Goal: Task Accomplishment & Management: Manage account settings

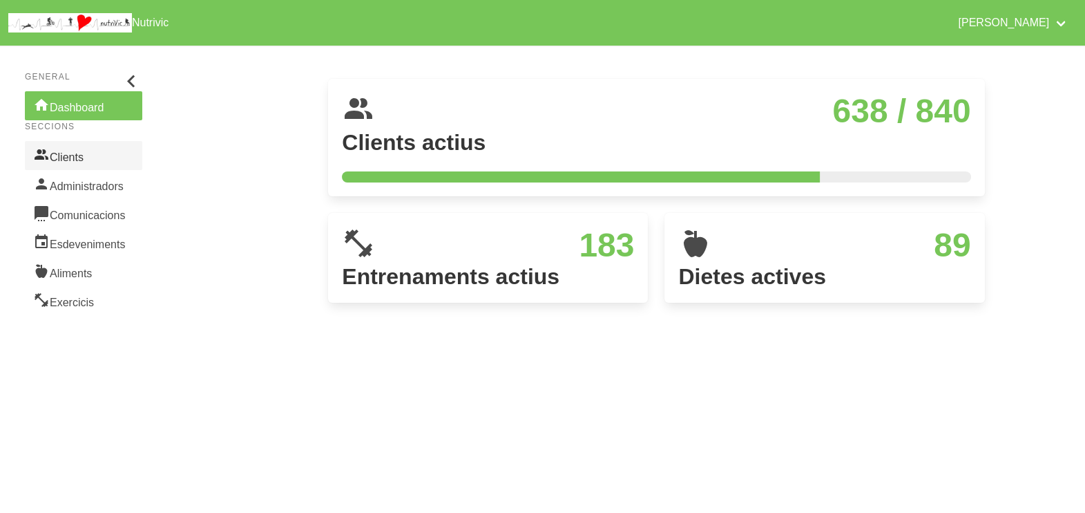
click at [76, 156] on link "Clients" at bounding box center [83, 155] width 117 height 29
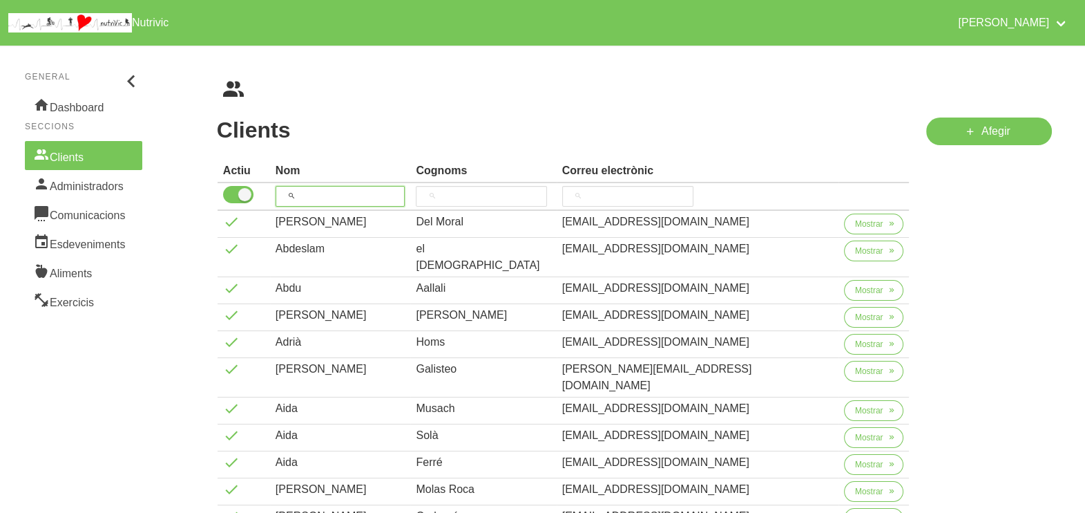
click at [325, 193] on input "search" at bounding box center [341, 196] width 130 height 21
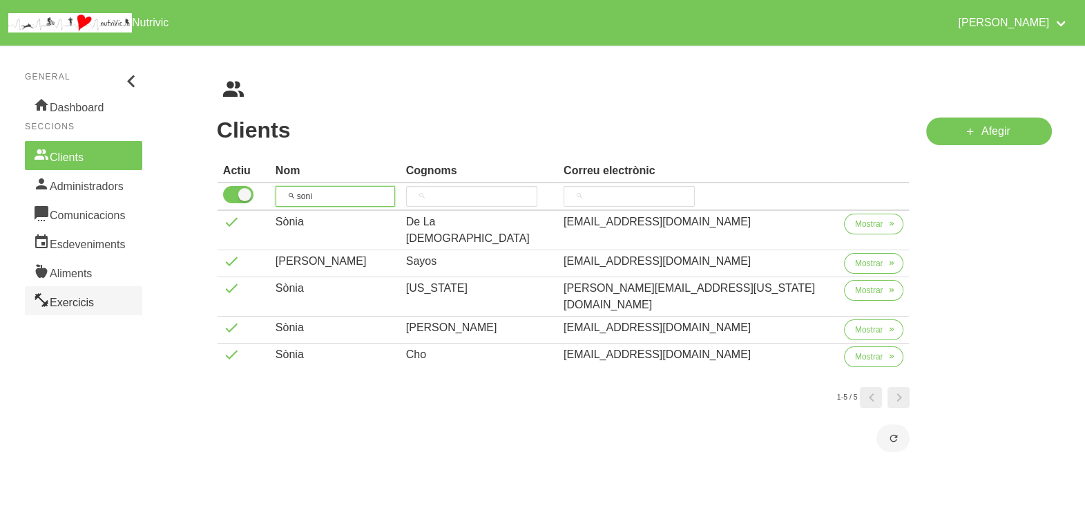
type input "soni"
click at [79, 298] on link "Exercicis" at bounding box center [83, 300] width 117 height 29
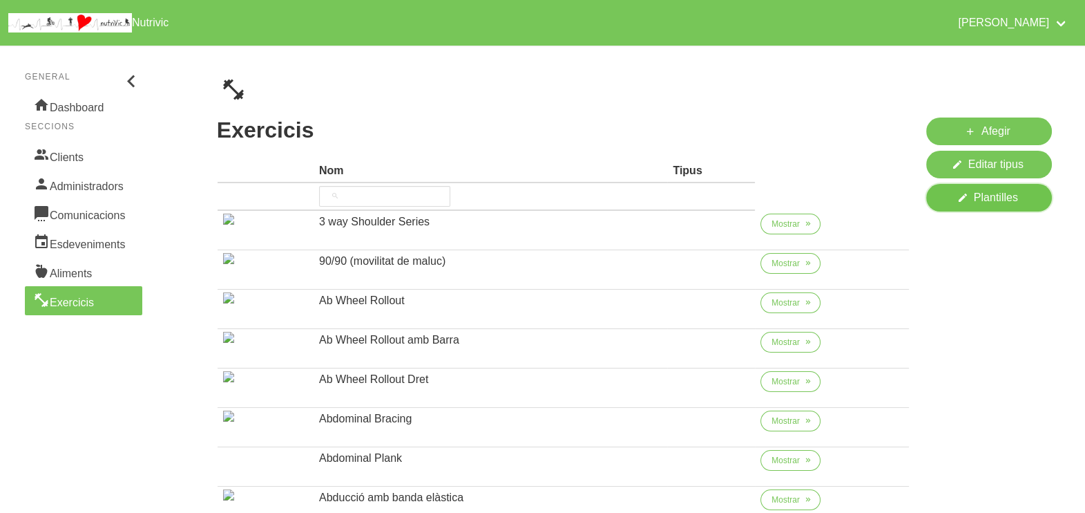
click at [998, 205] on span "Plantilles" at bounding box center [996, 197] width 44 height 17
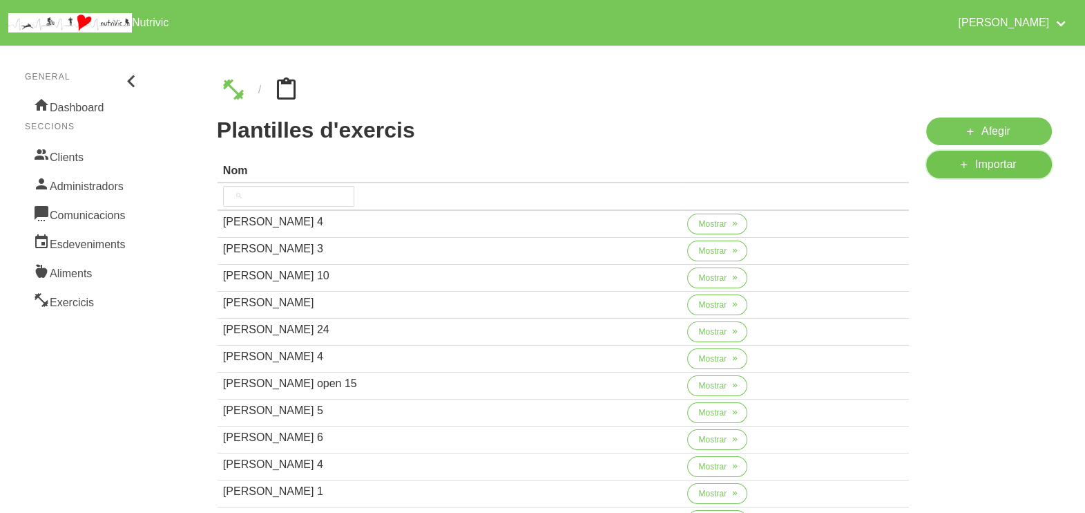
click at [994, 158] on span "Importar" at bounding box center [996, 164] width 41 height 17
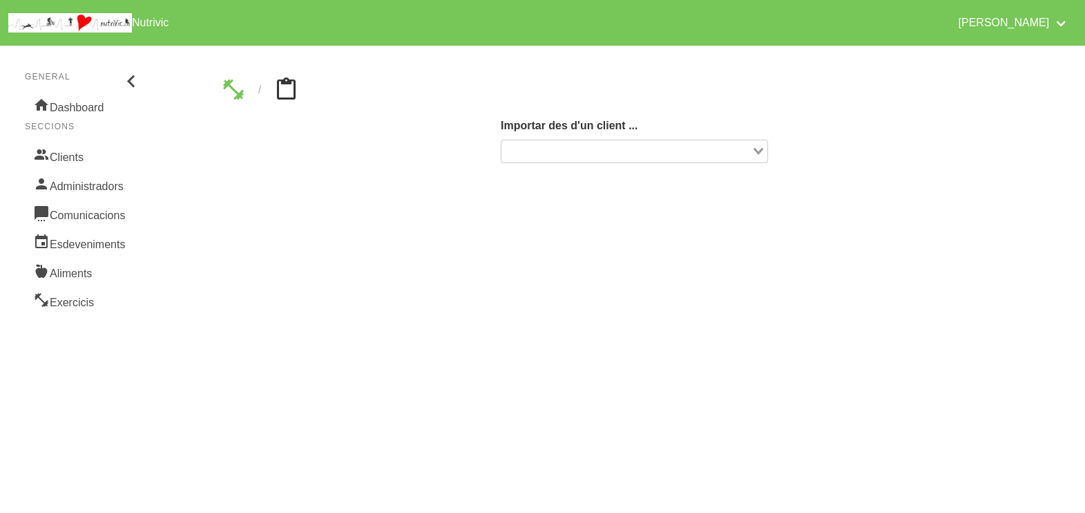
click at [581, 150] on input "Search for option" at bounding box center [626, 151] width 247 height 17
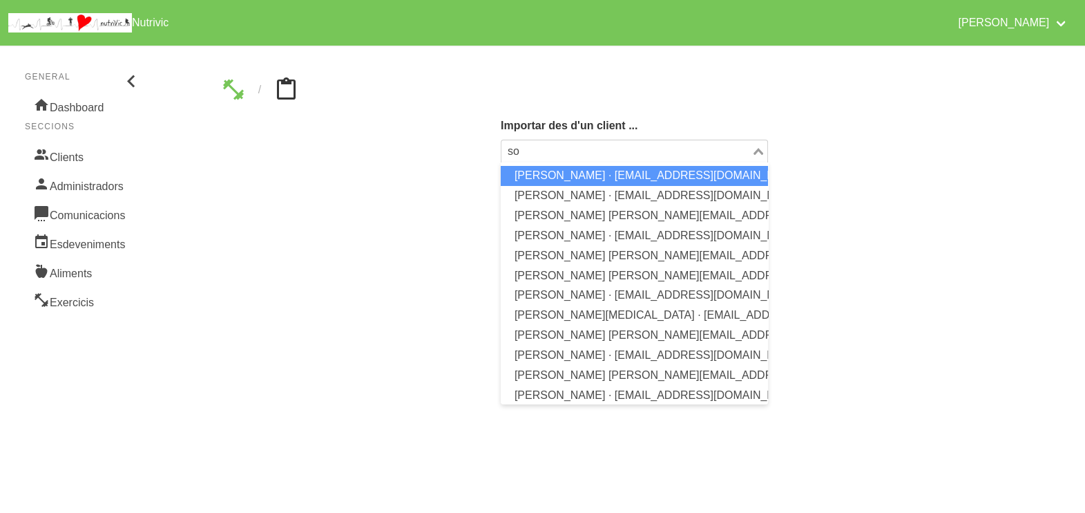
type input "s"
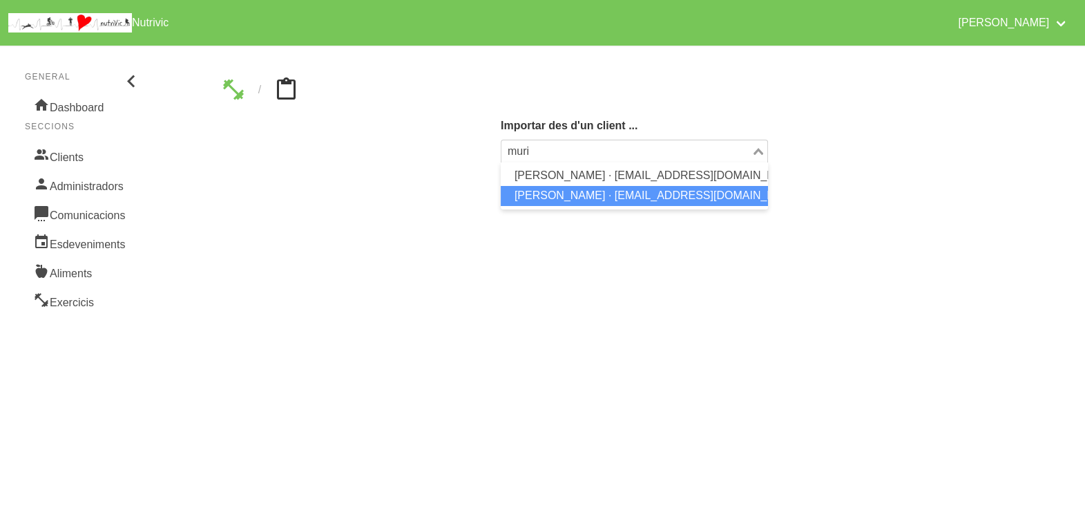
click at [558, 189] on li "Sònia Murià Alvarez · ansias21@gmail.com" at bounding box center [634, 196] width 267 height 20
type input "muri"
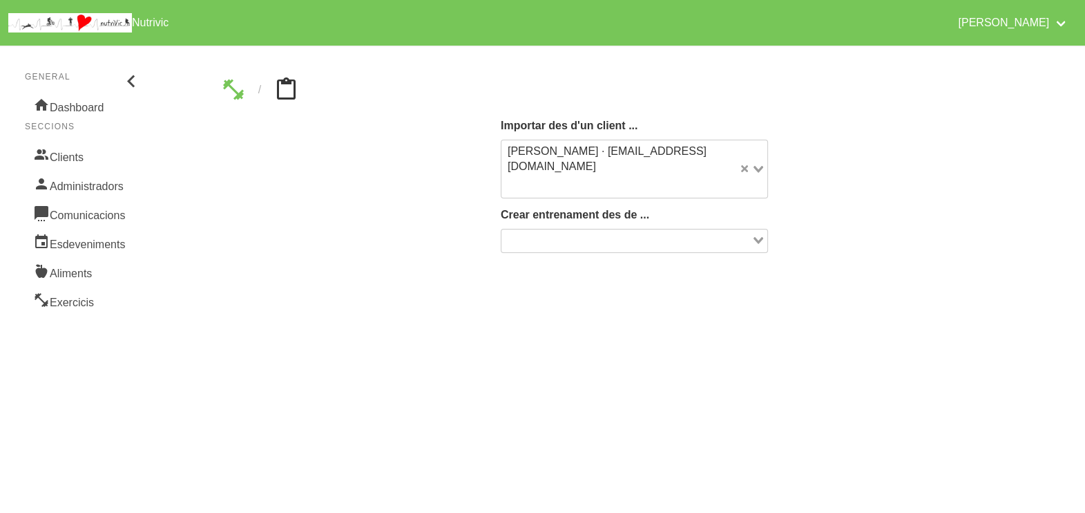
click at [594, 229] on div "Search for option" at bounding box center [627, 238] width 250 height 19
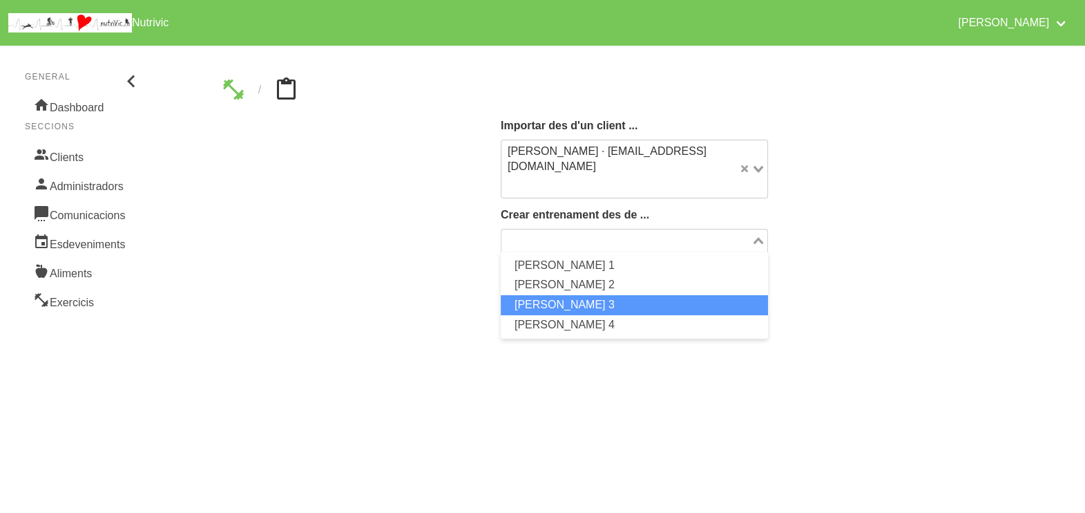
click at [583, 295] on li "[PERSON_NAME] 3" at bounding box center [634, 305] width 267 height 20
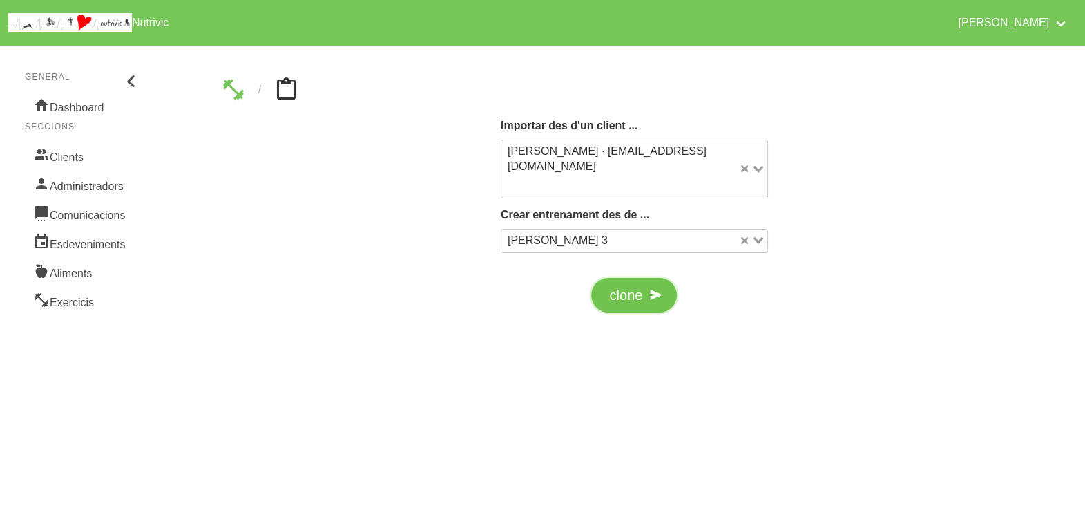
click at [620, 285] on span "clone" at bounding box center [625, 295] width 33 height 21
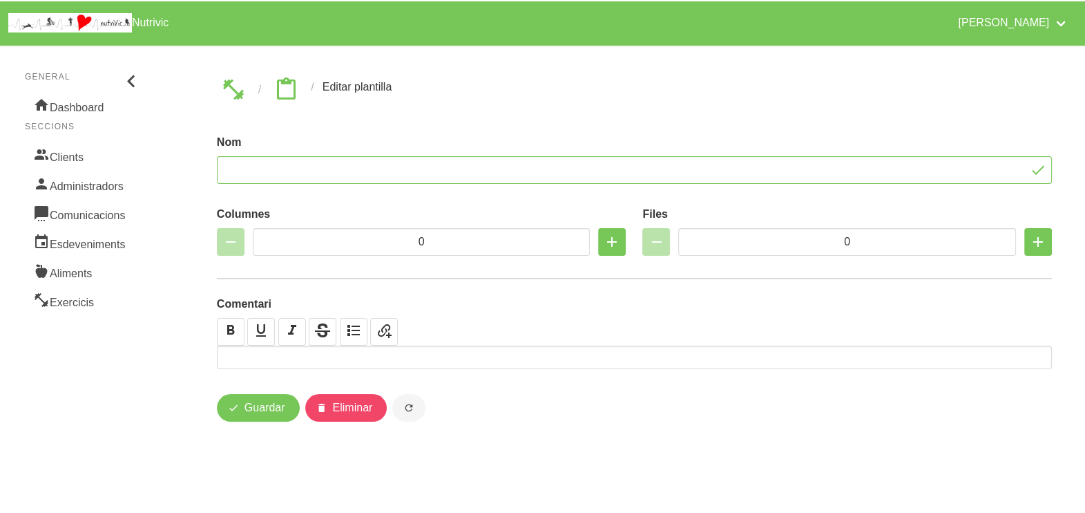
type input "[PERSON_NAME] 3"
type input "4"
type input "10"
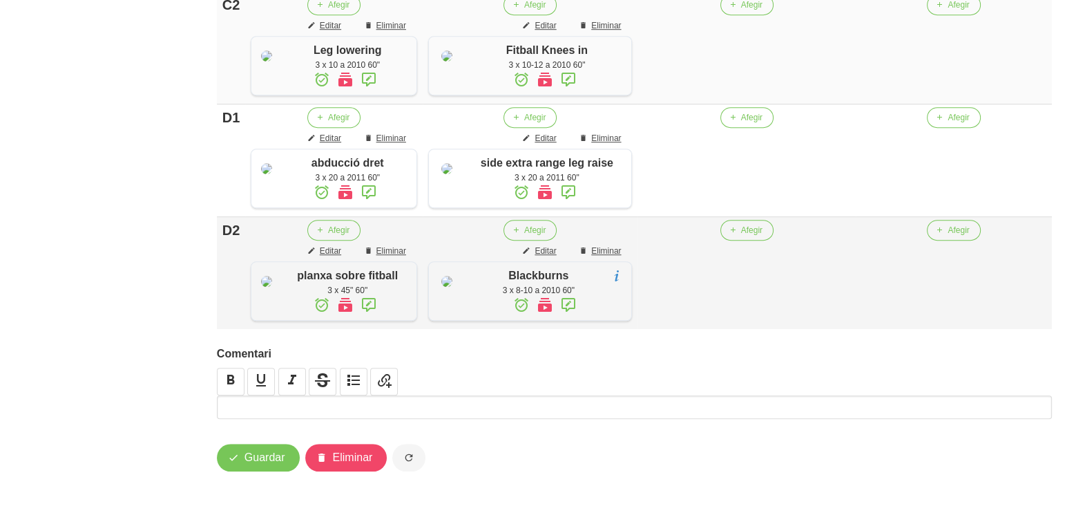
scroll to position [1409, 0]
click at [245, 469] on button "Guardar" at bounding box center [258, 458] width 83 height 28
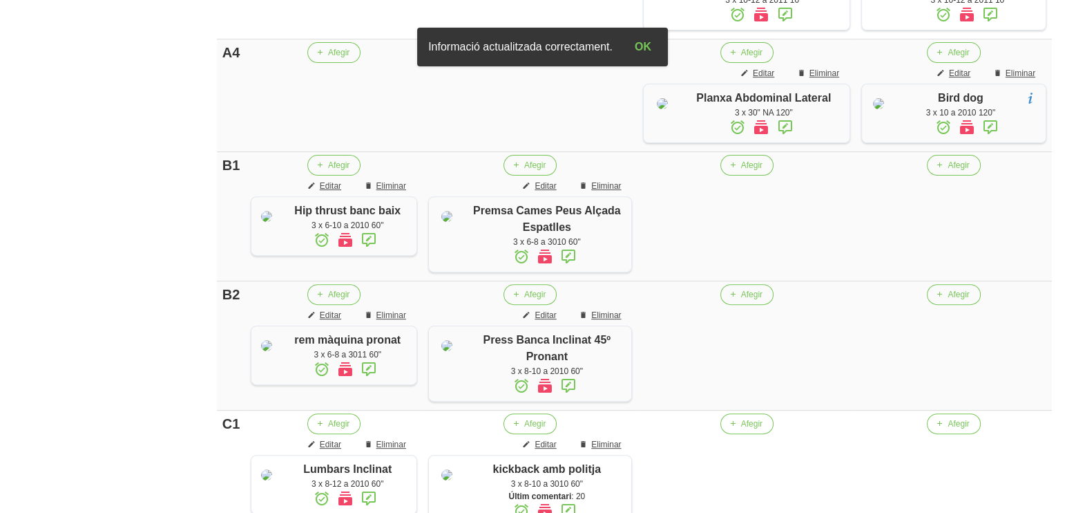
scroll to position [0, 0]
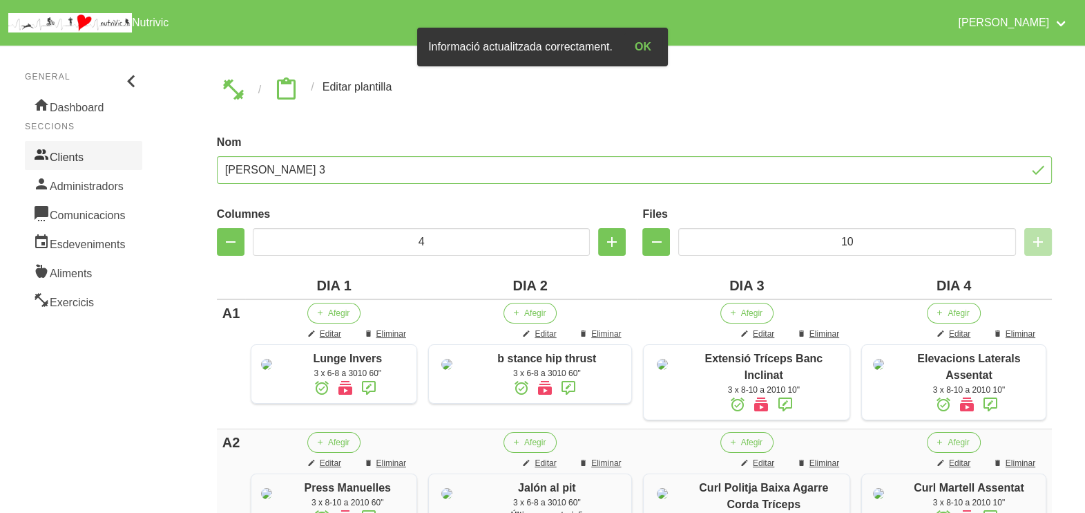
click at [73, 160] on link "Clients" at bounding box center [83, 155] width 117 height 29
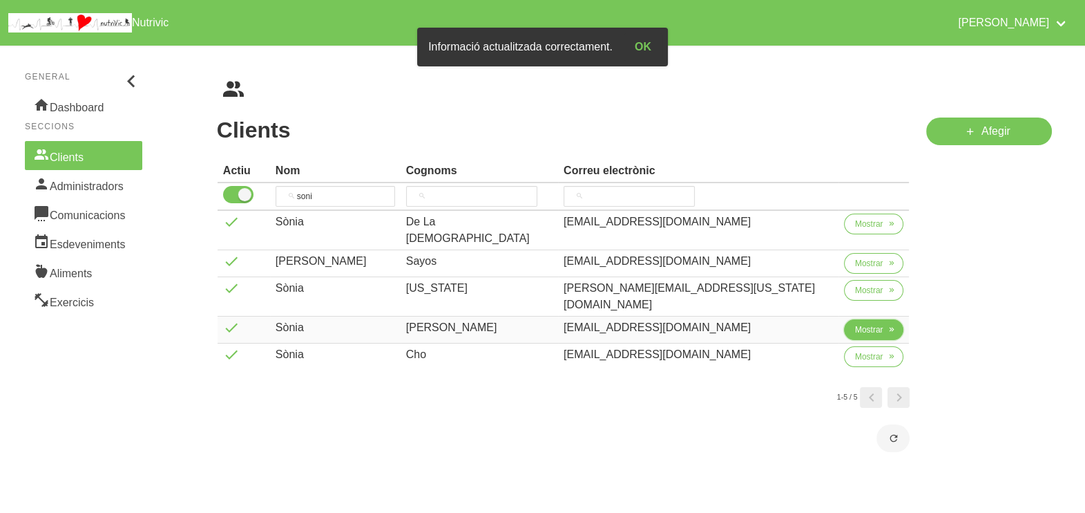
click at [844, 319] on button "Mostrar" at bounding box center [874, 329] width 60 height 21
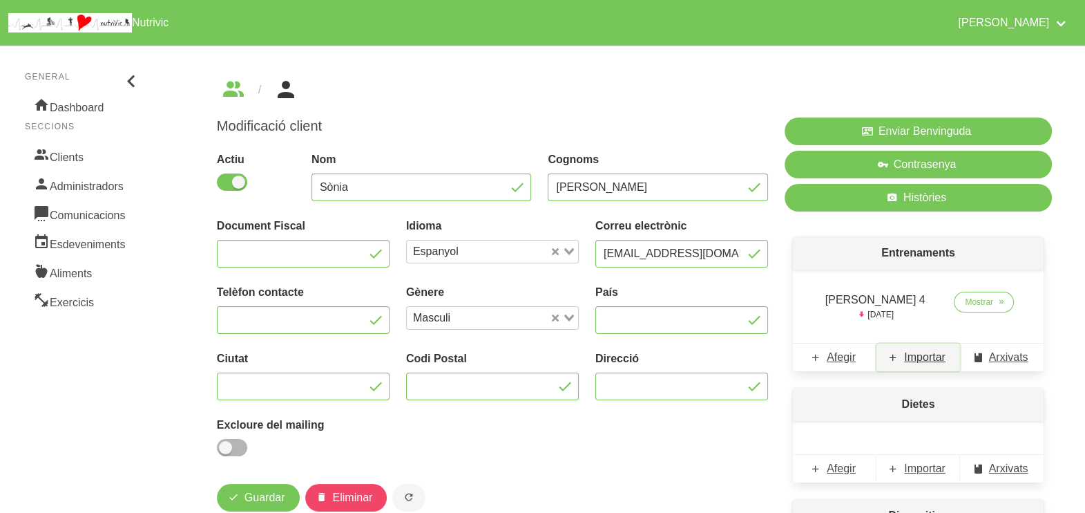
click at [920, 358] on span "Importar" at bounding box center [924, 357] width 41 height 17
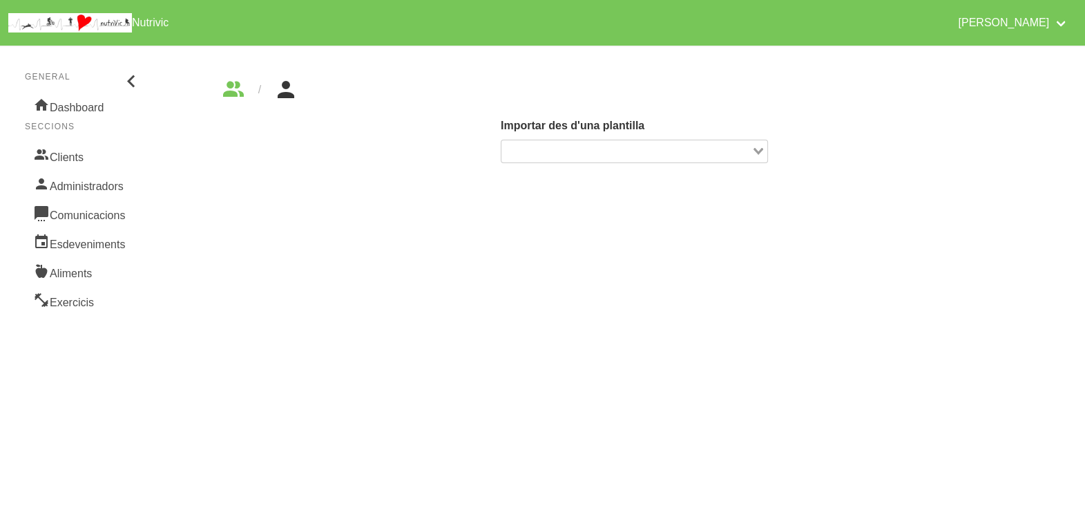
click at [759, 152] on icon "Search for option" at bounding box center [759, 151] width 10 height 7
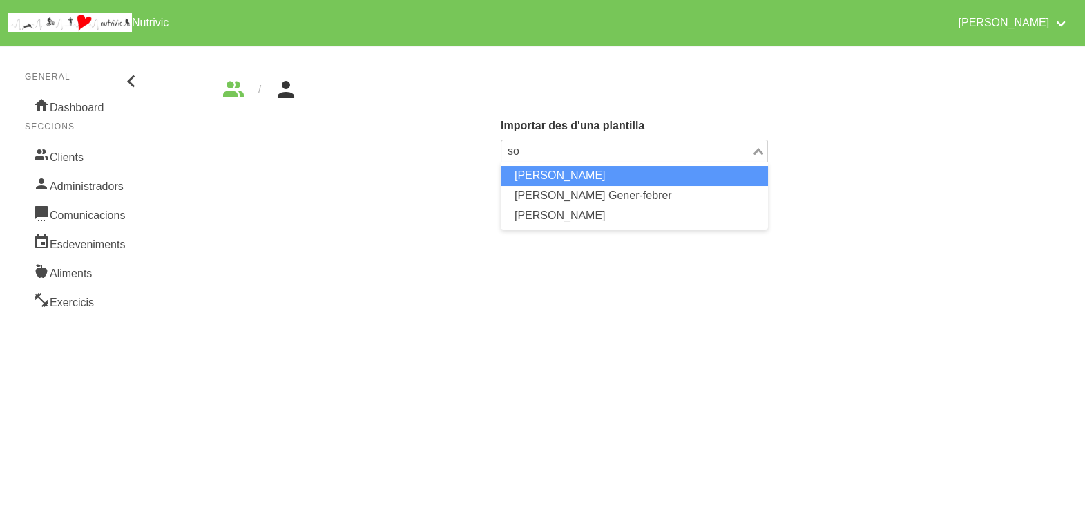
type input "s"
click at [618, 175] on li "[PERSON_NAME] 3" at bounding box center [634, 176] width 267 height 20
type input "mu"
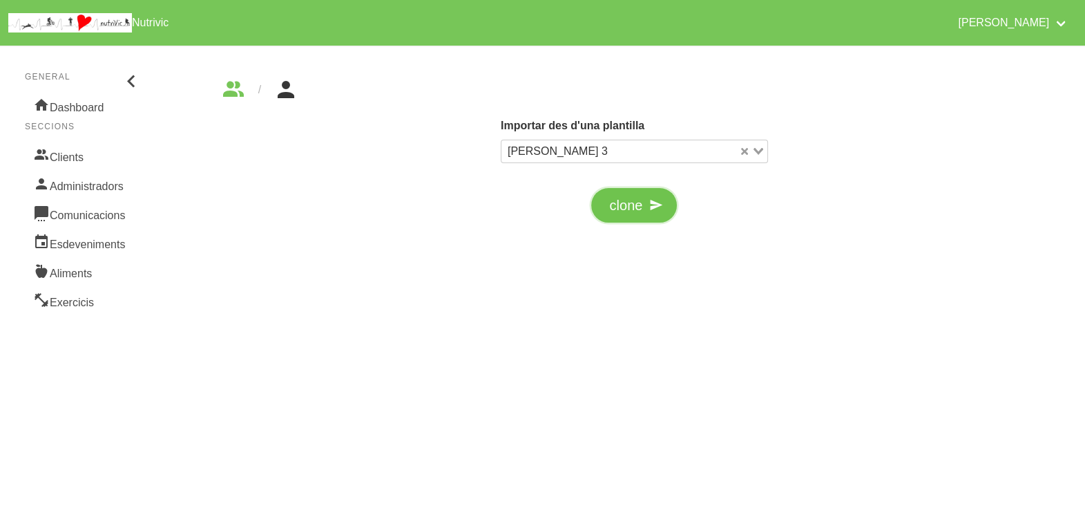
click at [647, 209] on span "button" at bounding box center [656, 205] width 21 height 21
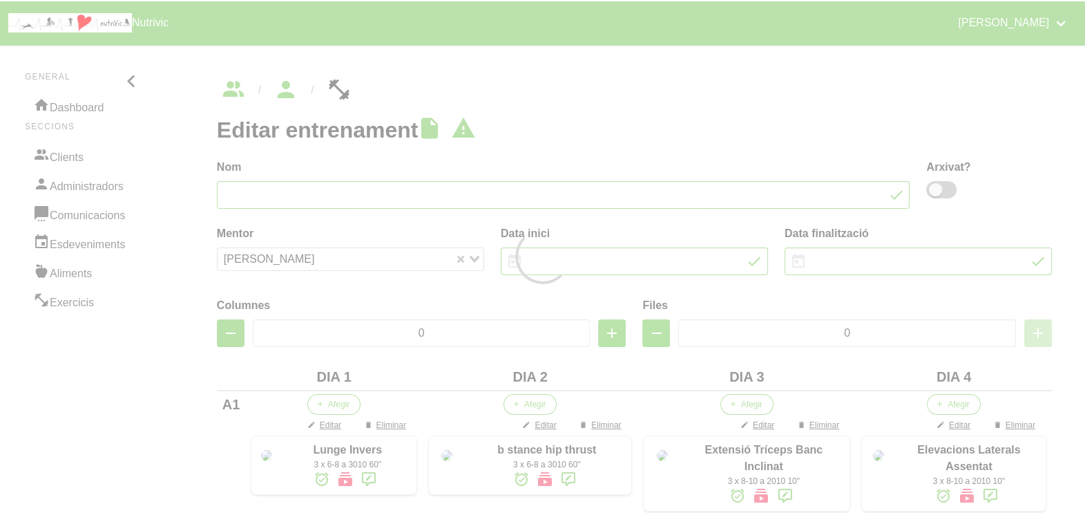
type input "[PERSON_NAME] 3"
type input "1/1/2025"
type input "31/12/2025"
type input "4"
type input "10"
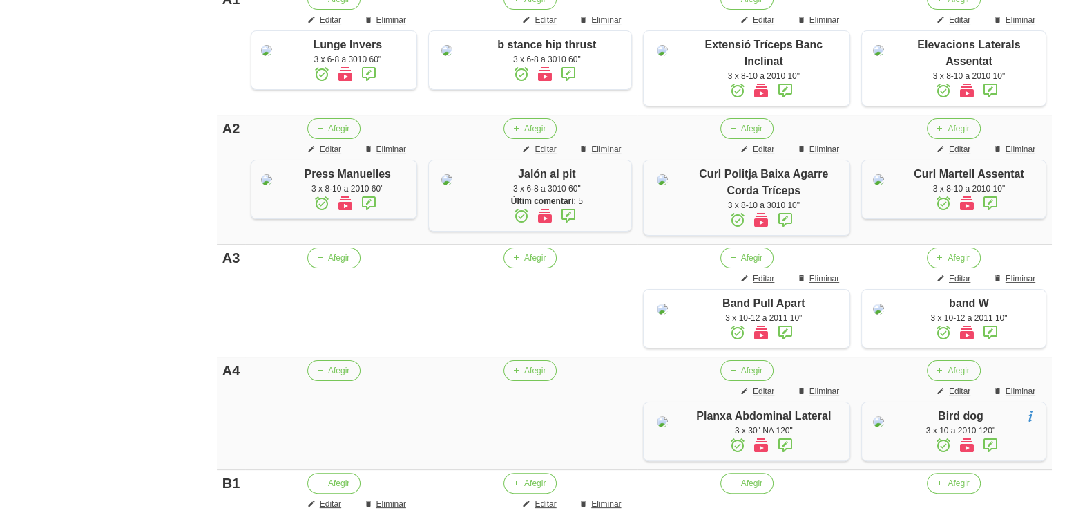
scroll to position [86, 0]
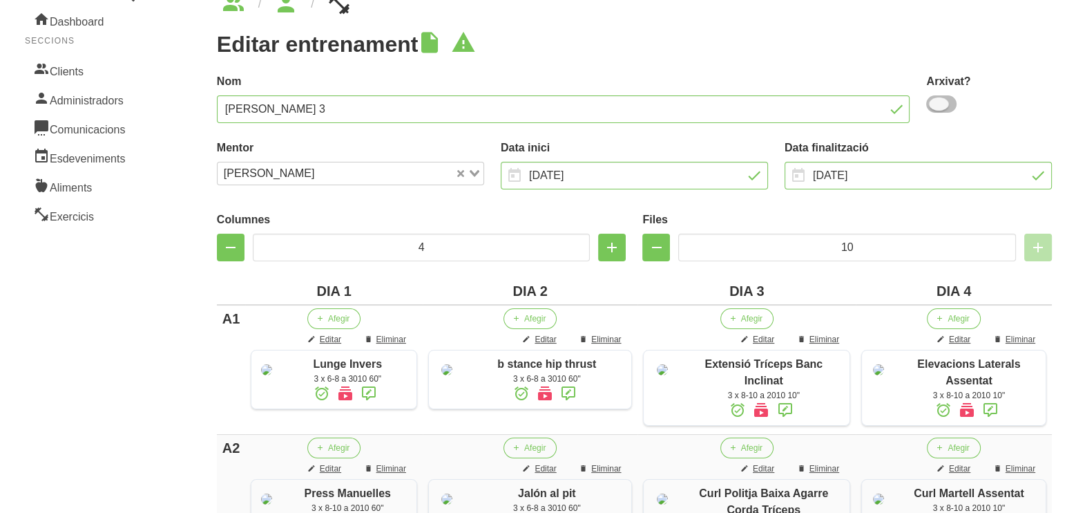
click at [940, 108] on span at bounding box center [941, 103] width 30 height 17
click at [935, 108] on input "checkbox" at bounding box center [930, 103] width 9 height 9
checkbox input "true"
click at [605, 168] on input "1/1/2025" at bounding box center [634, 176] width 267 height 28
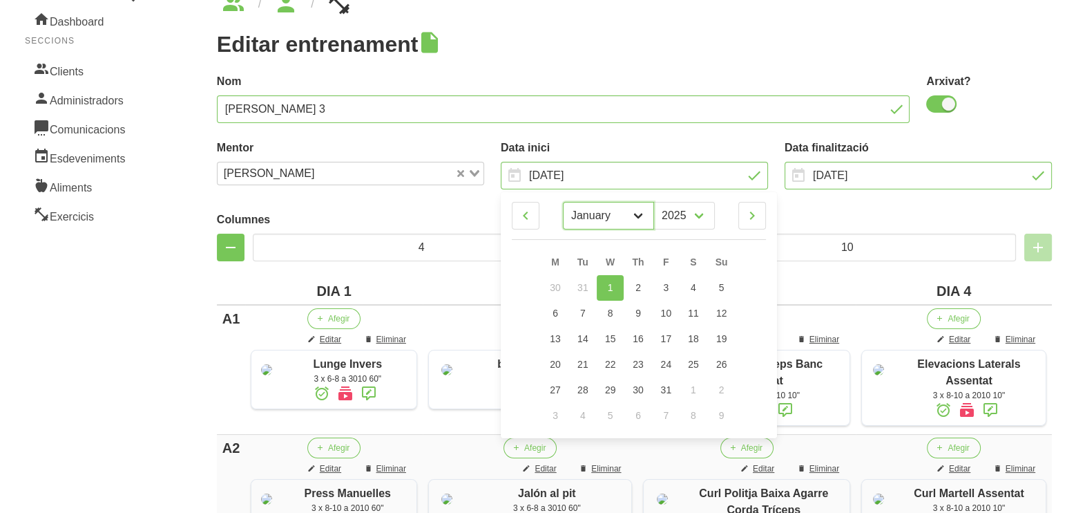
click at [639, 213] on select "January February March April May June July August September October" at bounding box center [608, 216] width 91 height 28
drag, startPoint x: 648, startPoint y: 218, endPoint x: 640, endPoint y: 220, distance: 7.9
click at [645, 218] on select "January February March April May June July August September October" at bounding box center [608, 216] width 91 height 28
select select "10"
click at [563, 202] on select "January February March April May June July August September October" at bounding box center [608, 216] width 91 height 28
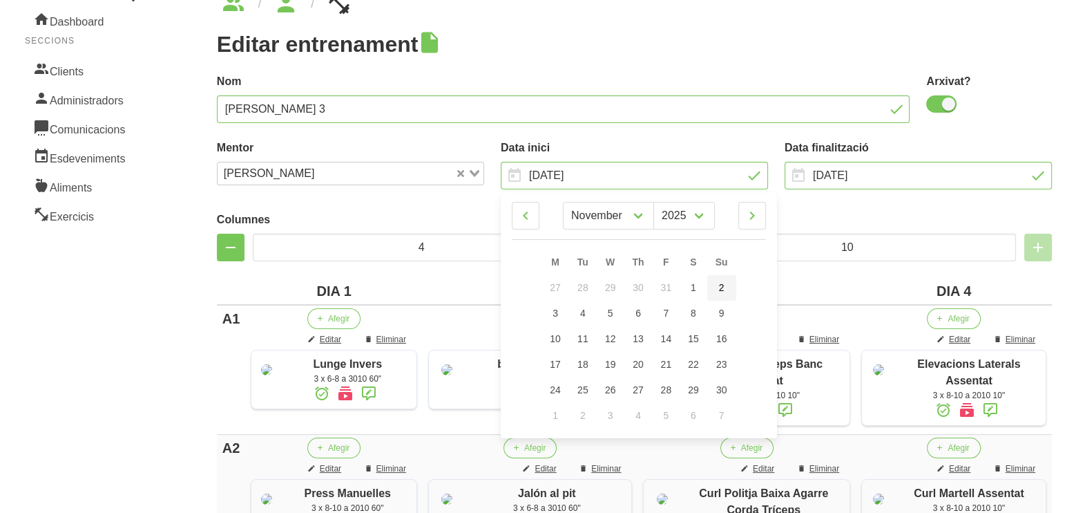
click at [720, 294] on link "2" at bounding box center [721, 288] width 29 height 26
type input "2/11/2025"
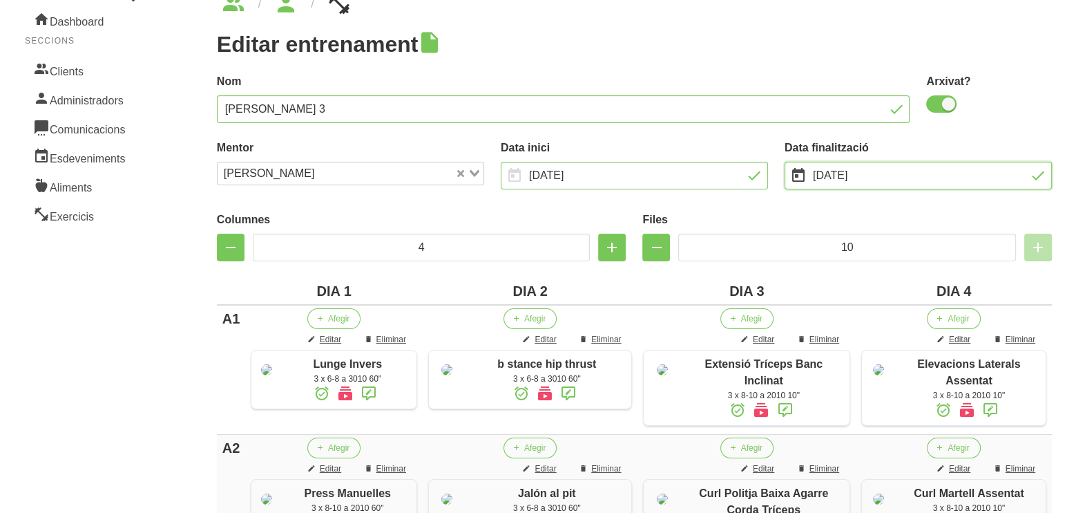
click at [860, 171] on input "31/12/2025" at bounding box center [918, 176] width 267 height 28
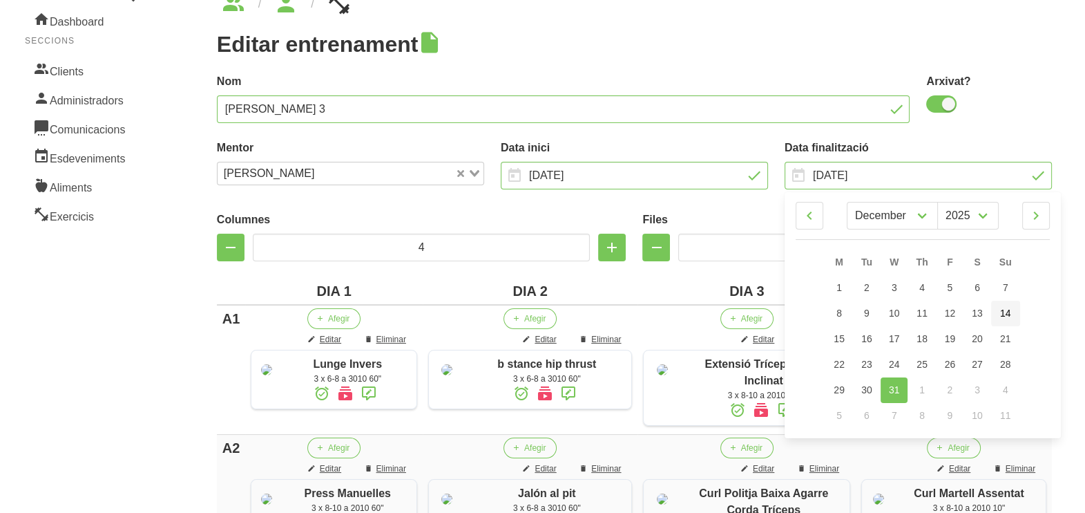
click at [1012, 310] on link "14" at bounding box center [1005, 314] width 29 height 26
type input "14/12/2025"
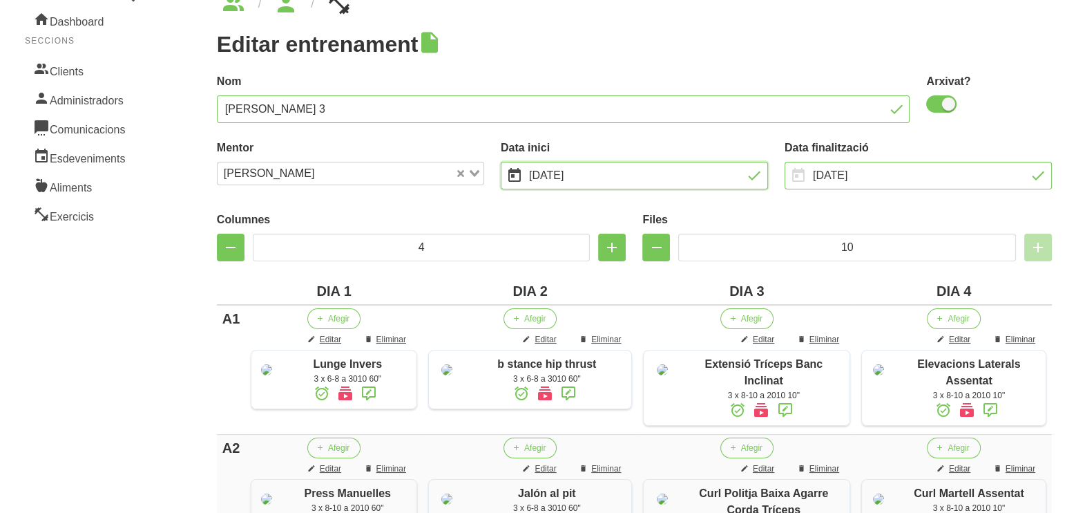
click at [656, 165] on input "2/11/2025" at bounding box center [634, 176] width 267 height 28
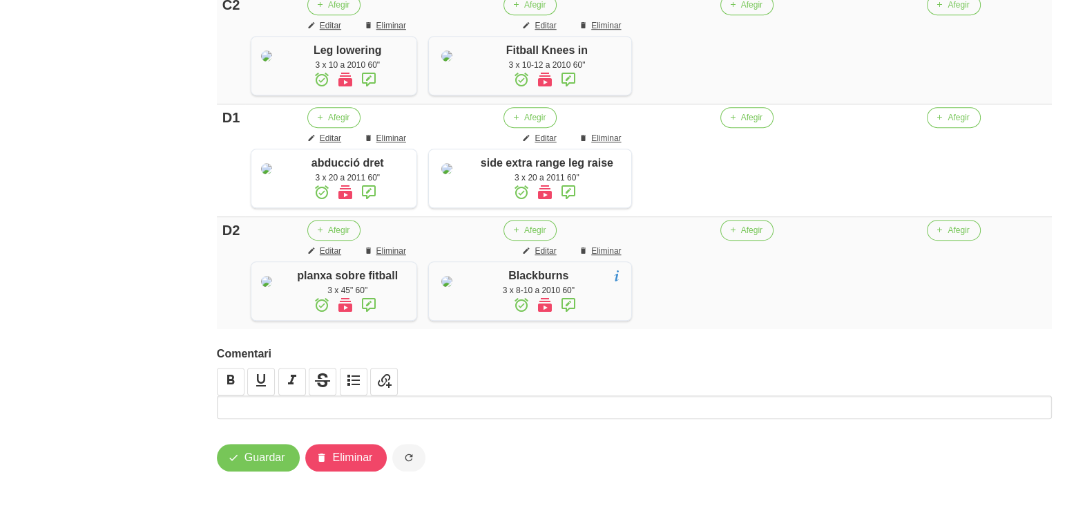
scroll to position [1500, 0]
click at [258, 466] on button "Guardar" at bounding box center [258, 458] width 83 height 28
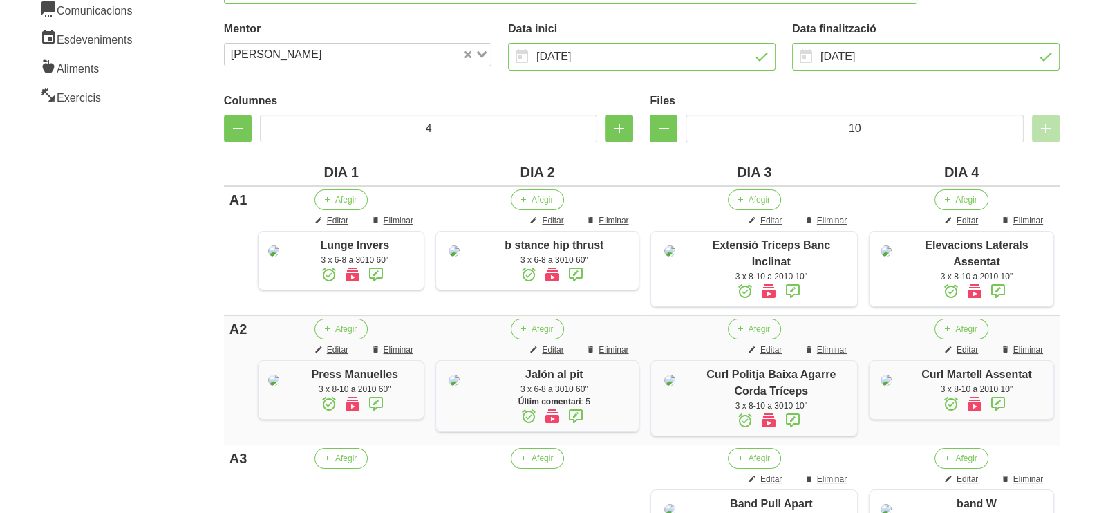
scroll to position [291, 0]
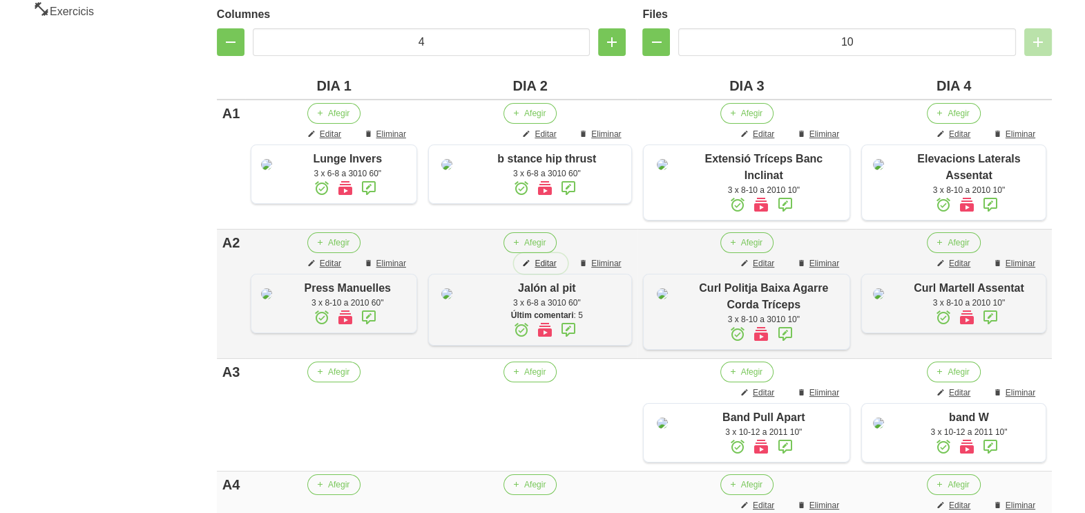
click at [551, 269] on span "Editar" at bounding box center [545, 263] width 21 height 12
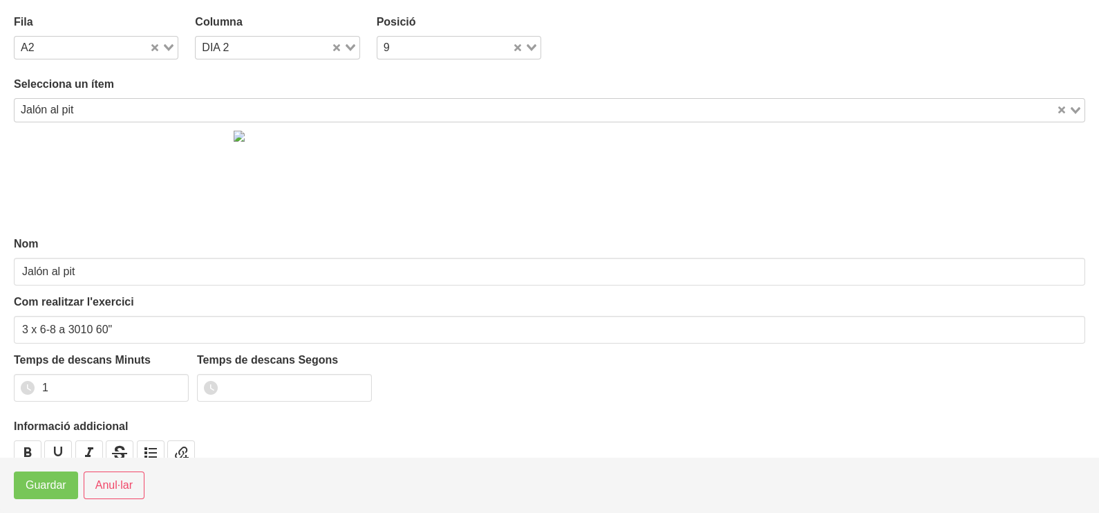
click at [193, 106] on input "Search for option" at bounding box center [567, 110] width 976 height 17
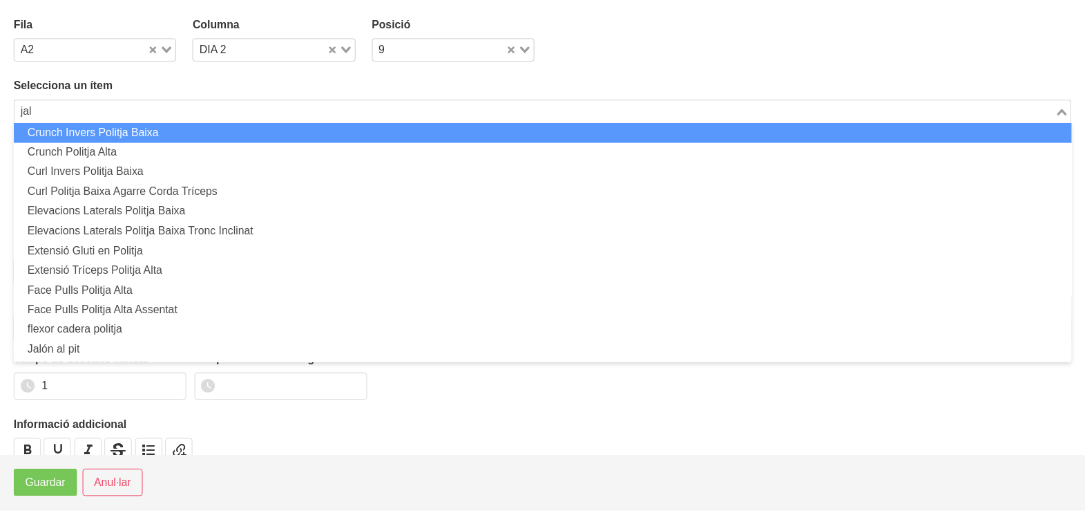
scroll to position [0, 0]
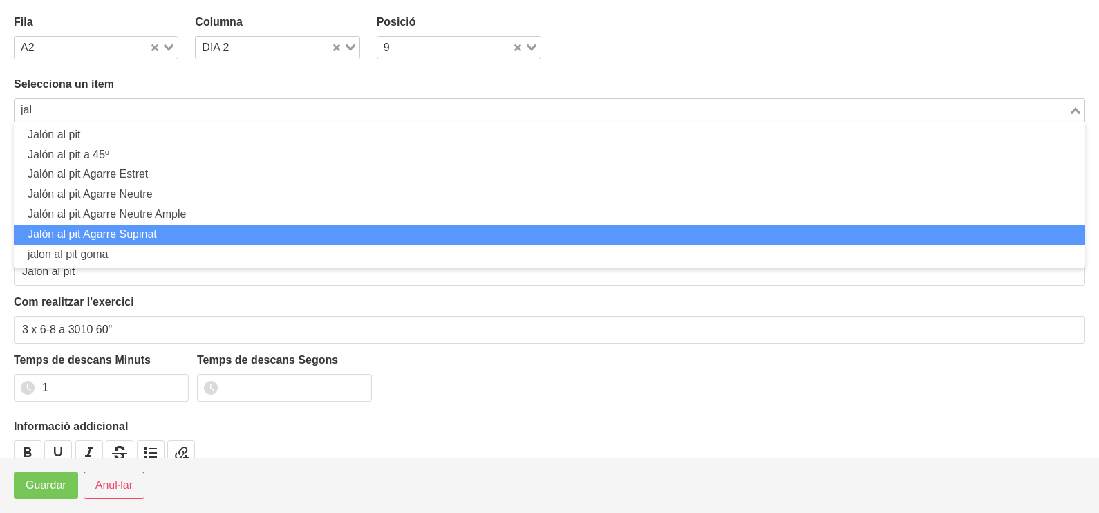
click at [152, 229] on li "Jalón al pit Agarre Supinat" at bounding box center [549, 235] width 1071 height 20
type input "jal"
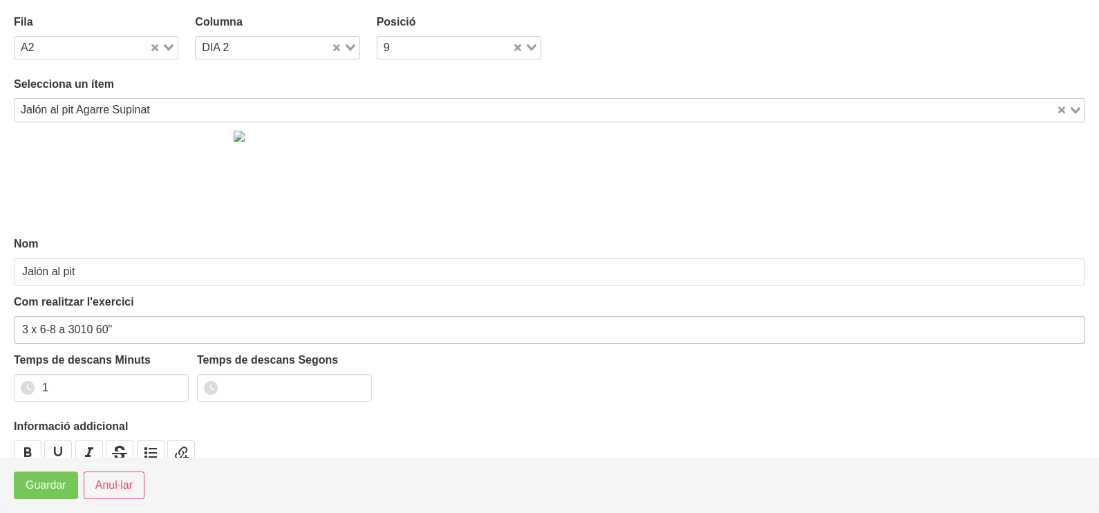
type input "Jalón al pit Agarre Supinat"
click at [57, 484] on span "Guardar" at bounding box center [46, 485] width 41 height 17
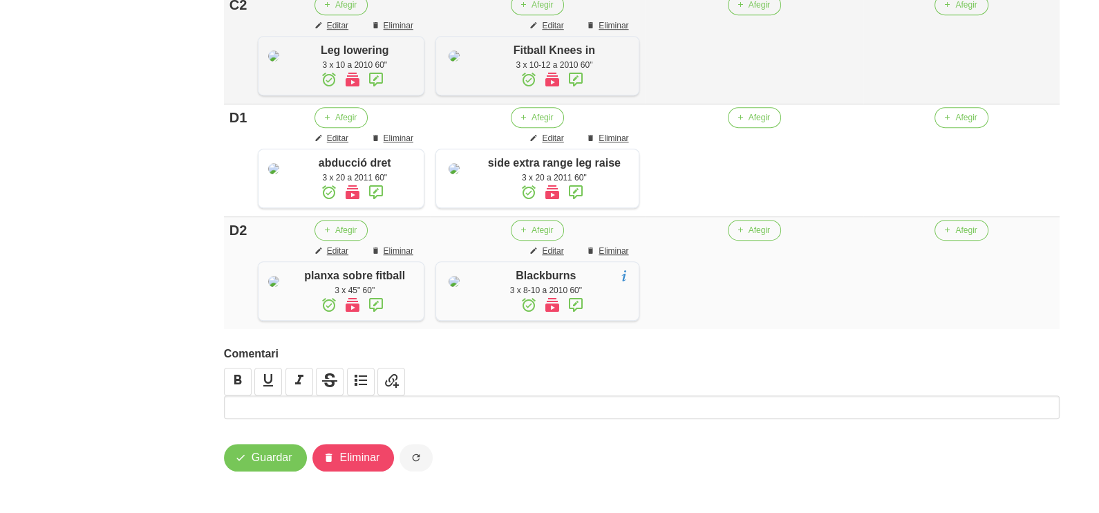
scroll to position [1182, 0]
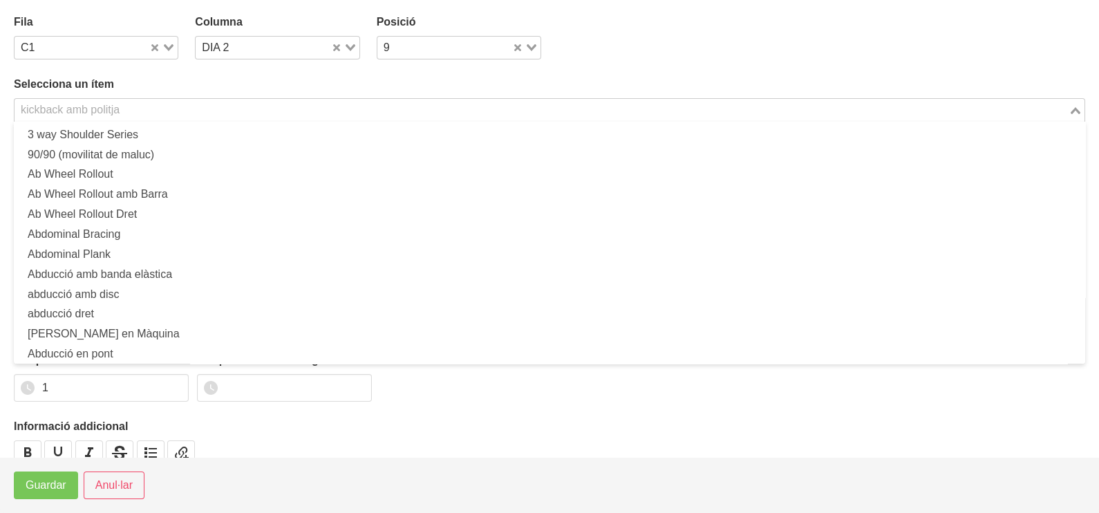
click at [140, 107] on input "Search for option" at bounding box center [541, 110] width 1051 height 17
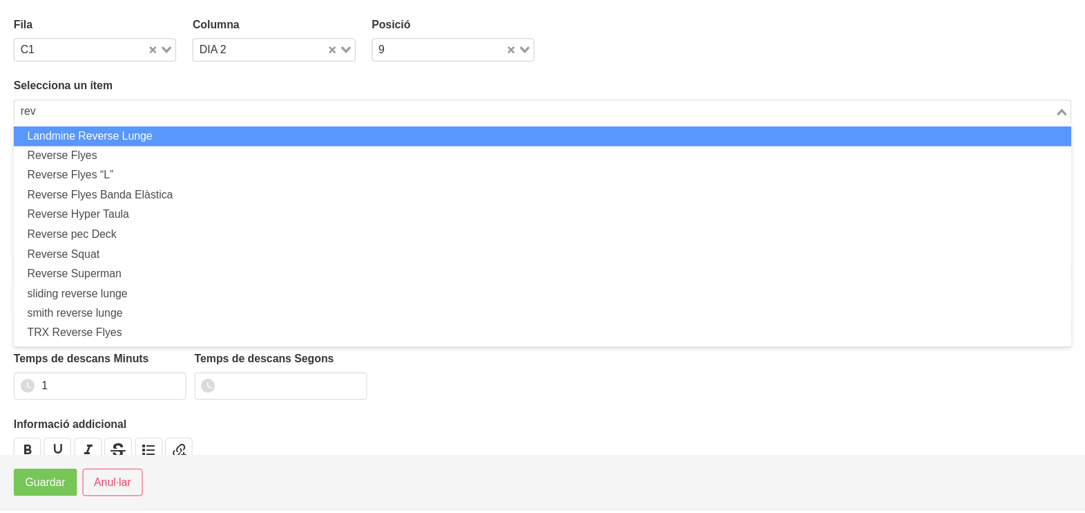
scroll to position [0, 0]
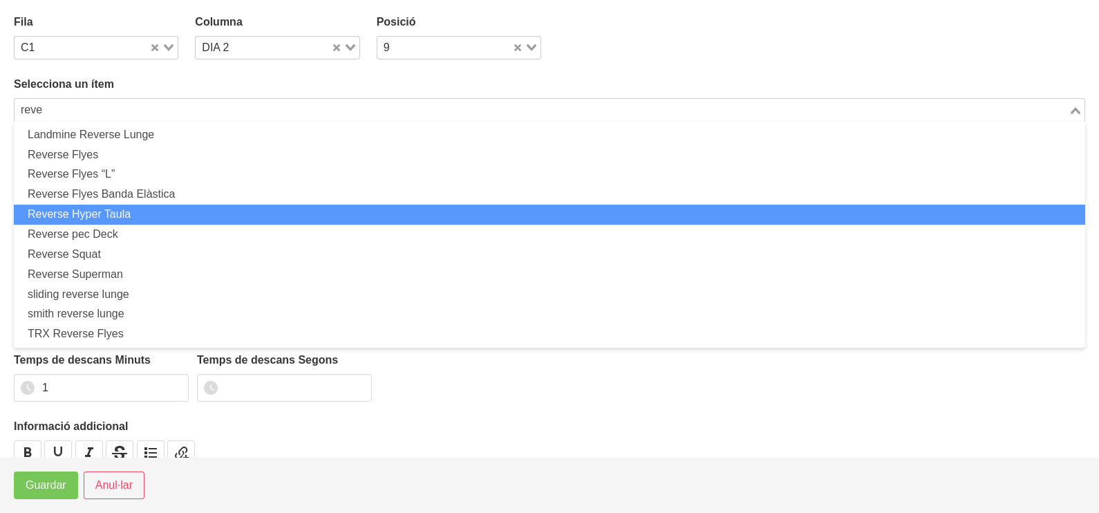
drag, startPoint x: 101, startPoint y: 207, endPoint x: 112, endPoint y: 220, distance: 17.2
click at [103, 207] on li "Reverse Hyper Taula" at bounding box center [549, 215] width 1071 height 20
type input "reve"
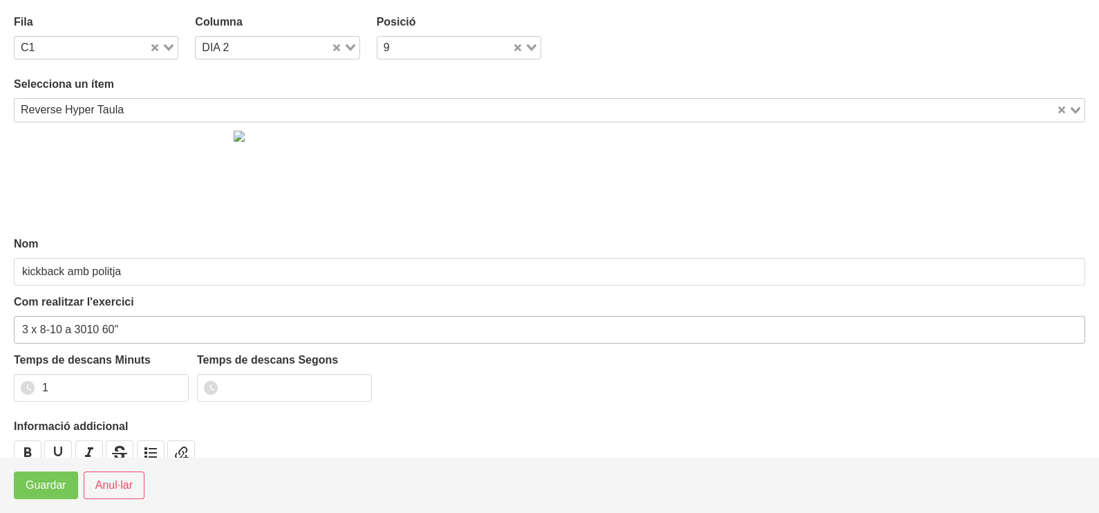
type input "Reverse Hyper Taula"
click at [50, 487] on span "Guardar" at bounding box center [46, 485] width 41 height 17
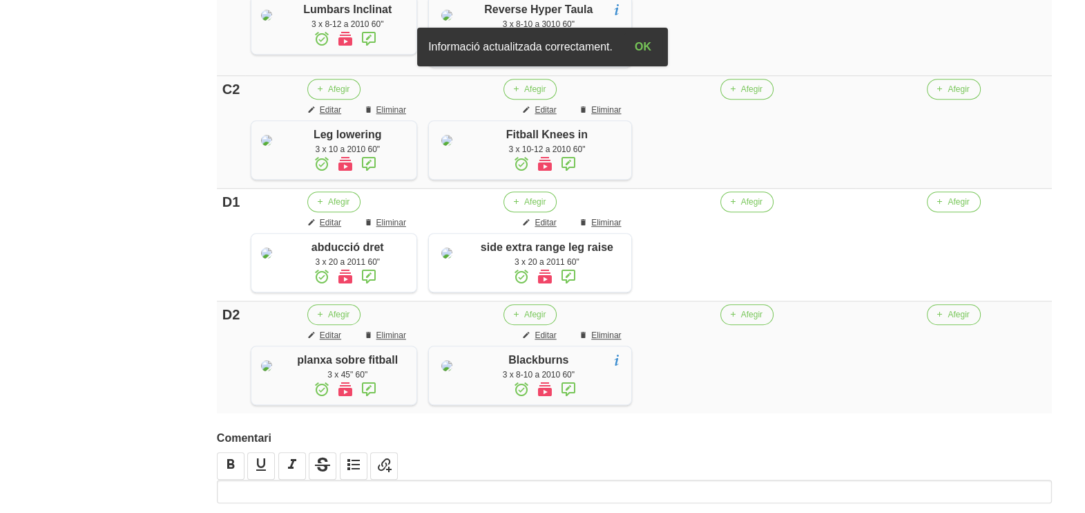
click at [574, 64] on icon at bounding box center [568, 51] width 17 height 25
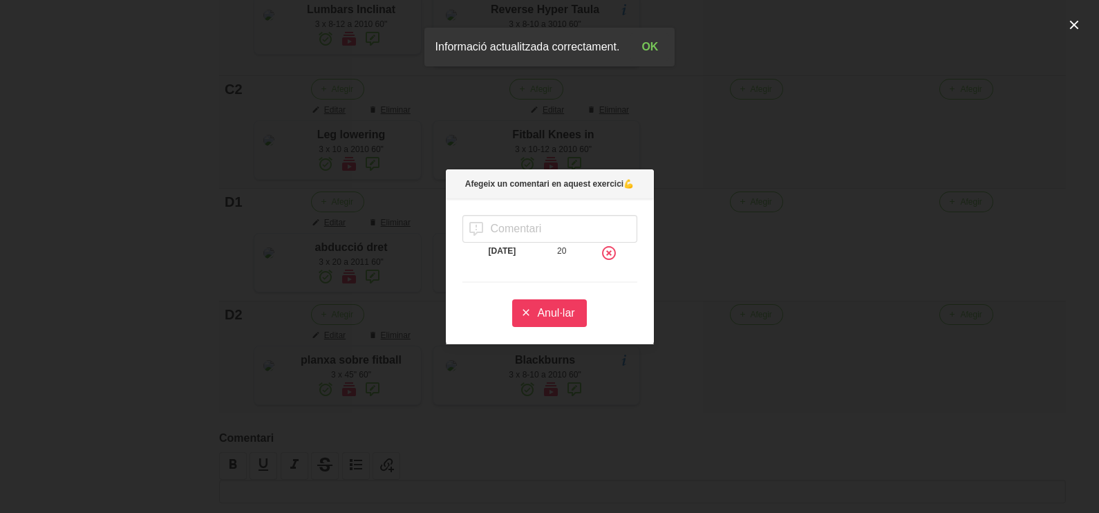
drag, startPoint x: 614, startPoint y: 249, endPoint x: 571, endPoint y: 294, distance: 62.6
click at [611, 254] on icon at bounding box center [608, 252] width 17 height 25
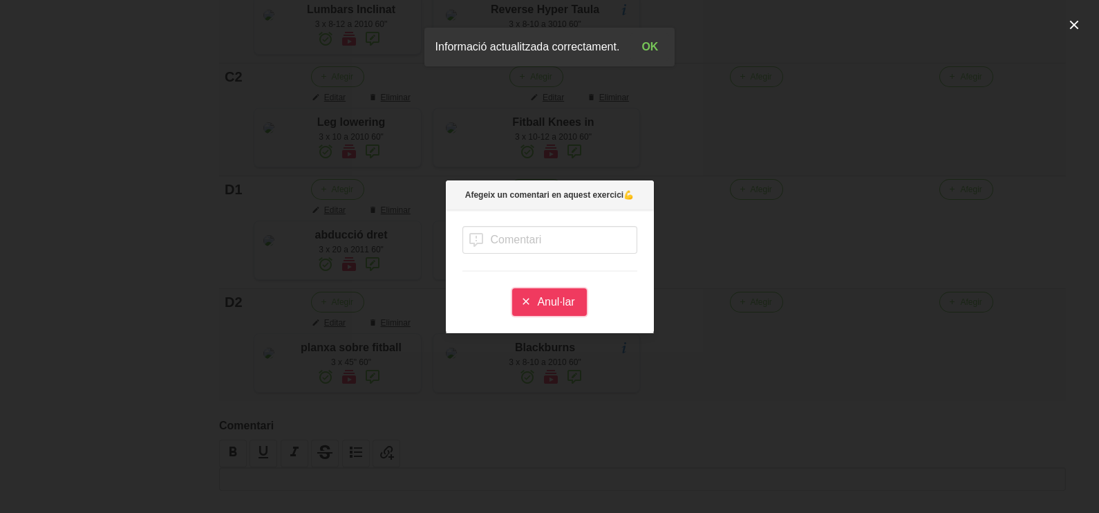
click at [549, 299] on span "Anul·lar" at bounding box center [555, 302] width 37 height 17
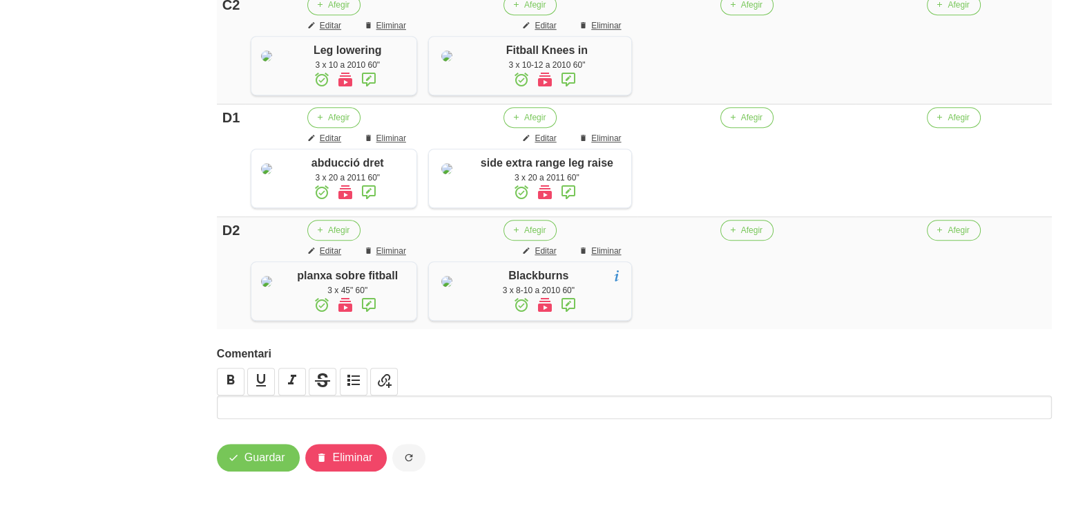
scroll to position [1355, 0]
click at [615, 36] on button "Eliminar" at bounding box center [601, 25] width 61 height 21
click at [601, 257] on span "Eliminar" at bounding box center [606, 251] width 30 height 12
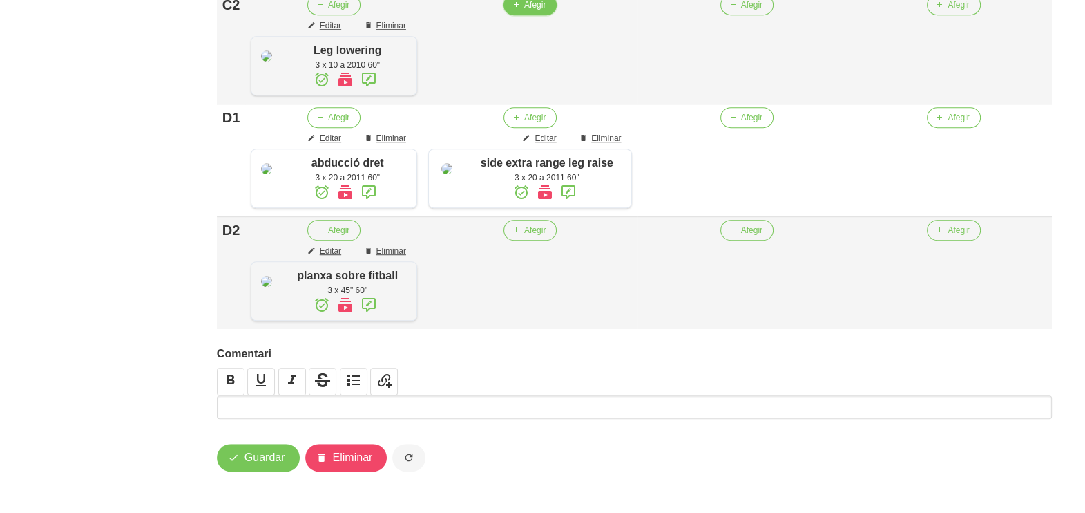
click at [533, 15] on button "Afegir" at bounding box center [530, 4] width 53 height 21
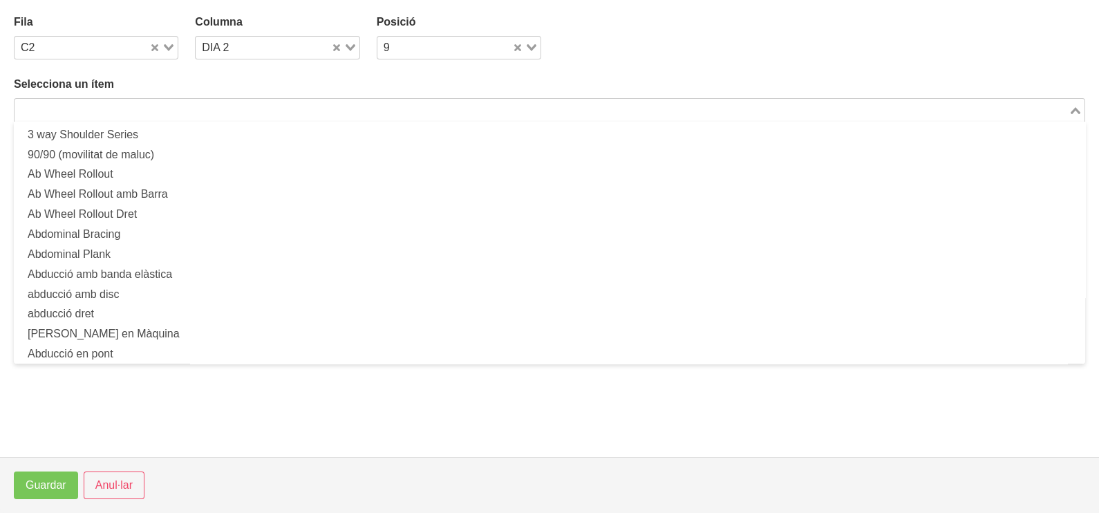
drag, startPoint x: 207, startPoint y: 117, endPoint x: 184, endPoint y: 93, distance: 33.2
click at [202, 108] on input "Search for option" at bounding box center [541, 110] width 1051 height 17
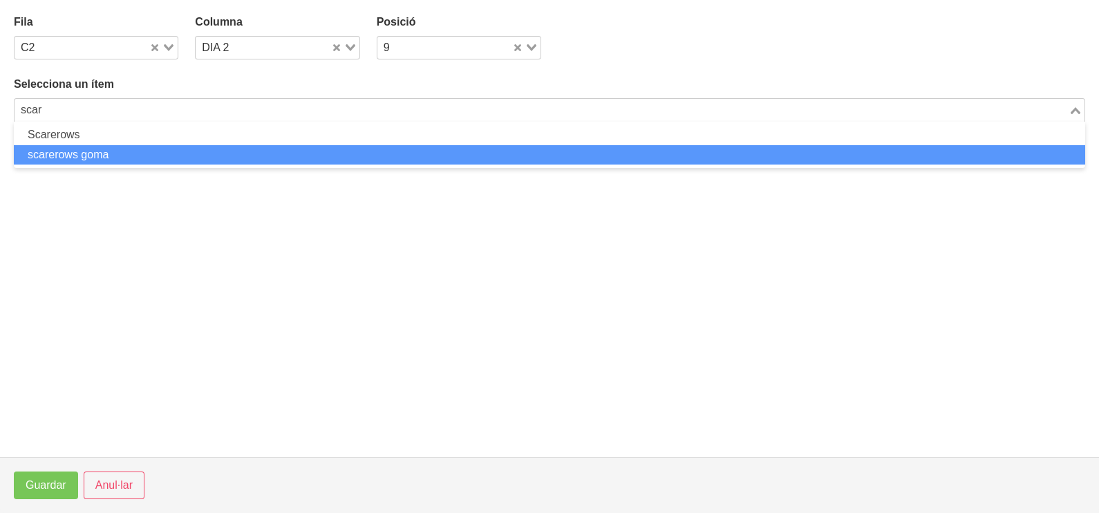
click at [104, 159] on li "scarerows goma" at bounding box center [549, 155] width 1071 height 20
type input "scar"
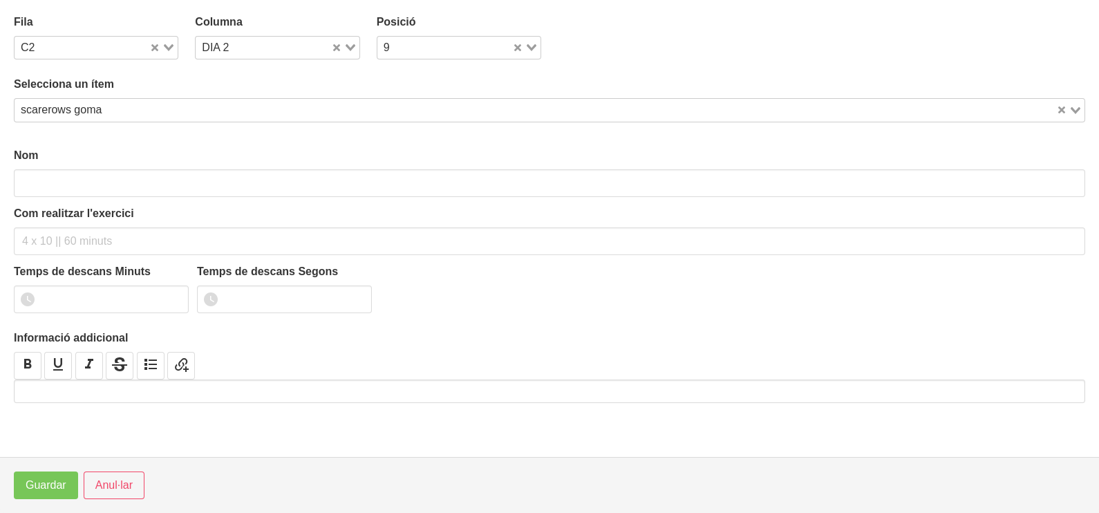
type input "scarerows goma"
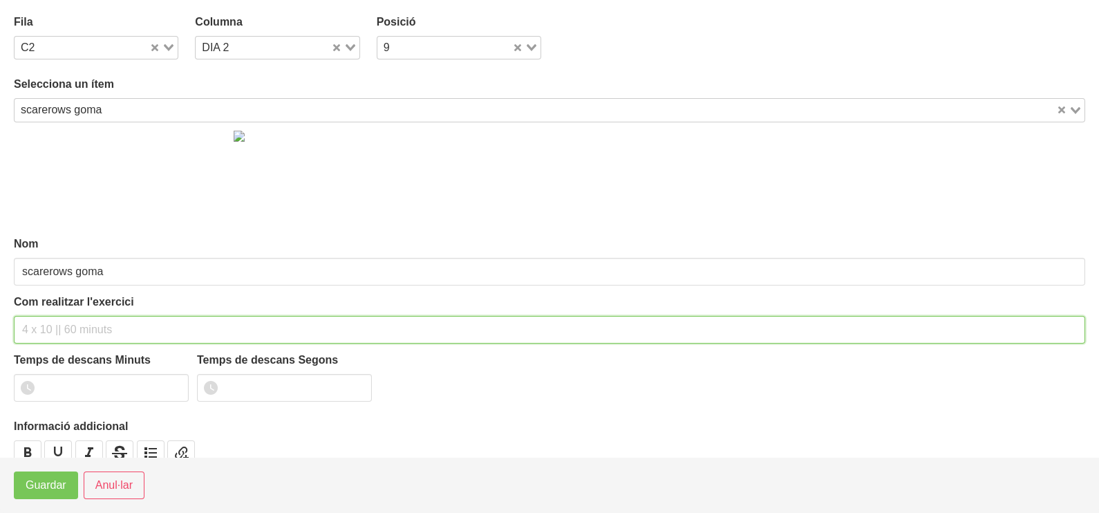
click at [61, 338] on input "text" at bounding box center [549, 330] width 1071 height 28
type input "3 x 10-12 a 2010 60""
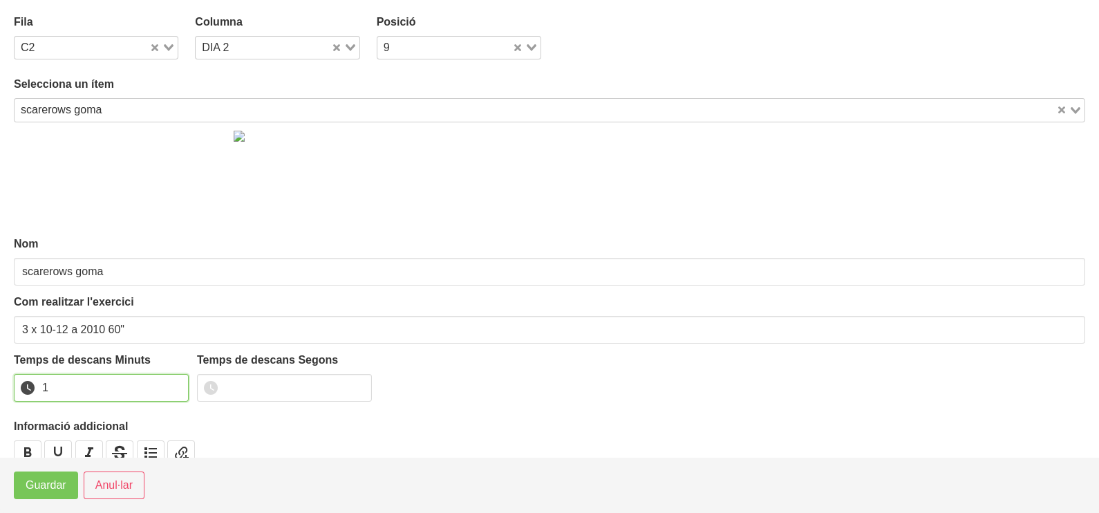
type input "1"
click at [176, 380] on input "1" at bounding box center [101, 388] width 175 height 28
click at [61, 480] on span "Guardar" at bounding box center [46, 485] width 41 height 17
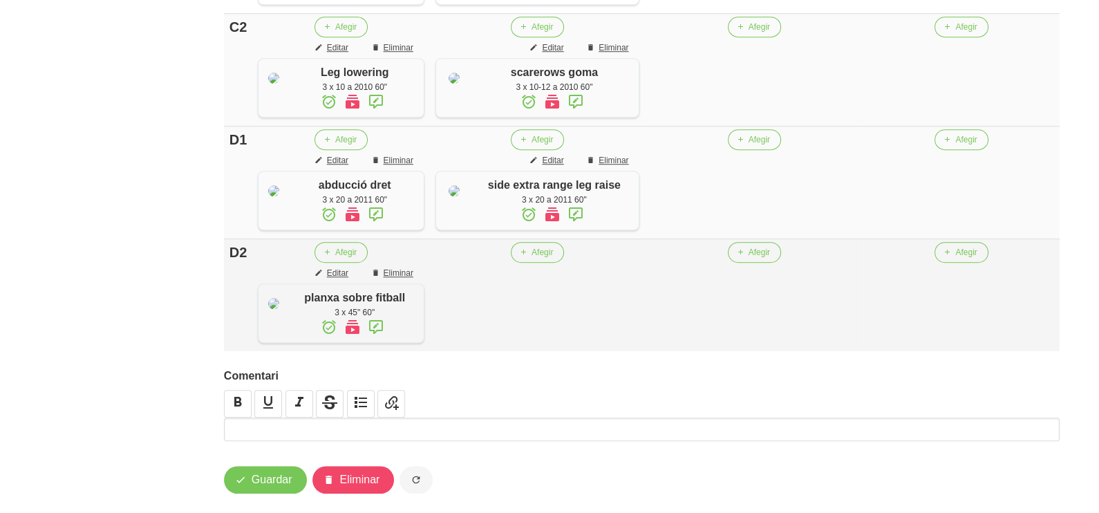
scroll to position [1405, 0]
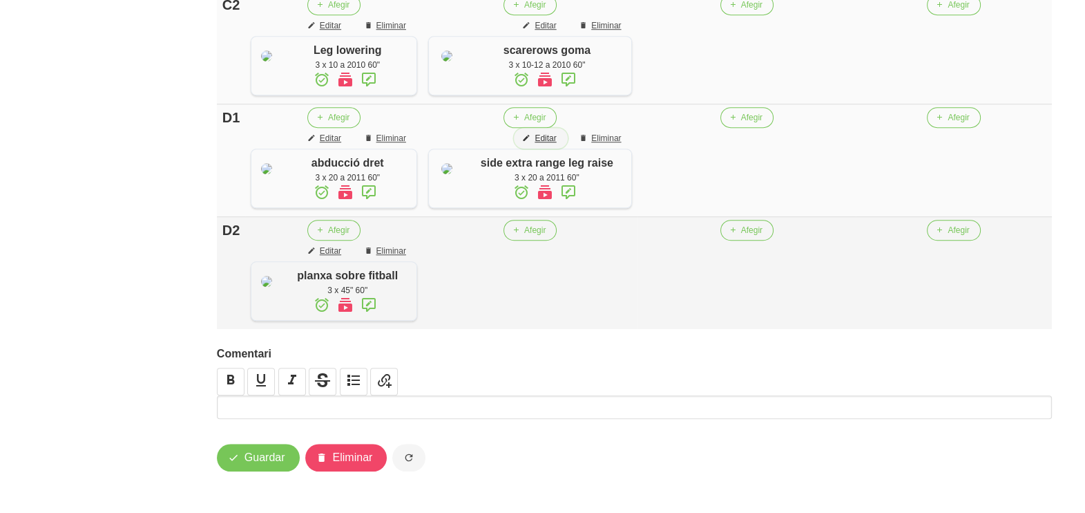
click at [549, 144] on span "Editar" at bounding box center [545, 138] width 21 height 12
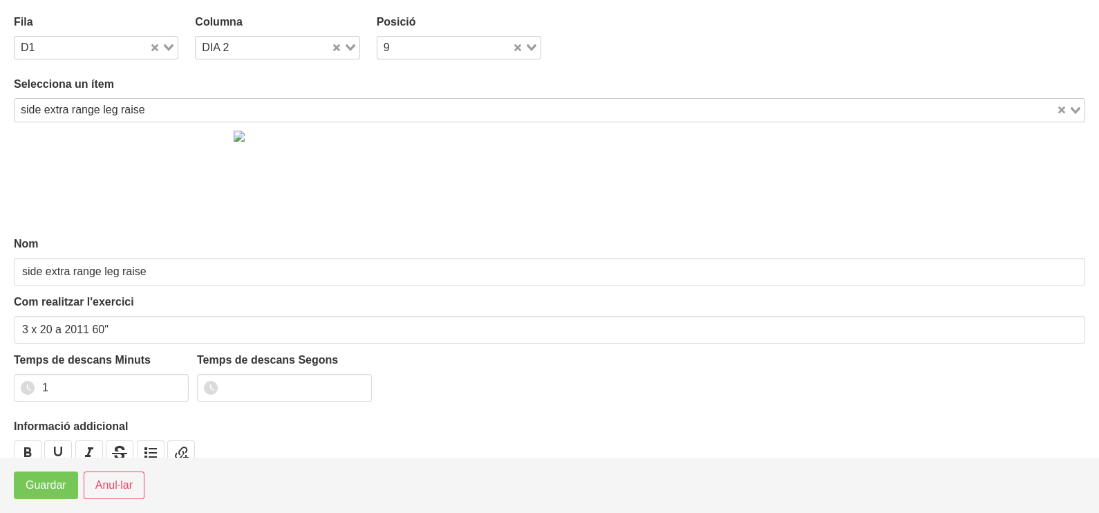
click at [166, 95] on div "Selecciona un ítem side extra range leg raise Loading..." at bounding box center [549, 99] width 1071 height 46
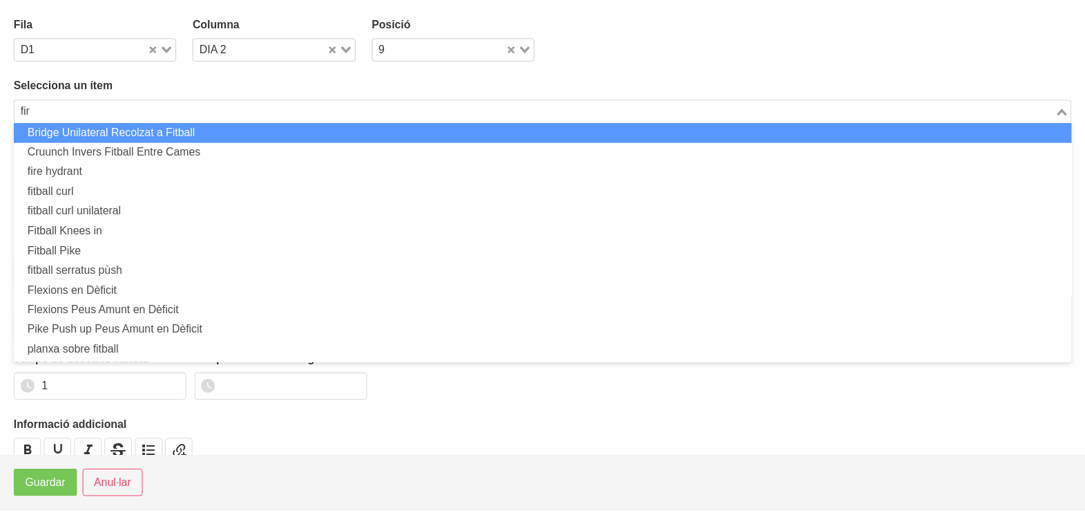
scroll to position [0, 0]
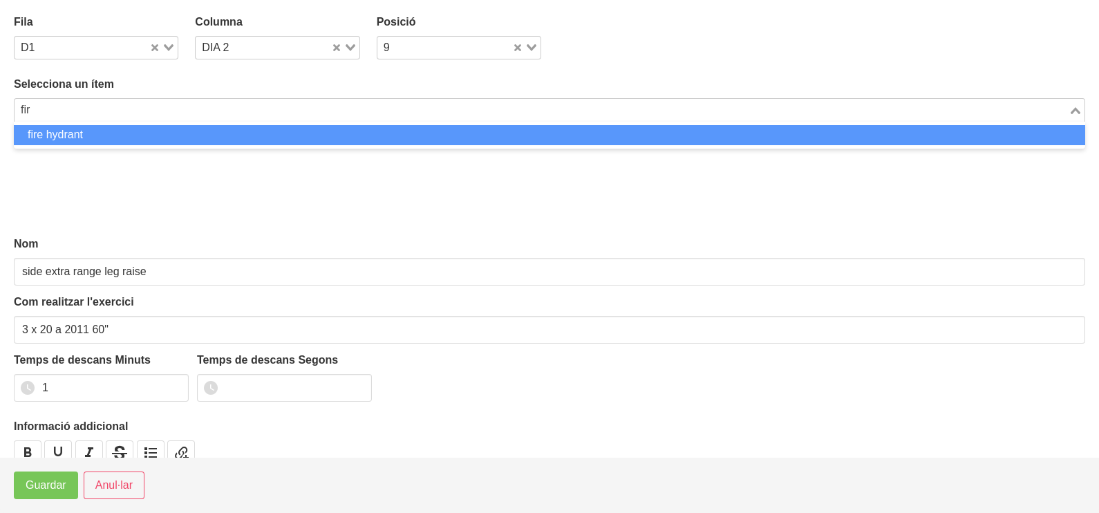
click at [138, 135] on li "fire hydrant" at bounding box center [549, 135] width 1071 height 20
type input "fir"
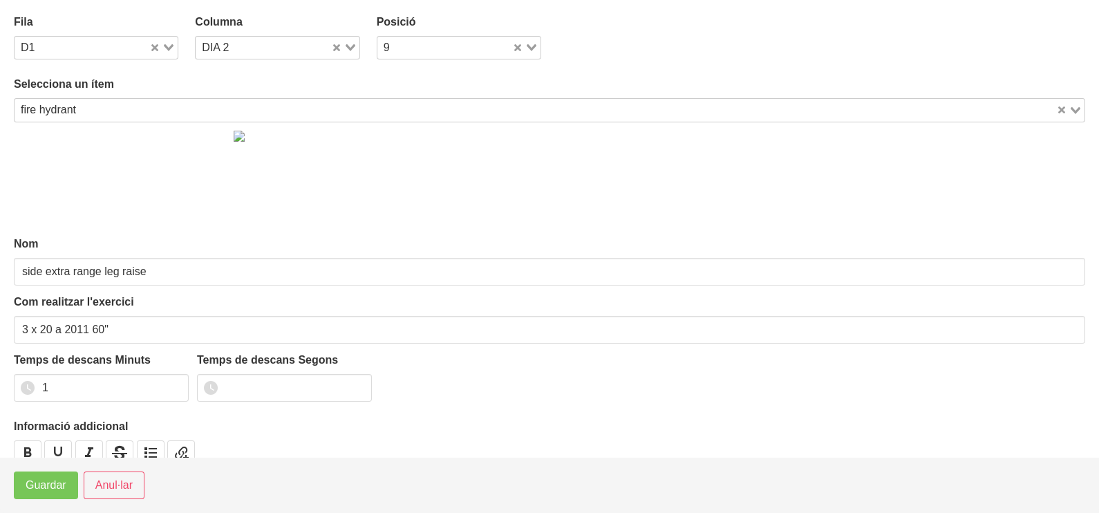
type input "fire hydrant"
click at [50, 487] on span "Guardar" at bounding box center [46, 485] width 41 height 17
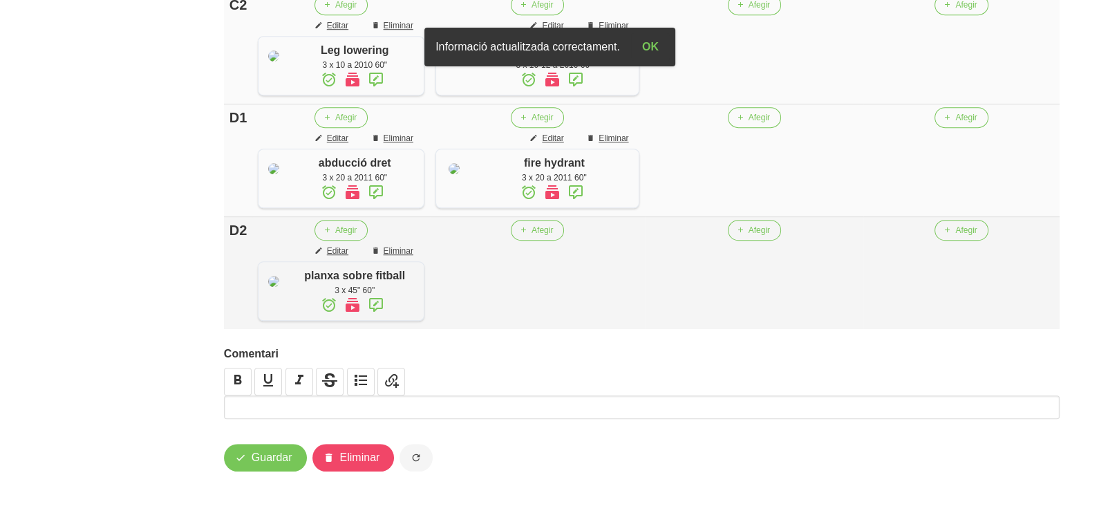
scroll to position [1318, 0]
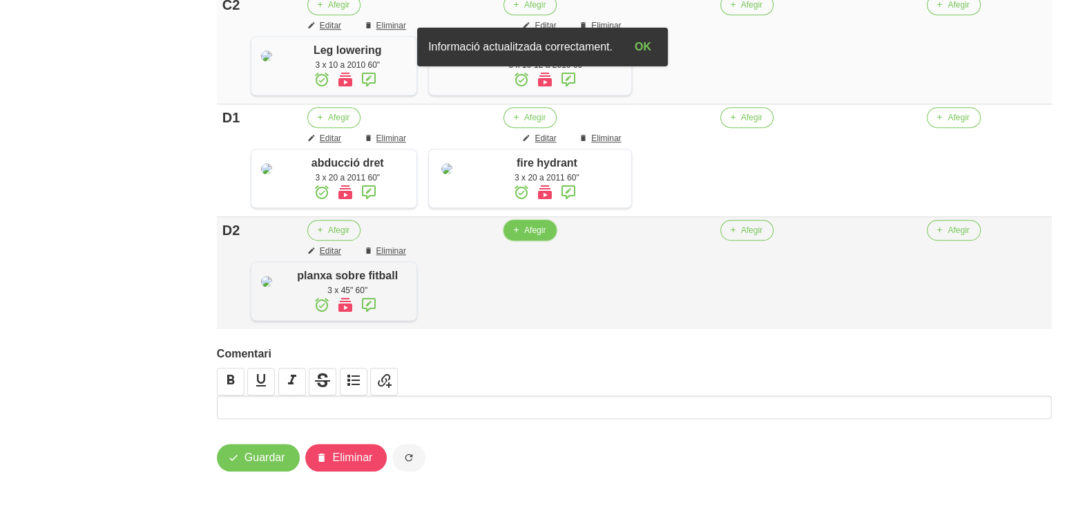
click at [535, 236] on span "Afegir" at bounding box center [534, 230] width 21 height 12
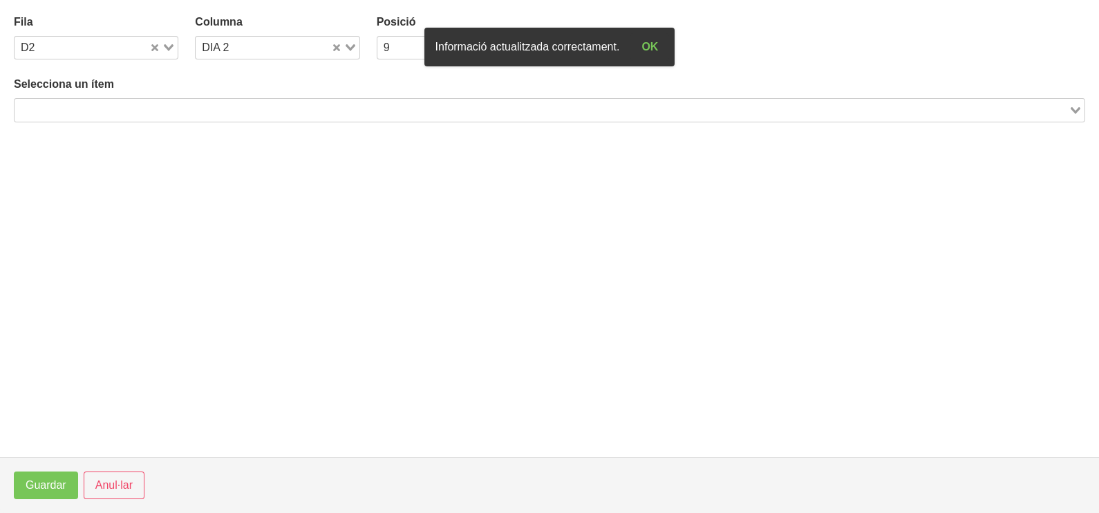
drag, startPoint x: 154, startPoint y: 111, endPoint x: 158, endPoint y: 97, distance: 14.4
click at [154, 109] on input "Search for option" at bounding box center [541, 110] width 1051 height 17
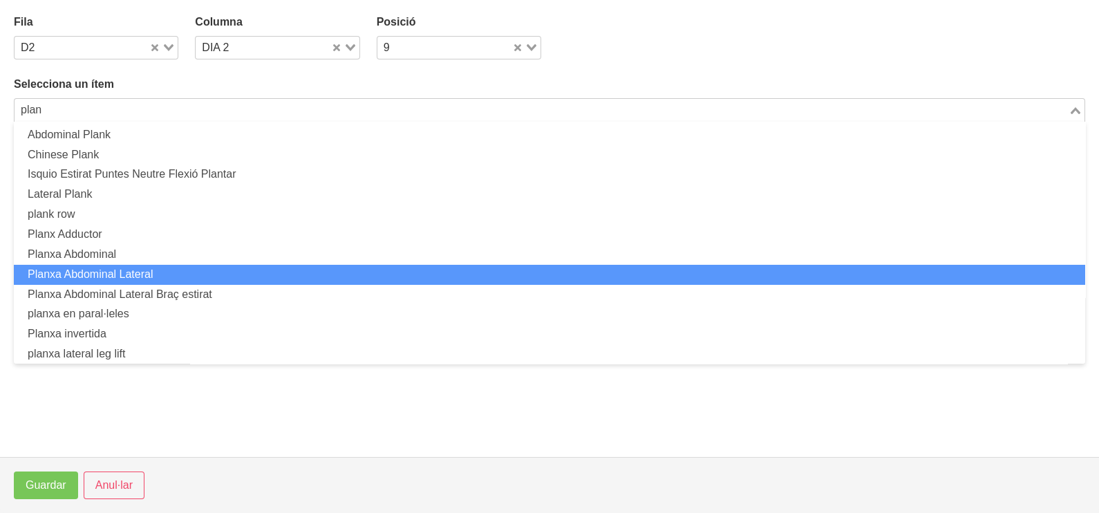
scroll to position [64, 0]
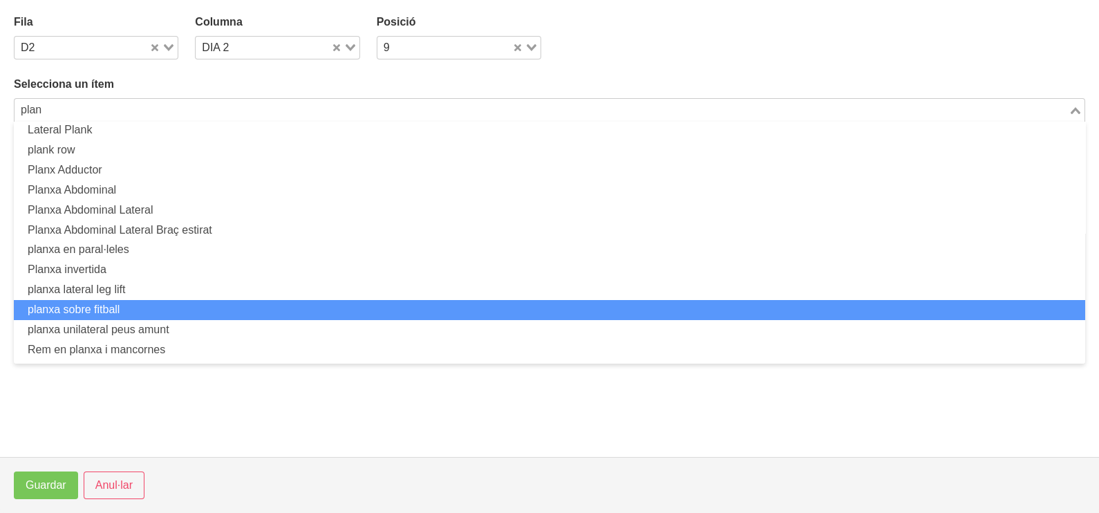
click at [145, 304] on li "planxa sobre fitball" at bounding box center [549, 310] width 1071 height 20
type input "plan"
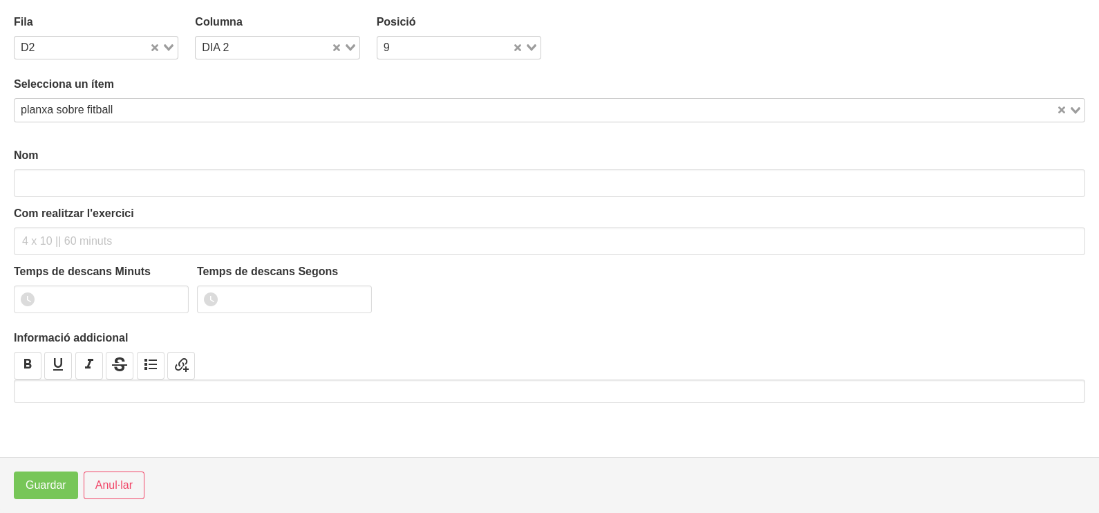
type input "planxa sobre fitball"
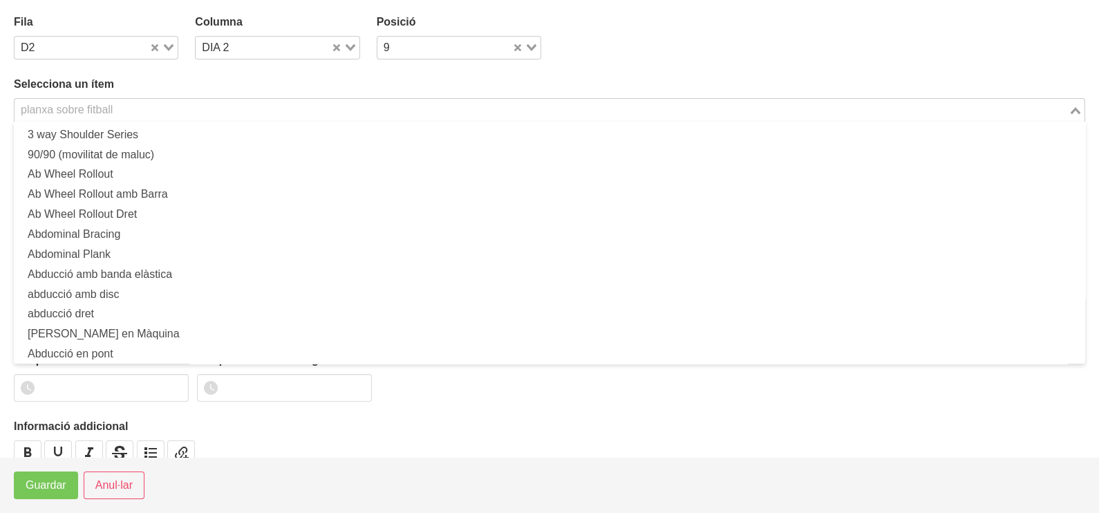
click at [123, 117] on div "planxa sobre fitball Loading..." at bounding box center [549, 109] width 1071 height 23
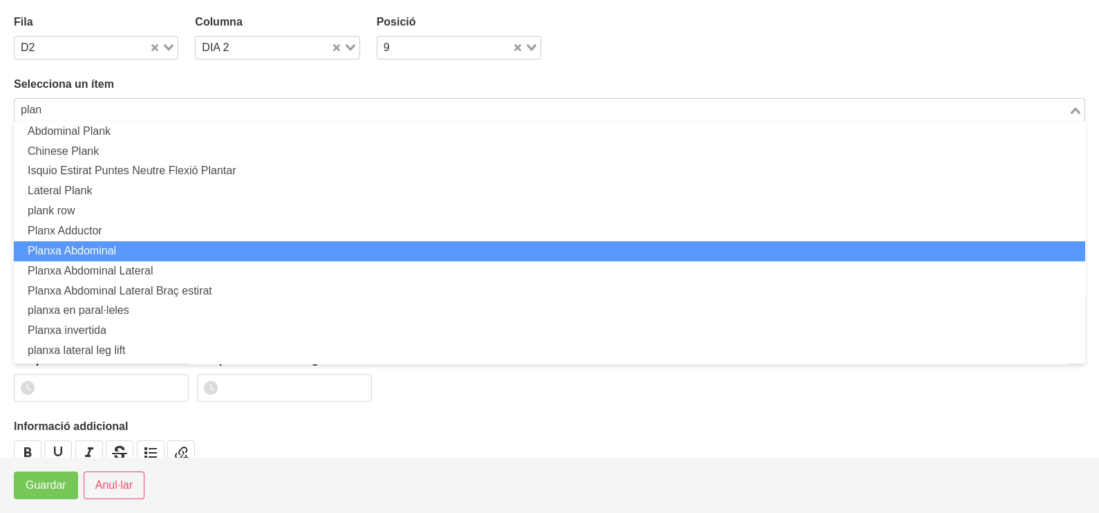
drag, startPoint x: 107, startPoint y: 242, endPoint x: 98, endPoint y: 269, distance: 28.4
click at [106, 243] on li "Planxa Abdominal" at bounding box center [549, 251] width 1071 height 20
type input "plan"
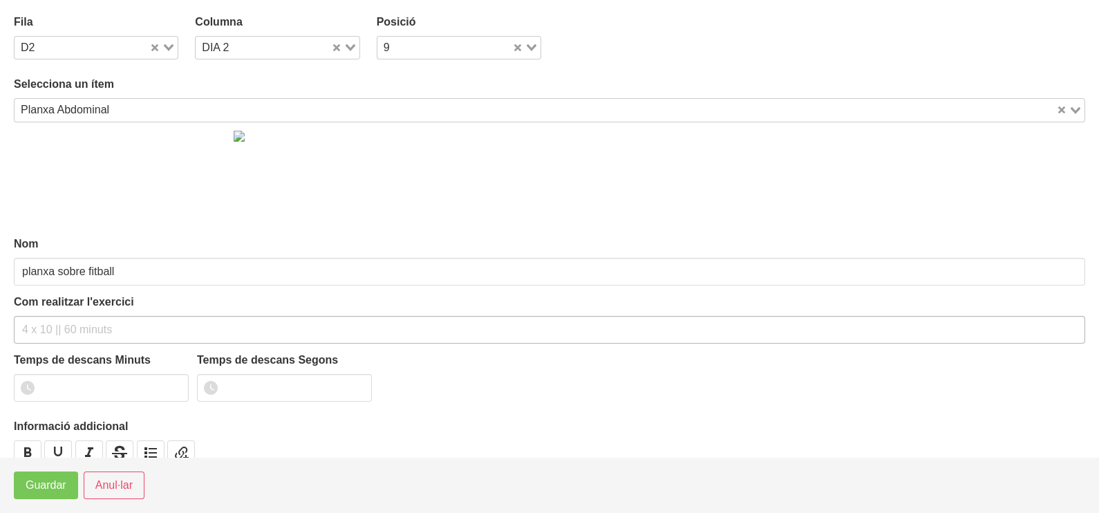
type input "Planxa Abdominal"
click at [54, 339] on input "text" at bounding box center [549, 330] width 1071 height 28
type input "3 x 40" NA 60""
type input "1"
click at [175, 380] on input "1" at bounding box center [101, 388] width 175 height 28
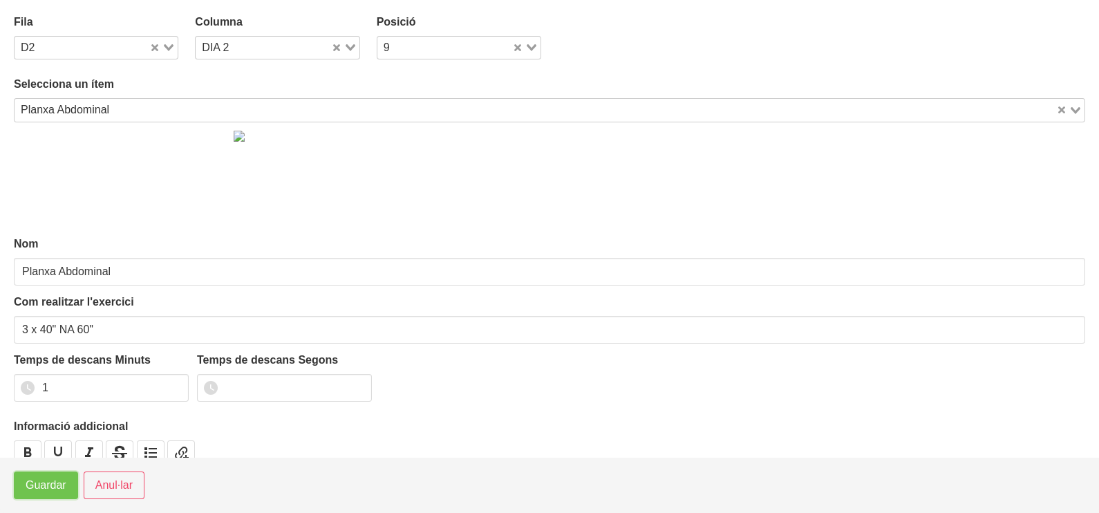
click at [56, 488] on span "Guardar" at bounding box center [46, 485] width 41 height 17
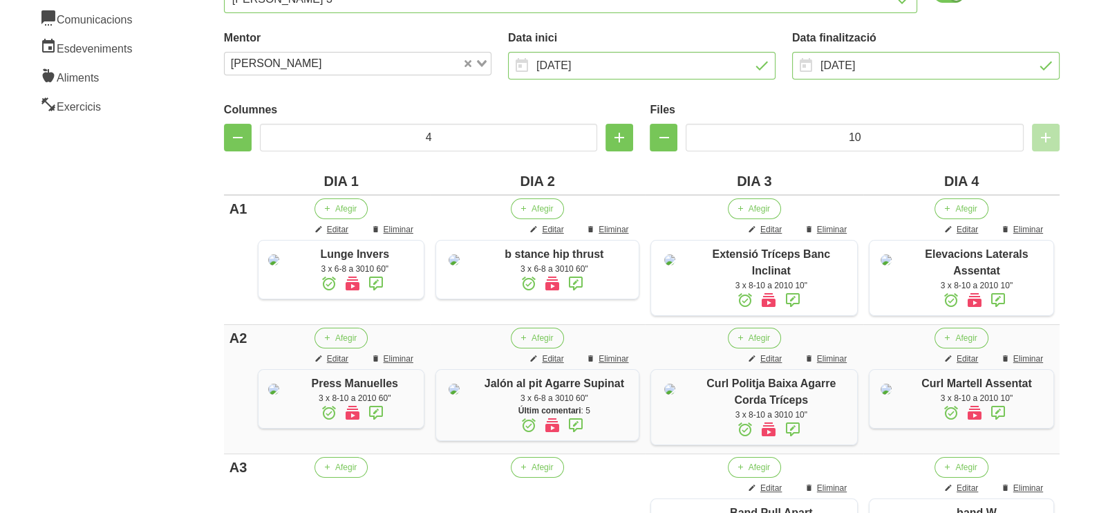
scroll to position [368, 0]
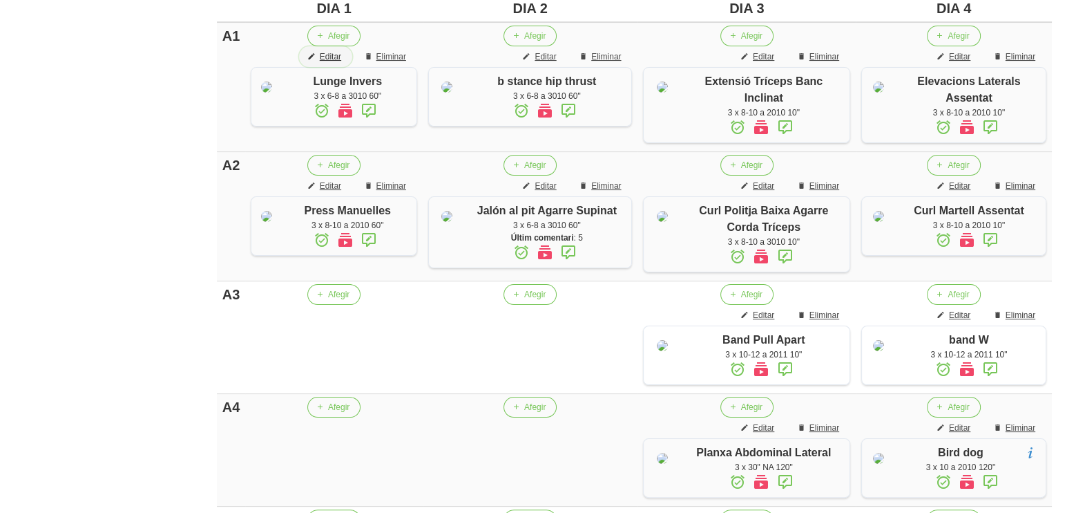
click at [335, 55] on span "Editar" at bounding box center [330, 56] width 21 height 12
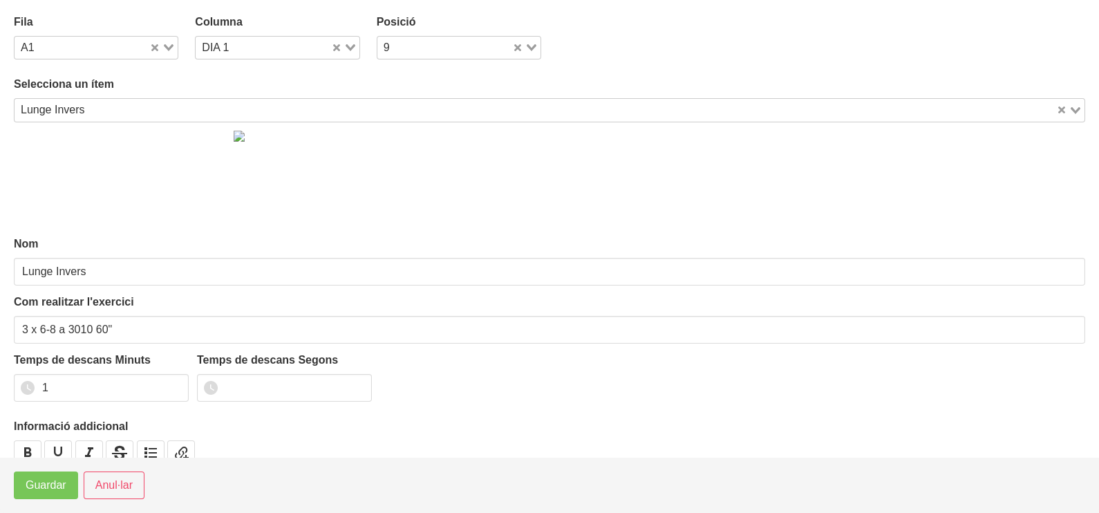
click at [106, 102] on input "Search for option" at bounding box center [572, 110] width 964 height 17
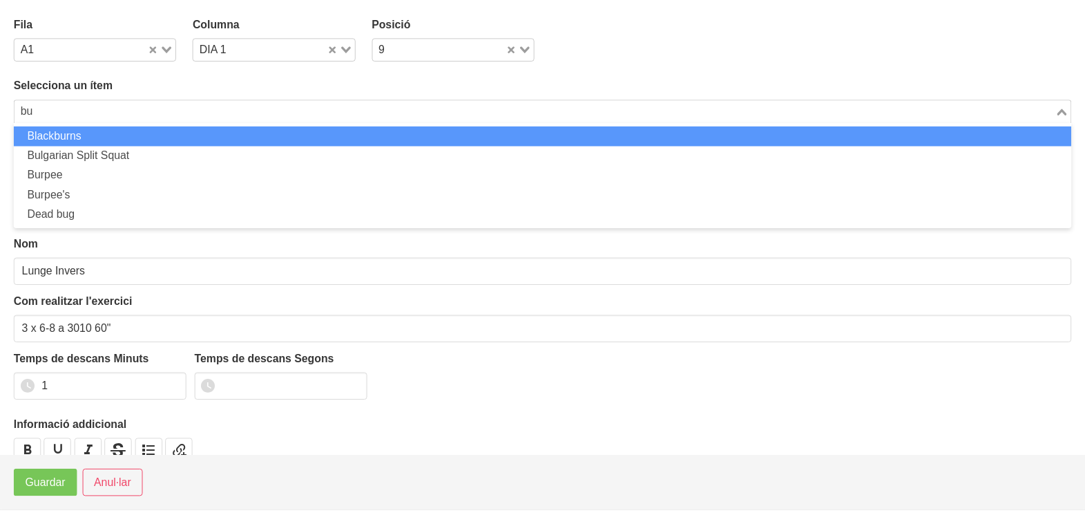
scroll to position [0, 0]
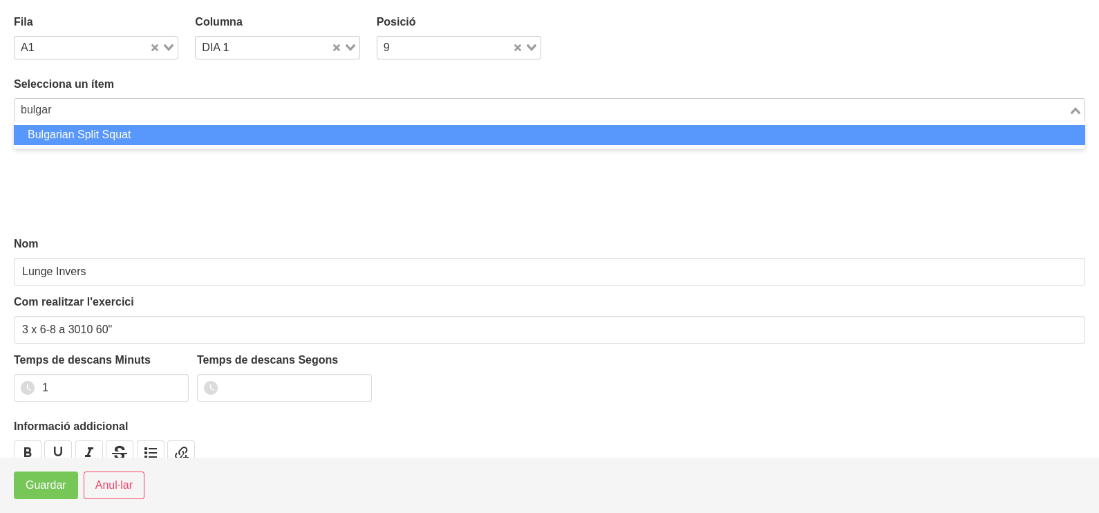
drag, startPoint x: 90, startPoint y: 131, endPoint x: 82, endPoint y: 188, distance: 57.3
click at [90, 133] on li "Bulgarian Split Squat" at bounding box center [549, 135] width 1071 height 20
type input "bulgar"
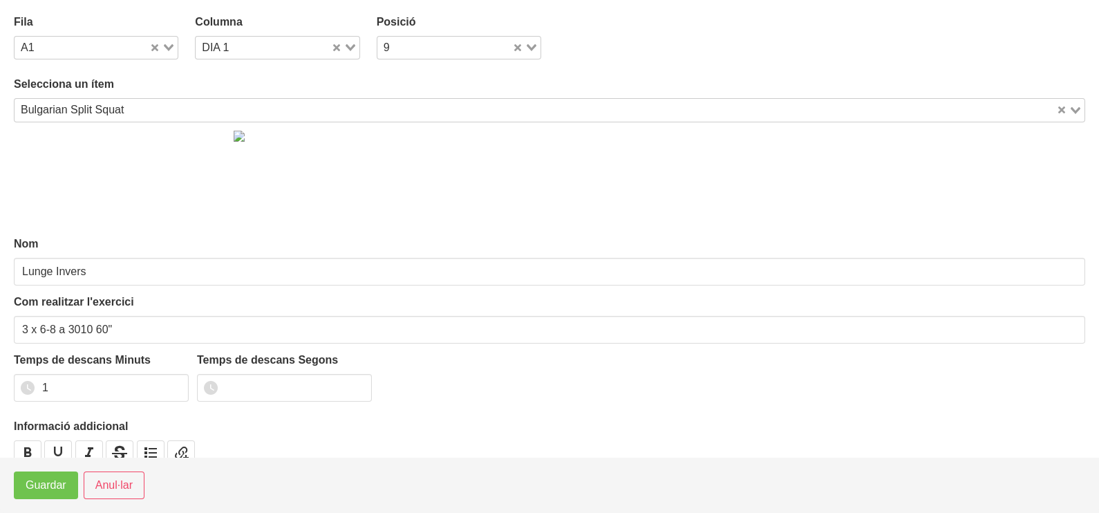
type input "Bulgarian Split Squat"
click at [50, 488] on span "Guardar" at bounding box center [46, 485] width 41 height 17
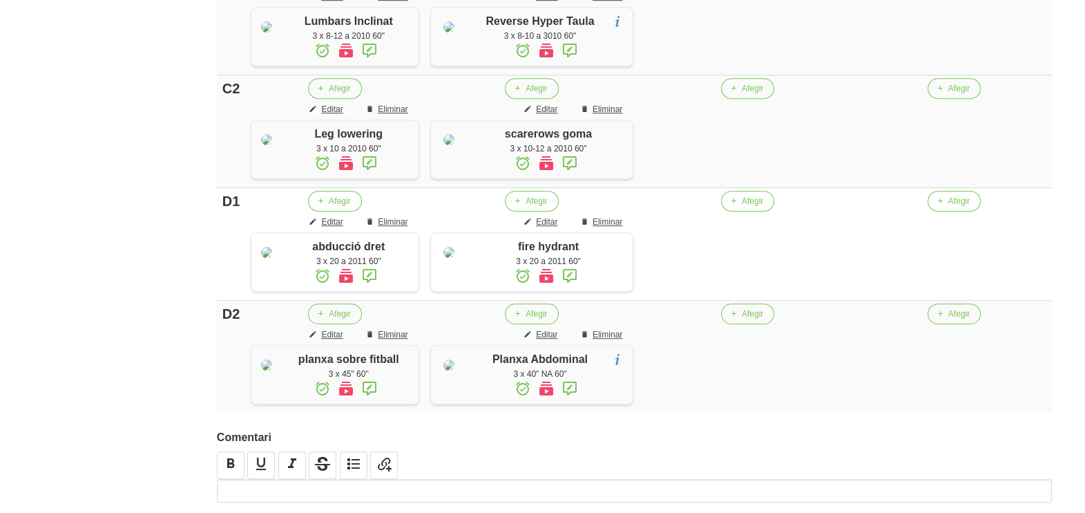
scroll to position [1232, 0]
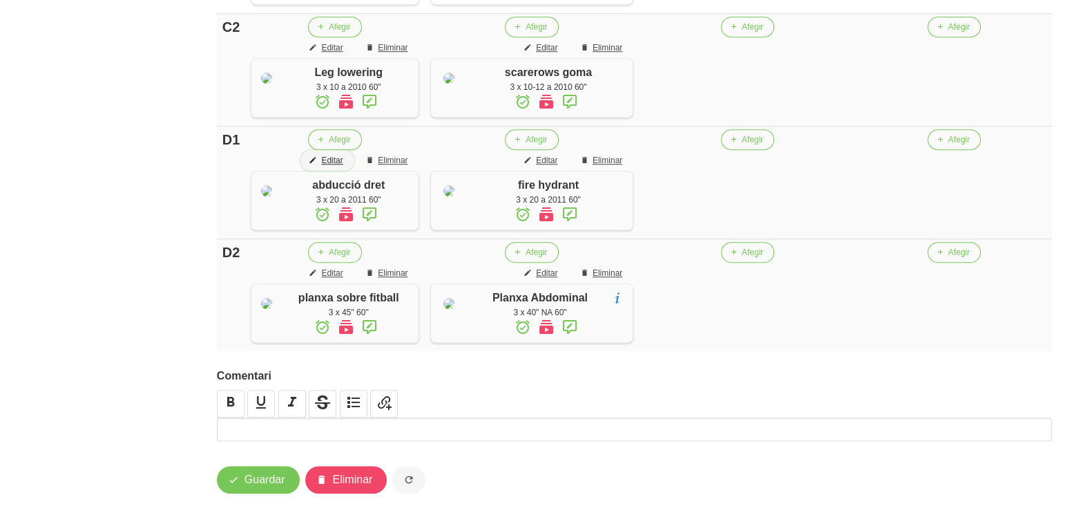
click at [340, 167] on span "Editar" at bounding box center [331, 160] width 21 height 12
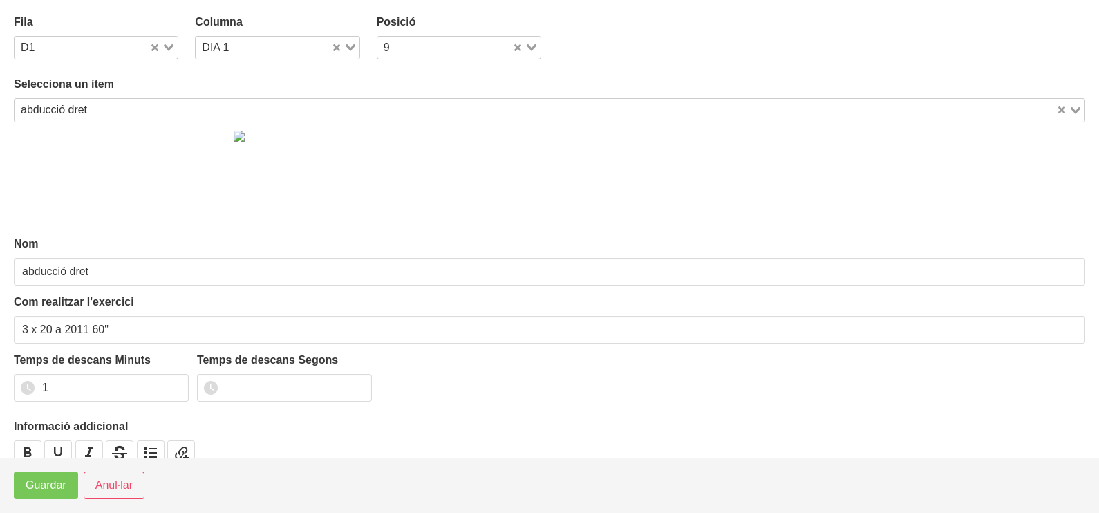
click at [102, 108] on input "Search for option" at bounding box center [573, 110] width 962 height 17
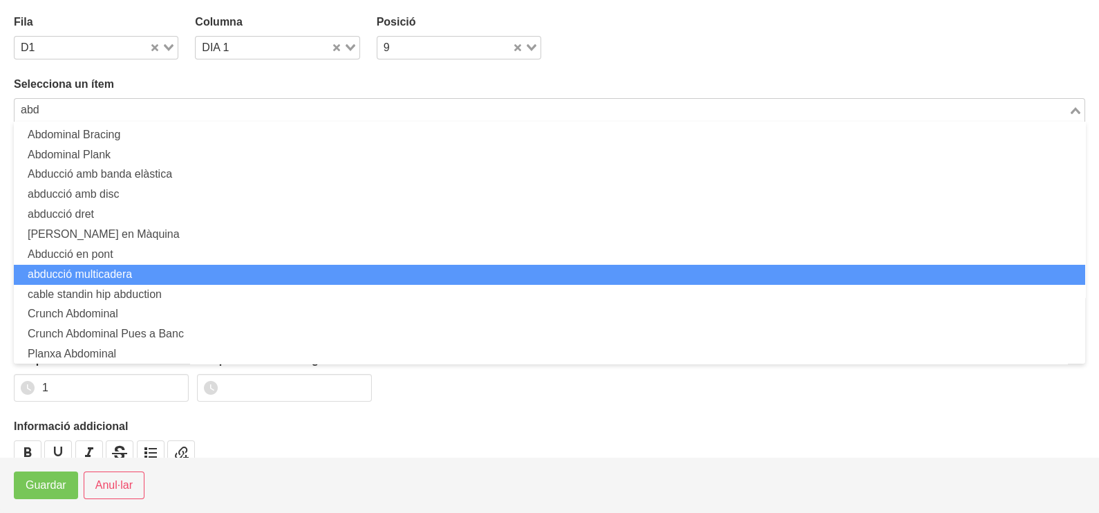
click at [93, 270] on li "abducció multicadera" at bounding box center [549, 275] width 1071 height 20
type input "abd"
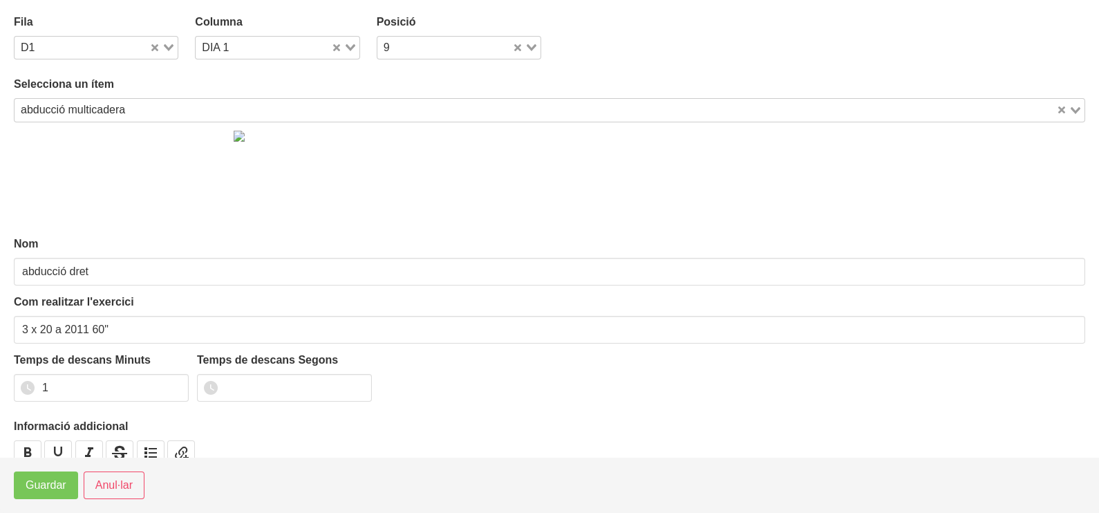
type input "abducció multicadera"
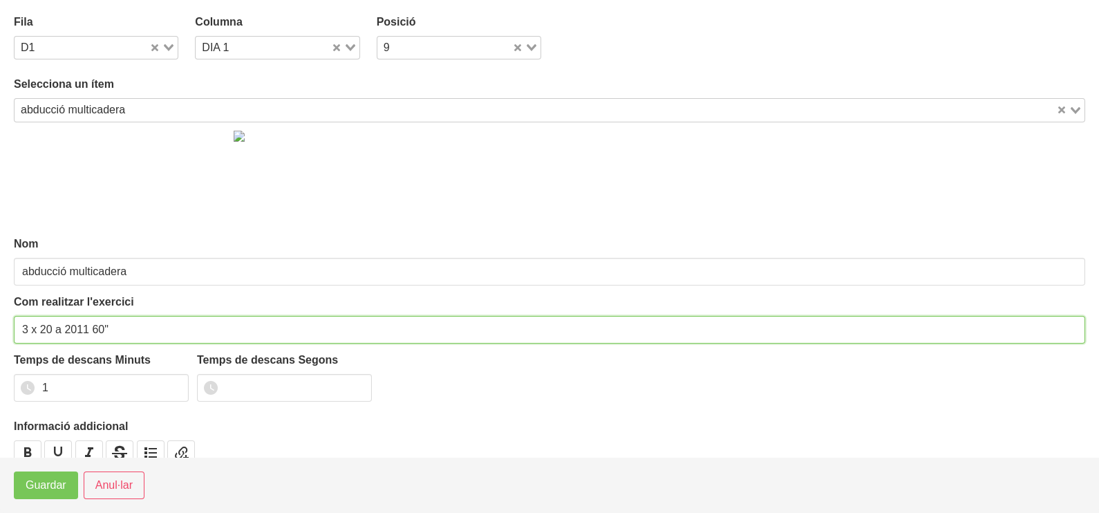
drag, startPoint x: 50, startPoint y: 332, endPoint x: 41, endPoint y: 328, distance: 10.3
click at [41, 328] on input "3 x 20 a 2011 60"" at bounding box center [549, 330] width 1071 height 28
type input "3 x 10-12 a 2011 60""
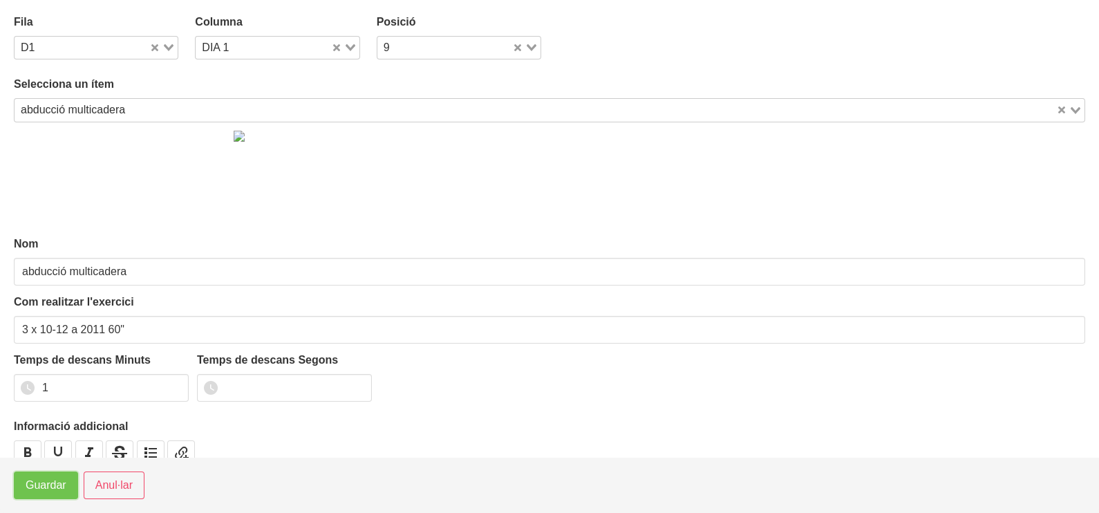
click at [38, 488] on span "Guardar" at bounding box center [46, 485] width 41 height 17
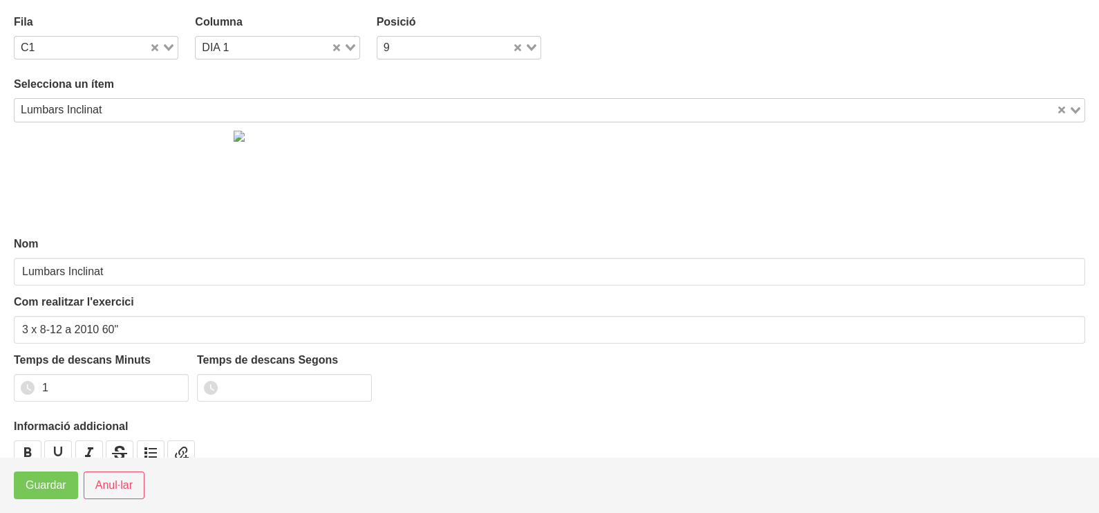
click at [115, 107] on input "Search for option" at bounding box center [580, 110] width 948 height 17
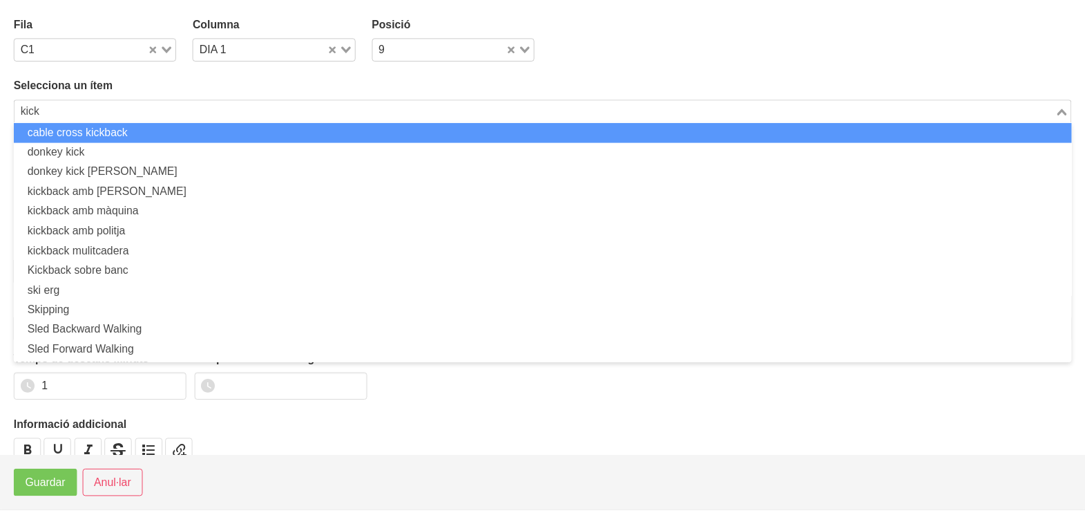
scroll to position [0, 0]
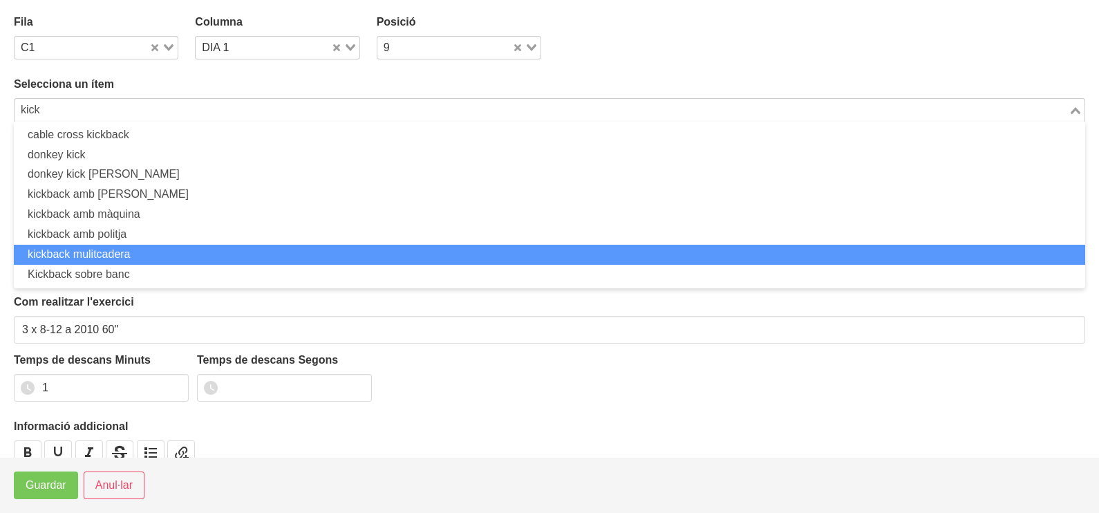
click at [108, 251] on li "kickback mulitcadera" at bounding box center [549, 255] width 1071 height 20
type input "kick"
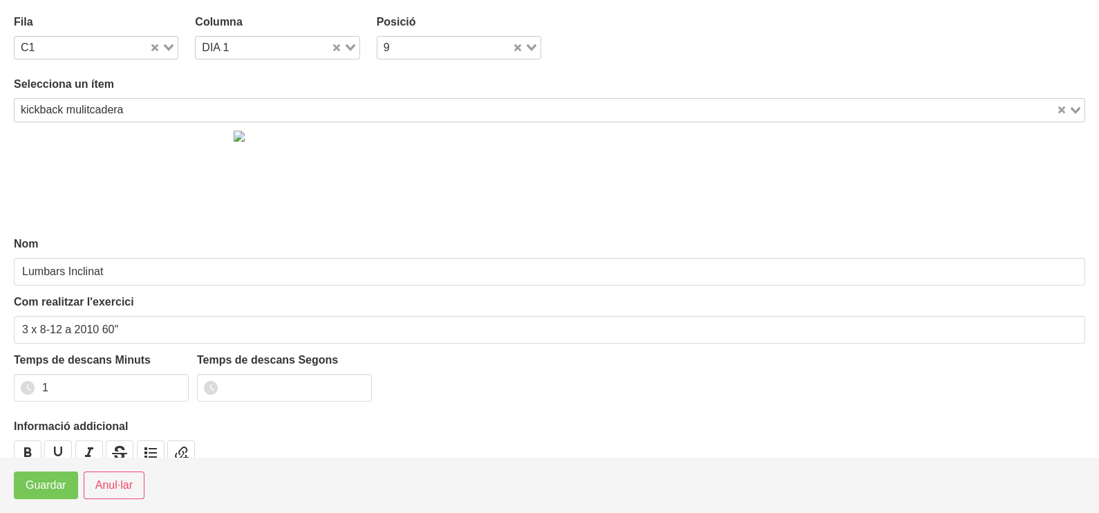
type input "kickback mulitcadera"
click at [44, 489] on span "Guardar" at bounding box center [46, 485] width 41 height 17
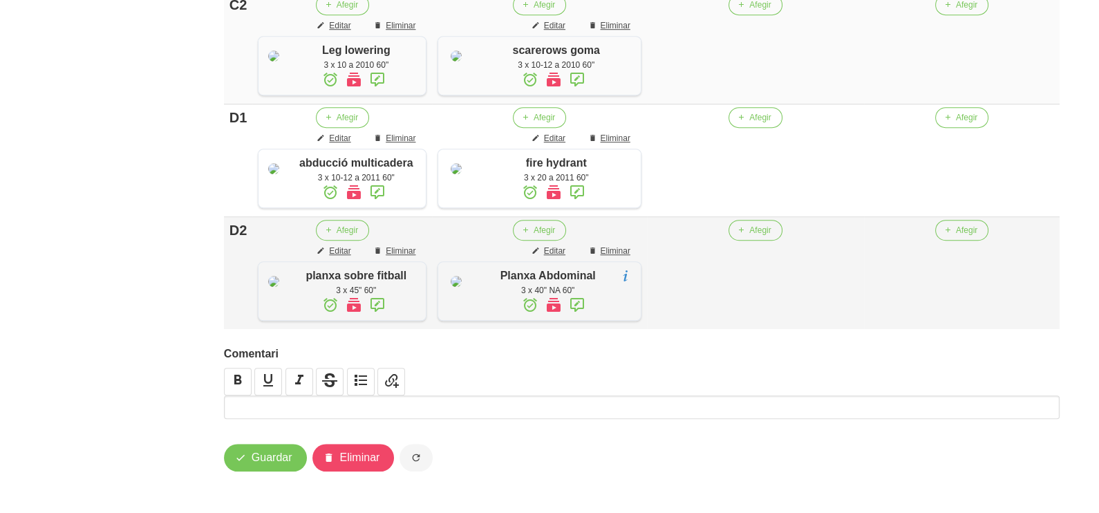
scroll to position [1315, 0]
click at [340, 257] on span "Editar" at bounding box center [332, 251] width 21 height 12
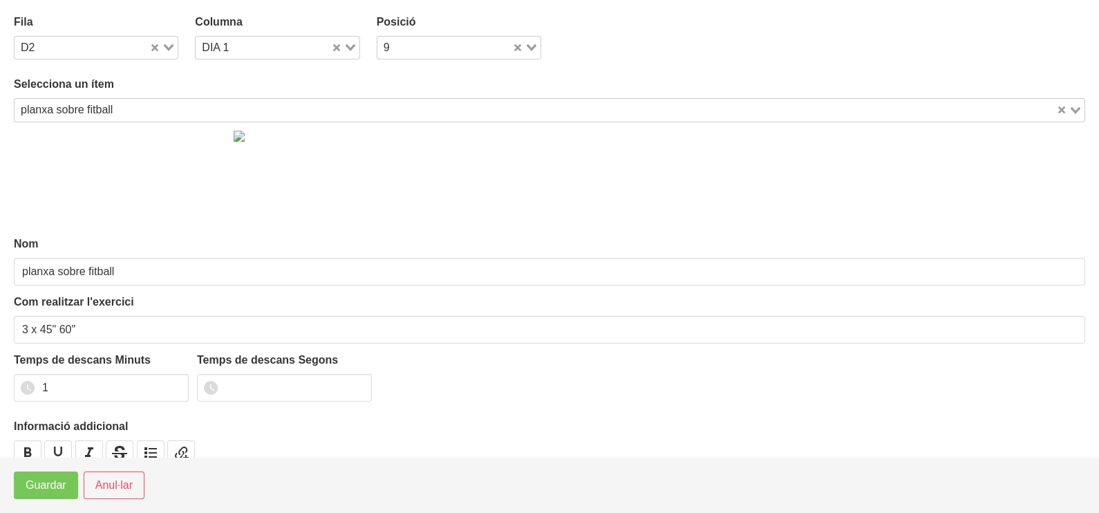
click at [138, 108] on input "Search for option" at bounding box center [585, 110] width 937 height 17
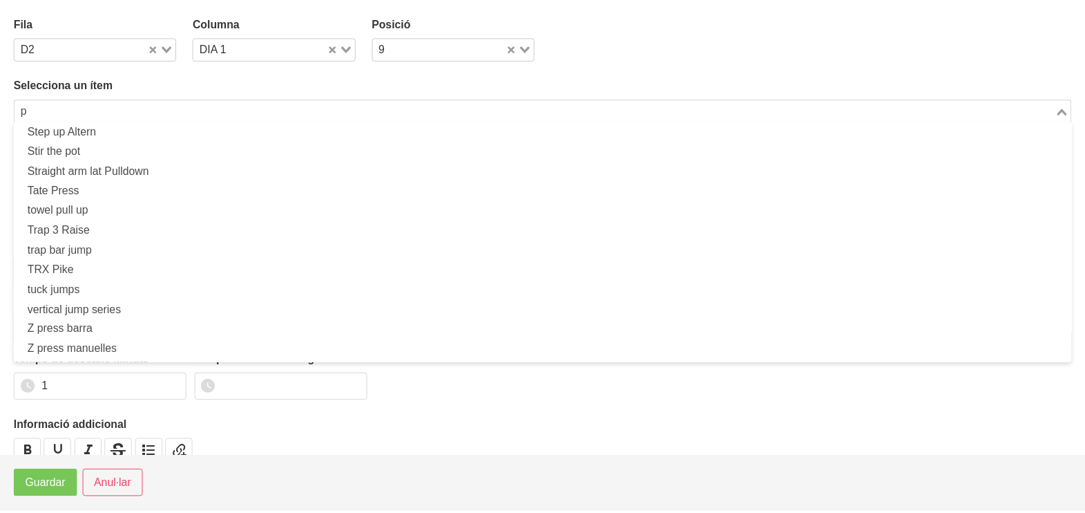
scroll to position [3, 0]
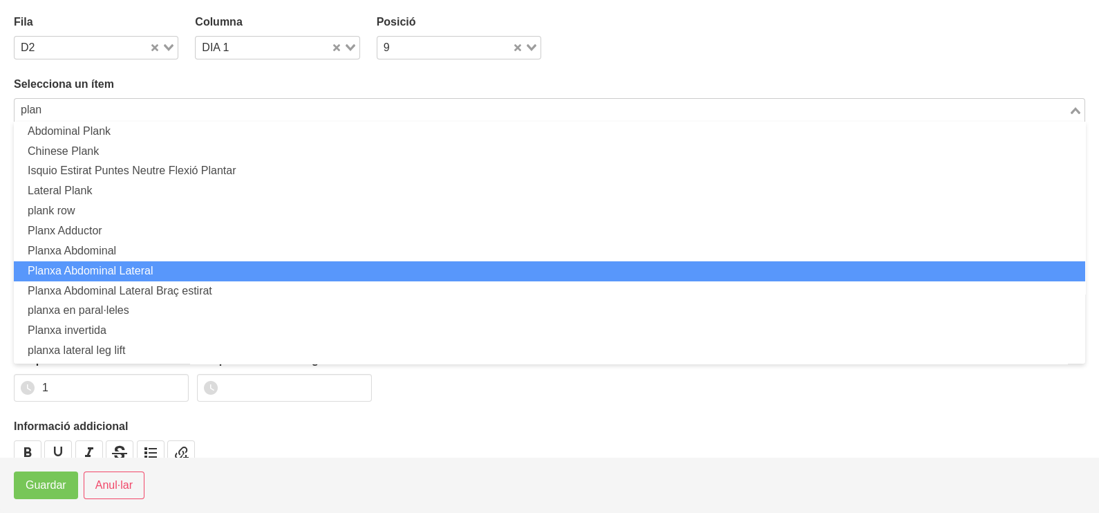
click at [155, 267] on li "Planxa Abdominal Lateral" at bounding box center [549, 271] width 1071 height 20
type input "plan"
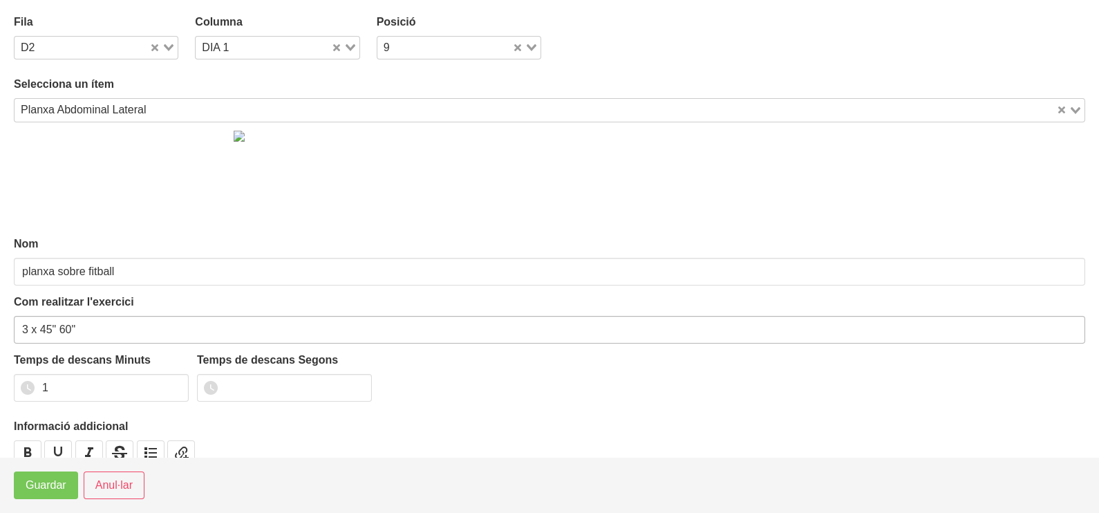
type input "Planxa Abdominal Lateral"
drag, startPoint x: 50, startPoint y: 325, endPoint x: 38, endPoint y: 335, distance: 15.7
click at [41, 329] on input "3 x 45" 60"" at bounding box center [549, 330] width 1071 height 28
type input "3 x 20" 60""
click at [39, 491] on span "Guardar" at bounding box center [46, 485] width 41 height 17
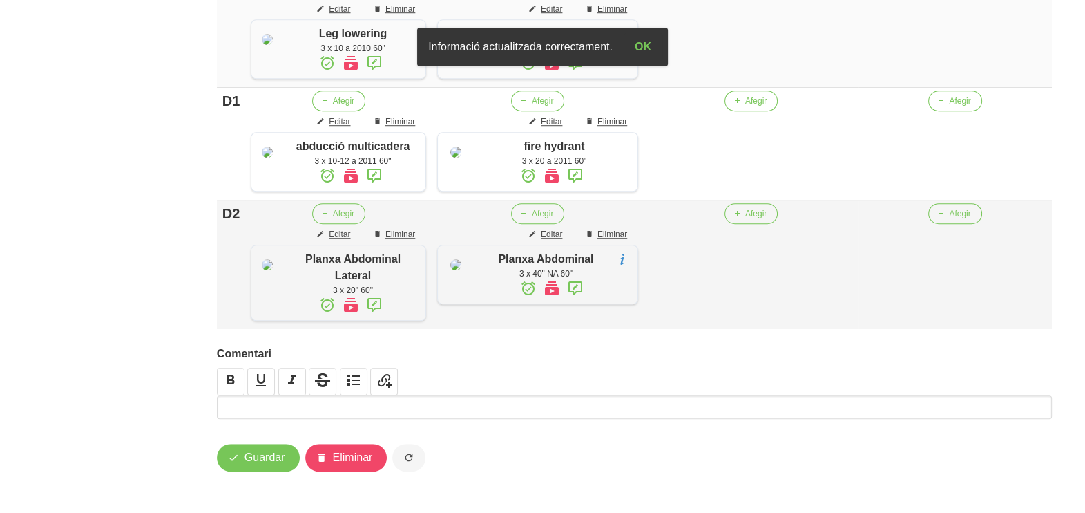
scroll to position [1511, 0]
click at [263, 454] on span "Guardar" at bounding box center [265, 457] width 41 height 17
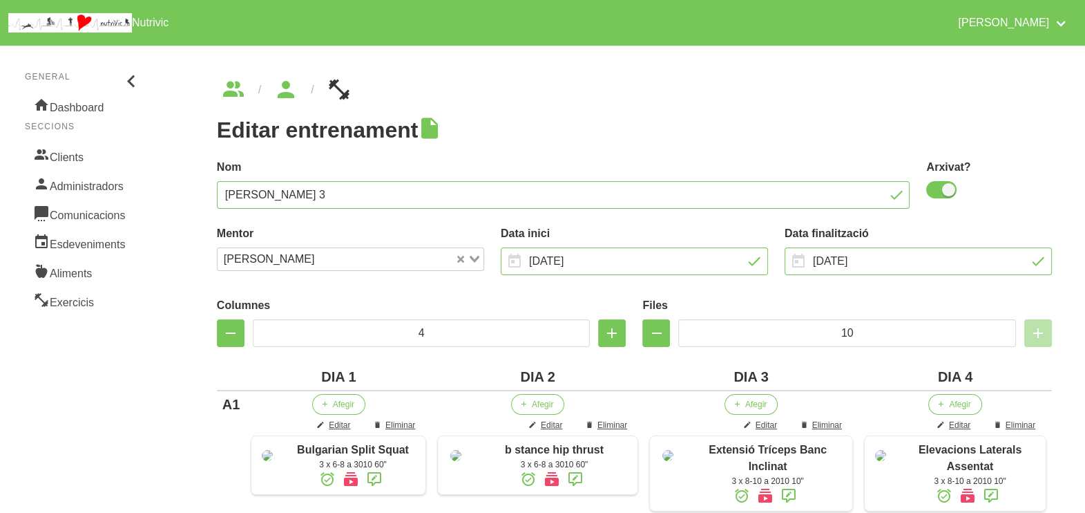
scroll to position [0, 0]
click at [93, 157] on link "Clients" at bounding box center [83, 155] width 117 height 29
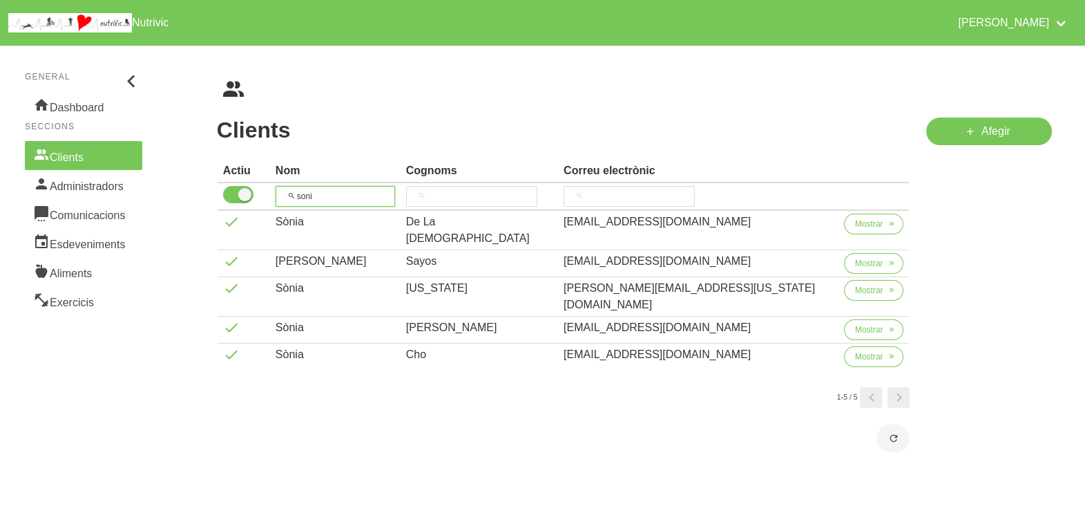
drag, startPoint x: 341, startPoint y: 193, endPoint x: 268, endPoint y: 193, distance: 73.2
click at [269, 193] on tr "soni" at bounding box center [564, 197] width 692 height 28
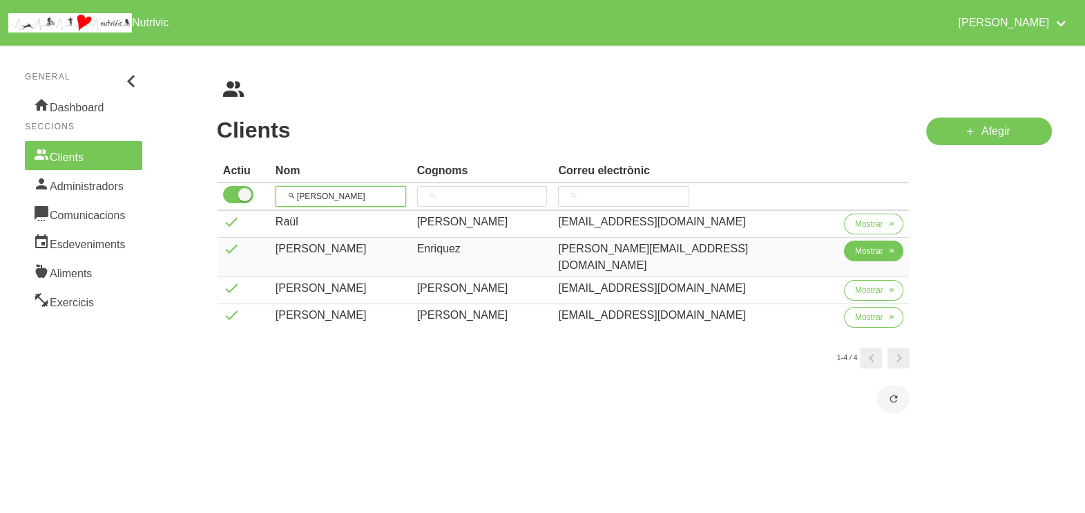
type input "[PERSON_NAME]"
click at [855, 255] on span "Mostrar" at bounding box center [869, 251] width 28 height 12
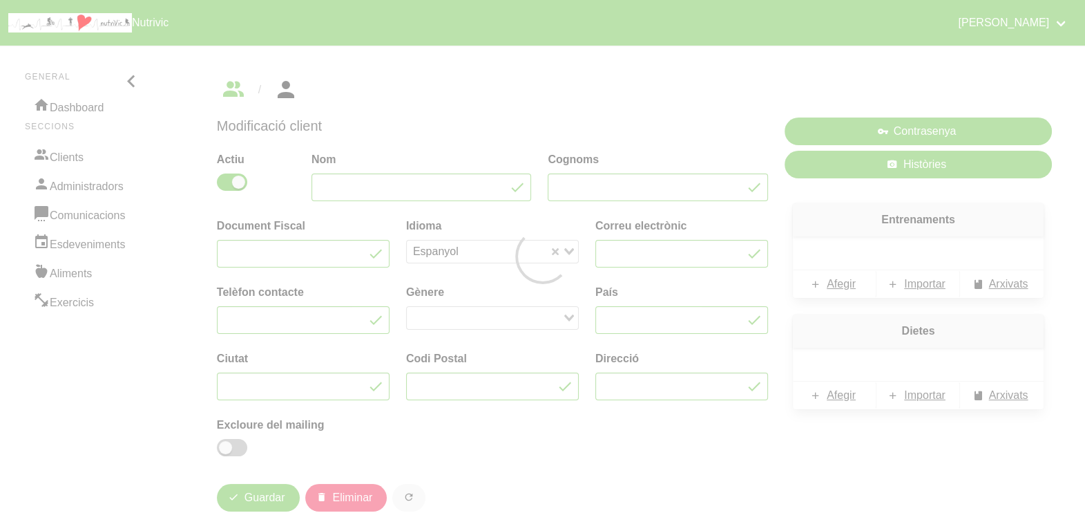
type input "[PERSON_NAME]"
type input "[PERSON_NAME][EMAIL_ADDRESS][PERSON_NAME][PERSON_NAME][DOMAIN_NAME]"
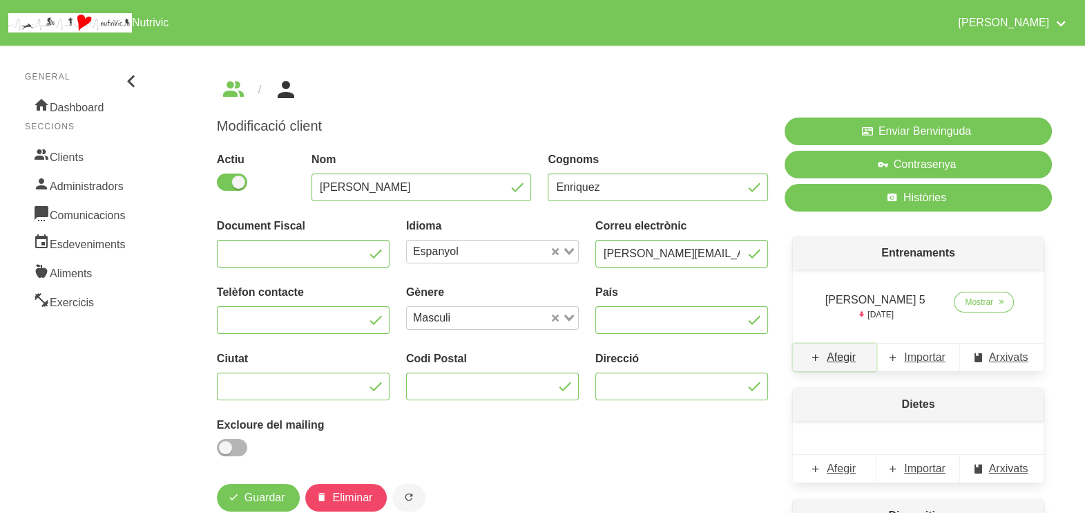
click at [839, 359] on span "Afegir" at bounding box center [841, 357] width 29 height 17
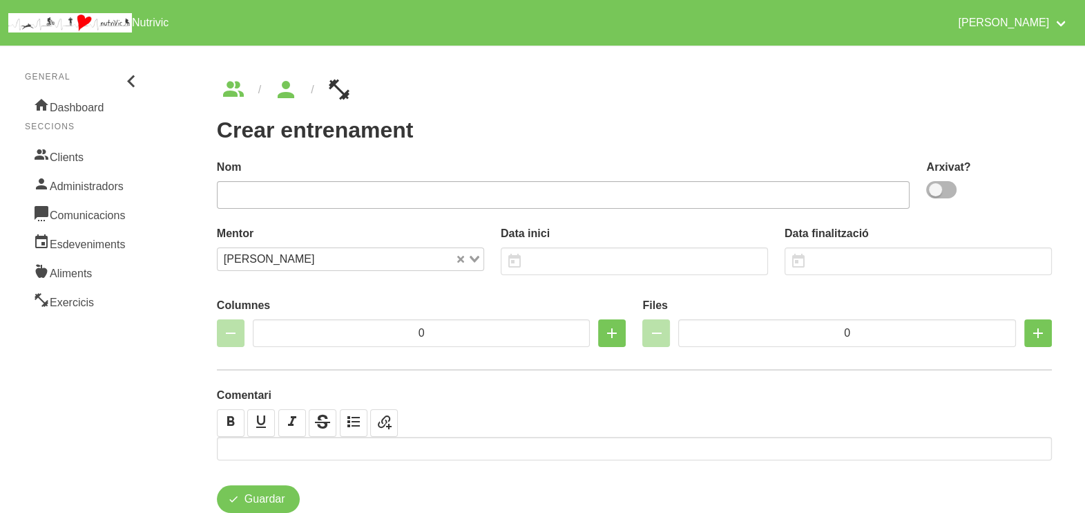
drag, startPoint x: 941, startPoint y: 191, endPoint x: 909, endPoint y: 193, distance: 32.5
click at [942, 191] on span at bounding box center [941, 189] width 30 height 17
click at [935, 191] on input "checkbox" at bounding box center [930, 189] width 9 height 9
checkbox input "true"
click at [791, 193] on input "text" at bounding box center [564, 195] width 694 height 28
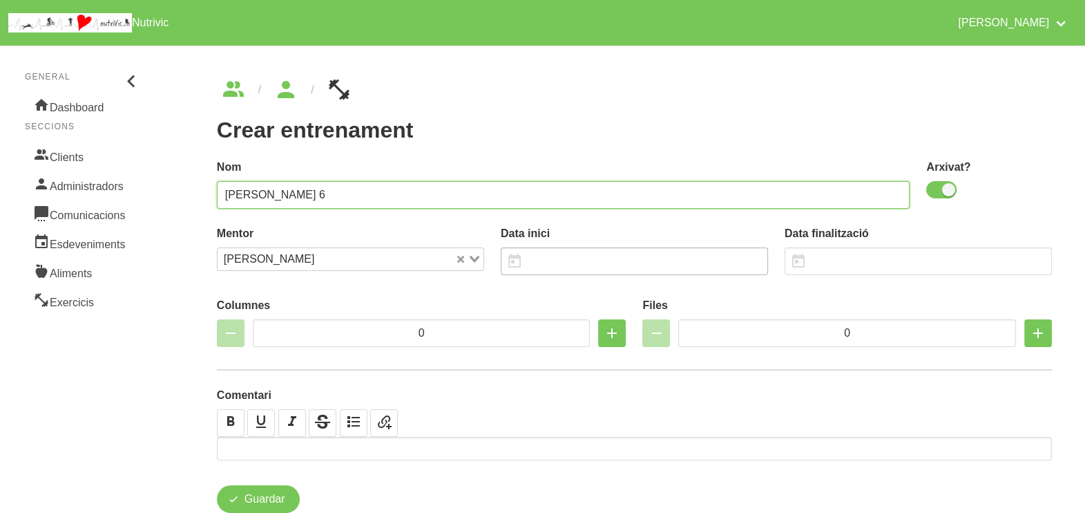
type input "Raul Enriquez 6"
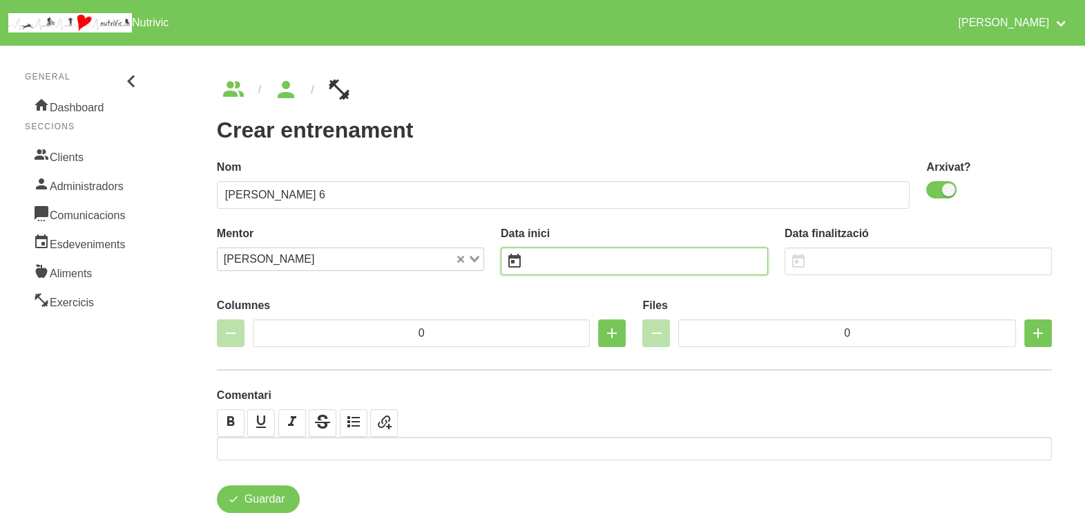
click at [559, 269] on input "text" at bounding box center [634, 261] width 267 height 28
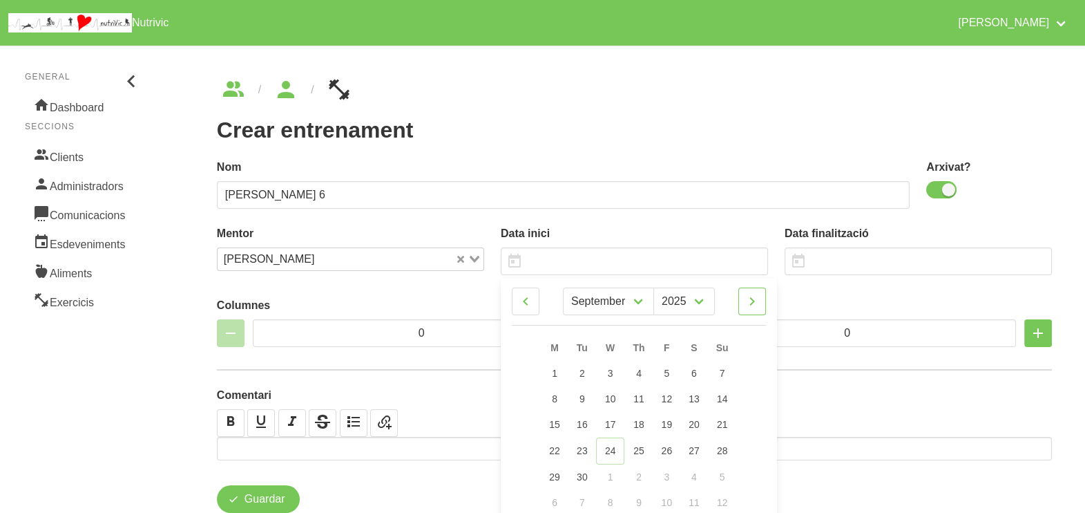
click at [753, 302] on icon at bounding box center [752, 301] width 17 height 25
select select "10"
click at [718, 399] on link "9" at bounding box center [721, 399] width 29 height 26
type input "9/11/2025"
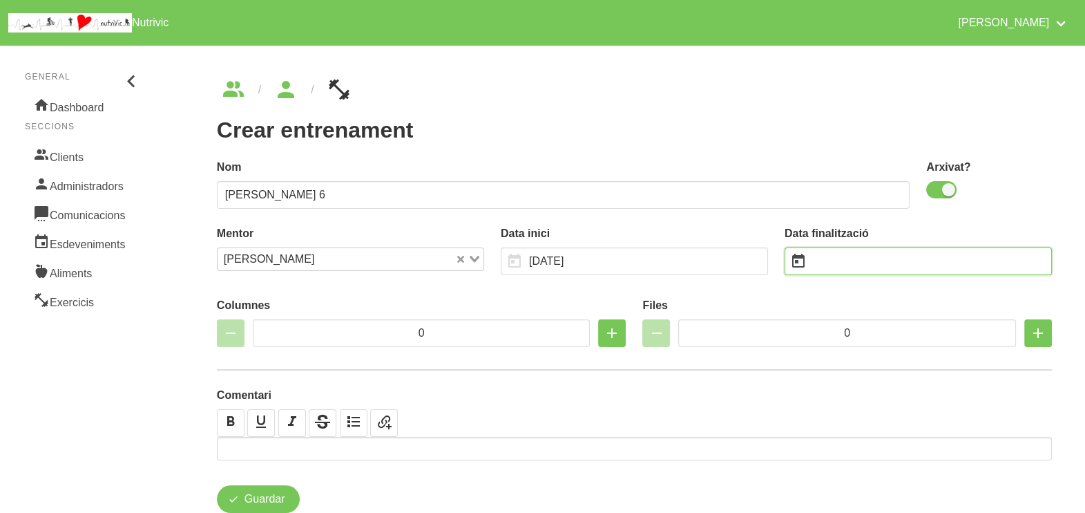
click at [845, 258] on input "text" at bounding box center [918, 261] width 267 height 28
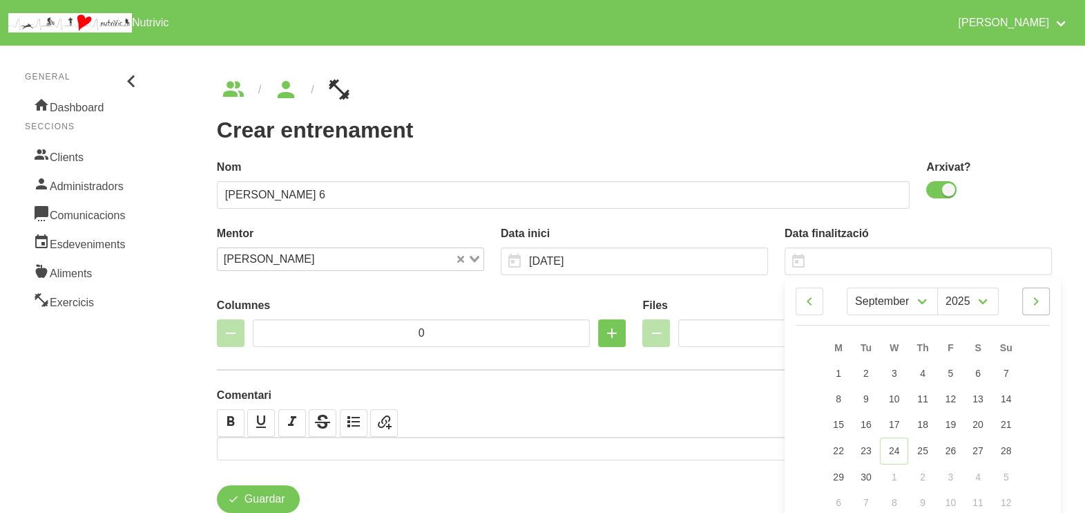
click at [1034, 301] on icon at bounding box center [1036, 301] width 17 height 25
click at [1032, 301] on icon at bounding box center [1036, 301] width 17 height 25
select select "11"
drag, startPoint x: 1009, startPoint y: 422, endPoint x: 891, endPoint y: 332, distance: 148.4
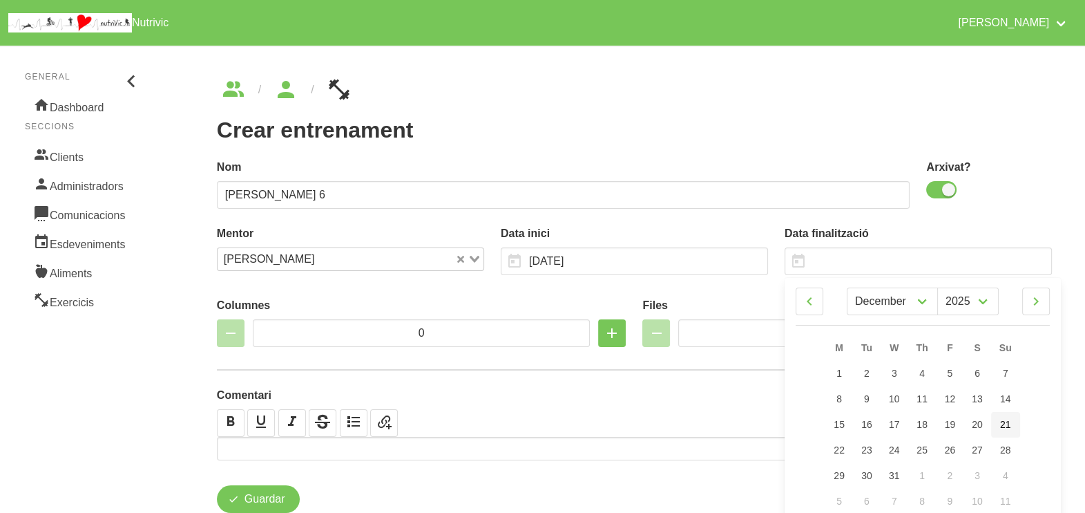
click at [1008, 423] on span "21" at bounding box center [1005, 424] width 11 height 11
type input "21/12/2025"
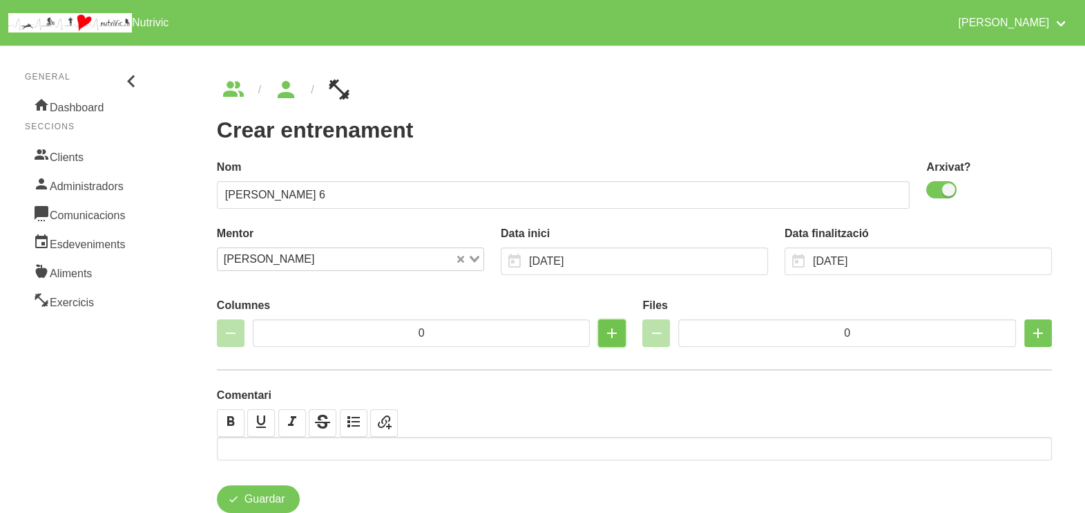
click at [614, 333] on icon "button" at bounding box center [612, 333] width 17 height 25
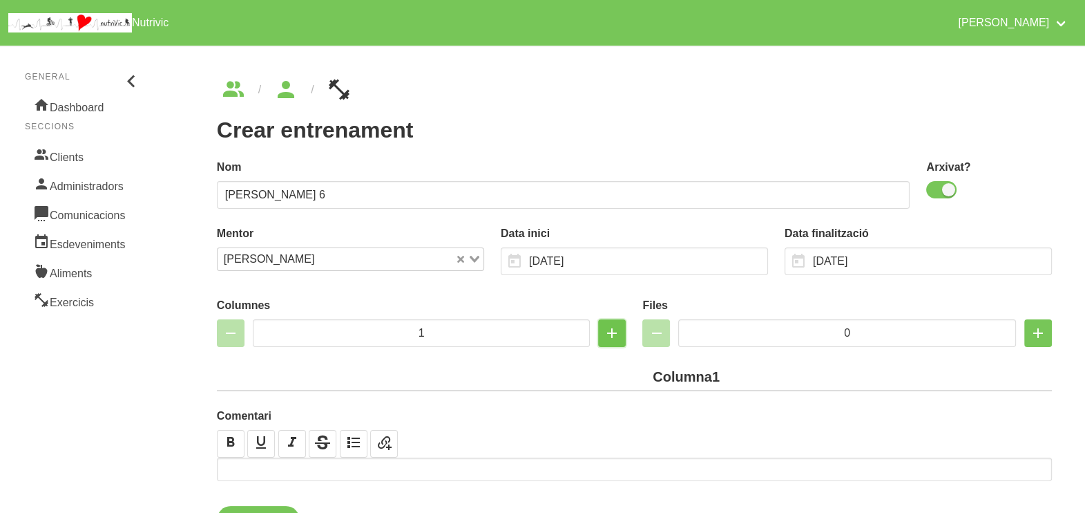
click at [614, 332] on icon "button" at bounding box center [612, 333] width 17 height 25
type input "2"
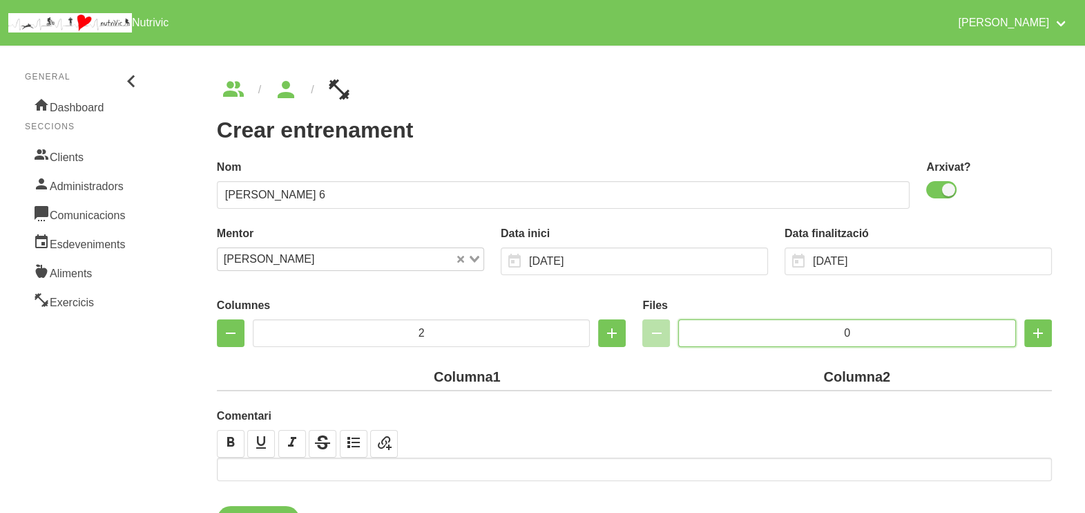
drag, startPoint x: 880, startPoint y: 330, endPoint x: 779, endPoint y: 327, distance: 100.9
click at [779, 327] on input "0" at bounding box center [847, 333] width 338 height 28
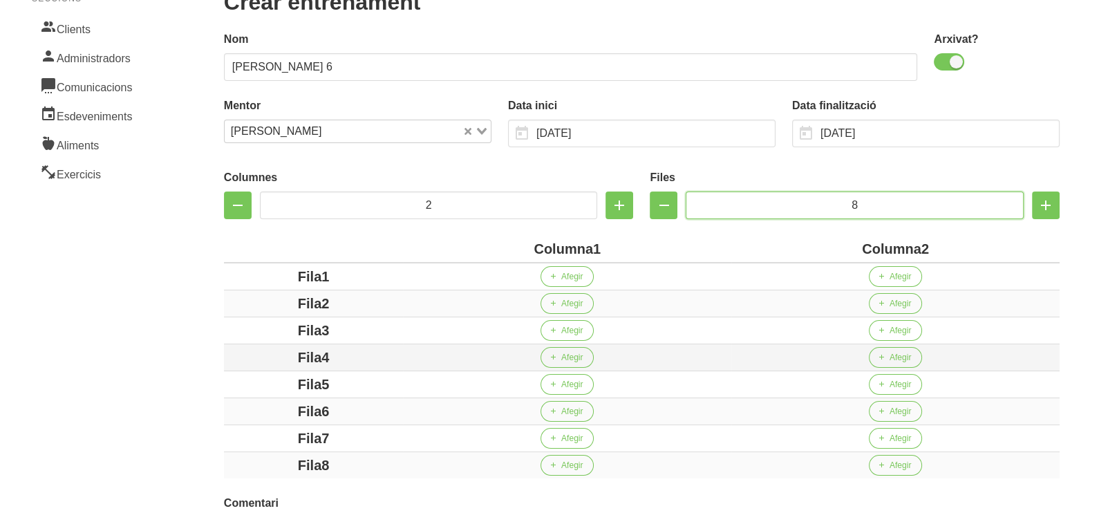
scroll to position [259, 0]
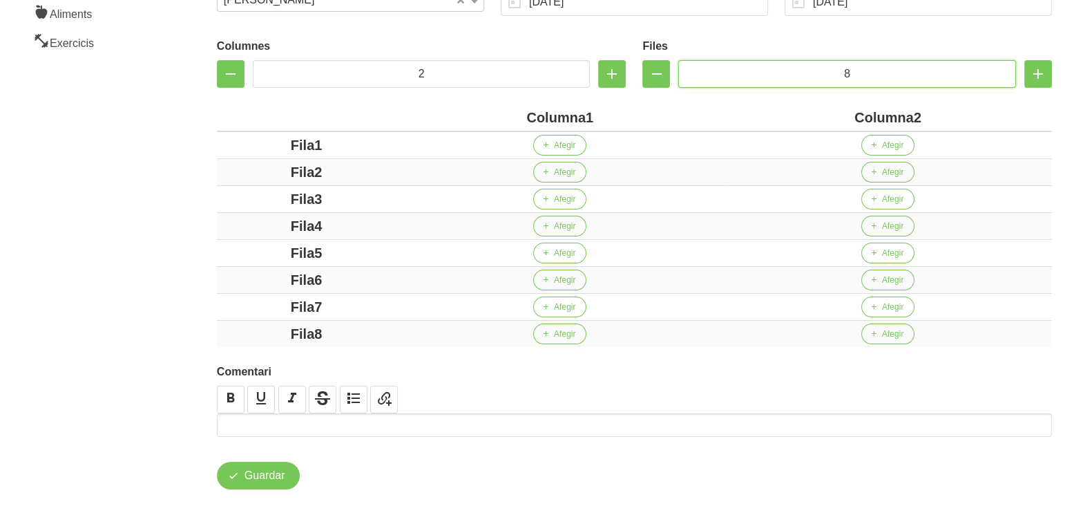
type input "8"
drag, startPoint x: 584, startPoint y: 117, endPoint x: 484, endPoint y: 121, distance: 100.9
click at [484, 121] on div "Columna1" at bounding box center [559, 117] width 317 height 21
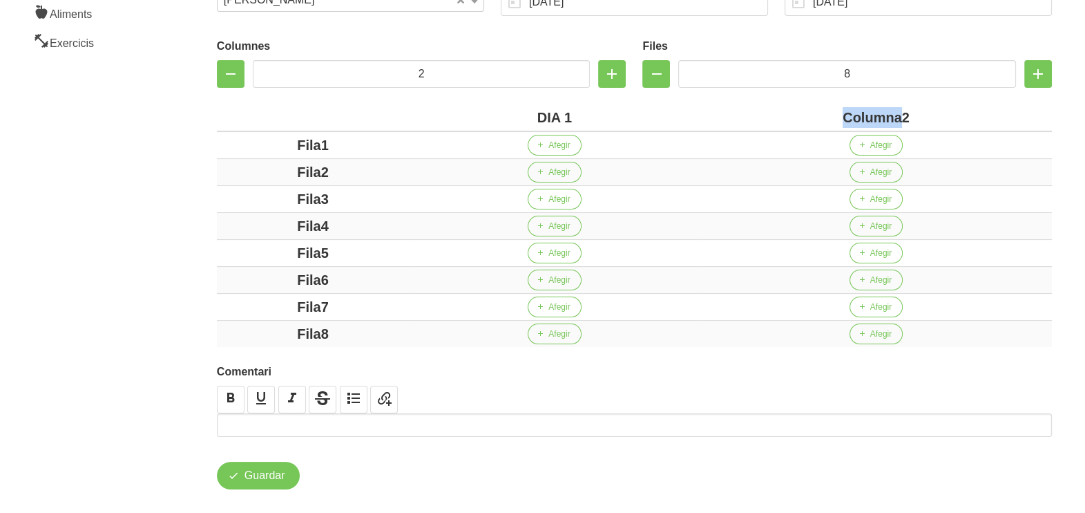
drag, startPoint x: 900, startPoint y: 115, endPoint x: 785, endPoint y: 115, distance: 115.4
click at [785, 115] on div "Columna2" at bounding box center [876, 117] width 341 height 21
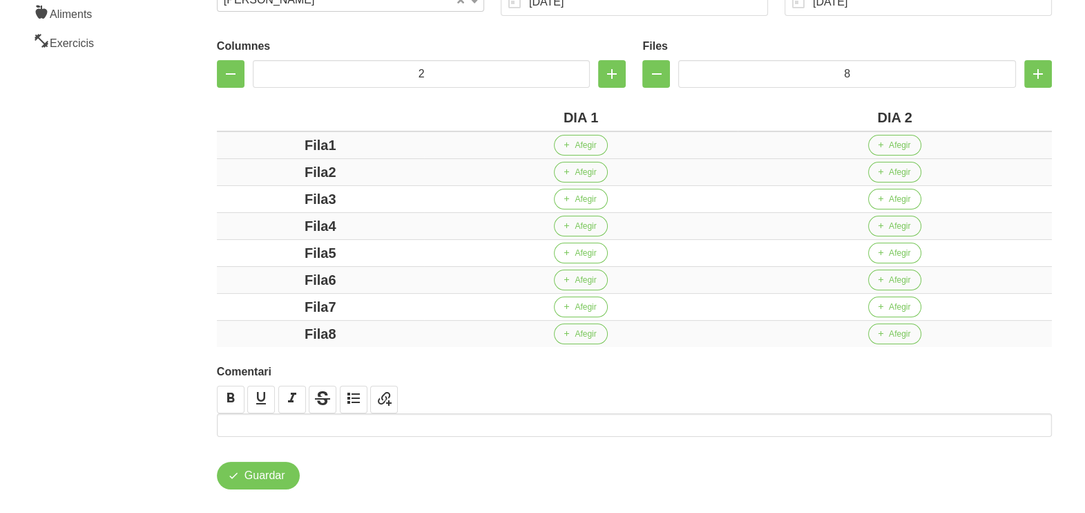
drag, startPoint x: 328, startPoint y: 143, endPoint x: 297, endPoint y: 155, distance: 33.5
click at [242, 146] on div "Fila1" at bounding box center [320, 145] width 196 height 21
drag, startPoint x: 327, startPoint y: 169, endPoint x: 278, endPoint y: 183, distance: 51.0
click at [245, 175] on div "Fila2" at bounding box center [320, 172] width 196 height 21
click at [248, 197] on div "Fila3" at bounding box center [320, 199] width 196 height 21
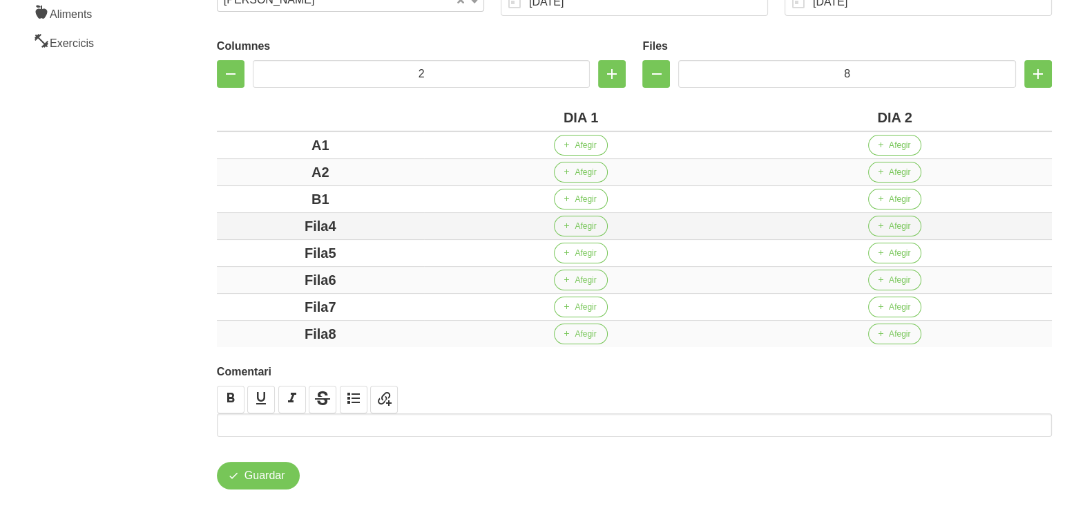
drag, startPoint x: 343, startPoint y: 221, endPoint x: 263, endPoint y: 221, distance: 79.5
click at [263, 221] on div "Fila4" at bounding box center [320, 226] width 196 height 21
drag, startPoint x: 350, startPoint y: 251, endPoint x: 251, endPoint y: 250, distance: 99.5
click at [251, 250] on div "Fila5" at bounding box center [320, 253] width 196 height 21
drag, startPoint x: 354, startPoint y: 277, endPoint x: 231, endPoint y: 281, distance: 123.7
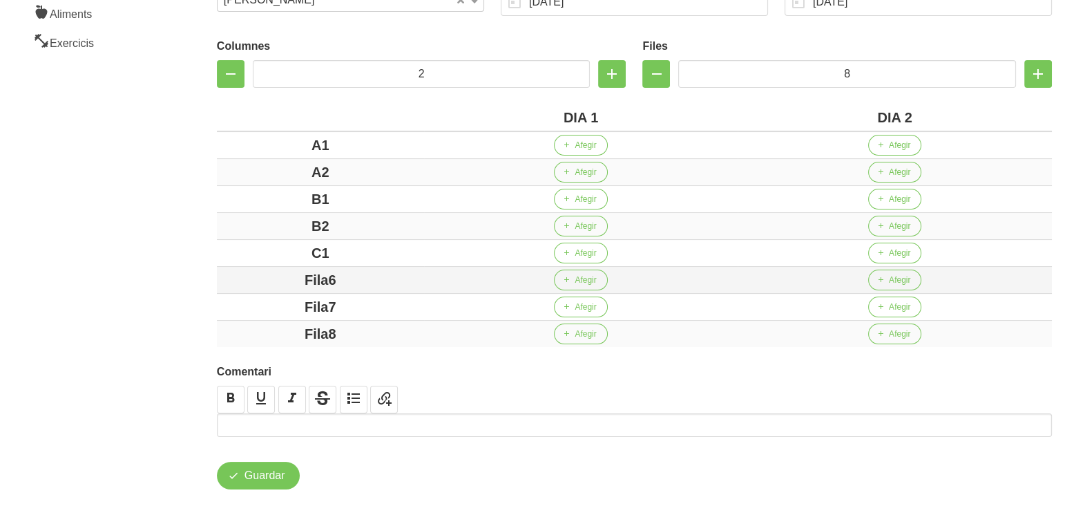
click at [218, 277] on td "Fila6" at bounding box center [320, 280] width 207 height 27
drag, startPoint x: 341, startPoint y: 296, endPoint x: 252, endPoint y: 303, distance: 88.7
click at [252, 296] on div "Fila7" at bounding box center [320, 306] width 196 height 21
click at [238, 315] on div "D1" at bounding box center [320, 306] width 196 height 21
drag, startPoint x: 339, startPoint y: 336, endPoint x: 277, endPoint y: 338, distance: 61.5
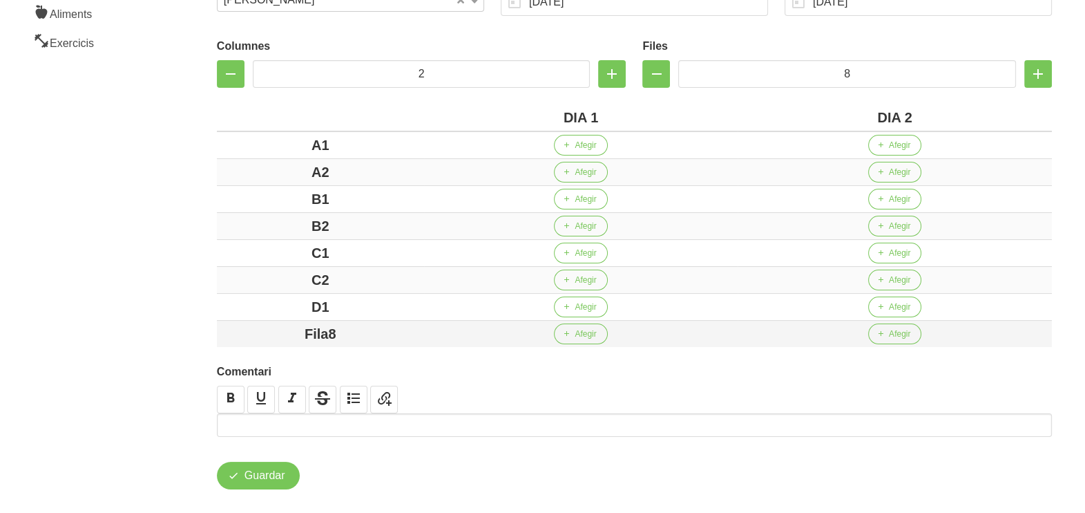
click at [277, 338] on div "Fila8" at bounding box center [320, 333] width 196 height 21
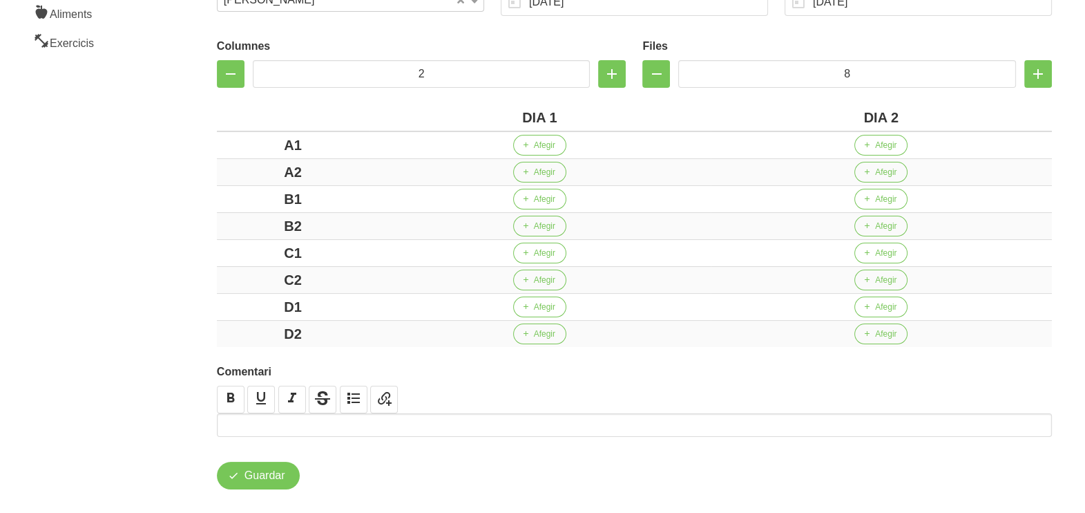
drag, startPoint x: 144, startPoint y: 251, endPoint x: 155, endPoint y: 251, distance: 11.1
click at [148, 251] on aside "General Dashboard Seccions Clients Administradors Comunicacions Esdeveniments A…" at bounding box center [84, 154] width 184 height 752
click at [536, 144] on span "Afegir" at bounding box center [544, 145] width 21 height 12
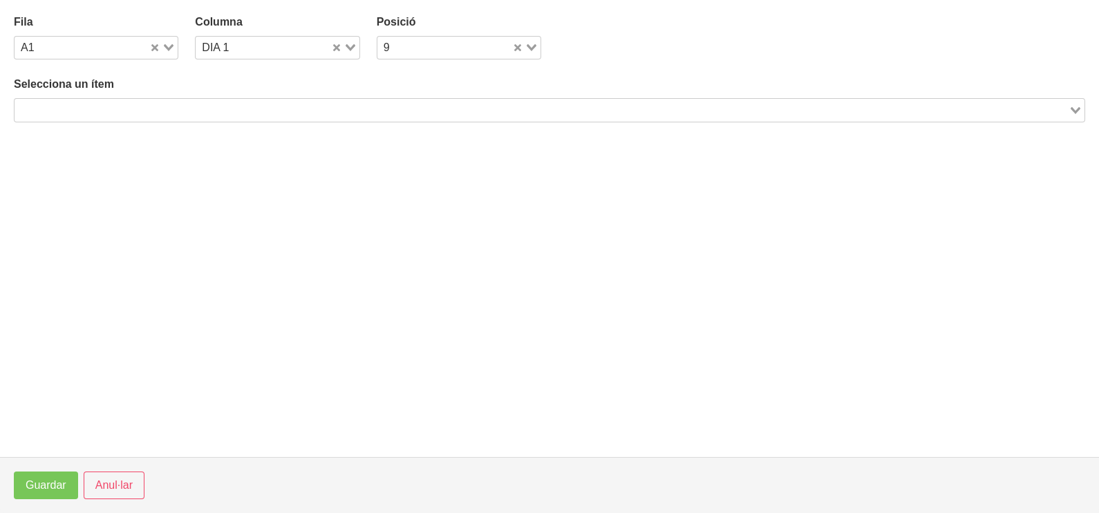
click at [211, 100] on div "Search for option" at bounding box center [542, 108] width 1054 height 19
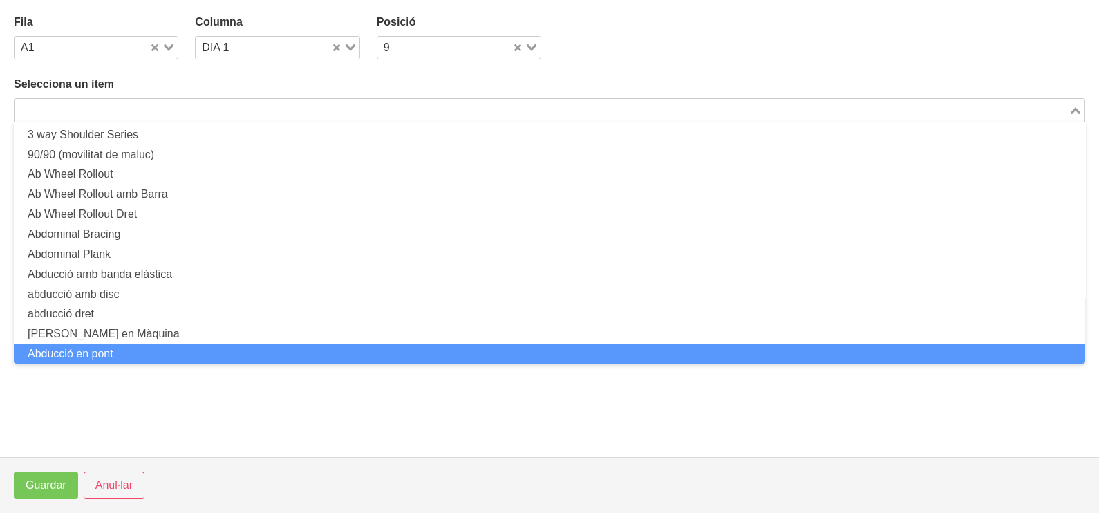
scroll to position [0, 0]
click at [107, 477] on span "Anul·lar" at bounding box center [113, 485] width 37 height 17
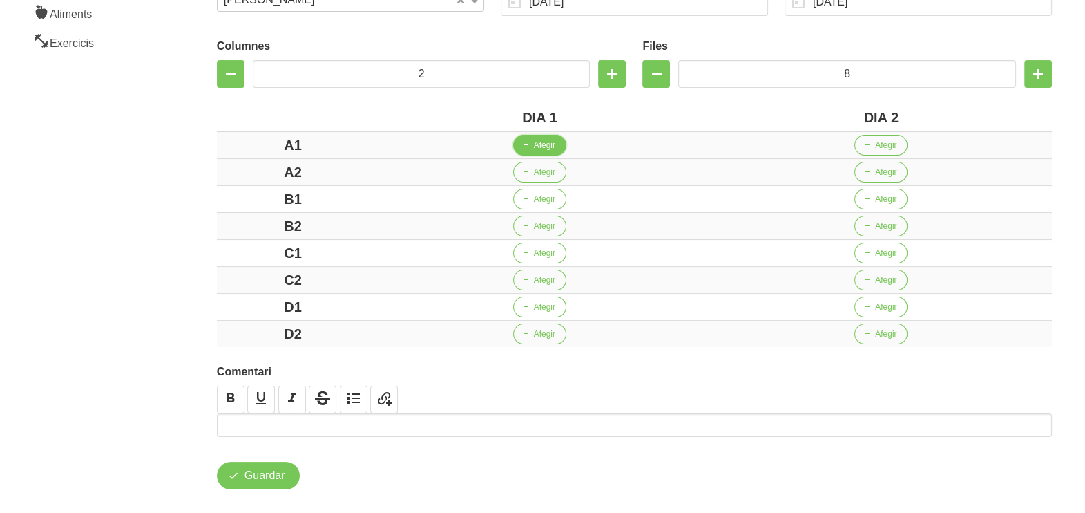
click at [535, 144] on span "Afegir" at bounding box center [544, 145] width 21 height 12
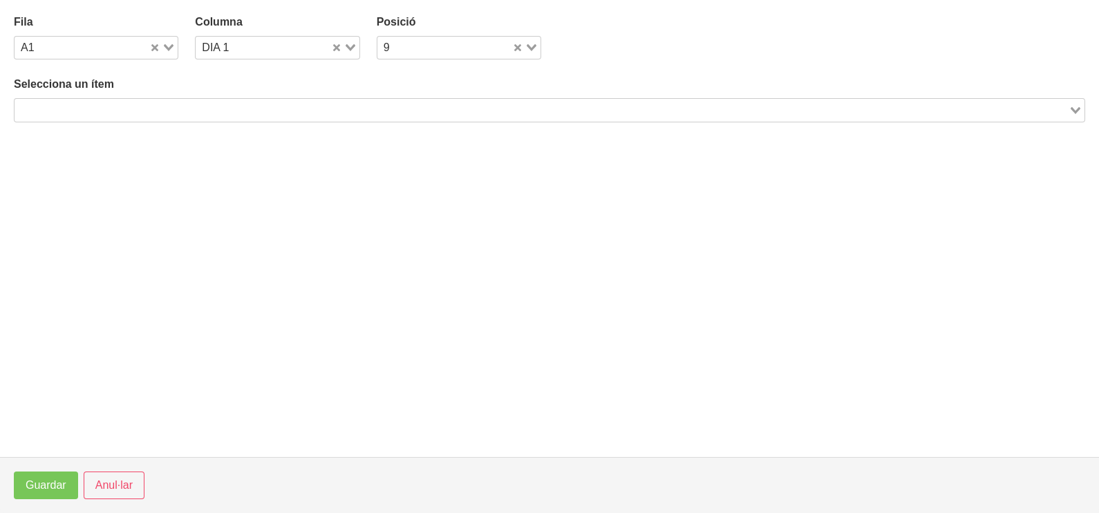
click at [248, 102] on input "Search for option" at bounding box center [541, 110] width 1051 height 17
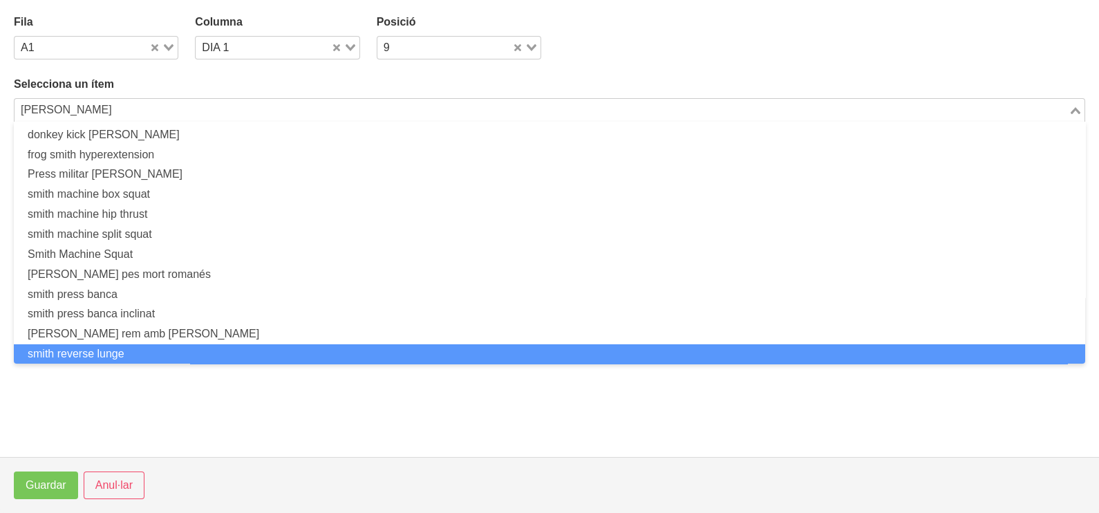
click at [159, 346] on li "smith reverse lunge" at bounding box center [549, 354] width 1071 height 20
type input "SMIT"
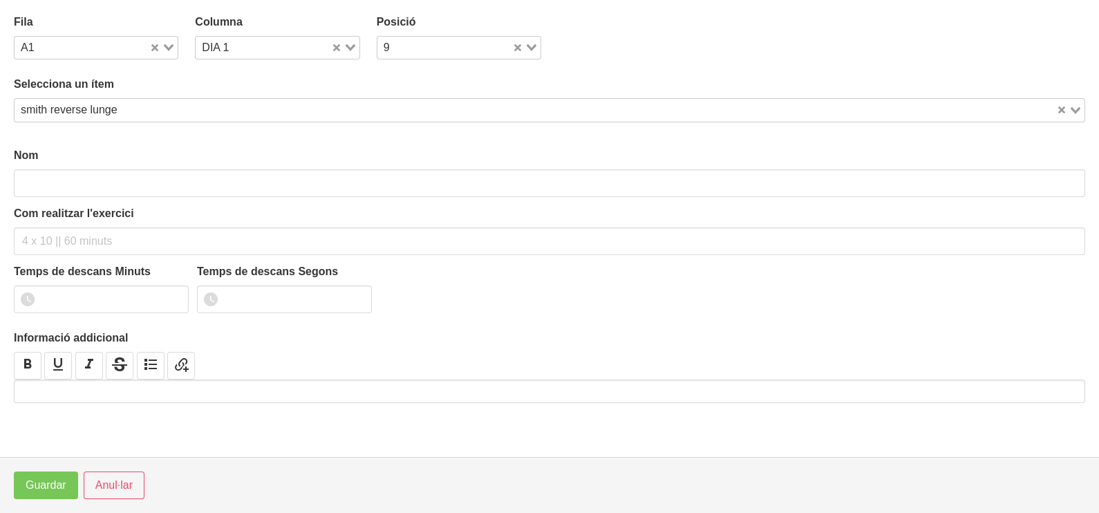
type input "smith reverse lunge"
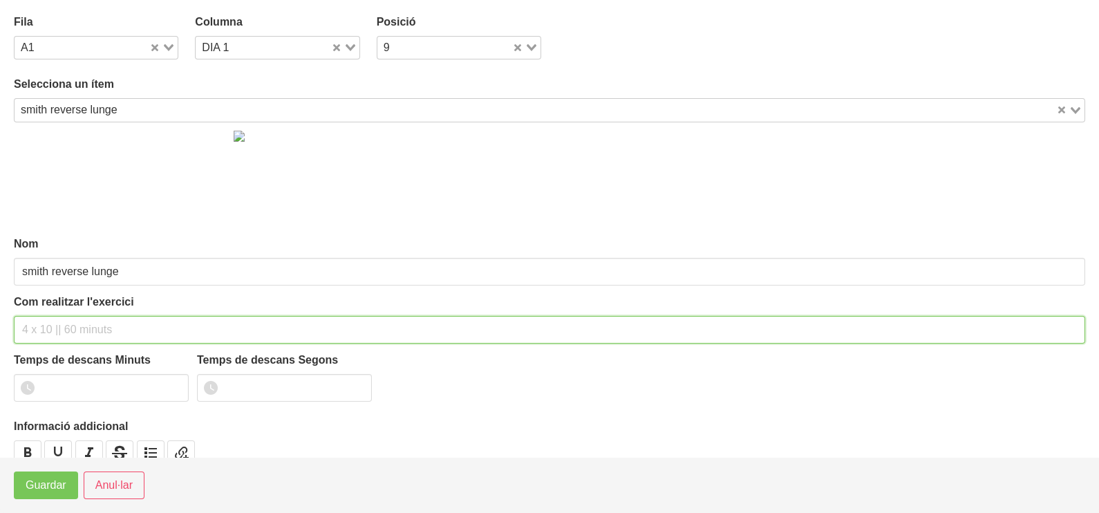
click at [48, 328] on input "text" at bounding box center [549, 330] width 1071 height 28
type input "3 x 6-8 a 3010 60""
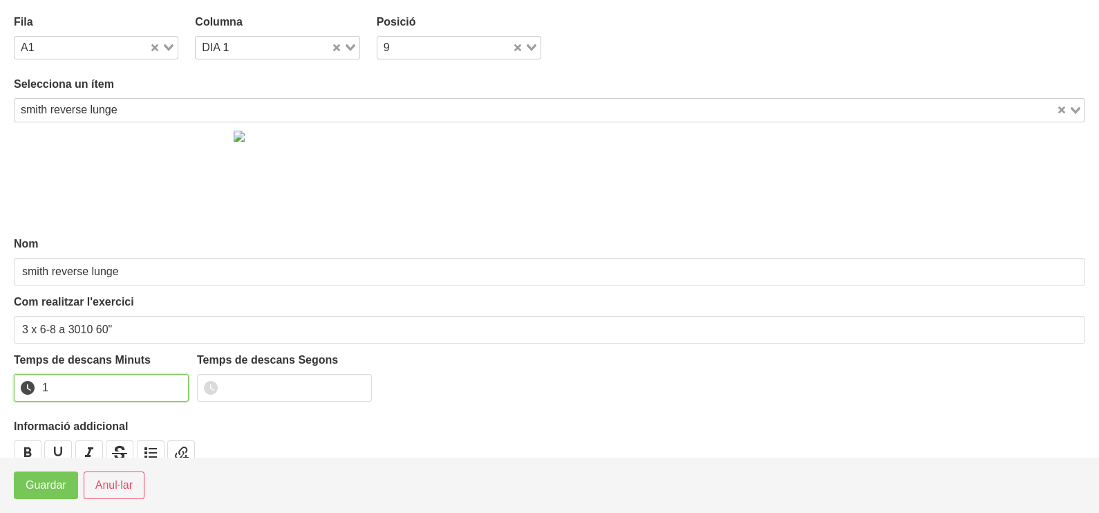
drag, startPoint x: 173, startPoint y: 382, endPoint x: 102, endPoint y: 428, distance: 83.9
type input "1"
click at [169, 383] on input "1" at bounding box center [101, 388] width 175 height 28
drag, startPoint x: 44, startPoint y: 491, endPoint x: 84, endPoint y: 473, distance: 44.3
click at [47, 491] on span "Guardar" at bounding box center [46, 485] width 41 height 17
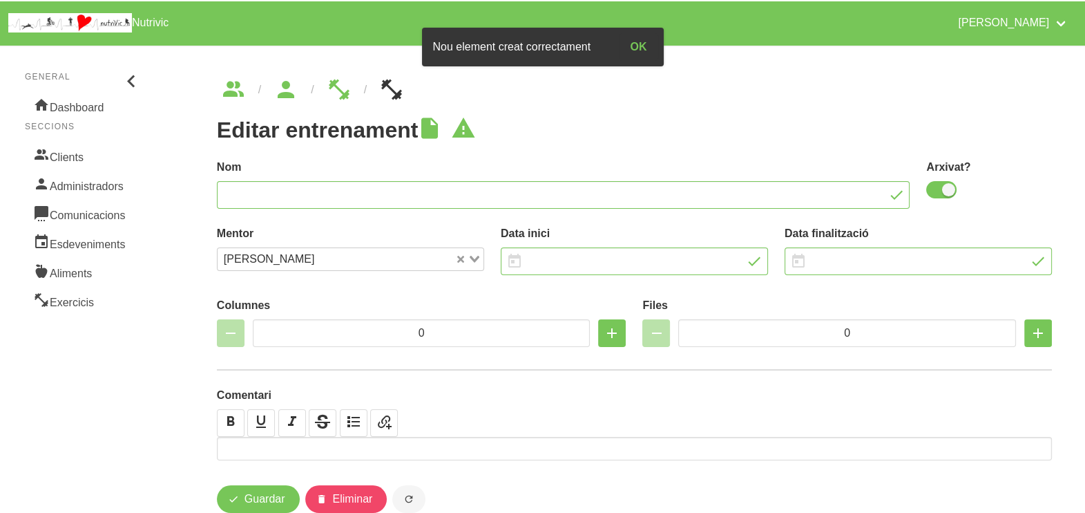
type input "Raul Enriquez 6"
checkbox input "true"
type input "9/11/2025"
type input "21/12/2025"
type input "2"
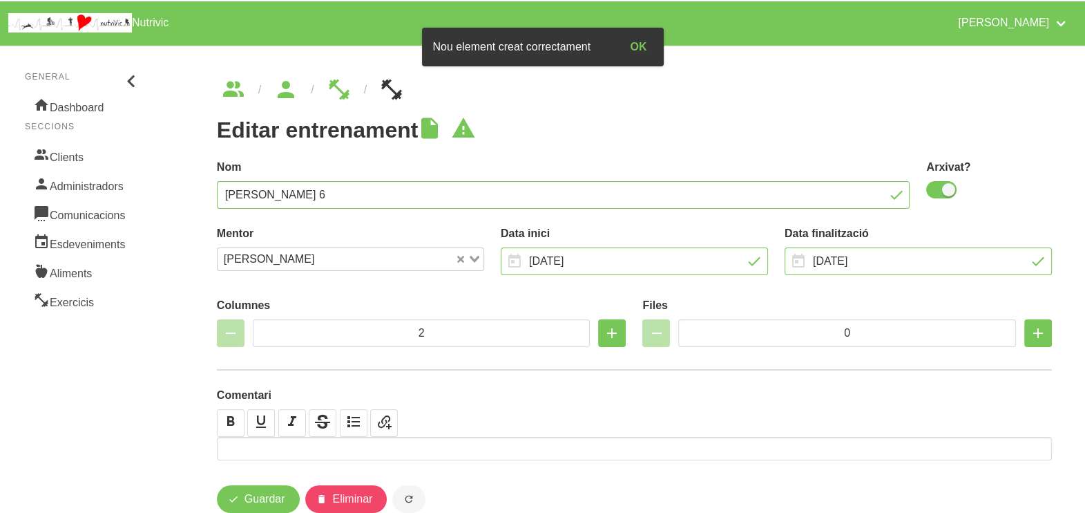
type input "8"
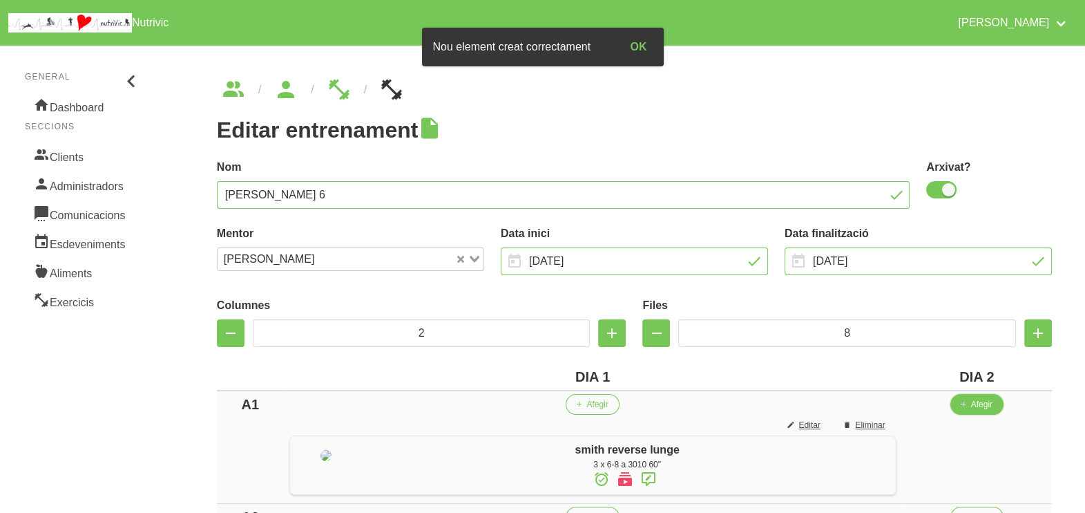
click at [989, 406] on span "Afegir" at bounding box center [981, 404] width 21 height 12
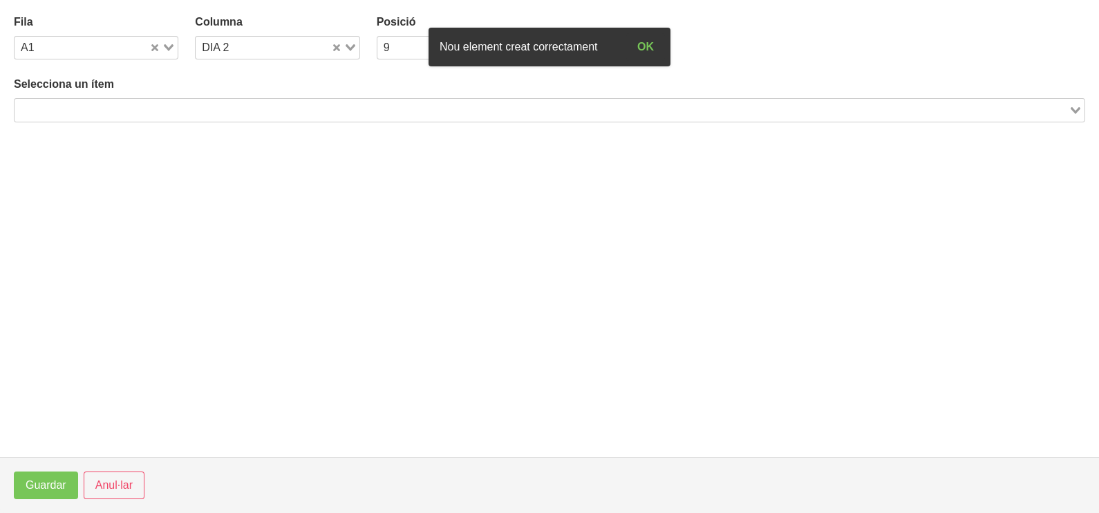
click at [290, 106] on input "Search for option" at bounding box center [541, 110] width 1051 height 17
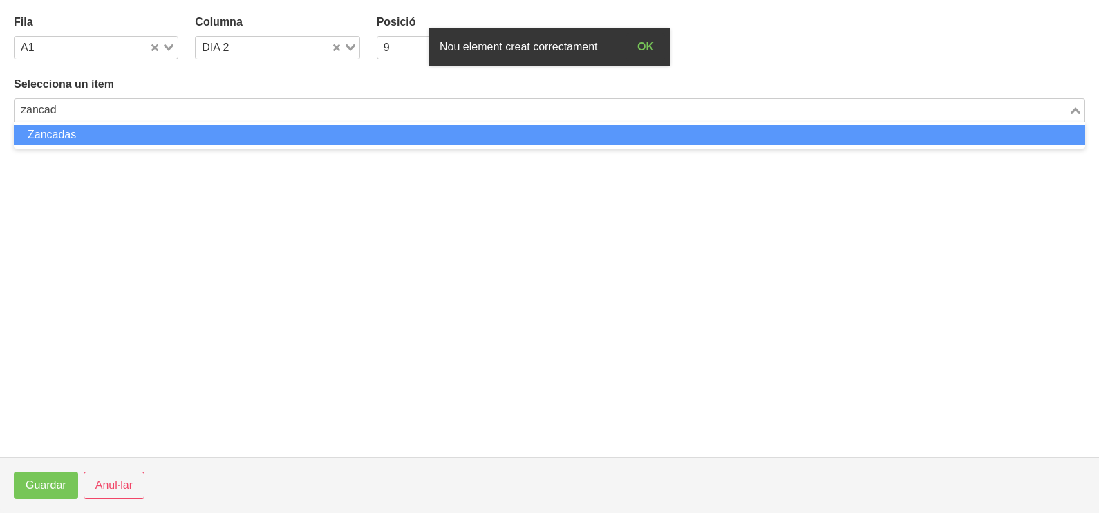
click at [261, 132] on li "Zancadas" at bounding box center [549, 135] width 1071 height 20
type input "zancad"
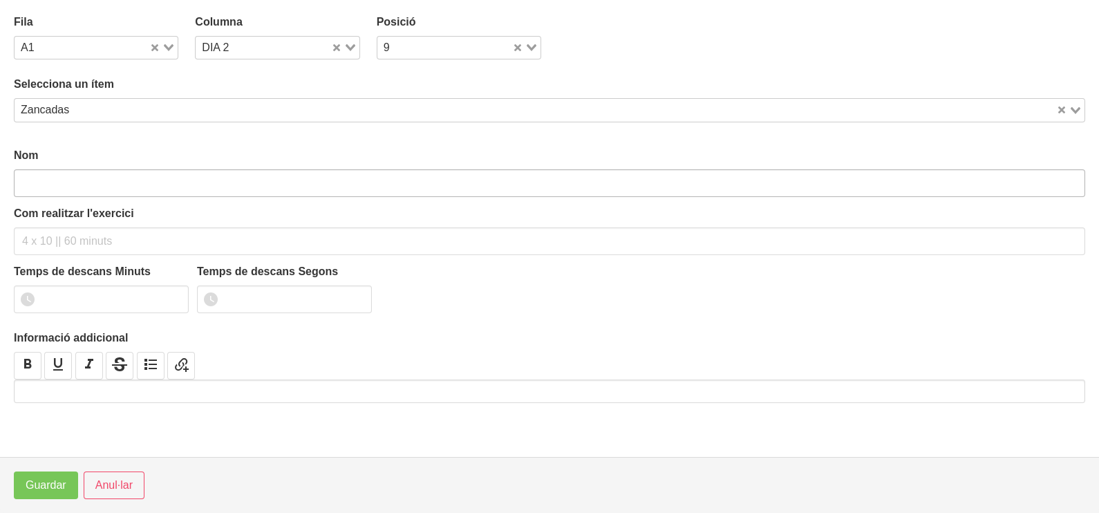
type input "Zancadas"
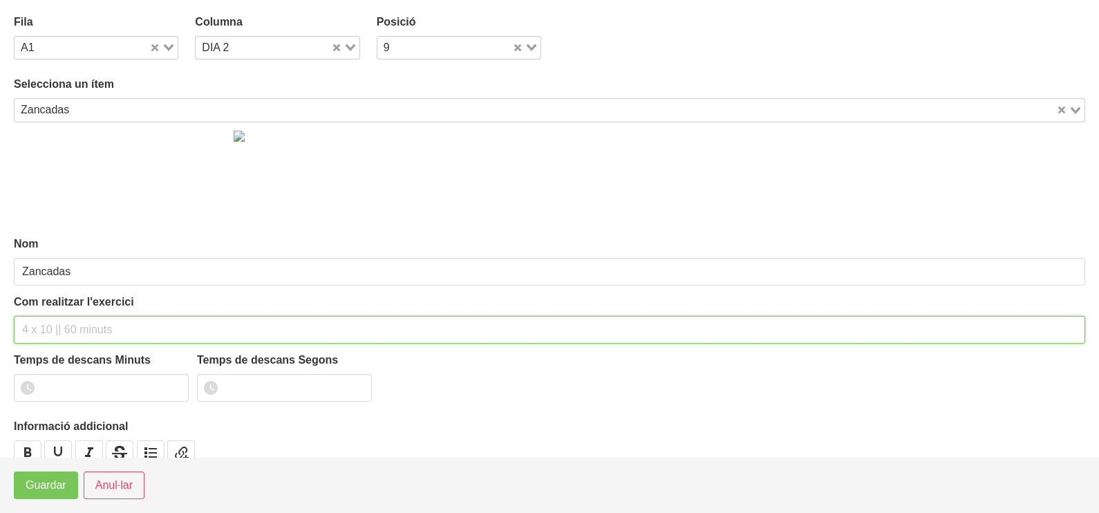
click at [45, 330] on input "text" at bounding box center [549, 330] width 1071 height 28
type input "3 x 12-16 a 3010 60""
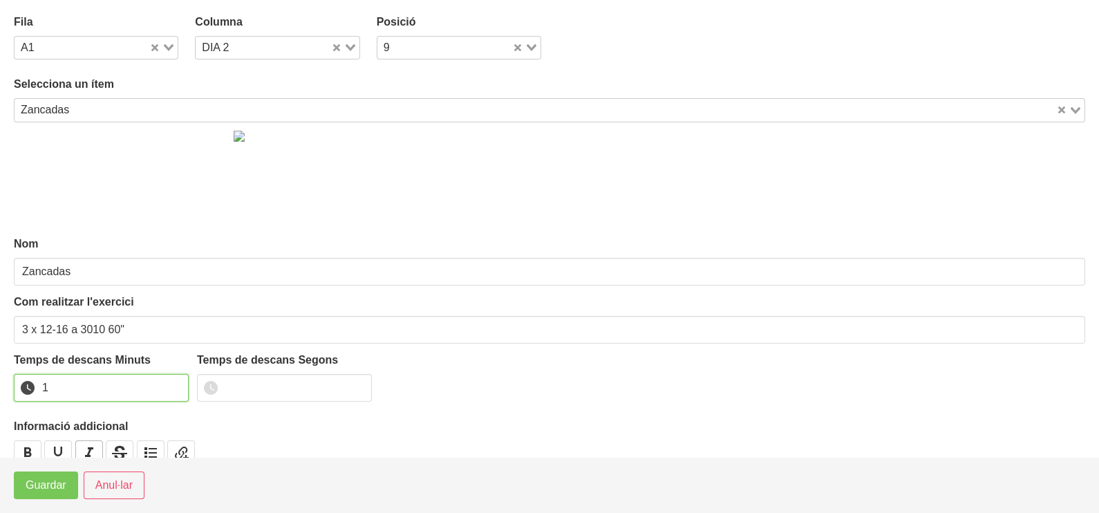
drag, startPoint x: 173, startPoint y: 381, endPoint x: 97, endPoint y: 448, distance: 101.3
type input "1"
click at [171, 385] on input "1" at bounding box center [101, 388] width 175 height 28
click at [56, 487] on span "Guardar" at bounding box center [46, 485] width 41 height 17
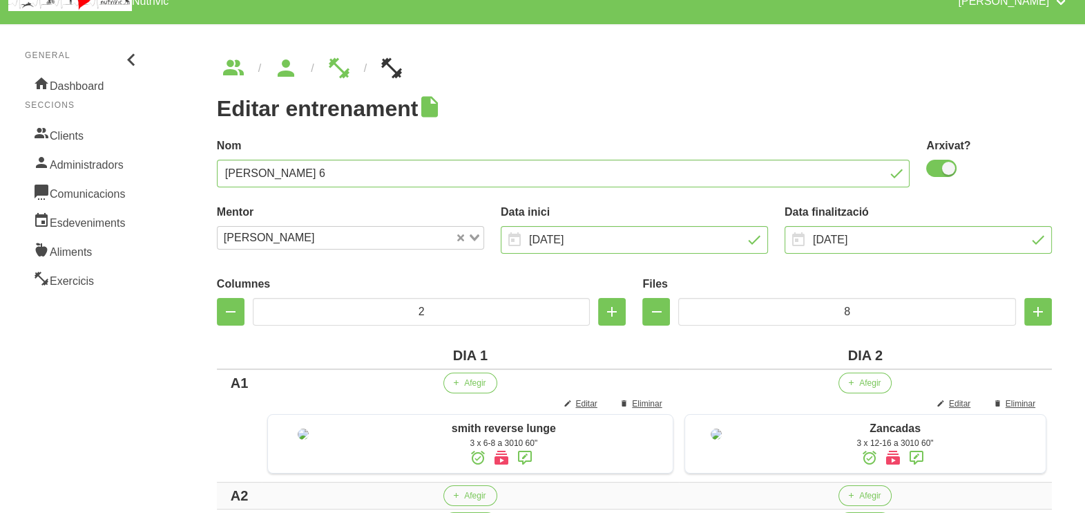
scroll to position [259, 0]
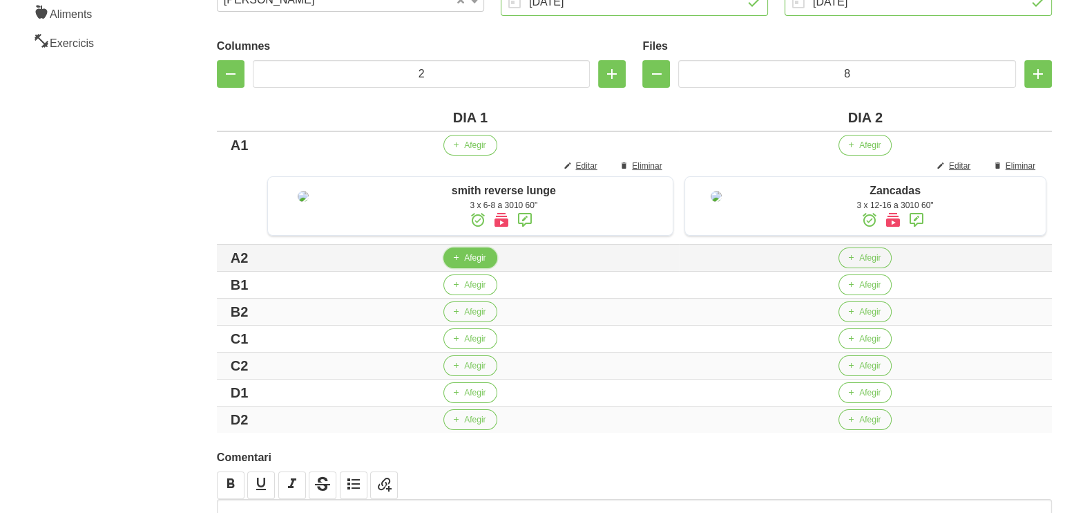
click at [465, 264] on span "Afegir" at bounding box center [474, 257] width 21 height 12
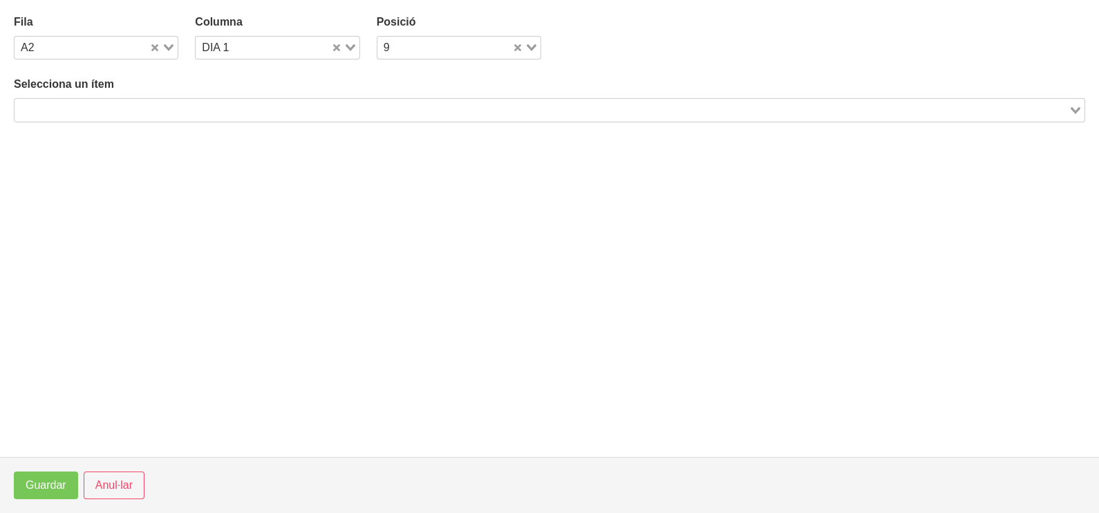
click at [269, 95] on div "Selecciona un ítem Loading..." at bounding box center [549, 99] width 1071 height 46
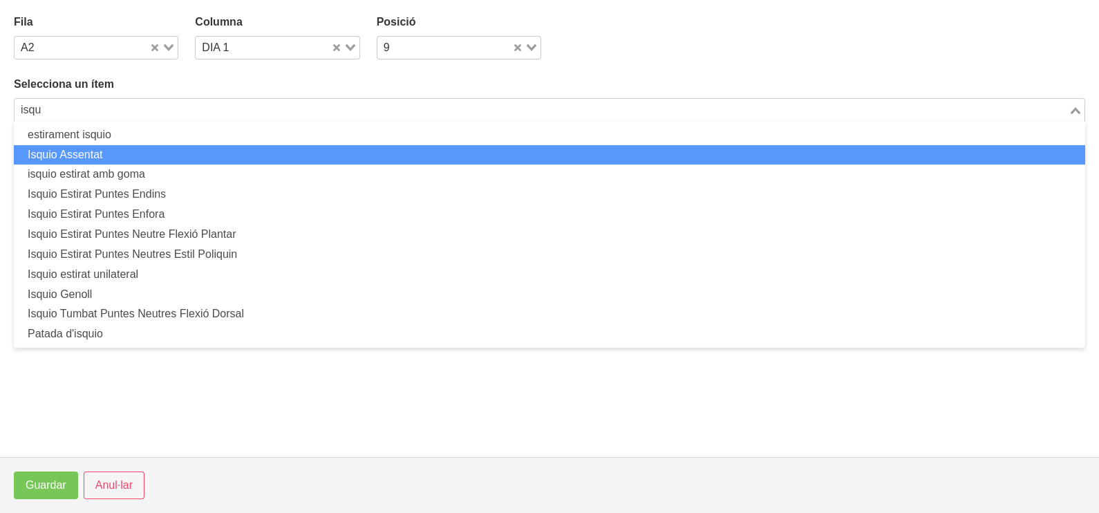
click at [138, 155] on li "Isquio Assentat" at bounding box center [549, 155] width 1071 height 20
type input "isqu"
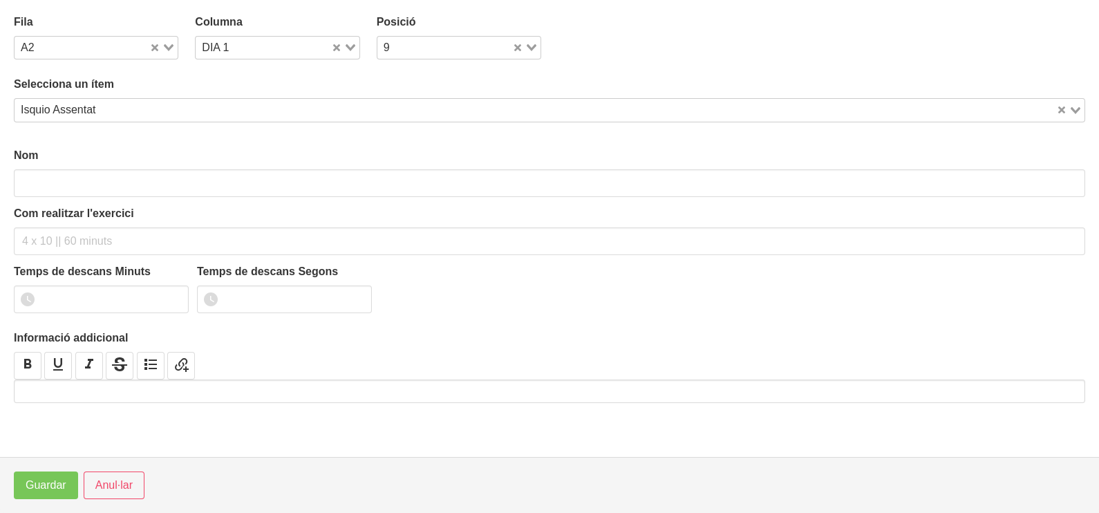
type input "Isquio Assentat"
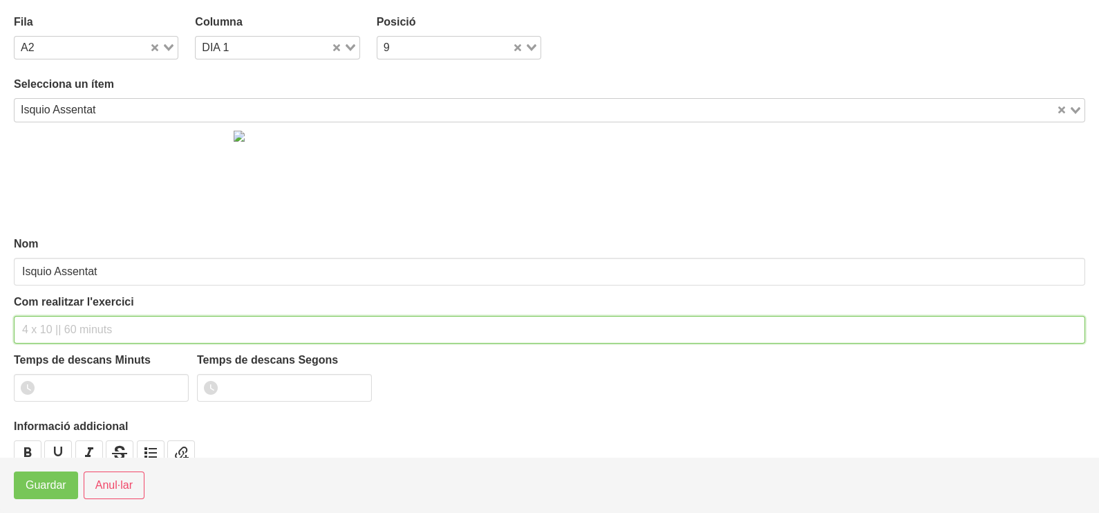
click at [65, 325] on input "text" at bounding box center [549, 330] width 1071 height 28
type input "3 x 6-8 a 3010 60""
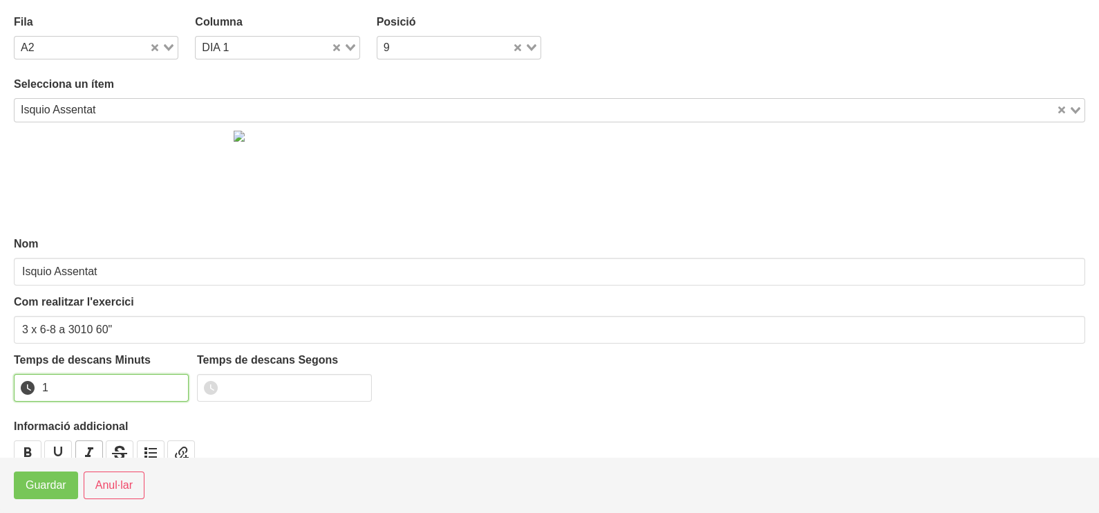
drag, startPoint x: 172, startPoint y: 382, endPoint x: 99, endPoint y: 442, distance: 94.7
type input "1"
click at [167, 386] on input "1" at bounding box center [101, 388] width 175 height 28
click at [54, 480] on span "Guardar" at bounding box center [46, 485] width 41 height 17
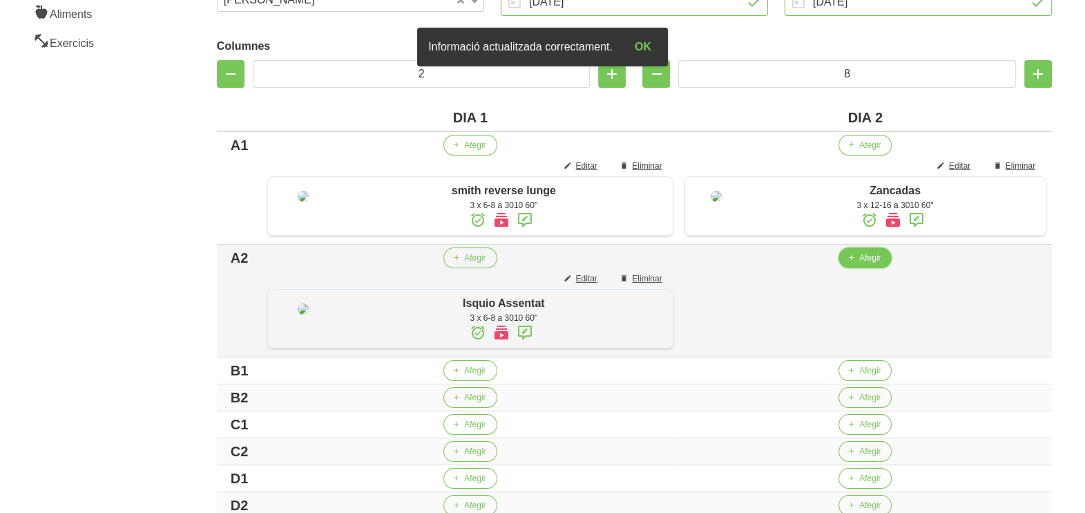
click at [859, 264] on span "Afegir" at bounding box center [869, 257] width 21 height 12
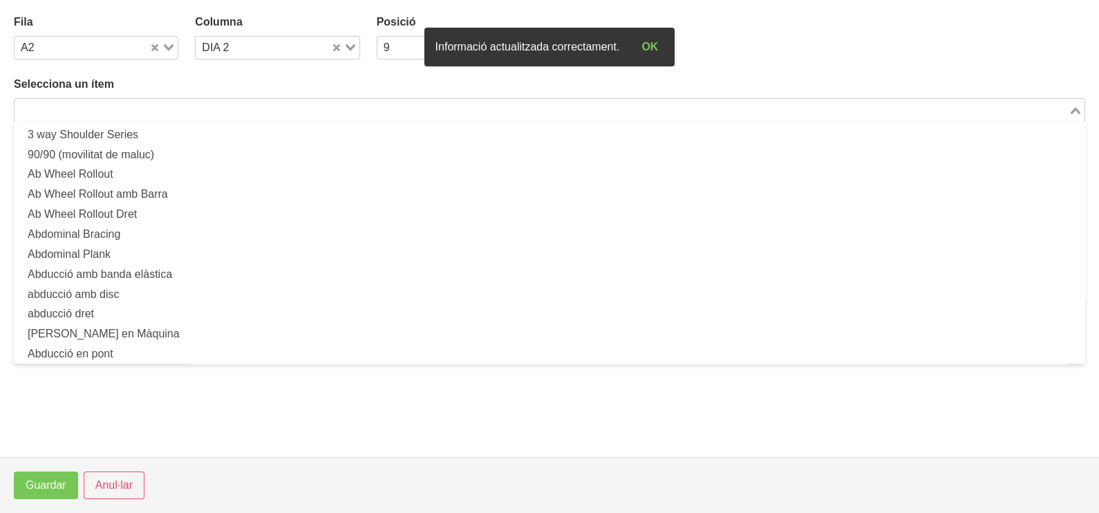
click at [221, 111] on input "Search for option" at bounding box center [541, 110] width 1051 height 17
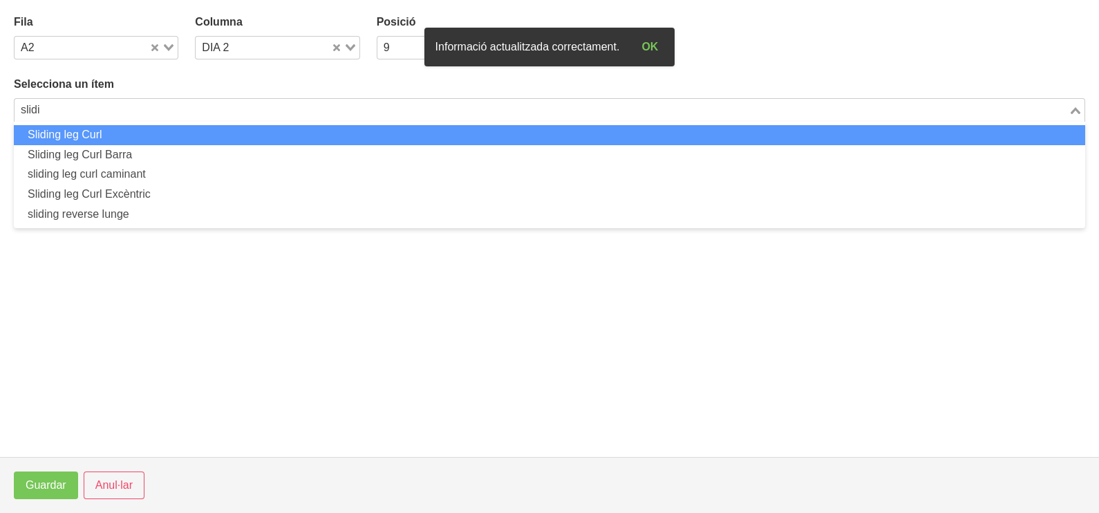
drag, startPoint x: 199, startPoint y: 129, endPoint x: 198, endPoint y: 136, distance: 7.0
click at [198, 136] on li "Sliding leg Curl" at bounding box center [549, 135] width 1071 height 20
type input "slidi"
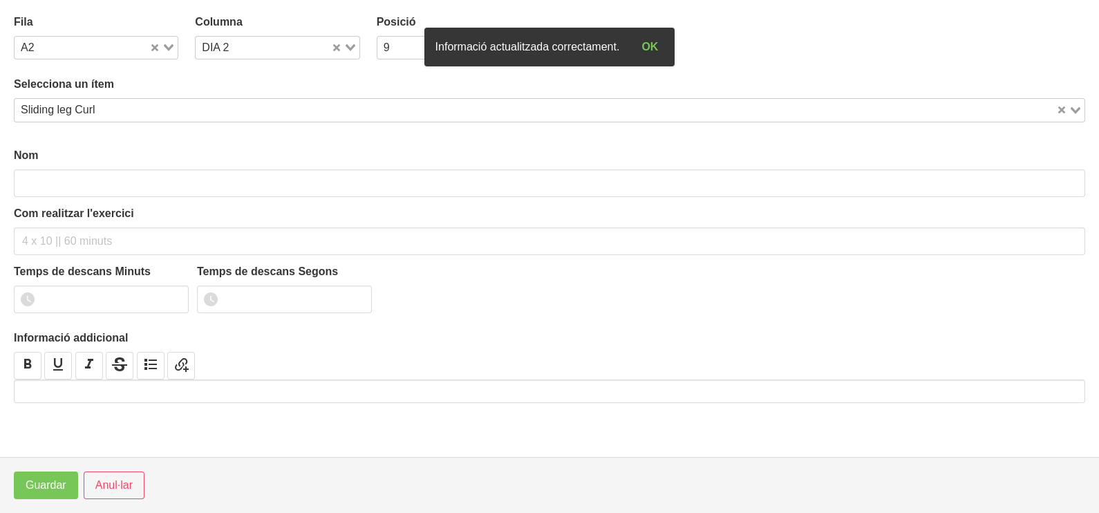
type input "Sliding leg Curl"
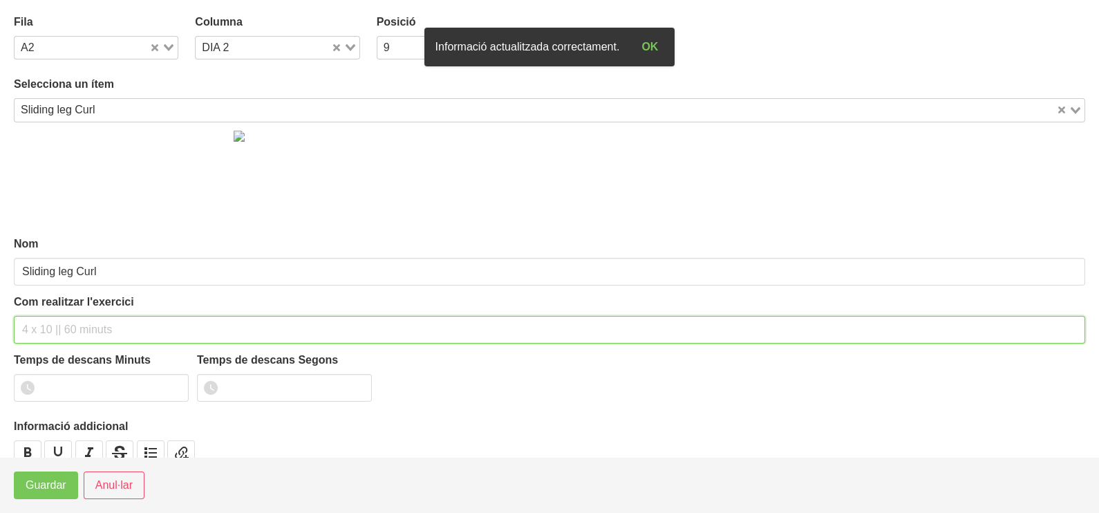
click at [52, 319] on input "text" at bounding box center [549, 330] width 1071 height 28
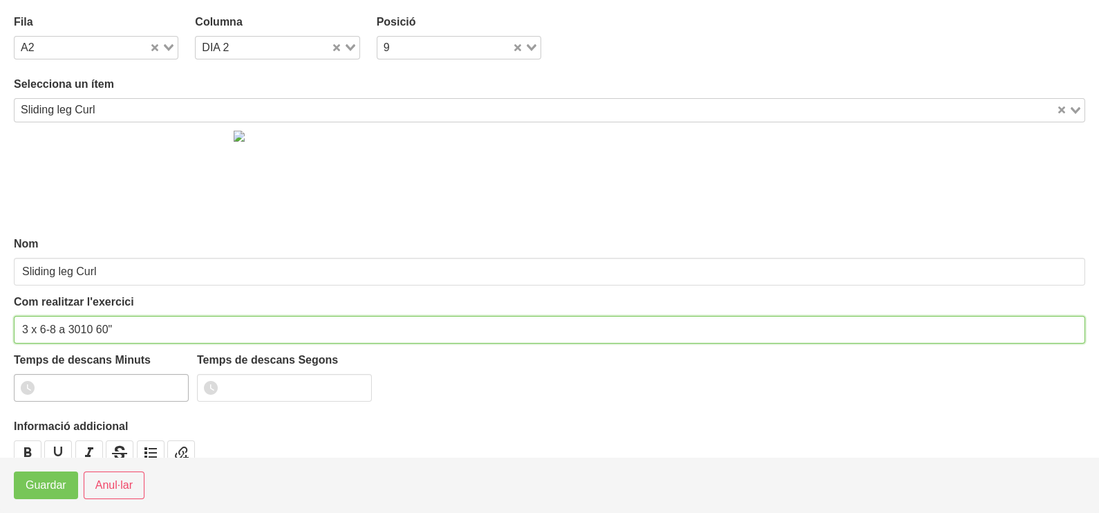
type input "3 x 6-8 a 3010 60""
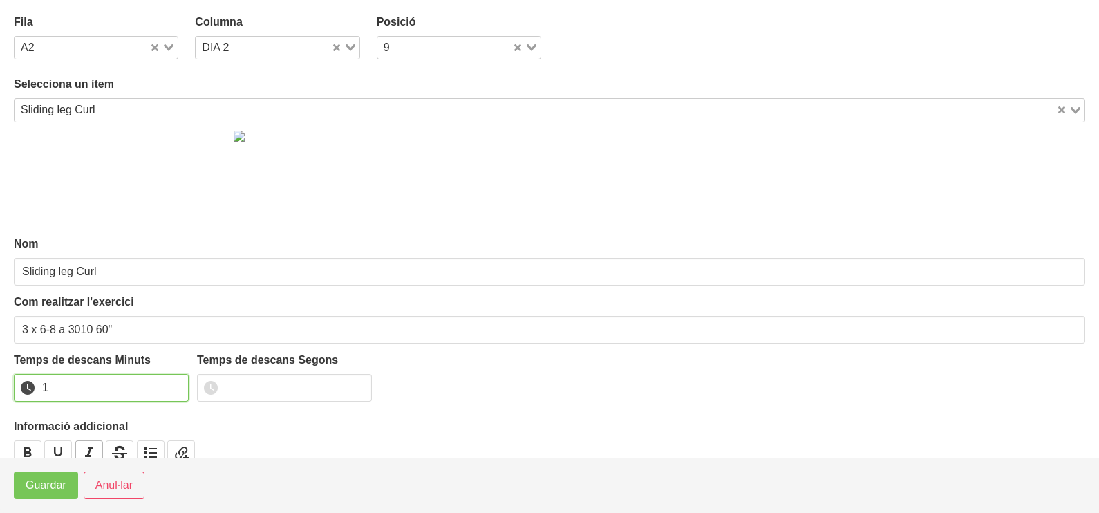
drag, startPoint x: 174, startPoint y: 380, endPoint x: 83, endPoint y: 453, distance: 116.5
type input "1"
click at [173, 383] on input "1" at bounding box center [101, 388] width 175 height 28
click at [59, 479] on span "Guardar" at bounding box center [46, 485] width 41 height 17
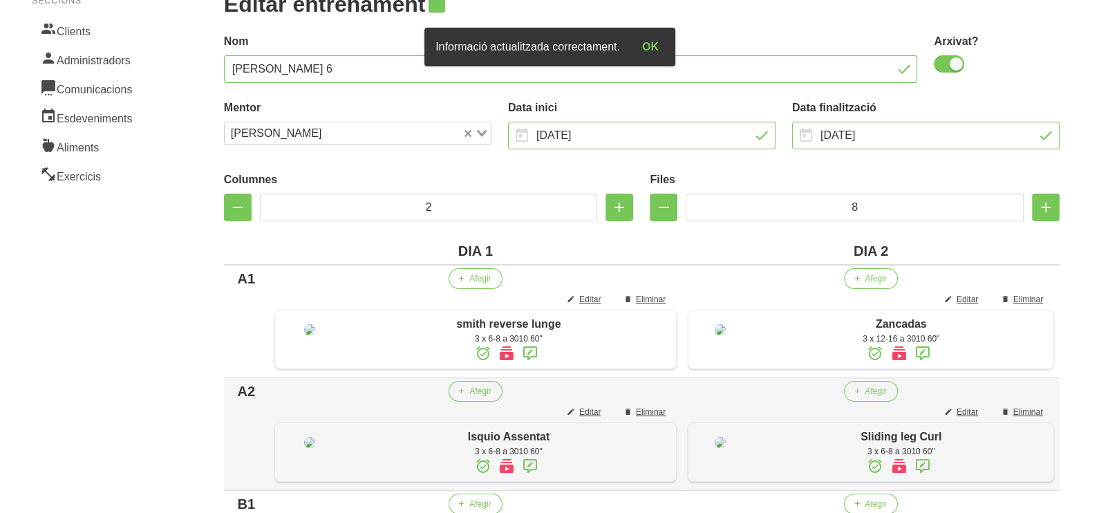
scroll to position [345, 0]
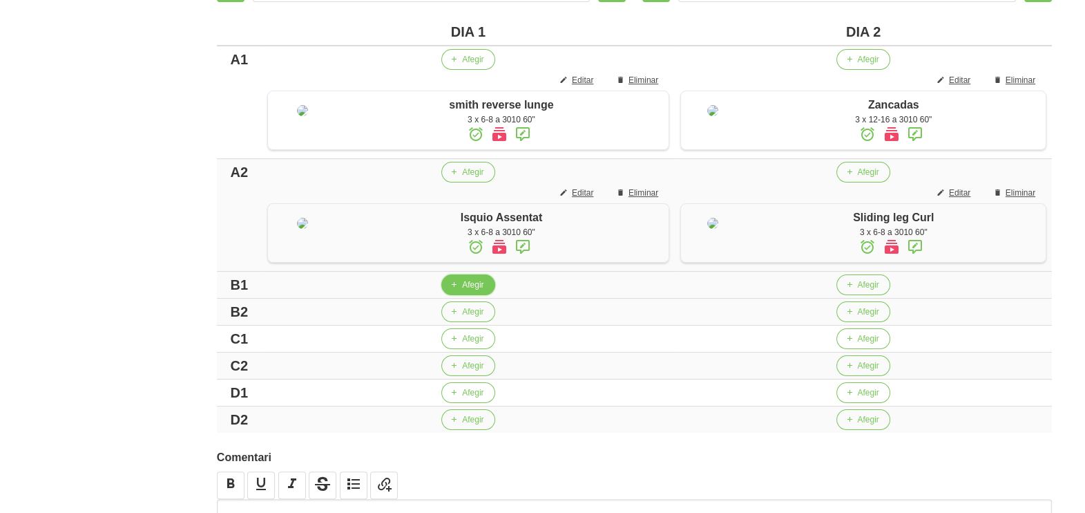
click at [455, 295] on button "Afegir" at bounding box center [467, 284] width 53 height 21
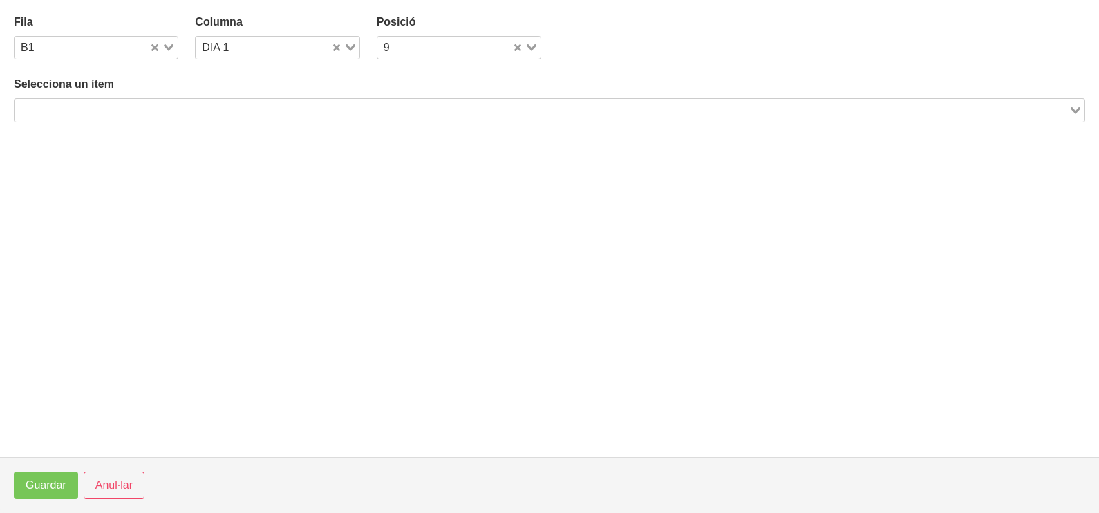
click at [276, 106] on input "Search for option" at bounding box center [541, 110] width 1051 height 17
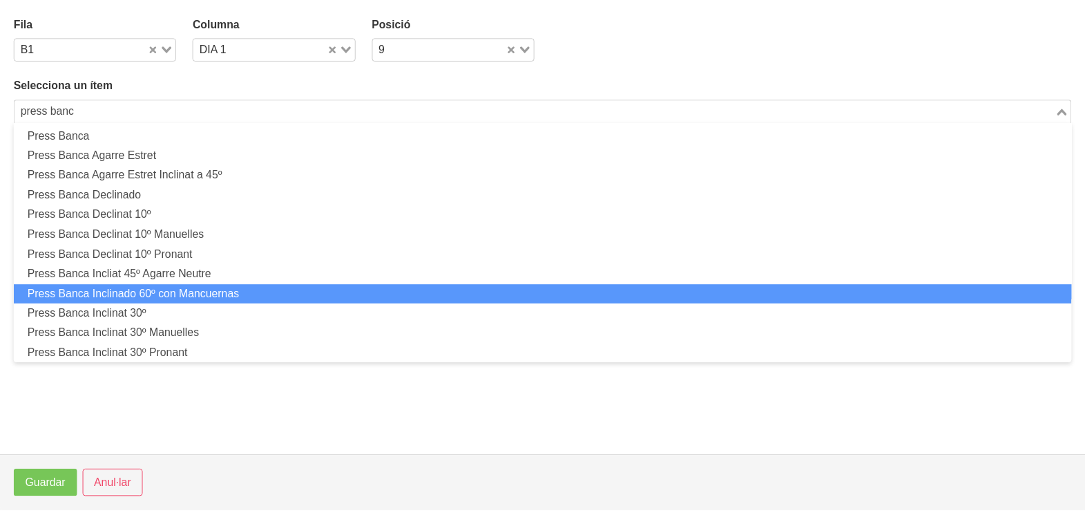
scroll to position [0, 0]
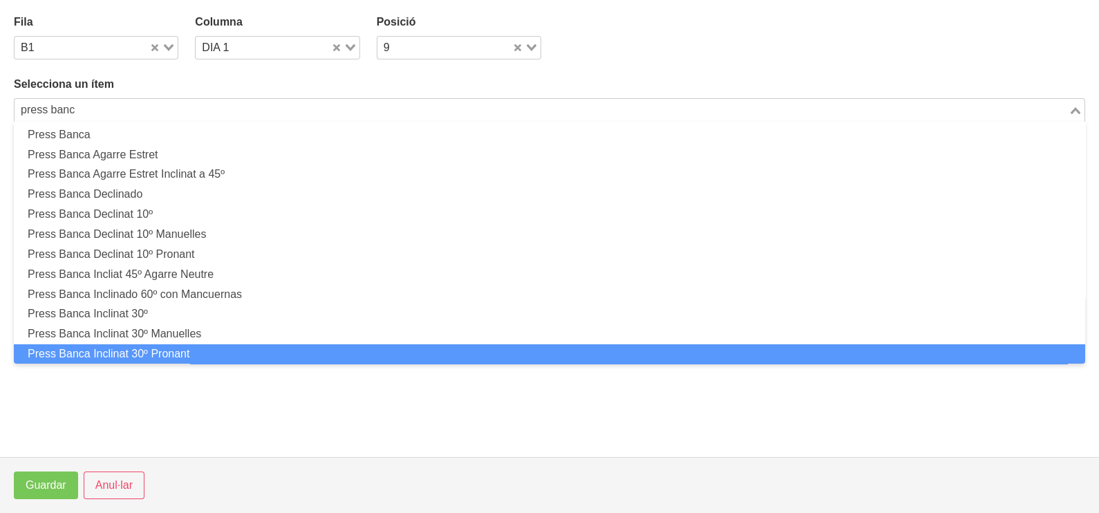
click at [205, 355] on li "Press Banca Inclinat 30º Pronant" at bounding box center [549, 354] width 1071 height 20
type input "press banc"
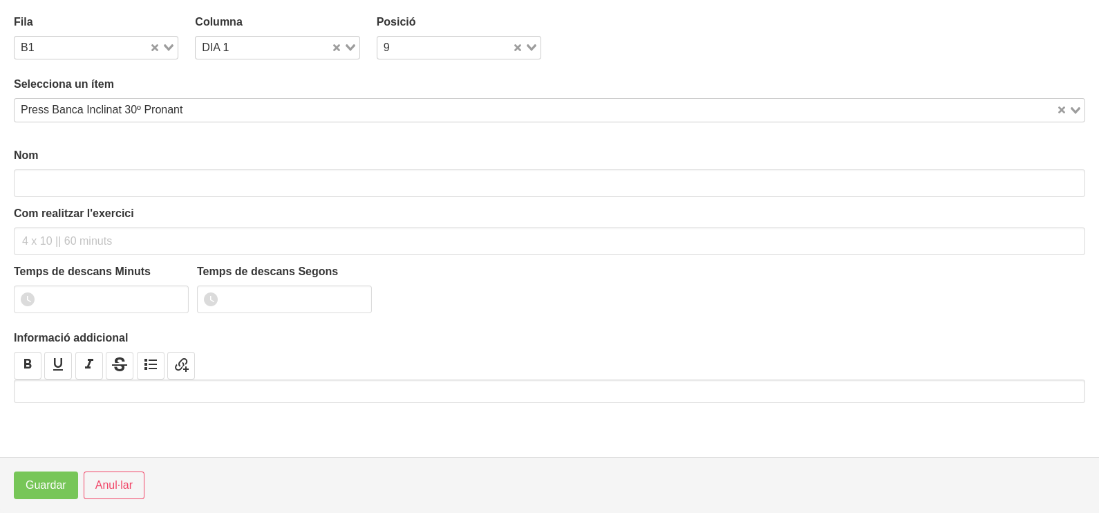
type input "Press Banca Inclinat 30º Pronant"
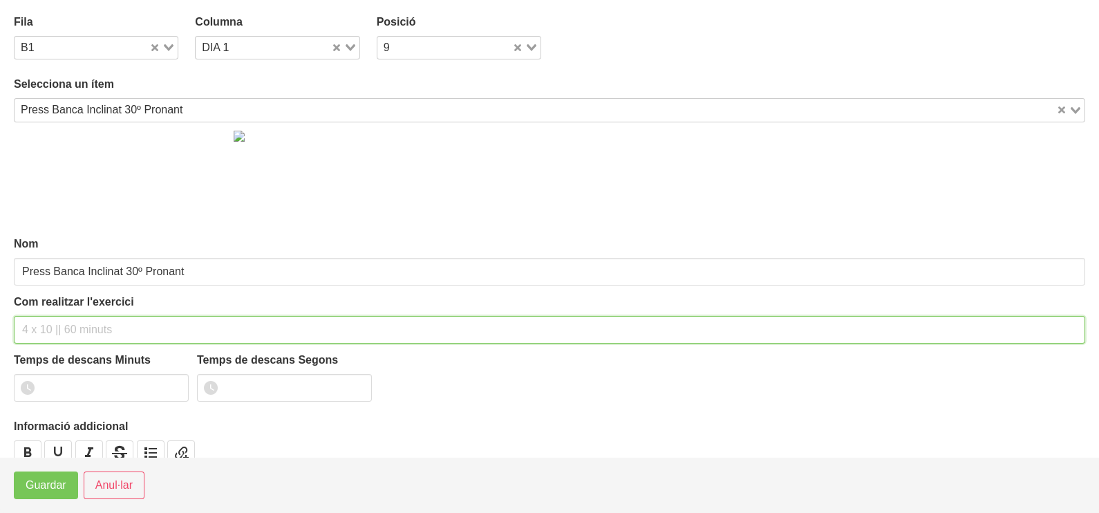
click at [60, 325] on input "text" at bounding box center [549, 330] width 1071 height 28
type input "3 x 6-8 a 3010 60""
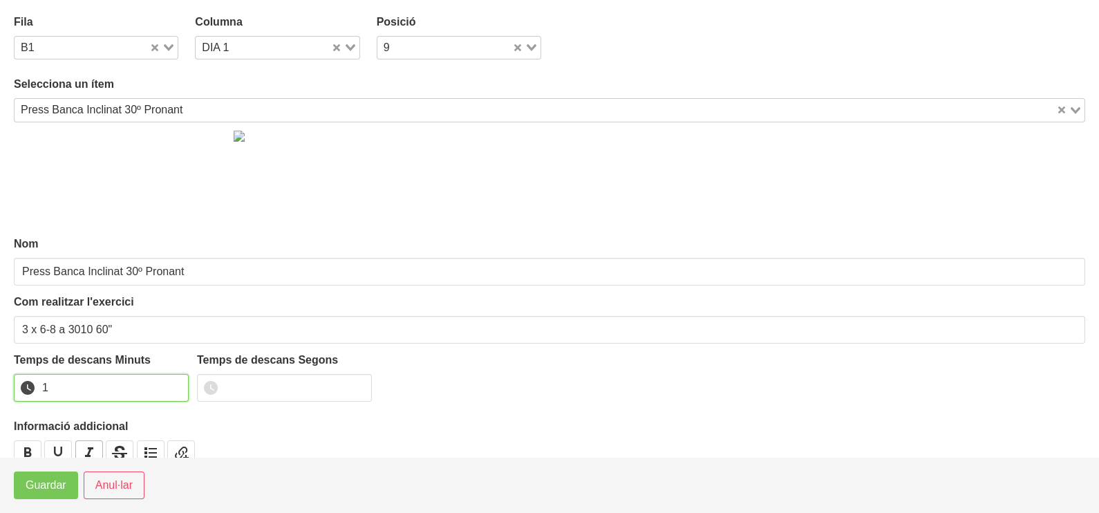
drag, startPoint x: 173, startPoint y: 382, endPoint x: 80, endPoint y: 450, distance: 114.7
type input "1"
click at [173, 383] on input "1" at bounding box center [101, 388] width 175 height 28
click at [32, 488] on span "Guardar" at bounding box center [46, 485] width 41 height 17
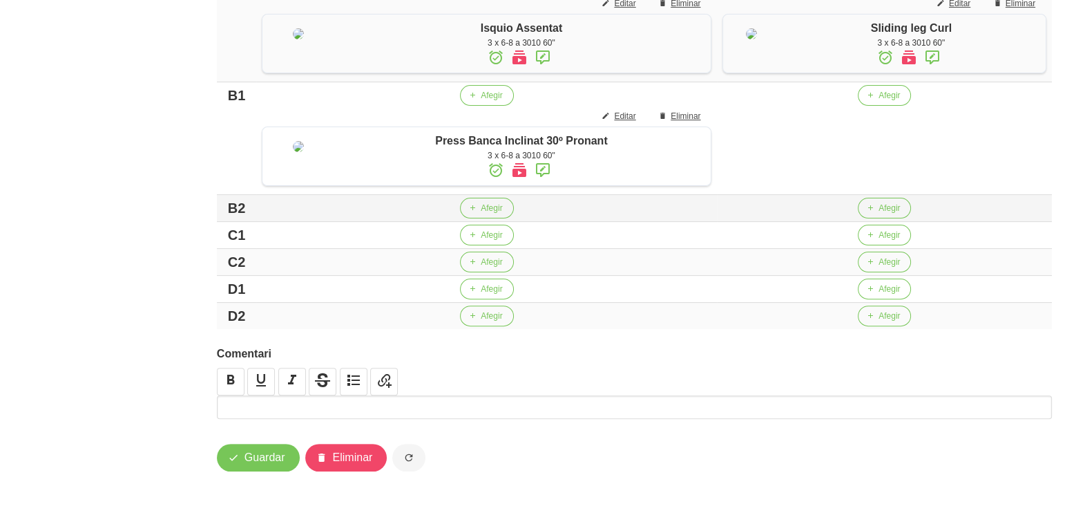
scroll to position [600, 0]
click at [481, 207] on span "Afegir" at bounding box center [491, 208] width 21 height 12
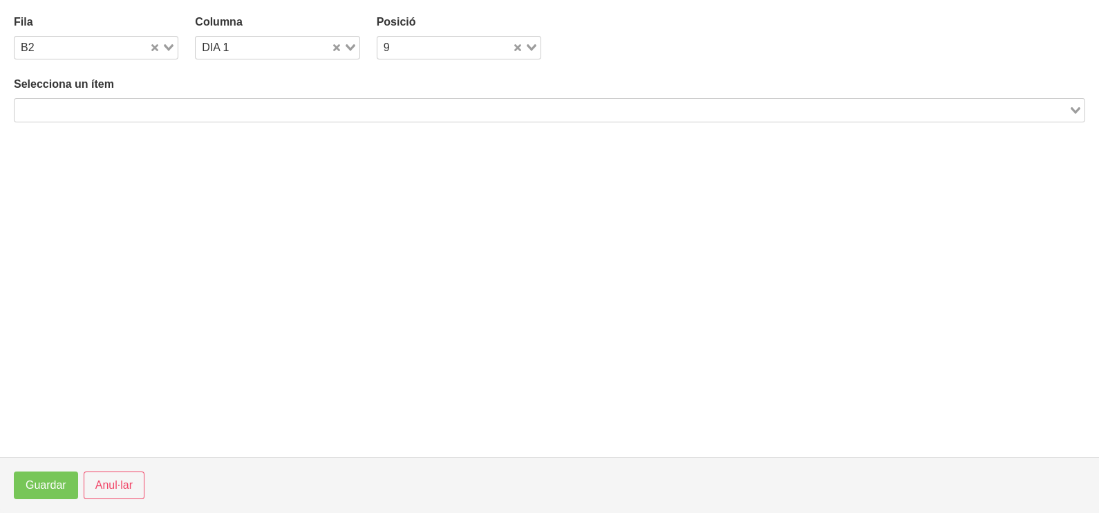
click at [293, 100] on div "Search for option" at bounding box center [542, 108] width 1054 height 19
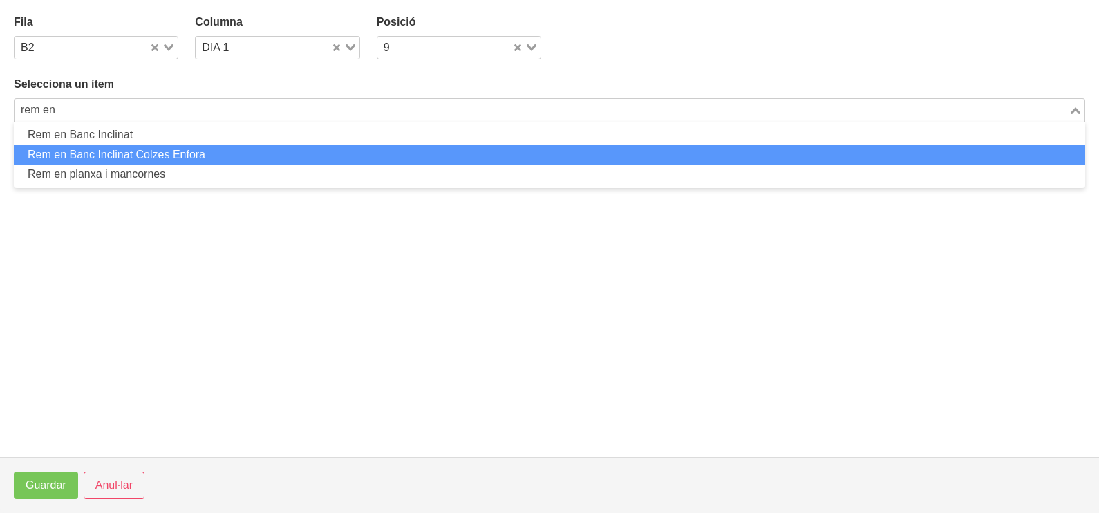
click at [182, 153] on li "Rem en Banc Inclinat Colzes Enfora" at bounding box center [549, 155] width 1071 height 20
type input "rem en"
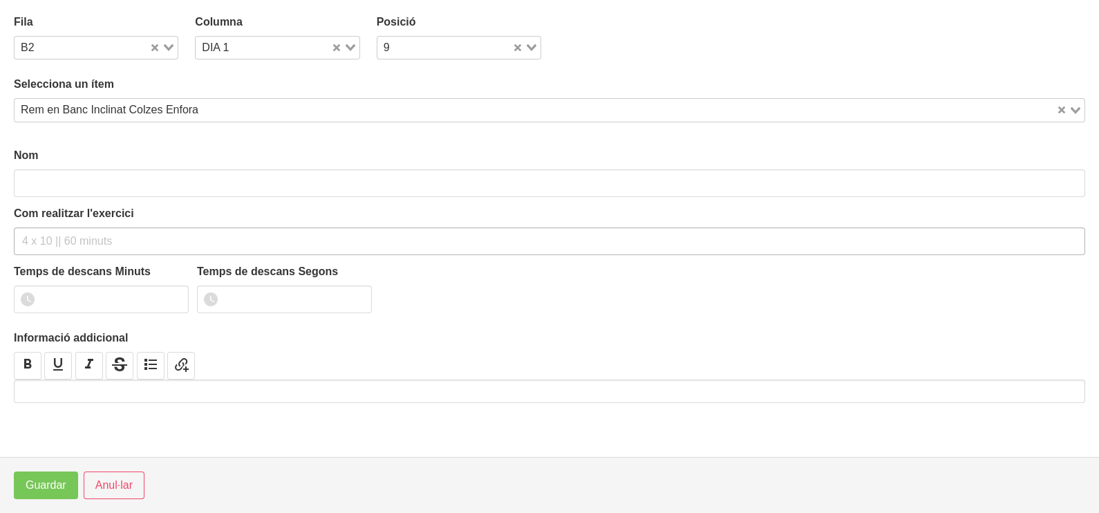
type input "Rem en Banc Inclinat Colzes Enfora"
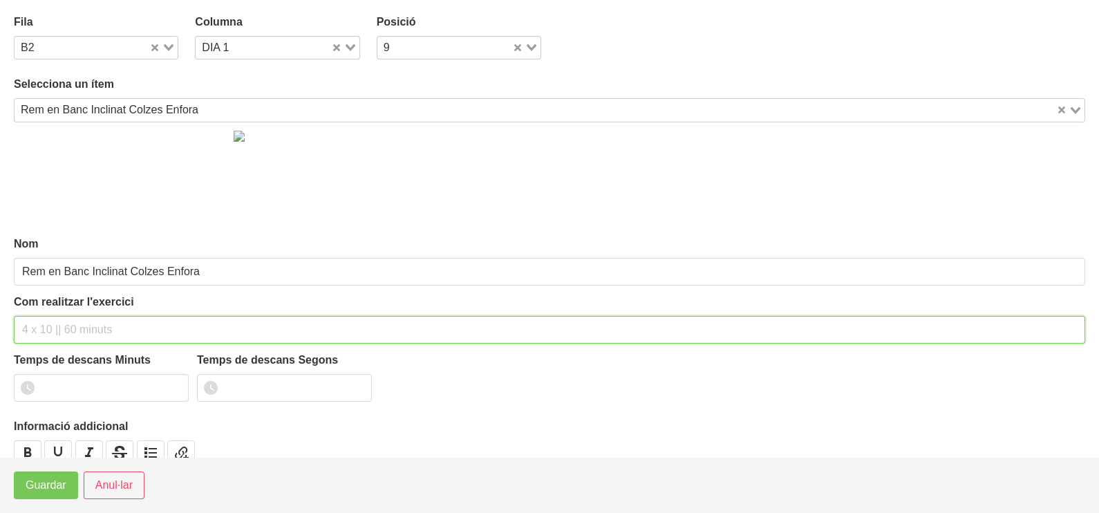
click at [60, 327] on input "text" at bounding box center [549, 330] width 1071 height 28
type input "3 x 8-10 a 3011 60""
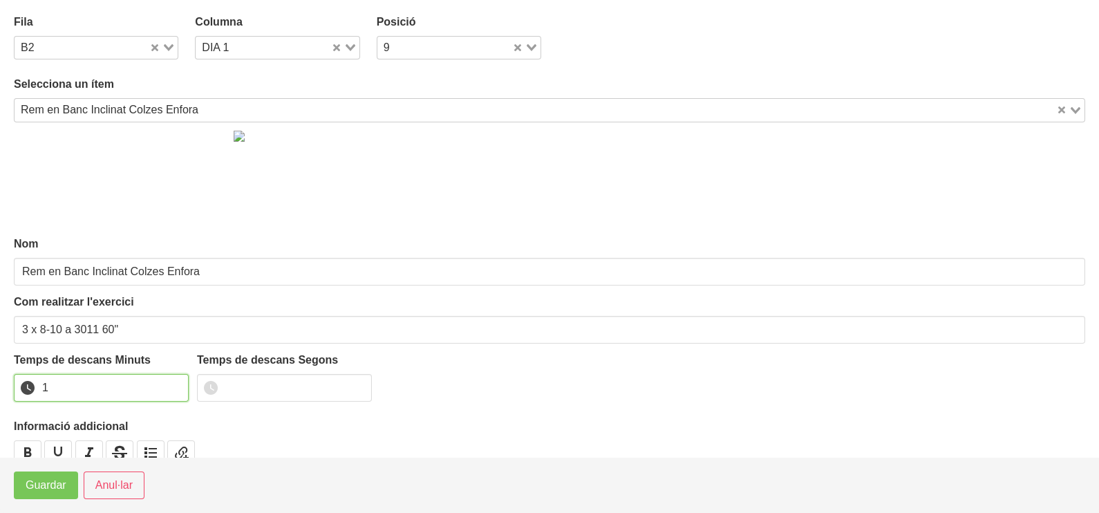
drag, startPoint x: 176, startPoint y: 383, endPoint x: 161, endPoint y: 390, distance: 17.0
type input "1"
click at [167, 387] on input "1" at bounding box center [101, 388] width 175 height 28
click at [49, 482] on span "Guardar" at bounding box center [46, 485] width 41 height 17
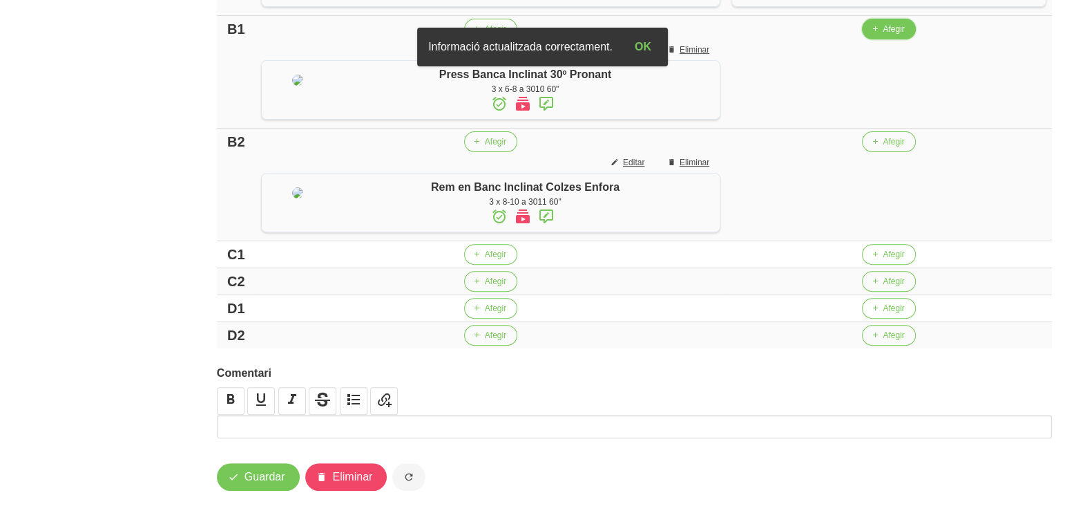
click at [883, 35] on span "Afegir" at bounding box center [893, 29] width 21 height 12
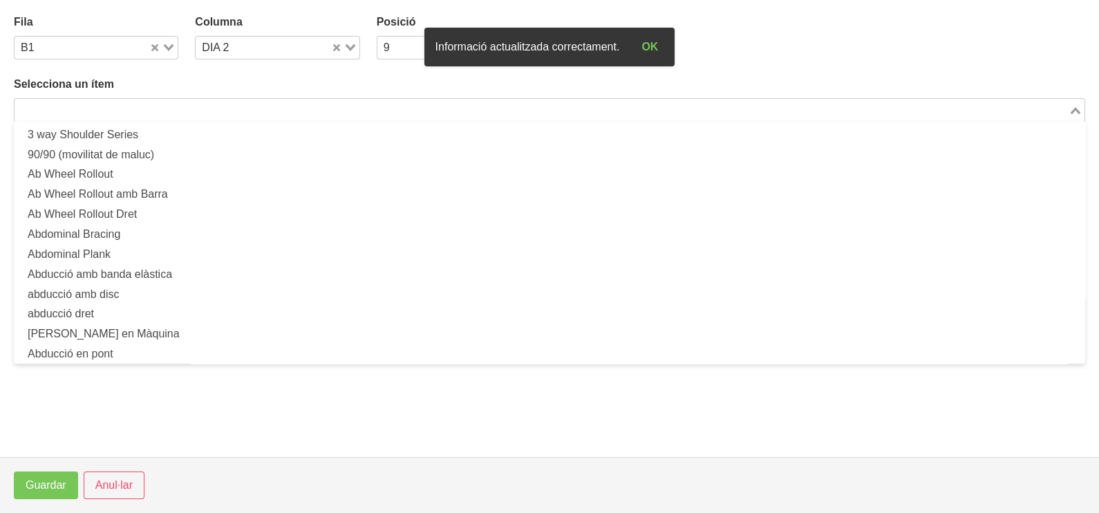
click at [408, 116] on input "Search for option" at bounding box center [541, 110] width 1051 height 17
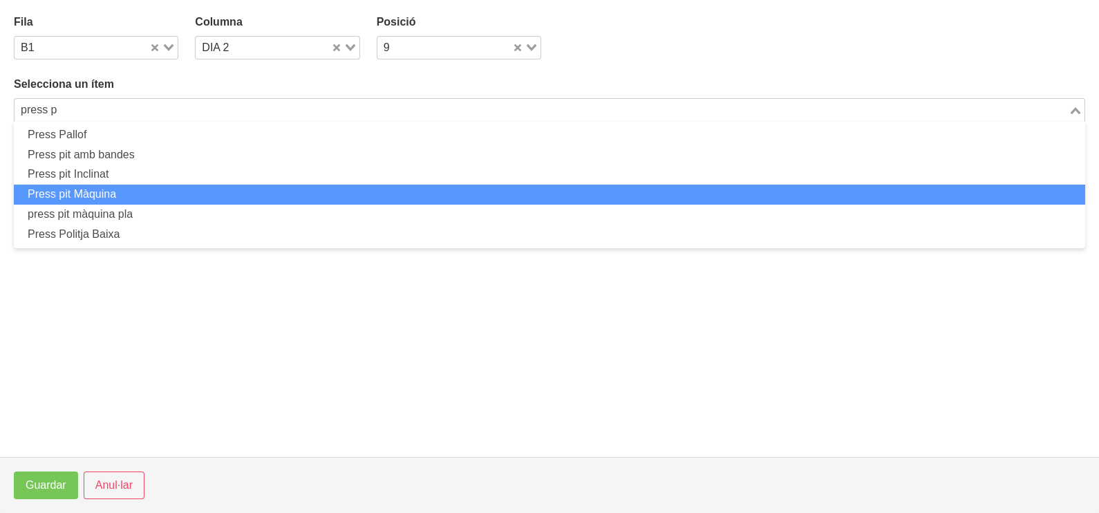
click at [136, 193] on li "Press pit Màquina" at bounding box center [549, 194] width 1071 height 20
type input "press p"
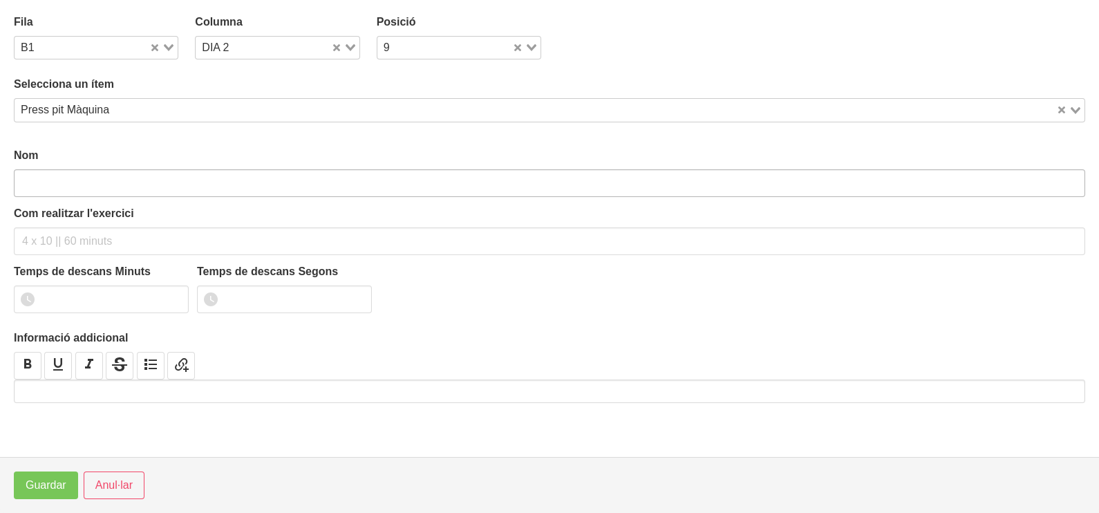
type input "Press pit Màquina"
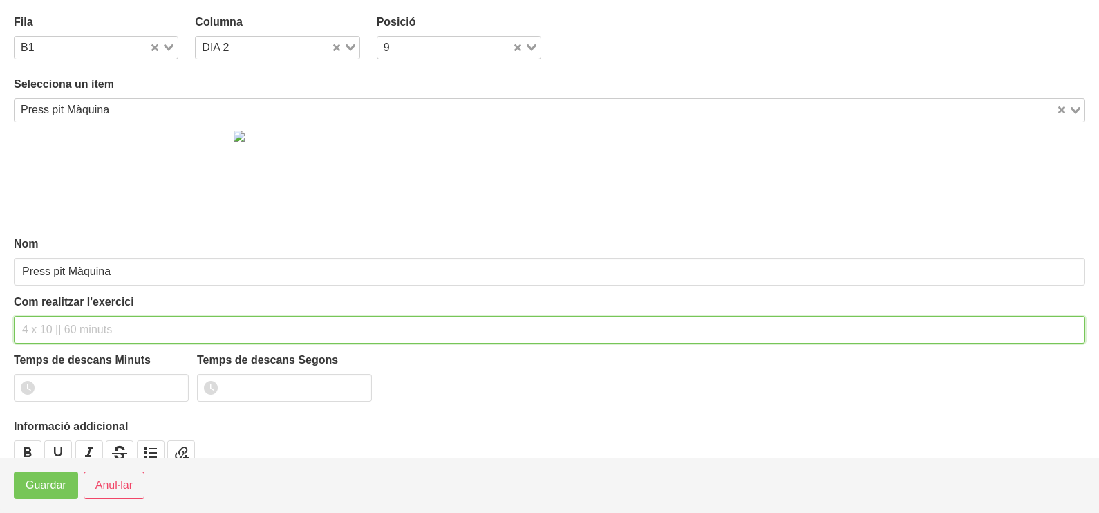
click at [57, 325] on input "text" at bounding box center [549, 330] width 1071 height 28
drag, startPoint x: 108, startPoint y: 321, endPoint x: 97, endPoint y: 328, distance: 13.6
click at [97, 328] on input "3 x 6-8 a 3010 75"" at bounding box center [549, 330] width 1071 height 28
type input "3 x 6-8 a 3010 60""
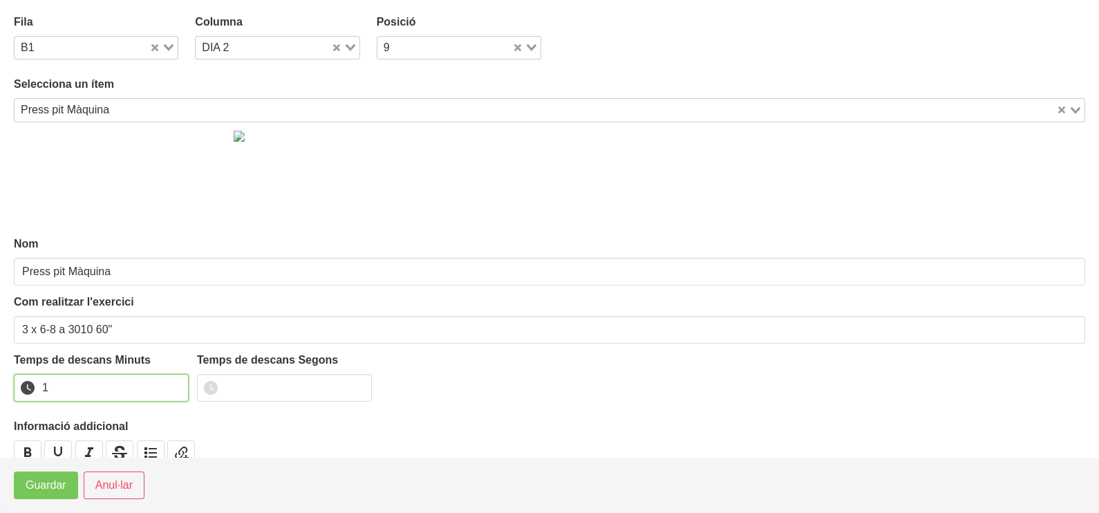
drag, startPoint x: 174, startPoint y: 381, endPoint x: 169, endPoint y: 387, distance: 7.8
type input "1"
click at [171, 384] on input "1" at bounding box center [101, 388] width 175 height 28
click at [59, 493] on span "Guardar" at bounding box center [46, 485] width 41 height 17
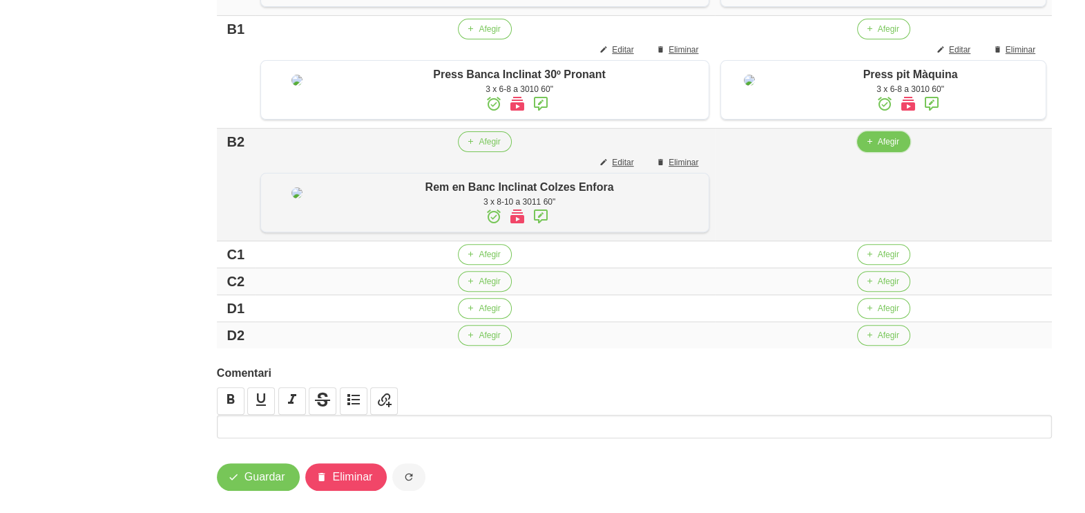
click at [869, 148] on span "button" at bounding box center [870, 141] width 12 height 12
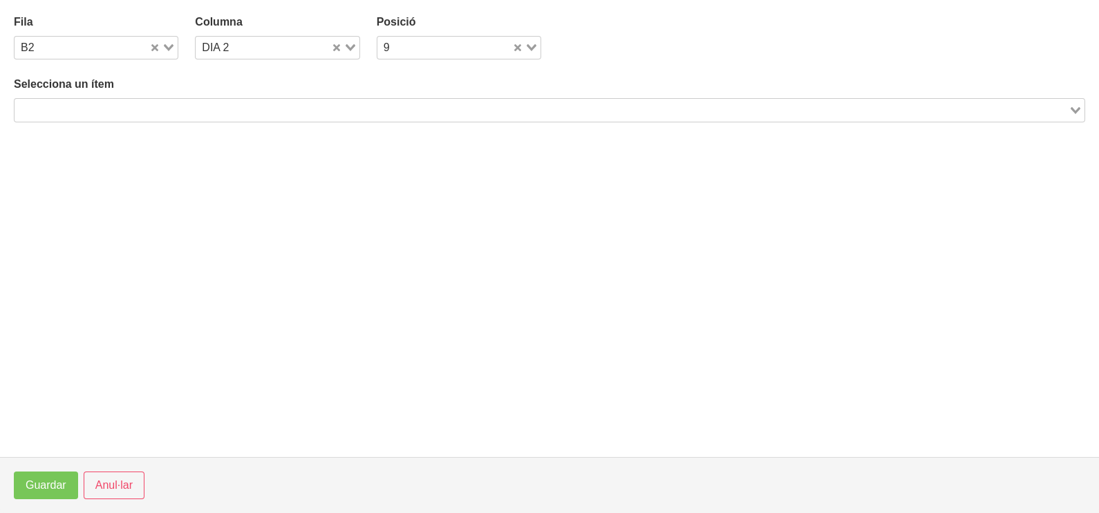
click at [294, 111] on input "Search for option" at bounding box center [541, 110] width 1051 height 17
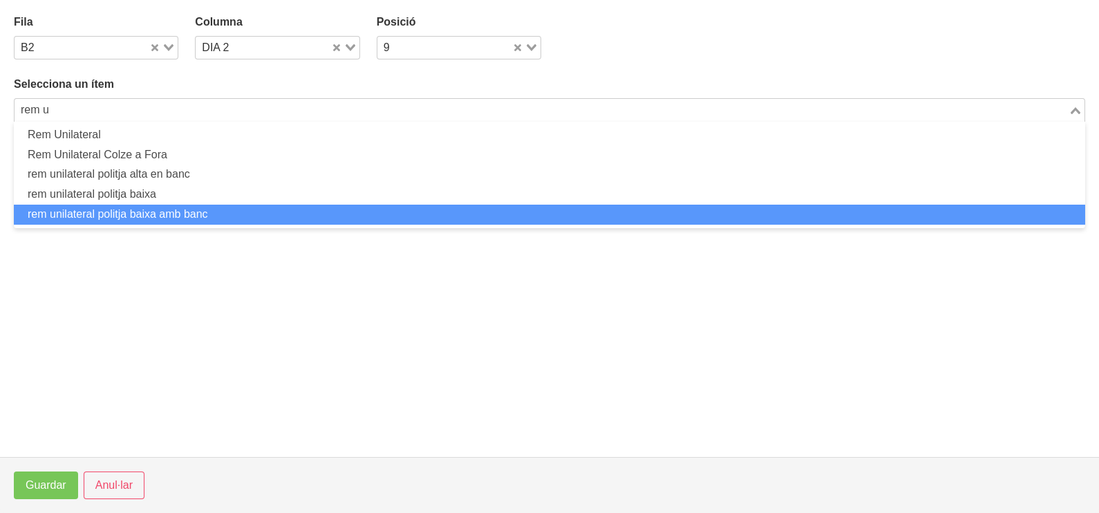
click at [210, 215] on li "rem unilateral politja baixa amb banc" at bounding box center [549, 215] width 1071 height 20
type input "rem u"
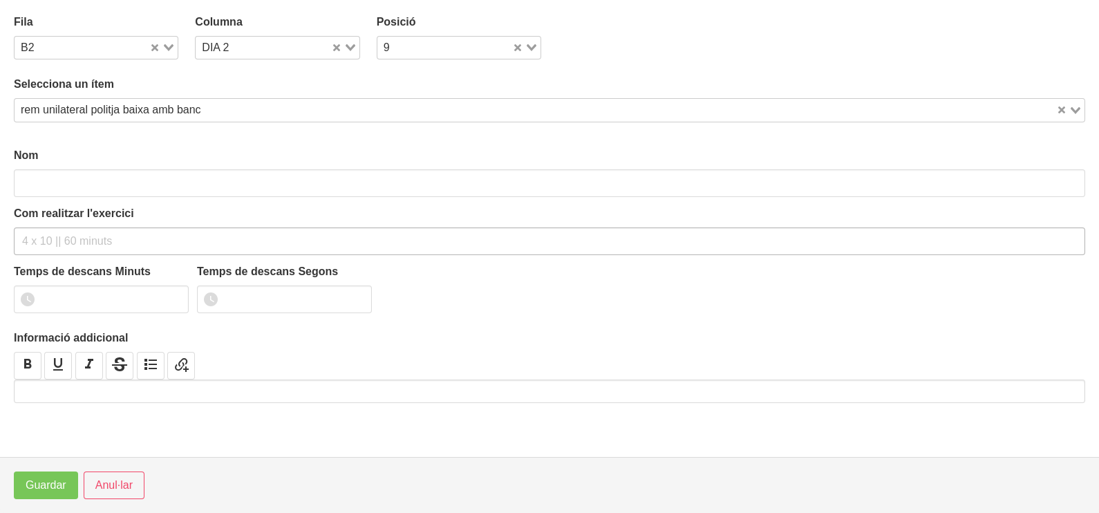
type input "rem unilateral politja baixa amb banc"
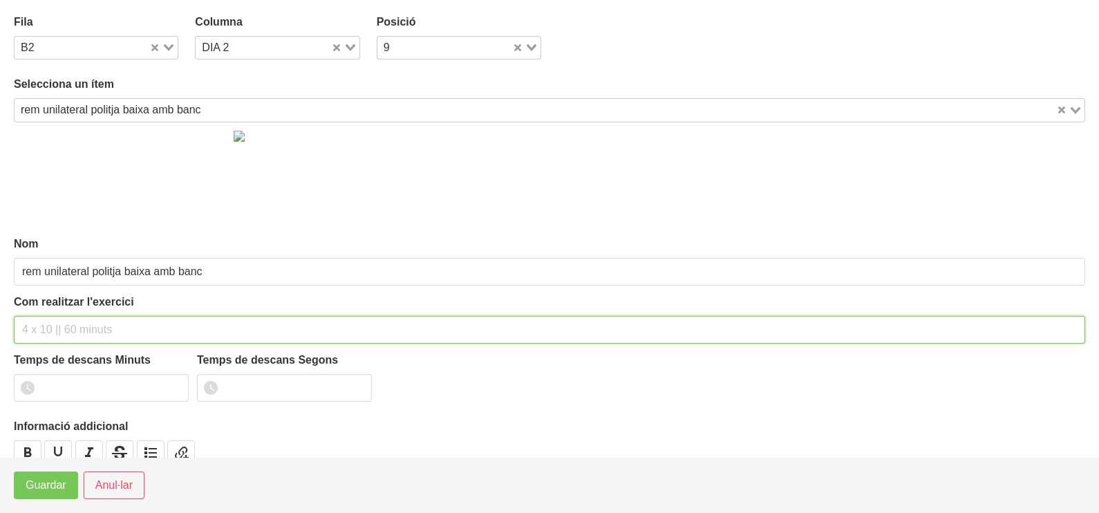
click at [84, 322] on input "text" at bounding box center [549, 330] width 1071 height 28
type input "3 x 6-8 a 3011 60""
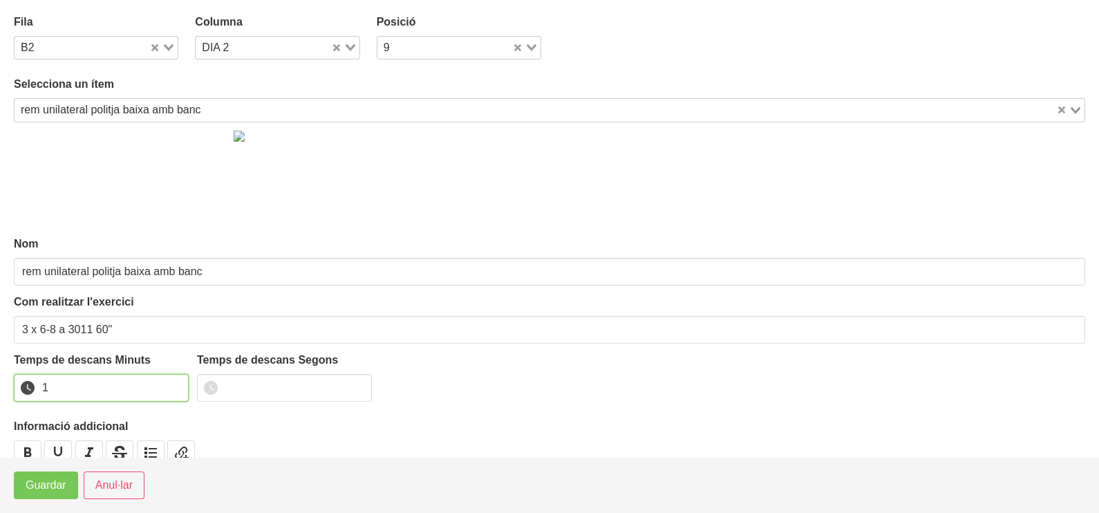
drag, startPoint x: 173, startPoint y: 382, endPoint x: 128, endPoint y: 426, distance: 62.5
type input "1"
click at [170, 383] on input "1" at bounding box center [101, 388] width 175 height 28
click at [54, 491] on span "Guardar" at bounding box center [46, 485] width 41 height 17
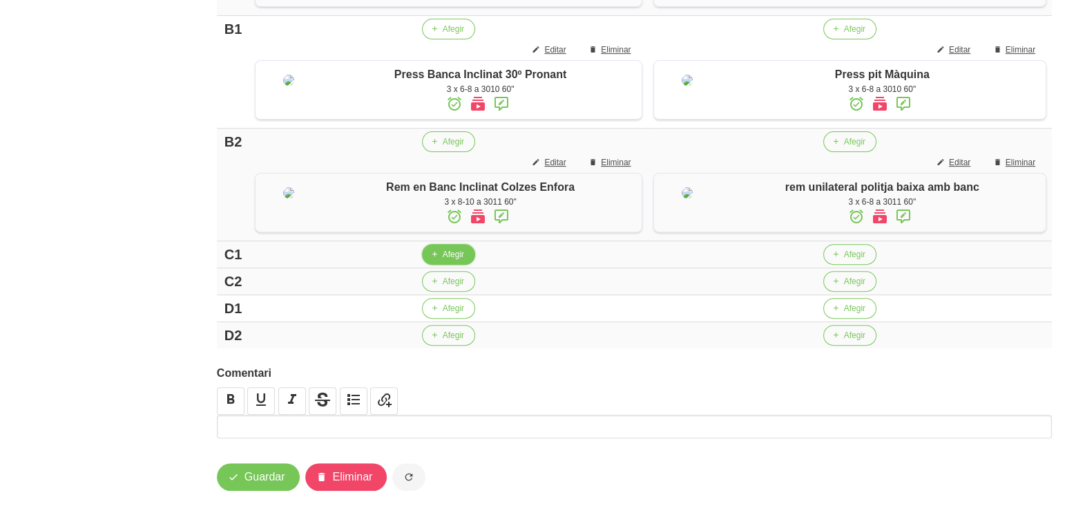
click at [436, 265] on button "Afegir" at bounding box center [448, 254] width 53 height 21
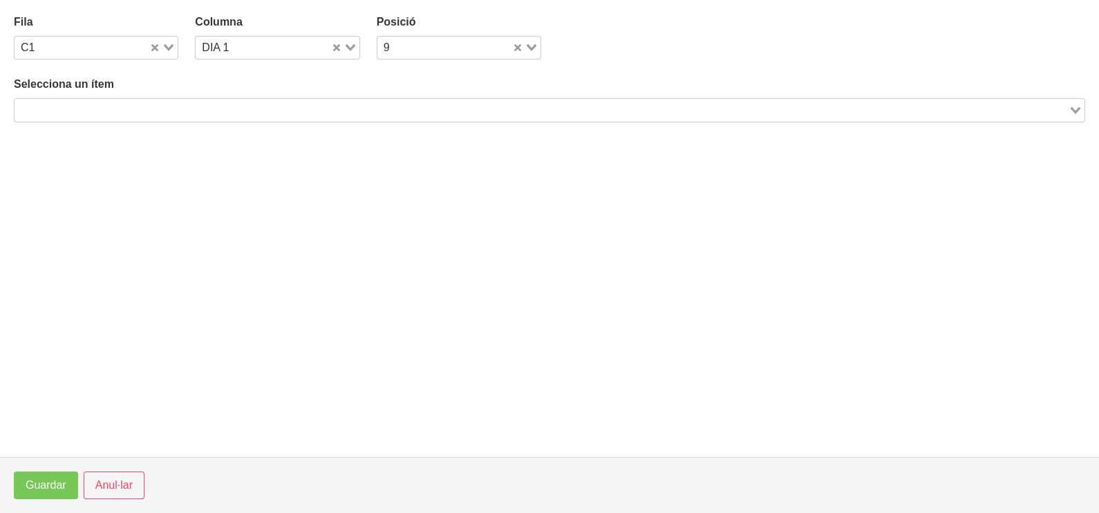
click at [232, 98] on div "Loading..." at bounding box center [549, 109] width 1071 height 23
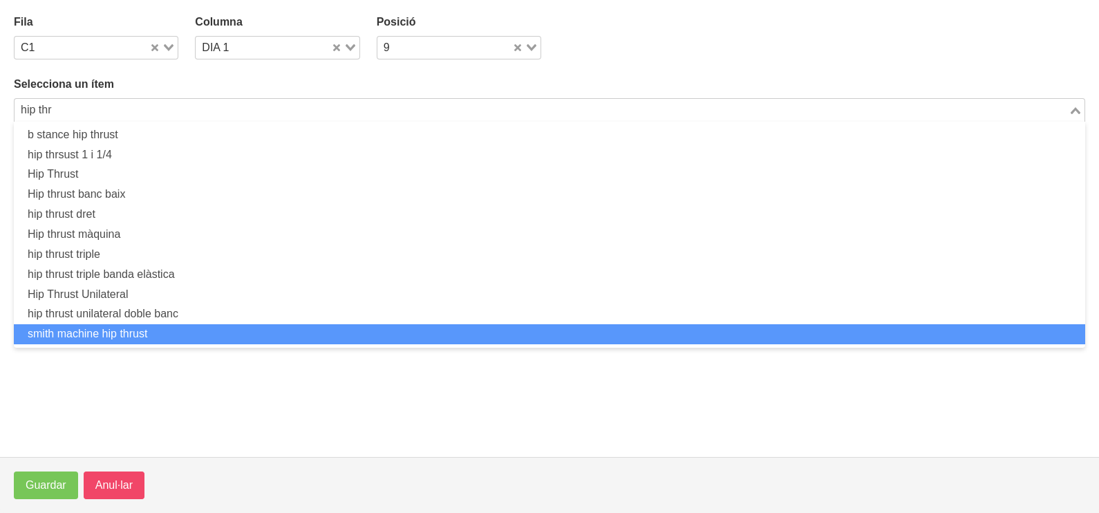
type input "hip thr"
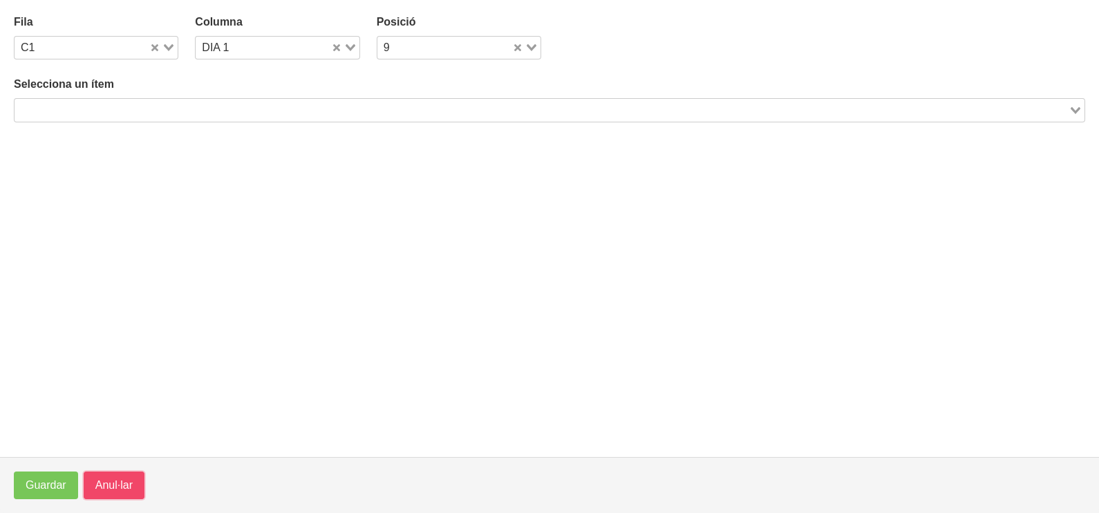
drag, startPoint x: 125, startPoint y: 484, endPoint x: 182, endPoint y: 395, distance: 106.6
click at [126, 480] on span "Anul·lar" at bounding box center [113, 485] width 37 height 17
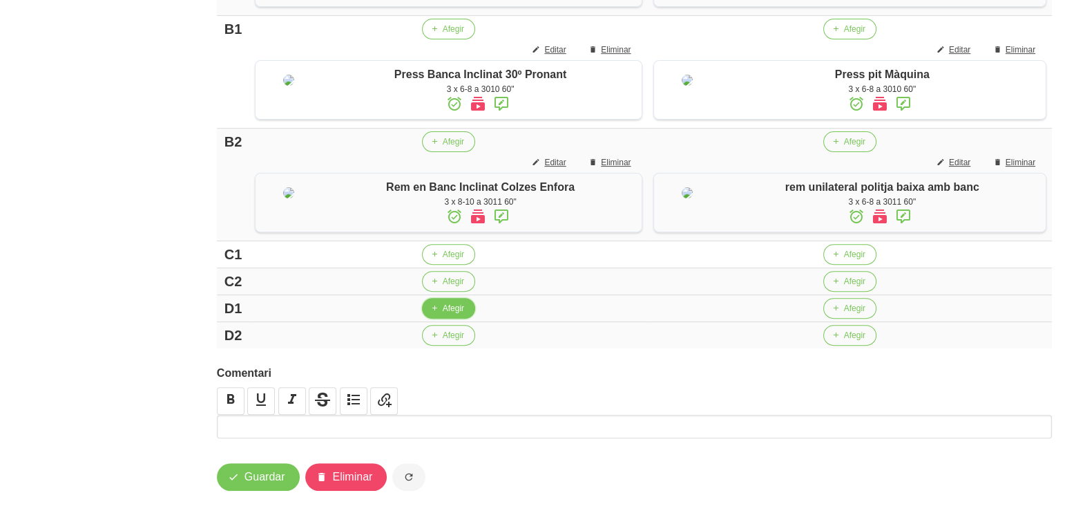
click at [445, 314] on span "Afegir" at bounding box center [453, 308] width 21 height 12
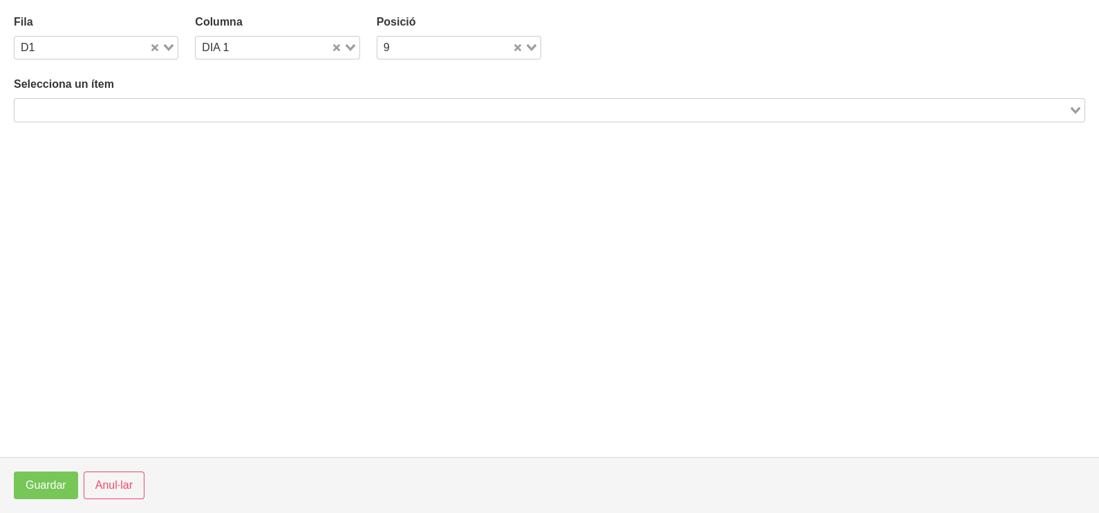
drag, startPoint x: 159, startPoint y: 108, endPoint x: 165, endPoint y: 104, distance: 7.1
click at [160, 107] on input "Search for option" at bounding box center [541, 110] width 1051 height 17
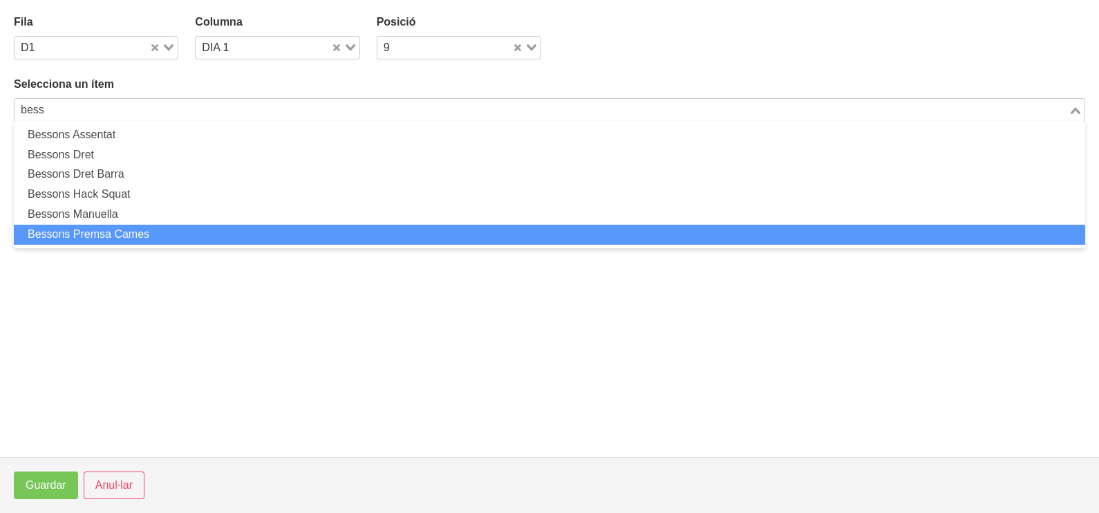
click at [159, 234] on li "Bessons Premsa Cames" at bounding box center [549, 235] width 1071 height 20
type input "bess"
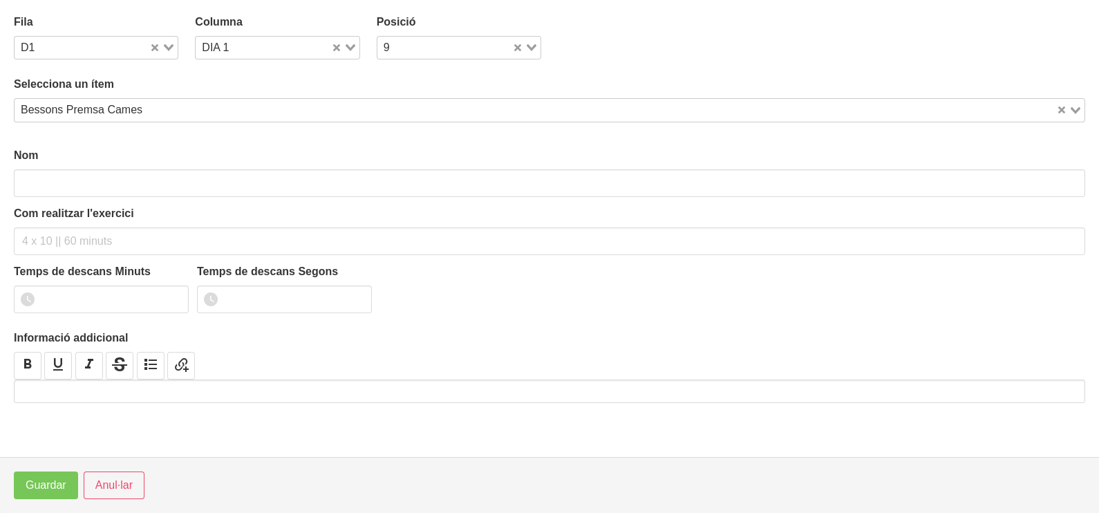
type input "Bessons Premsa Cames"
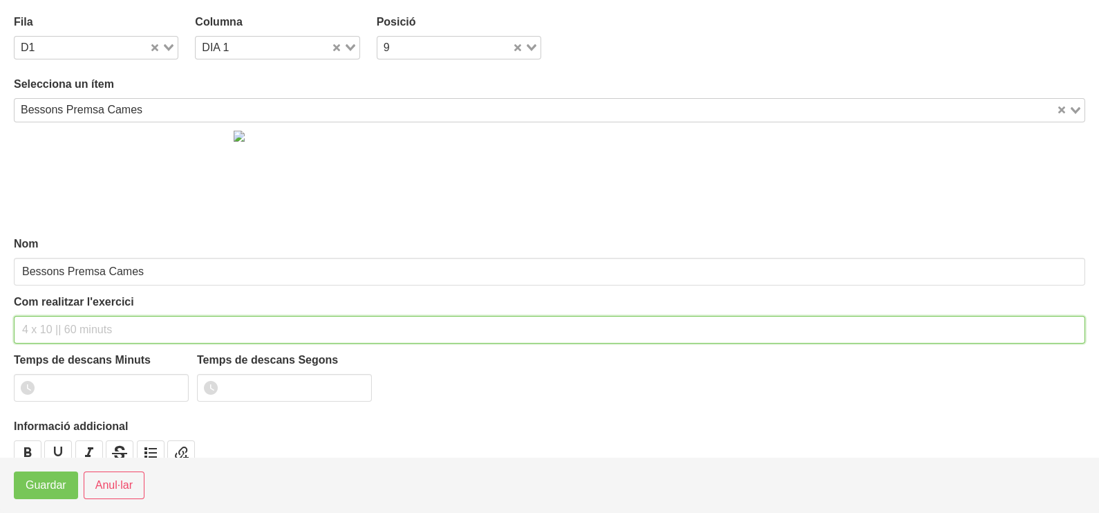
click at [57, 320] on input "text" at bounding box center [549, 330] width 1071 height 28
type input "3 x 10-12 a 2111 60""
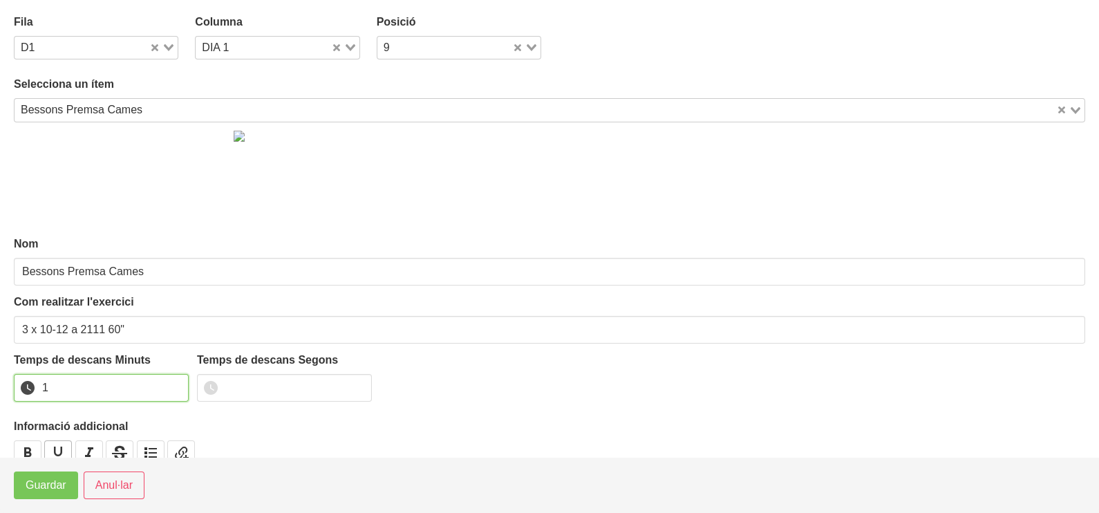
drag, startPoint x: 175, startPoint y: 383, endPoint x: 60, endPoint y: 450, distance: 132.8
type input "1"
click at [173, 383] on input "1" at bounding box center [101, 388] width 175 height 28
click at [45, 479] on span "Guardar" at bounding box center [46, 485] width 41 height 17
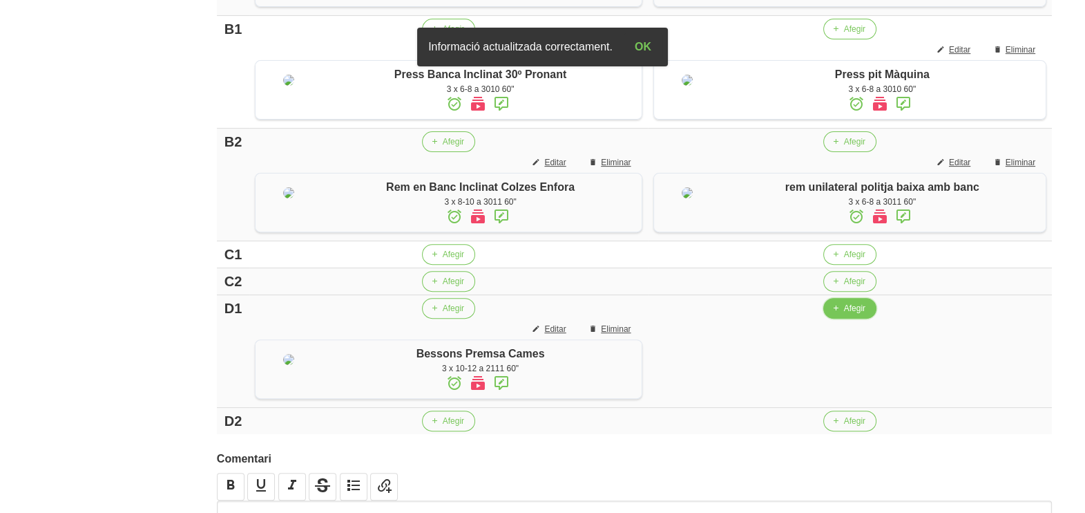
click at [844, 314] on span "Afegir" at bounding box center [854, 308] width 21 height 12
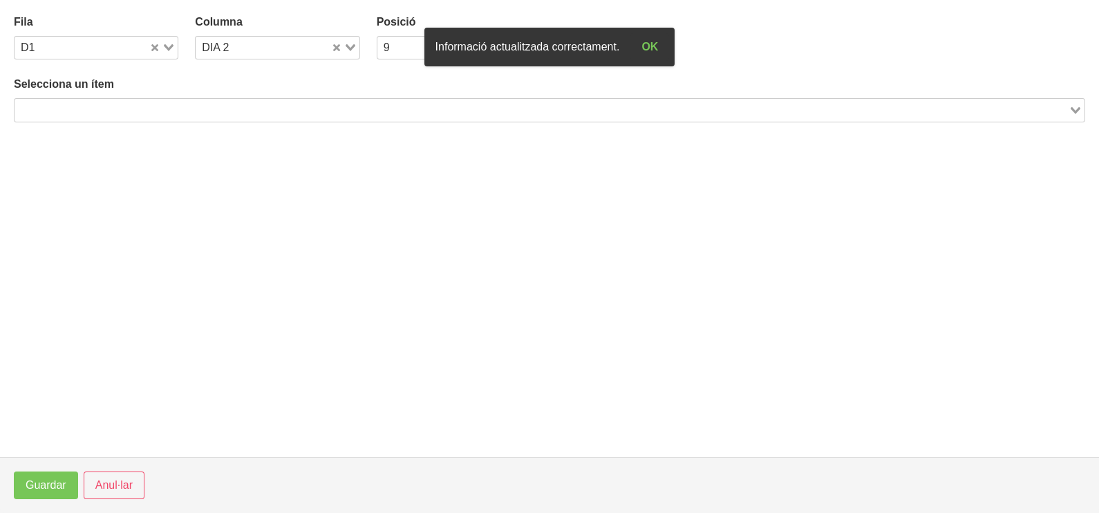
click at [211, 107] on input "Search for option" at bounding box center [541, 110] width 1051 height 17
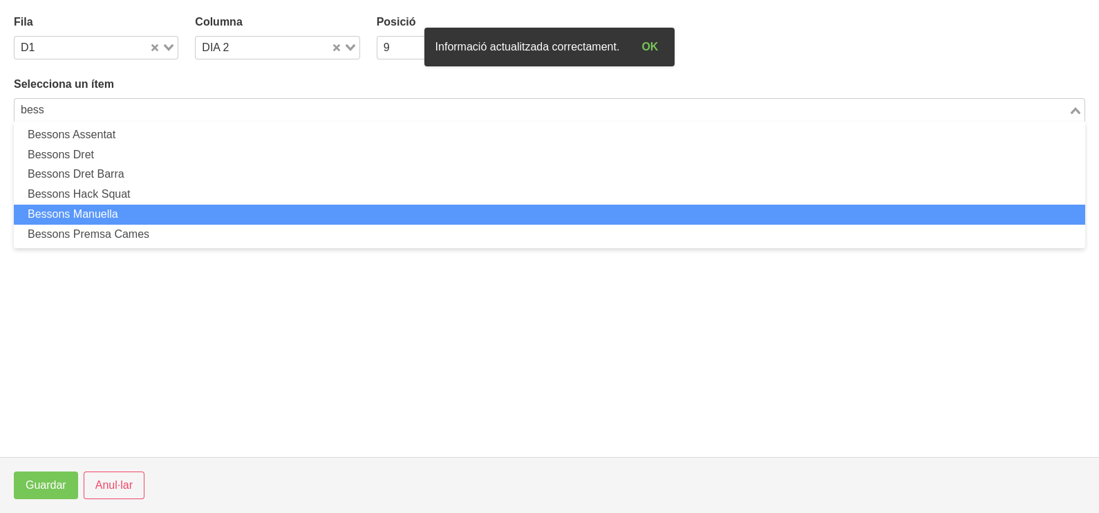
click at [155, 214] on li "Bessons Manuella" at bounding box center [549, 215] width 1071 height 20
type input "bess"
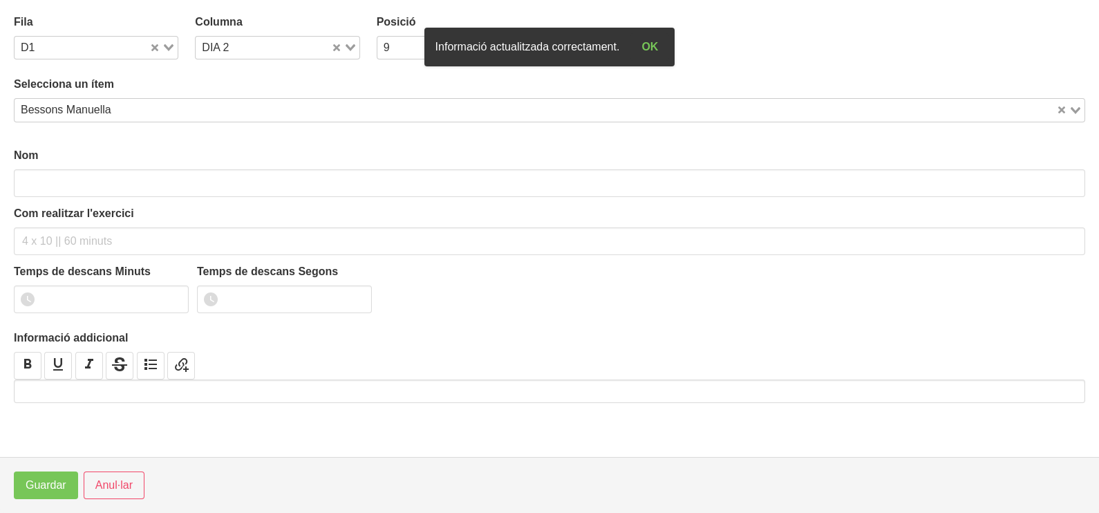
type input "Bessons Manuella"
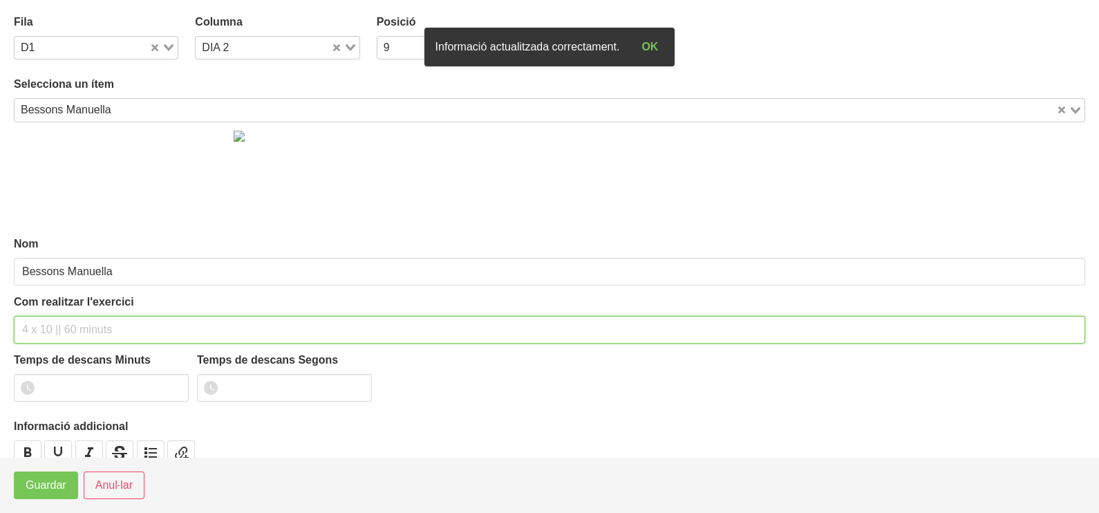
drag, startPoint x: 62, startPoint y: 325, endPoint x: 61, endPoint y: 317, distance: 7.7
click at [61, 317] on input "text" at bounding box center [549, 330] width 1071 height 28
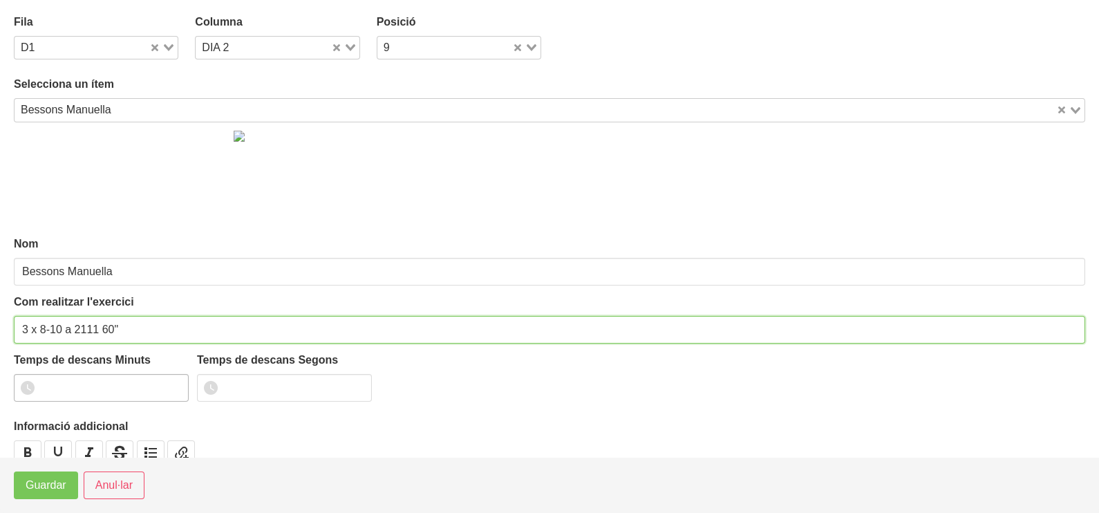
type input "3 x 8-10 a 2111 60""
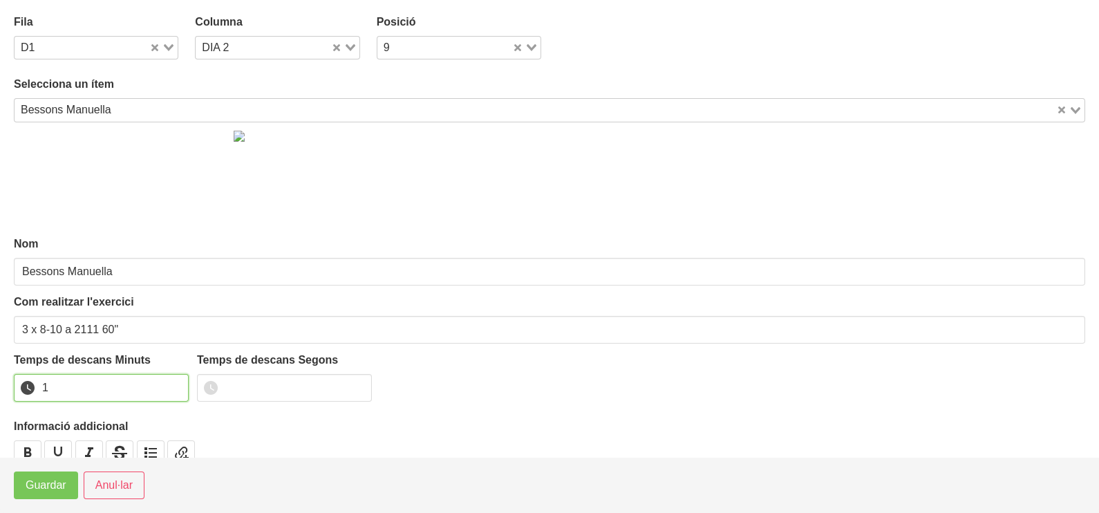
drag, startPoint x: 176, startPoint y: 381, endPoint x: 88, endPoint y: 444, distance: 108.1
type input "1"
click at [176, 383] on input "1" at bounding box center [101, 388] width 175 height 28
click at [52, 488] on span "Guardar" at bounding box center [46, 485] width 41 height 17
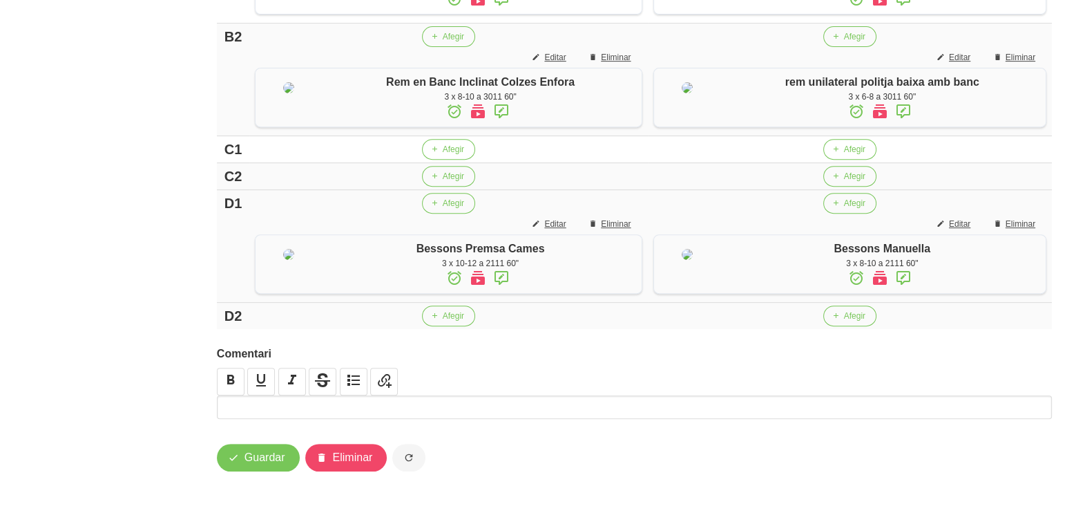
scroll to position [826, 0]
click at [443, 321] on span "Afegir" at bounding box center [453, 316] width 21 height 12
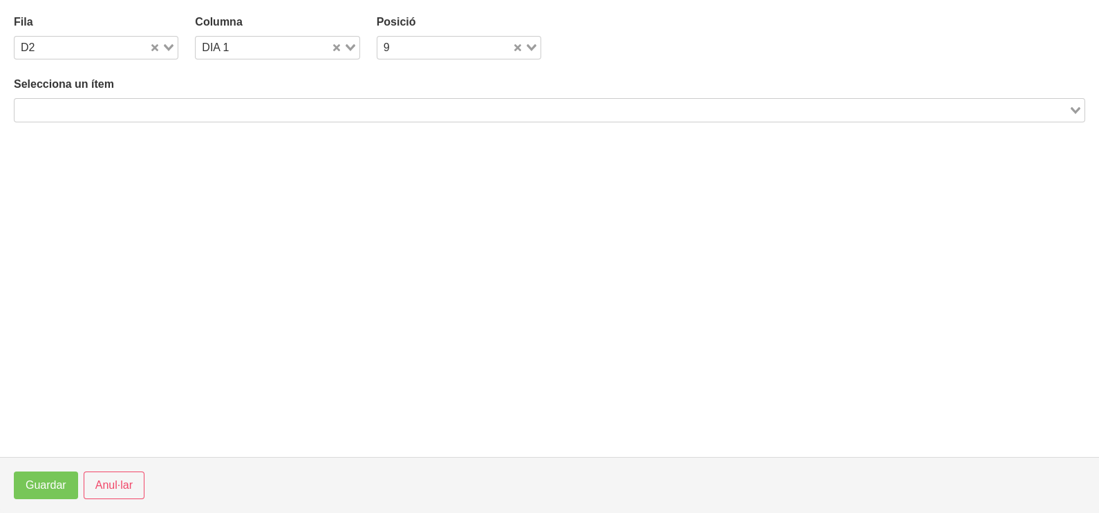
click at [256, 98] on div "Loading..." at bounding box center [549, 109] width 1071 height 23
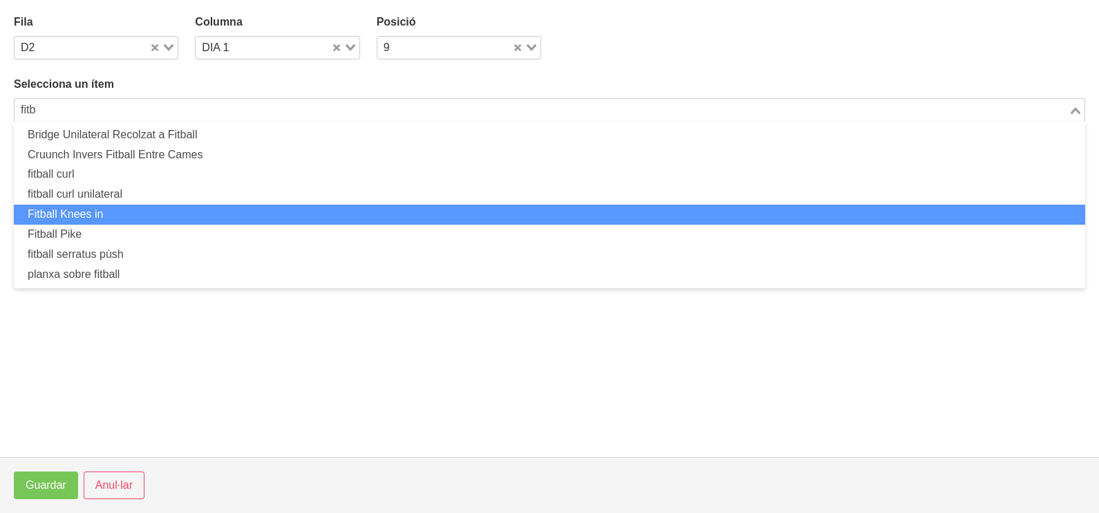
click at [161, 212] on li "Fitball Knees in" at bounding box center [549, 215] width 1071 height 20
type input "fitb"
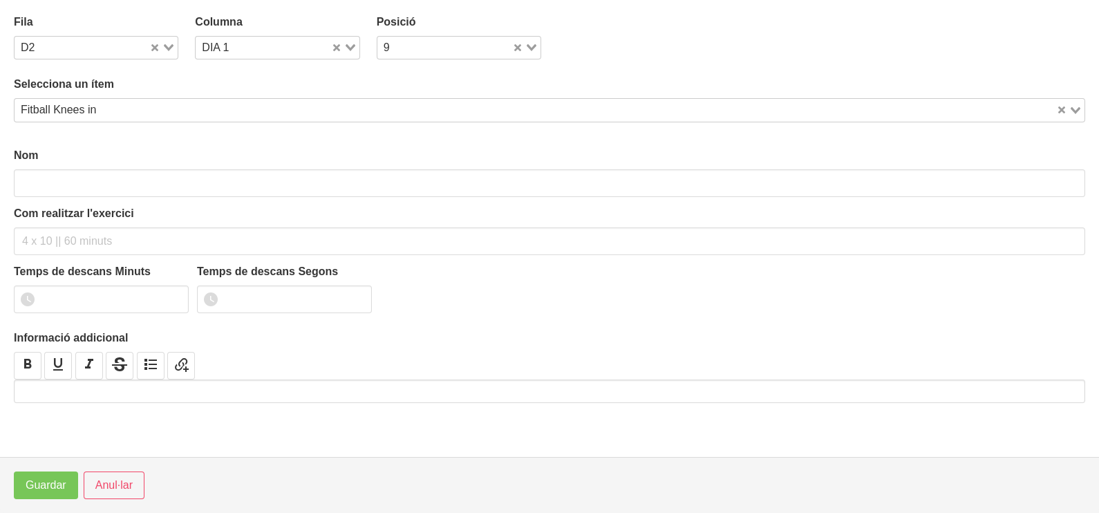
type input "Fitball Knees in"
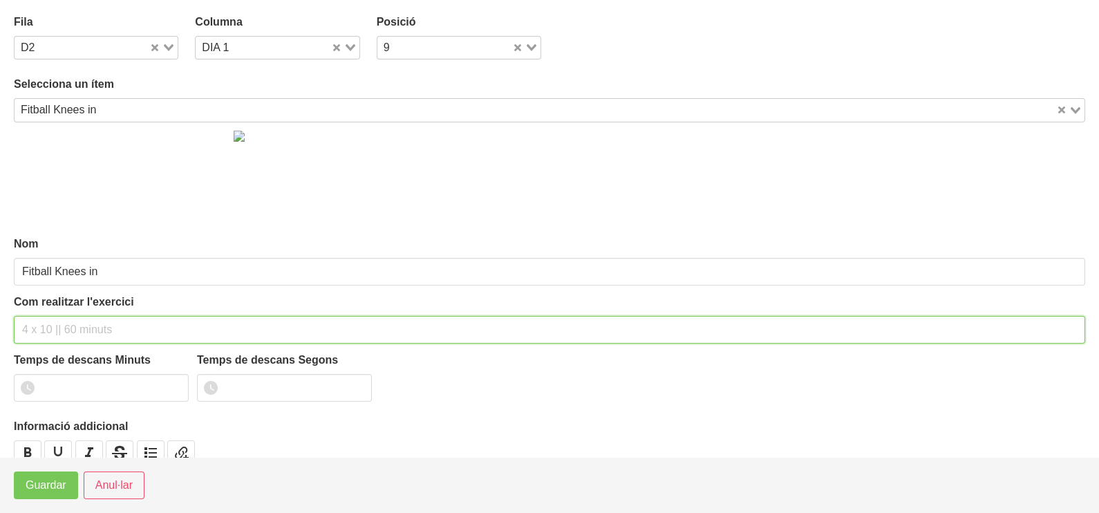
click at [49, 325] on input "text" at bounding box center [549, 330] width 1071 height 28
type input "3 x 8-12 a 2010 60""
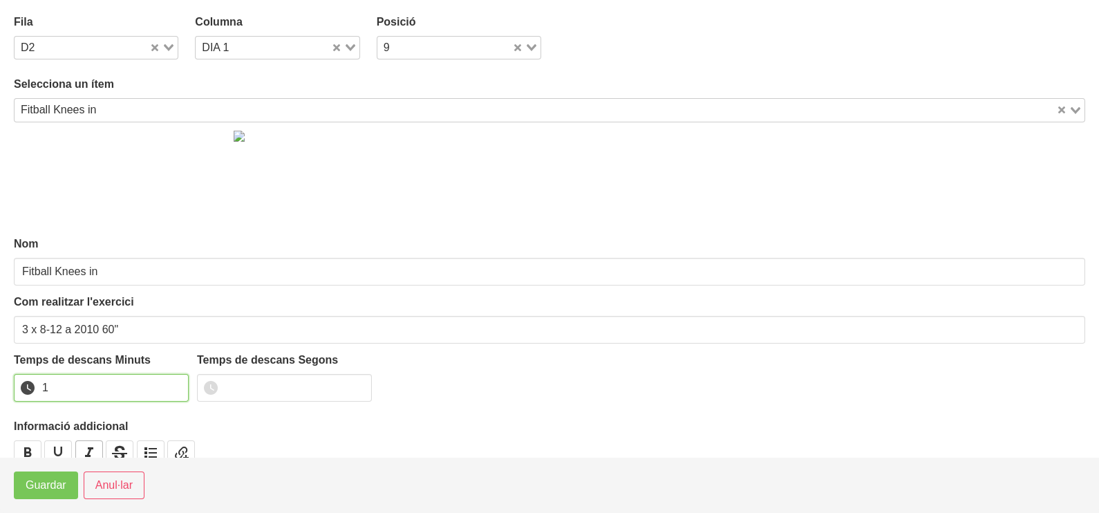
drag, startPoint x: 175, startPoint y: 382, endPoint x: 83, endPoint y: 449, distance: 114.3
type input "1"
click at [171, 384] on input "1" at bounding box center [101, 388] width 175 height 28
click at [60, 486] on span "Guardar" at bounding box center [46, 485] width 41 height 17
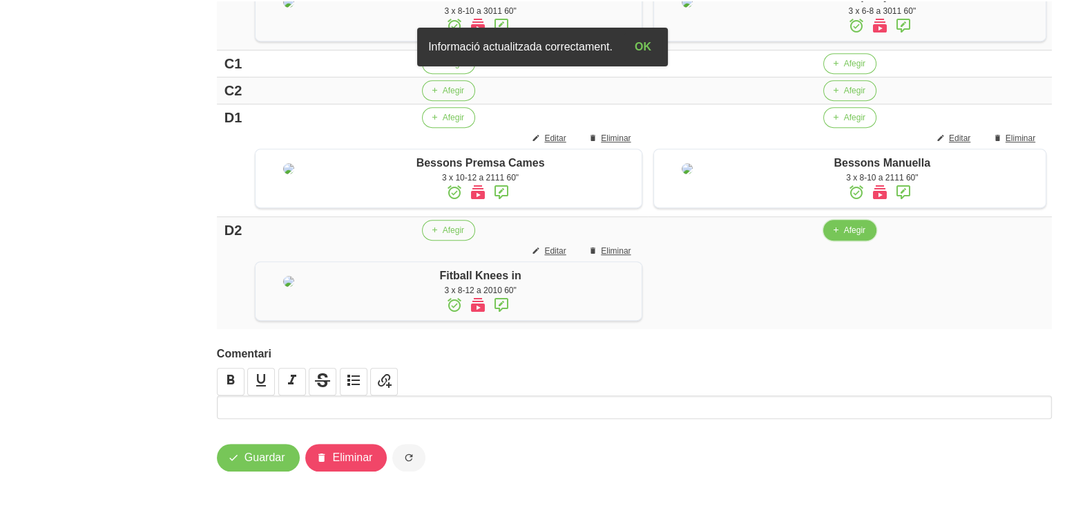
click at [844, 236] on span "Afegir" at bounding box center [854, 230] width 21 height 12
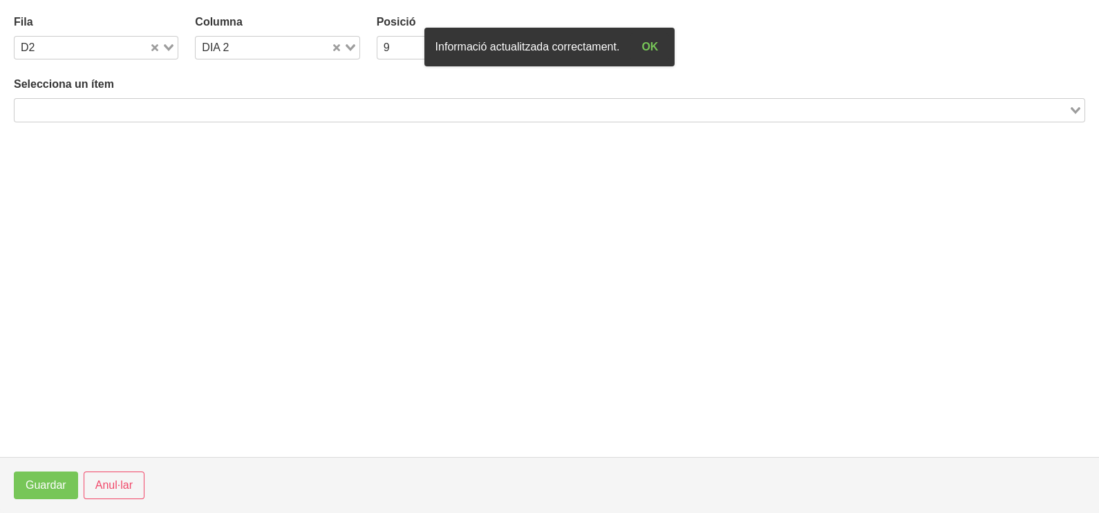
drag, startPoint x: 236, startPoint y: 110, endPoint x: 244, endPoint y: 104, distance: 10.4
click at [243, 107] on input "Search for option" at bounding box center [541, 110] width 1051 height 17
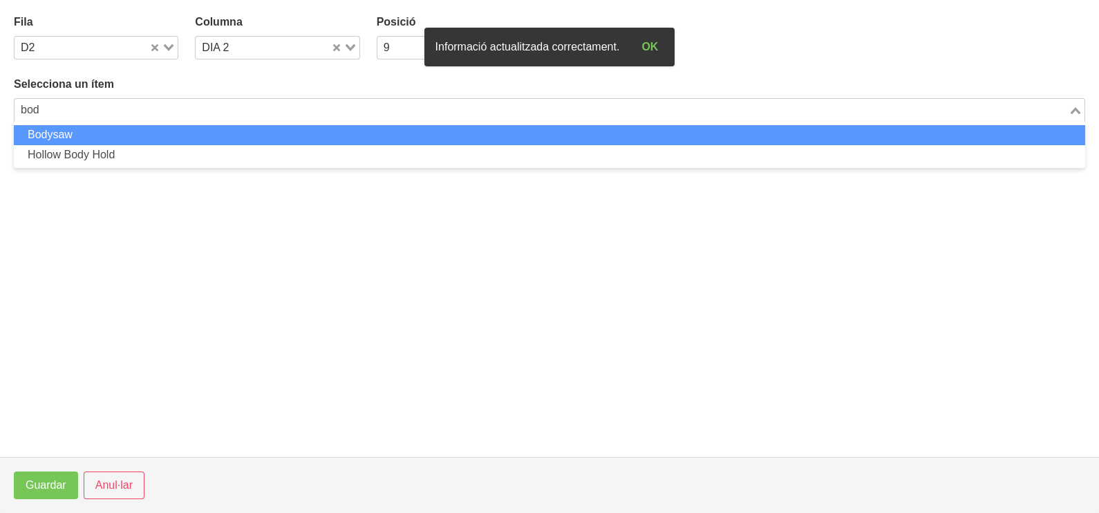
click at [188, 131] on li "Bodysaw" at bounding box center [549, 135] width 1071 height 20
type input "bod"
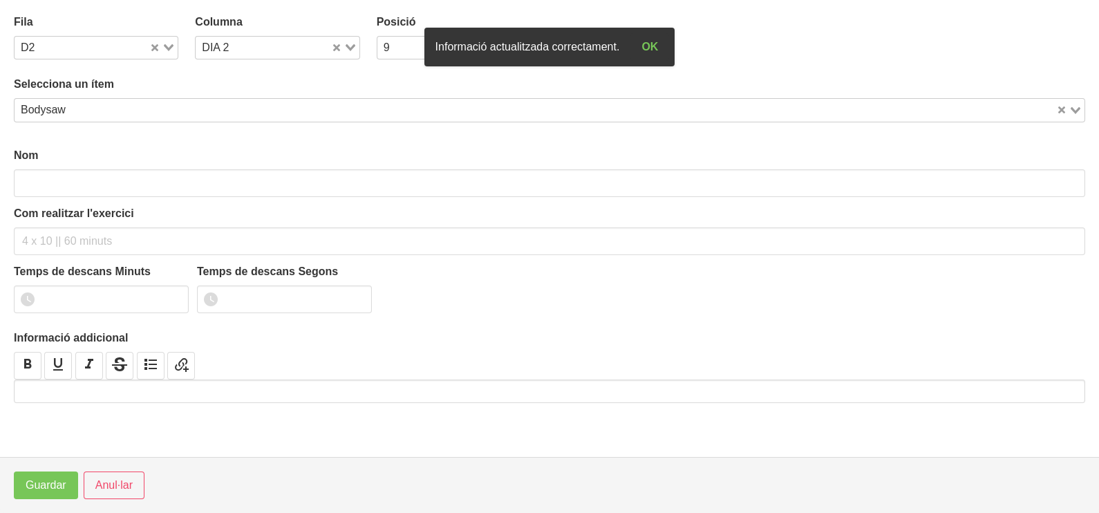
type input "Bodysaw"
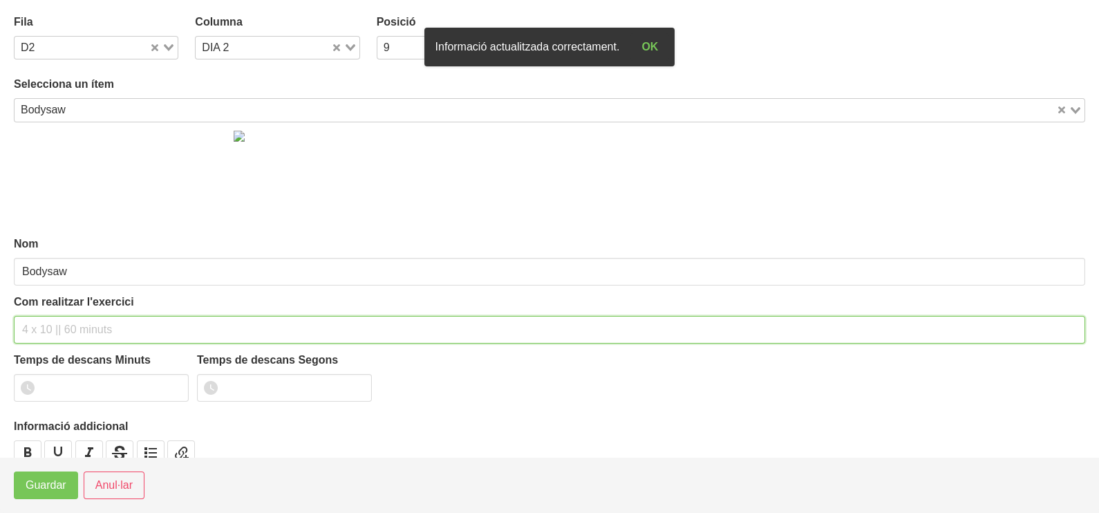
click at [46, 325] on input "text" at bounding box center [549, 330] width 1071 height 28
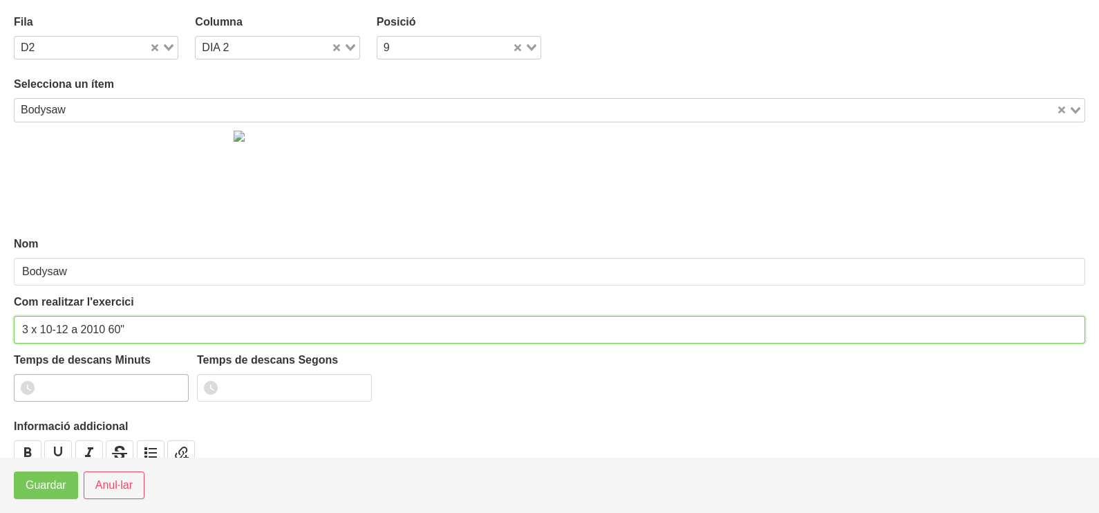
type input "3 x 10-12 a 2010 60""
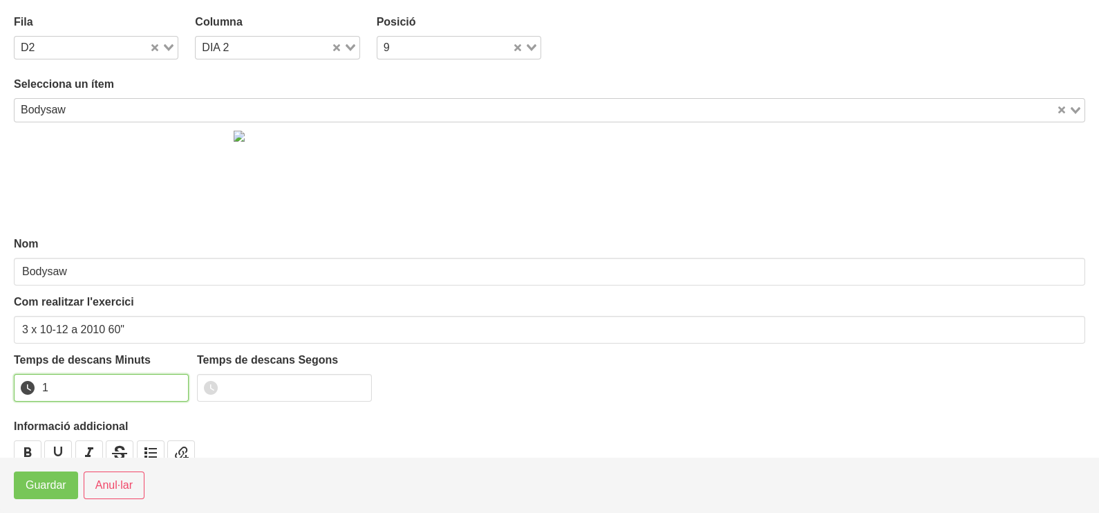
drag, startPoint x: 174, startPoint y: 380, endPoint x: 152, endPoint y: 396, distance: 27.2
type input "1"
click at [173, 381] on input "1" at bounding box center [101, 388] width 175 height 28
click at [41, 495] on button "Guardar" at bounding box center [46, 485] width 64 height 28
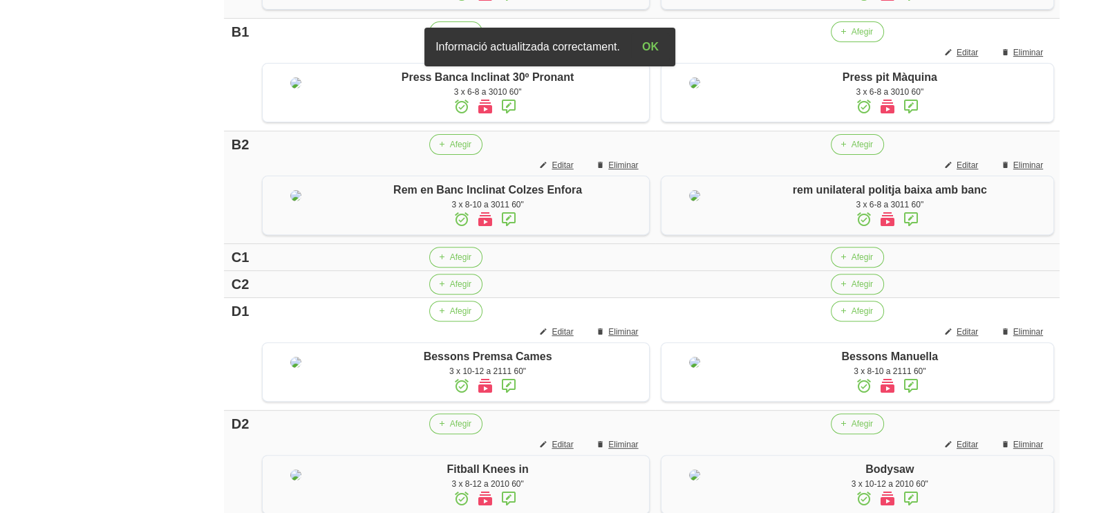
scroll to position [653, 0]
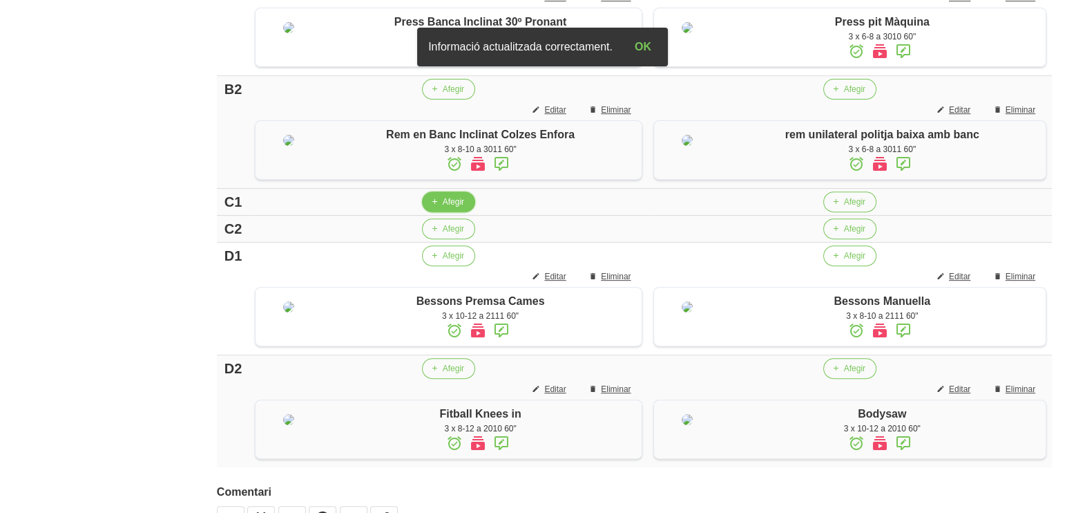
click at [450, 208] on span "Afegir" at bounding box center [453, 202] width 21 height 12
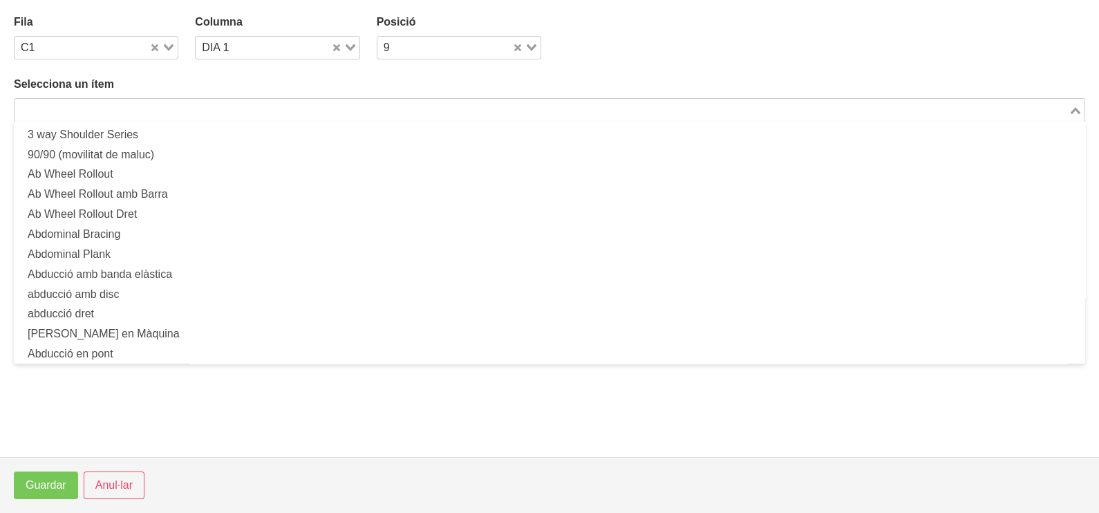
drag, startPoint x: 238, startPoint y: 107, endPoint x: 233, endPoint y: 100, distance: 8.4
click at [237, 106] on input "Search for option" at bounding box center [541, 110] width 1051 height 17
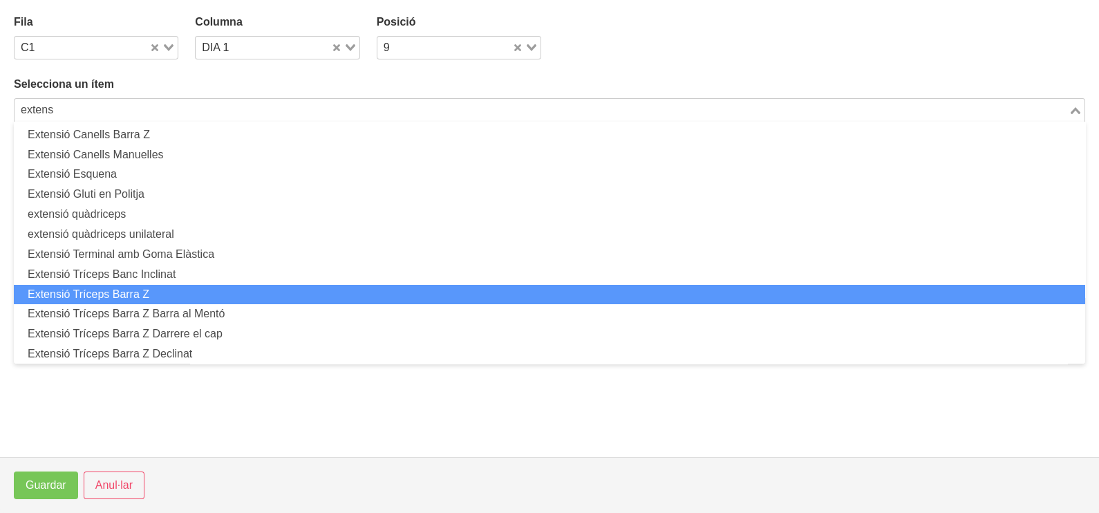
click at [191, 294] on li "Extensió Tríceps Barra Z" at bounding box center [549, 295] width 1071 height 20
type input "extens"
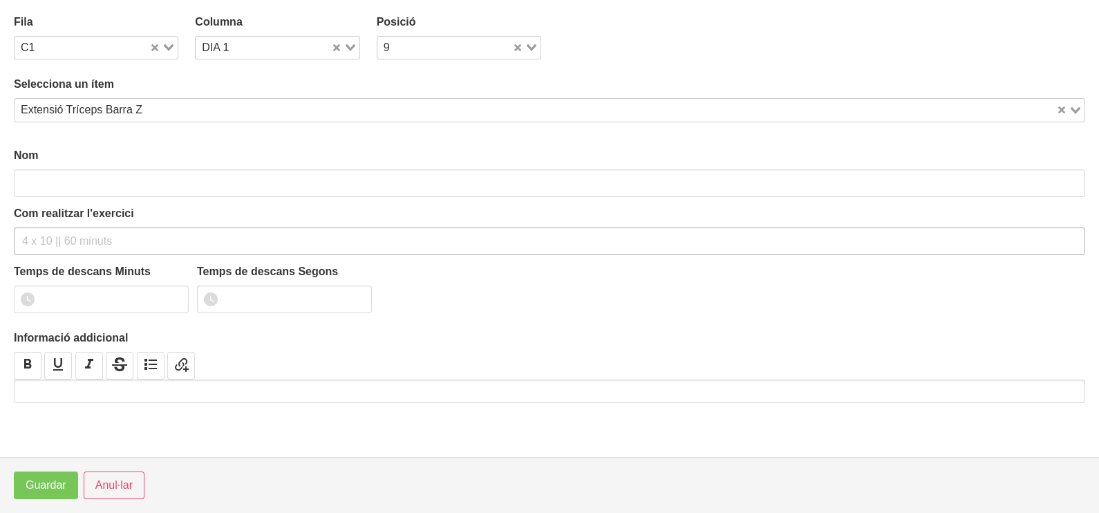
type input "Extensió Tríceps Barra Z"
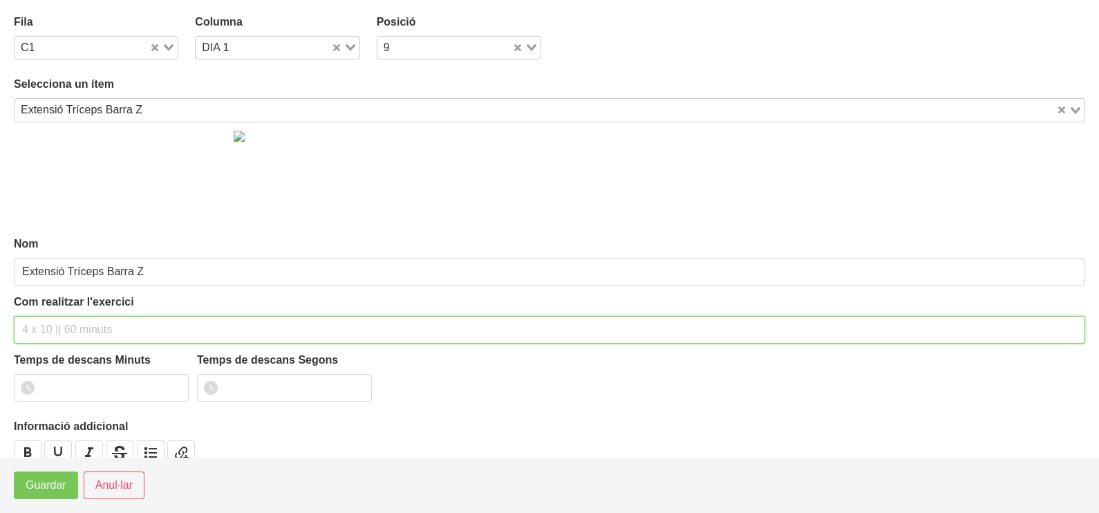
click at [41, 316] on input "text" at bounding box center [549, 330] width 1071 height 28
type input "3 x 8-10 a 3010 60""
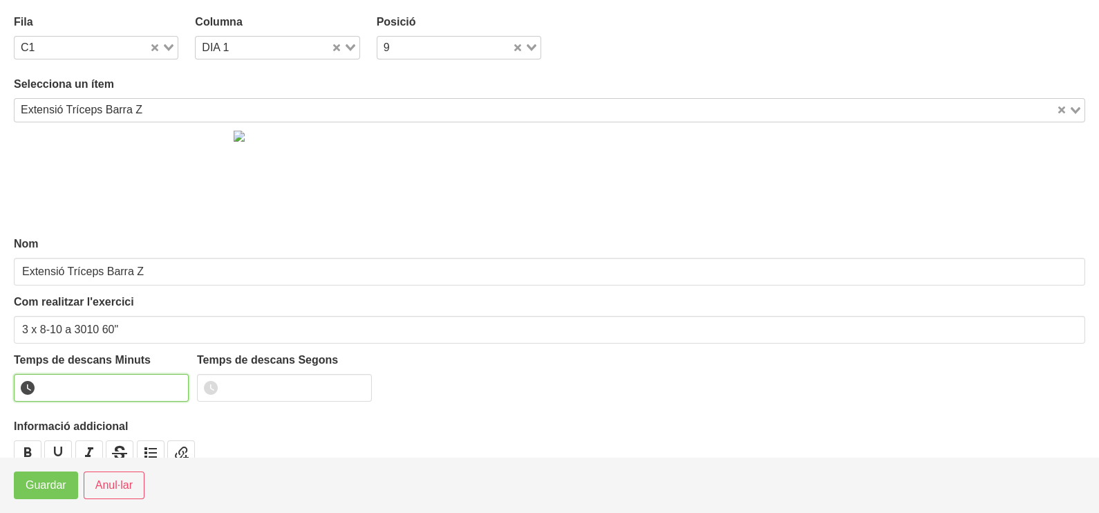
drag, startPoint x: 173, startPoint y: 379, endPoint x: 150, endPoint y: 404, distance: 34.7
click at [166, 387] on input "number" at bounding box center [101, 388] width 175 height 28
drag, startPoint x: 177, startPoint y: 379, endPoint x: 106, endPoint y: 435, distance: 90.1
click at [175, 381] on input "number" at bounding box center [101, 388] width 175 height 28
drag, startPoint x: 178, startPoint y: 381, endPoint x: 98, endPoint y: 437, distance: 97.6
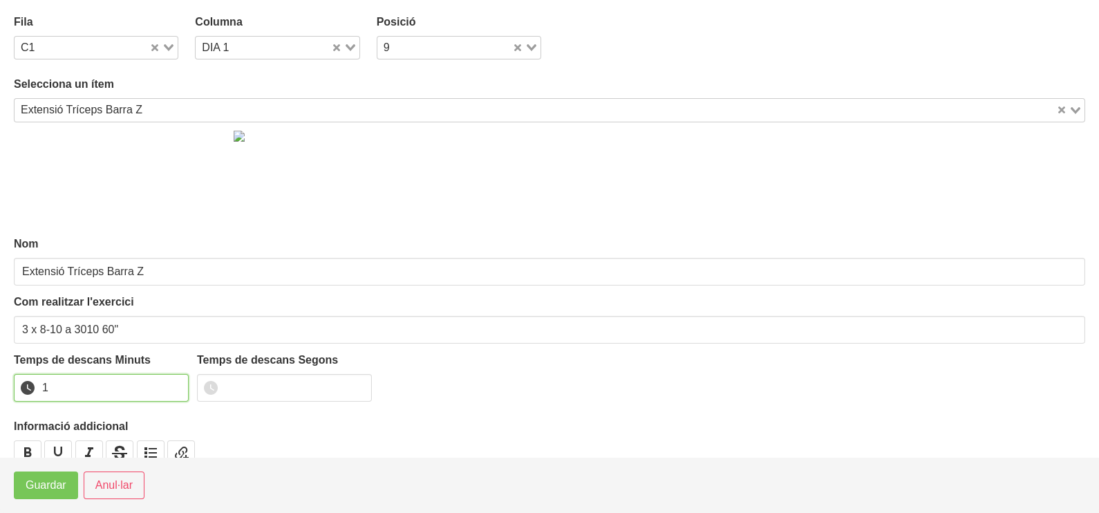
type input "1"
click at [175, 383] on input "1" at bounding box center [101, 388] width 175 height 28
click at [54, 491] on span "Guardar" at bounding box center [46, 485] width 41 height 17
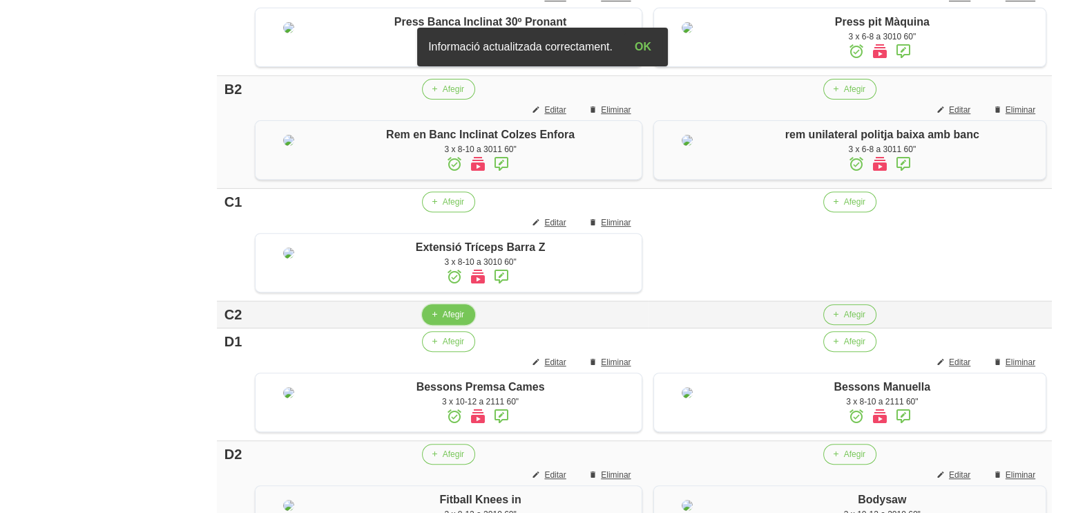
click at [450, 321] on span "Afegir" at bounding box center [453, 314] width 21 height 12
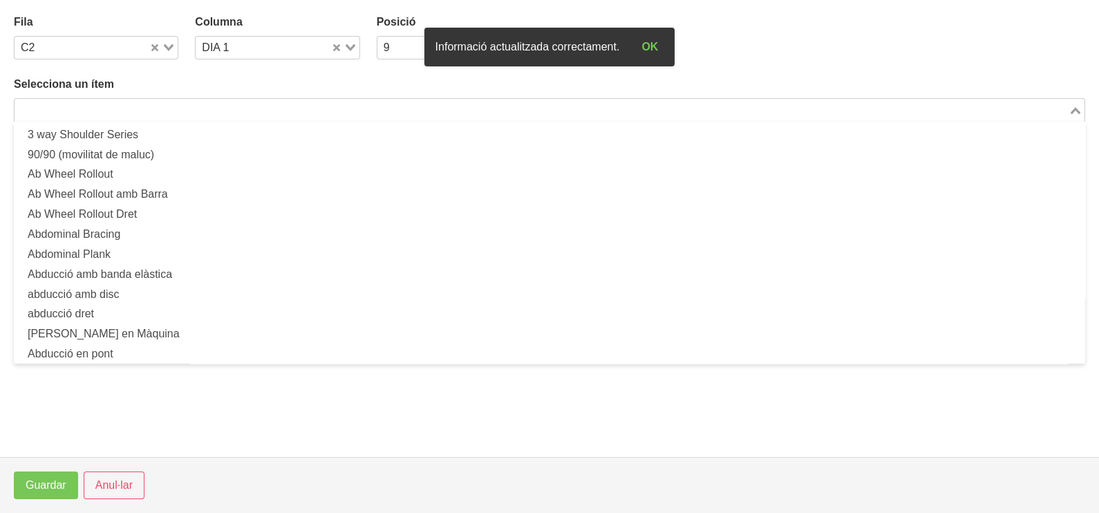
drag, startPoint x: 149, startPoint y: 105, endPoint x: 162, endPoint y: 70, distance: 37.2
click at [149, 103] on input "Search for option" at bounding box center [541, 110] width 1051 height 17
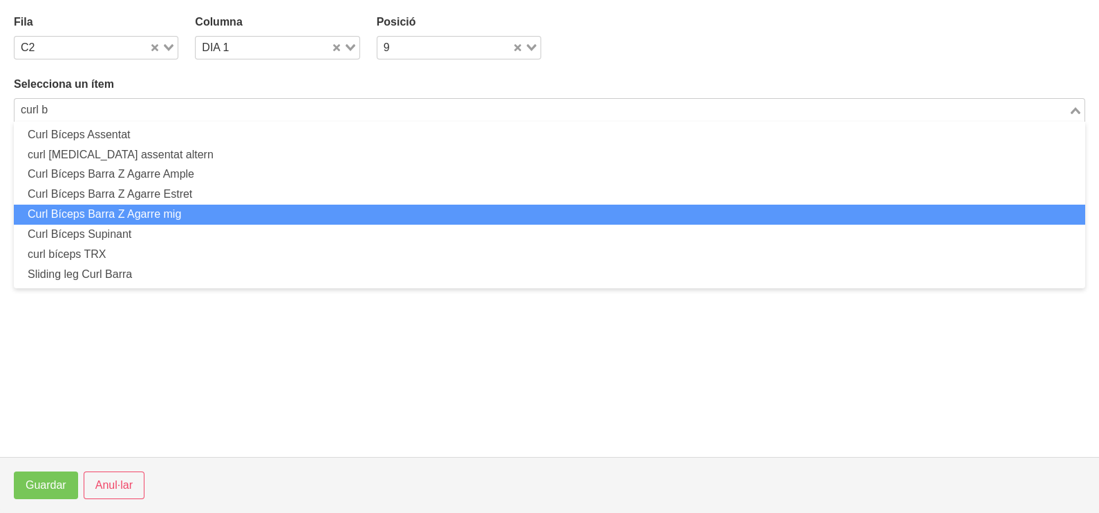
click at [149, 211] on li "Curl Bíceps Barra Z Agarre mig" at bounding box center [549, 215] width 1071 height 20
type input "curl b"
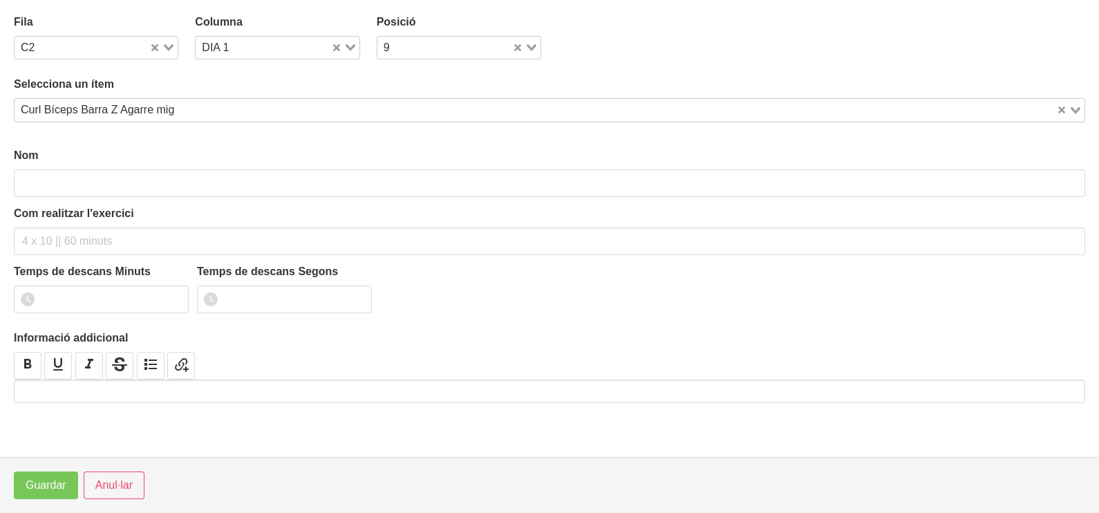
type input "Curl Bíceps Barra Z Agarre mig"
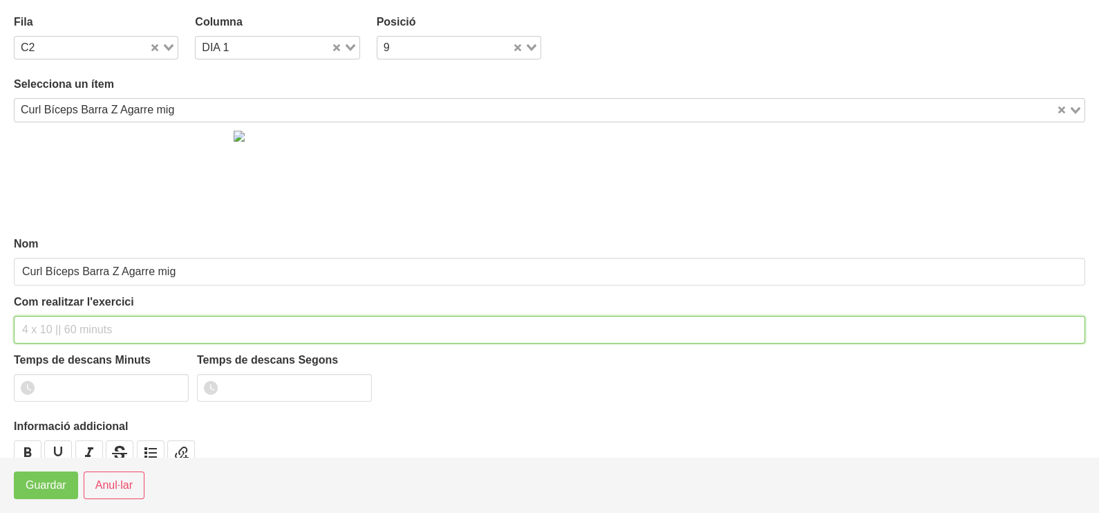
click at [52, 323] on input "text" at bounding box center [549, 330] width 1071 height 28
type input "3 x 6-8 a 3010 60""
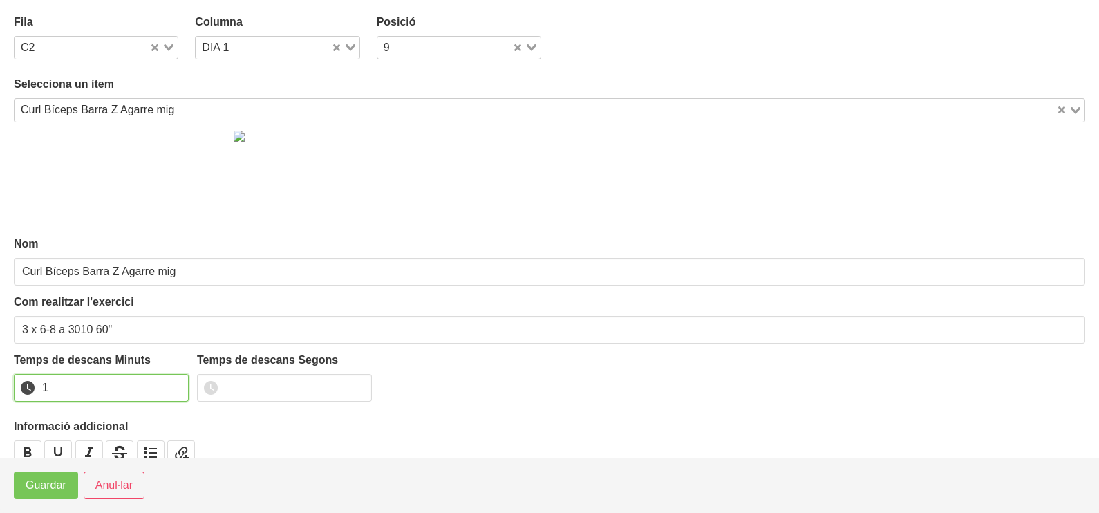
drag, startPoint x: 176, startPoint y: 383, endPoint x: 114, endPoint y: 417, distance: 70.5
type input "1"
click at [169, 385] on input "1" at bounding box center [101, 388] width 175 height 28
click at [35, 496] on button "Guardar" at bounding box center [46, 485] width 64 height 28
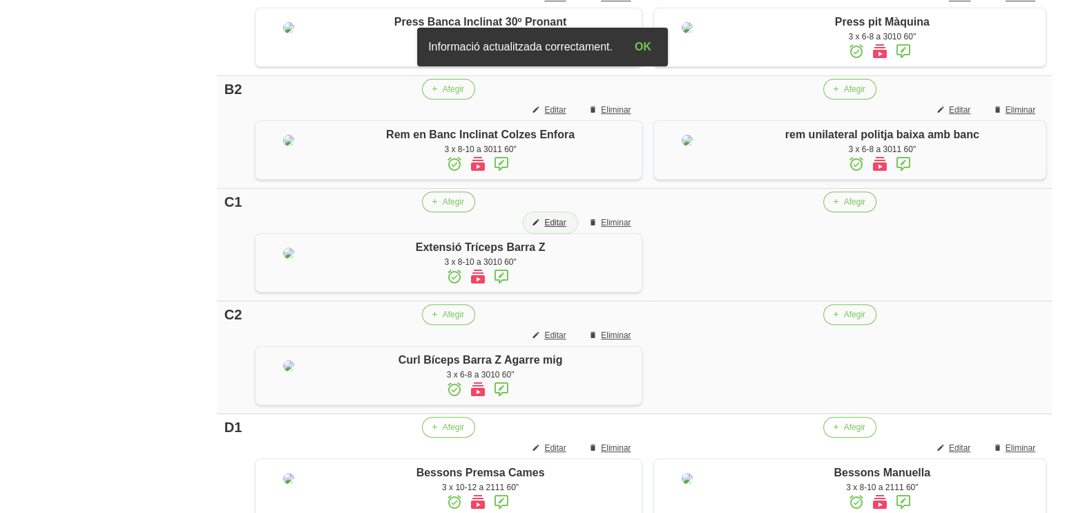
click at [555, 233] on button "Editar" at bounding box center [550, 222] width 53 height 21
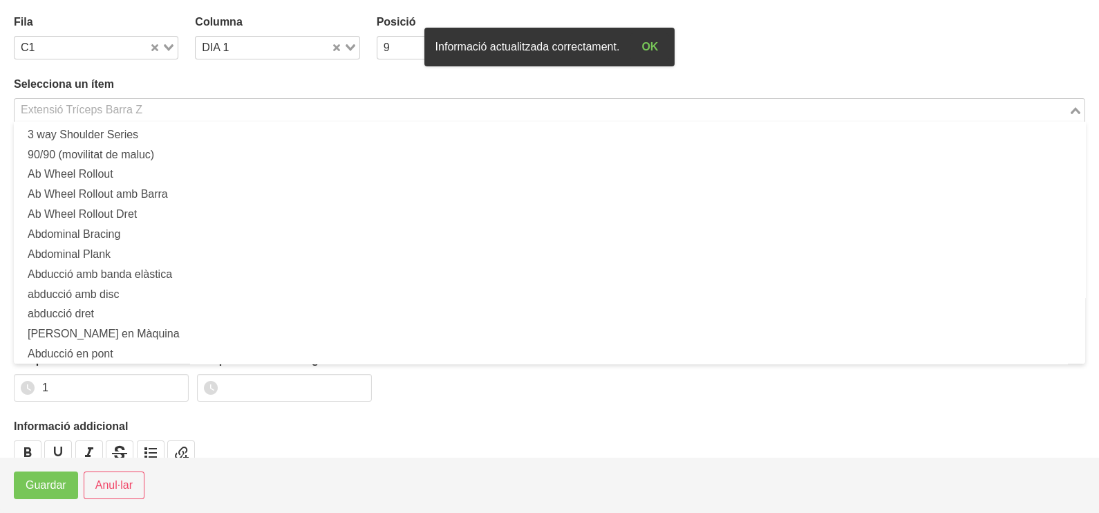
drag, startPoint x: 94, startPoint y: 108, endPoint x: 78, endPoint y: 106, distance: 16.0
click at [82, 106] on div "Extensió Tríceps Barra Z" at bounding box center [542, 108] width 1054 height 19
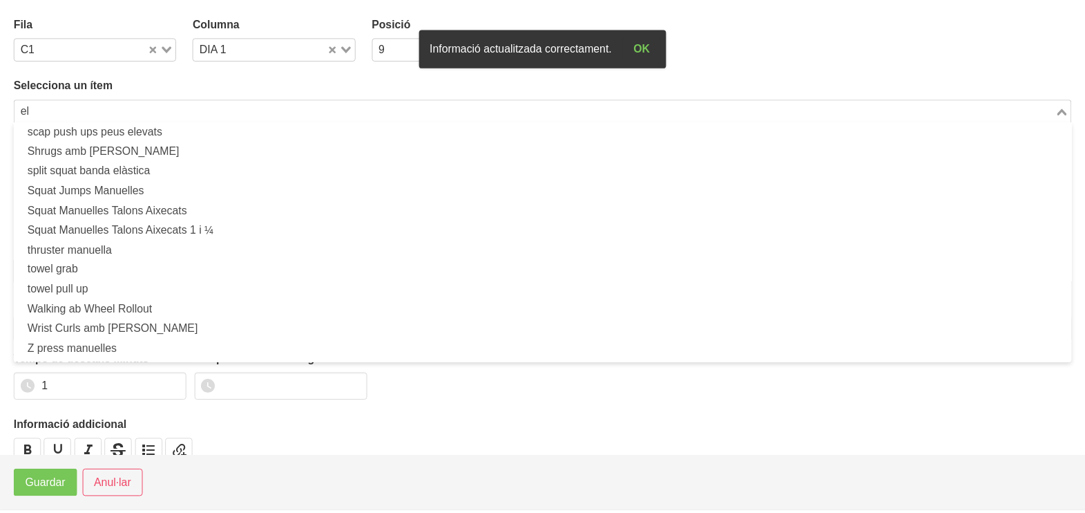
scroll to position [3, 0]
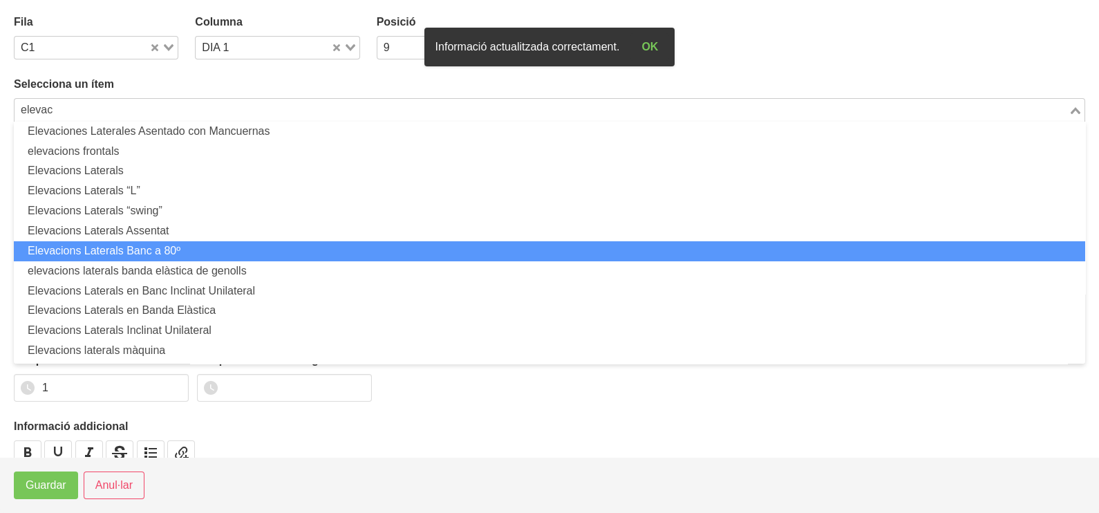
click at [120, 250] on li "Elevacions Laterals Banc a 80º" at bounding box center [549, 251] width 1071 height 20
type input "elevac"
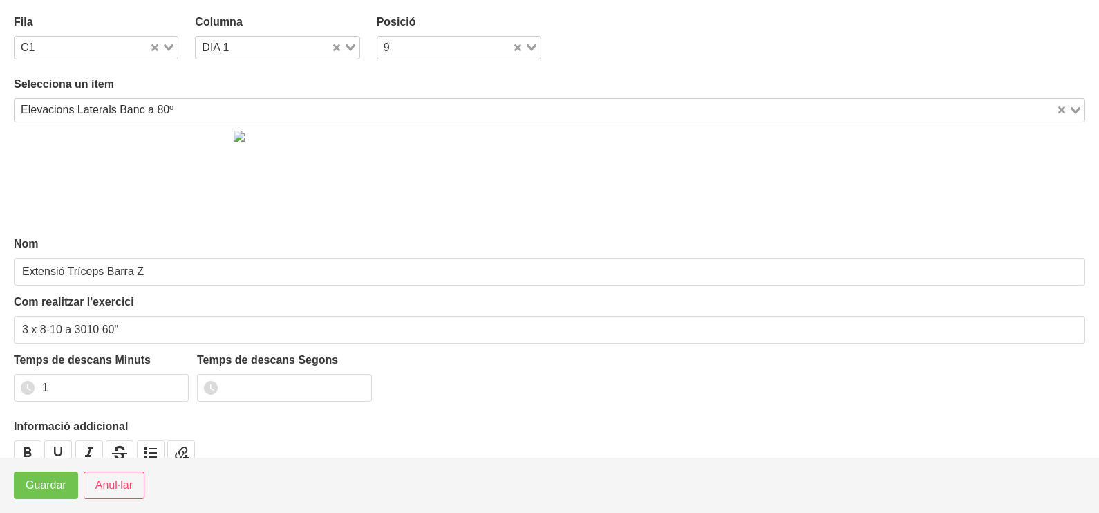
type input "Elevacions Laterals Banc a 80º"
click at [56, 491] on span "Guardar" at bounding box center [46, 485] width 41 height 17
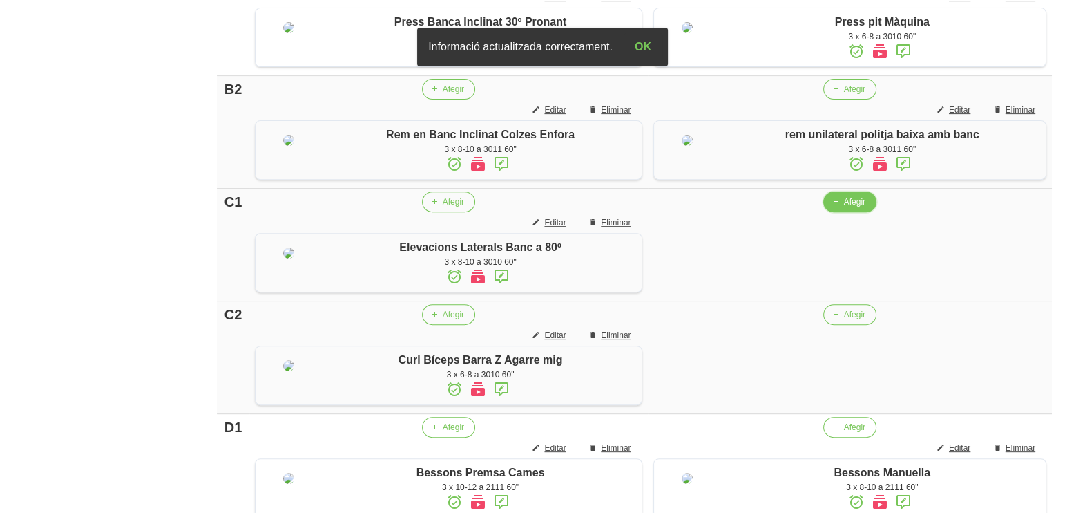
click at [847, 208] on span "Afegir" at bounding box center [854, 202] width 21 height 12
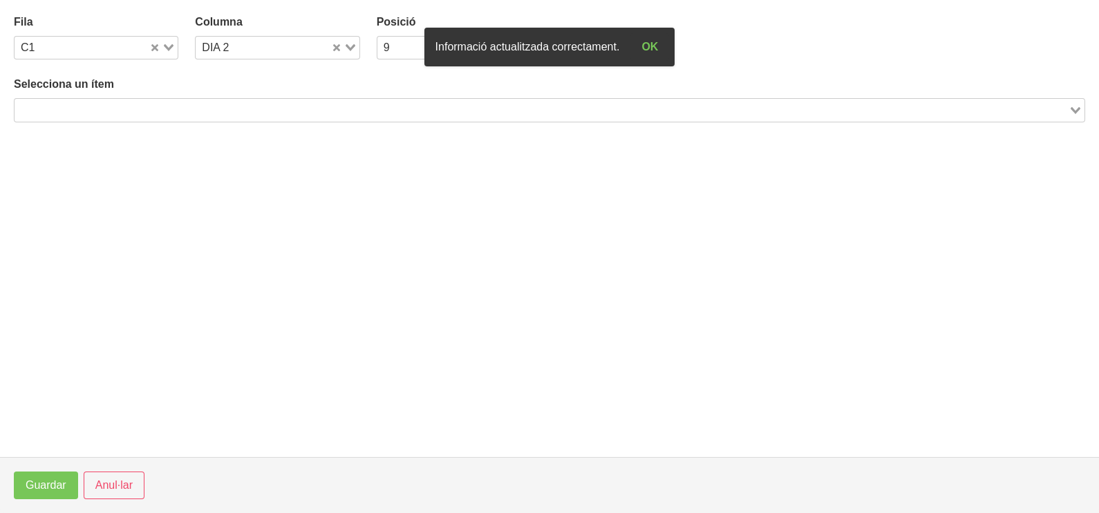
click at [180, 106] on input "Search for option" at bounding box center [541, 110] width 1051 height 17
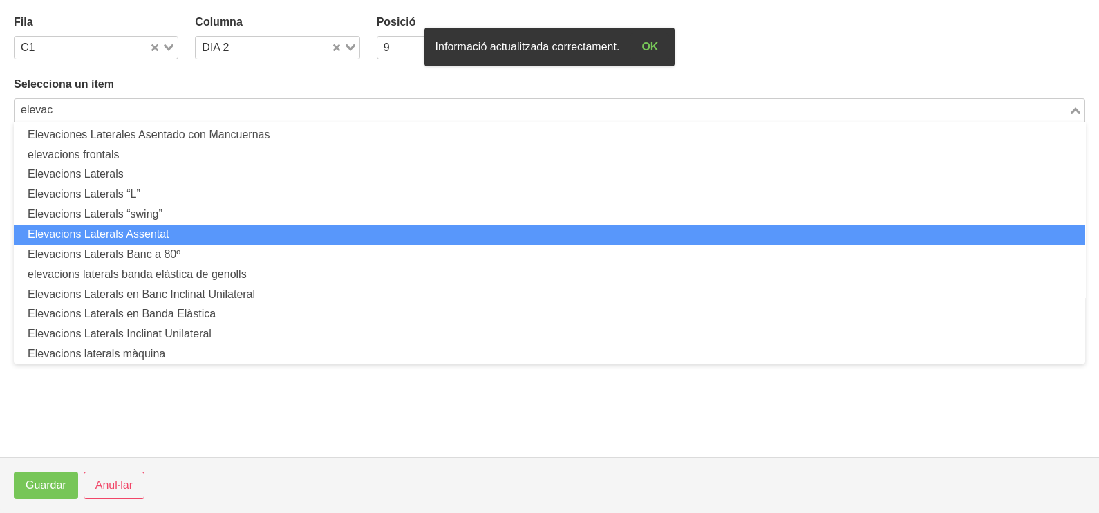
drag, startPoint x: 218, startPoint y: 231, endPoint x: 209, endPoint y: 234, distance: 9.4
click at [209, 234] on li "Elevacions Laterals Assentat" at bounding box center [549, 235] width 1071 height 20
type input "elevac"
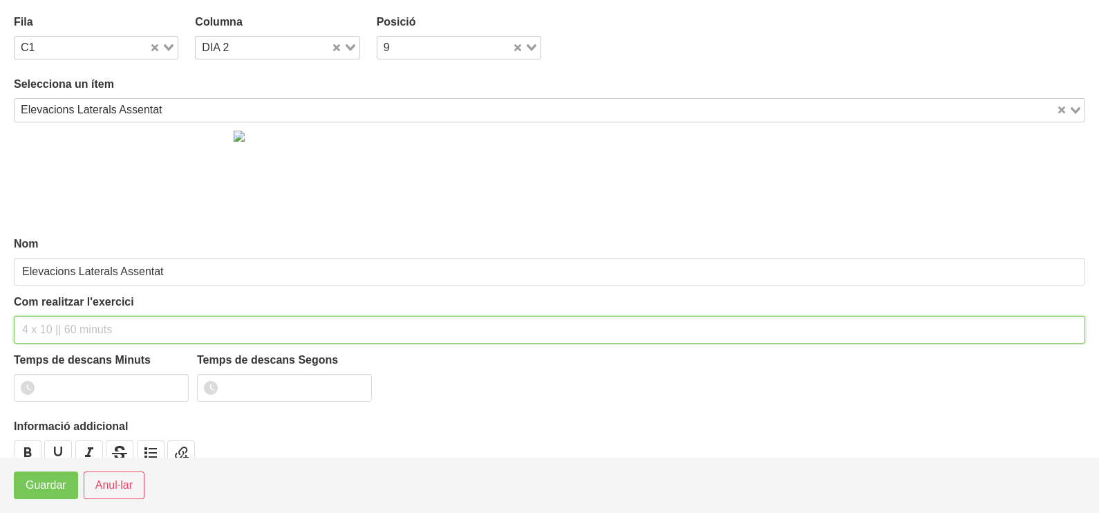
click at [55, 326] on input "text" at bounding box center [549, 330] width 1071 height 28
type input "3 x 8-10 a 2010 60""
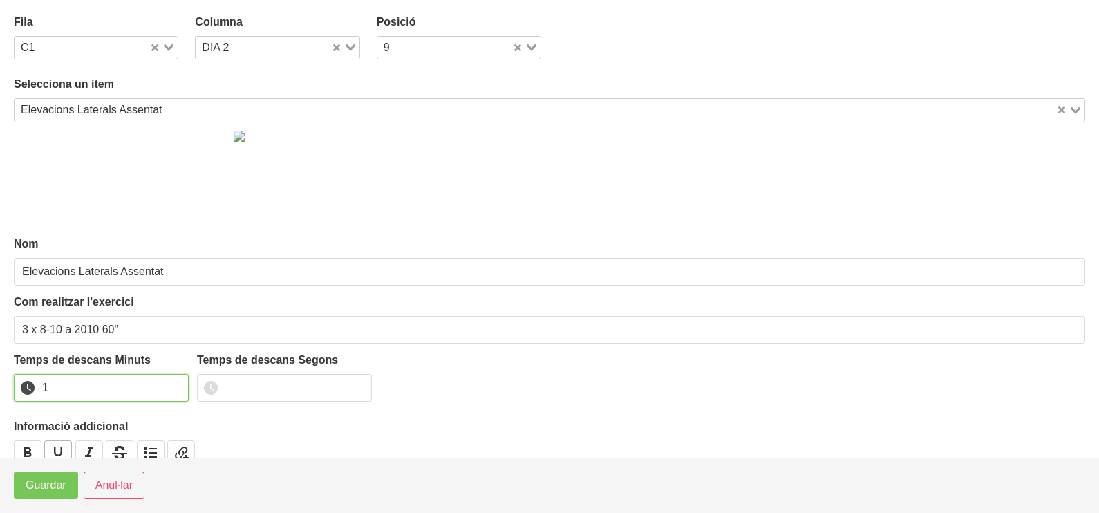
drag, startPoint x: 175, startPoint y: 381, endPoint x: 70, endPoint y: 444, distance: 122.2
type input "1"
click at [157, 390] on input "1" at bounding box center [101, 388] width 175 height 28
click at [57, 478] on span "Guardar" at bounding box center [46, 485] width 41 height 17
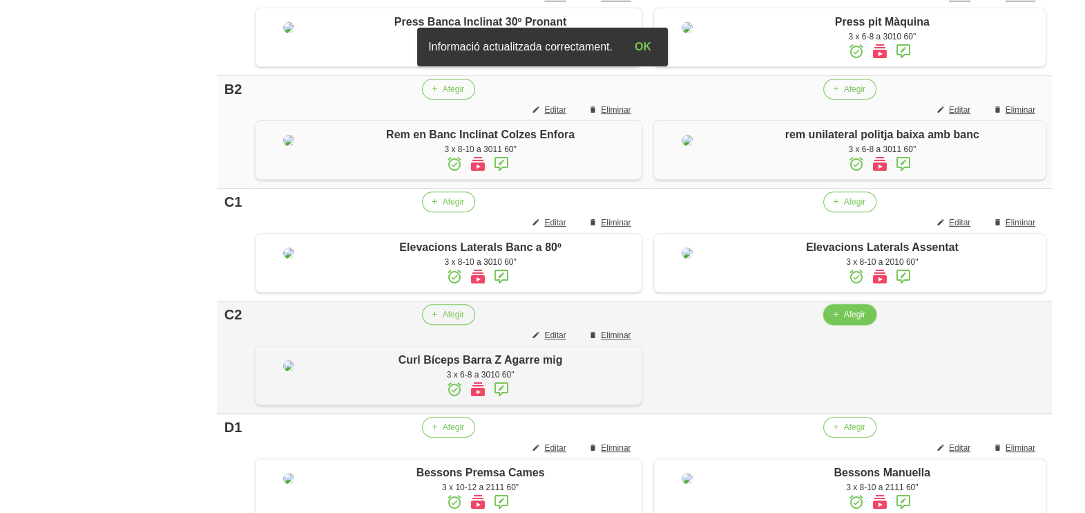
click at [839, 321] on span "button" at bounding box center [836, 314] width 12 height 12
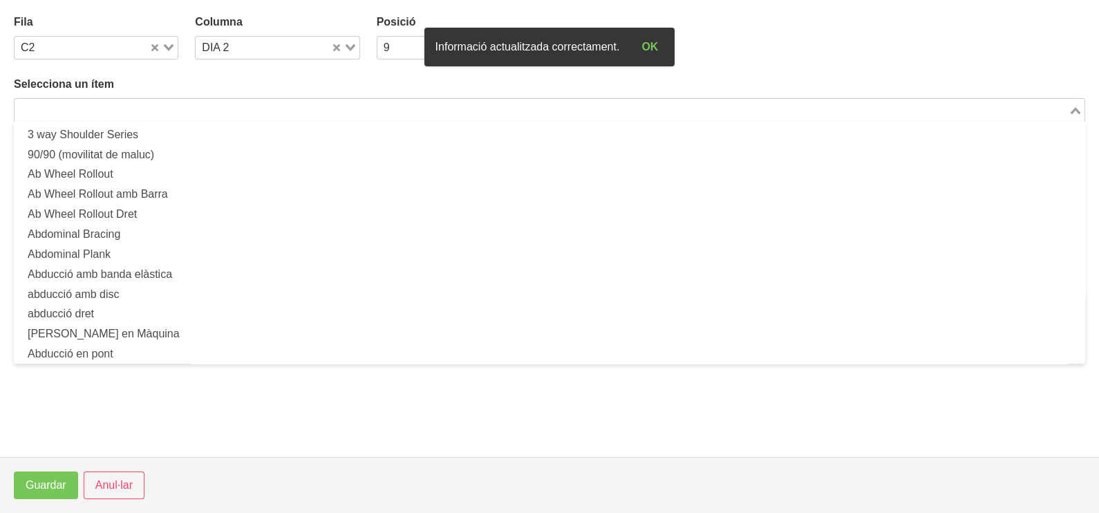
drag, startPoint x: 137, startPoint y: 99, endPoint x: 155, endPoint y: 97, distance: 18.1
click at [137, 99] on div "Search for option" at bounding box center [542, 108] width 1054 height 19
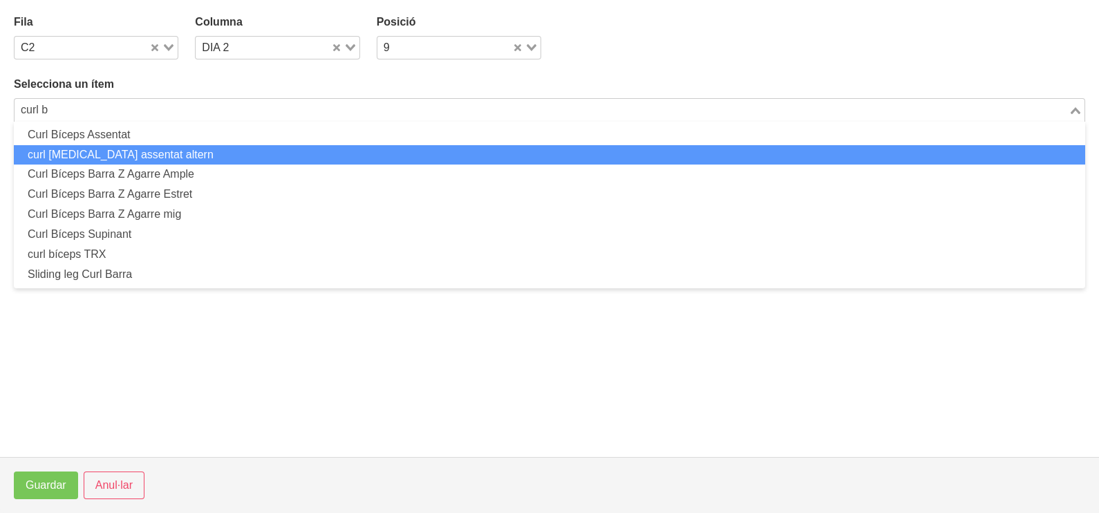
click at [146, 157] on li "curl [MEDICAL_DATA] assentat altern" at bounding box center [549, 155] width 1071 height 20
type input "curl b"
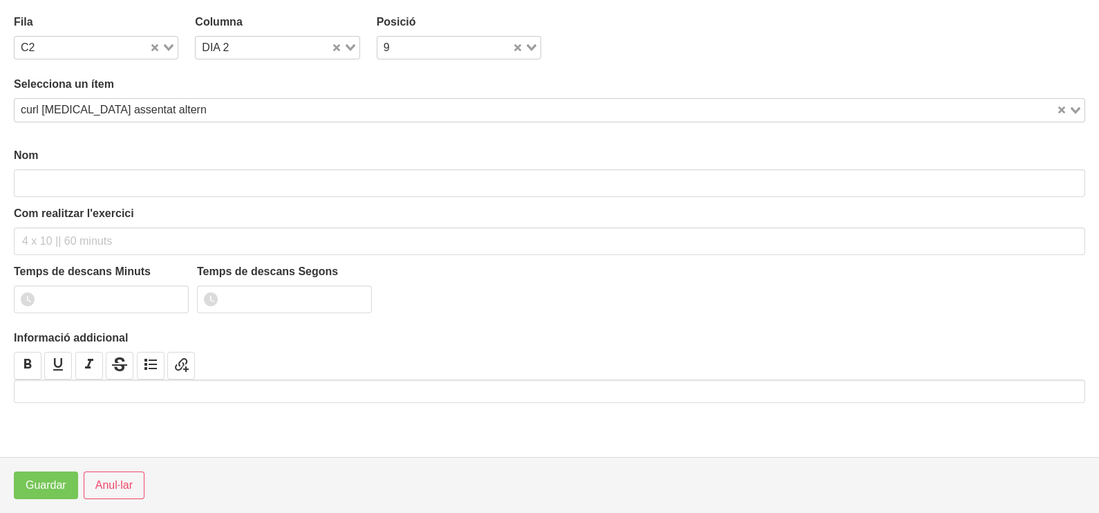
type input "curl [MEDICAL_DATA] assentat altern"
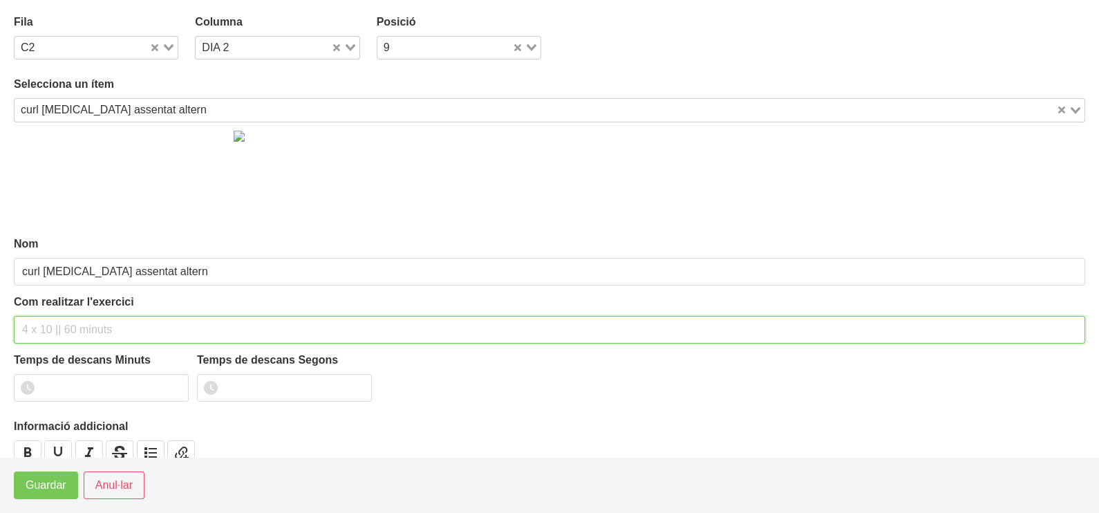
click at [52, 325] on input "text" at bounding box center [549, 330] width 1071 height 28
type input "3 x 6-8 a 3010 60""
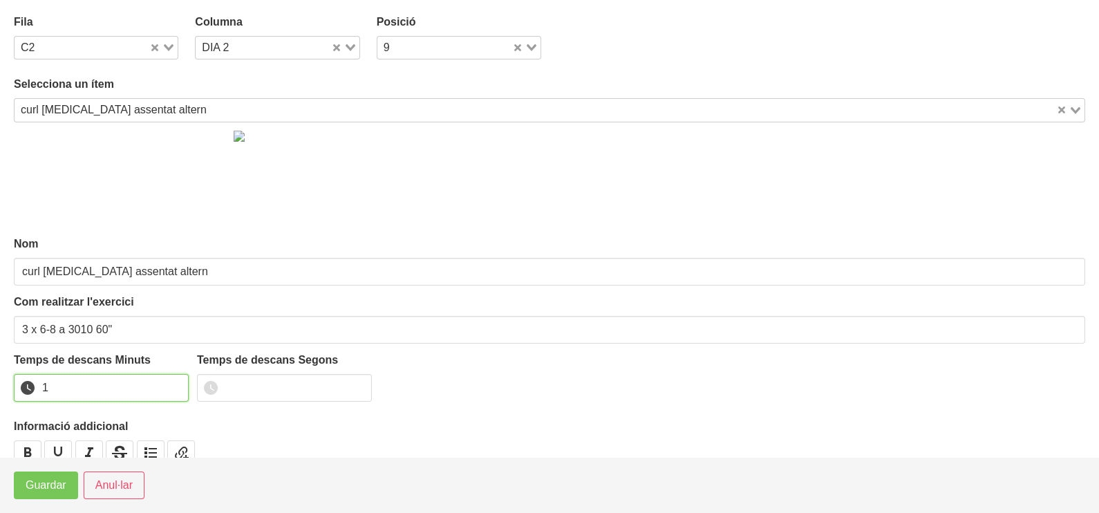
drag, startPoint x: 176, startPoint y: 381, endPoint x: 113, endPoint y: 438, distance: 85.1
type input "1"
click at [173, 387] on input "1" at bounding box center [101, 388] width 175 height 28
click at [53, 491] on span "Guardar" at bounding box center [46, 485] width 41 height 17
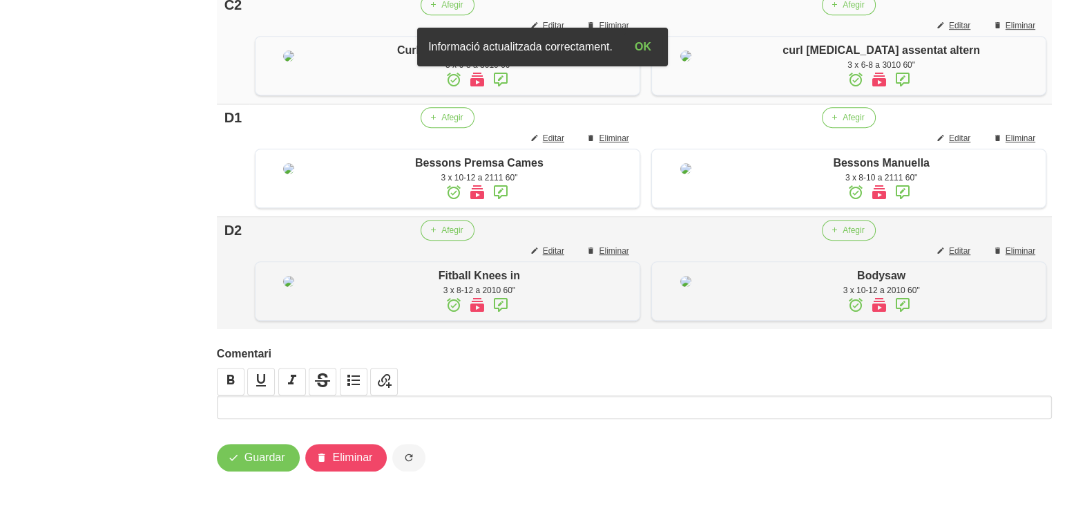
scroll to position [1136, 0]
click at [263, 459] on span "Guardar" at bounding box center [265, 457] width 41 height 17
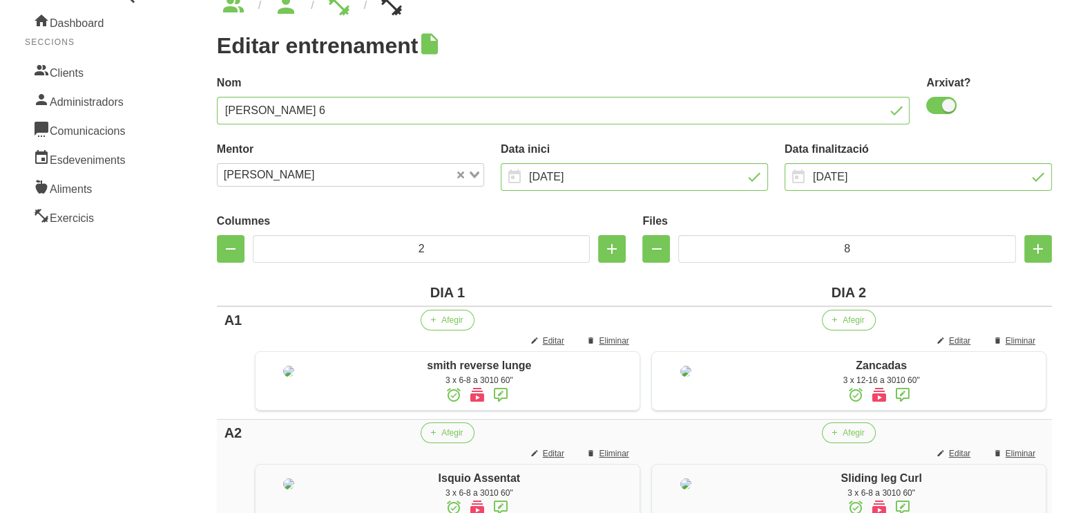
scroll to position [0, 0]
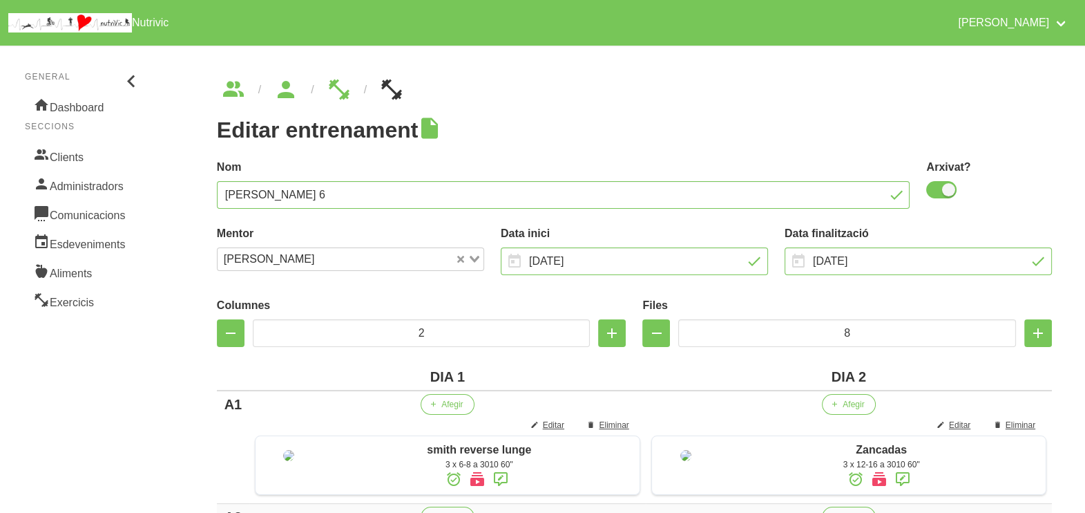
drag, startPoint x: 73, startPoint y: 150, endPoint x: 206, endPoint y: 181, distance: 136.2
click at [73, 151] on link "Clients" at bounding box center [83, 155] width 117 height 29
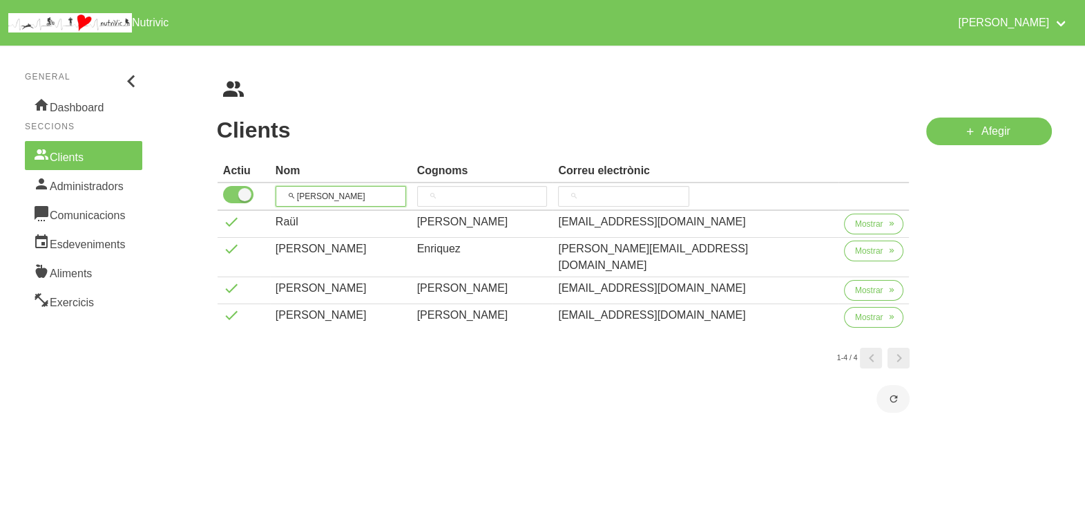
click at [256, 192] on tr "[PERSON_NAME]" at bounding box center [564, 197] width 692 height 28
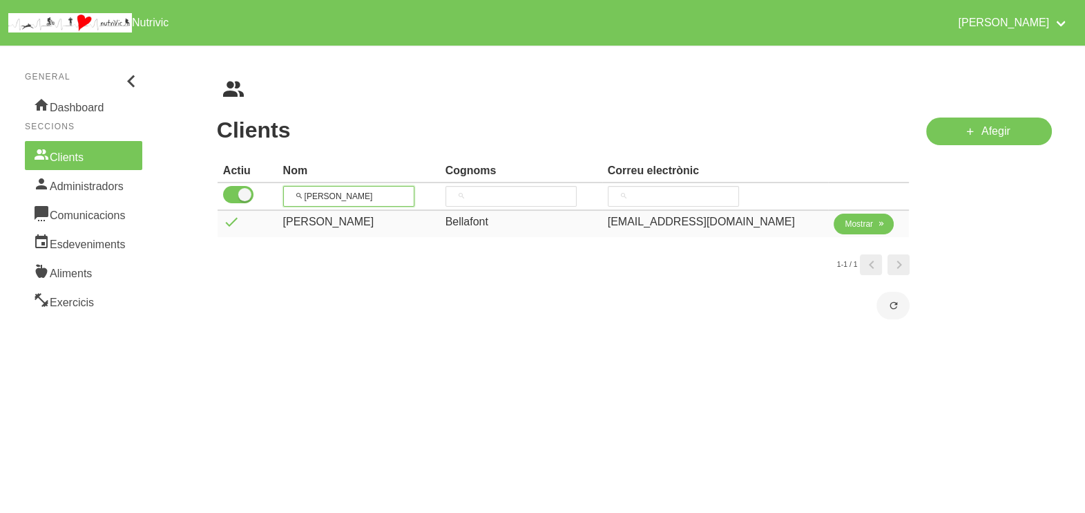
type input "[PERSON_NAME]"
click at [845, 222] on span "Mostrar" at bounding box center [859, 224] width 28 height 12
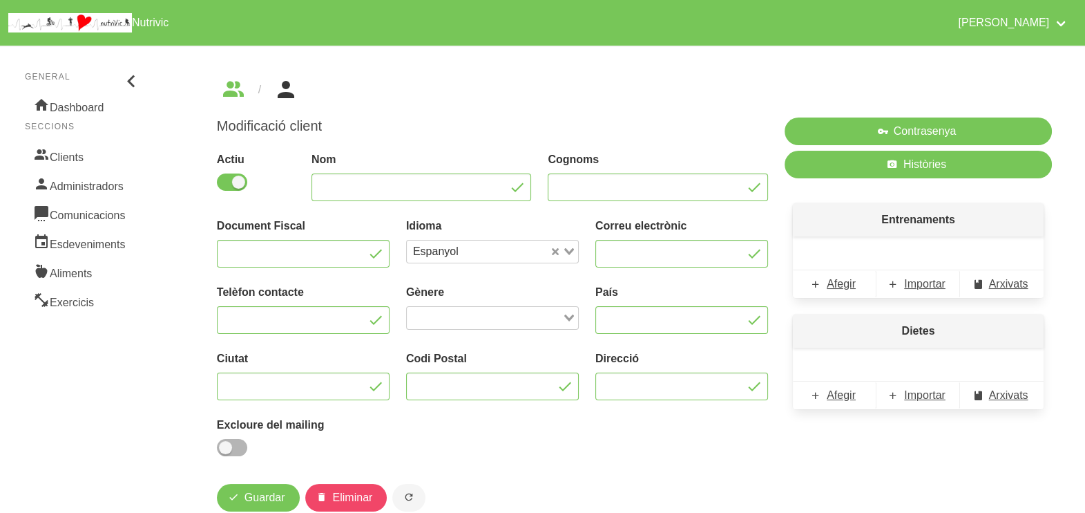
type input "[PERSON_NAME]"
type input "Bellafont"
type input "[EMAIL_ADDRESS][DOMAIN_NAME]"
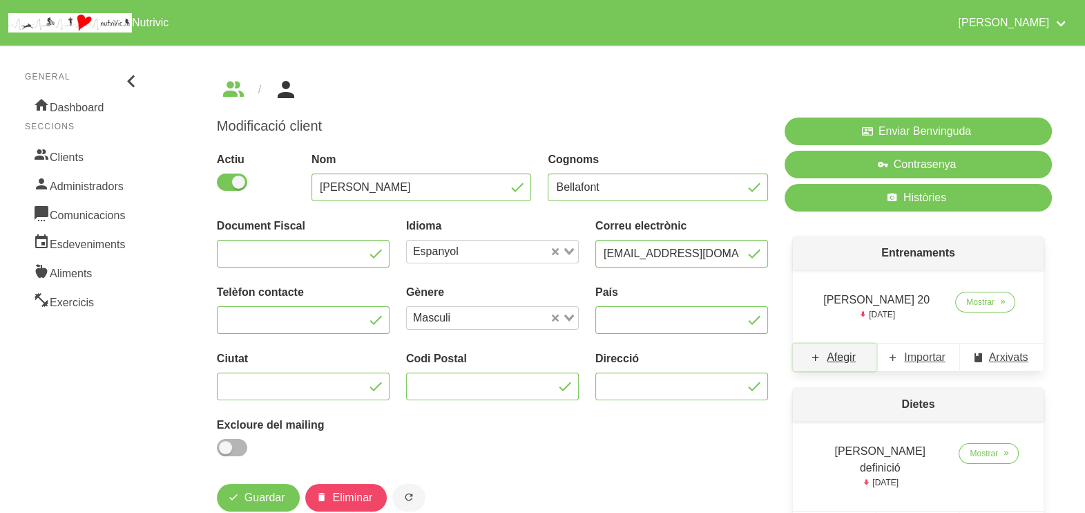
click at [846, 358] on span "Afegir" at bounding box center [841, 357] width 29 height 17
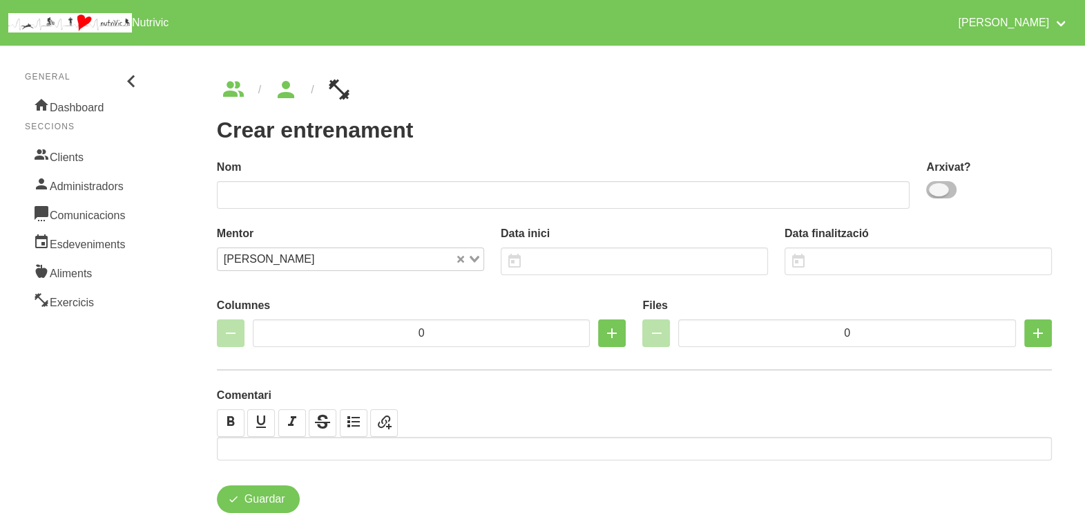
drag, startPoint x: 938, startPoint y: 187, endPoint x: 780, endPoint y: 191, distance: 157.6
click at [937, 187] on span at bounding box center [941, 189] width 30 height 17
click at [935, 187] on input "checkbox" at bounding box center [930, 189] width 9 height 9
checkbox input "true"
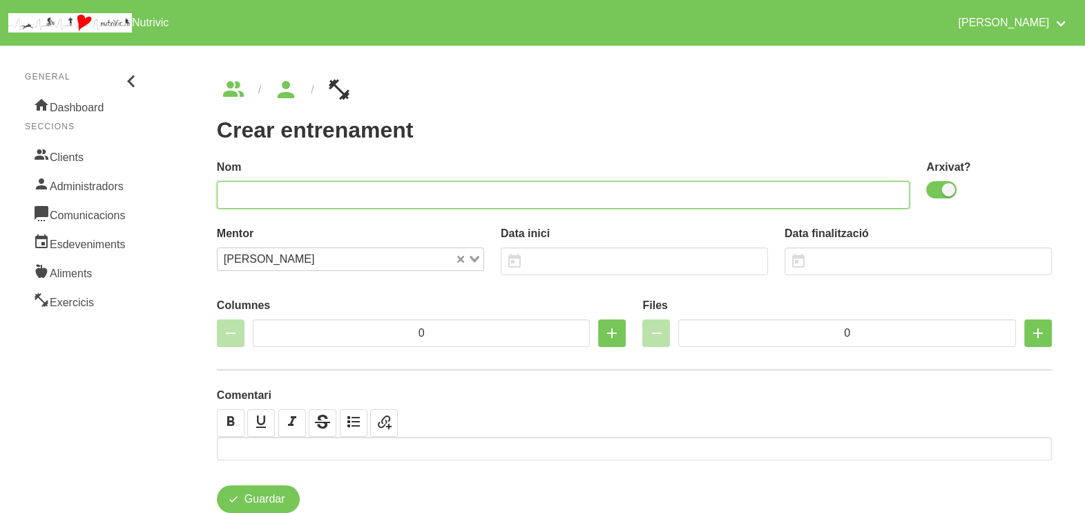
click at [770, 191] on input "text" at bounding box center [564, 195] width 694 height 28
click at [259, 193] on input "Ryan bellafont 21" at bounding box center [564, 195] width 694 height 28
type input "Ryan Bellafont 21"
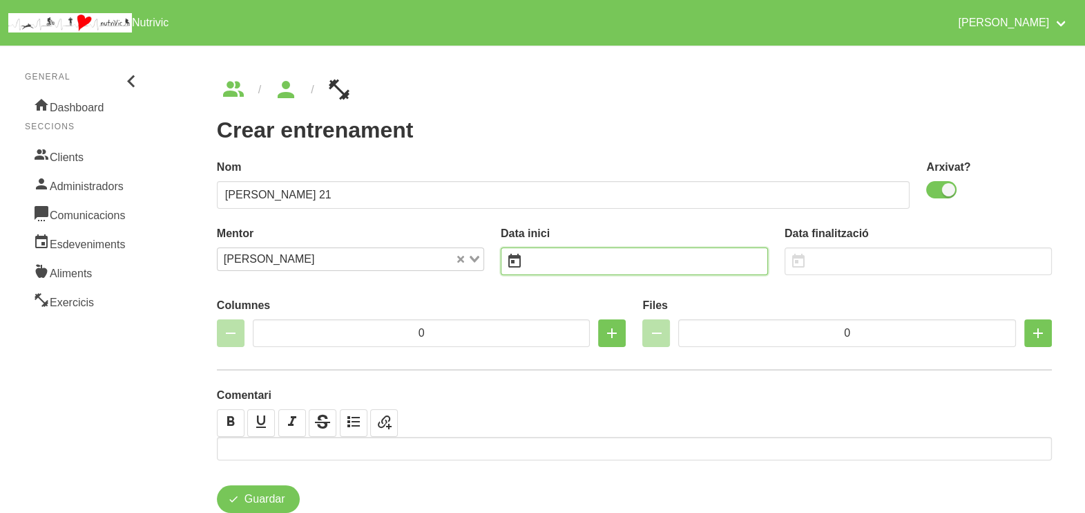
drag, startPoint x: 546, startPoint y: 266, endPoint x: 538, endPoint y: 266, distance: 7.6
click at [544, 266] on input "text" at bounding box center [634, 261] width 267 height 28
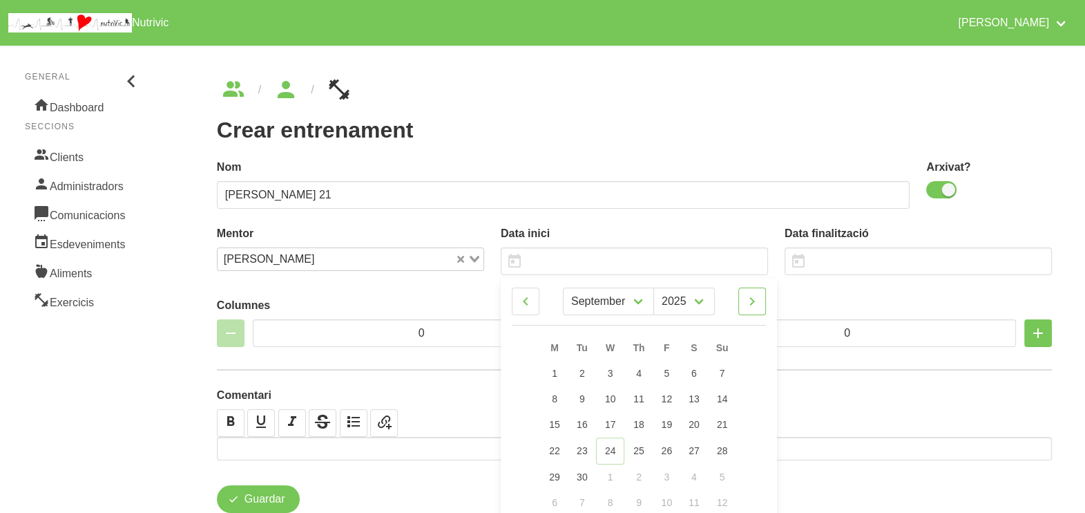
click at [759, 302] on icon at bounding box center [752, 301] width 17 height 25
click at [764, 292] on link at bounding box center [753, 301] width 28 height 28
select select "10"
drag, startPoint x: 725, startPoint y: 377, endPoint x: 722, endPoint y: 353, distance: 23.7
click at [725, 377] on link "2" at bounding box center [721, 374] width 29 height 26
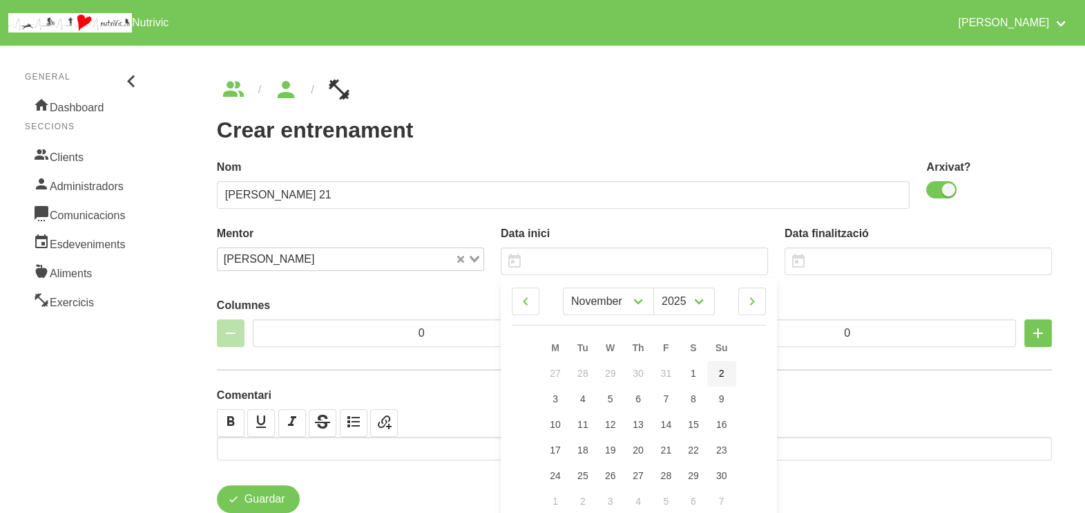
type input "2/11/2025"
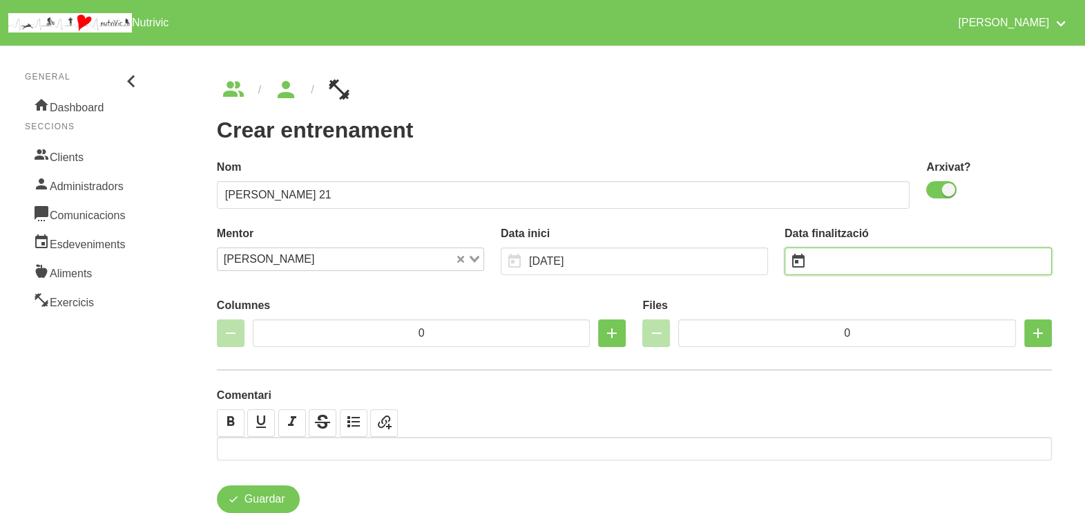
click at [831, 260] on input "text" at bounding box center [918, 261] width 267 height 28
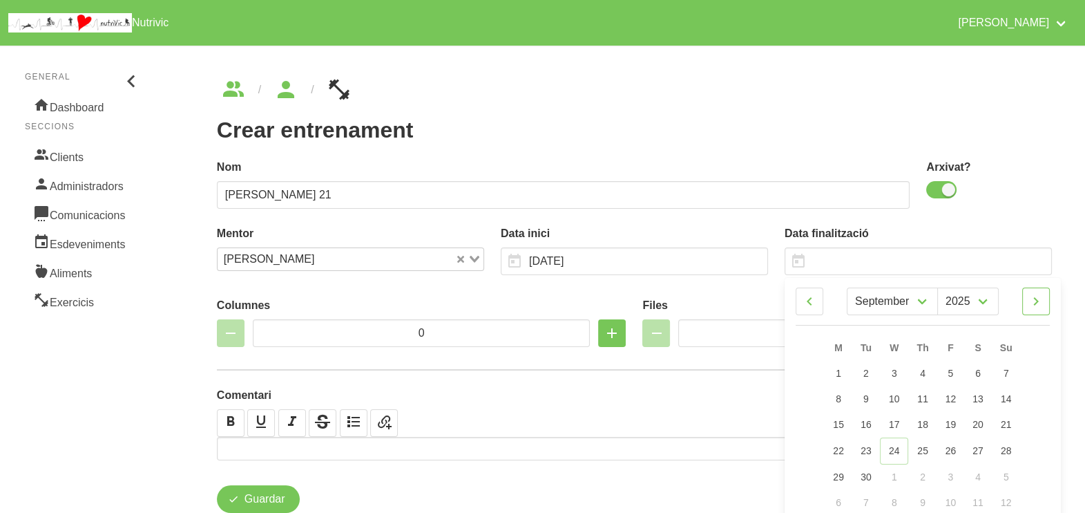
click at [1040, 303] on icon at bounding box center [1036, 301] width 17 height 25
select select "11"
drag, startPoint x: 1009, startPoint y: 399, endPoint x: 993, endPoint y: 397, distance: 16.0
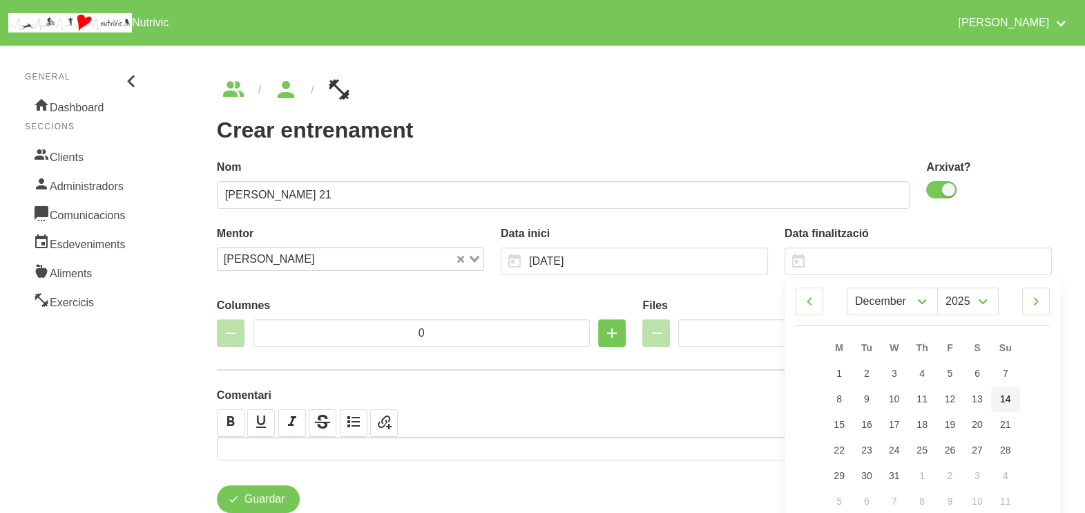
click at [1009, 401] on span "14" at bounding box center [1005, 398] width 11 height 11
type input "14/12/2025"
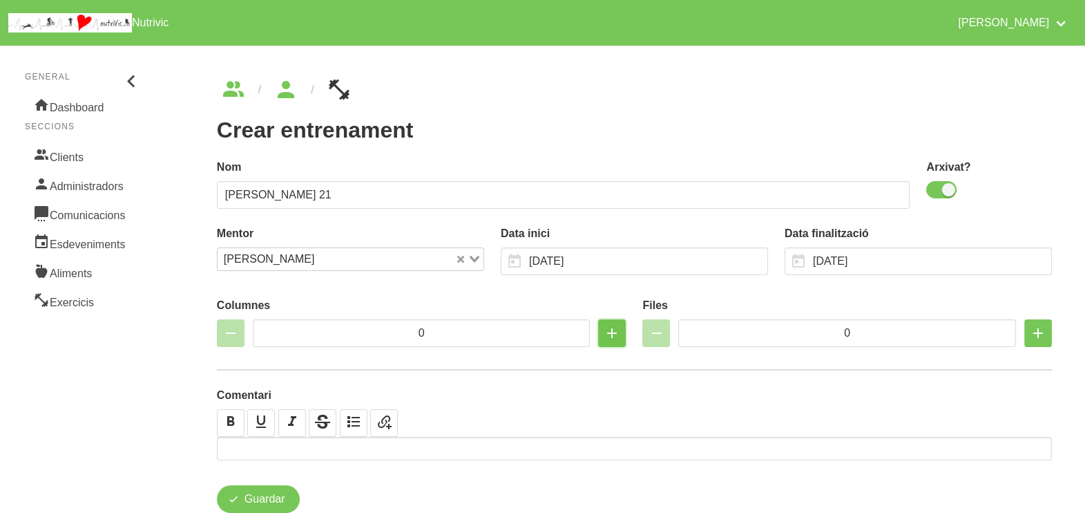
click at [608, 336] on icon "button" at bounding box center [612, 333] width 17 height 25
type input "2"
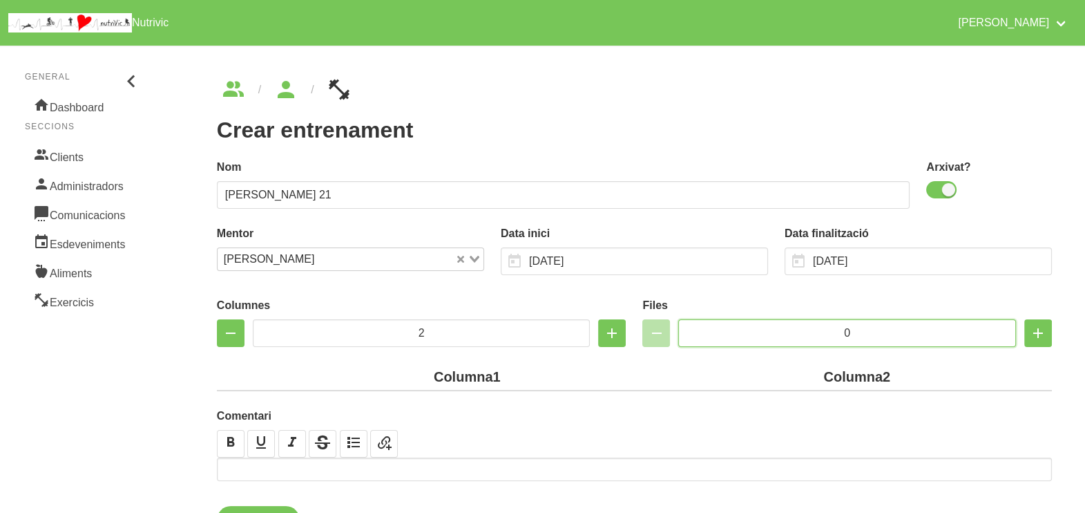
drag, startPoint x: 835, startPoint y: 325, endPoint x: 806, endPoint y: 327, distance: 29.8
click at [806, 327] on input "0" at bounding box center [847, 333] width 338 height 28
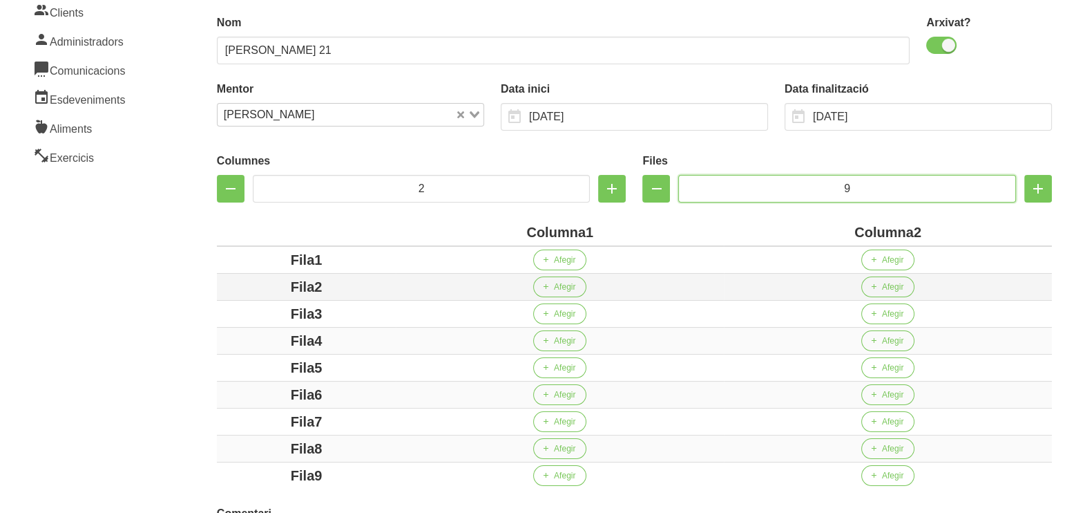
scroll to position [172, 0]
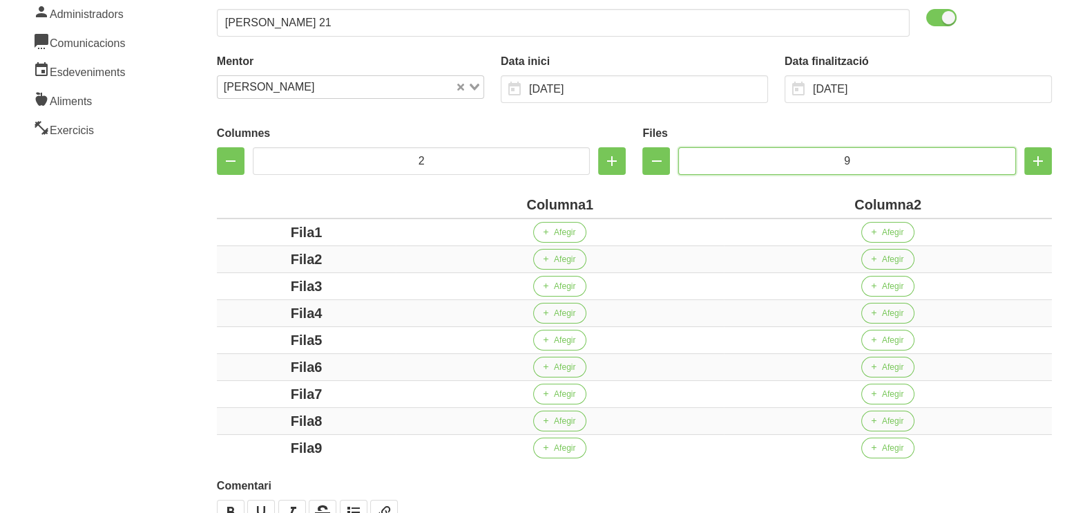
type input "9"
drag, startPoint x: 585, startPoint y: 201, endPoint x: 479, endPoint y: 203, distance: 105.7
click at [479, 203] on div "Columna1" at bounding box center [559, 204] width 317 height 21
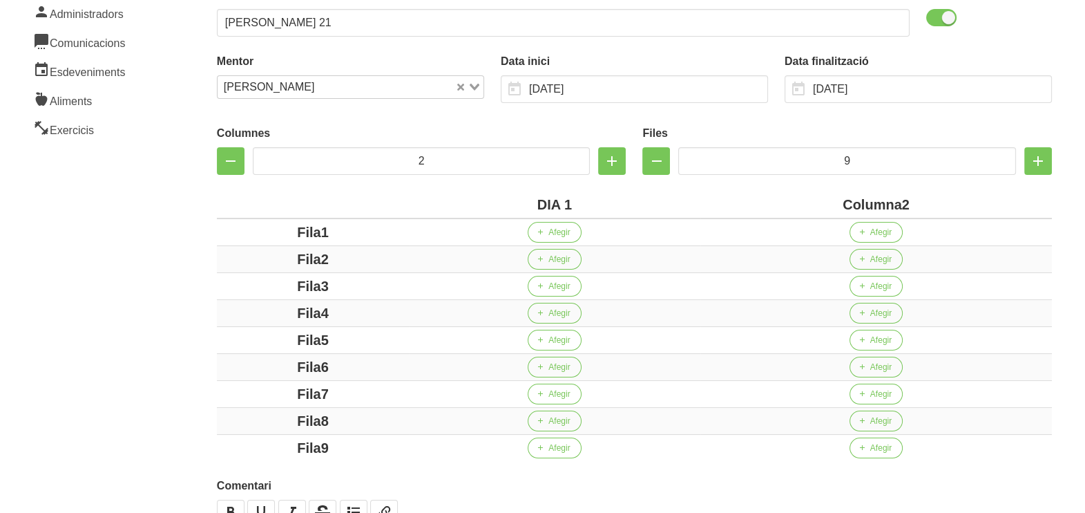
drag, startPoint x: 902, startPoint y: 200, endPoint x: 806, endPoint y: 191, distance: 97.2
click at [804, 191] on th "Columna2" at bounding box center [877, 204] width 352 height 27
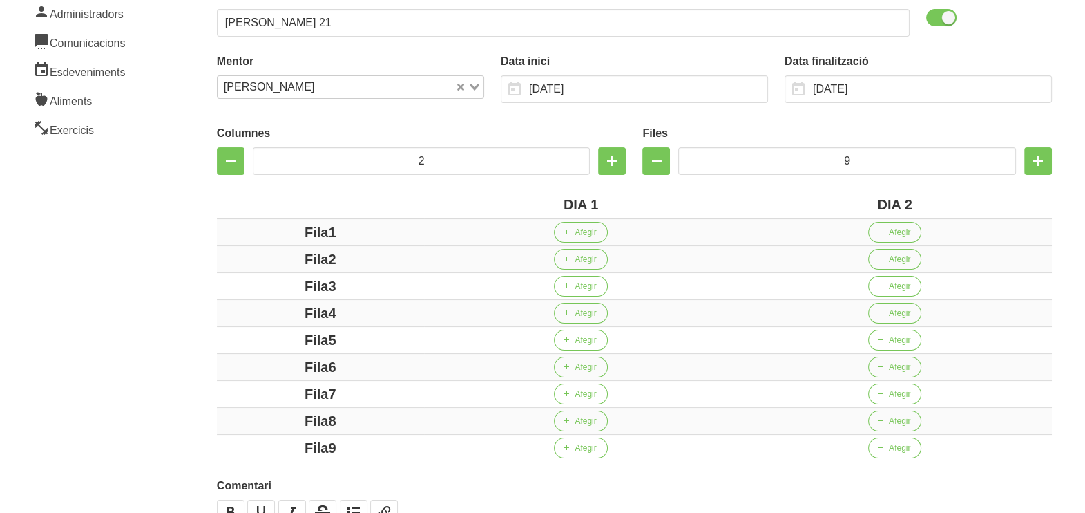
drag, startPoint x: 326, startPoint y: 228, endPoint x: 265, endPoint y: 229, distance: 60.8
click at [265, 229] on div "Fila1" at bounding box center [320, 232] width 196 height 21
drag, startPoint x: 325, startPoint y: 257, endPoint x: 249, endPoint y: 269, distance: 76.9
click at [251, 266] on div "Fila2" at bounding box center [320, 259] width 196 height 21
drag, startPoint x: 329, startPoint y: 285, endPoint x: 270, endPoint y: 291, distance: 59.0
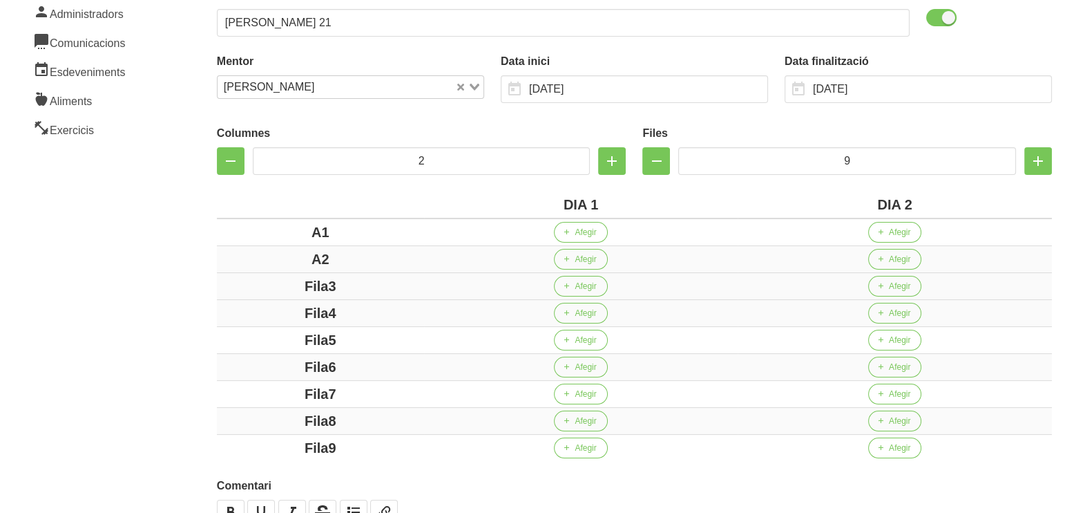
click at [265, 290] on div "Fila3" at bounding box center [320, 286] width 196 height 21
drag, startPoint x: 341, startPoint y: 312, endPoint x: 287, endPoint y: 315, distance: 54.0
click at [269, 309] on div "Fila4" at bounding box center [320, 313] width 196 height 21
click at [269, 330] on div "Fila5" at bounding box center [320, 340] width 196 height 21
drag, startPoint x: 352, startPoint y: 363, endPoint x: 276, endPoint y: 369, distance: 76.2
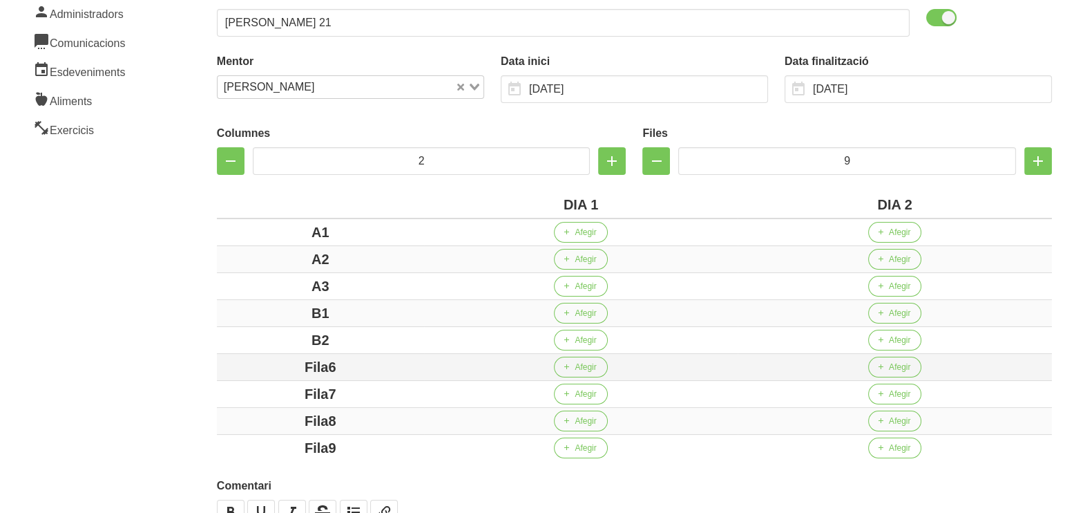
click at [272, 363] on div "Fila6" at bounding box center [320, 367] width 196 height 21
drag, startPoint x: 334, startPoint y: 390, endPoint x: 241, endPoint y: 392, distance: 92.6
click at [240, 392] on div "Fila7" at bounding box center [320, 393] width 196 height 21
drag, startPoint x: 360, startPoint y: 415, endPoint x: 296, endPoint y: 430, distance: 65.5
click at [247, 415] on div "Fila8" at bounding box center [320, 420] width 196 height 21
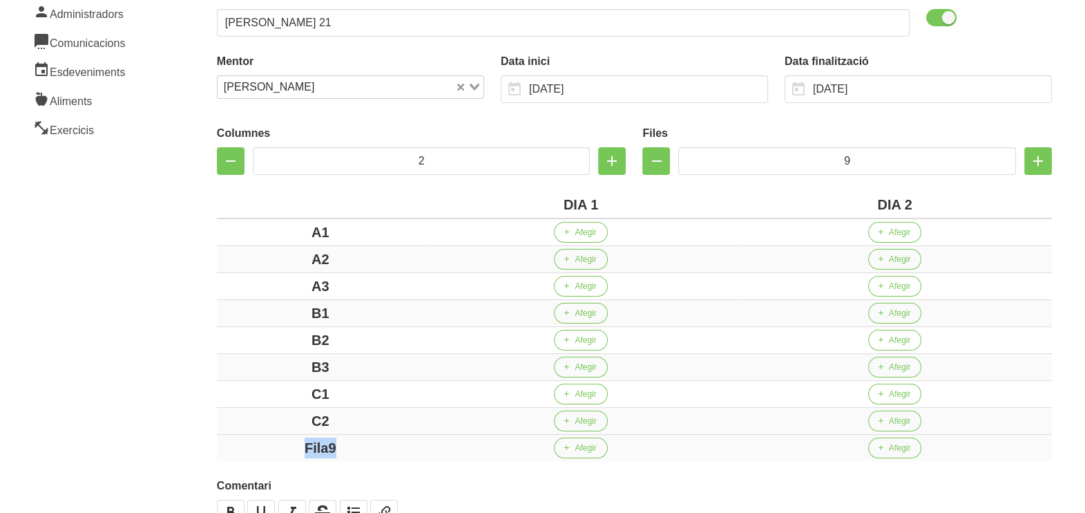
drag, startPoint x: 380, startPoint y: 445, endPoint x: 238, endPoint y: 457, distance: 142.2
click at [240, 457] on td "Fila9" at bounding box center [320, 448] width 207 height 27
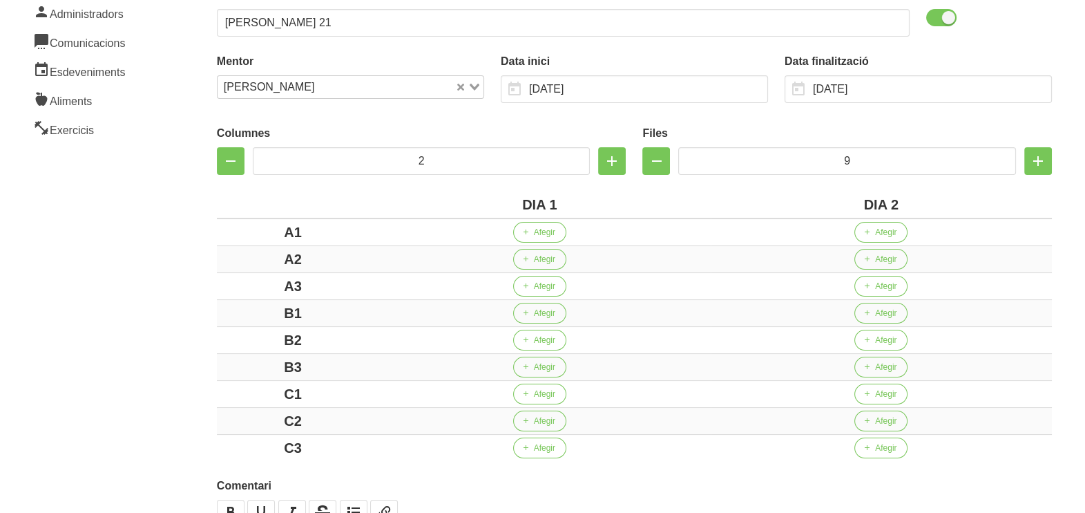
drag, startPoint x: 133, startPoint y: 345, endPoint x: 352, endPoint y: 304, distance: 222.8
click at [153, 344] on aside "General Dashboard Seccions Clients Administradors Comunicacions Esdeveniments A…" at bounding box center [84, 254] width 184 height 779
click at [540, 231] on span "Afegir" at bounding box center [544, 232] width 21 height 12
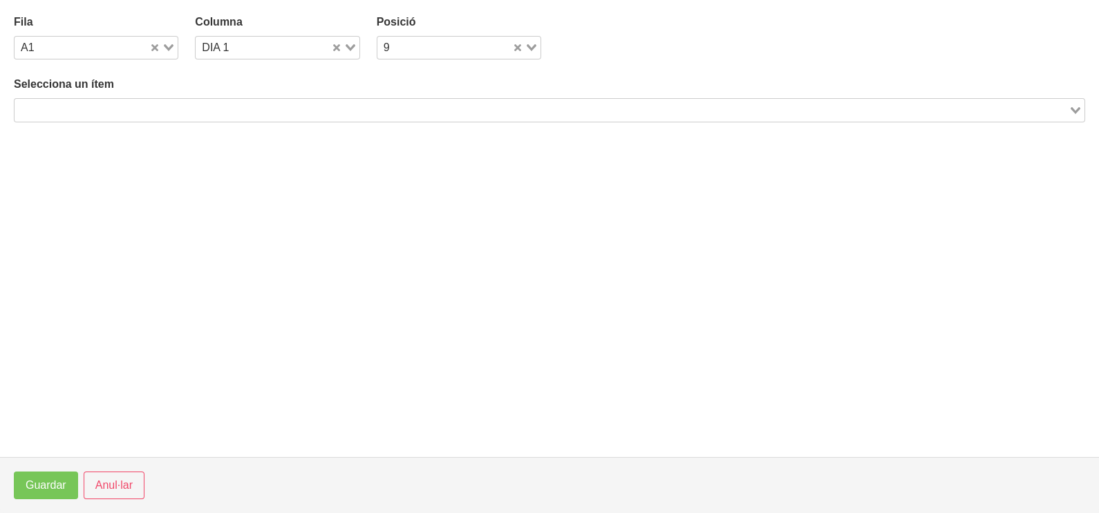
click at [132, 112] on input "Search for option" at bounding box center [541, 110] width 1051 height 17
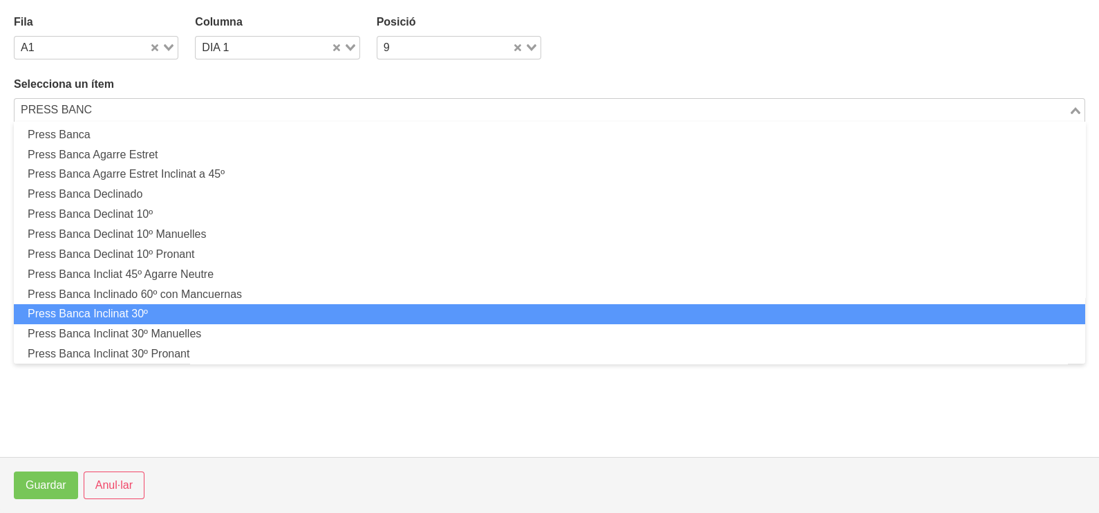
click at [164, 309] on li "Press Banca Inclinat 30º" at bounding box center [549, 314] width 1071 height 20
type input "PRESS BANC"
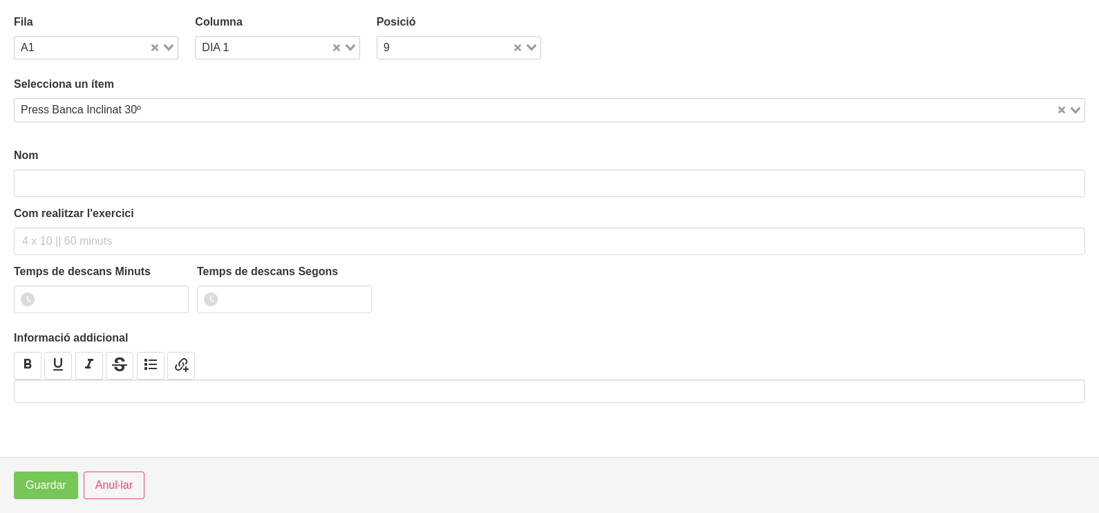
type input "Press Banca Inclinat 30º"
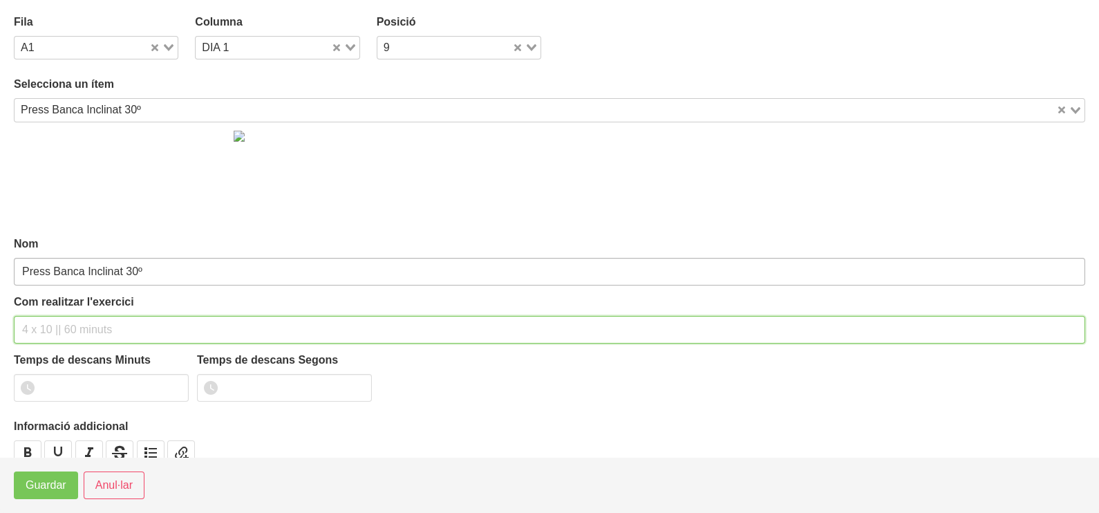
click at [73, 319] on input "text" at bounding box center [549, 330] width 1071 height 28
drag, startPoint x: 106, startPoint y: 325, endPoint x: 95, endPoint y: 327, distance: 11.9
click at [95, 327] on input "3 x 6-8 a 3010 75"" at bounding box center [549, 330] width 1071 height 28
type input "3 x 6-8 a 3010 10""
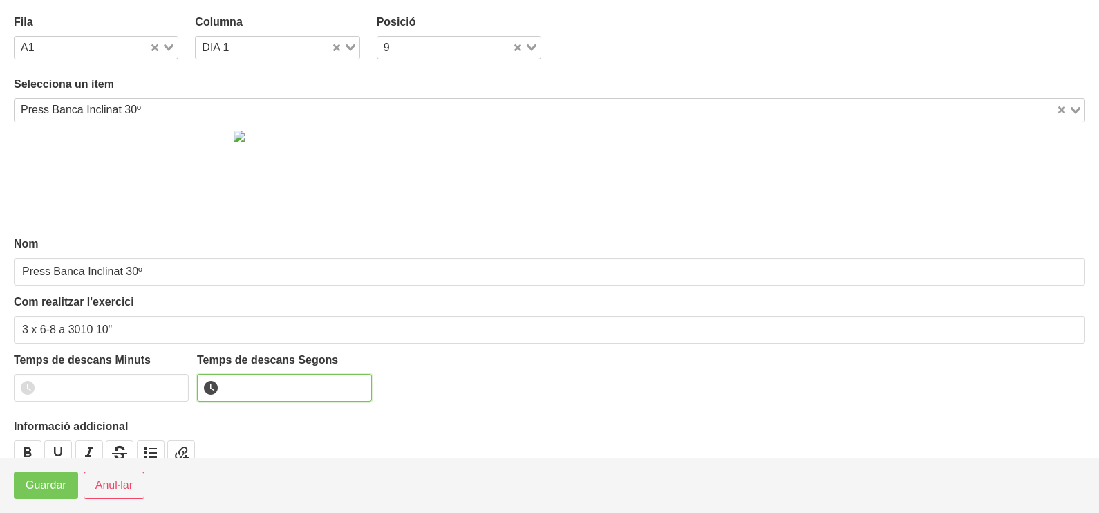
click at [258, 388] on input "number" at bounding box center [284, 388] width 175 height 28
type input "10"
click at [52, 488] on span "Guardar" at bounding box center [46, 485] width 41 height 17
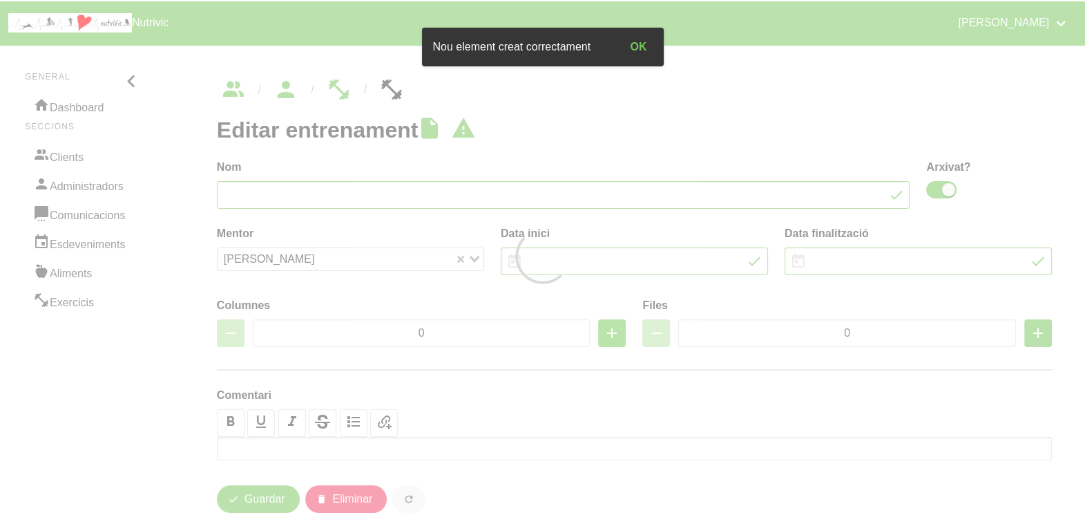
type input "Ryan Bellafont 21"
checkbox input "true"
type input "2/11/2025"
type input "14/12/2025"
type input "2"
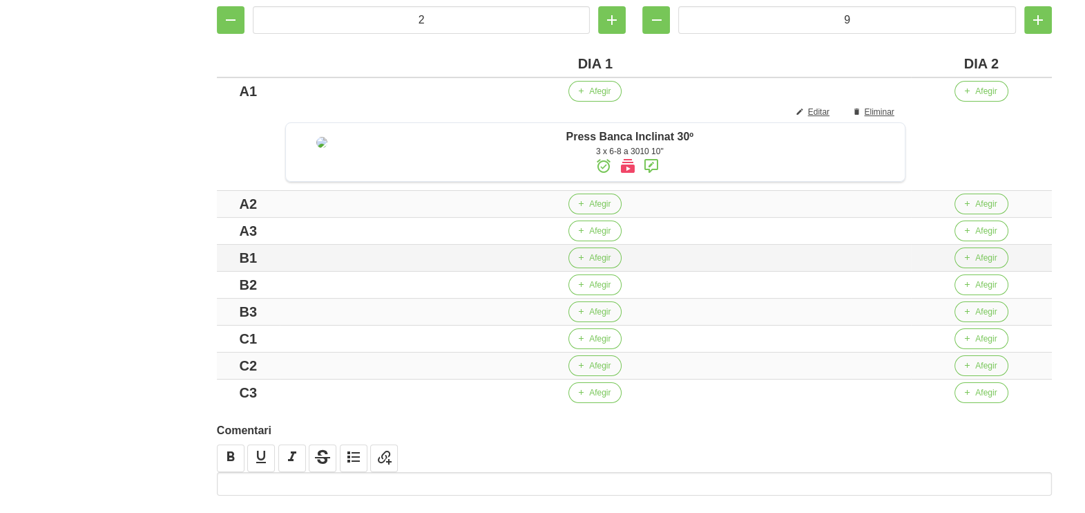
scroll to position [345, 0]
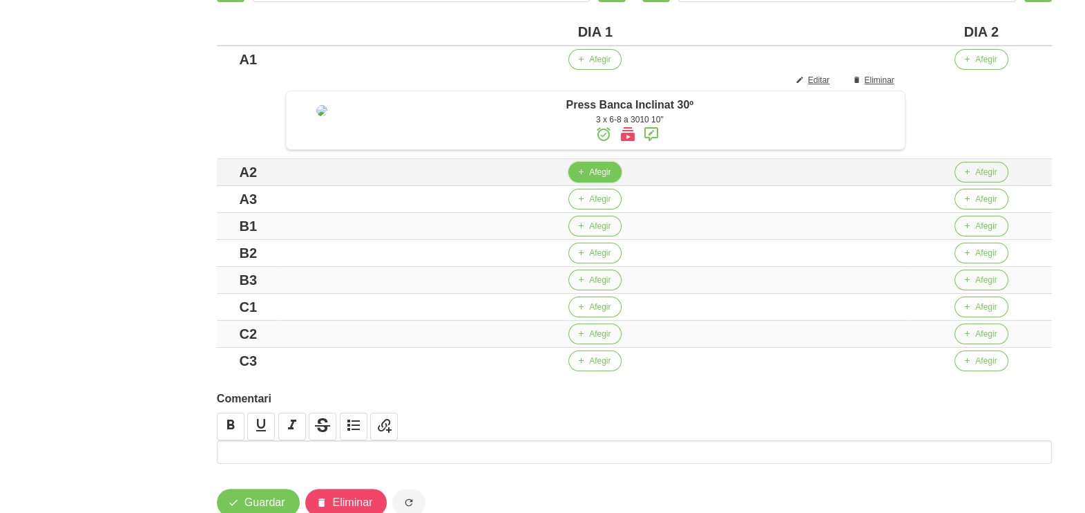
click at [598, 178] on span "Afegir" at bounding box center [599, 172] width 21 height 12
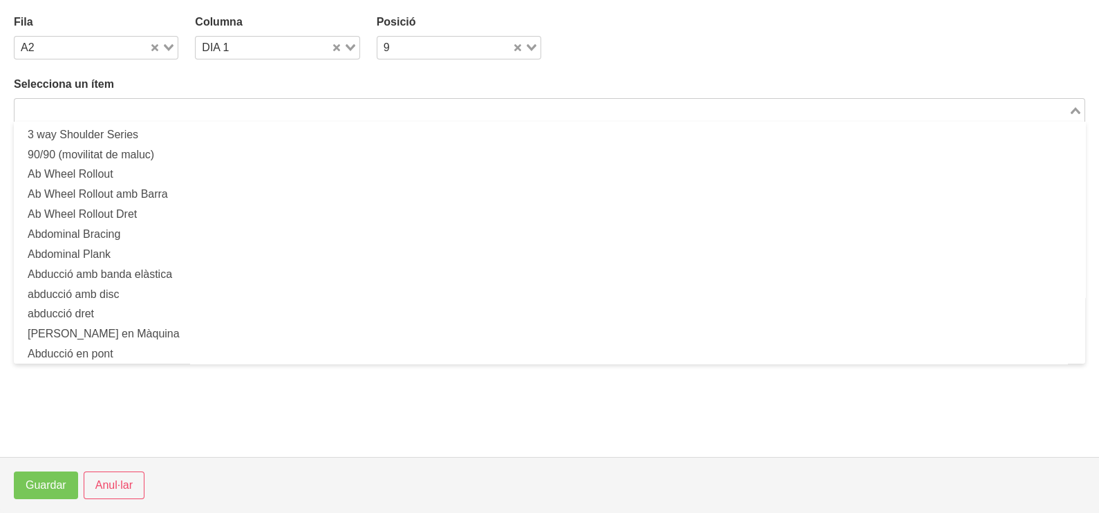
click at [193, 114] on input "Search for option" at bounding box center [541, 110] width 1051 height 17
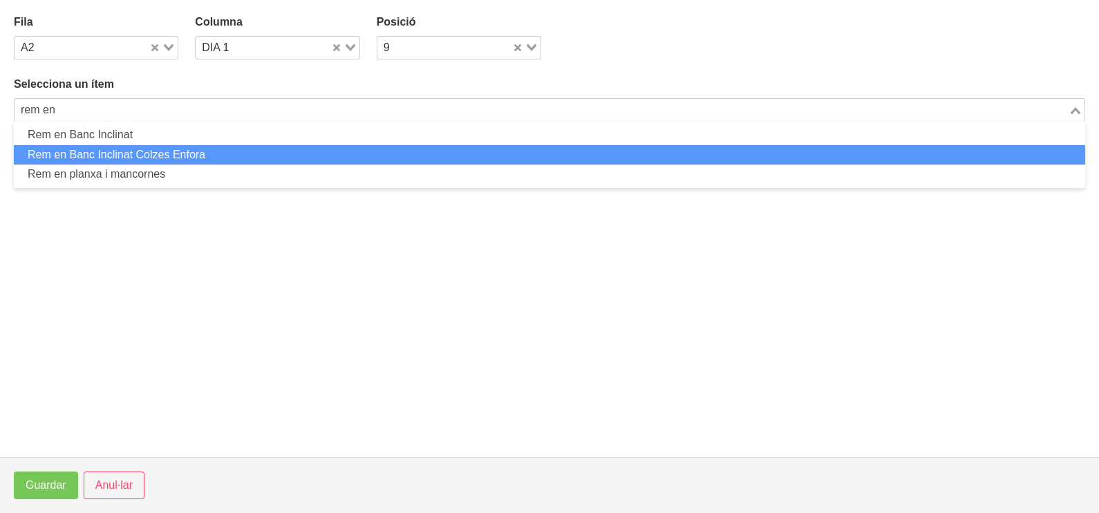
click at [168, 159] on li "Rem en Banc Inclinat Colzes Enfora" at bounding box center [549, 155] width 1071 height 20
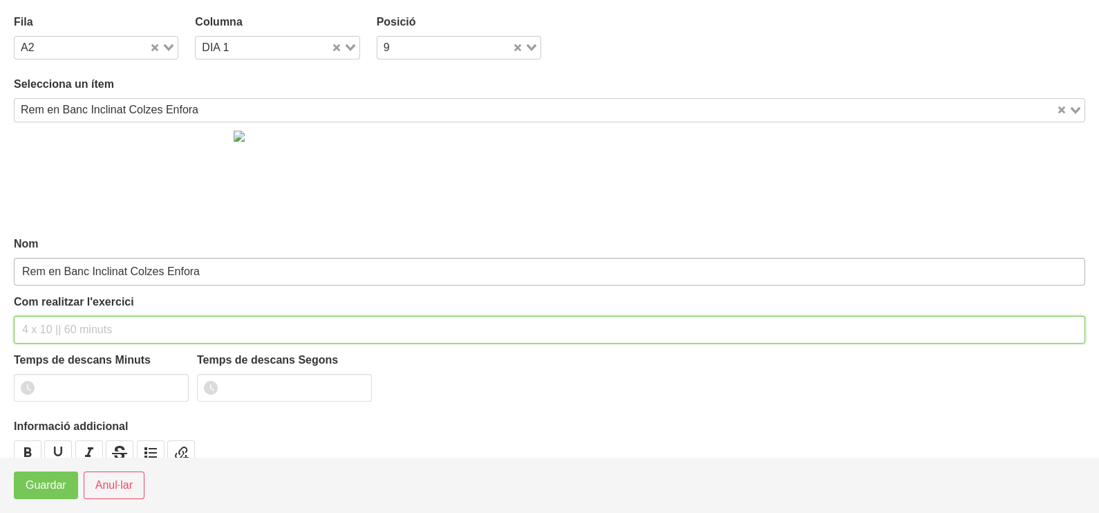
click at [73, 307] on div "Com realitzar l'exercici" at bounding box center [549, 319] width 1071 height 50
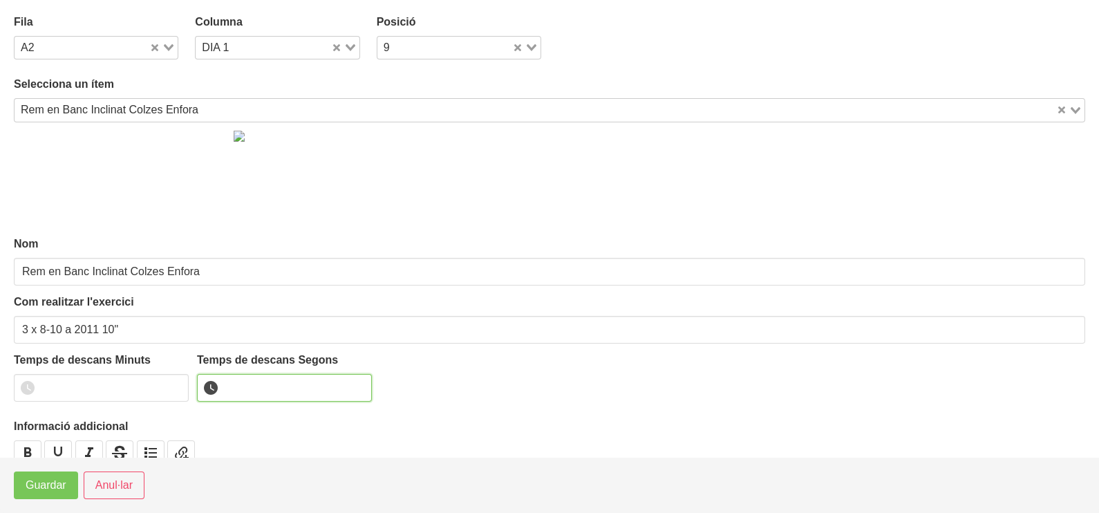
drag, startPoint x: 243, startPoint y: 378, endPoint x: 238, endPoint y: 357, distance: 22.0
click at [245, 380] on input "number" at bounding box center [284, 388] width 175 height 28
click at [56, 479] on span "Guardar" at bounding box center [46, 485] width 41 height 17
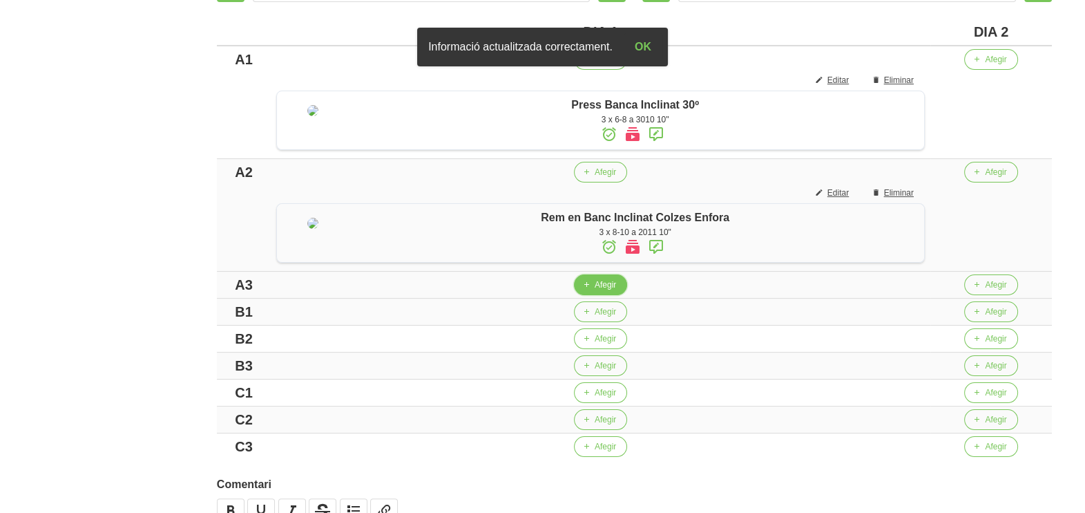
click at [603, 291] on span "Afegir" at bounding box center [605, 284] width 21 height 12
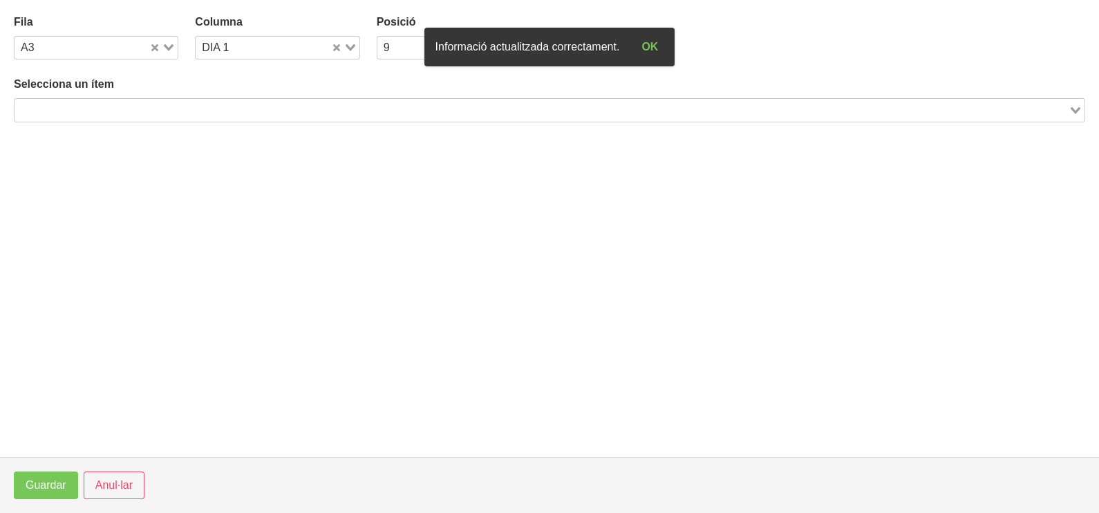
click at [600, 303] on section "Fila A3 Loading... Columna DIA 1 Loading... Posició 9 Loading... Selecciona un …" at bounding box center [549, 228] width 1099 height 457
click at [234, 102] on input "Search for option" at bounding box center [541, 110] width 1051 height 17
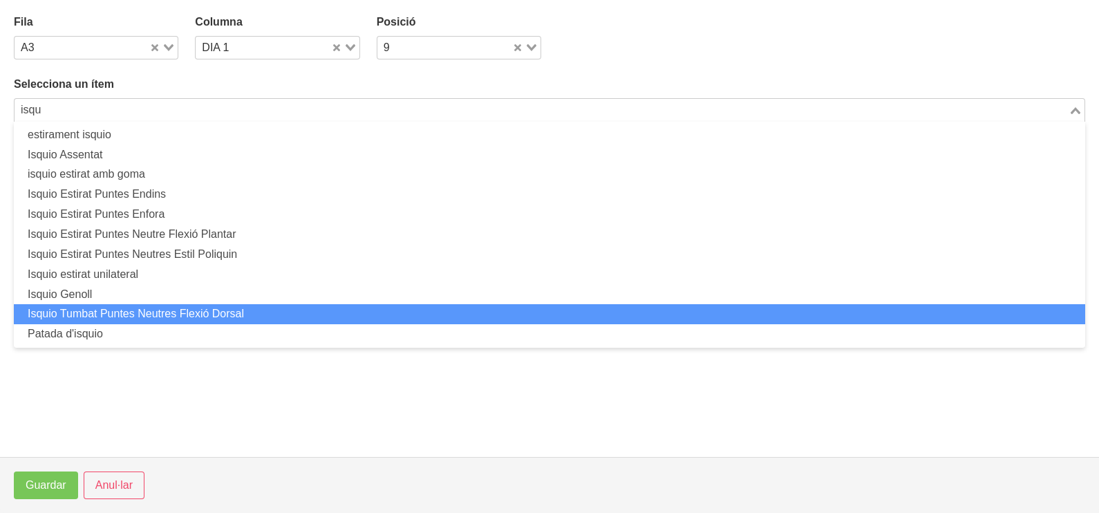
click at [176, 316] on li "Isquio Tumbat Puntes Neutres Flexió Dorsal" at bounding box center [549, 314] width 1071 height 20
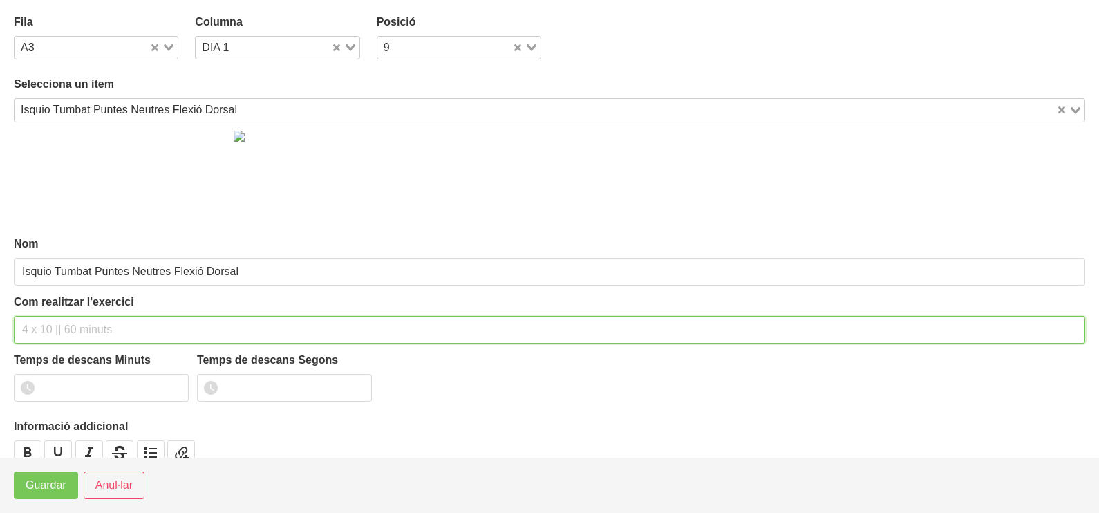
click at [59, 330] on input "text" at bounding box center [549, 330] width 1071 height 28
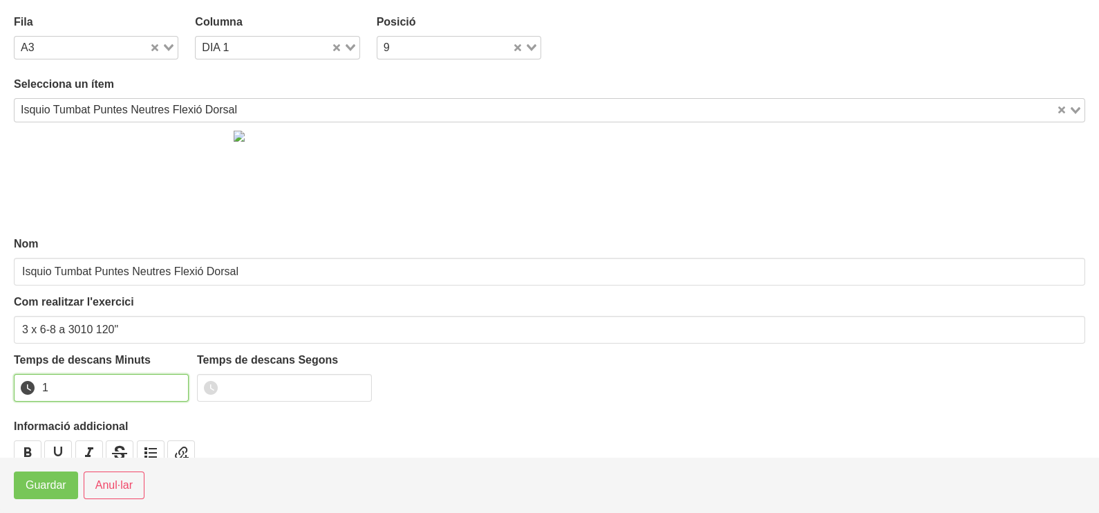
click at [174, 380] on input "1" at bounding box center [101, 388] width 175 height 28
drag, startPoint x: 174, startPoint y: 380, endPoint x: 73, endPoint y: 459, distance: 128.9
click at [156, 390] on input "2" at bounding box center [101, 388] width 175 height 28
click at [44, 485] on span "Guardar" at bounding box center [46, 485] width 41 height 17
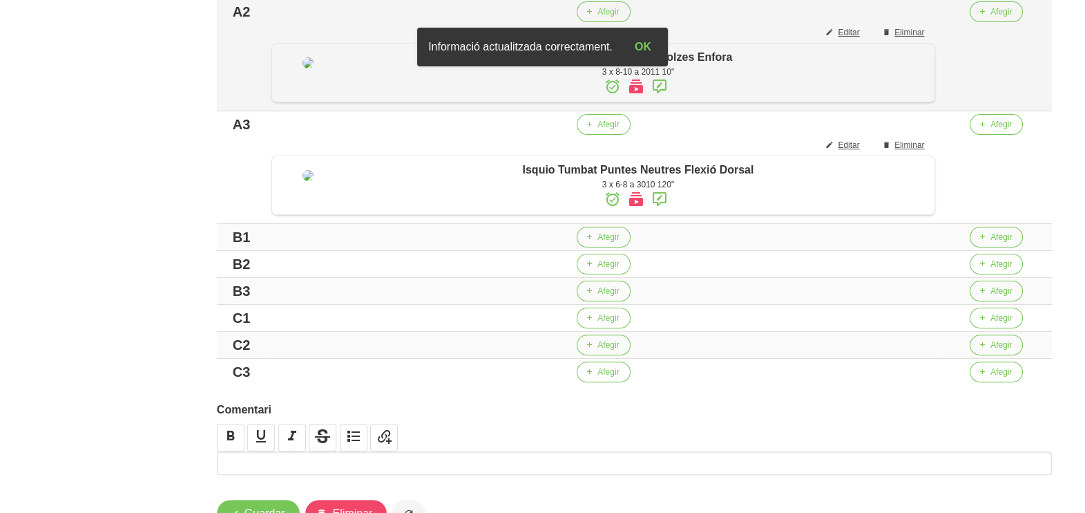
scroll to position [518, 0]
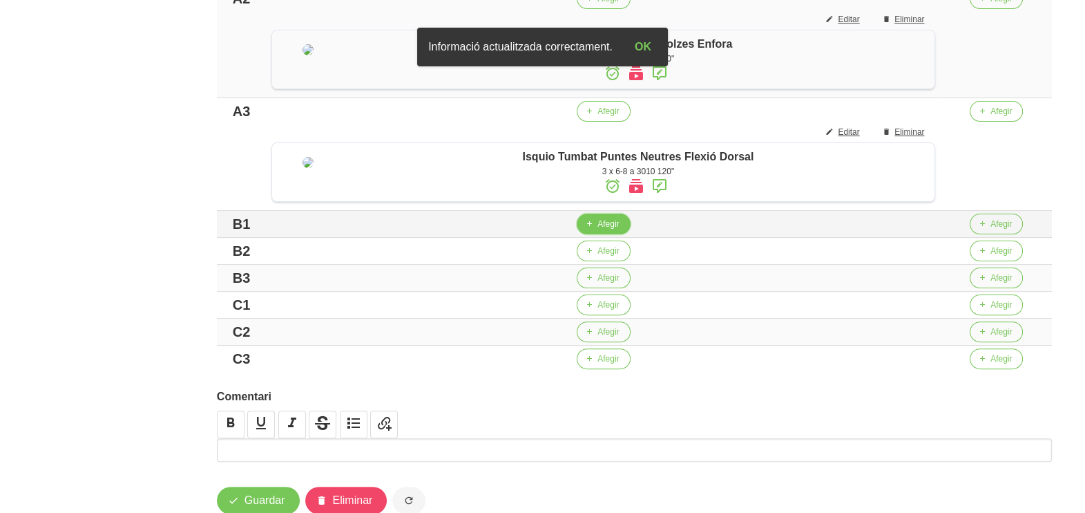
click at [593, 230] on icon "button" at bounding box center [589, 224] width 8 height 12
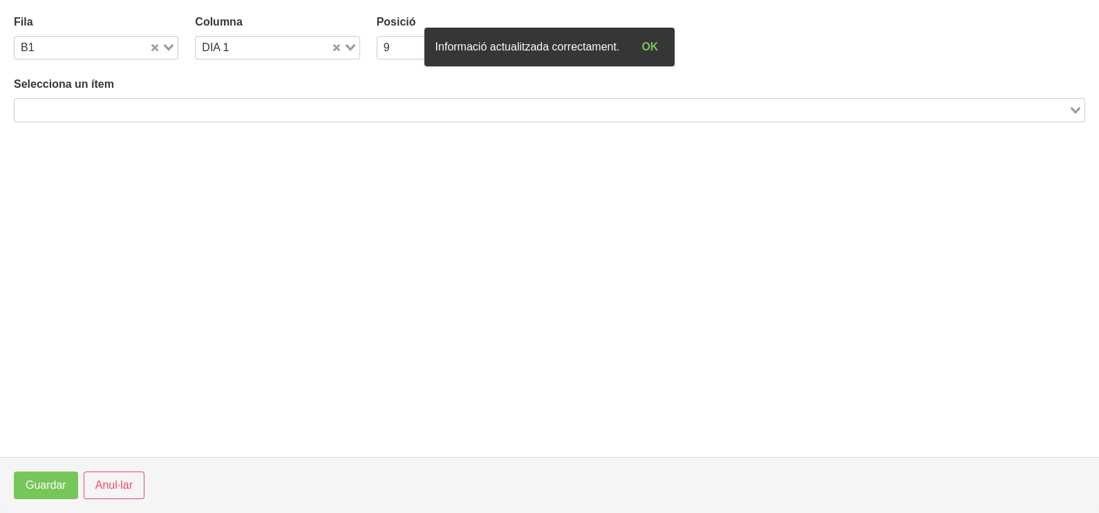
click at [149, 111] on input "Search for option" at bounding box center [541, 110] width 1051 height 17
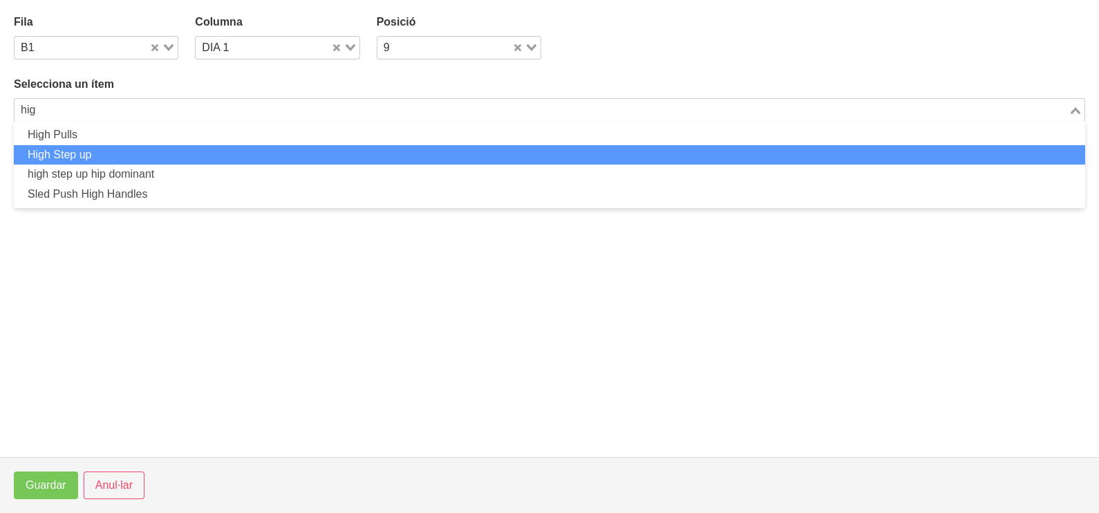
click at [169, 157] on li "High Step up" at bounding box center [549, 155] width 1071 height 20
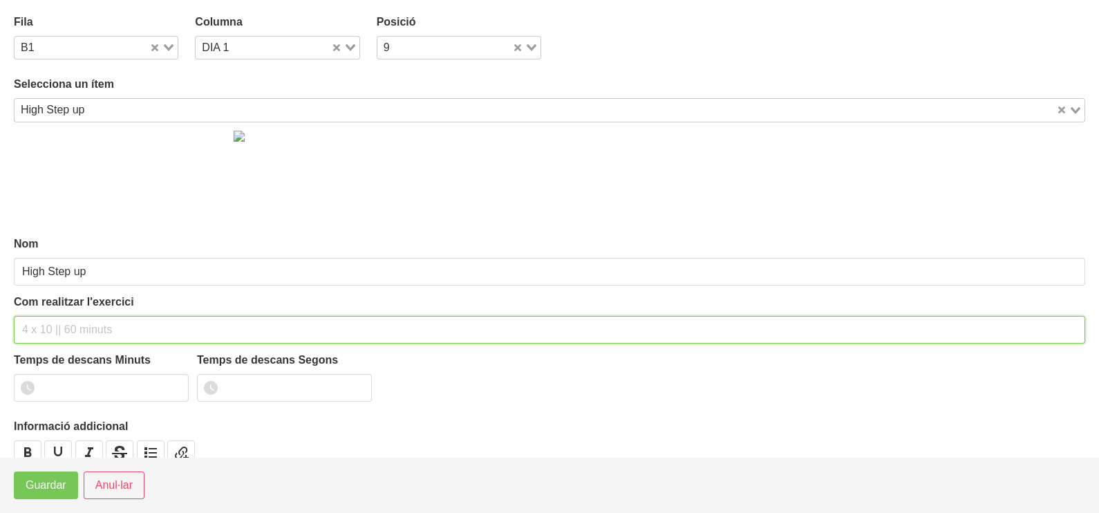
click at [84, 325] on input "text" at bounding box center [549, 330] width 1071 height 28
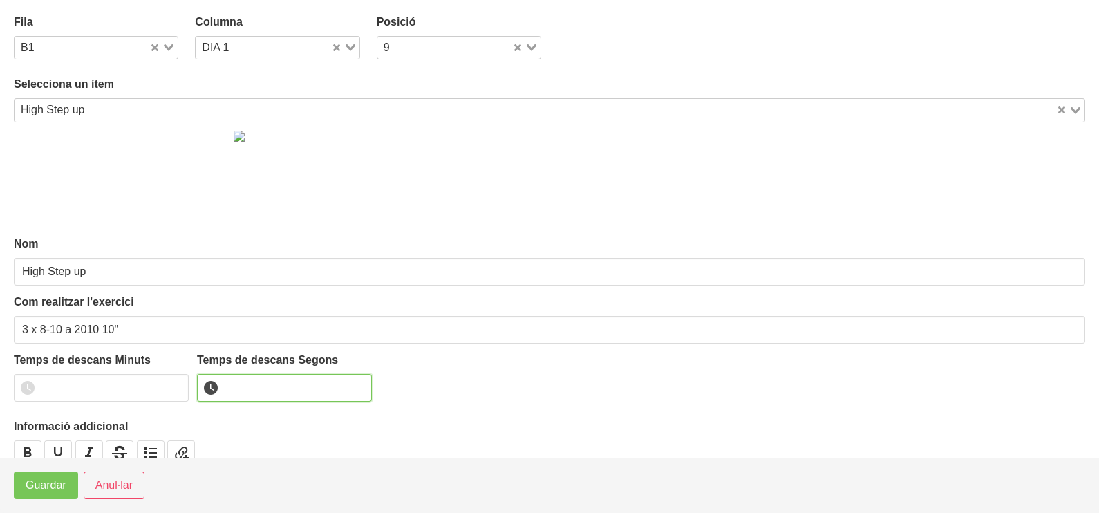
drag, startPoint x: 266, startPoint y: 393, endPoint x: 266, endPoint y: 383, distance: 9.7
click at [266, 392] on input "number" at bounding box center [284, 388] width 175 height 28
click at [50, 491] on span "Guardar" at bounding box center [46, 485] width 41 height 17
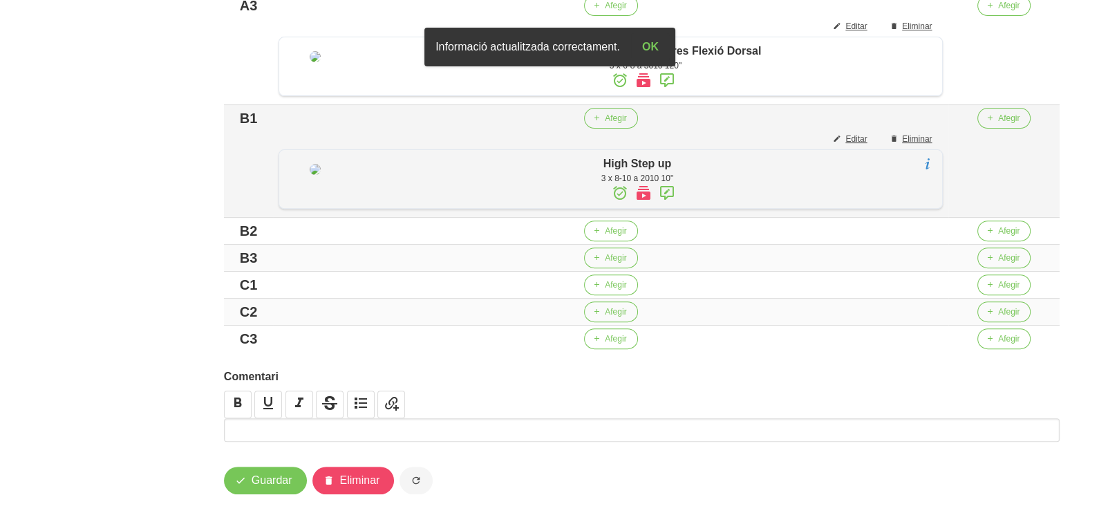
scroll to position [690, 0]
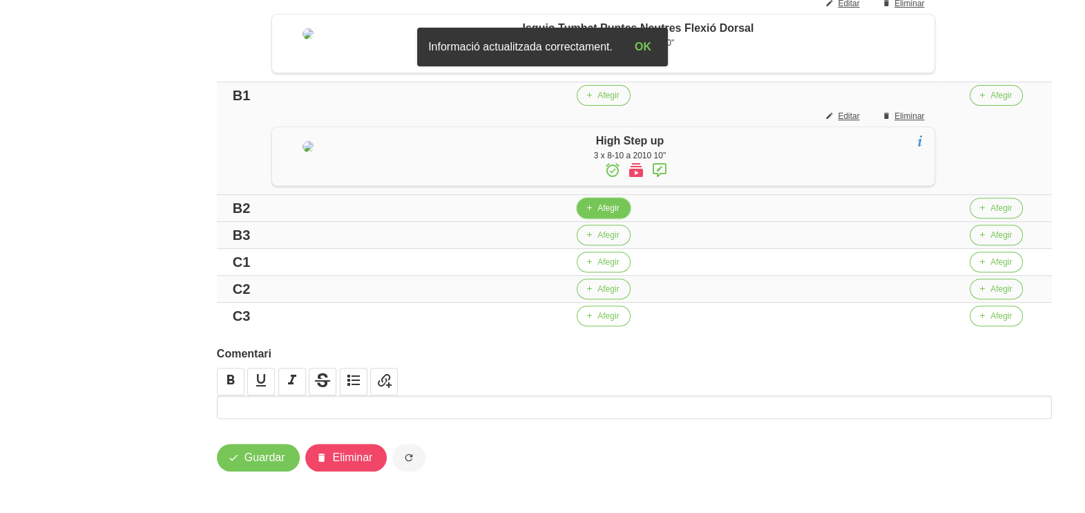
click at [593, 214] on icon "button" at bounding box center [589, 208] width 8 height 12
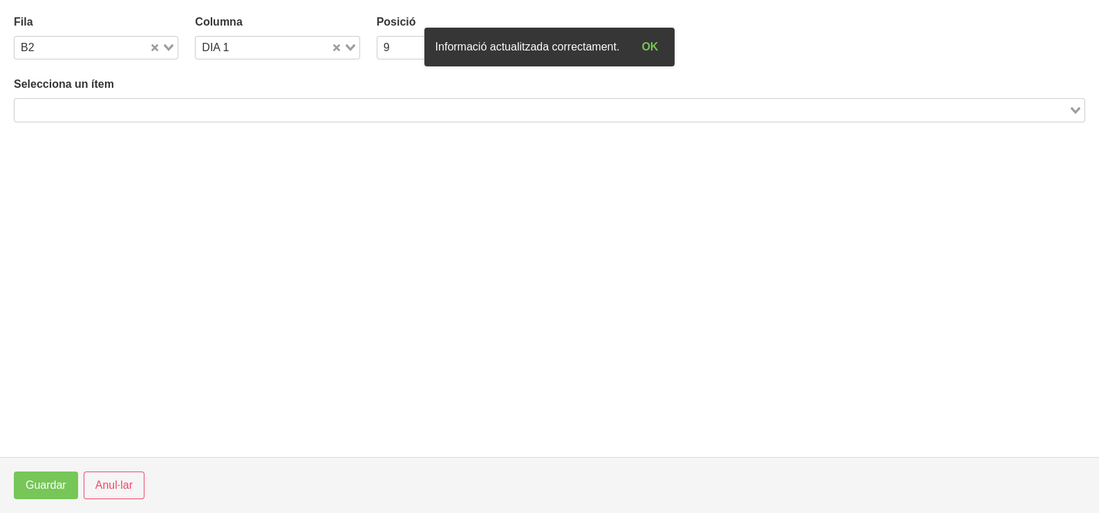
click at [147, 111] on input "Search for option" at bounding box center [541, 110] width 1051 height 17
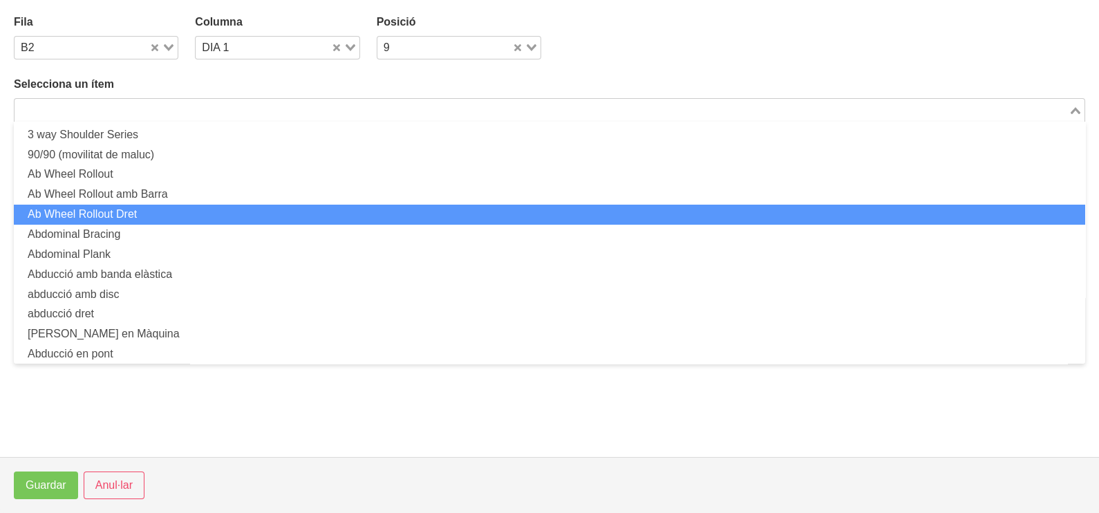
scroll to position [0, 0]
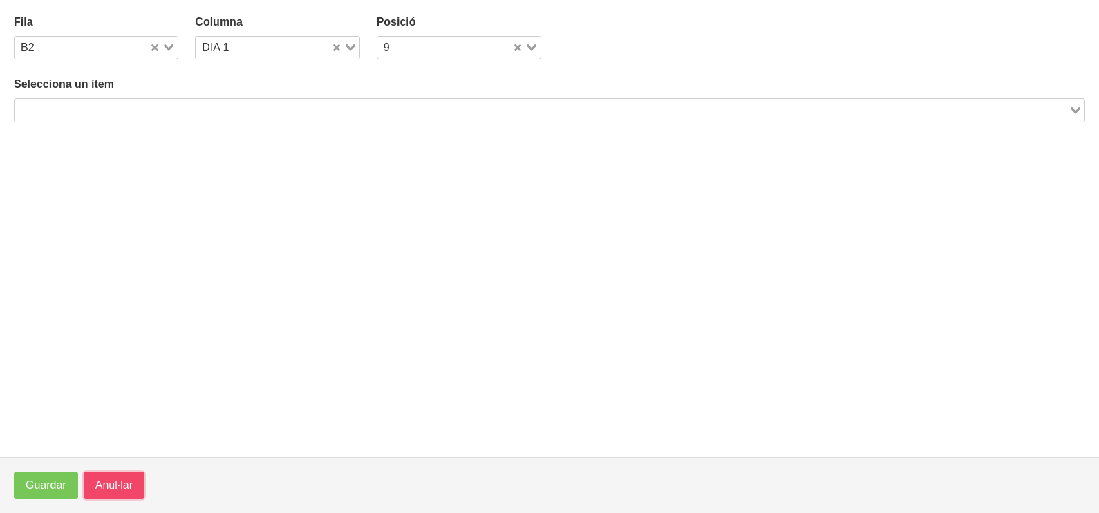
click at [122, 484] on span "Anul·lar" at bounding box center [113, 485] width 37 height 17
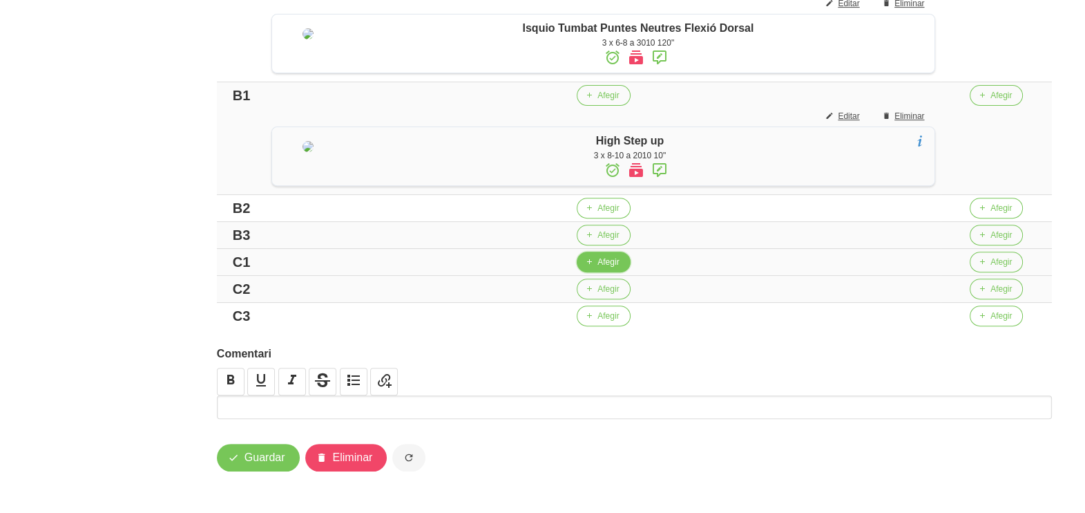
click at [607, 268] on span "Afegir" at bounding box center [608, 262] width 21 height 12
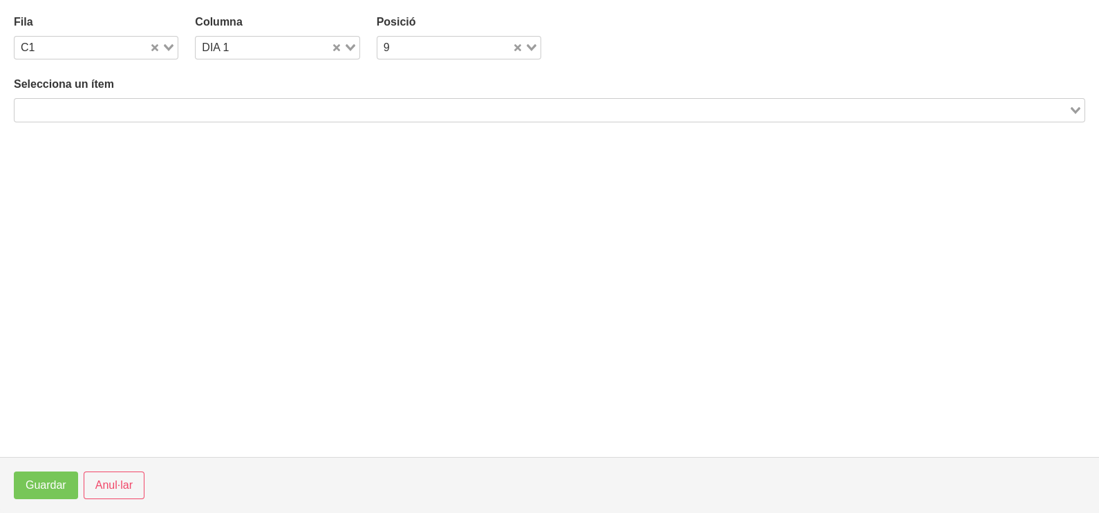
click at [162, 111] on input "Search for option" at bounding box center [541, 110] width 1051 height 17
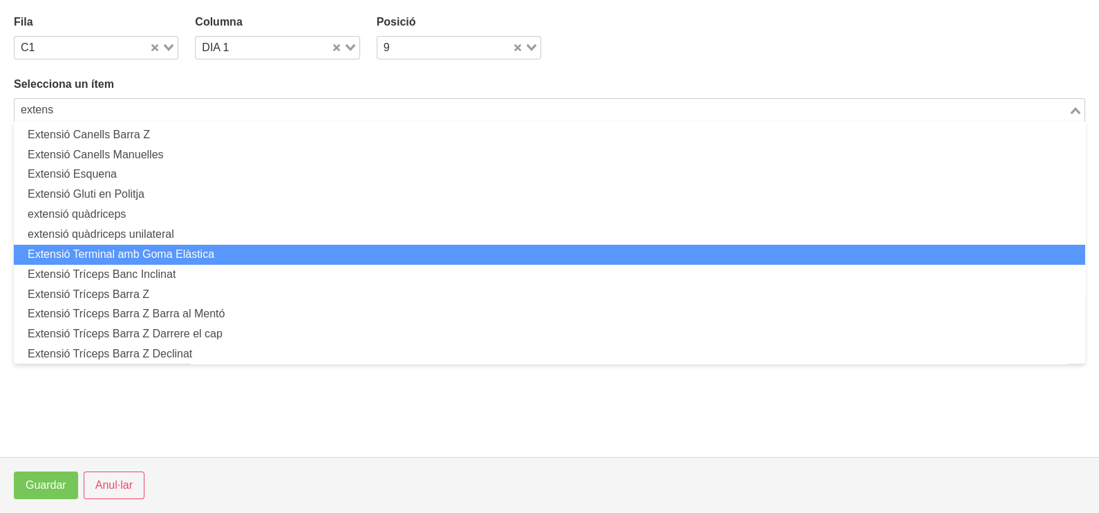
click at [164, 245] on li "Extensió Terminal amb Goma Elàstica" at bounding box center [549, 255] width 1071 height 20
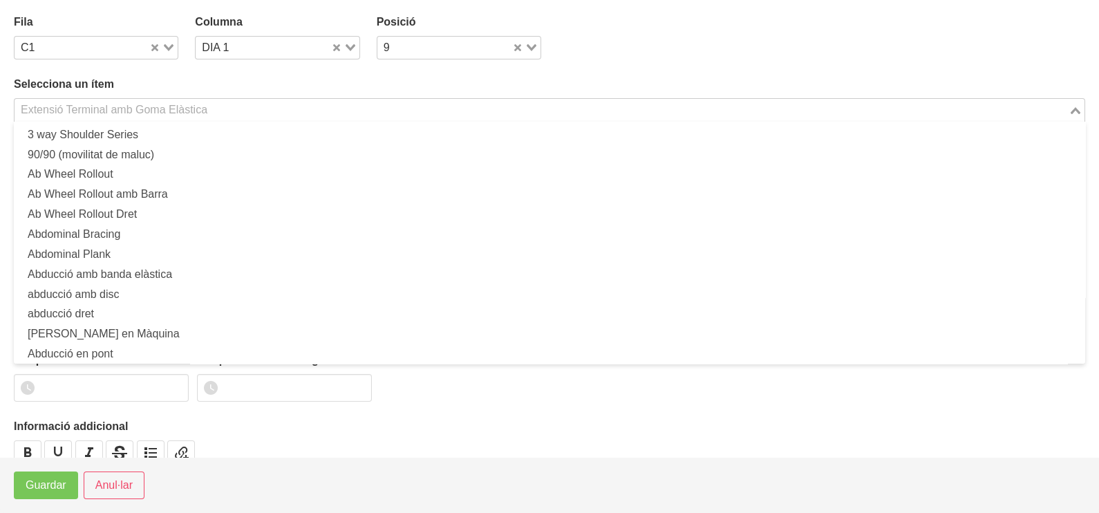
click at [128, 104] on div "Extensió Terminal amb Goma Elàstica" at bounding box center [542, 108] width 1054 height 19
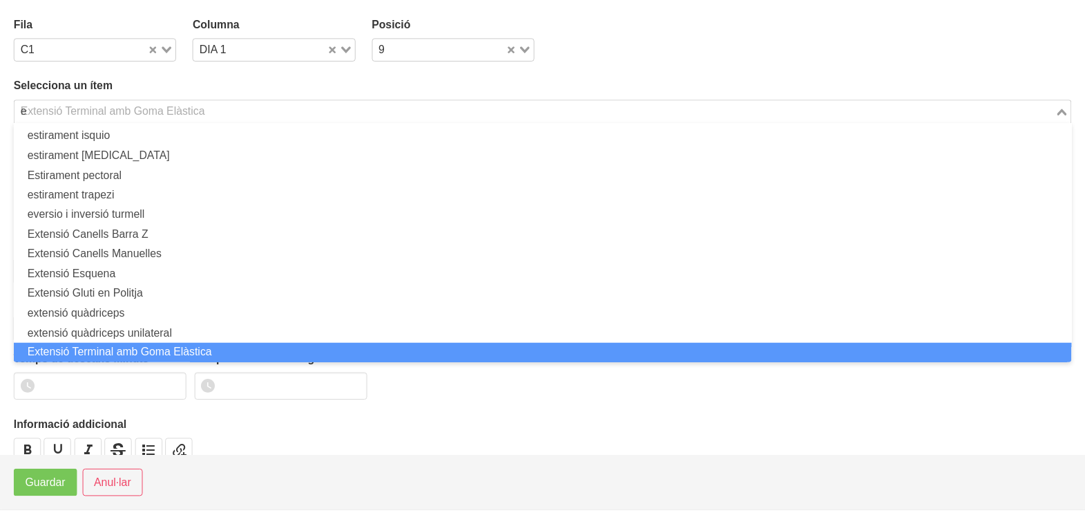
scroll to position [3, 0]
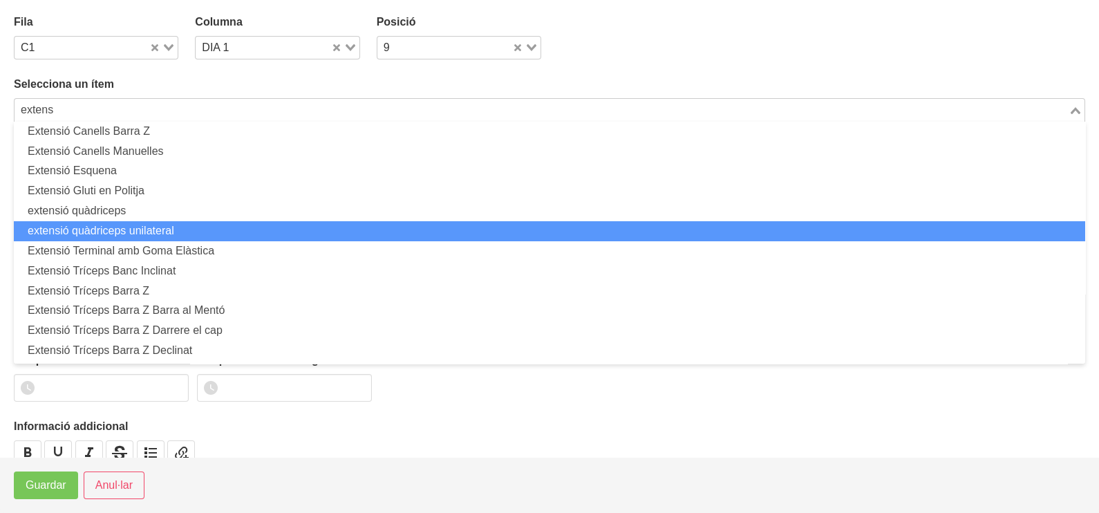
click at [140, 235] on li "extensió quàdriceps unilateral" at bounding box center [549, 231] width 1071 height 20
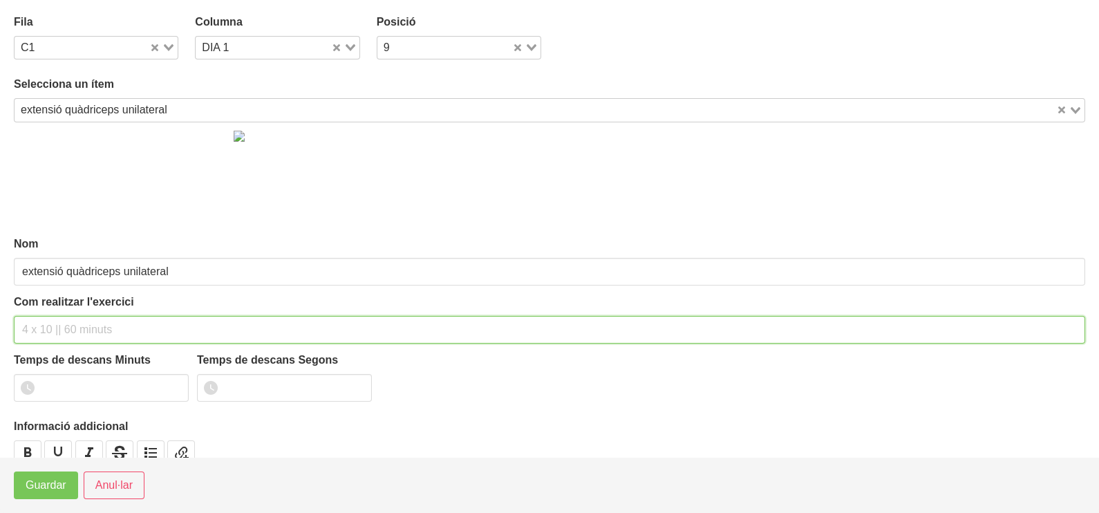
drag, startPoint x: 57, startPoint y: 326, endPoint x: 101, endPoint y: 229, distance: 106.1
click at [64, 312] on div "Com realitzar l'exercici" at bounding box center [549, 319] width 1071 height 50
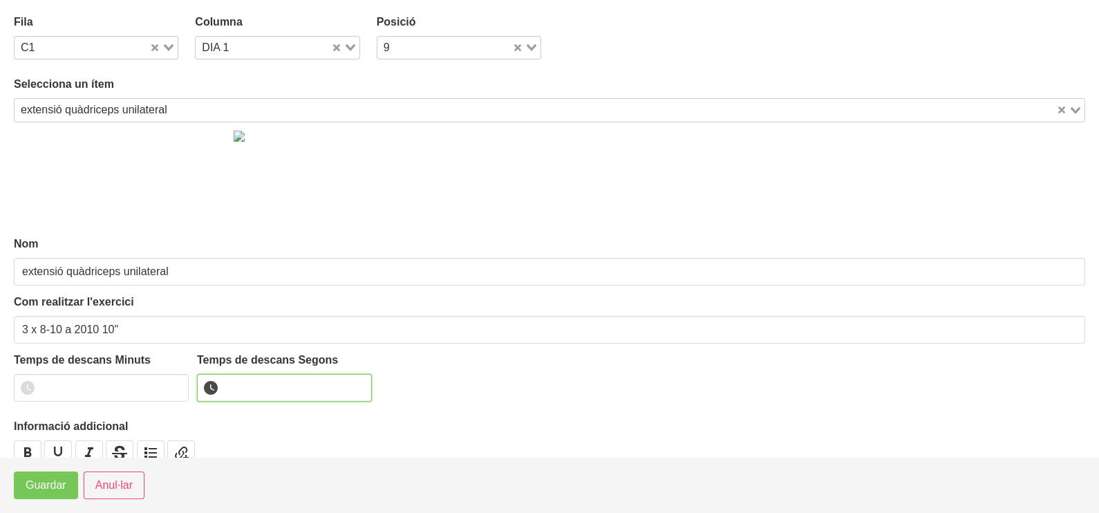
click at [240, 382] on input "number" at bounding box center [284, 388] width 175 height 28
click at [59, 487] on span "Guardar" at bounding box center [46, 485] width 41 height 17
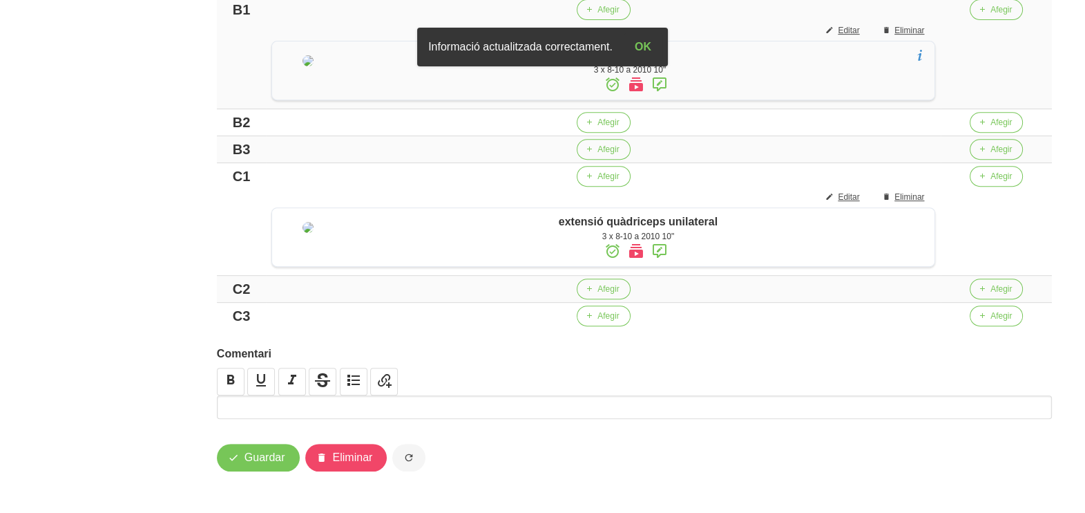
scroll to position [839, 0]
click at [605, 288] on span "Afegir" at bounding box center [608, 289] width 21 height 12
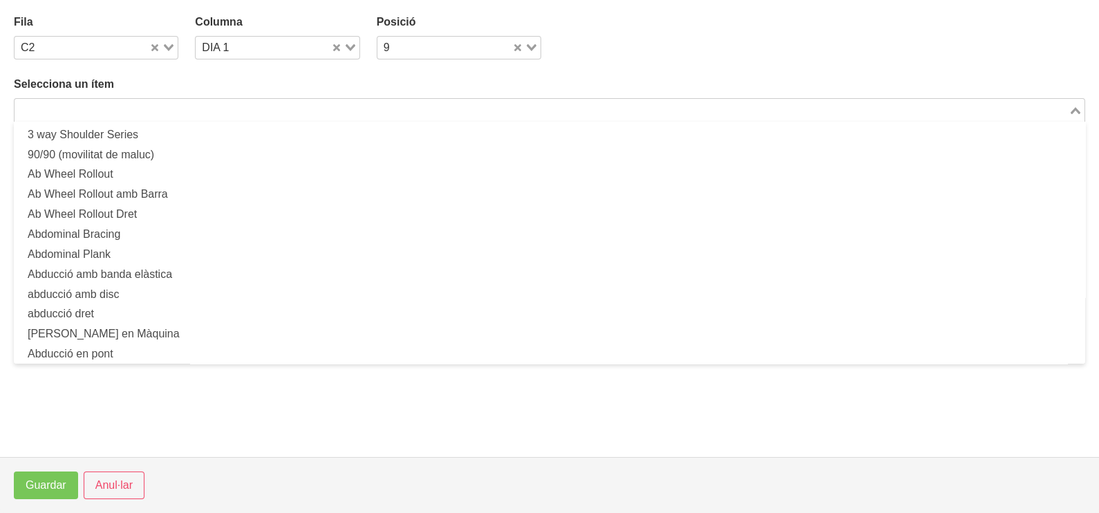
click at [218, 109] on input "Search for option" at bounding box center [541, 110] width 1051 height 17
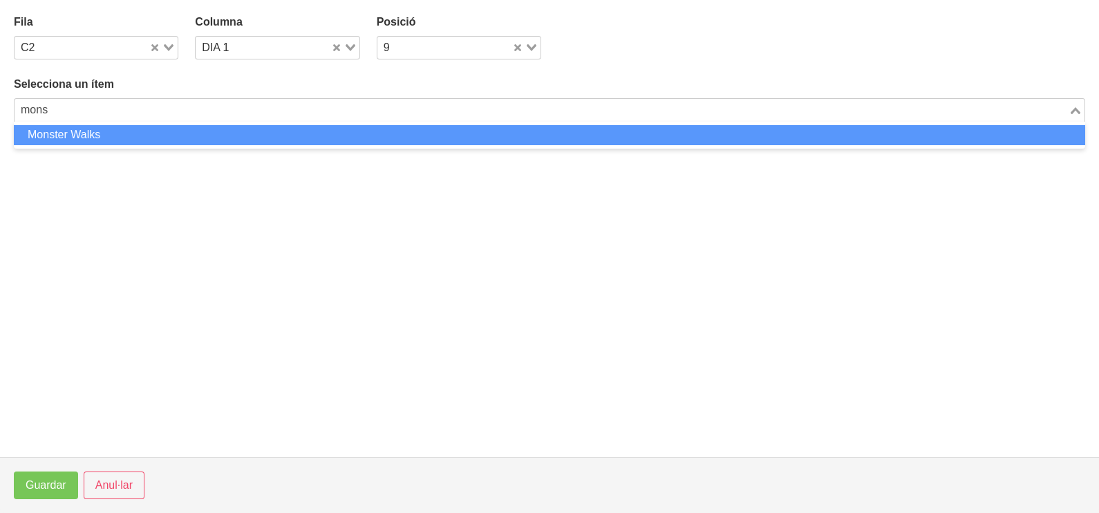
click at [185, 135] on li "Monster Walks" at bounding box center [549, 135] width 1071 height 20
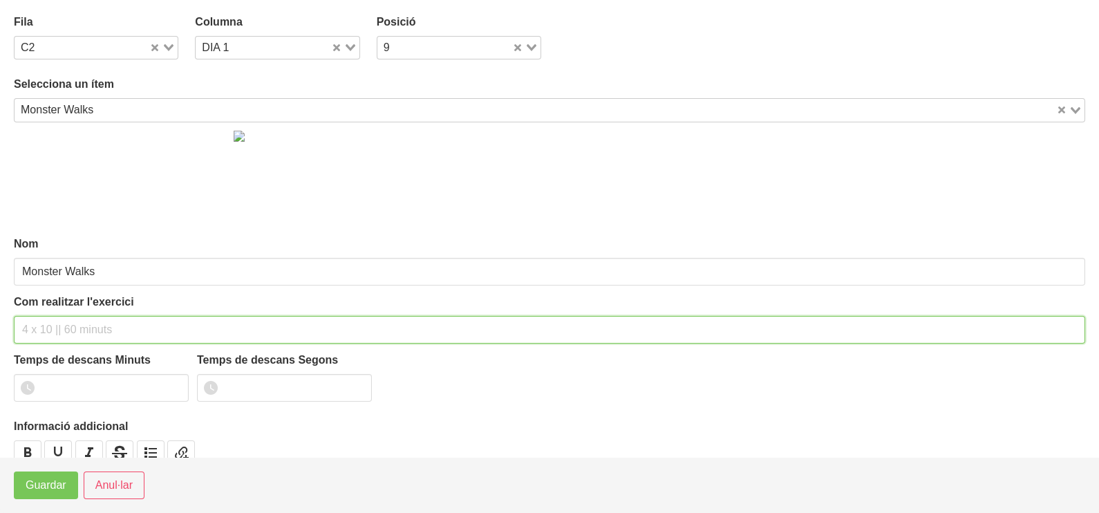
drag, startPoint x: 54, startPoint y: 325, endPoint x: 90, endPoint y: 288, distance: 51.3
click at [55, 322] on input "text" at bounding box center [549, 330] width 1071 height 28
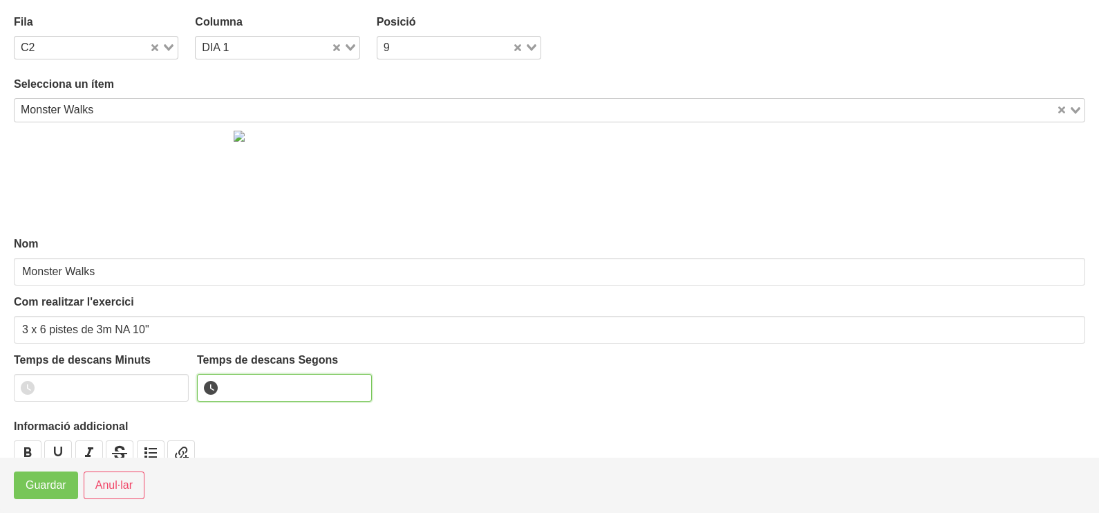
drag, startPoint x: 255, startPoint y: 395, endPoint x: 251, endPoint y: 382, distance: 13.6
click at [255, 394] on input "number" at bounding box center [284, 388] width 175 height 28
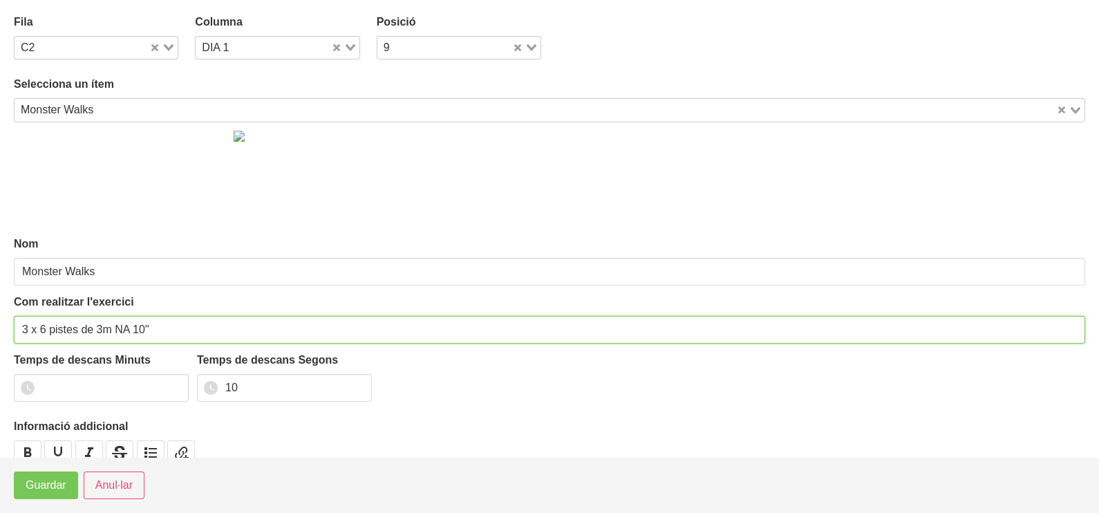
click at [133, 330] on input "3 x 6 pistes de 3m NA 10"" at bounding box center [549, 330] width 1071 height 28
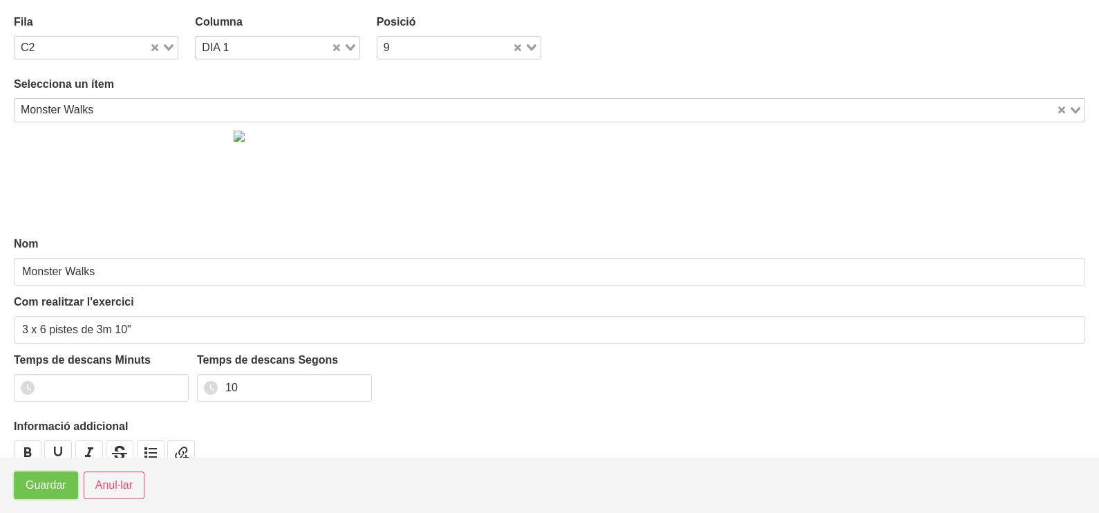
click at [64, 481] on span "Guardar" at bounding box center [46, 485] width 41 height 17
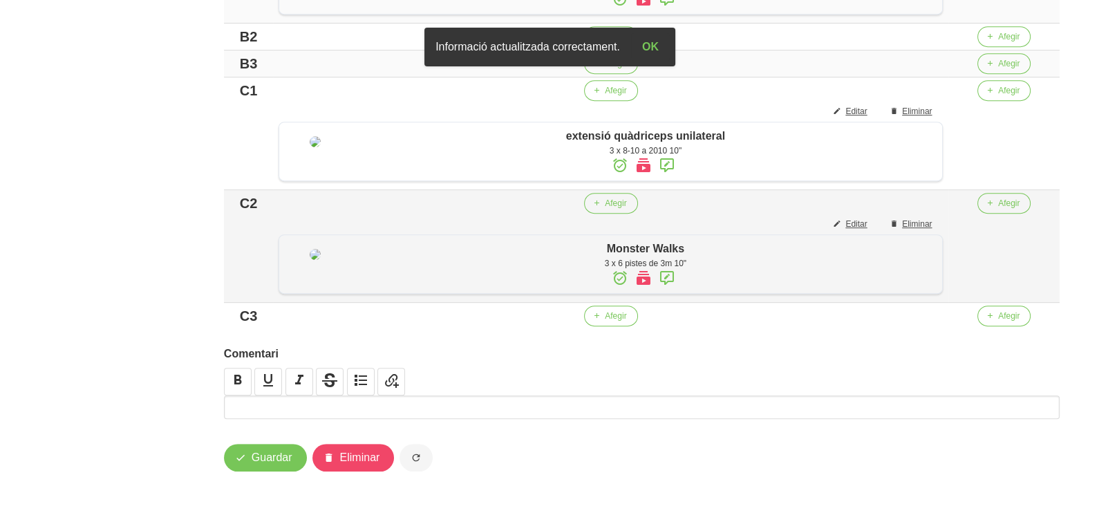
scroll to position [971, 0]
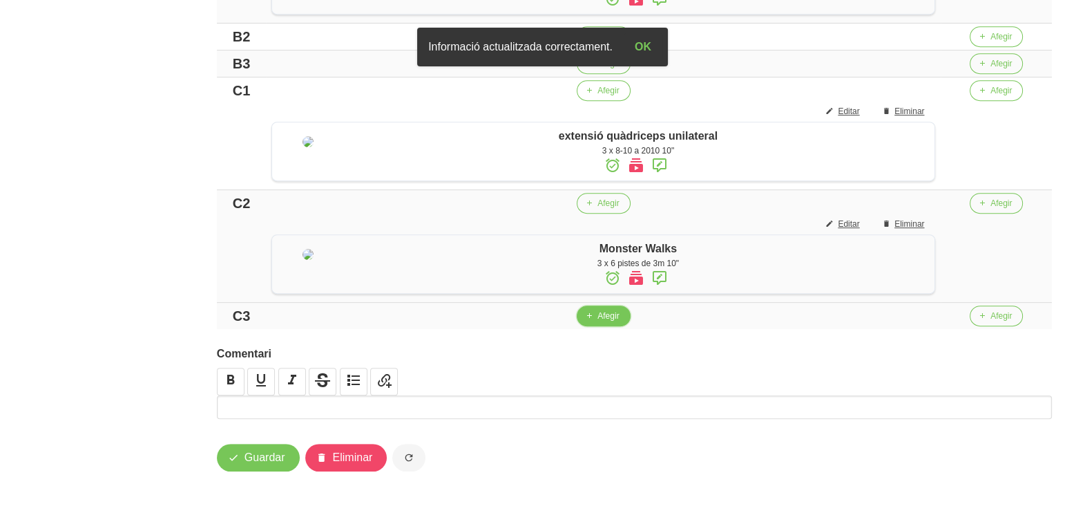
click at [602, 321] on span "Afegir" at bounding box center [608, 316] width 21 height 12
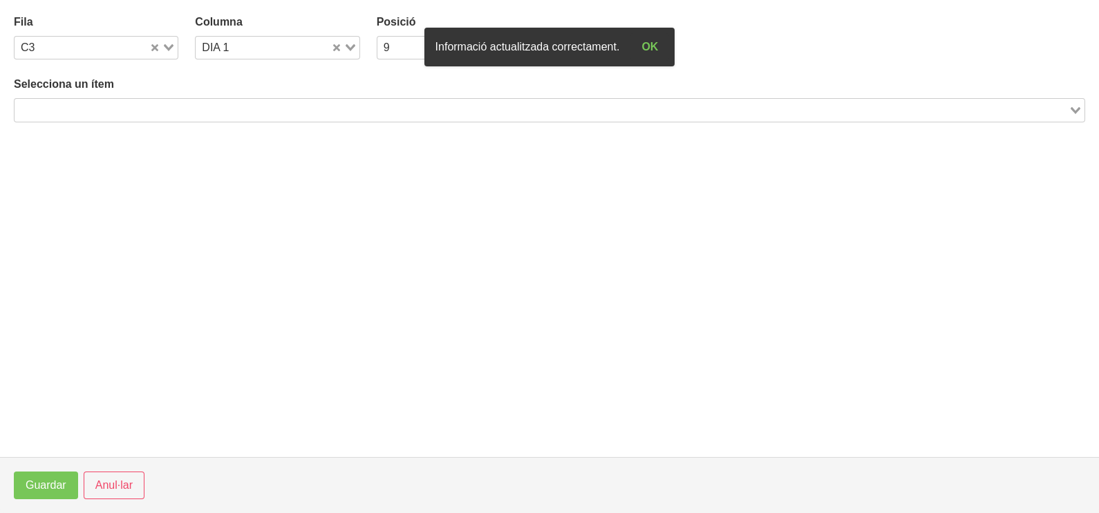
click at [142, 109] on input "Search for option" at bounding box center [541, 110] width 1051 height 17
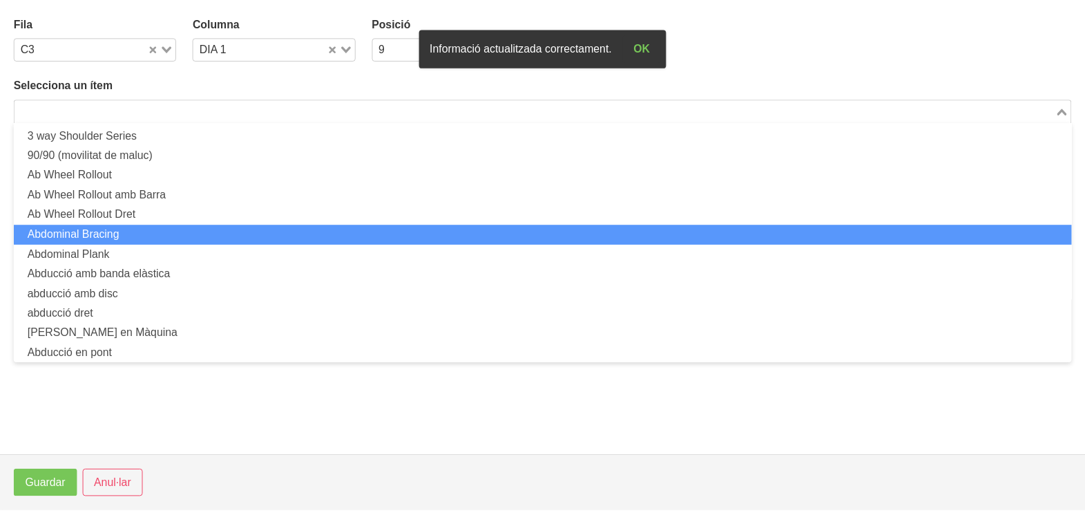
scroll to position [0, 0]
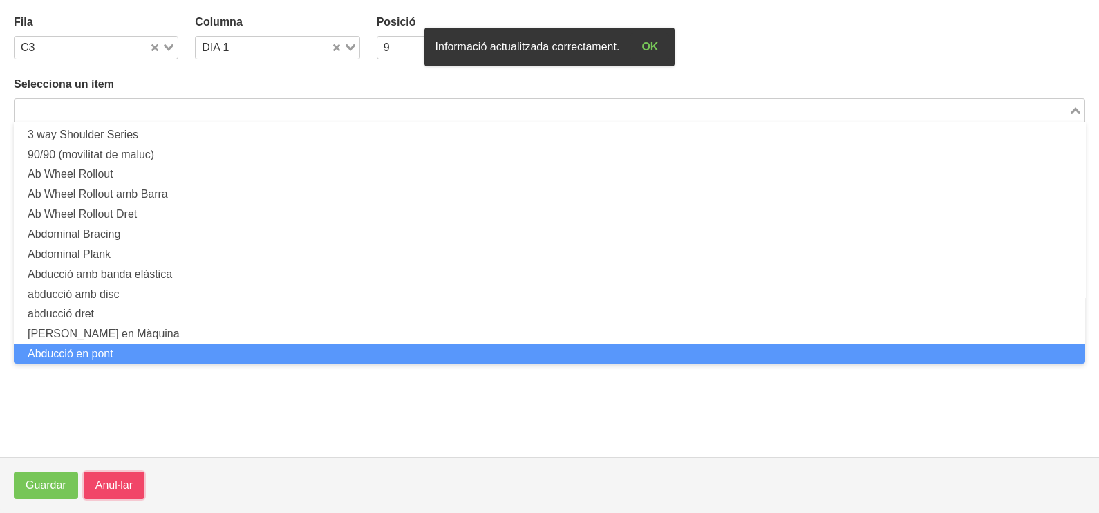
click at [104, 491] on span "Anul·lar" at bounding box center [113, 485] width 37 height 17
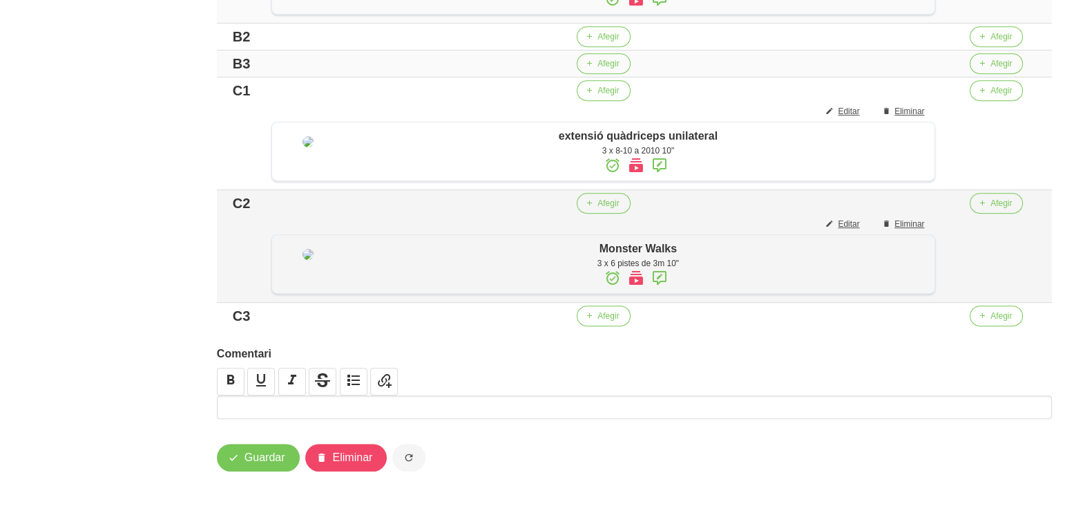
scroll to position [971, 0]
click at [595, 309] on button "Afegir" at bounding box center [603, 315] width 53 height 21
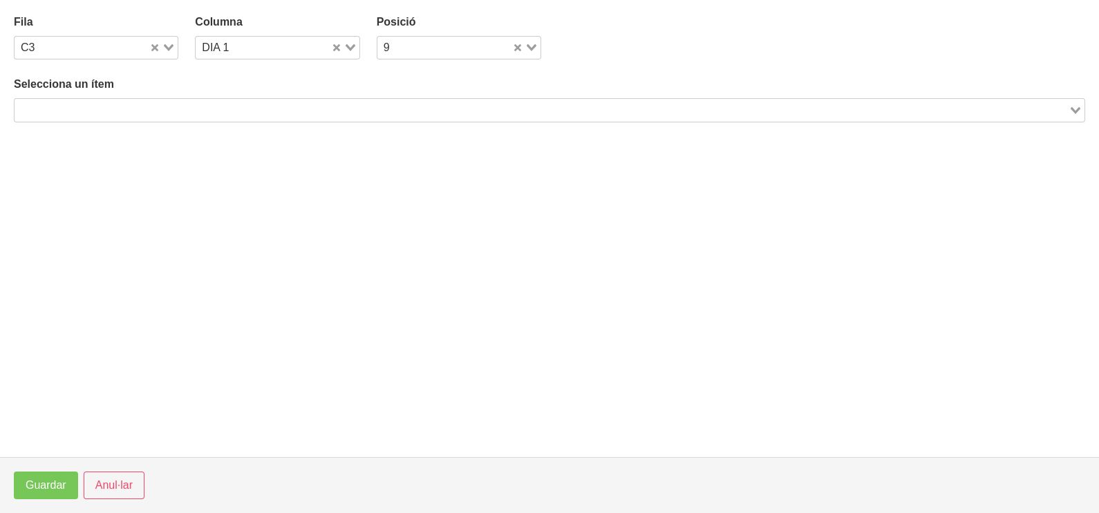
click at [218, 111] on input "Search for option" at bounding box center [541, 110] width 1051 height 17
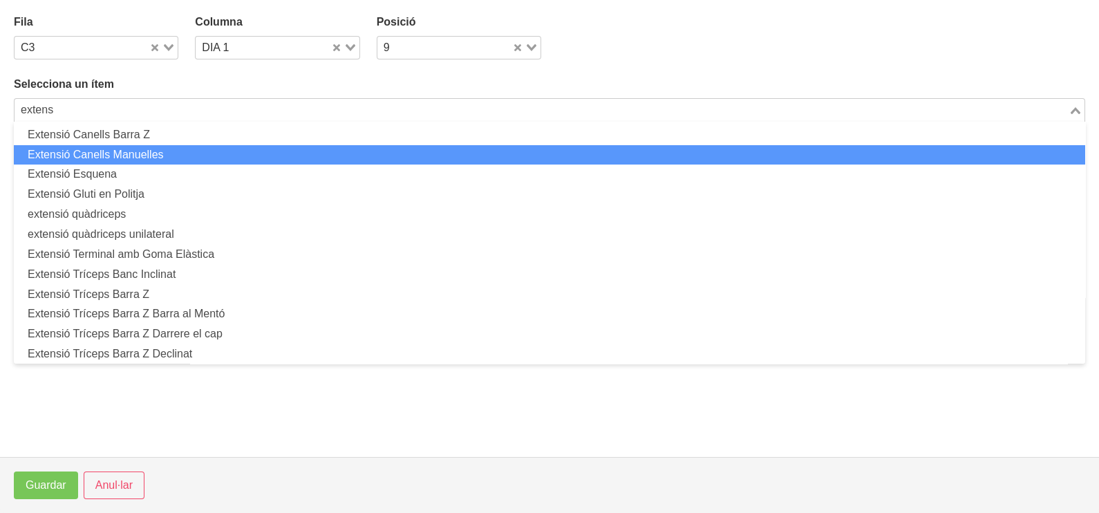
click at [180, 151] on li "Extensió Canells Manuelles" at bounding box center [549, 155] width 1071 height 20
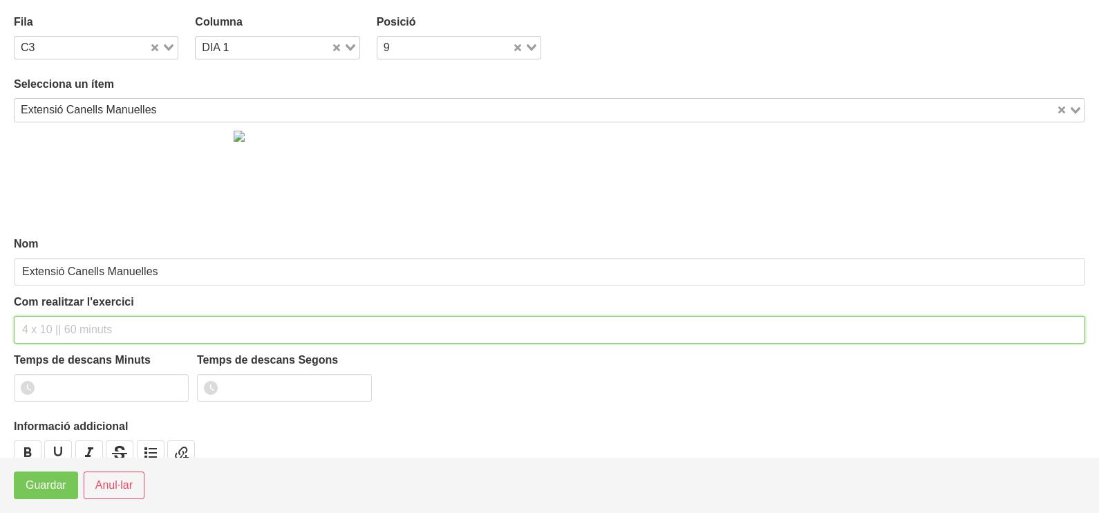
click at [79, 322] on input "text" at bounding box center [549, 330] width 1071 height 28
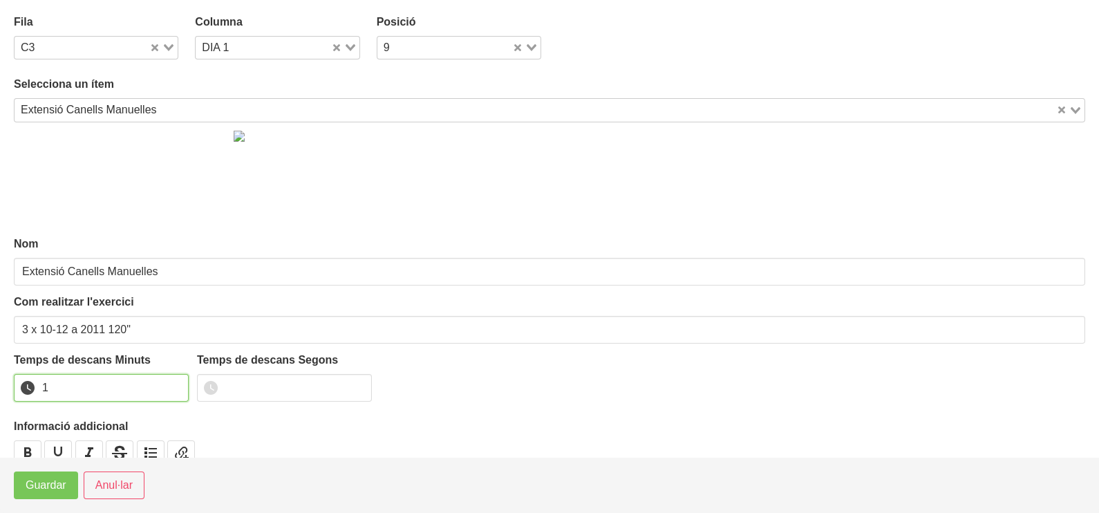
click at [175, 382] on input "1" at bounding box center [101, 388] width 175 height 28
click at [170, 383] on input "2" at bounding box center [101, 388] width 175 height 28
click at [36, 487] on span "Guardar" at bounding box center [46, 485] width 41 height 17
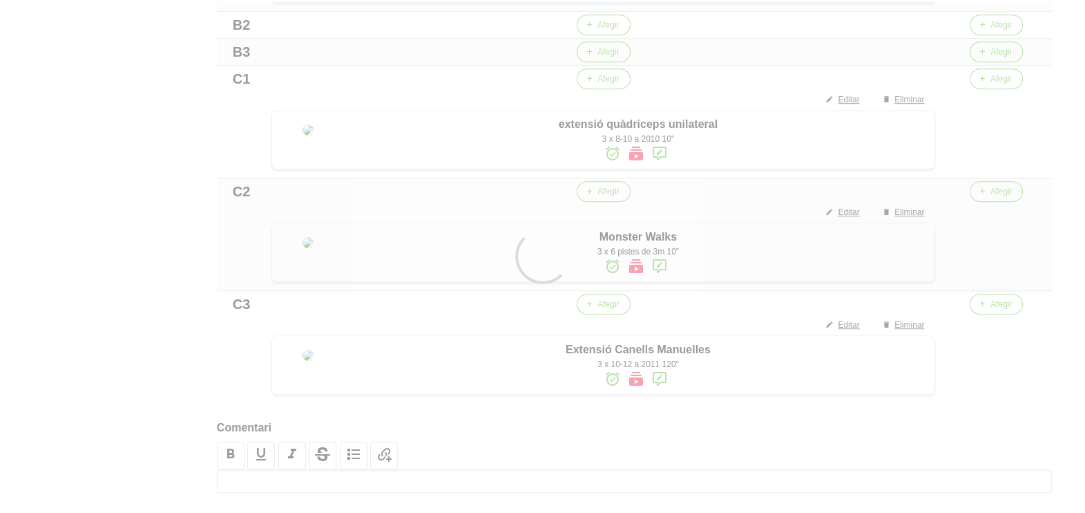
scroll to position [712, 0]
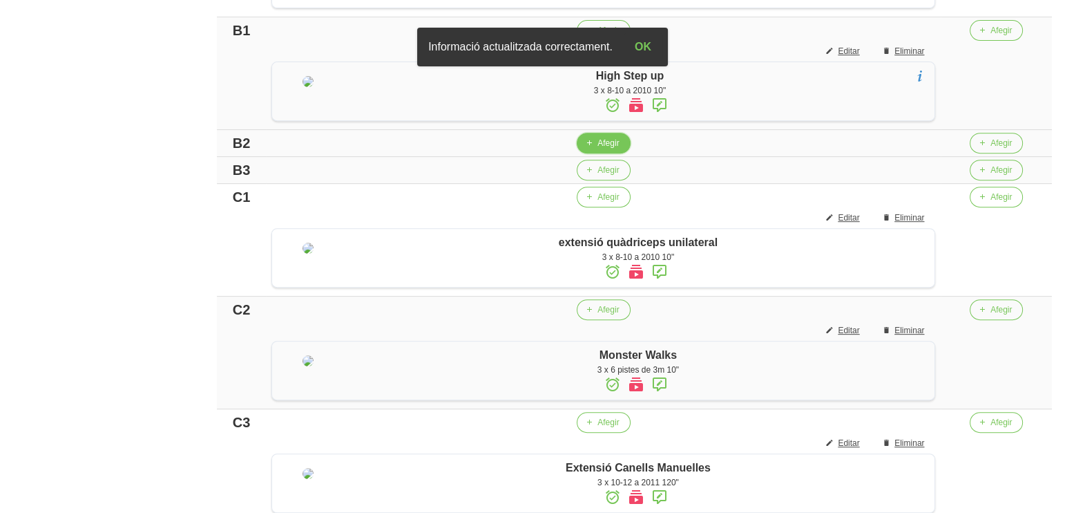
click at [605, 149] on span "Afegir" at bounding box center [608, 143] width 21 height 12
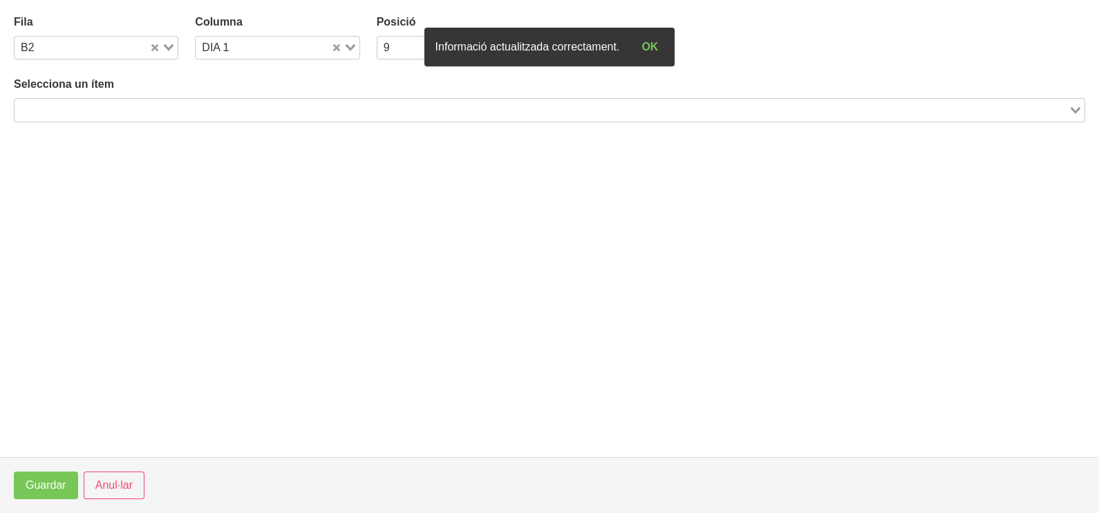
click at [142, 111] on input "Search for option" at bounding box center [541, 110] width 1051 height 17
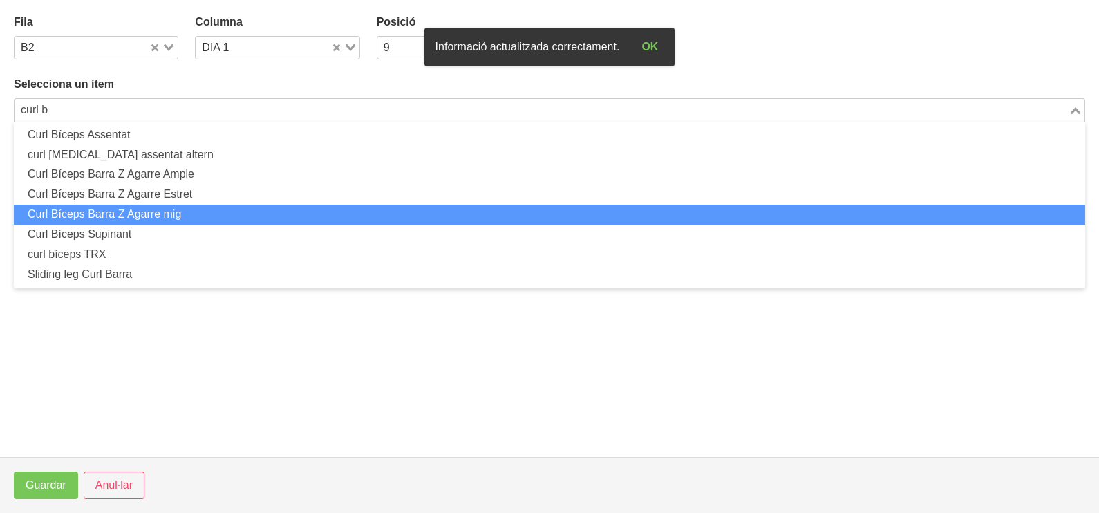
click at [167, 209] on li "Curl Bíceps Barra Z Agarre mig" at bounding box center [549, 215] width 1071 height 20
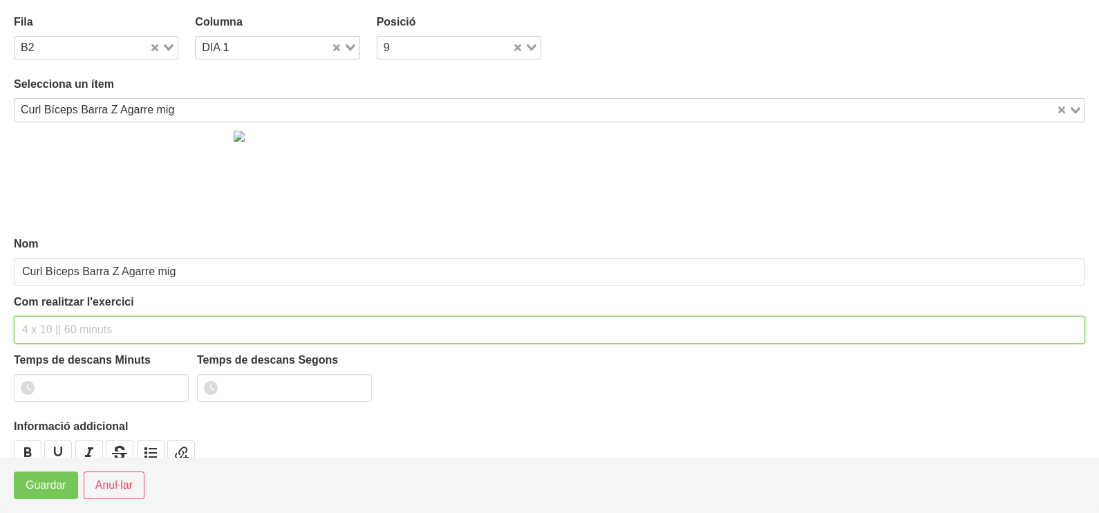
click at [55, 321] on input "text" at bounding box center [549, 330] width 1071 height 28
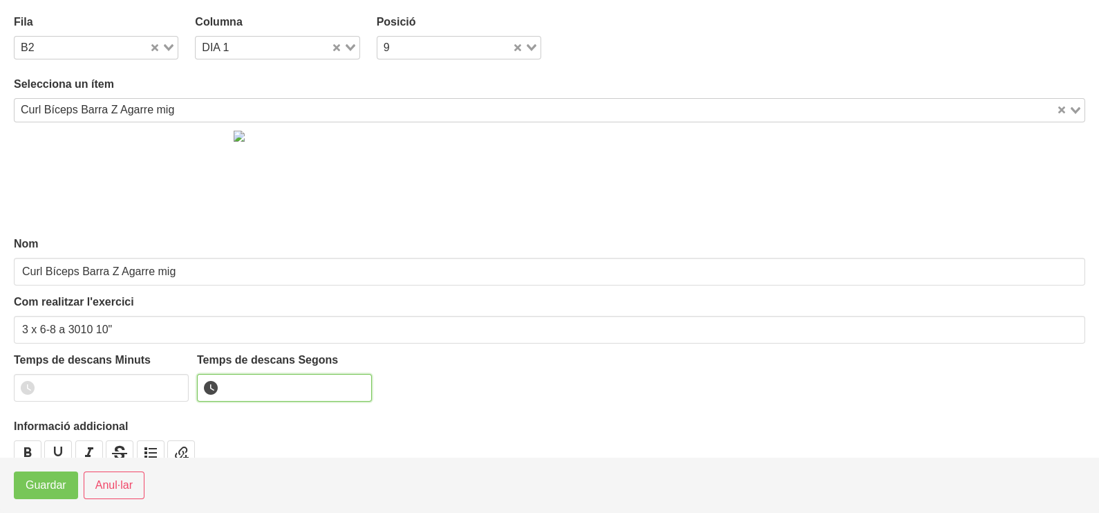
click at [252, 382] on input "number" at bounding box center [284, 388] width 175 height 28
click at [60, 484] on span "Guardar" at bounding box center [46, 485] width 41 height 17
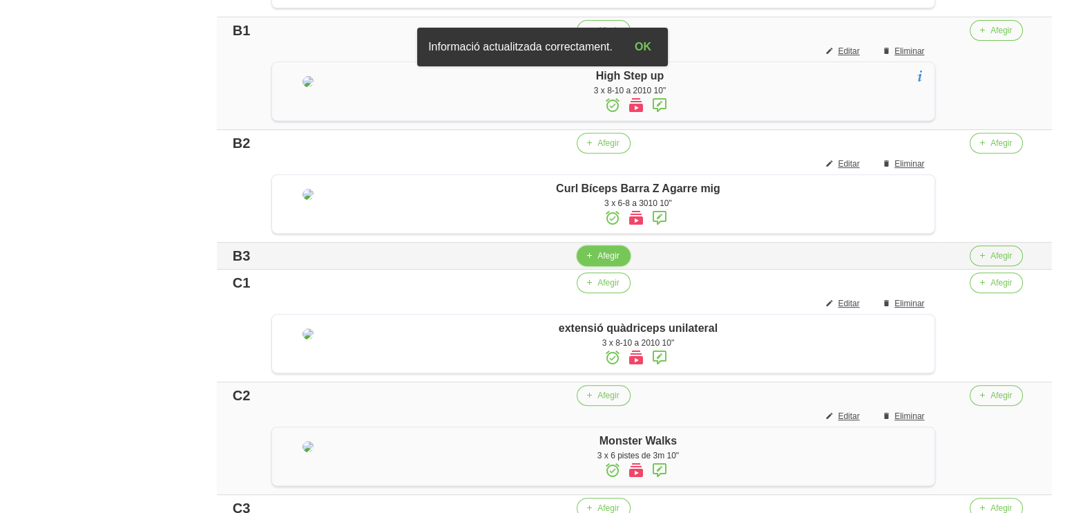
click at [598, 266] on button "Afegir" at bounding box center [603, 255] width 53 height 21
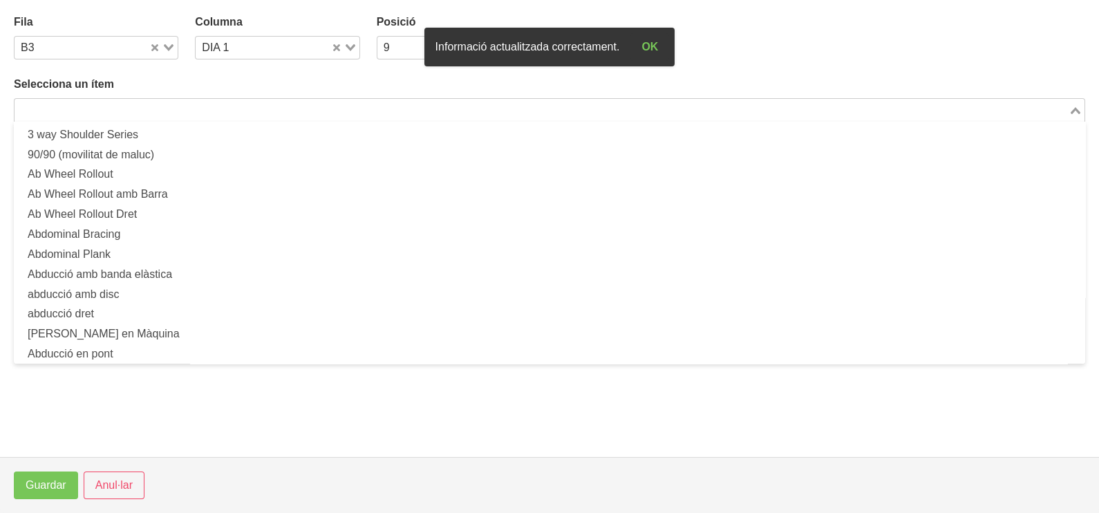
drag, startPoint x: 225, startPoint y: 105, endPoint x: 245, endPoint y: 74, distance: 37.0
click at [226, 104] on input "Search for option" at bounding box center [541, 110] width 1051 height 17
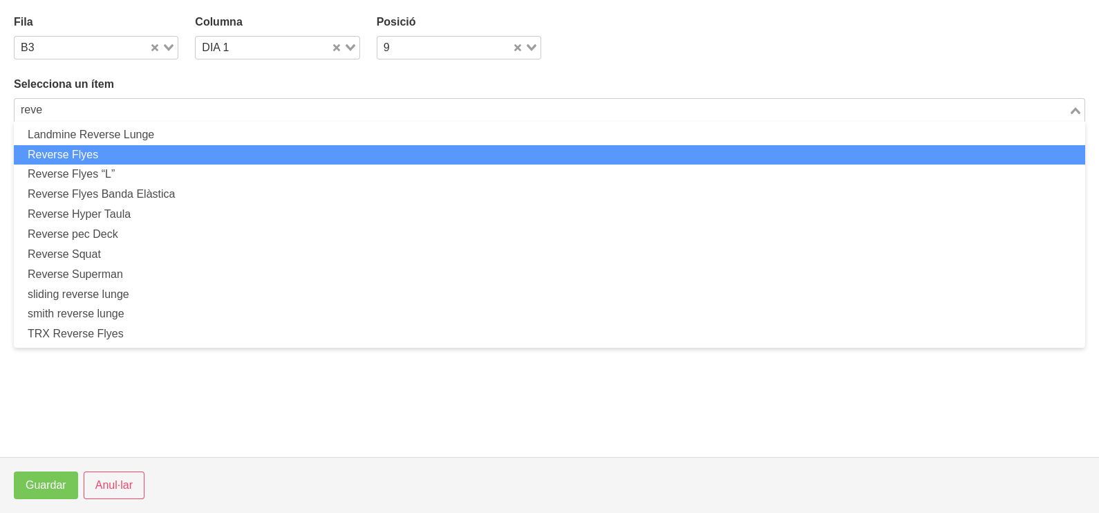
click at [122, 149] on li "Reverse Flyes" at bounding box center [549, 155] width 1071 height 20
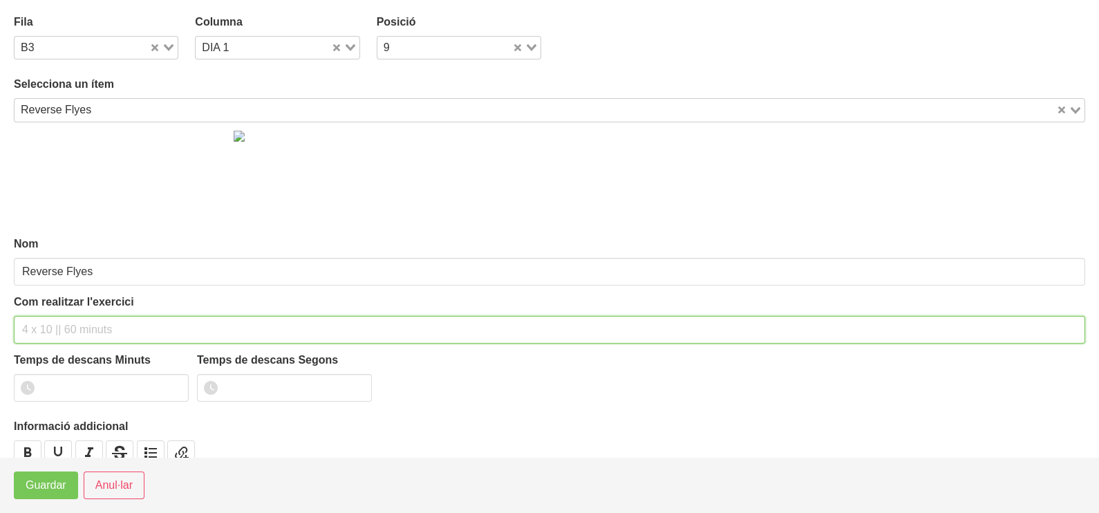
click at [62, 332] on input "text" at bounding box center [549, 330] width 1071 height 28
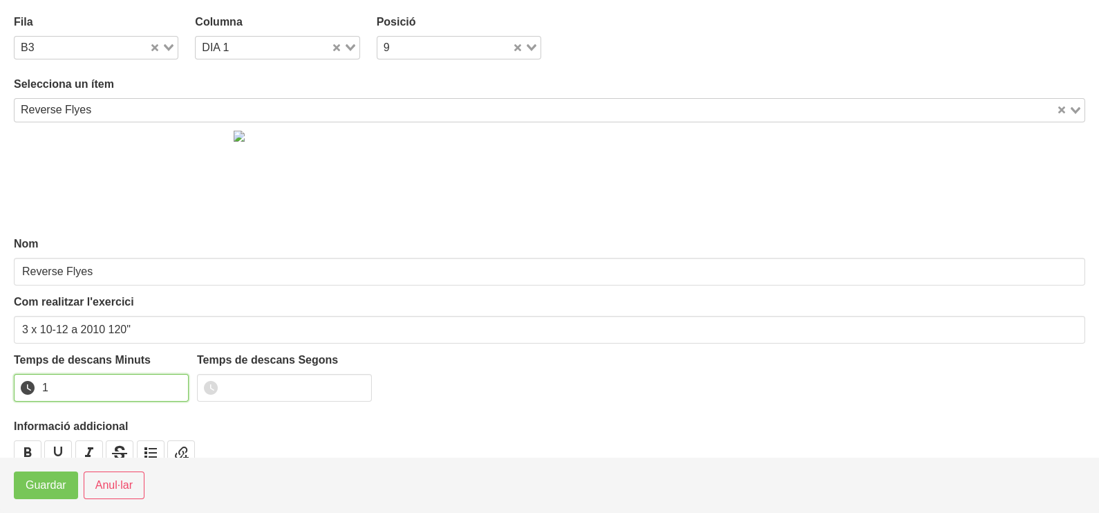
click at [174, 382] on input "1" at bounding box center [101, 388] width 175 height 28
drag, startPoint x: 174, startPoint y: 382, endPoint x: 102, endPoint y: 430, distance: 87.2
click at [151, 396] on input "2" at bounding box center [101, 388] width 175 height 28
click at [59, 487] on span "Guardar" at bounding box center [46, 485] width 41 height 17
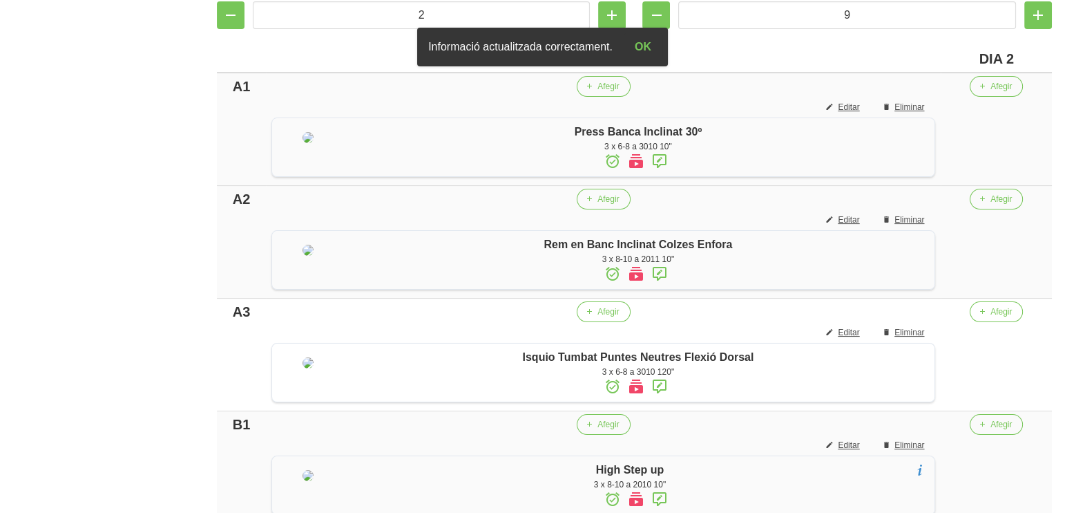
scroll to position [279, 0]
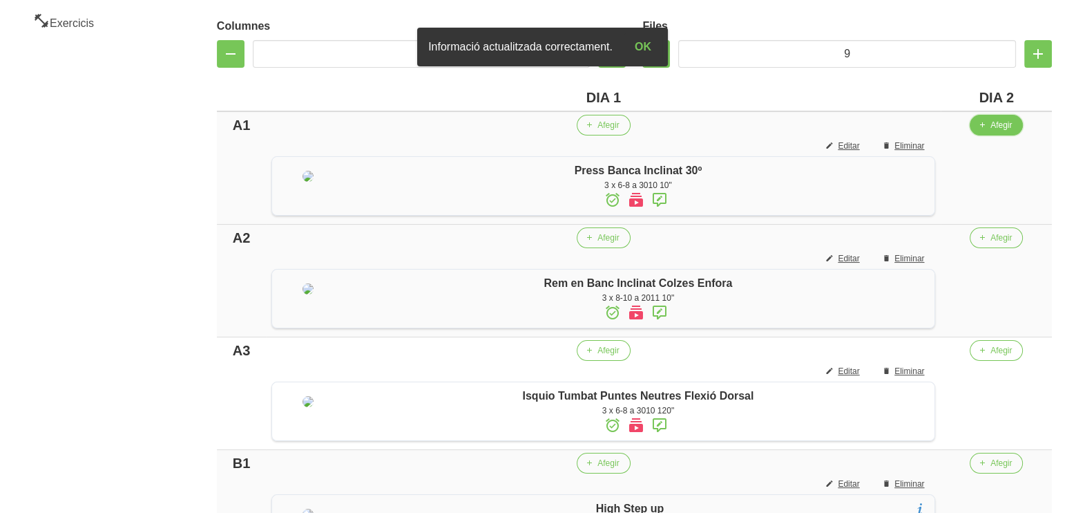
click at [1005, 130] on button "Afegir" at bounding box center [996, 125] width 53 height 21
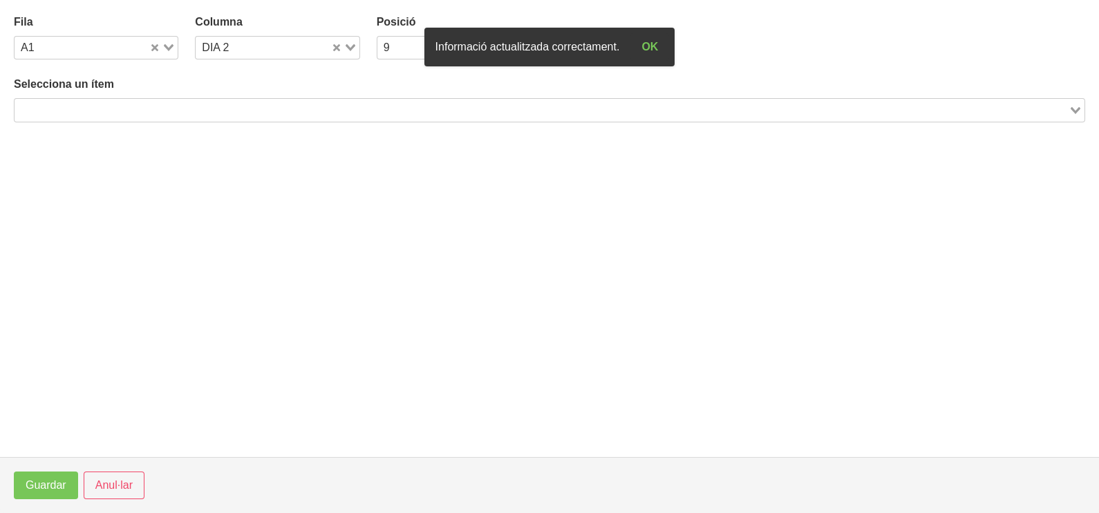
drag, startPoint x: 267, startPoint y: 111, endPoint x: 273, endPoint y: 98, distance: 14.5
click at [267, 109] on input "Search for option" at bounding box center [541, 110] width 1051 height 17
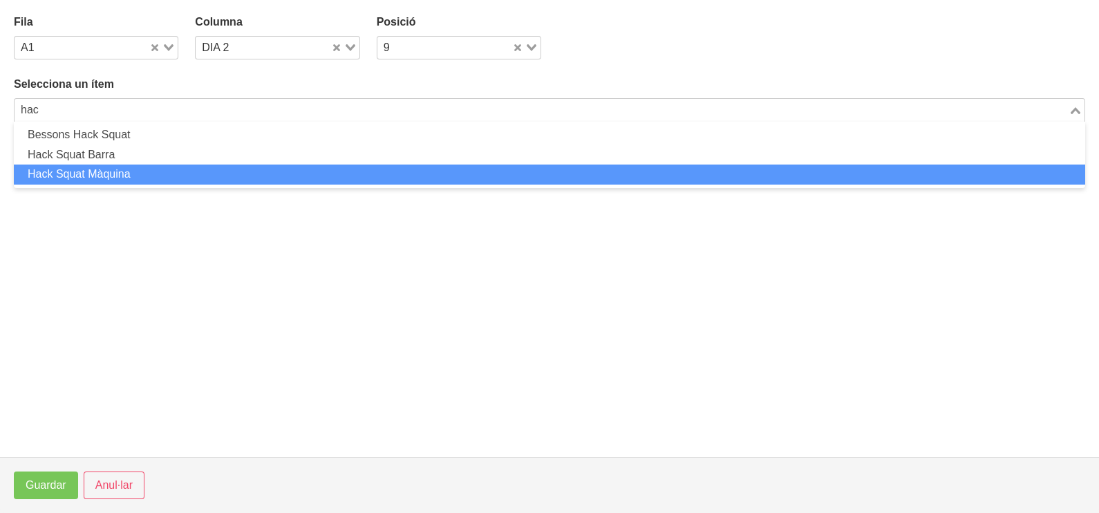
click at [144, 175] on li "Hack Squat Màquina" at bounding box center [549, 174] width 1071 height 20
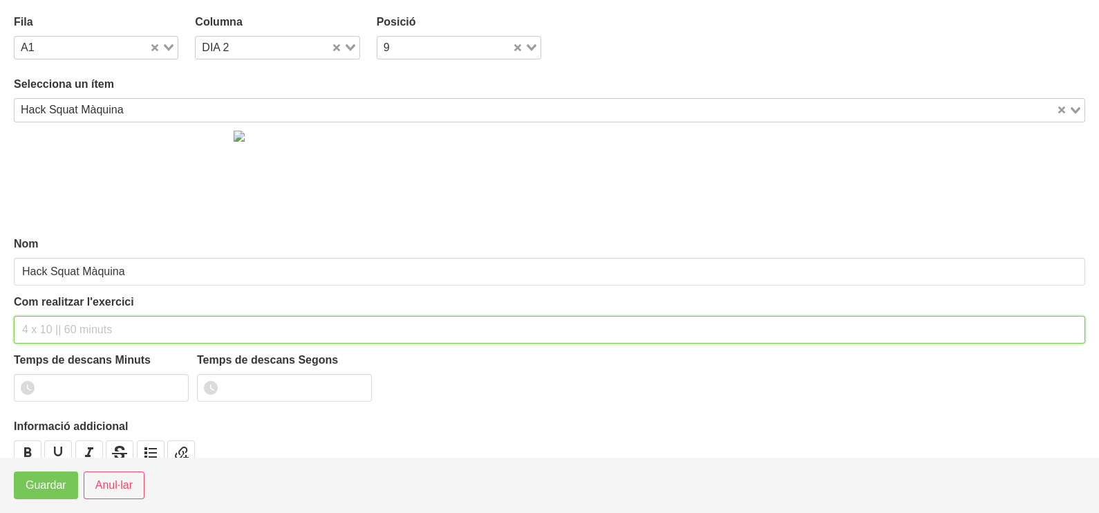
click at [60, 326] on input "text" at bounding box center [549, 330] width 1071 height 28
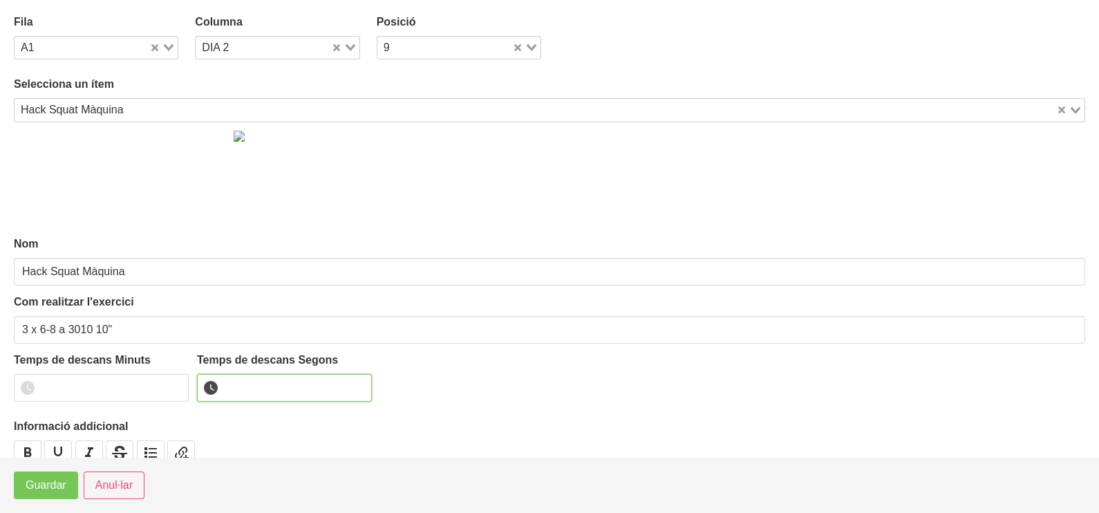
drag, startPoint x: 270, startPoint y: 380, endPoint x: 274, endPoint y: 368, distance: 12.5
click at [272, 380] on input "number" at bounding box center [284, 388] width 175 height 28
click at [50, 487] on span "Guardar" at bounding box center [46, 485] width 41 height 17
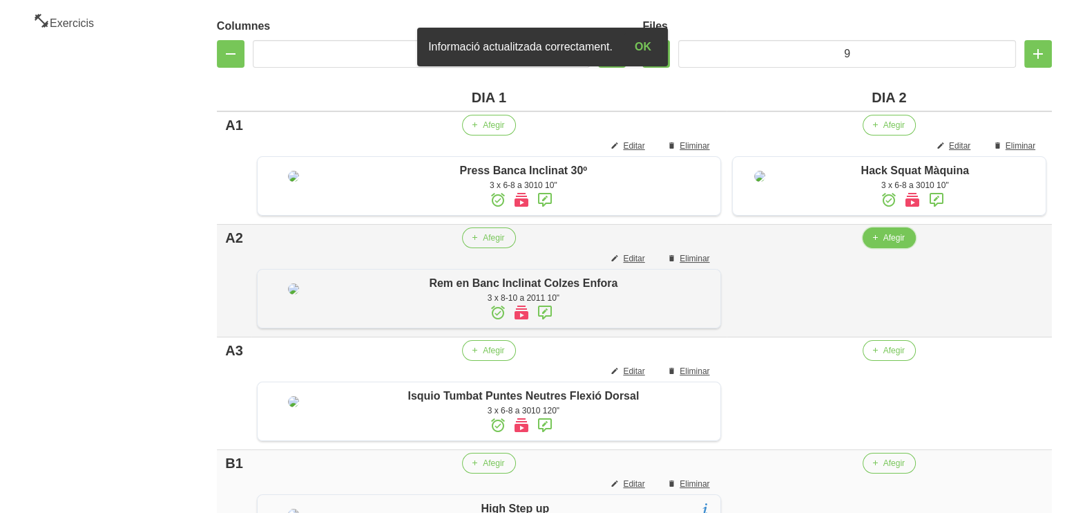
click at [871, 244] on icon "button" at bounding box center [875, 237] width 8 height 12
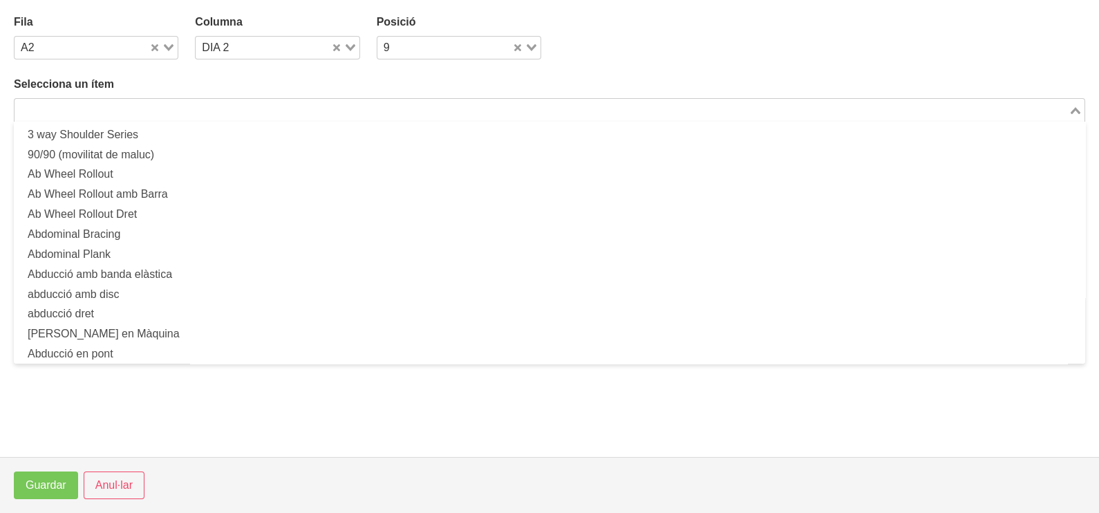
click at [310, 105] on input "Search for option" at bounding box center [541, 110] width 1051 height 17
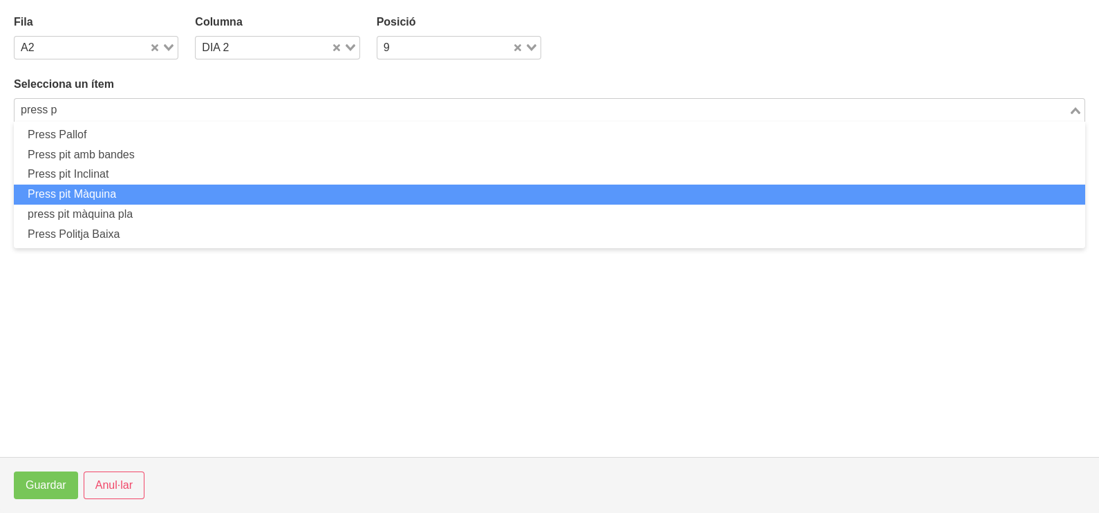
click at [191, 188] on li "Press pit Màquina" at bounding box center [549, 194] width 1071 height 20
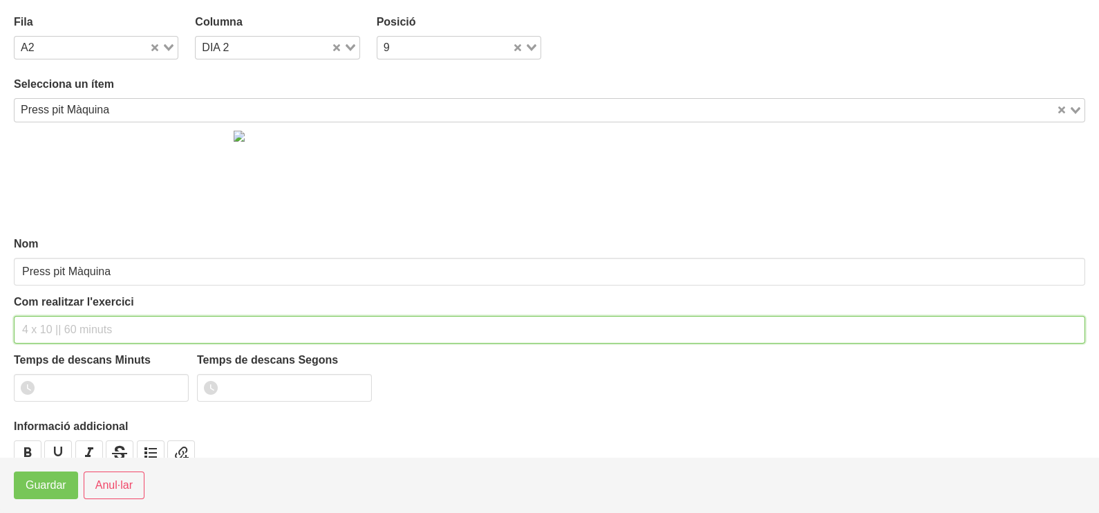
click at [62, 310] on div "Com realitzar l'exercici" at bounding box center [549, 319] width 1071 height 50
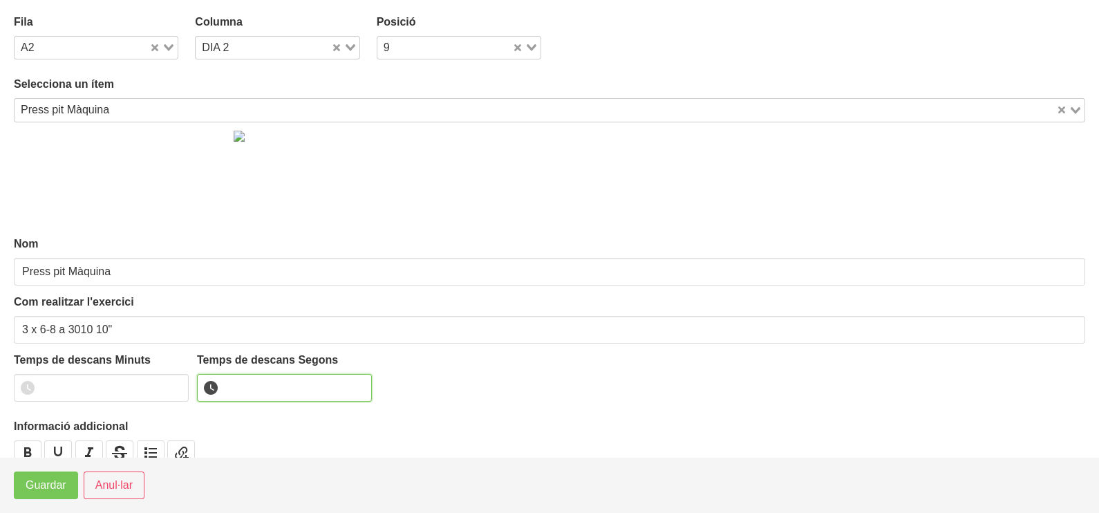
drag, startPoint x: 243, startPoint y: 384, endPoint x: 235, endPoint y: 380, distance: 9.3
click at [242, 383] on input "number" at bounding box center [284, 388] width 175 height 28
click at [48, 491] on span "Guardar" at bounding box center [46, 485] width 41 height 17
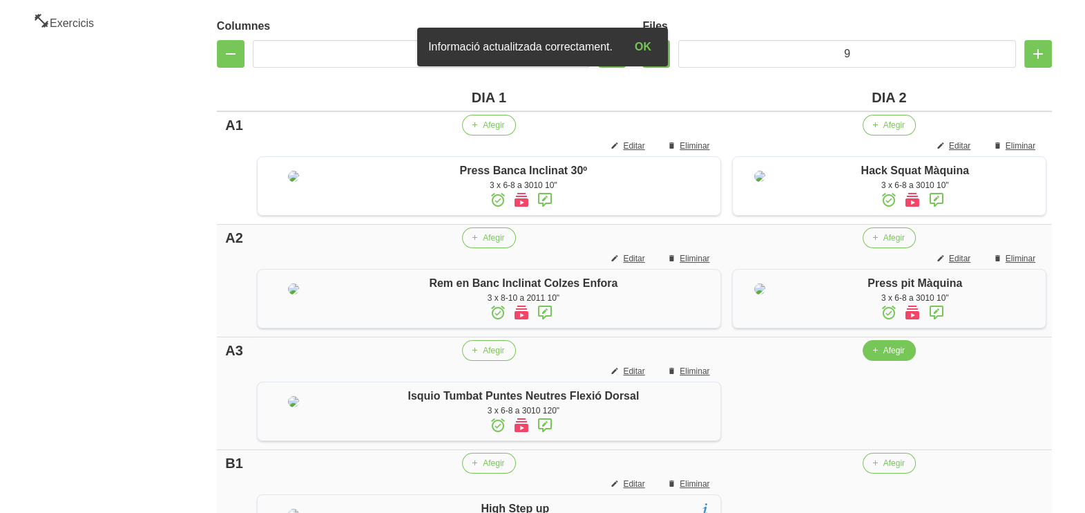
click at [886, 357] on span "Afegir" at bounding box center [894, 350] width 21 height 12
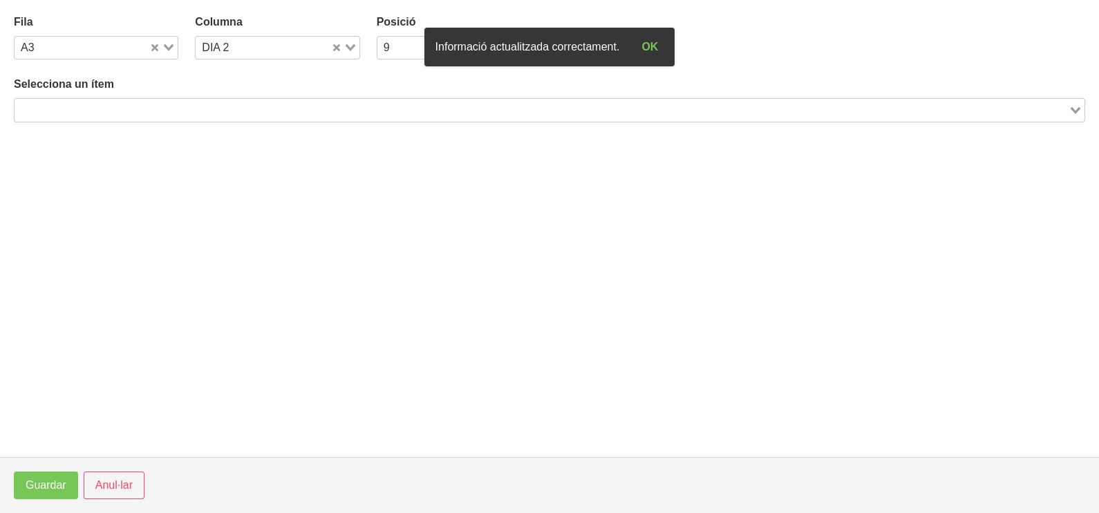
click at [232, 108] on input "Search for option" at bounding box center [541, 110] width 1051 height 17
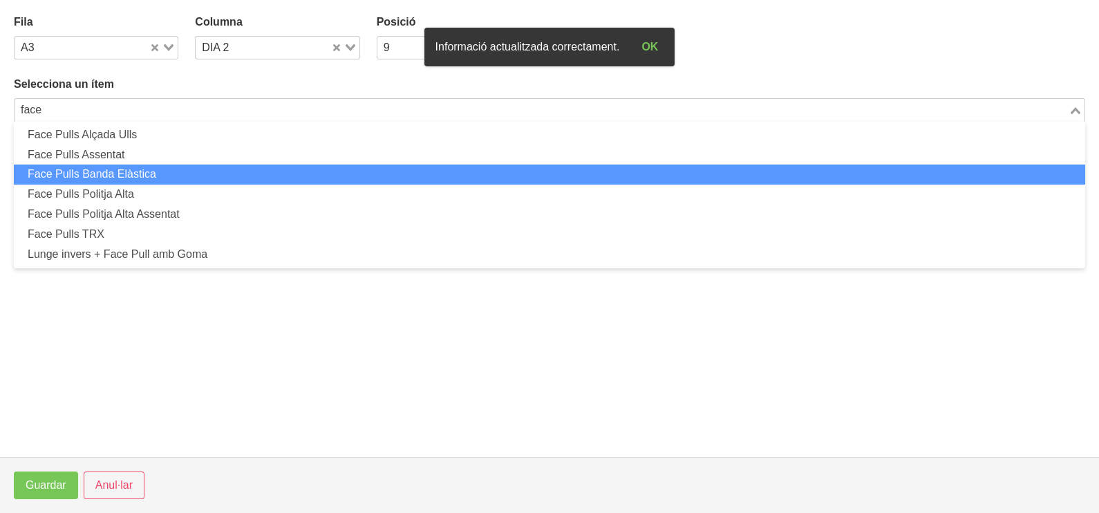
click at [155, 174] on li "Face Pulls Banda Elàstica" at bounding box center [549, 174] width 1071 height 20
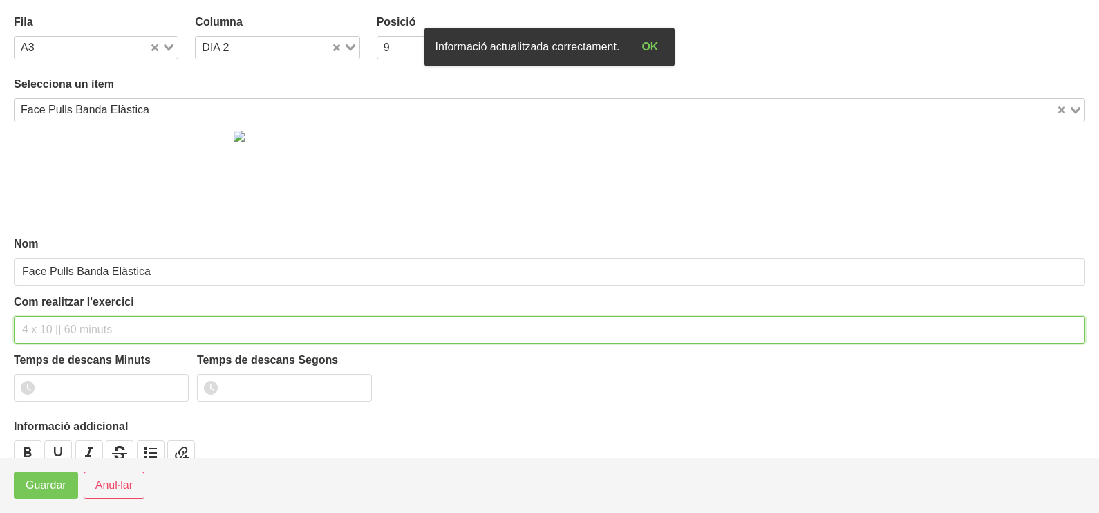
click at [77, 322] on input "text" at bounding box center [549, 330] width 1071 height 28
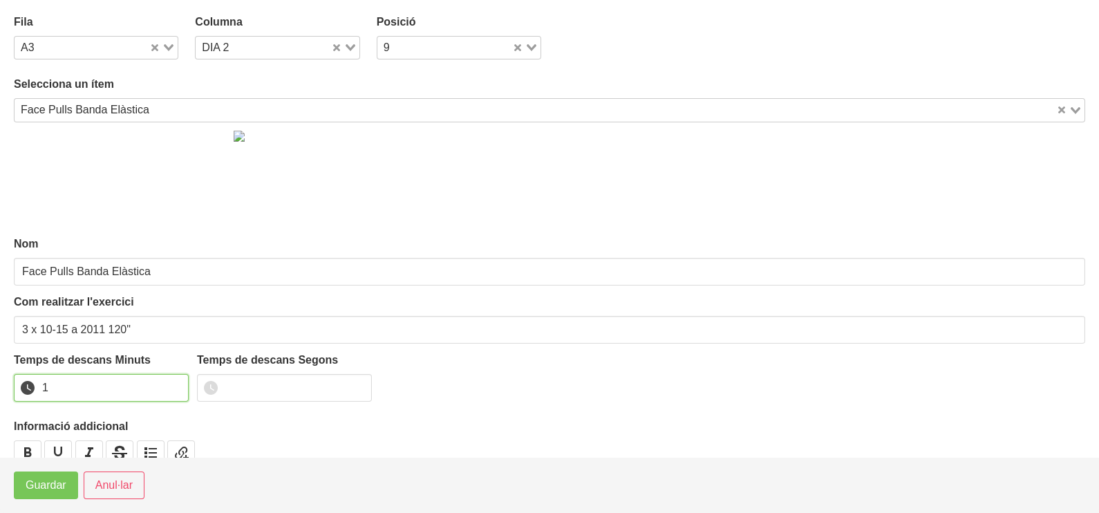
click at [176, 382] on input "1" at bounding box center [101, 388] width 175 height 28
drag, startPoint x: 176, startPoint y: 382, endPoint x: 80, endPoint y: 455, distance: 120.4
click at [166, 388] on input "2" at bounding box center [101, 388] width 175 height 28
click at [55, 485] on span "Guardar" at bounding box center [46, 485] width 41 height 17
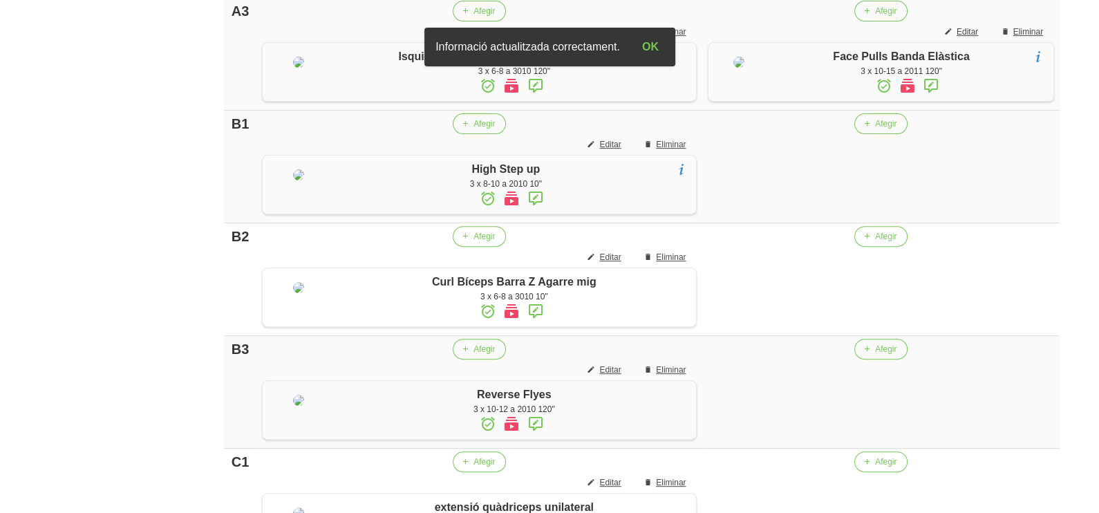
scroll to position [625, 0]
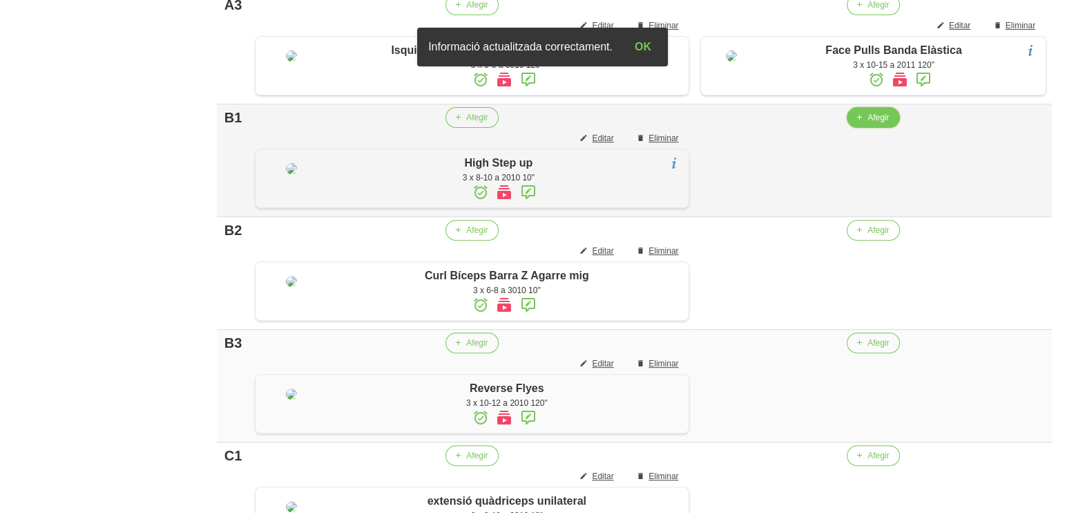
click at [862, 128] on button "Afegir" at bounding box center [873, 117] width 53 height 21
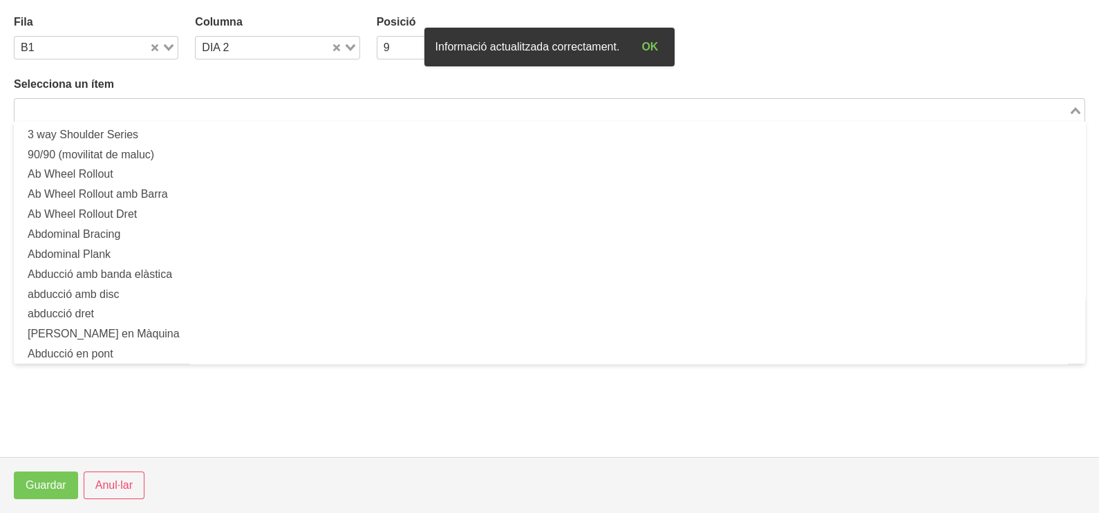
click at [242, 106] on input "Search for option" at bounding box center [541, 110] width 1051 height 17
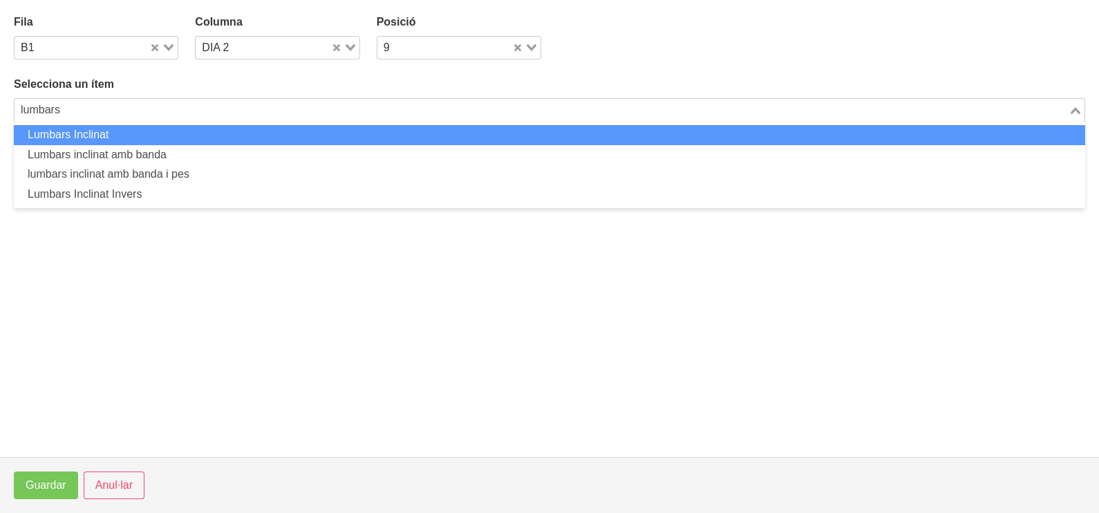
click at [221, 133] on li "Lumbars Inclinat" at bounding box center [549, 135] width 1071 height 20
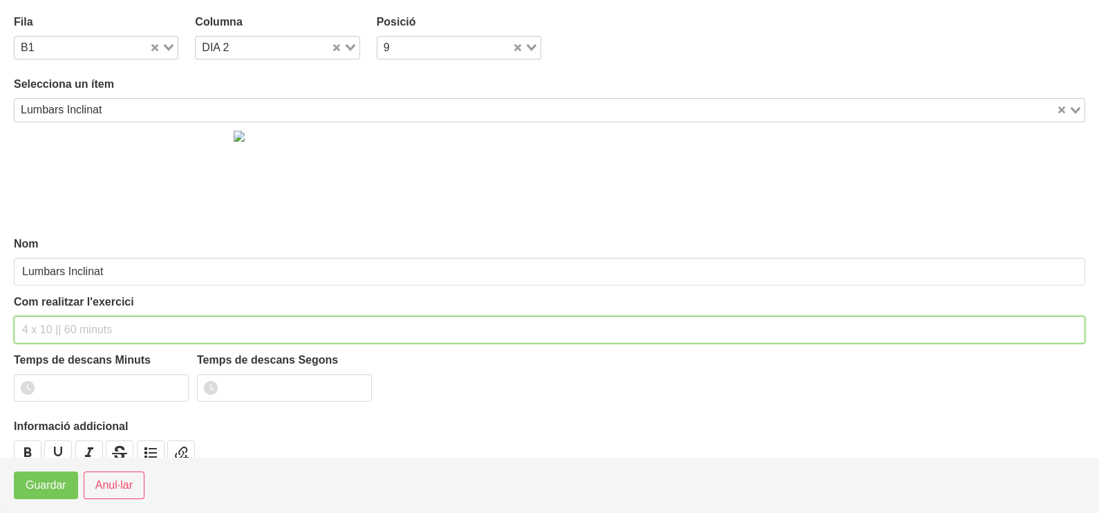
click at [59, 322] on input "text" at bounding box center [549, 330] width 1071 height 28
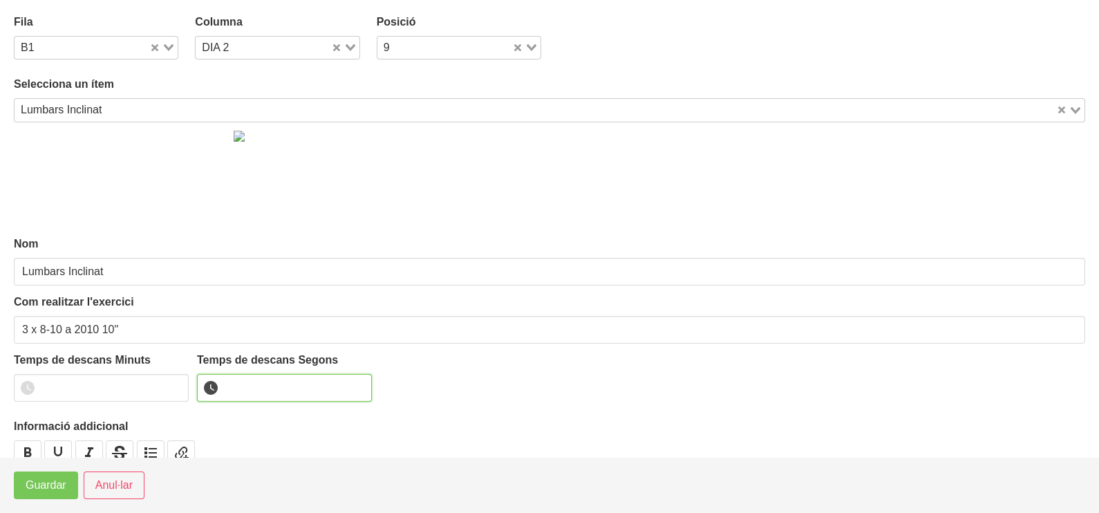
click at [247, 379] on input "number" at bounding box center [284, 388] width 175 height 28
click at [60, 484] on span "Guardar" at bounding box center [46, 485] width 41 height 17
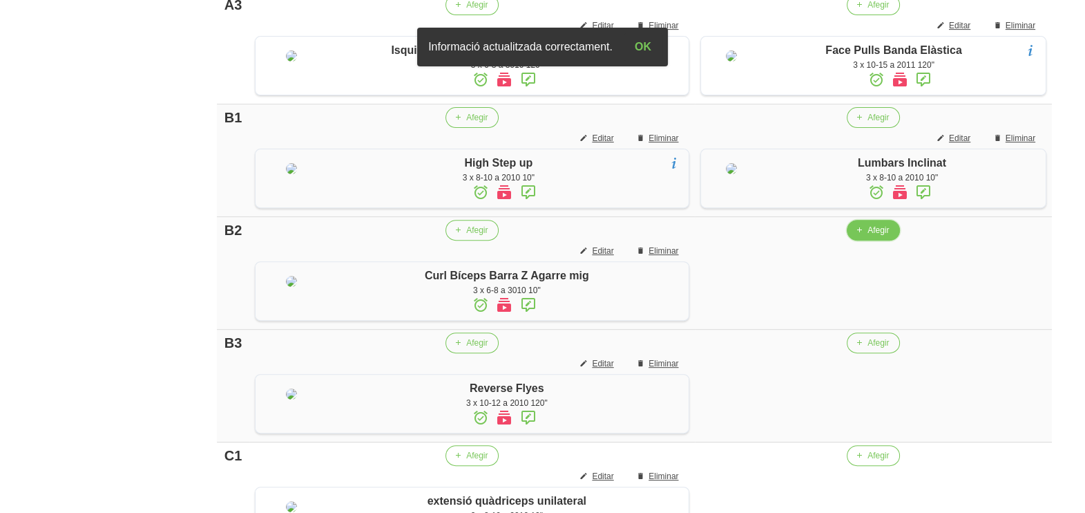
click at [870, 236] on span "Afegir" at bounding box center [878, 230] width 21 height 12
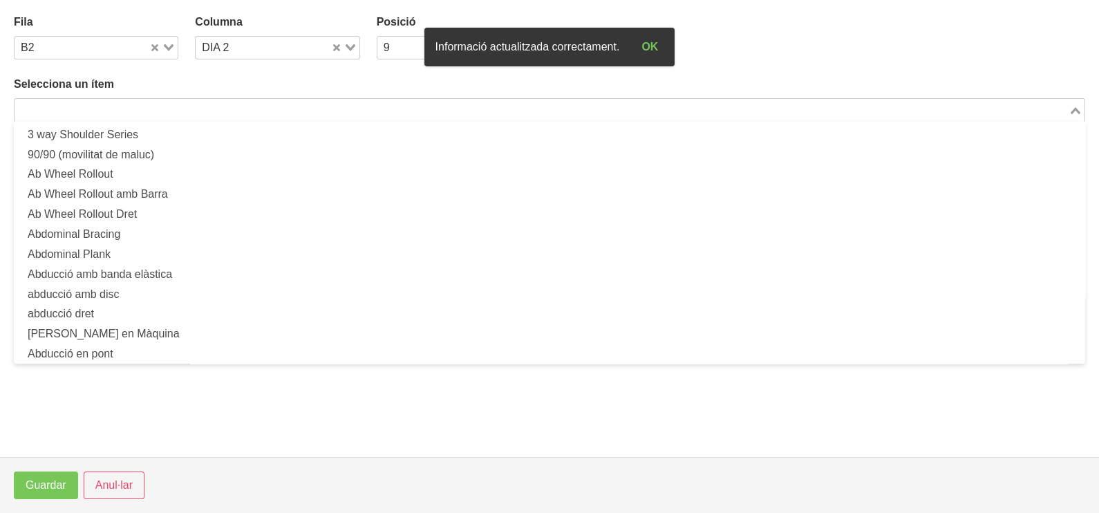
click at [225, 104] on input "Search for option" at bounding box center [541, 110] width 1051 height 17
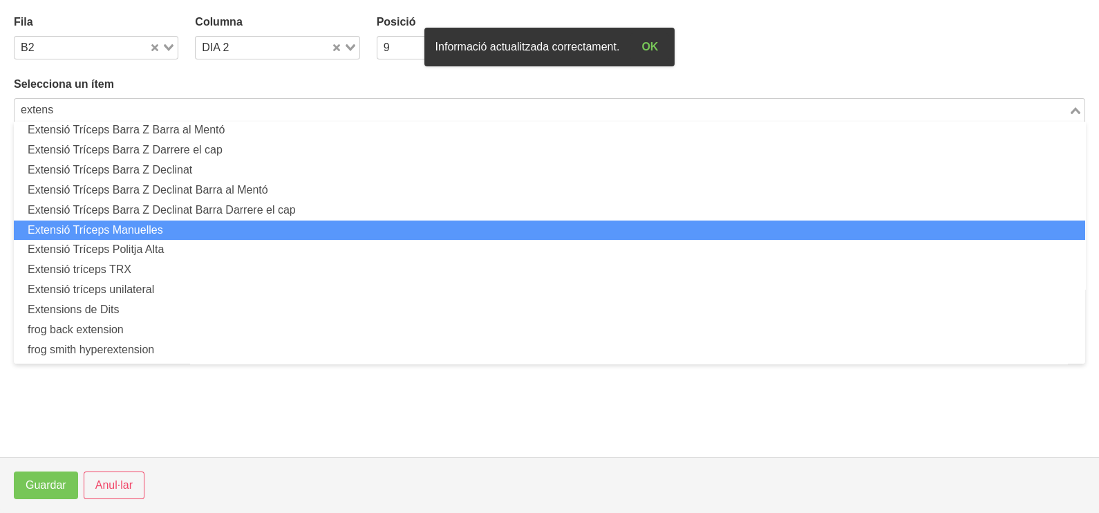
click at [194, 230] on li "Extensió Tríceps Manuelles" at bounding box center [549, 230] width 1071 height 20
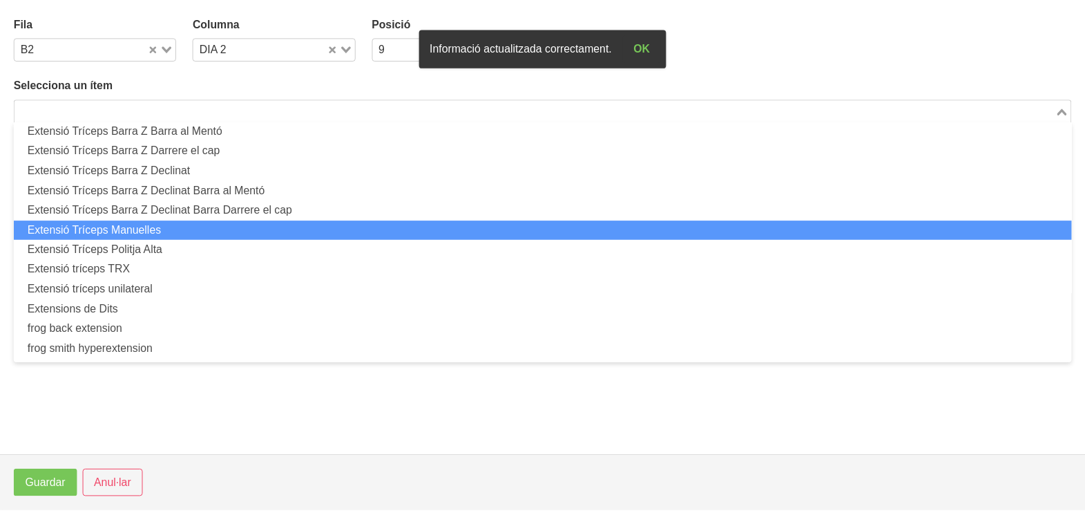
scroll to position [3, 0]
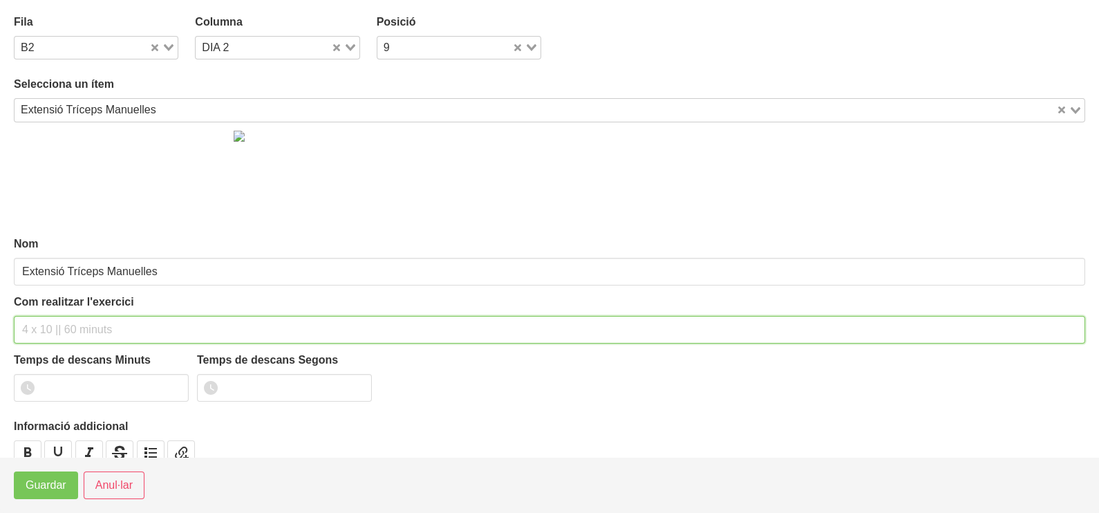
click at [66, 316] on input "text" at bounding box center [549, 330] width 1071 height 28
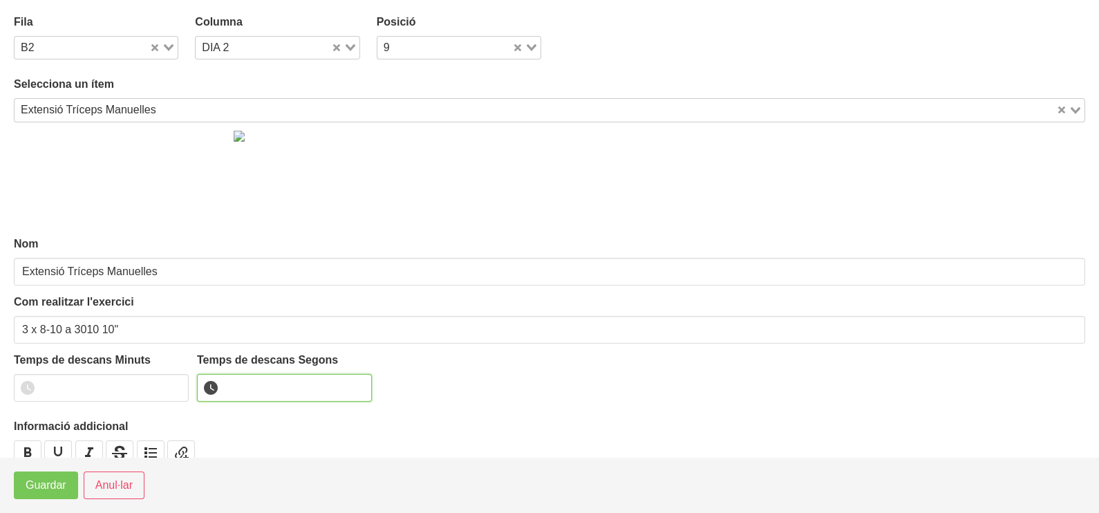
click at [256, 384] on input "number" at bounding box center [284, 388] width 175 height 28
click at [52, 491] on span "Guardar" at bounding box center [46, 485] width 41 height 17
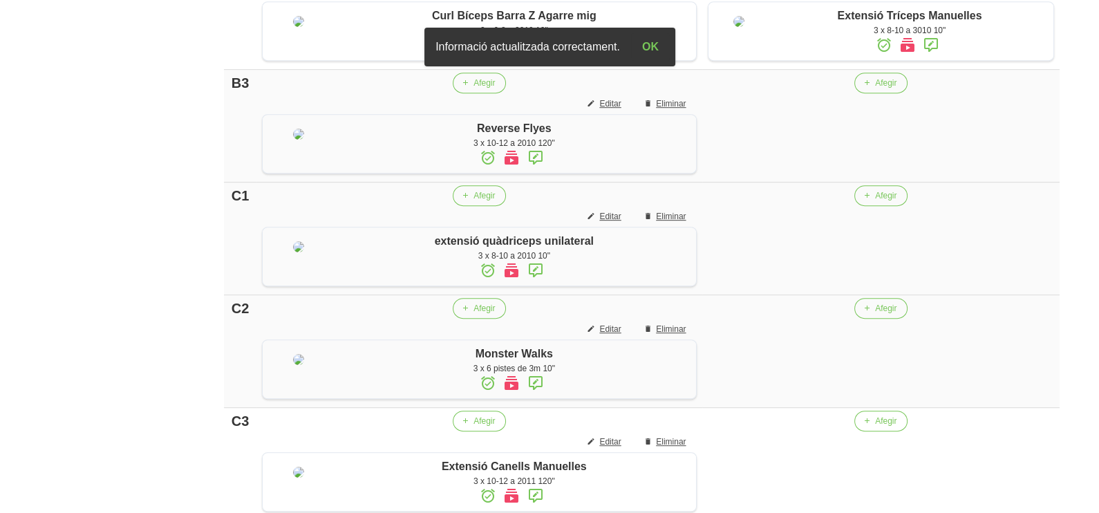
scroll to position [1057, 0]
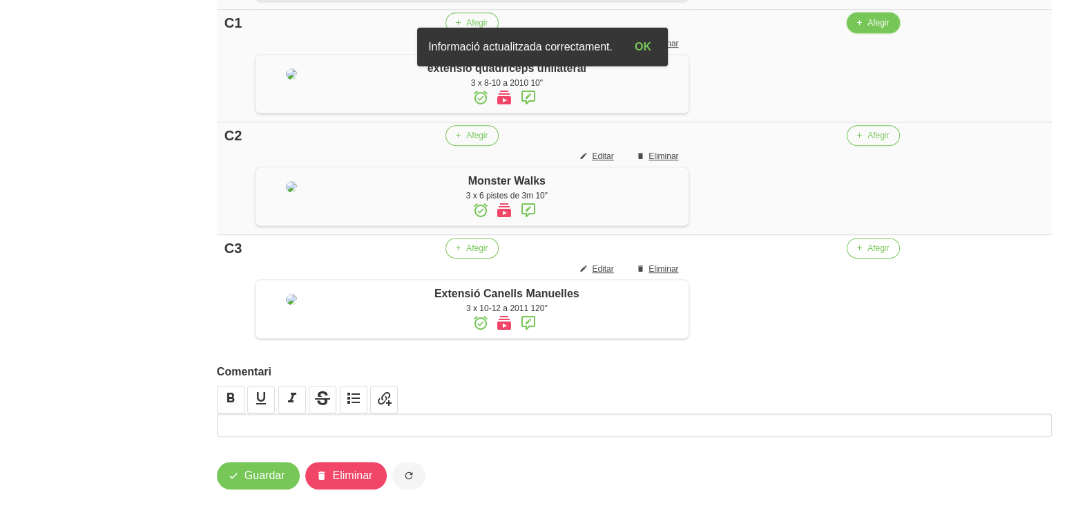
drag, startPoint x: 871, startPoint y: 167, endPoint x: 863, endPoint y: 168, distance: 8.3
click at [863, 33] on button "Afegir" at bounding box center [873, 22] width 53 height 21
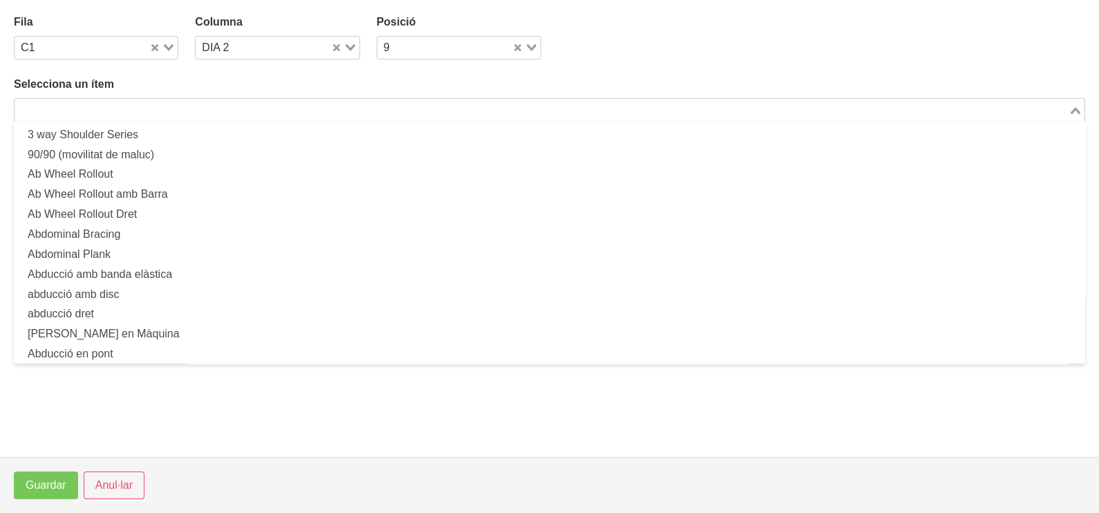
click at [323, 111] on input "Search for option" at bounding box center [541, 110] width 1051 height 17
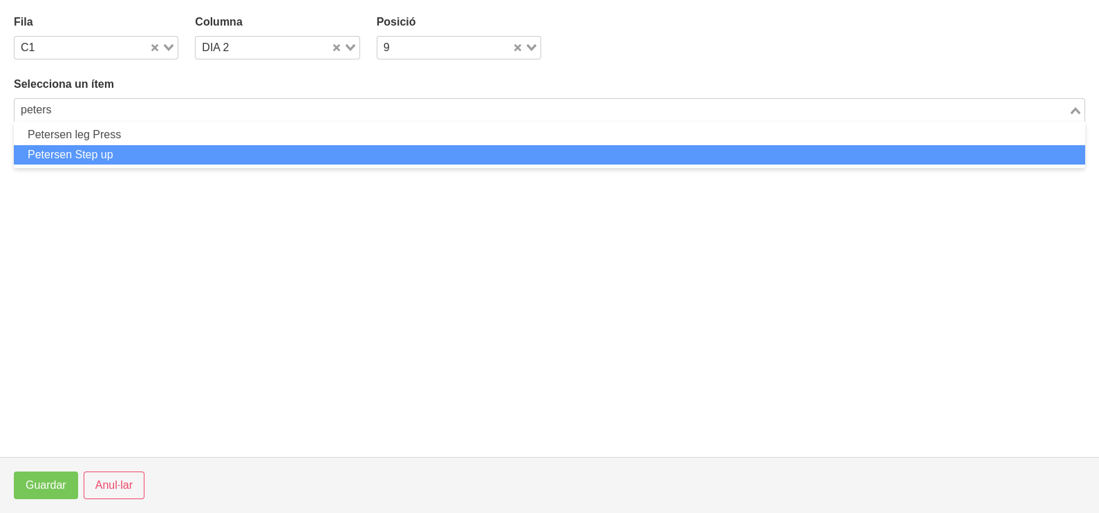
click at [101, 151] on li "Petersen Step up" at bounding box center [549, 155] width 1071 height 20
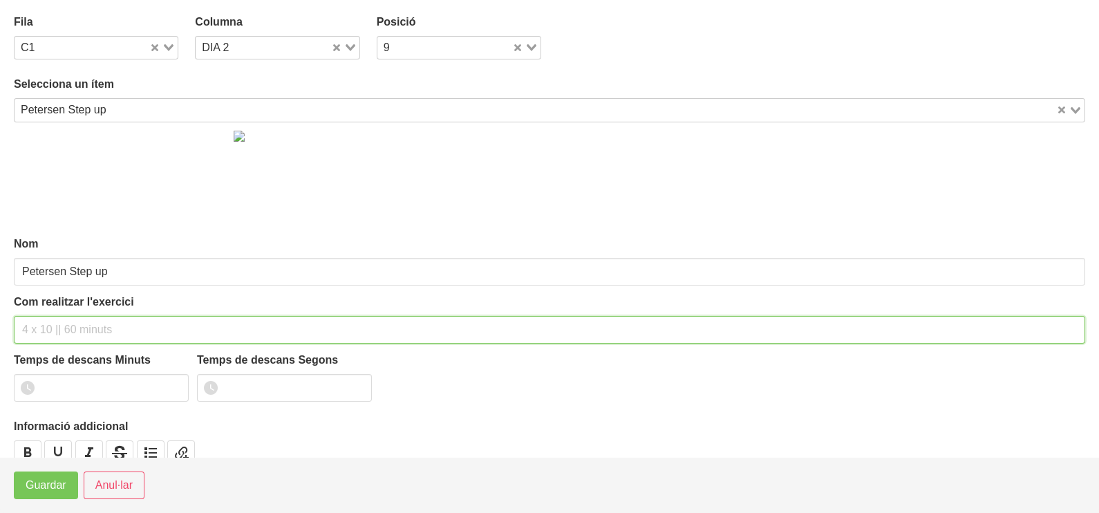
drag, startPoint x: 47, startPoint y: 330, endPoint x: 59, endPoint y: 307, distance: 26.0
click at [54, 319] on input "text" at bounding box center [549, 330] width 1071 height 28
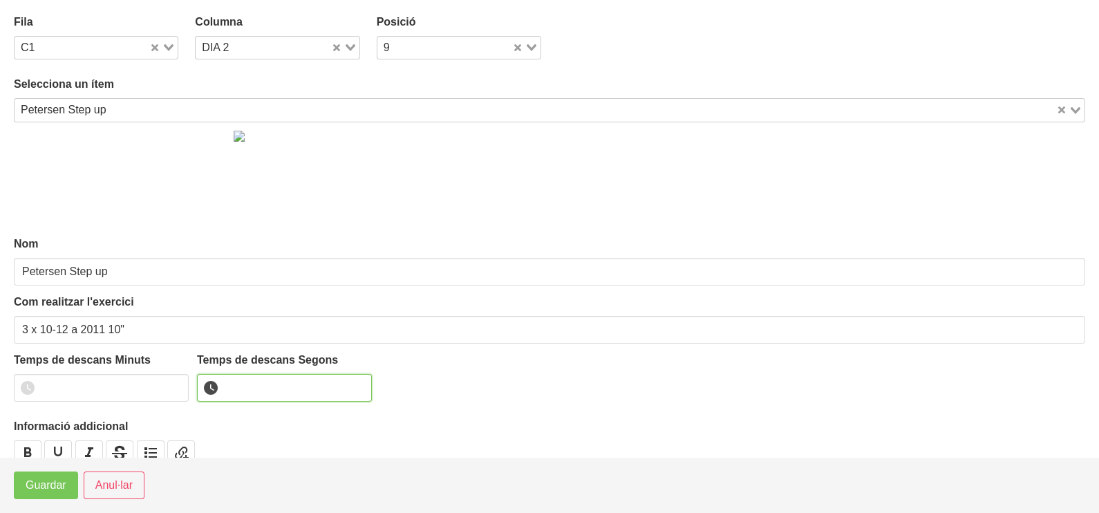
click at [236, 397] on input "number" at bounding box center [284, 388] width 175 height 28
click at [57, 491] on span "Guardar" at bounding box center [46, 485] width 41 height 17
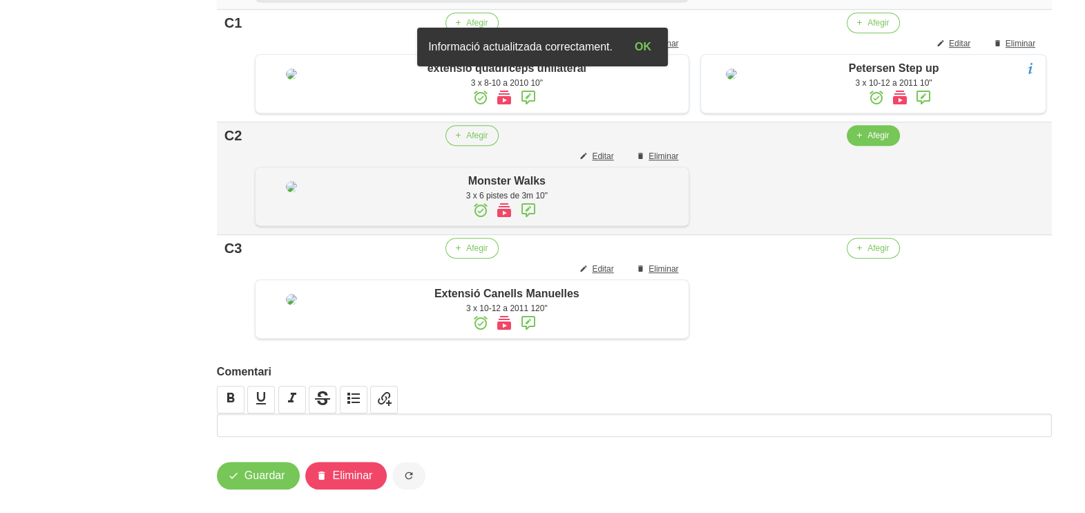
click at [869, 142] on span "Afegir" at bounding box center [878, 135] width 21 height 12
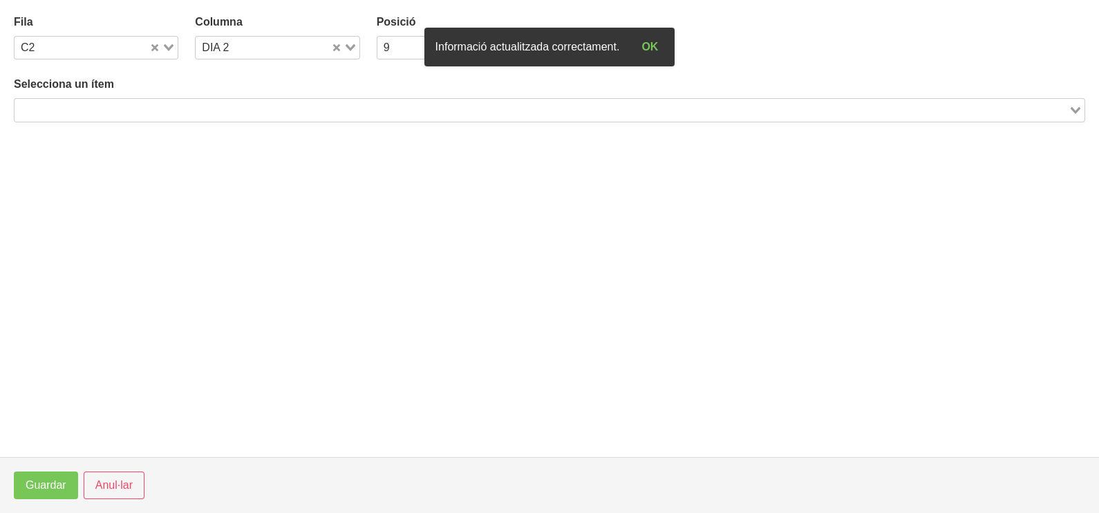
click at [153, 118] on div "Loading..." at bounding box center [549, 109] width 1071 height 23
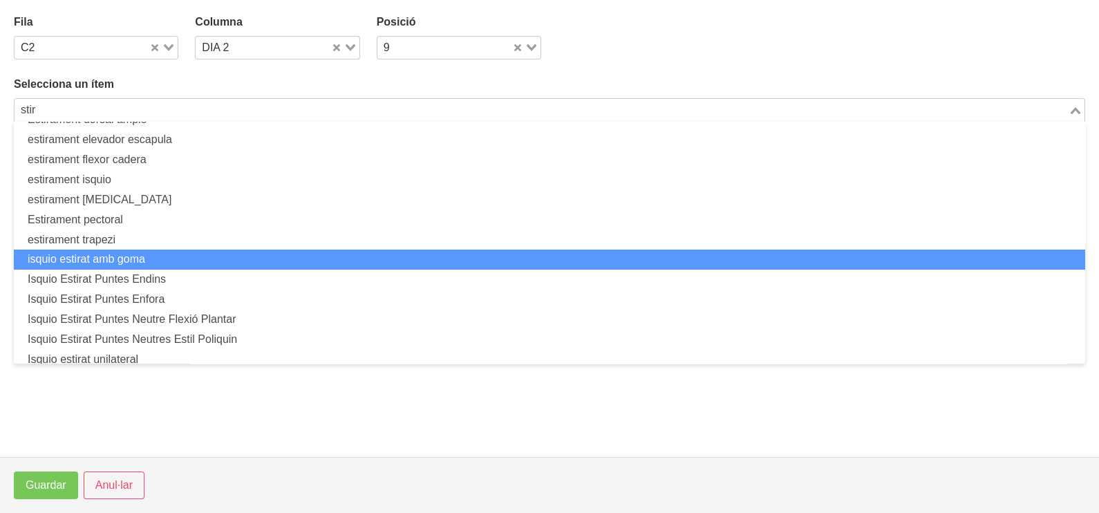
scroll to position [104, 0]
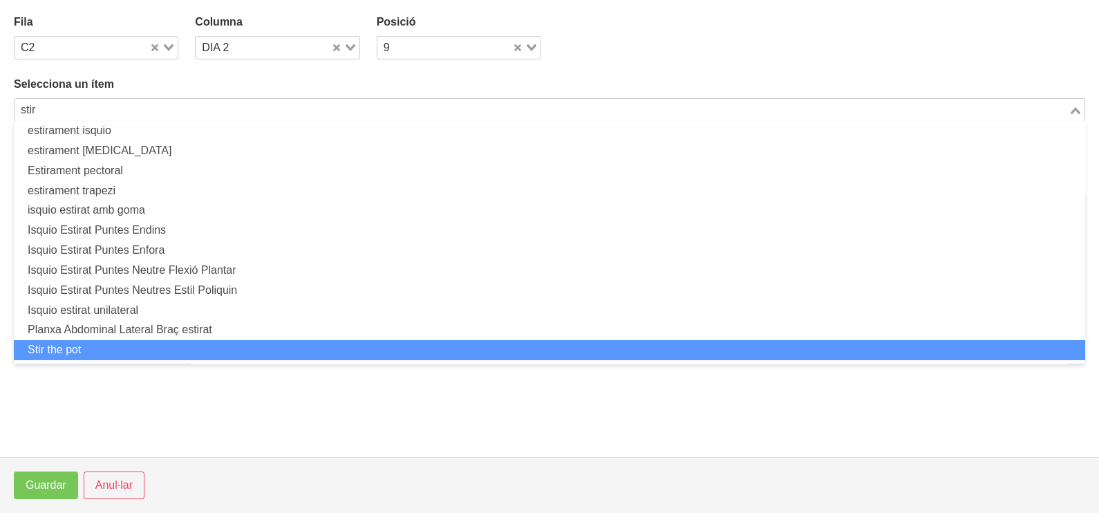
click at [129, 349] on li "Stir the pot" at bounding box center [549, 350] width 1071 height 20
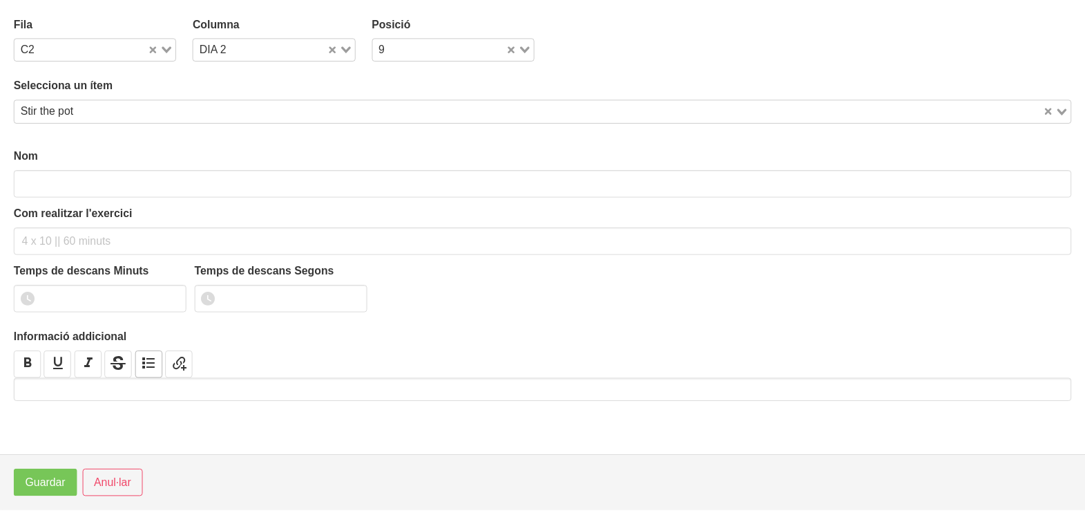
scroll to position [3, 0]
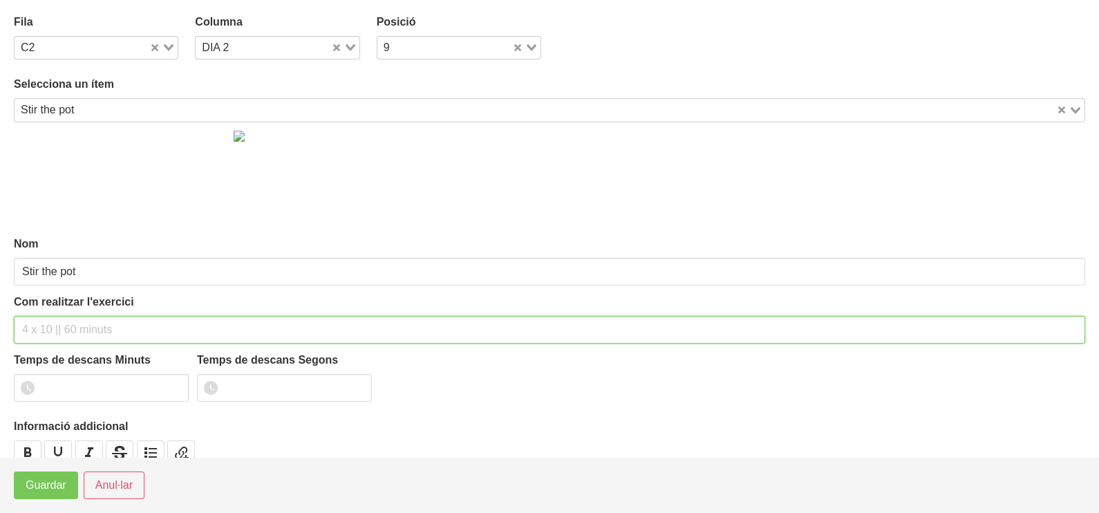
click at [58, 323] on input "text" at bounding box center [549, 330] width 1071 height 28
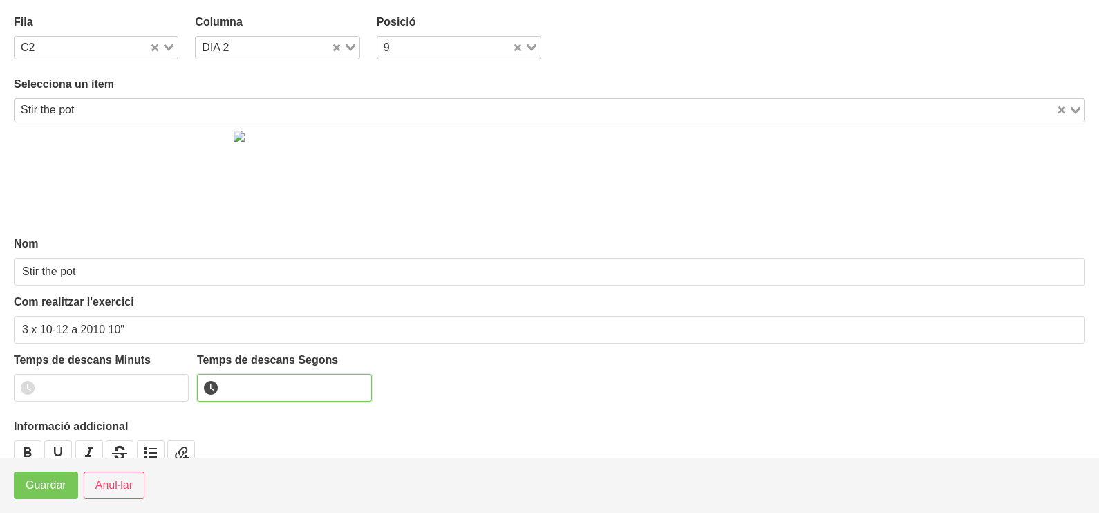
click at [245, 381] on input "number" at bounding box center [284, 388] width 175 height 28
click at [69, 484] on button "Guardar" at bounding box center [46, 485] width 64 height 28
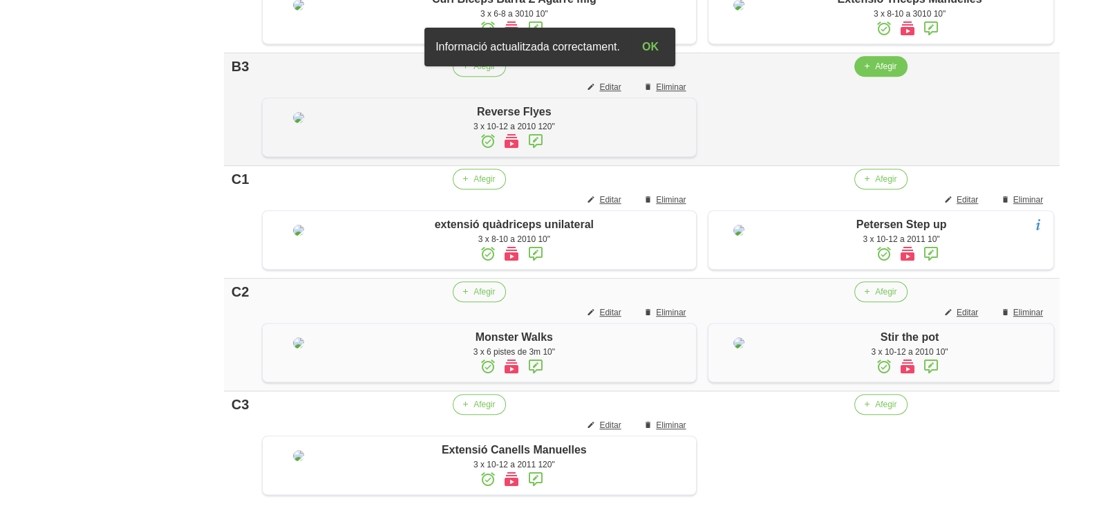
scroll to position [971, 0]
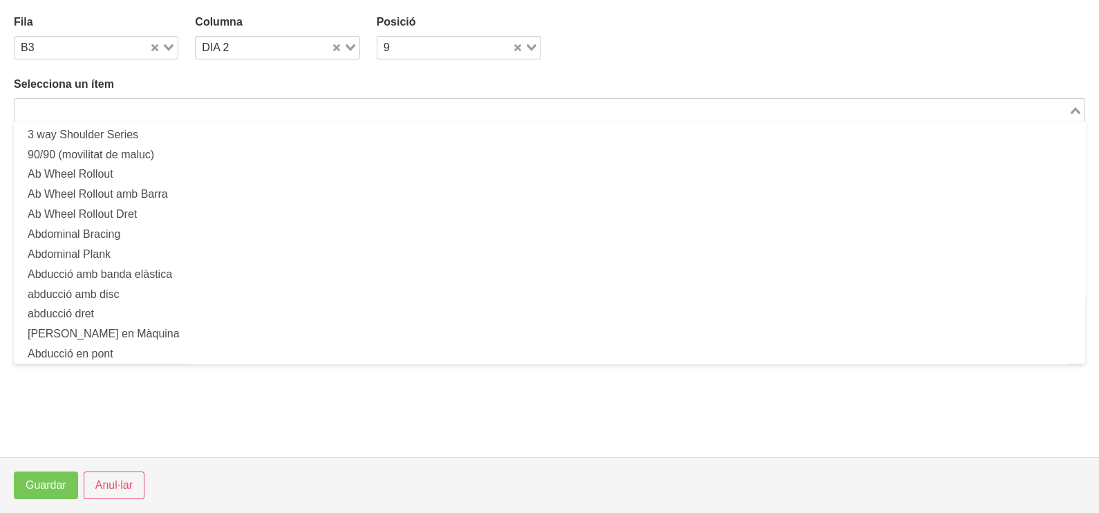
drag, startPoint x: 187, startPoint y: 110, endPoint x: 195, endPoint y: 109, distance: 7.6
click at [193, 110] on input "Search for option" at bounding box center [541, 110] width 1051 height 17
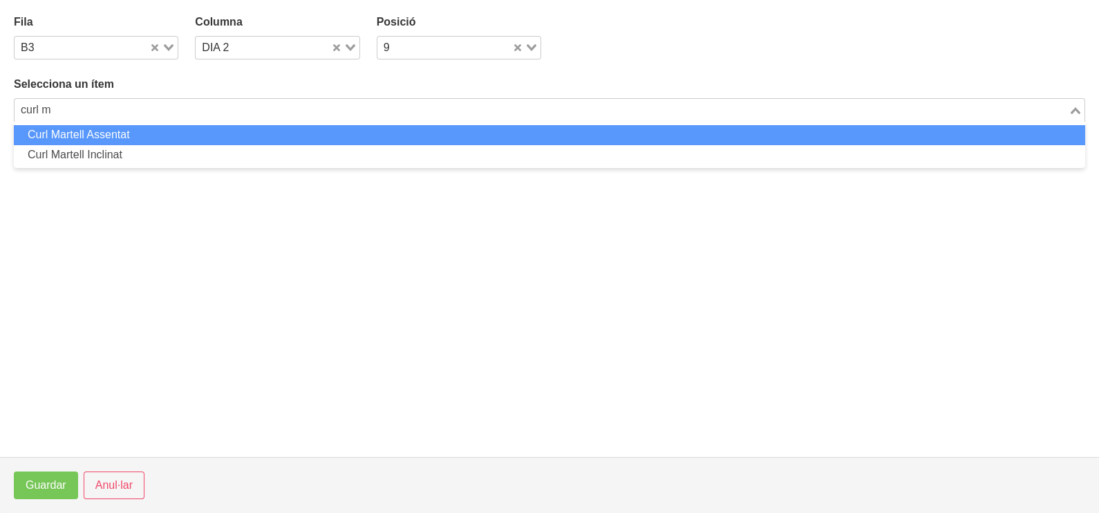
click at [192, 137] on li "Curl Martell Assentat" at bounding box center [549, 135] width 1071 height 20
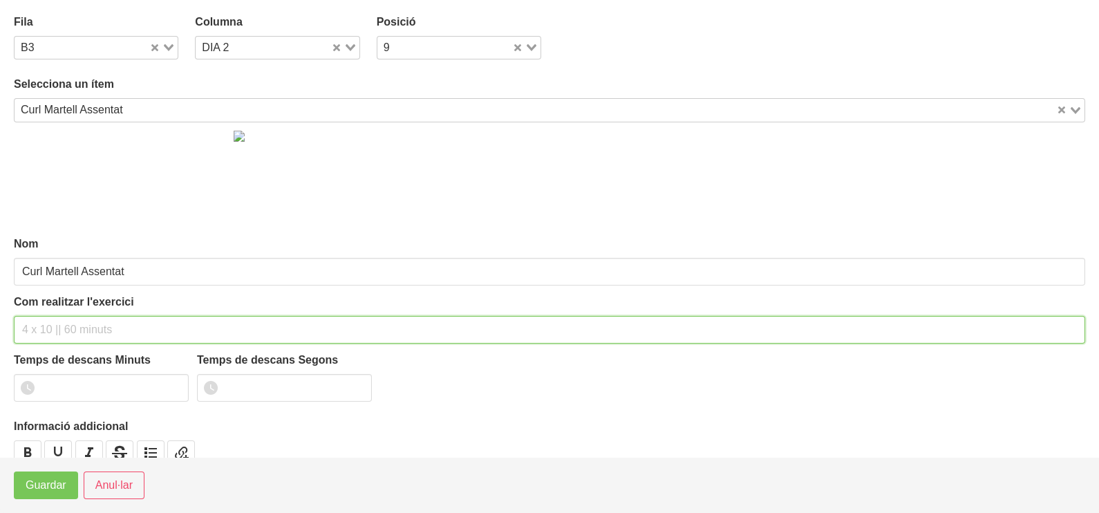
click at [59, 323] on input "text" at bounding box center [549, 330] width 1071 height 28
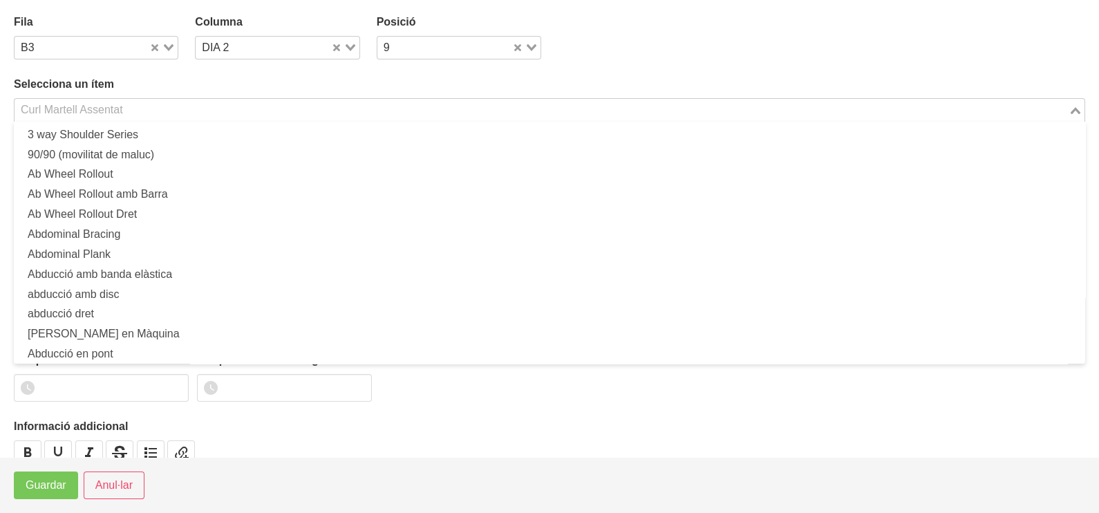
click at [137, 112] on input "Search for option" at bounding box center [541, 110] width 1051 height 17
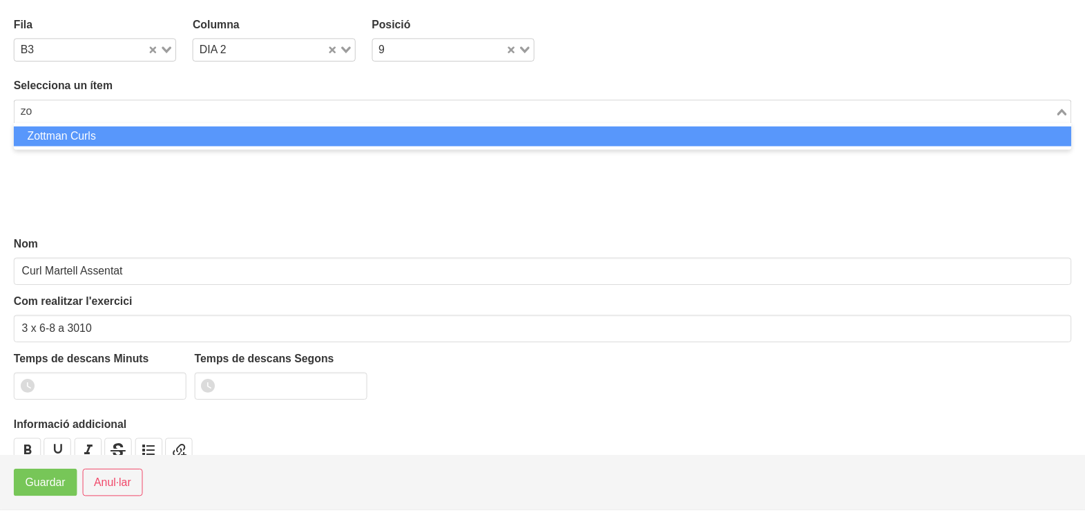
scroll to position [0, 0]
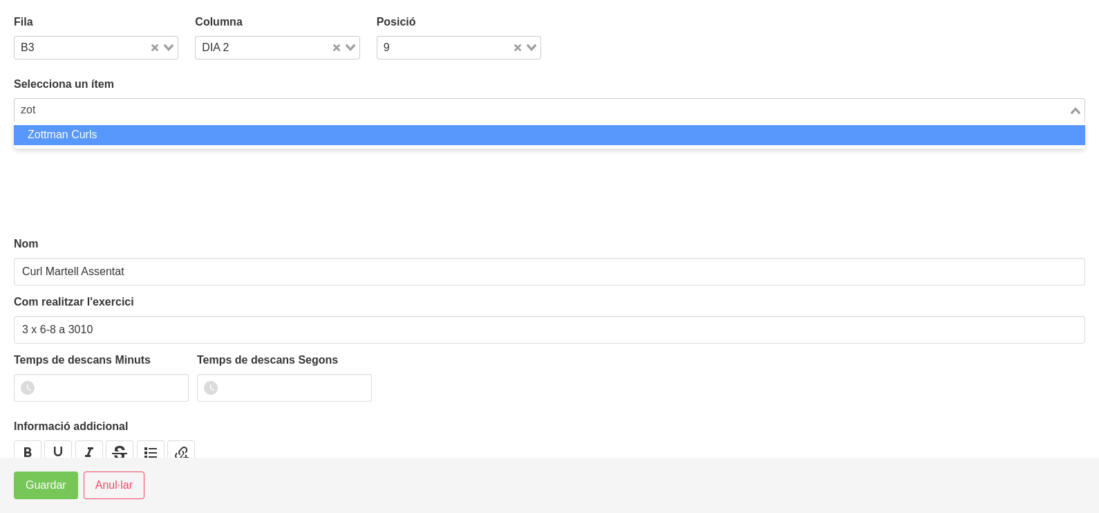
click at [127, 129] on li "Zottman Curls" at bounding box center [549, 135] width 1071 height 20
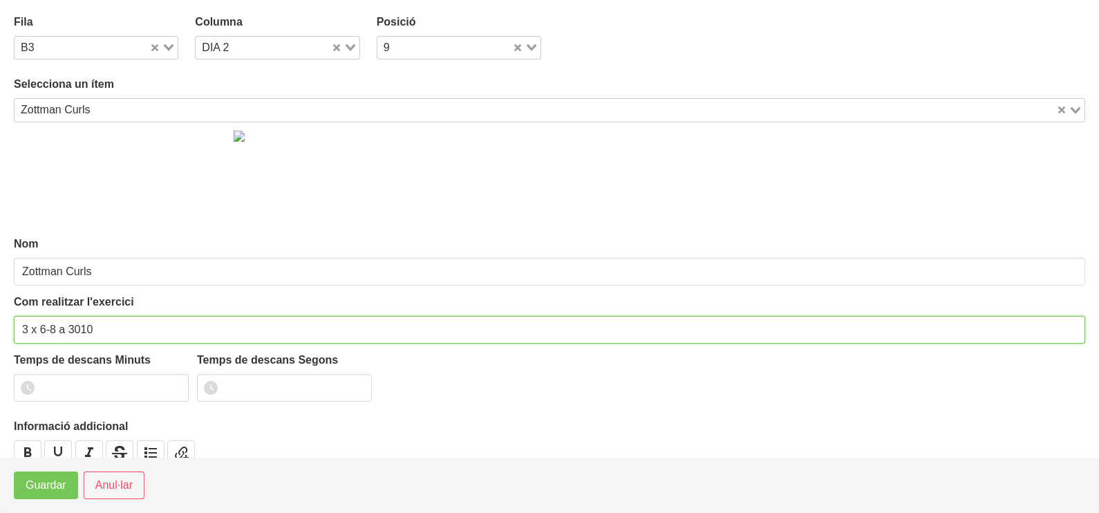
drag, startPoint x: 120, startPoint y: 319, endPoint x: 122, endPoint y: 301, distance: 18.8
click at [120, 313] on div "Com realitzar l'exercici 3 x 6-8 a 3010" at bounding box center [549, 319] width 1071 height 50
click at [97, 328] on input "3 x 6-8 a 3010 60"" at bounding box center [549, 330] width 1071 height 28
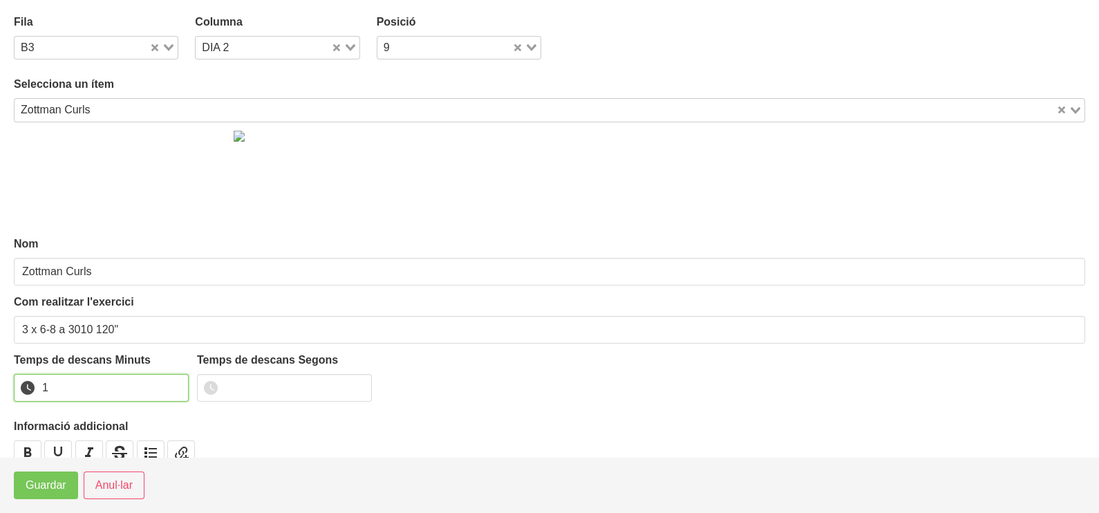
click at [172, 381] on input "1" at bounding box center [101, 388] width 175 height 28
drag, startPoint x: 172, startPoint y: 381, endPoint x: 128, endPoint y: 408, distance: 51.8
click at [170, 380] on input "2" at bounding box center [101, 388] width 175 height 28
click at [61, 477] on span "Guardar" at bounding box center [46, 485] width 41 height 17
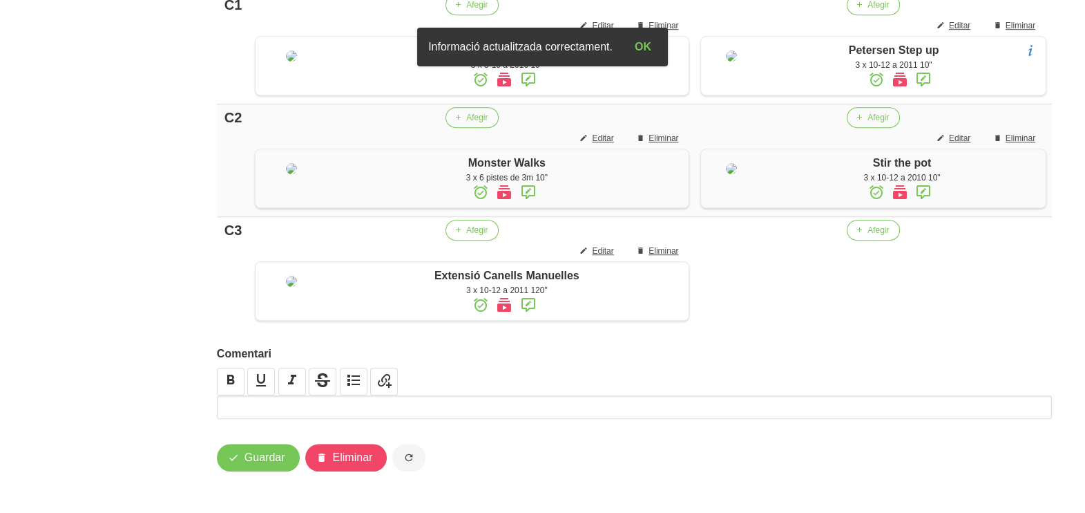
scroll to position [1229, 0]
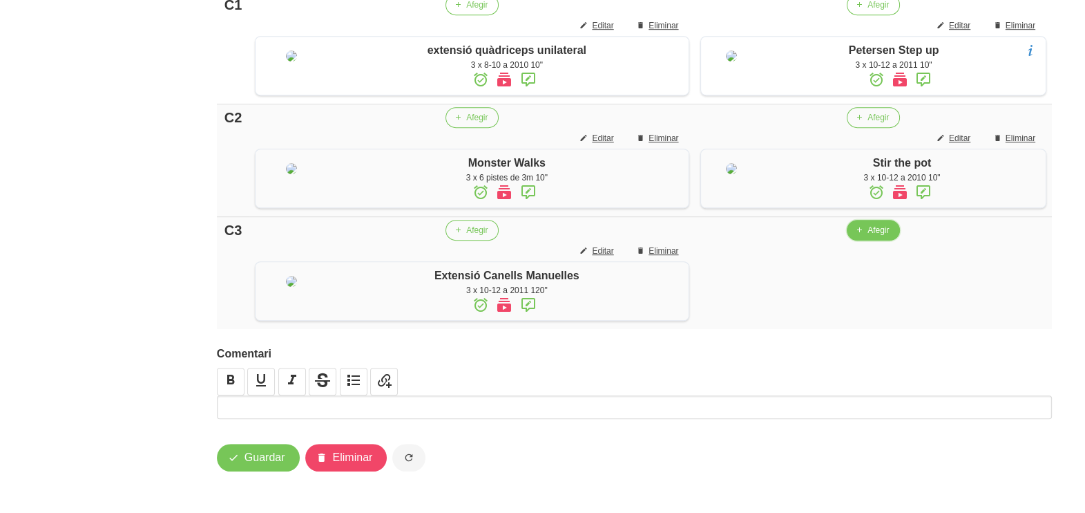
click at [863, 240] on button "Afegir" at bounding box center [873, 230] width 53 height 21
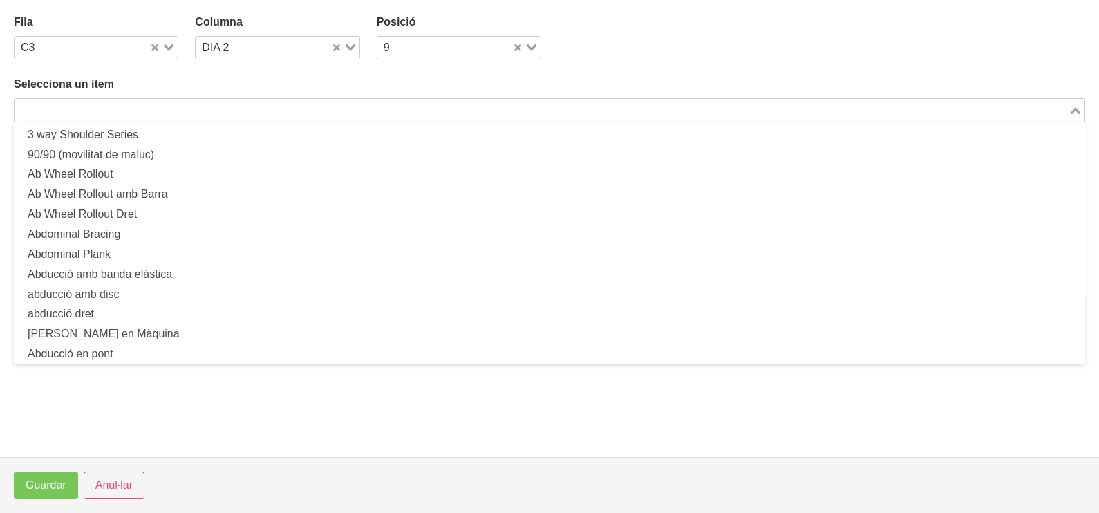
click at [217, 111] on input "Search for option" at bounding box center [541, 110] width 1051 height 17
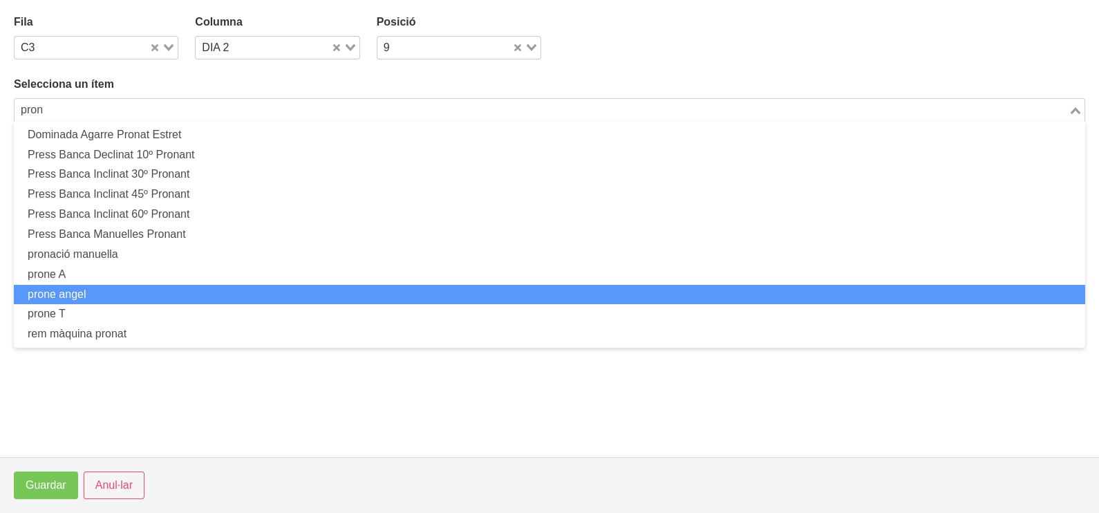
click at [122, 291] on li "prone angel" at bounding box center [549, 295] width 1071 height 20
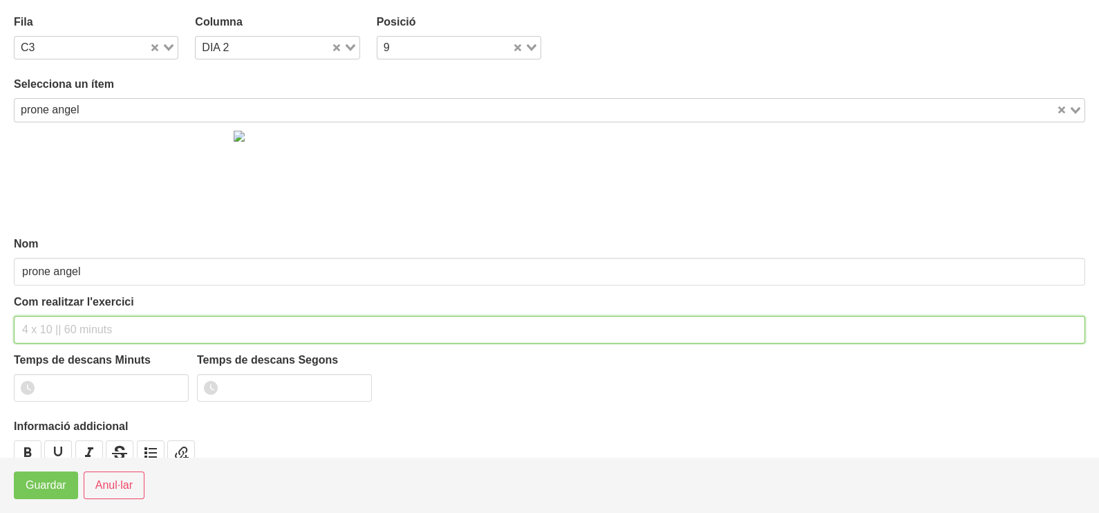
click at [52, 330] on input "text" at bounding box center [549, 330] width 1071 height 28
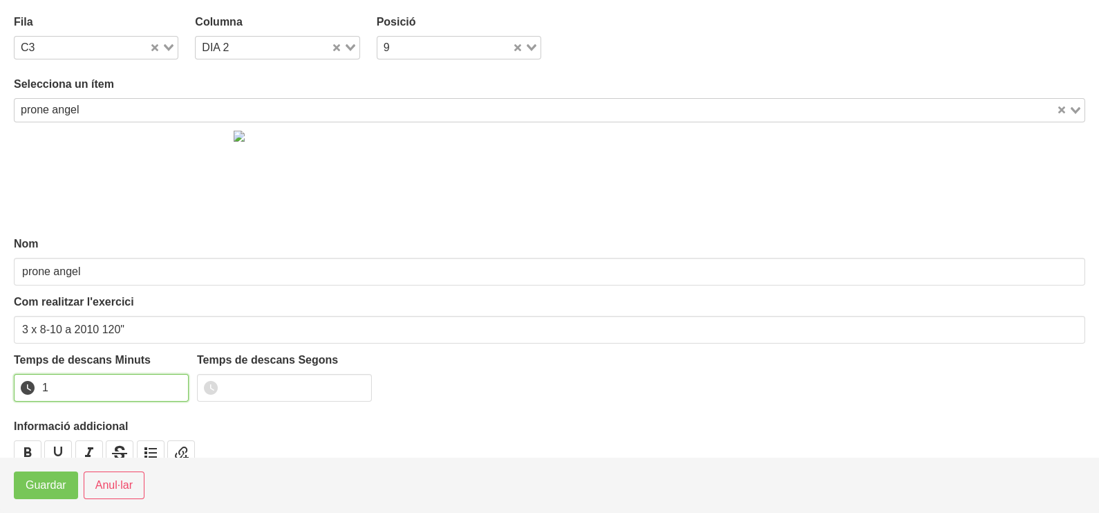
click at [175, 381] on input "1" at bounding box center [101, 388] width 175 height 28
drag, startPoint x: 175, startPoint y: 380, endPoint x: 90, endPoint y: 442, distance: 105.3
click at [169, 386] on input "2" at bounding box center [101, 388] width 175 height 28
click at [43, 486] on span "Guardar" at bounding box center [46, 485] width 41 height 17
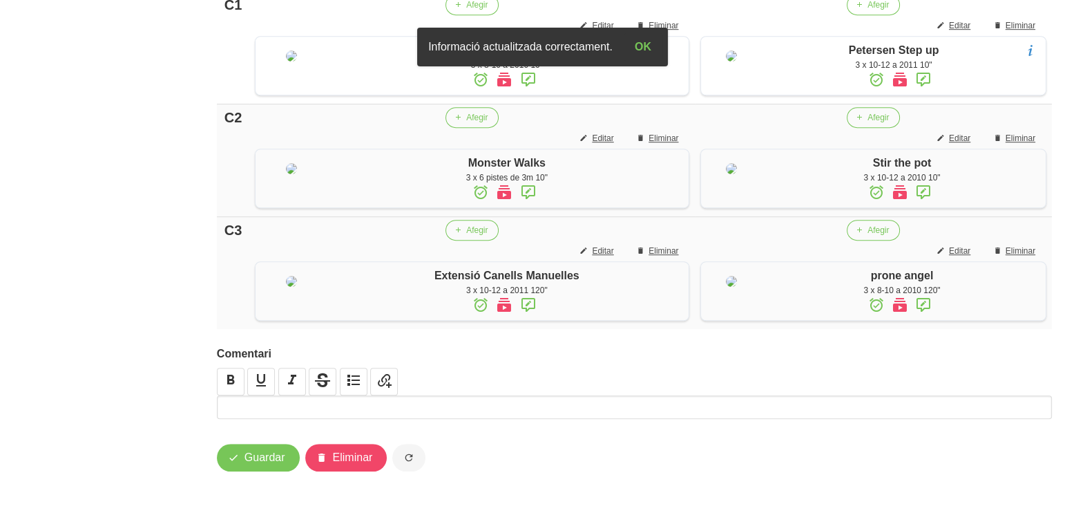
scroll to position [1347, 0]
click at [276, 449] on span "Guardar" at bounding box center [265, 457] width 41 height 17
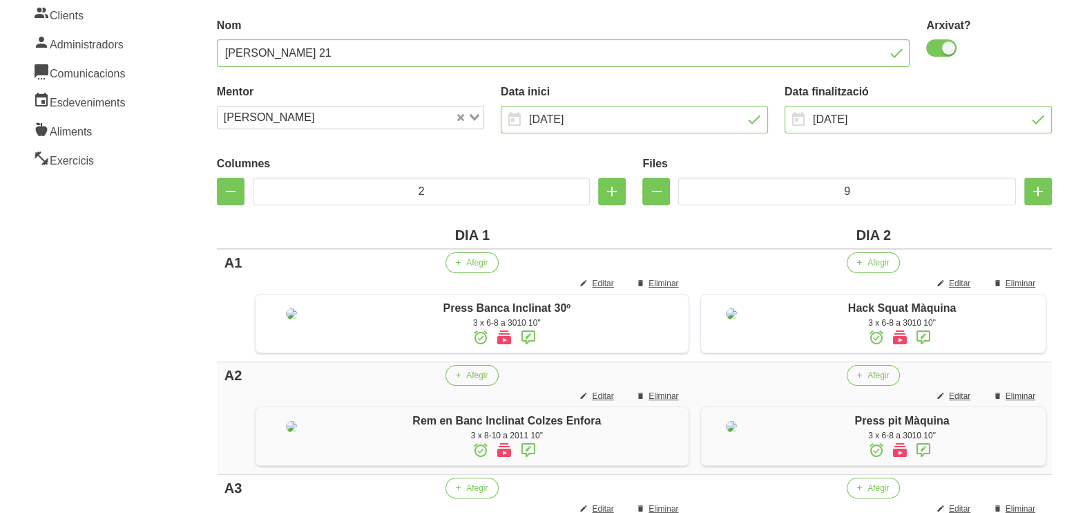
scroll to position [0, 0]
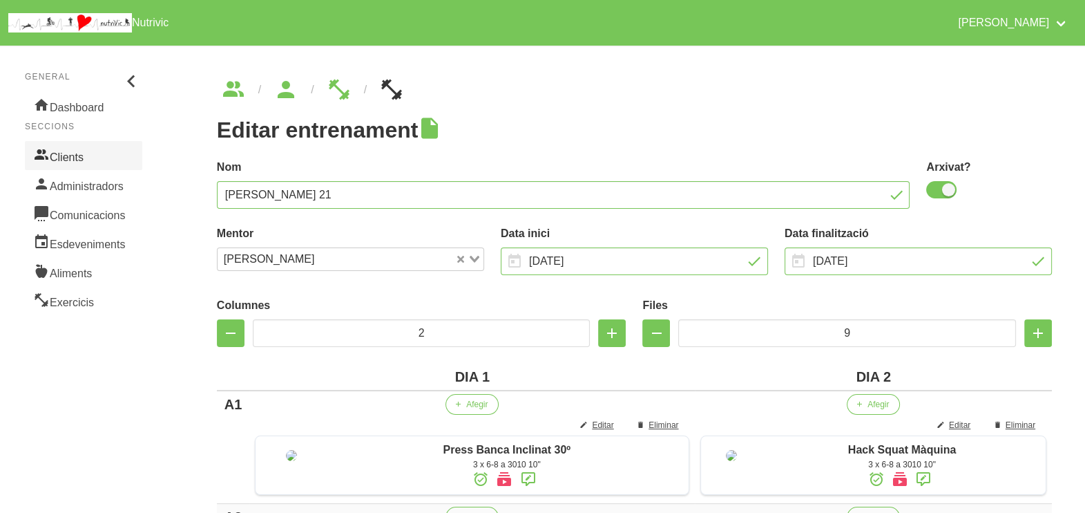
click at [80, 151] on link "Clients" at bounding box center [83, 155] width 117 height 29
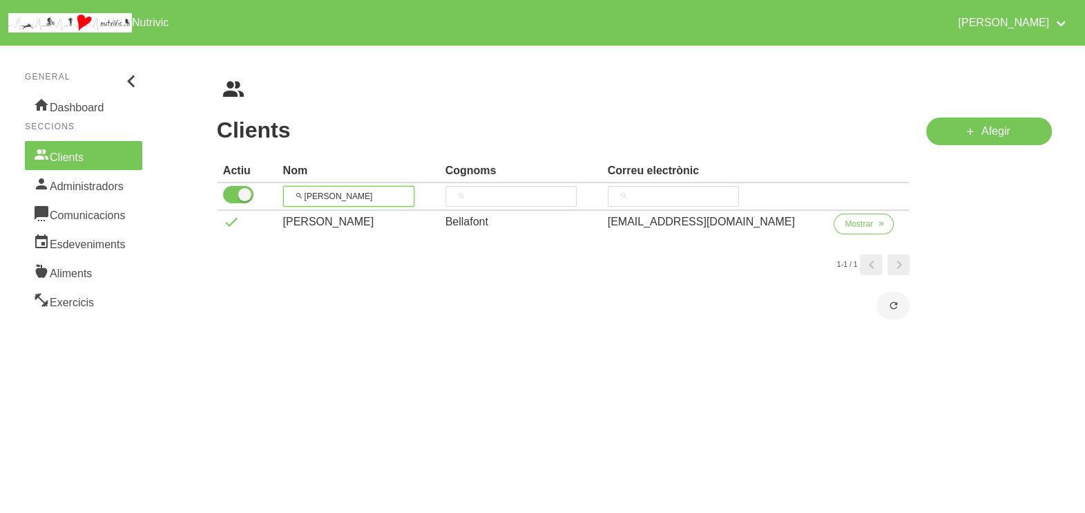
drag, startPoint x: 318, startPoint y: 187, endPoint x: 280, endPoint y: 188, distance: 38.0
click at [278, 189] on tr "[PERSON_NAME]" at bounding box center [564, 197] width 692 height 28
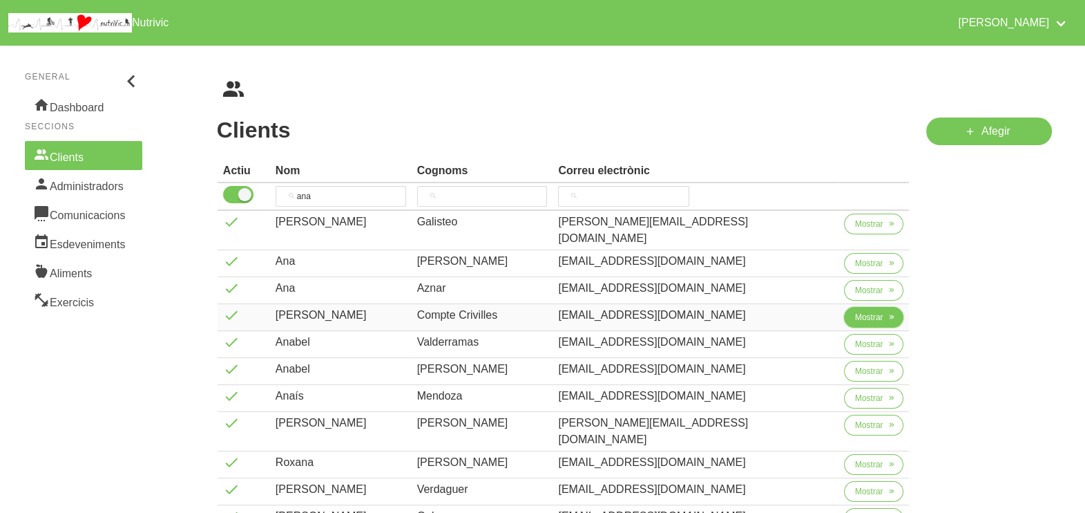
click at [855, 311] on span "Mostrar" at bounding box center [869, 317] width 28 height 12
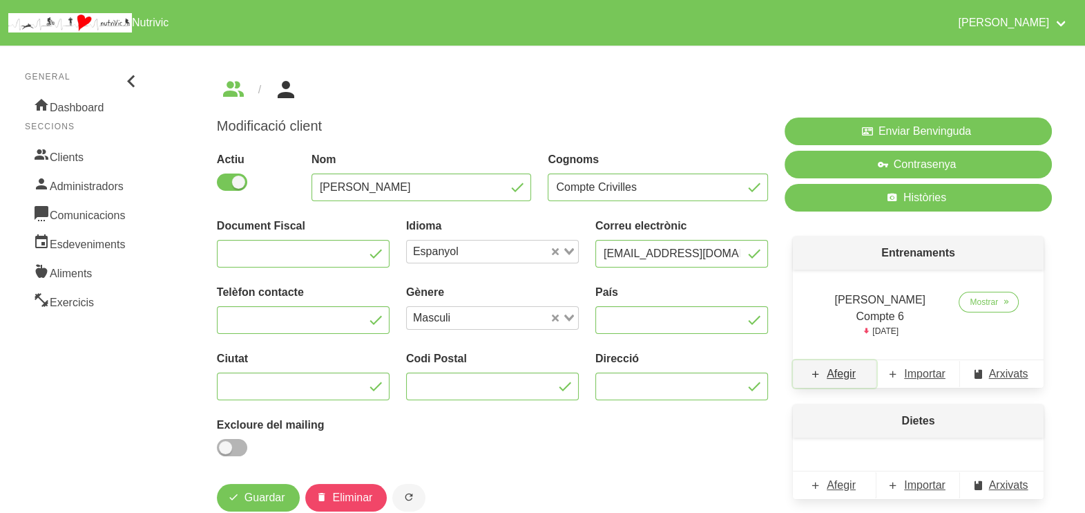
click at [829, 365] on span "Afegir" at bounding box center [841, 373] width 29 height 17
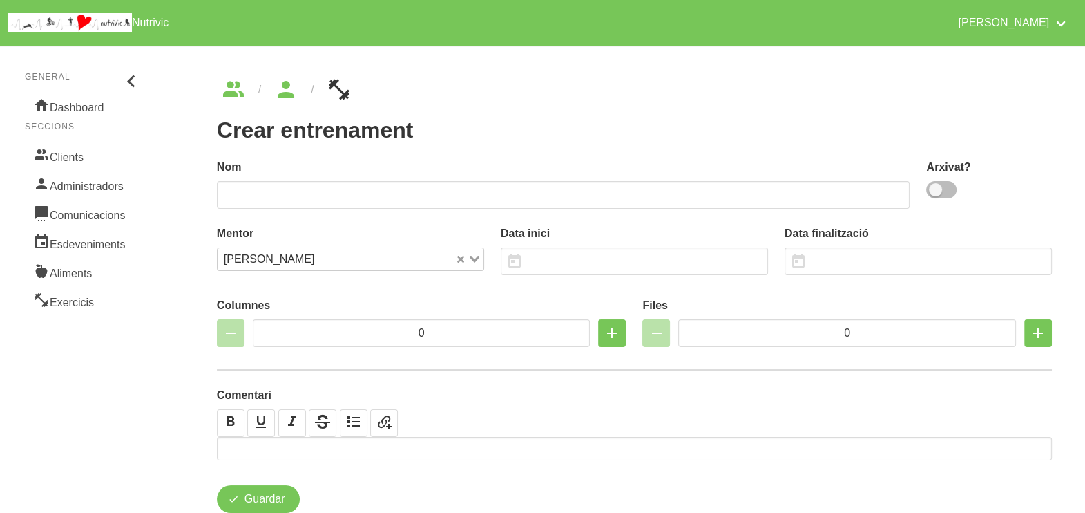
click at [943, 193] on span at bounding box center [941, 189] width 30 height 17
click at [935, 193] on input "checkbox" at bounding box center [930, 189] width 9 height 9
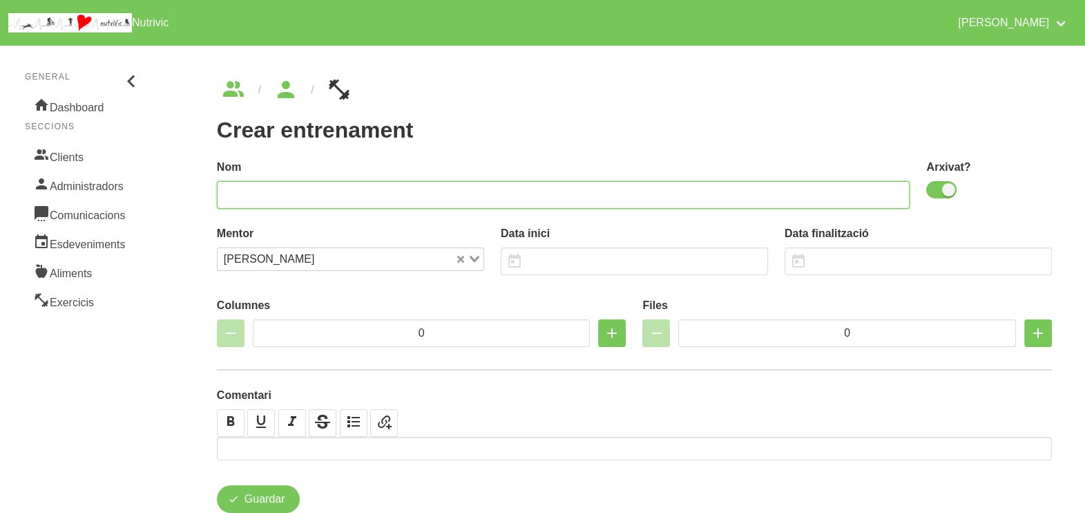
drag, startPoint x: 809, startPoint y: 187, endPoint x: 802, endPoint y: 189, distance: 7.2
click at [809, 187] on input "text" at bounding box center [564, 195] width 694 height 28
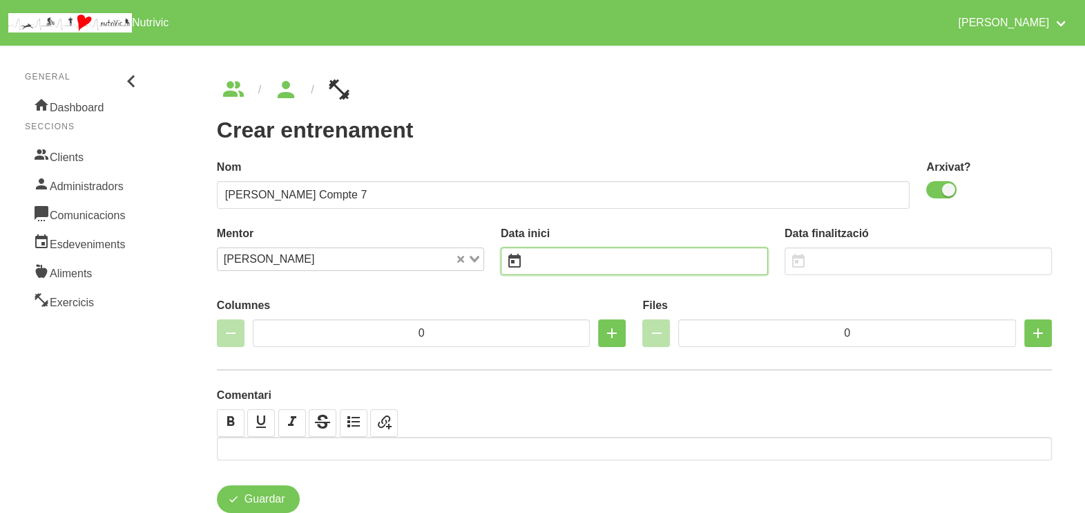
drag, startPoint x: 563, startPoint y: 264, endPoint x: 541, endPoint y: 260, distance: 22.4
click at [563, 266] on input "text" at bounding box center [634, 261] width 267 height 28
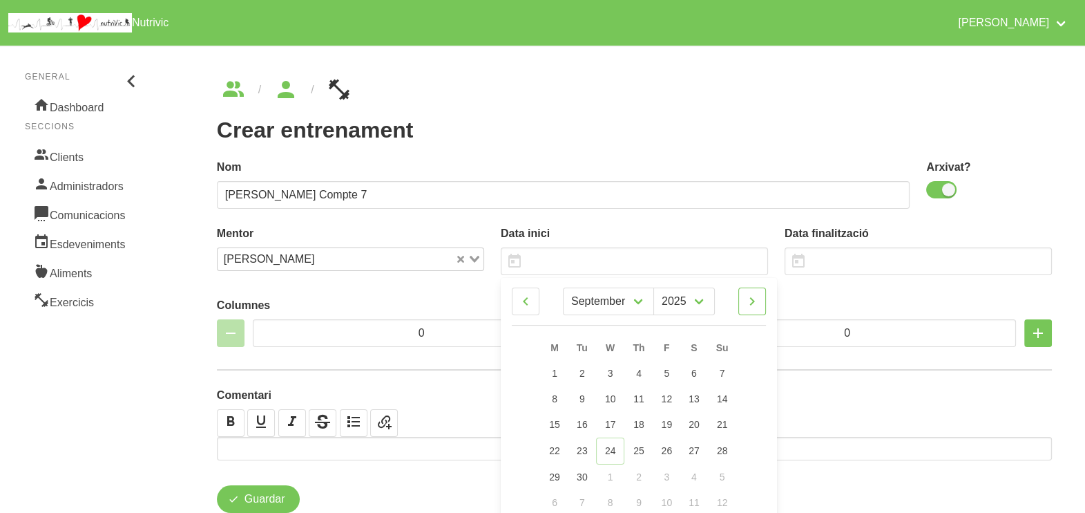
click at [762, 301] on link at bounding box center [753, 301] width 28 height 28
click at [763, 301] on link at bounding box center [753, 301] width 28 height 28
drag, startPoint x: 723, startPoint y: 377, endPoint x: 728, endPoint y: 364, distance: 13.3
click at [722, 377] on span "2" at bounding box center [722, 373] width 6 height 11
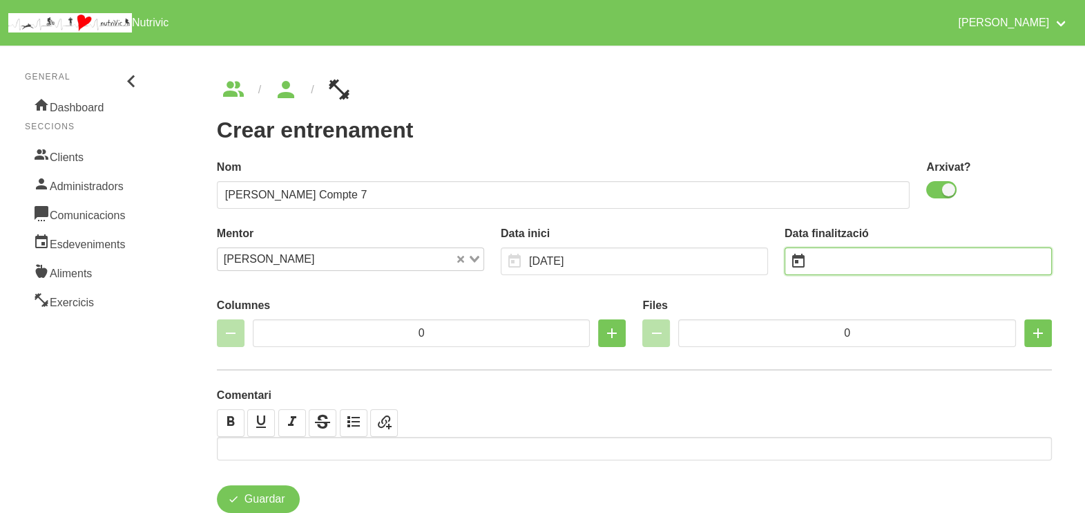
drag, startPoint x: 848, startPoint y: 261, endPoint x: 938, endPoint y: 275, distance: 90.9
click at [849, 260] on input "text" at bounding box center [918, 261] width 267 height 28
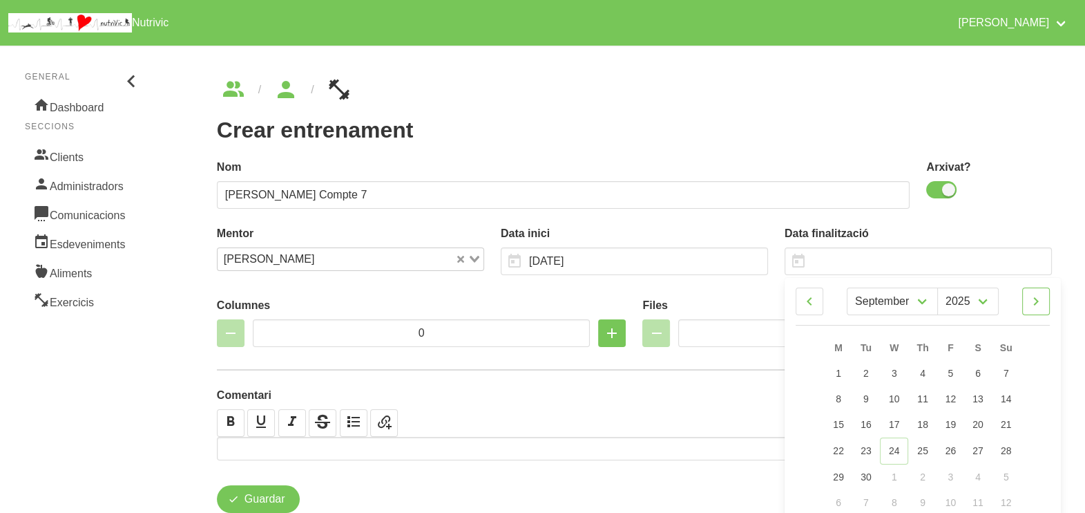
click at [1040, 301] on icon at bounding box center [1036, 301] width 17 height 25
click at [1007, 399] on span "14" at bounding box center [1005, 398] width 11 height 11
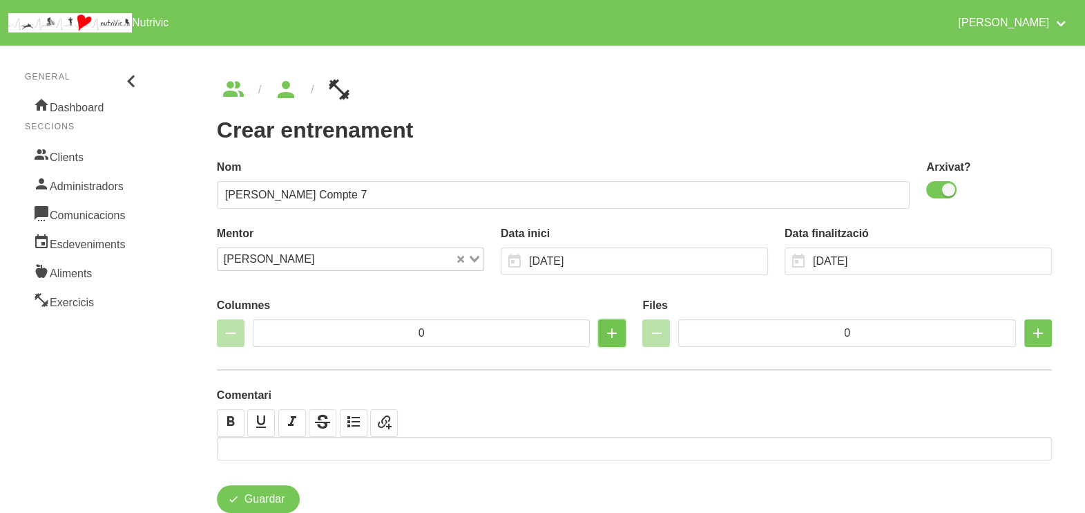
click at [611, 331] on icon "button" at bounding box center [612, 333] width 17 height 25
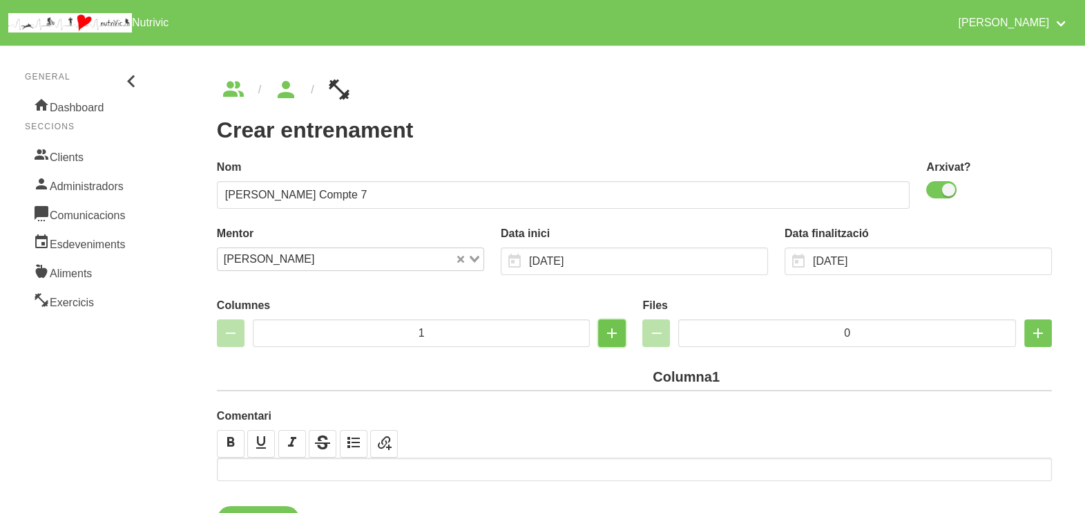
click at [611, 330] on icon "button" at bounding box center [612, 333] width 17 height 25
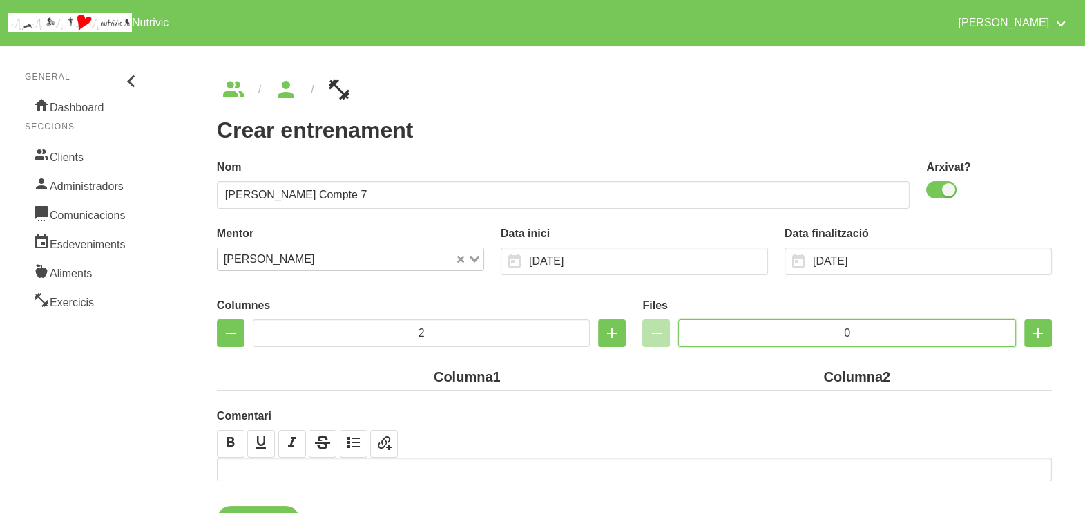
drag, startPoint x: 859, startPoint y: 327, endPoint x: 795, endPoint y: 331, distance: 64.3
click at [795, 330] on input "0" at bounding box center [847, 333] width 338 height 28
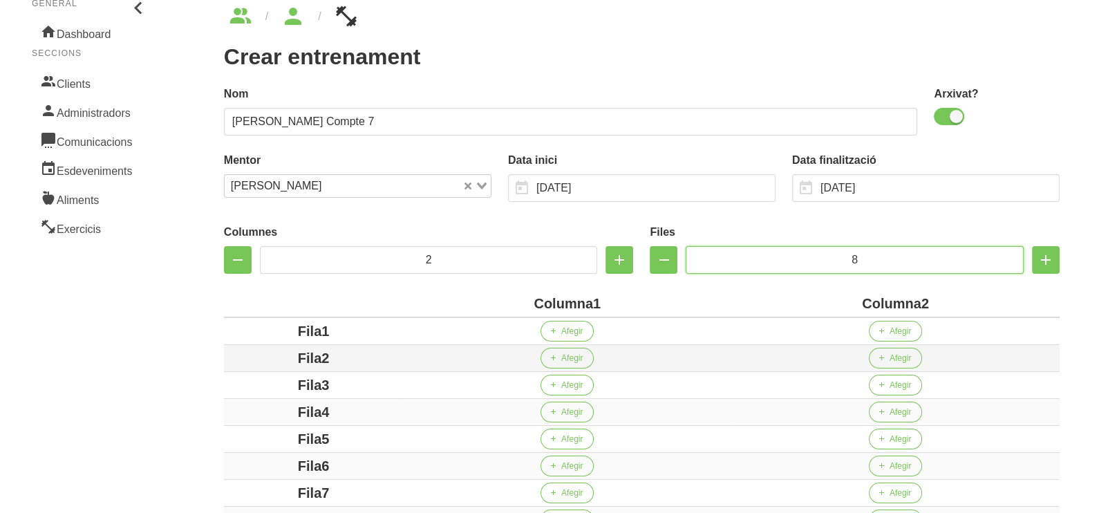
scroll to position [259, 0]
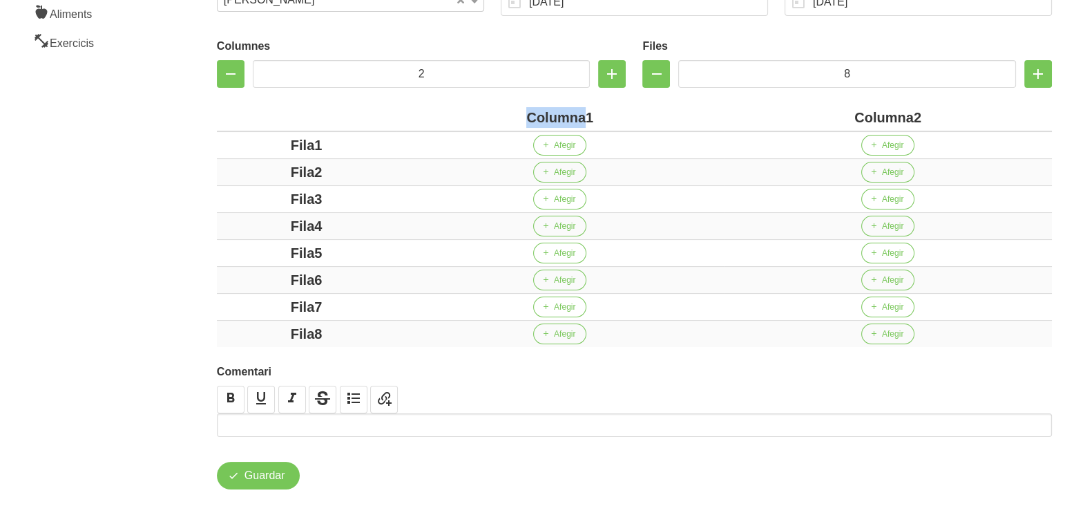
drag, startPoint x: 585, startPoint y: 122, endPoint x: 503, endPoint y: 120, distance: 82.2
click at [503, 120] on div "Columna1" at bounding box center [559, 117] width 317 height 21
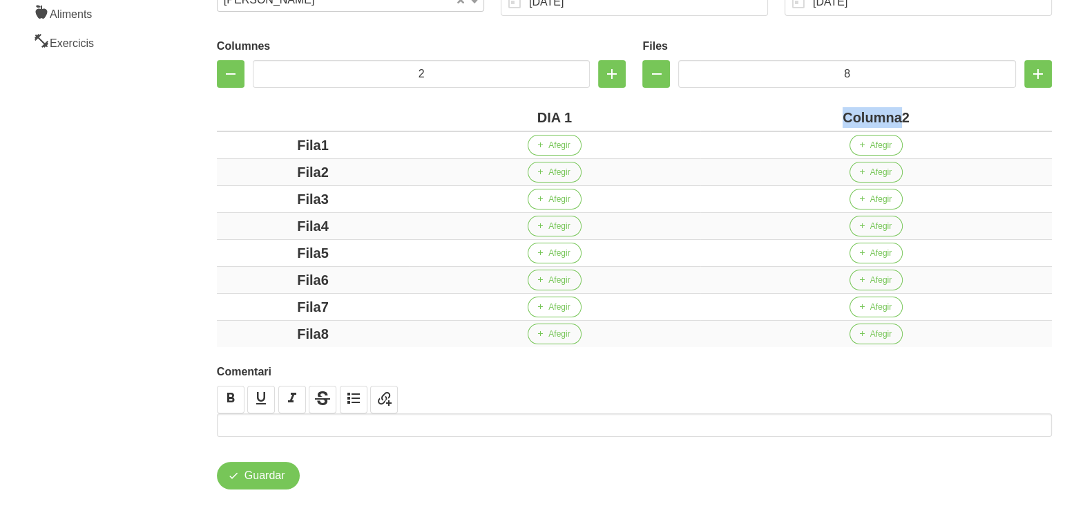
drag, startPoint x: 902, startPoint y: 120, endPoint x: 817, endPoint y: 119, distance: 84.3
click at [817, 119] on div "Columna2" at bounding box center [876, 117] width 341 height 21
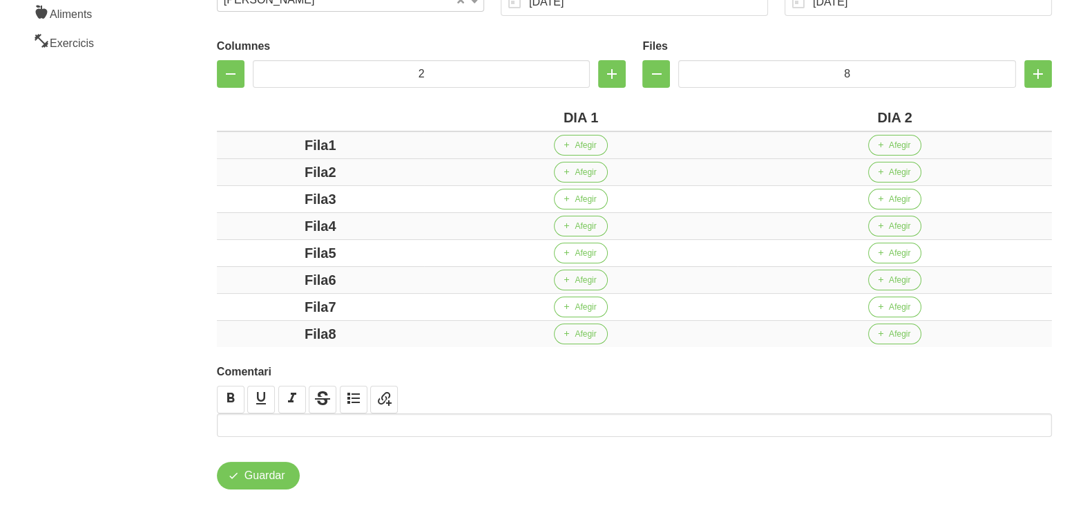
drag, startPoint x: 330, startPoint y: 145, endPoint x: 247, endPoint y: 147, distance: 82.2
click at [238, 146] on div "Fila1" at bounding box center [320, 145] width 196 height 21
drag, startPoint x: 326, startPoint y: 169, endPoint x: 301, endPoint y: 177, distance: 26.7
click at [270, 168] on div "Fila2" at bounding box center [320, 172] width 196 height 21
click at [269, 194] on div "Fila3" at bounding box center [320, 199] width 196 height 21
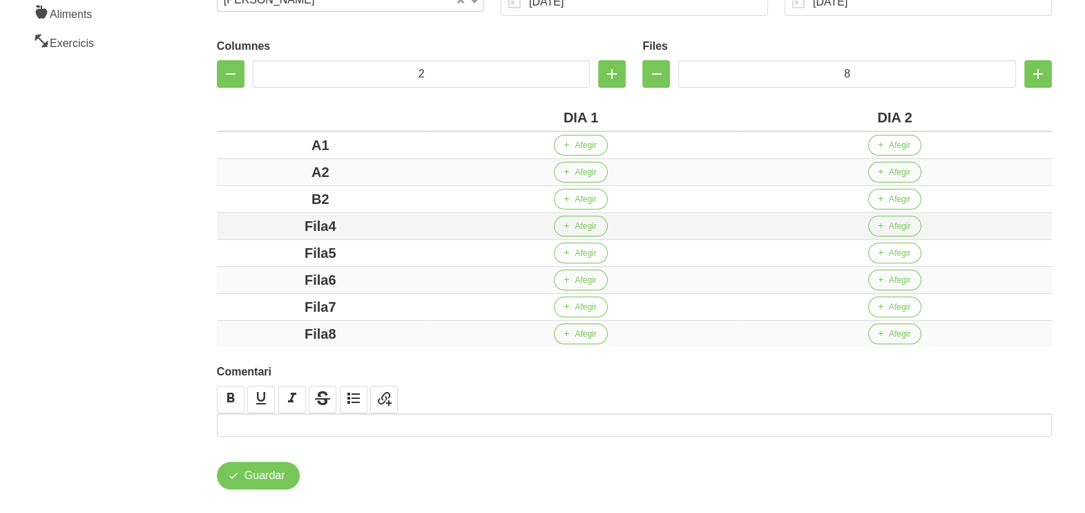
drag, startPoint x: 357, startPoint y: 227, endPoint x: 289, endPoint y: 225, distance: 67.7
click at [289, 225] on div "Fila4" at bounding box center [320, 226] width 196 height 21
drag, startPoint x: 321, startPoint y: 196, endPoint x: 364, endPoint y: 197, distance: 42.8
click at [352, 197] on div "B2" at bounding box center [320, 199] width 196 height 21
drag, startPoint x: 347, startPoint y: 225, endPoint x: 298, endPoint y: 226, distance: 48.4
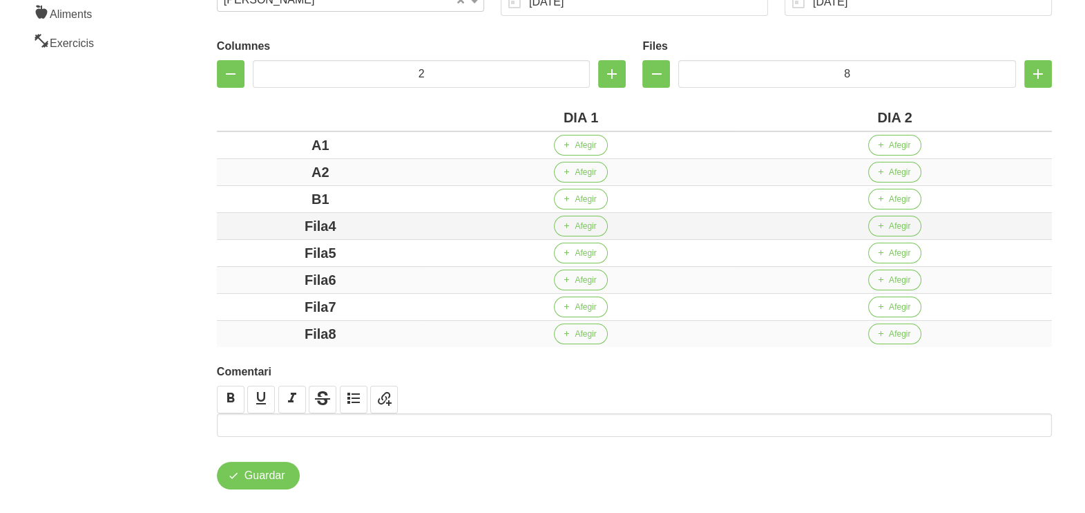
click at [296, 225] on div "Fila4" at bounding box center [320, 226] width 196 height 21
drag, startPoint x: 358, startPoint y: 252, endPoint x: 301, endPoint y: 249, distance: 56.7
click at [297, 249] on div "Fila5" at bounding box center [320, 253] width 196 height 21
drag, startPoint x: 359, startPoint y: 276, endPoint x: 278, endPoint y: 278, distance: 81.6
click at [269, 275] on div "Fila6" at bounding box center [320, 279] width 196 height 21
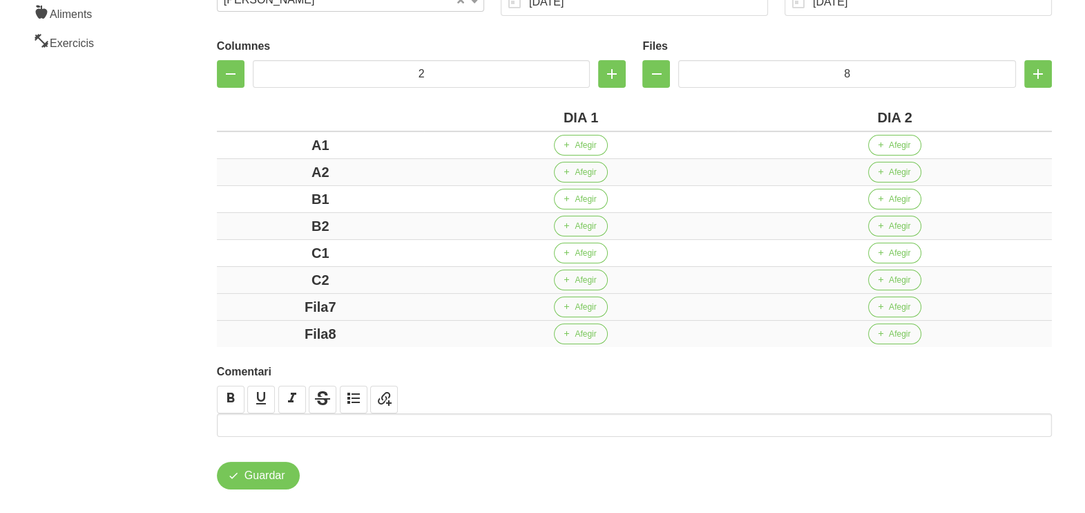
click at [287, 303] on div "Fila7" at bounding box center [320, 306] width 196 height 21
drag, startPoint x: 351, startPoint y: 333, endPoint x: 188, endPoint y: 290, distance: 168.6
click at [264, 327] on div "Fila8" at bounding box center [320, 333] width 196 height 21
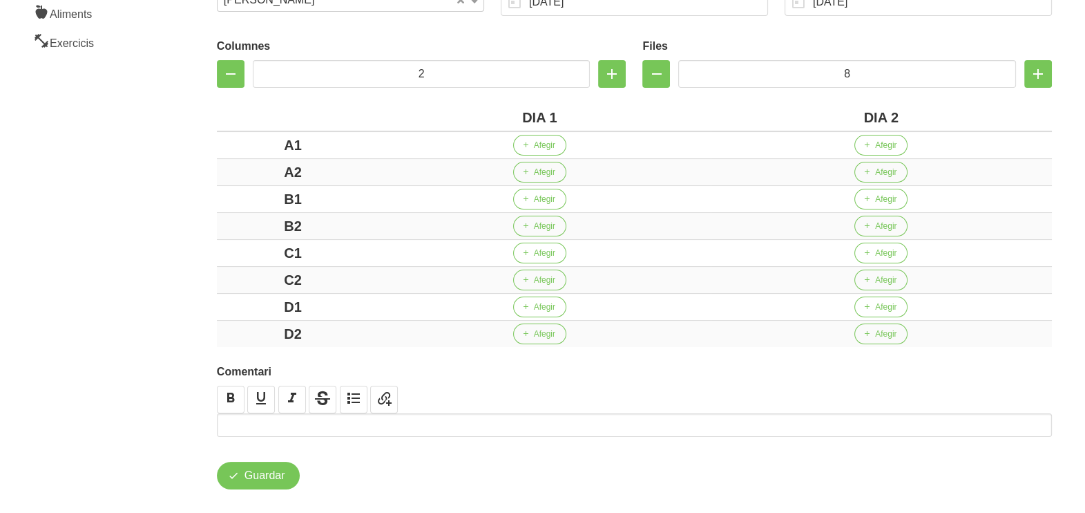
drag, startPoint x: 169, startPoint y: 273, endPoint x: 173, endPoint y: 251, distance: 21.7
click at [169, 268] on aside "General Dashboard Seccions Clients Administradors Comunicacions Esdeveniments A…" at bounding box center [84, 154] width 184 height 752
click at [537, 142] on span "Afegir" at bounding box center [544, 145] width 21 height 12
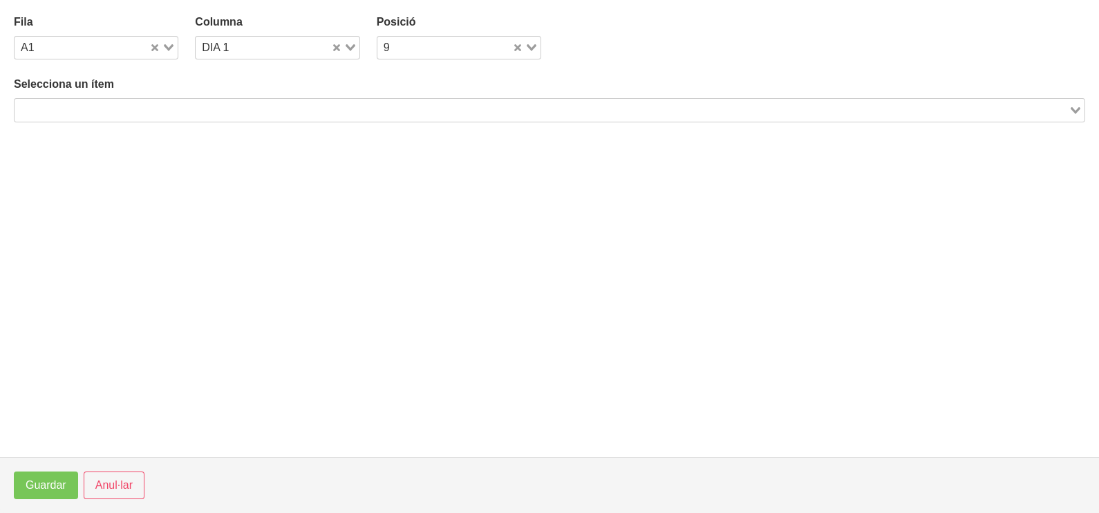
click at [211, 105] on input "Search for option" at bounding box center [541, 110] width 1051 height 17
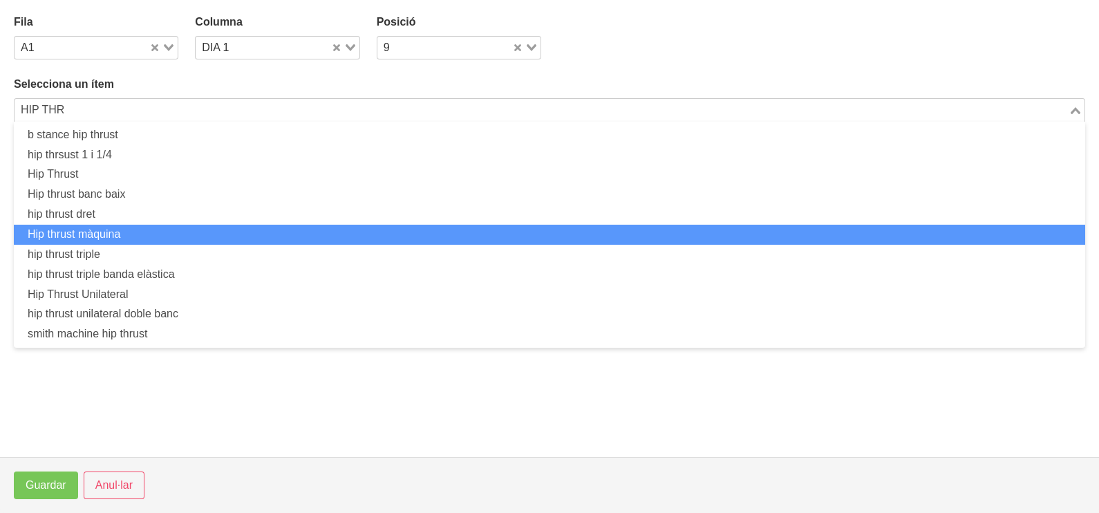
click at [144, 234] on li "Hip thrust màquina" at bounding box center [549, 235] width 1071 height 20
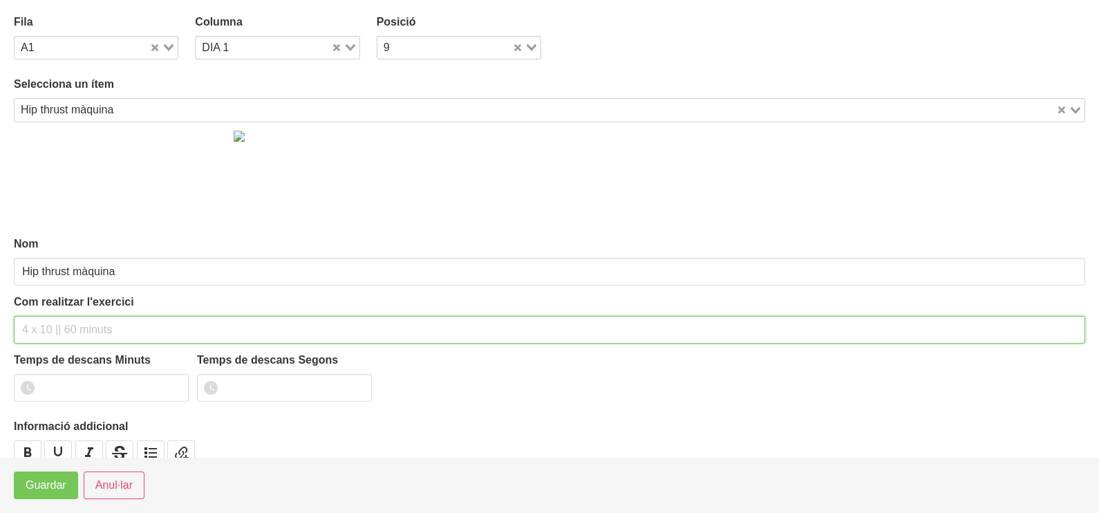
click at [53, 321] on input "text" at bounding box center [549, 330] width 1071 height 28
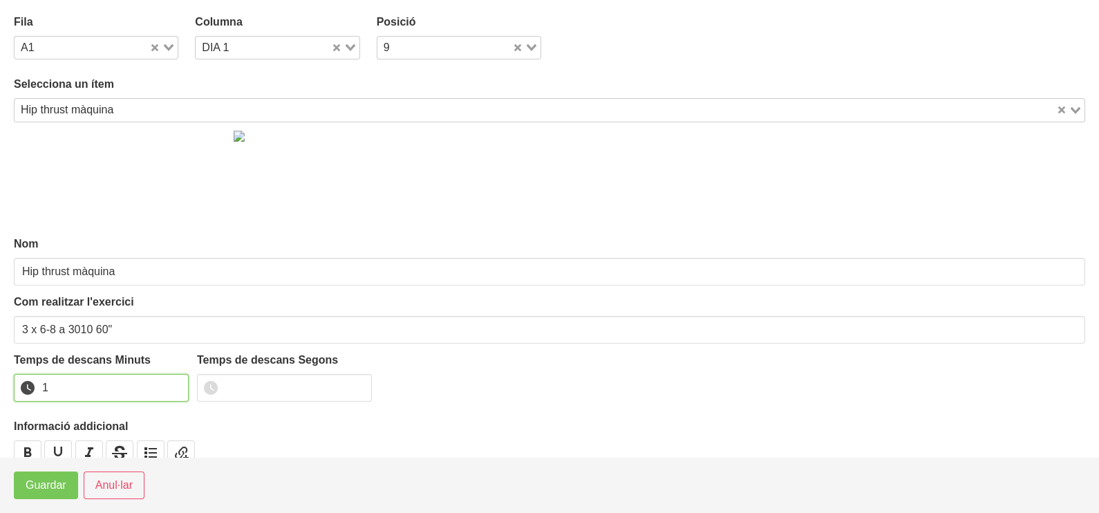
drag, startPoint x: 175, startPoint y: 381, endPoint x: 169, endPoint y: 389, distance: 9.4
click at [174, 383] on input "1" at bounding box center [101, 388] width 175 height 28
click at [51, 488] on span "Guardar" at bounding box center [46, 485] width 41 height 17
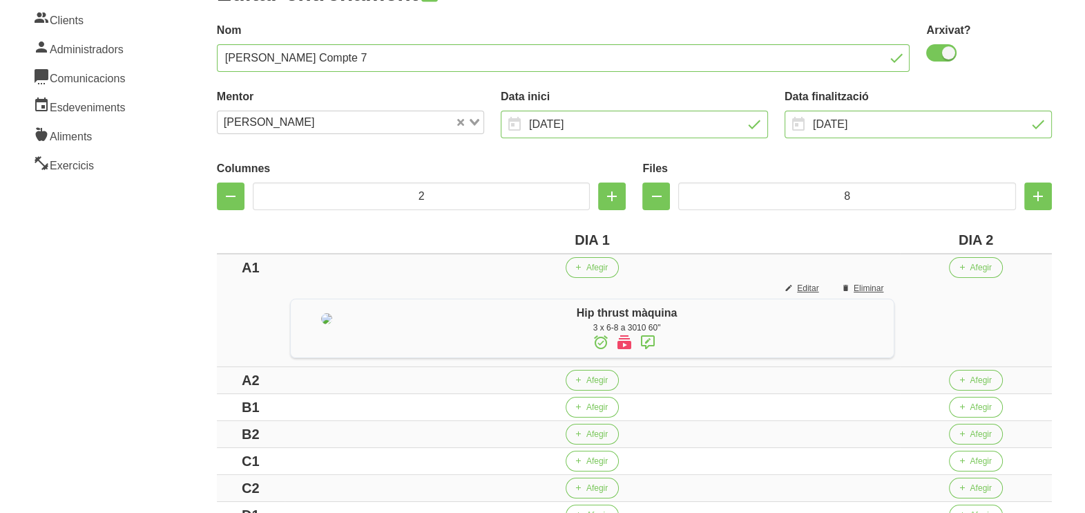
scroll to position [259, 0]
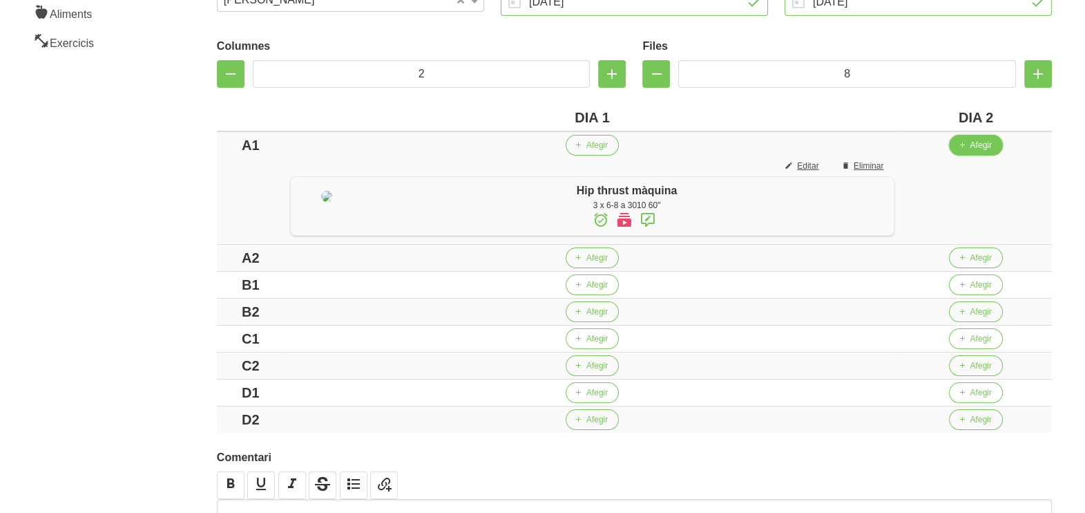
click at [978, 141] on button "Afegir" at bounding box center [975, 145] width 53 height 21
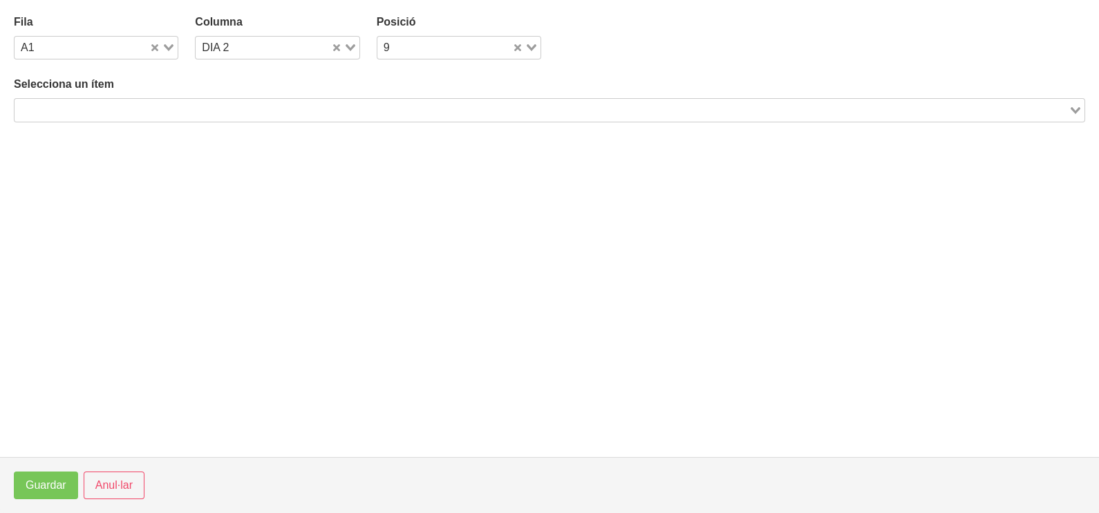
click at [236, 107] on input "Search for option" at bounding box center [541, 110] width 1051 height 17
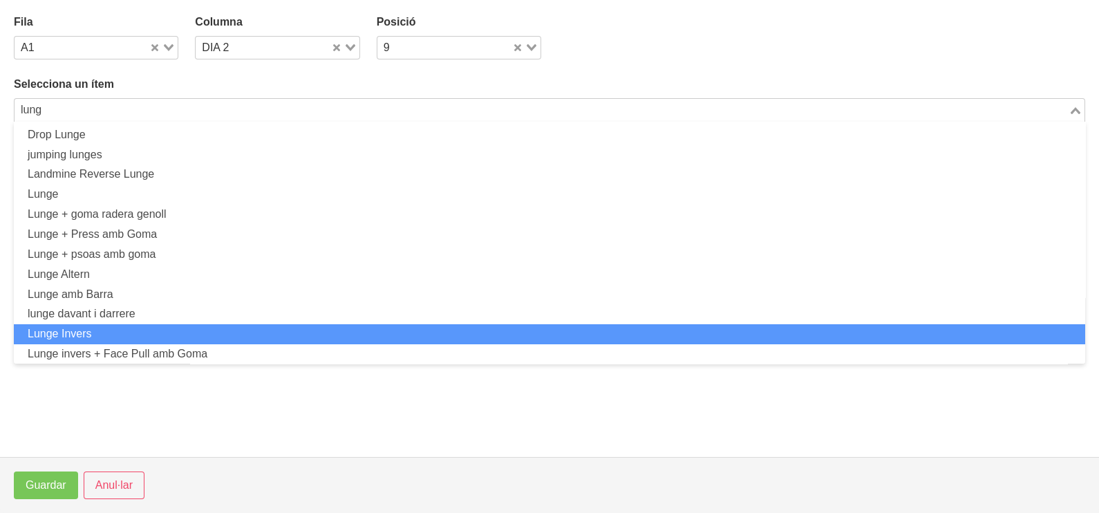
click at [117, 337] on li "Lunge Invers" at bounding box center [549, 334] width 1071 height 20
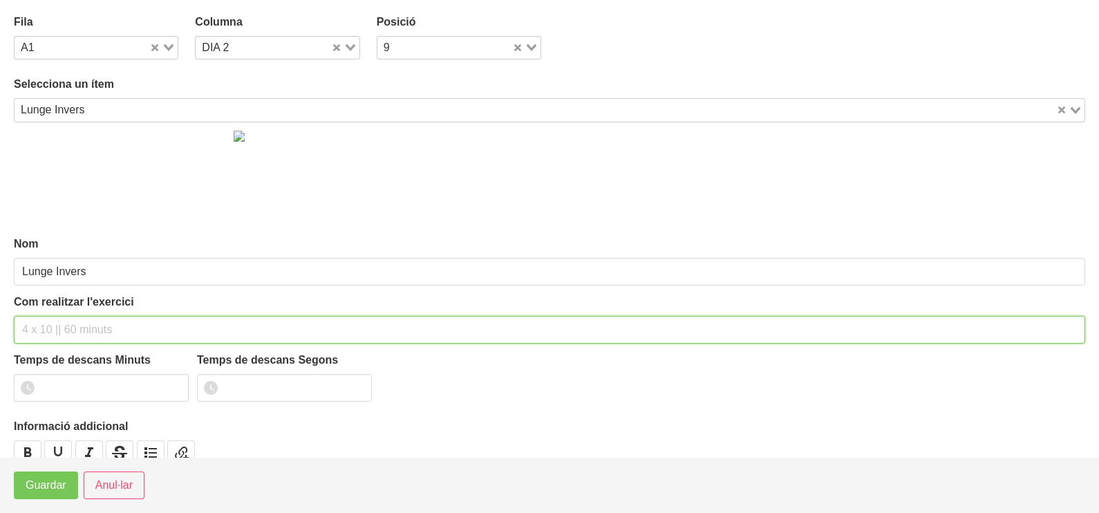
click at [61, 325] on input "text" at bounding box center [549, 330] width 1071 height 28
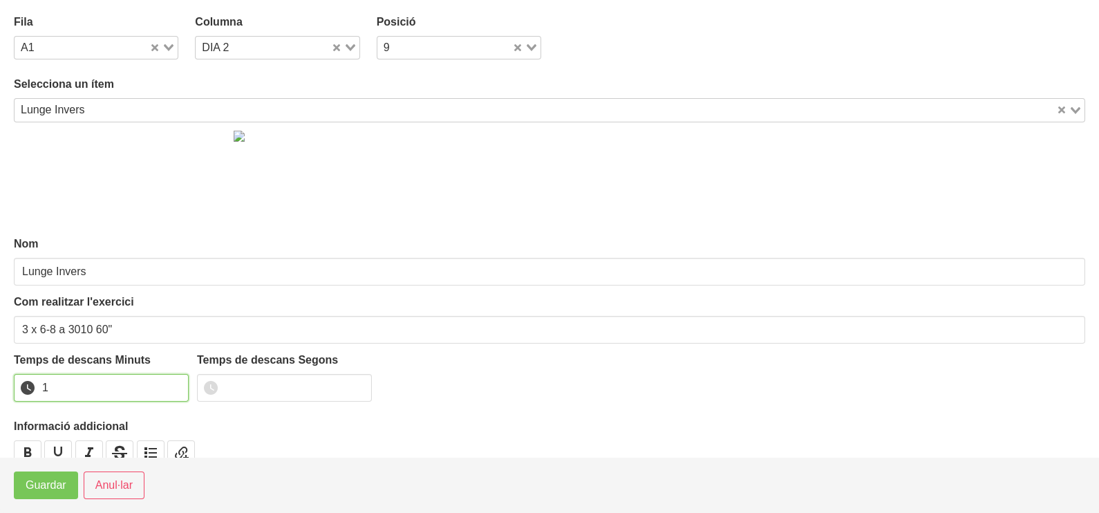
click at [175, 381] on input "1" at bounding box center [101, 388] width 175 height 28
click at [48, 488] on span "Guardar" at bounding box center [46, 485] width 41 height 17
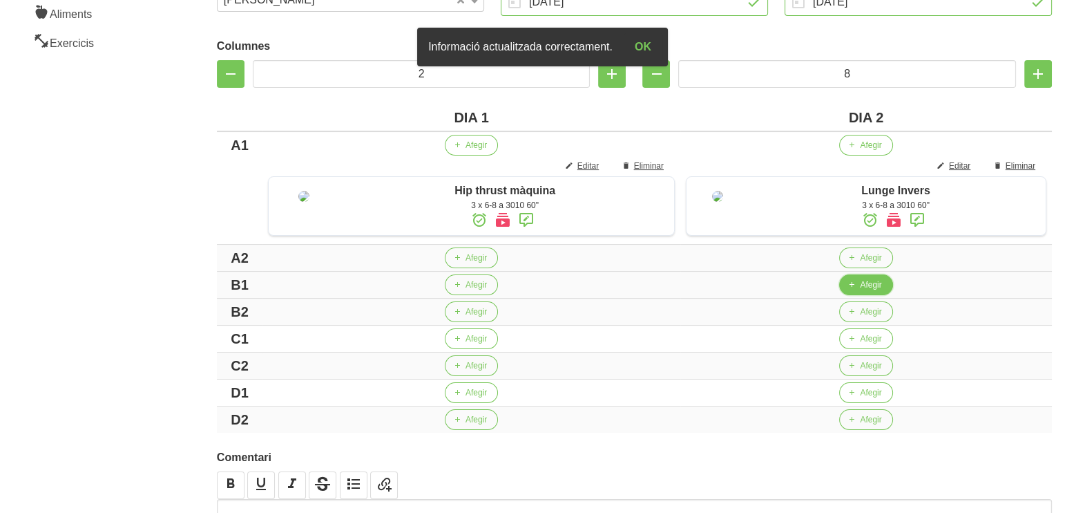
click at [861, 291] on span "Afegir" at bounding box center [870, 284] width 21 height 12
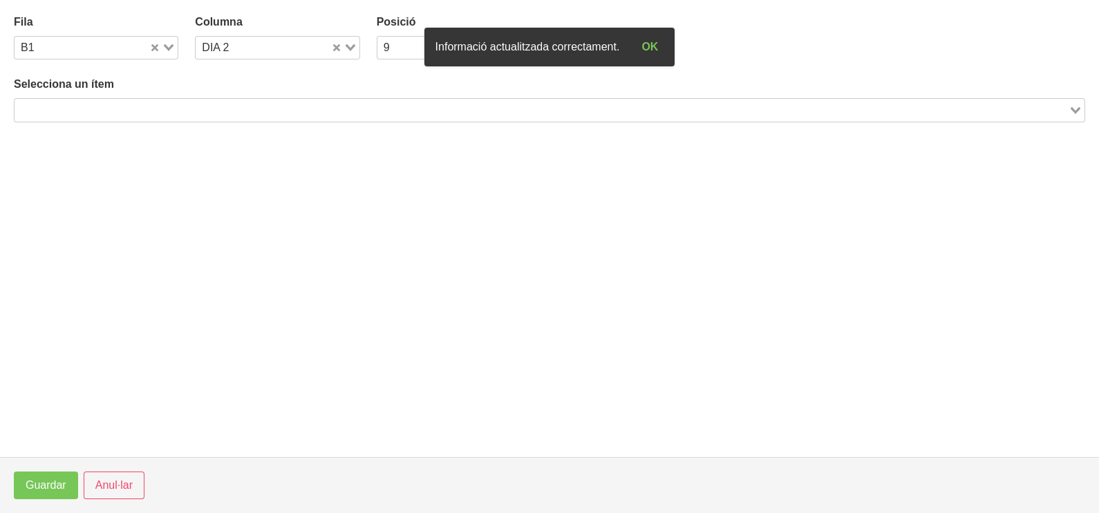
click at [211, 108] on input "Search for option" at bounding box center [541, 110] width 1051 height 17
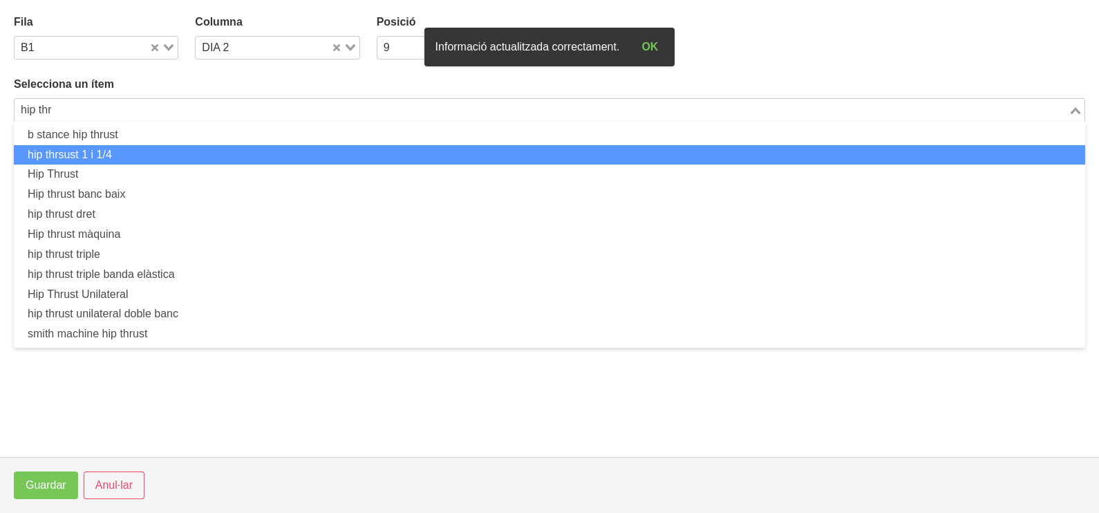
click at [145, 146] on li "hip thrsust 1 i 1/4" at bounding box center [549, 155] width 1071 height 20
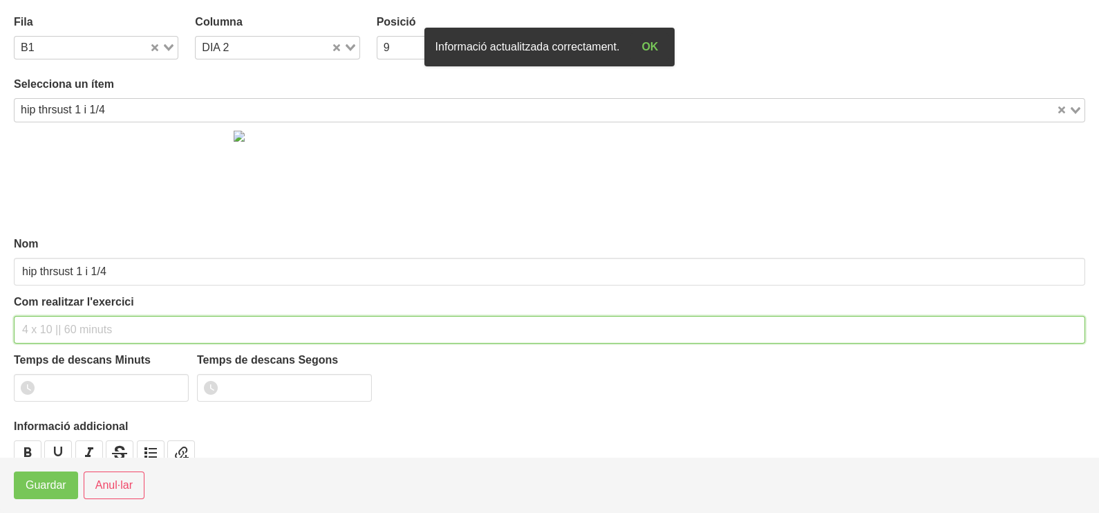
click at [47, 323] on input "text" at bounding box center [549, 330] width 1071 height 28
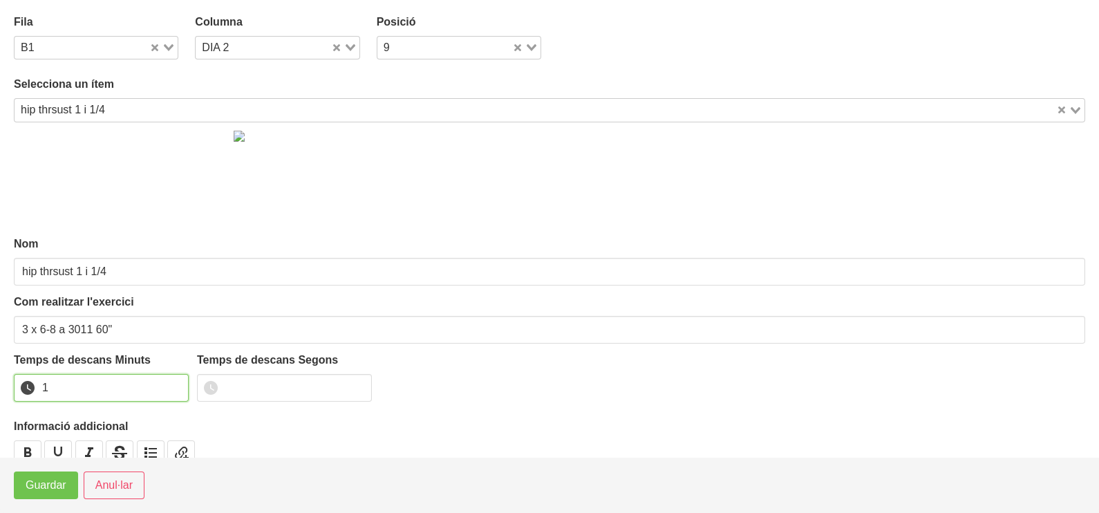
drag, startPoint x: 175, startPoint y: 381, endPoint x: 52, endPoint y: 487, distance: 163.1
click at [173, 386] on input "1" at bounding box center [101, 388] width 175 height 28
click at [47, 497] on button "Guardar" at bounding box center [46, 485] width 64 height 28
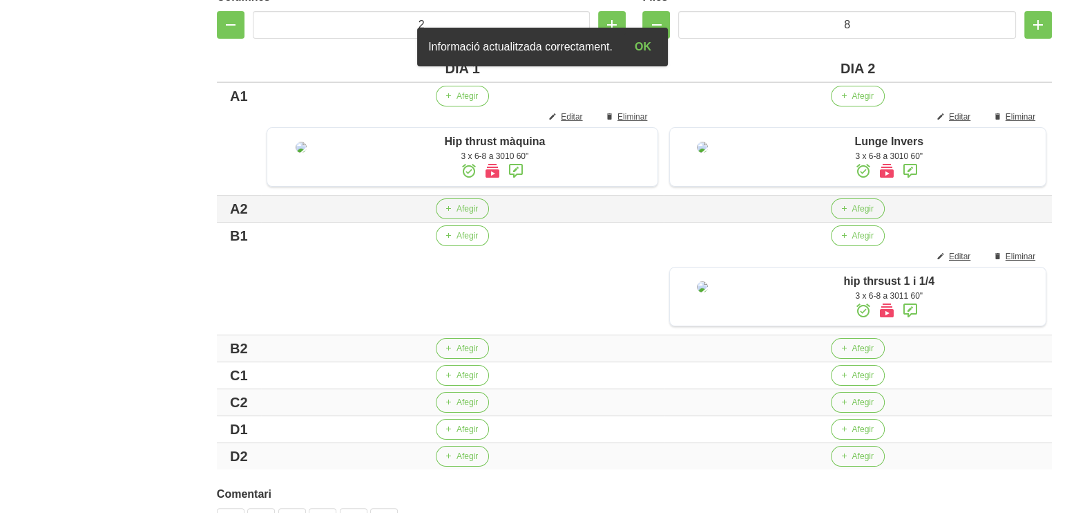
scroll to position [345, 0]
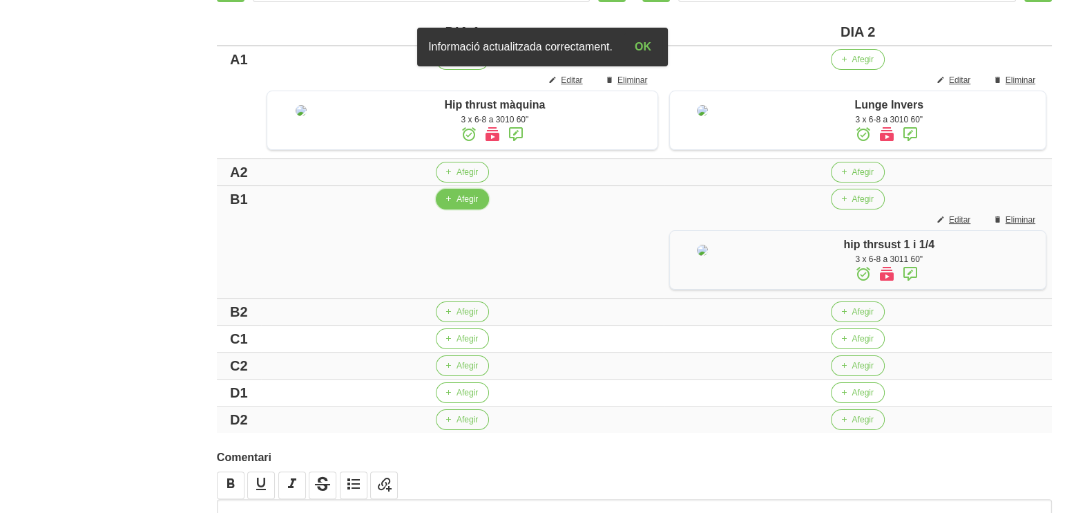
click at [461, 205] on span "Afegir" at bounding box center [467, 199] width 21 height 12
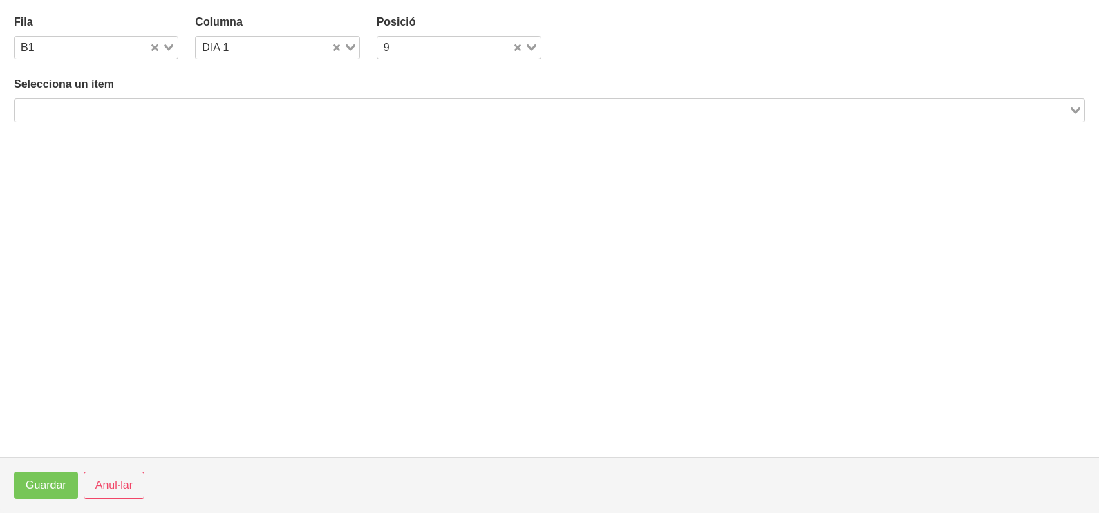
click at [160, 102] on input "Search for option" at bounding box center [541, 110] width 1051 height 17
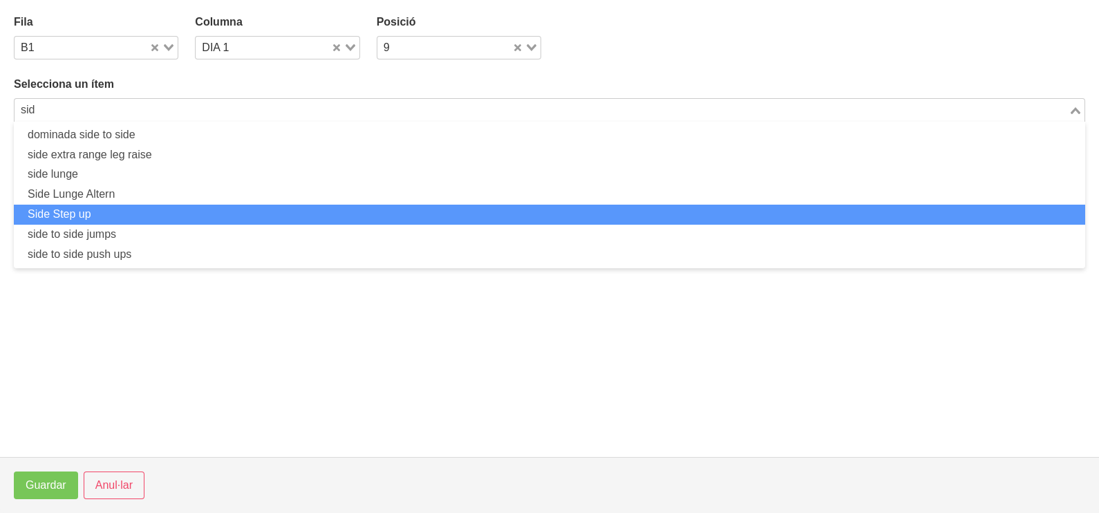
click at [124, 212] on li "Side Step up" at bounding box center [549, 215] width 1071 height 20
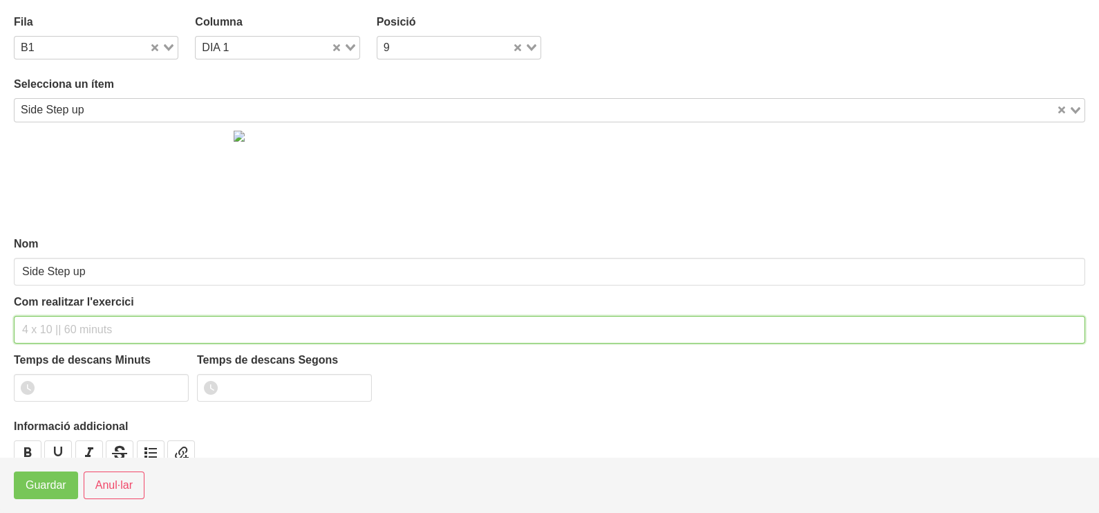
click at [56, 321] on input "text" at bounding box center [549, 330] width 1071 height 28
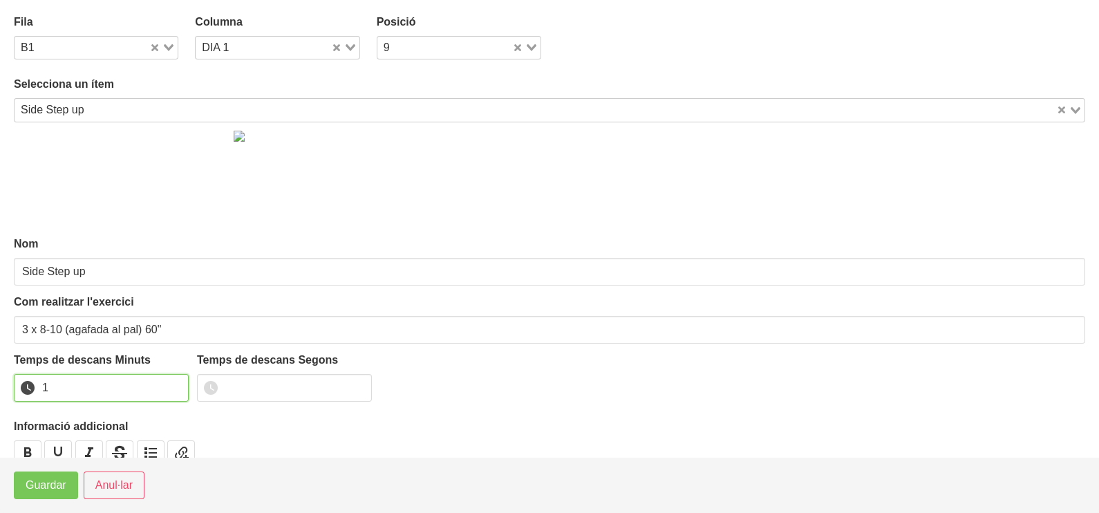
click at [176, 380] on input "1" at bounding box center [101, 388] width 175 height 28
click at [53, 486] on span "Guardar" at bounding box center [46, 485] width 41 height 17
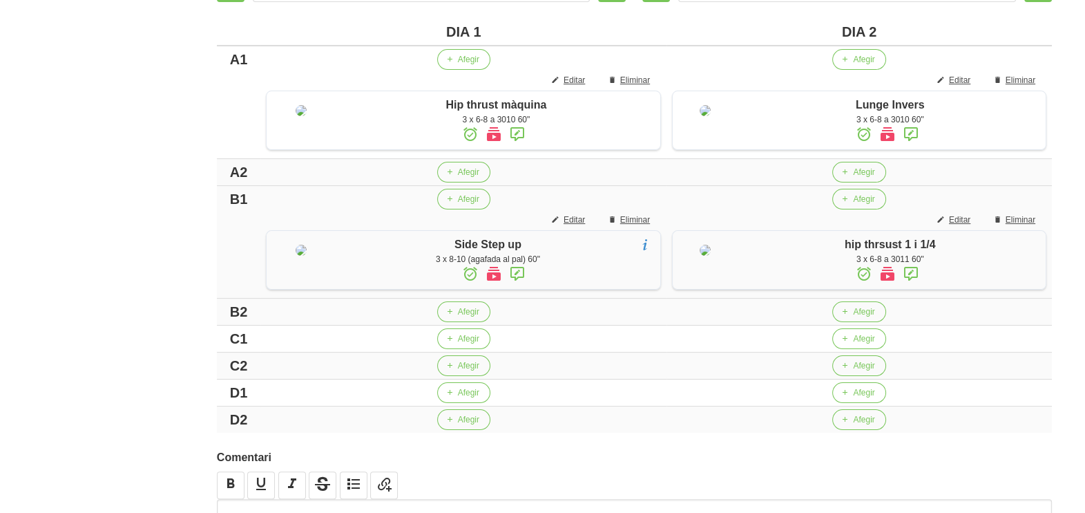
scroll to position [536, 0]
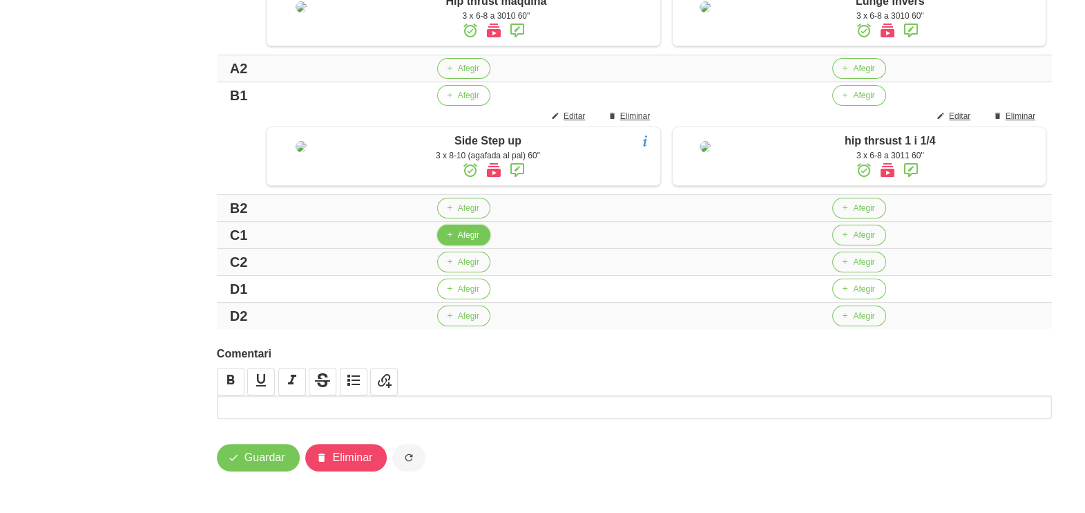
click at [457, 242] on button "Afegir" at bounding box center [463, 235] width 53 height 21
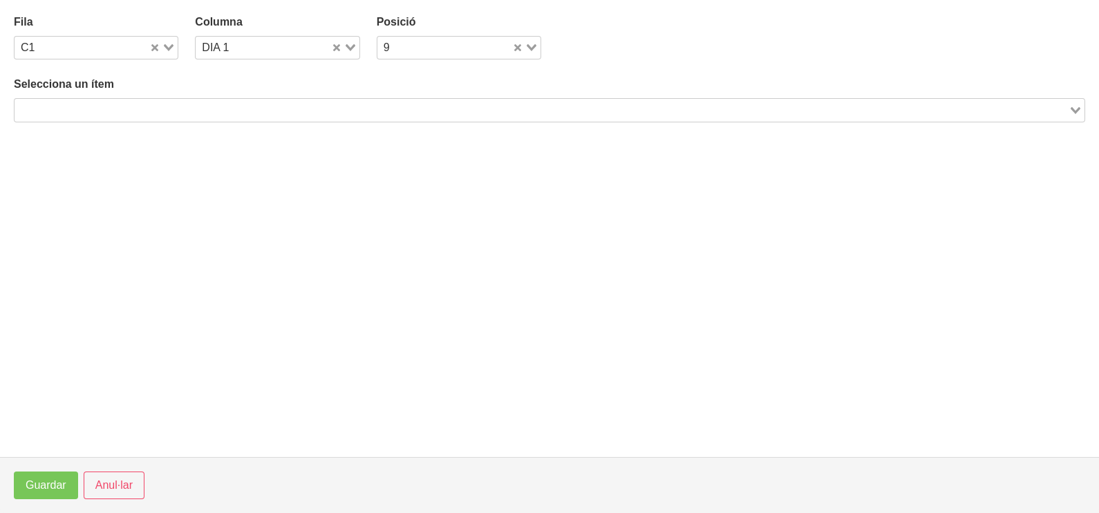
click at [217, 107] on input "Search for option" at bounding box center [541, 110] width 1051 height 17
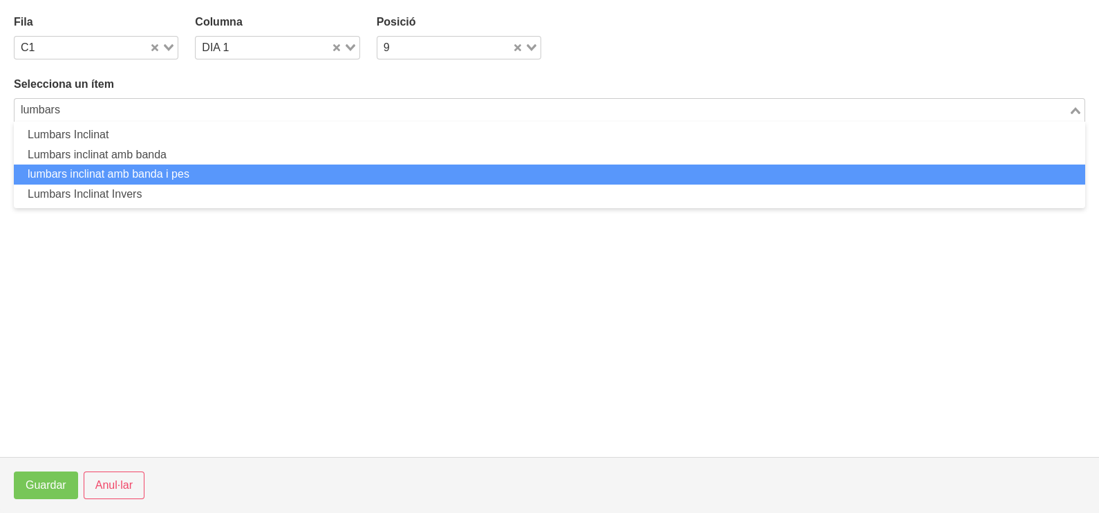
click at [190, 169] on li "lumbars inclinat amb banda i pes" at bounding box center [549, 174] width 1071 height 20
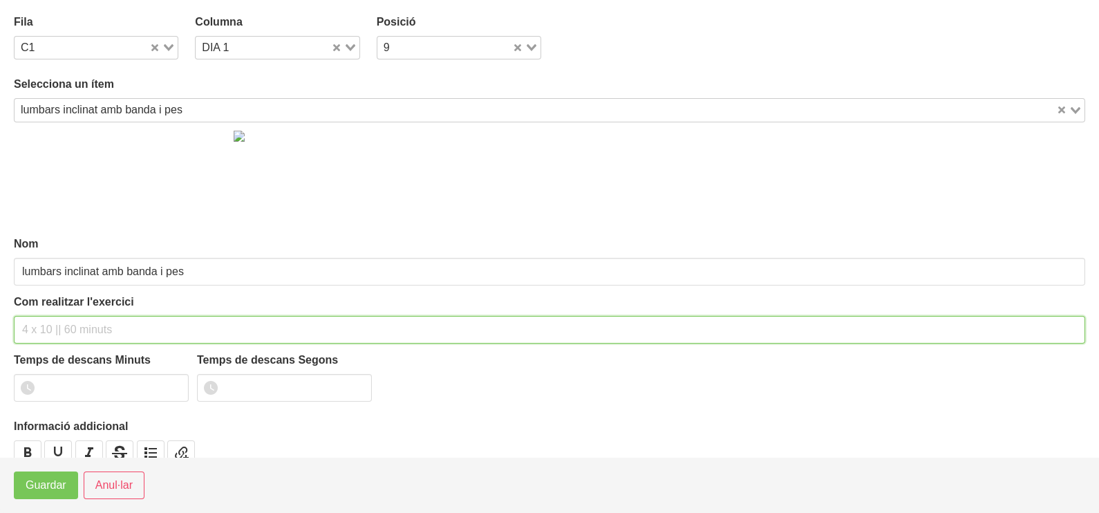
click at [55, 323] on input "text" at bounding box center [549, 330] width 1071 height 28
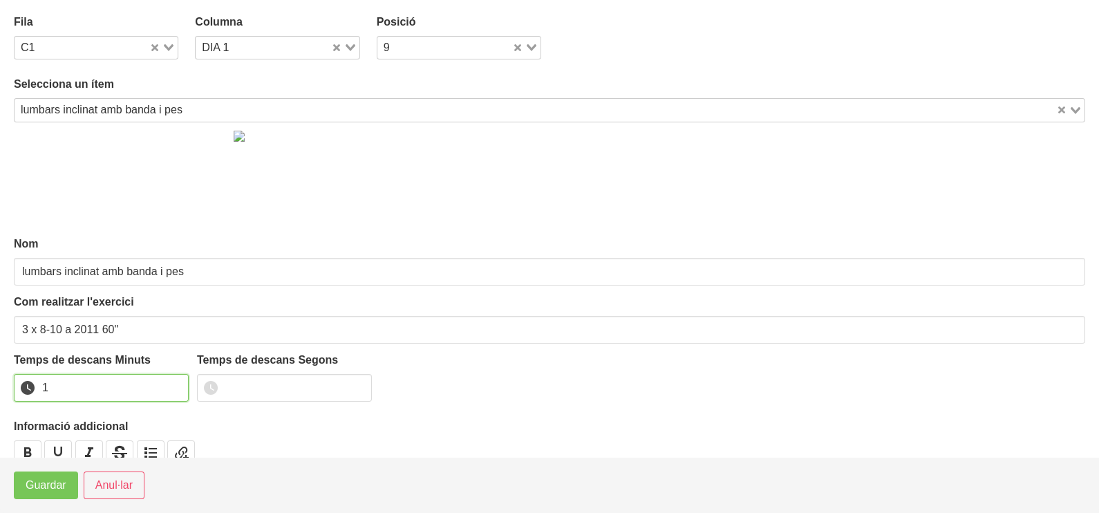
drag, startPoint x: 173, startPoint y: 383, endPoint x: 57, endPoint y: 463, distance: 141.1
click at [171, 383] on input "1" at bounding box center [101, 388] width 175 height 28
click at [43, 493] on span "Guardar" at bounding box center [46, 485] width 41 height 17
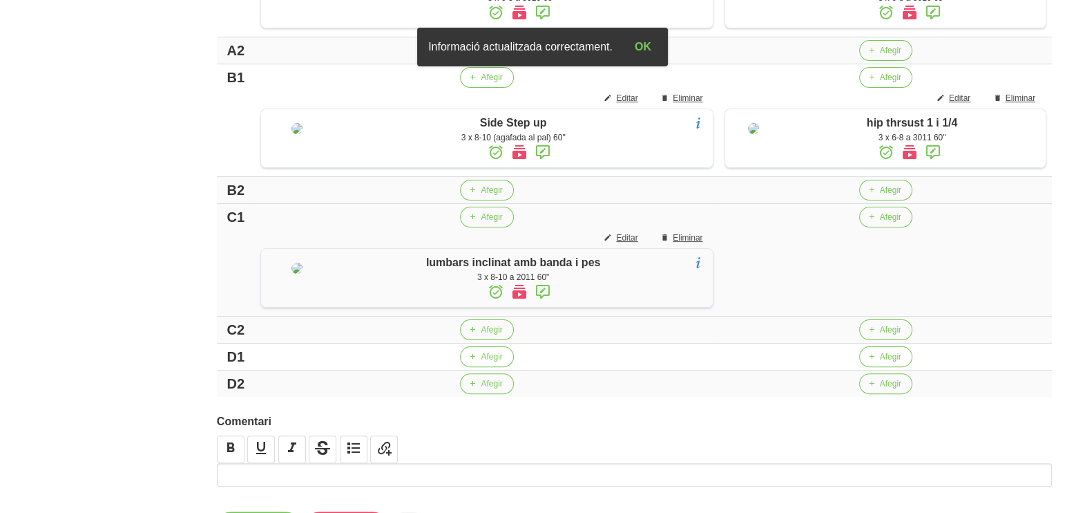
scroll to position [450, 0]
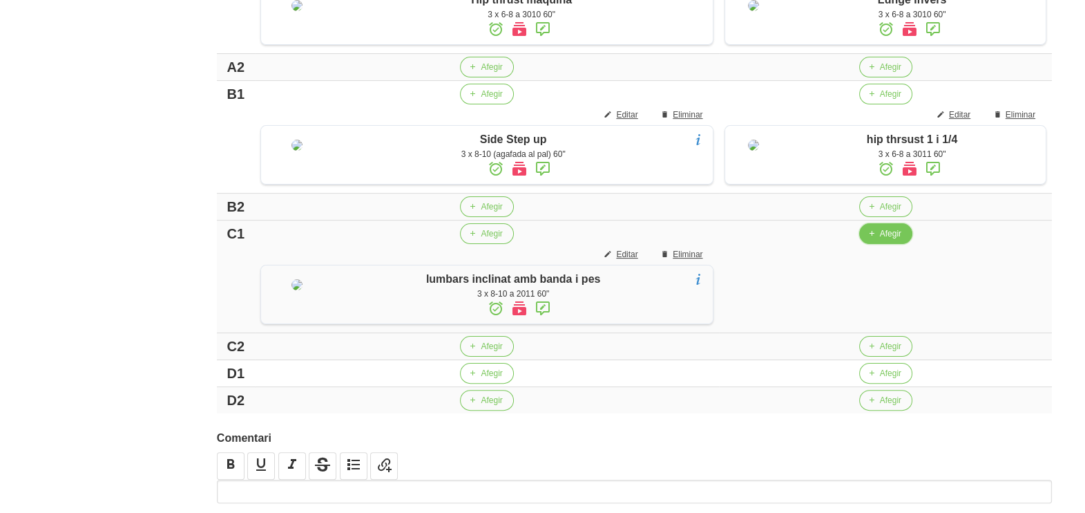
click at [880, 240] on span "Afegir" at bounding box center [890, 233] width 21 height 12
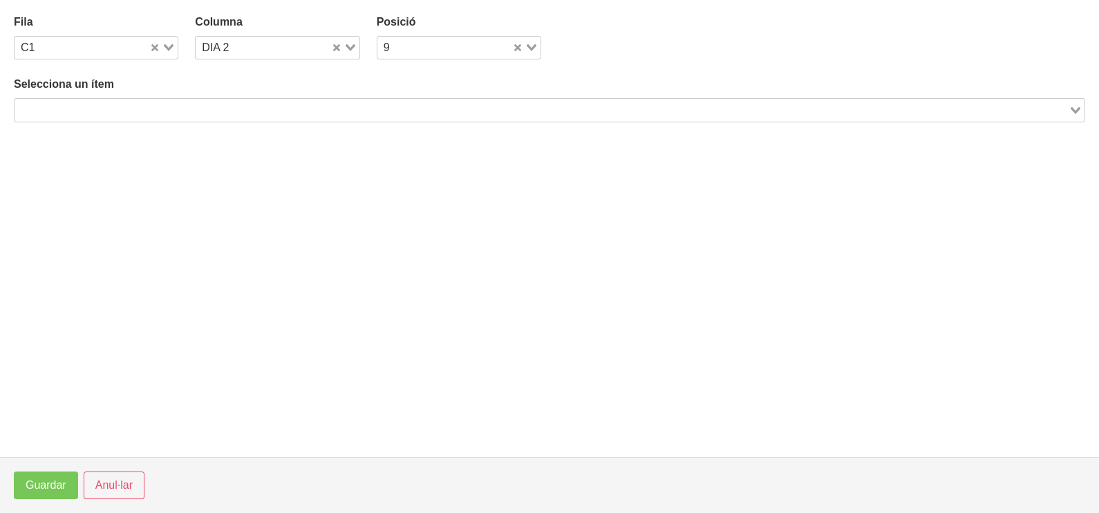
click at [193, 104] on input "Search for option" at bounding box center [541, 110] width 1051 height 17
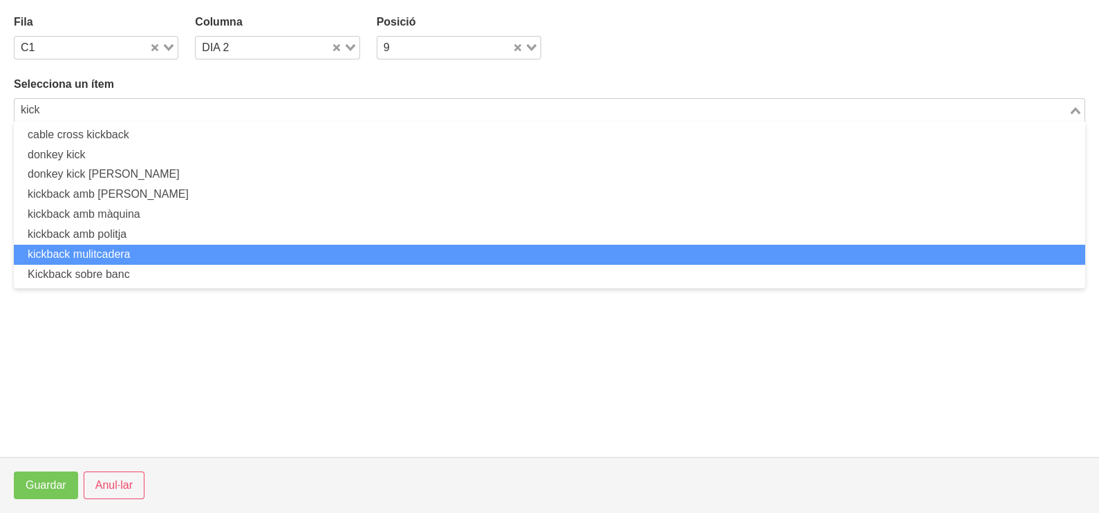
click at [146, 254] on li "kickback mulitcadera" at bounding box center [549, 255] width 1071 height 20
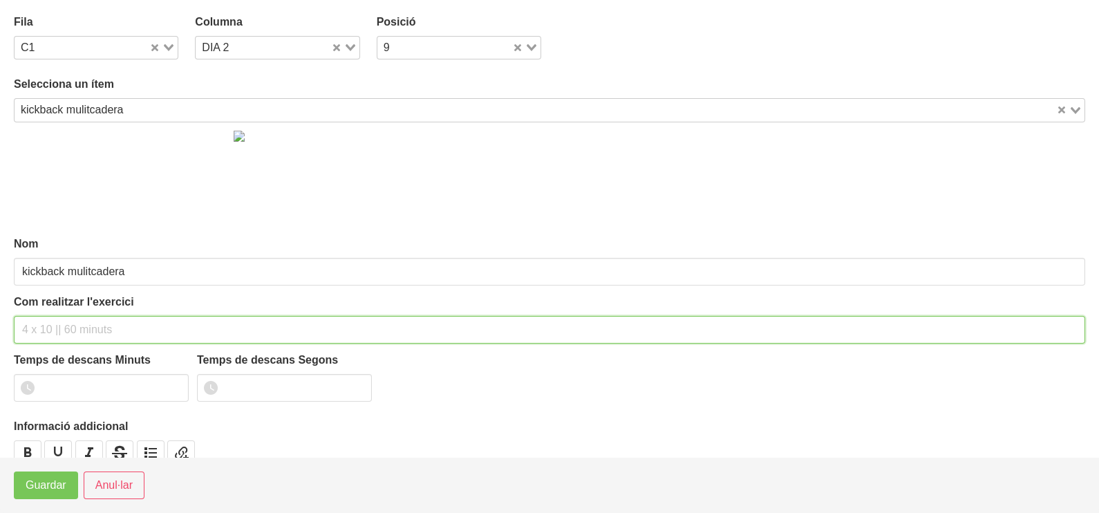
click at [56, 325] on input "text" at bounding box center [549, 330] width 1071 height 28
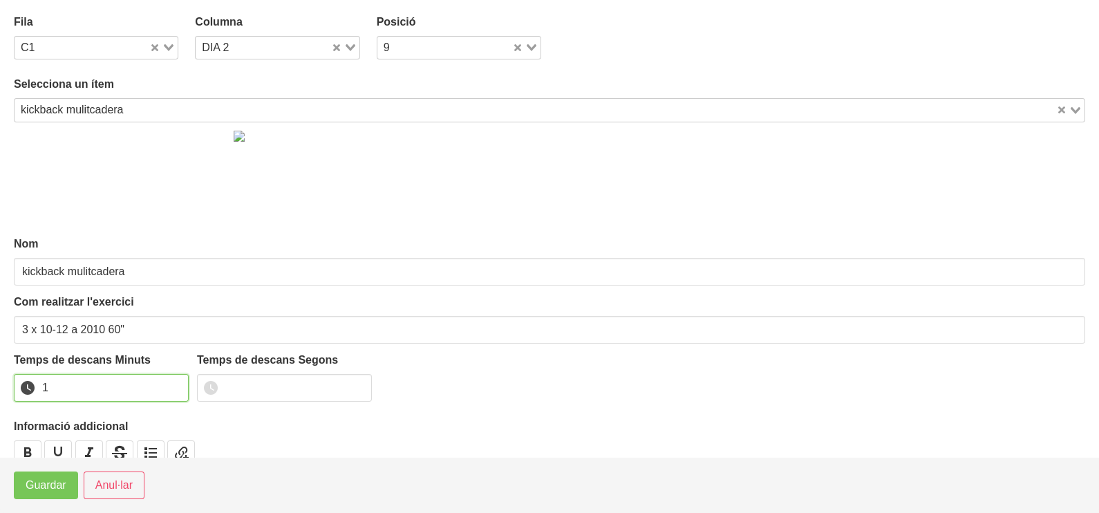
drag, startPoint x: 172, startPoint y: 381, endPoint x: 92, endPoint y: 433, distance: 95.4
click at [170, 383] on input "1" at bounding box center [101, 388] width 175 height 28
click at [53, 487] on span "Guardar" at bounding box center [46, 485] width 41 height 17
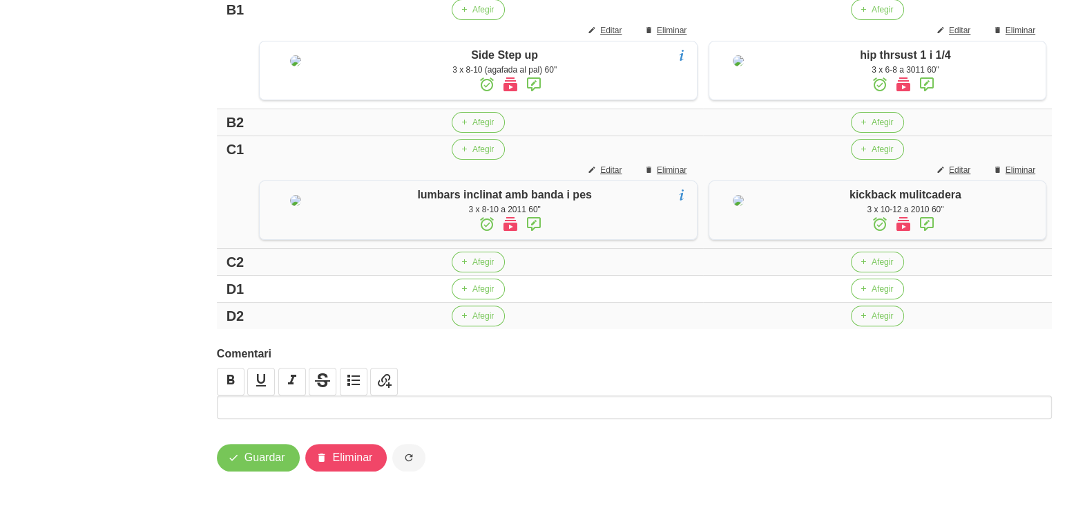
scroll to position [645, 0]
click at [861, 287] on icon "button" at bounding box center [863, 289] width 8 height 12
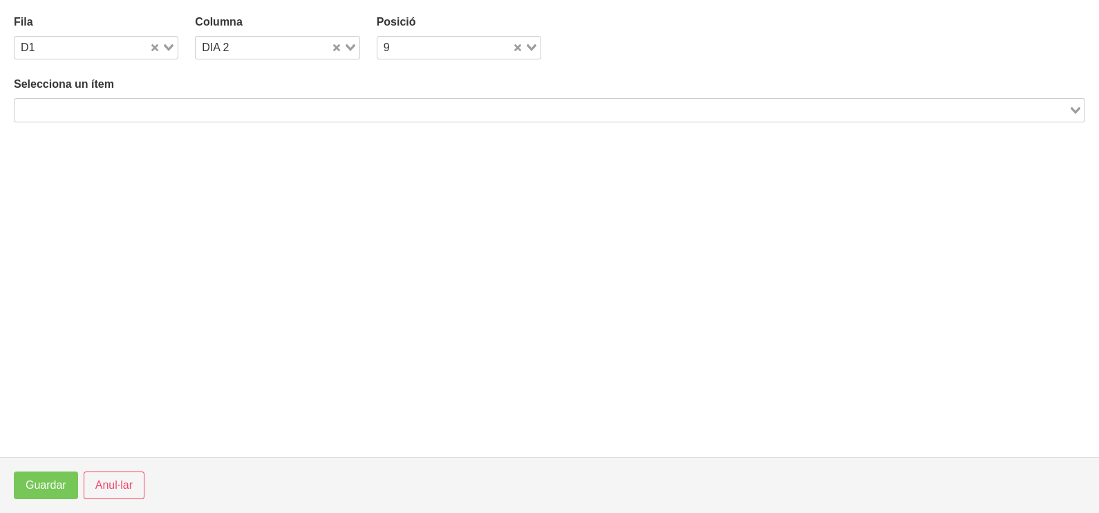
drag, startPoint x: 291, startPoint y: 111, endPoint x: 297, endPoint y: 108, distance: 7.1
click at [296, 108] on input "Search for option" at bounding box center [541, 110] width 1051 height 17
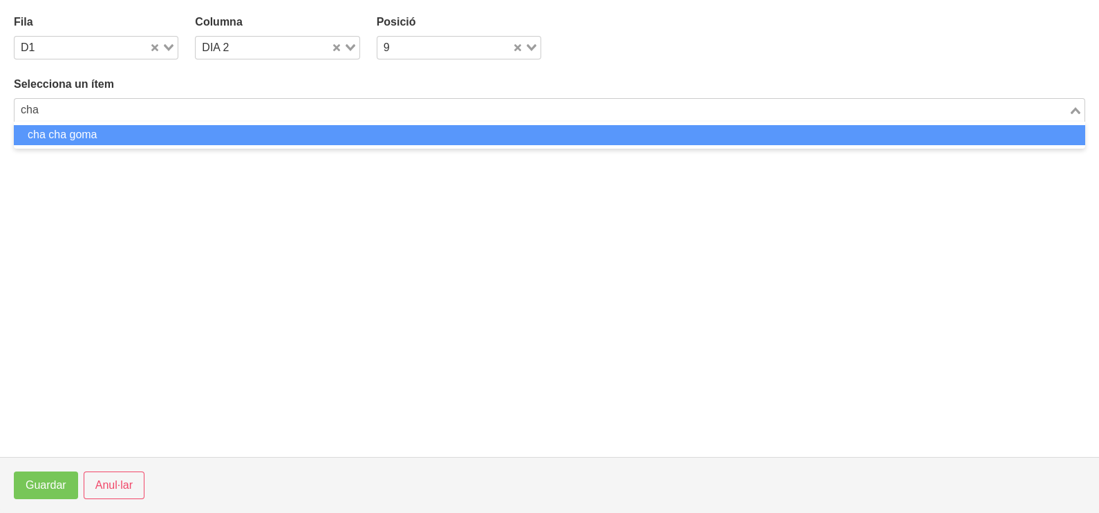
click at [195, 135] on li "cha cha goma" at bounding box center [549, 135] width 1071 height 20
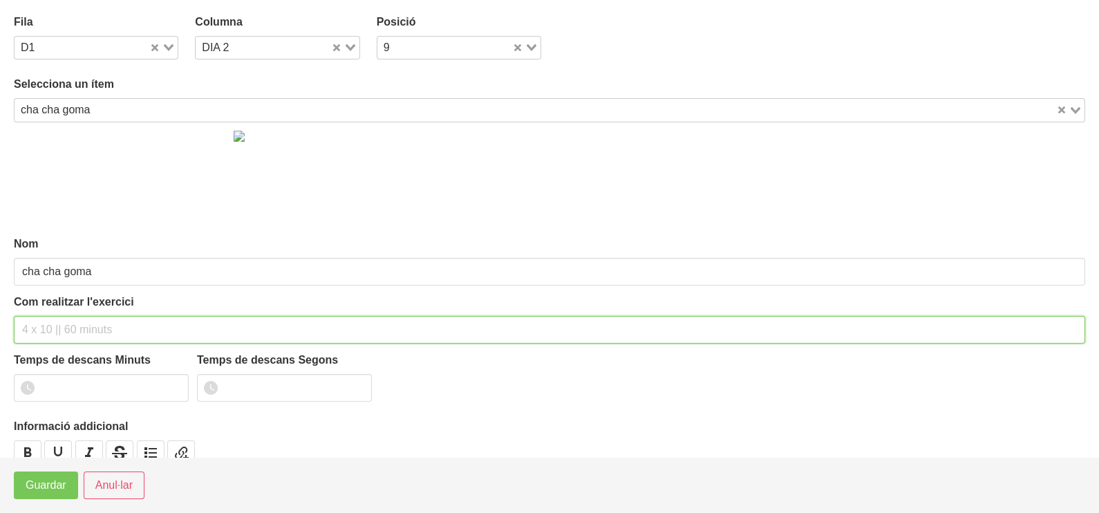
click at [55, 326] on input "text" at bounding box center [549, 330] width 1071 height 28
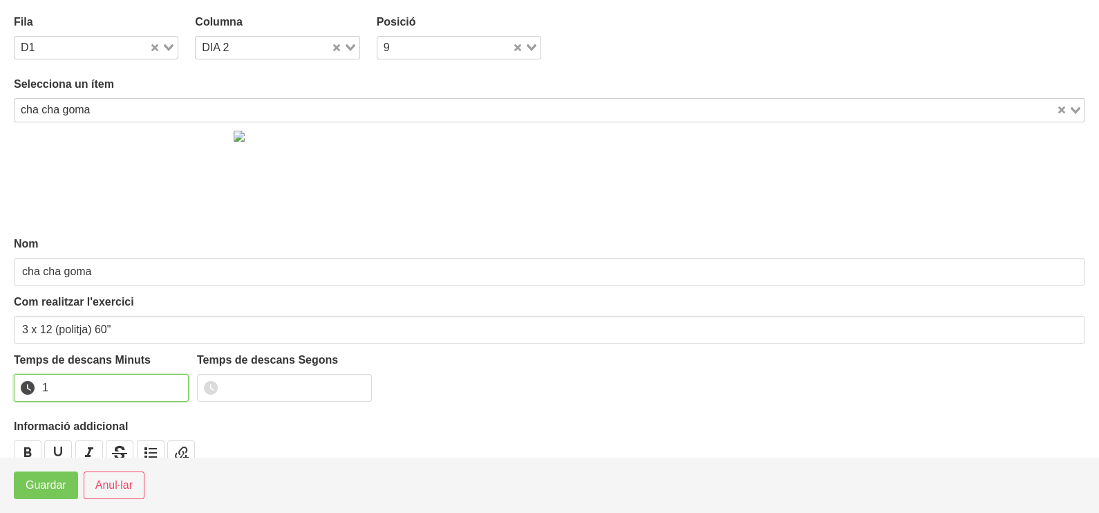
drag, startPoint x: 178, startPoint y: 383, endPoint x: 142, endPoint y: 407, distance: 43.3
click at [173, 384] on input "1" at bounding box center [101, 388] width 175 height 28
click at [59, 488] on span "Guardar" at bounding box center [46, 485] width 41 height 17
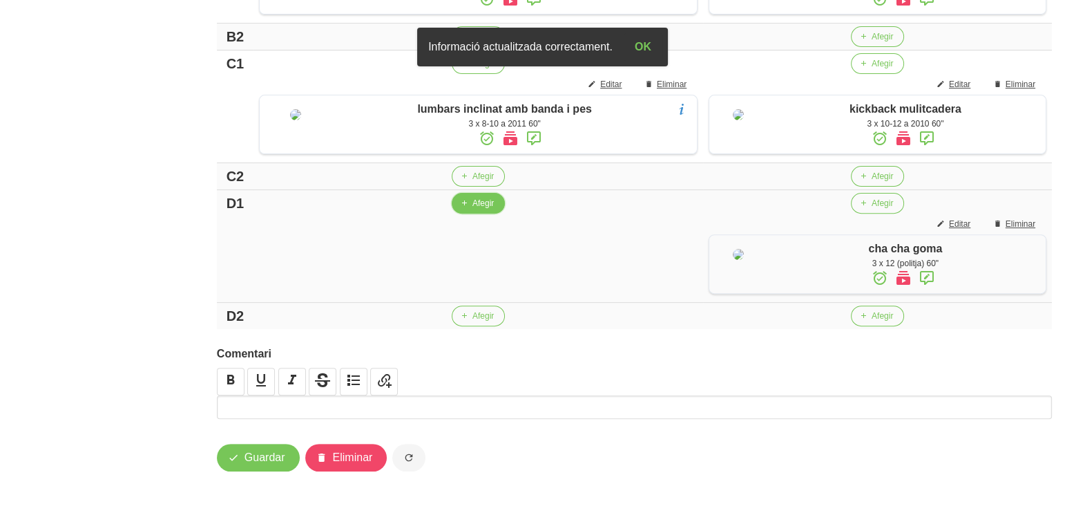
click at [476, 209] on span "Afegir" at bounding box center [483, 203] width 21 height 12
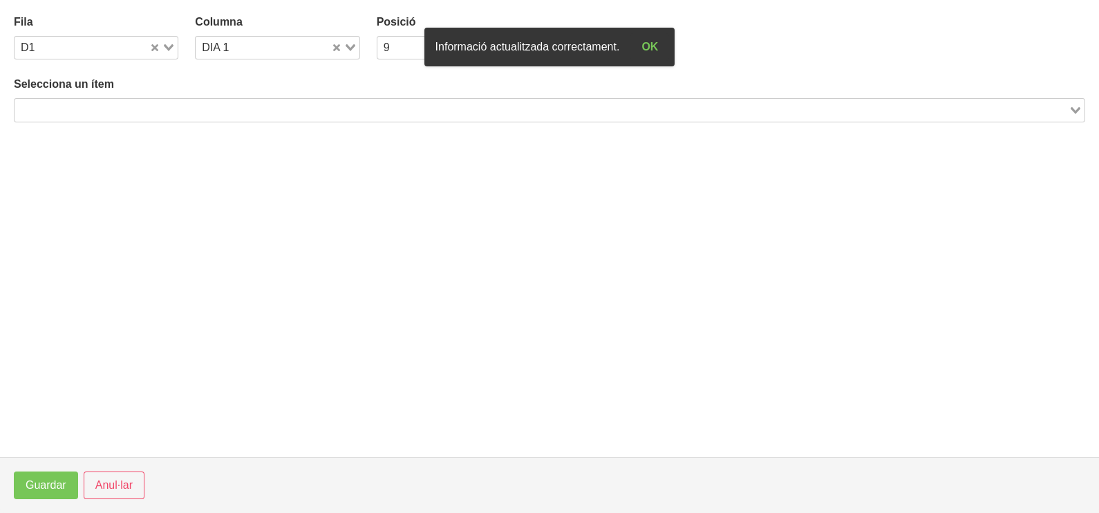
click at [189, 111] on input "Search for option" at bounding box center [541, 110] width 1051 height 17
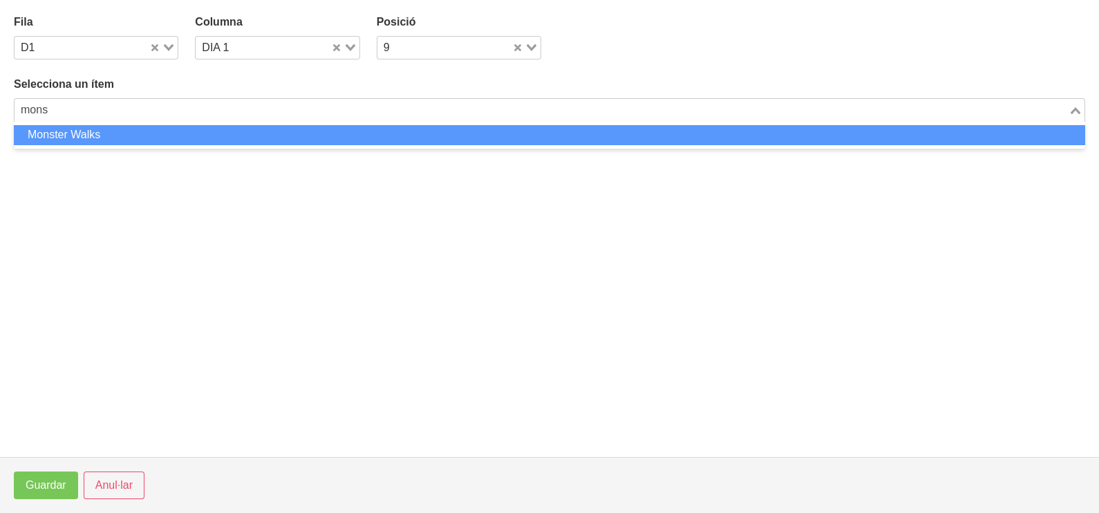
click at [198, 133] on li "Monster Walks" at bounding box center [549, 135] width 1071 height 20
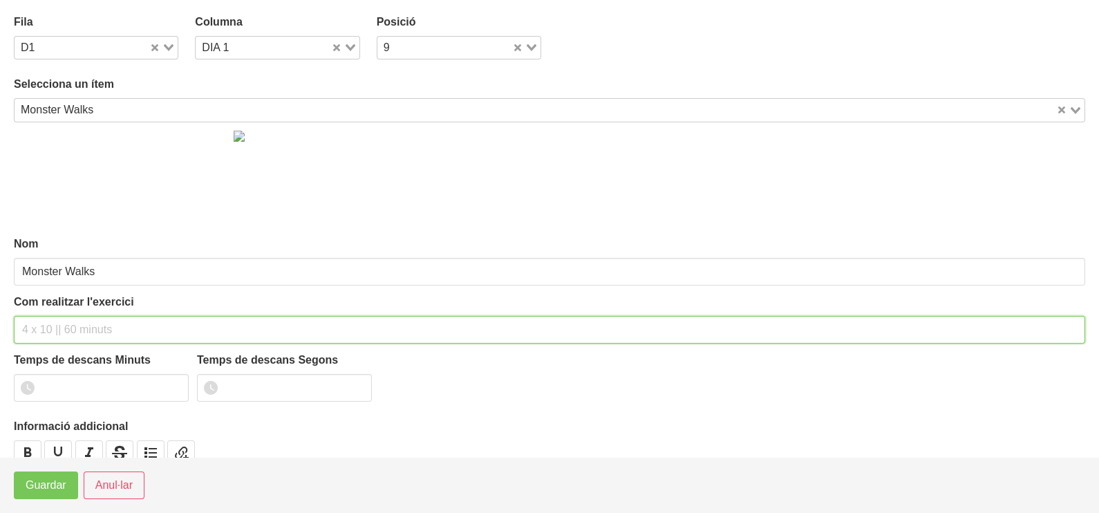
click at [48, 326] on input "text" at bounding box center [549, 330] width 1071 height 28
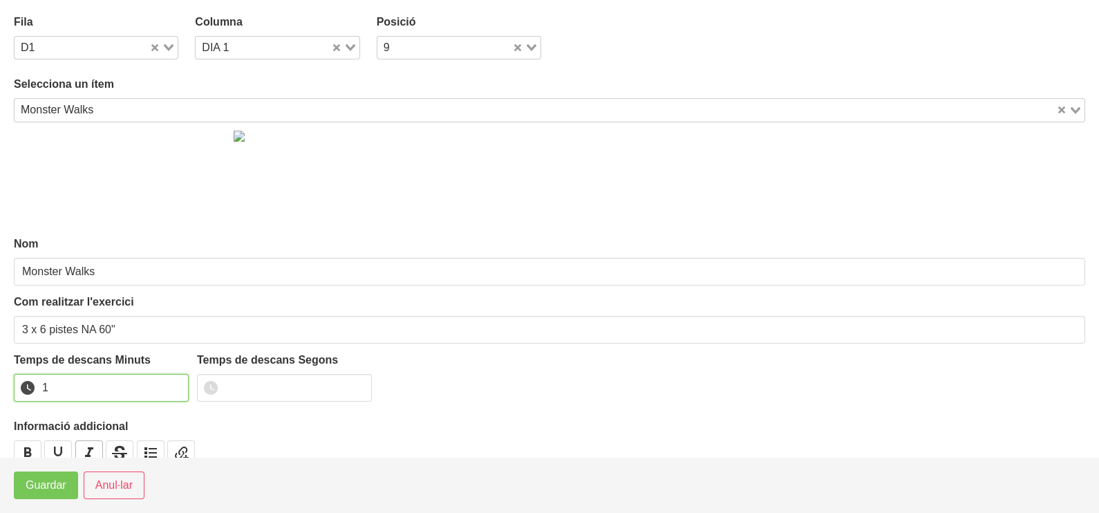
drag, startPoint x: 173, startPoint y: 381, endPoint x: 99, endPoint y: 439, distance: 93.0
click at [169, 385] on input "1" at bounding box center [101, 388] width 175 height 28
click at [66, 483] on button "Guardar" at bounding box center [46, 485] width 64 height 28
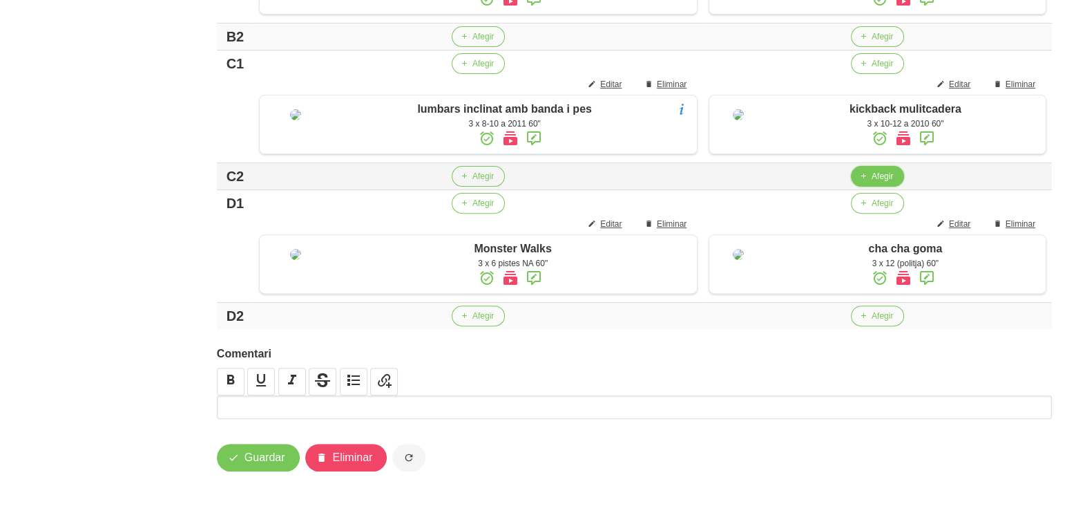
click at [882, 182] on span "Afegir" at bounding box center [882, 176] width 21 height 12
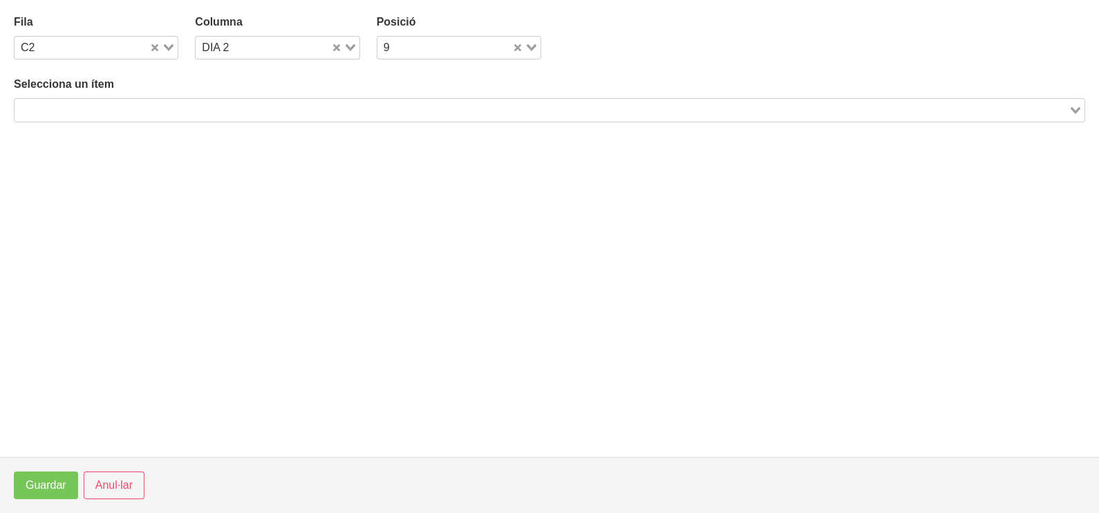
click at [257, 103] on input "Search for option" at bounding box center [541, 110] width 1051 height 17
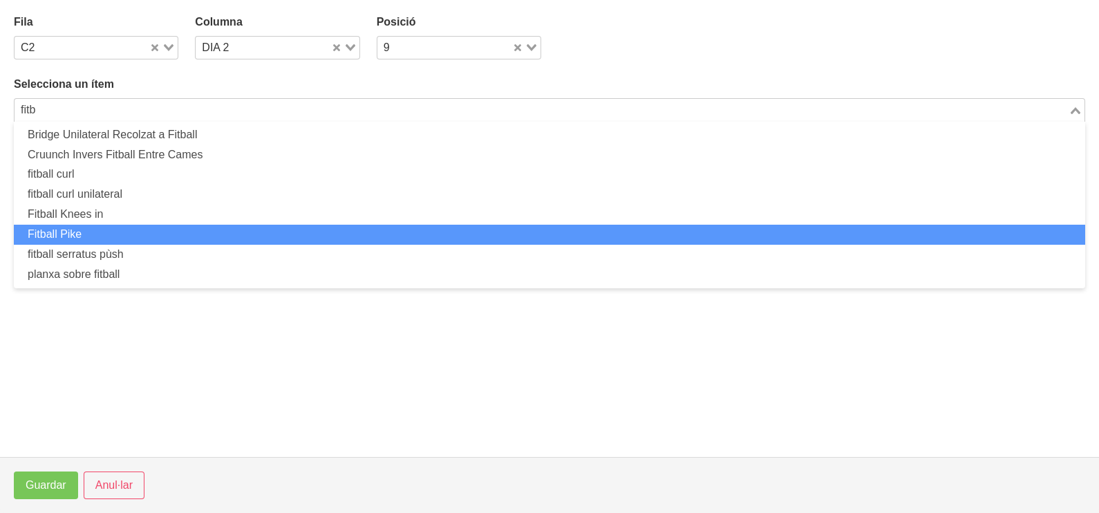
click at [155, 229] on li "Fitball Pike" at bounding box center [549, 235] width 1071 height 20
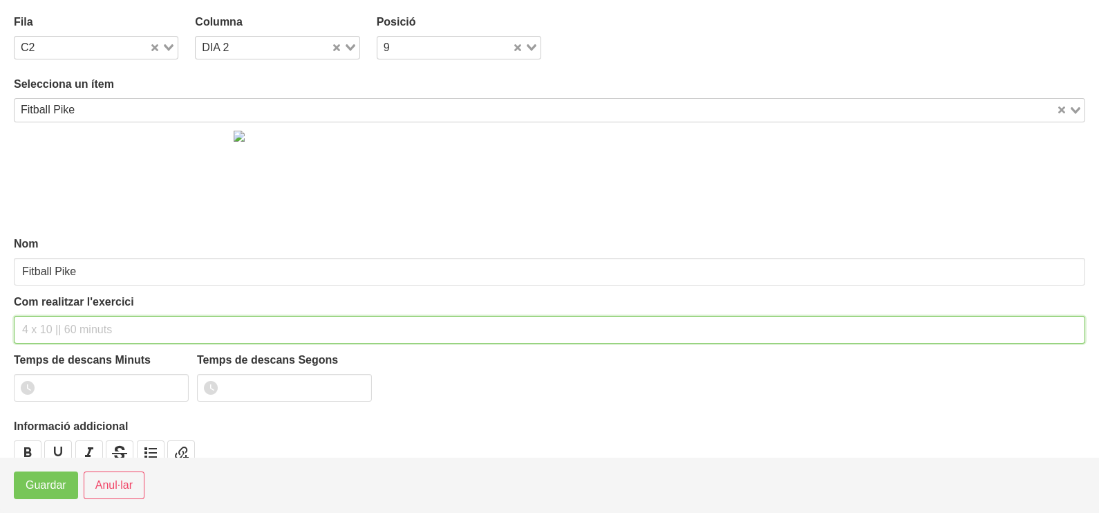
click at [51, 325] on input "text" at bounding box center [549, 330] width 1071 height 28
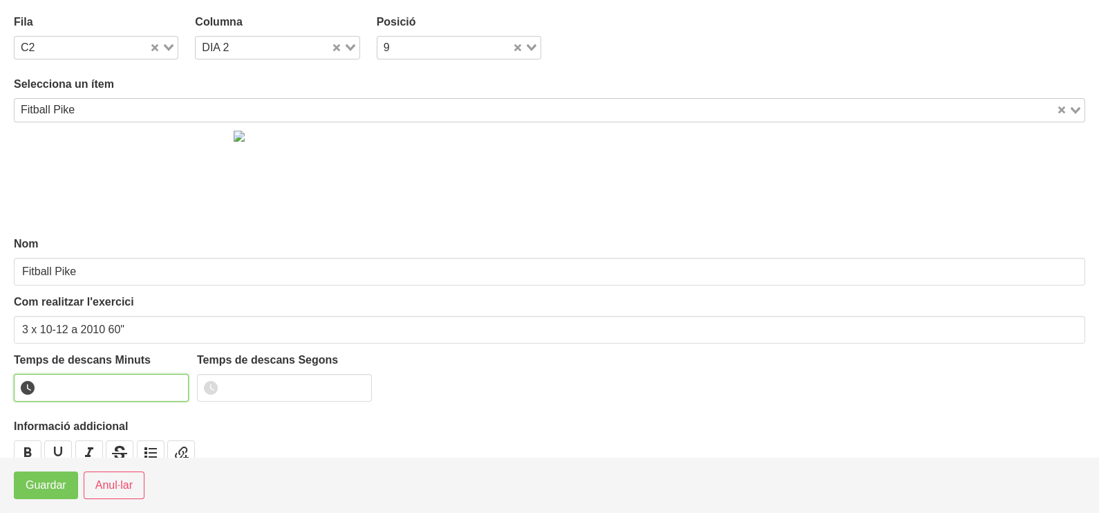
click at [173, 379] on input "number" at bounding box center [101, 388] width 175 height 28
click at [176, 383] on input "1" at bounding box center [101, 388] width 175 height 28
click at [38, 488] on span "Guardar" at bounding box center [46, 485] width 41 height 17
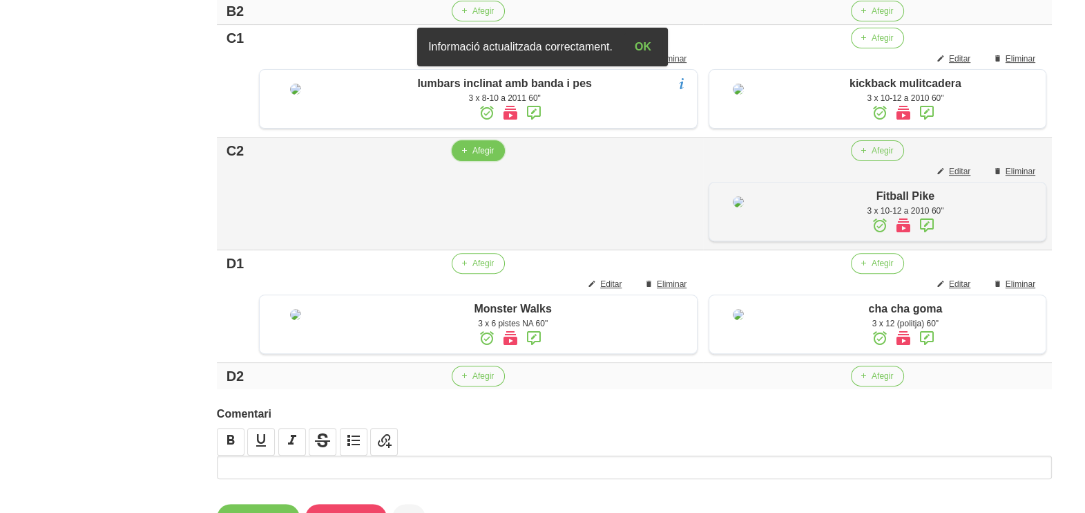
click at [473, 157] on span "Afegir" at bounding box center [483, 150] width 21 height 12
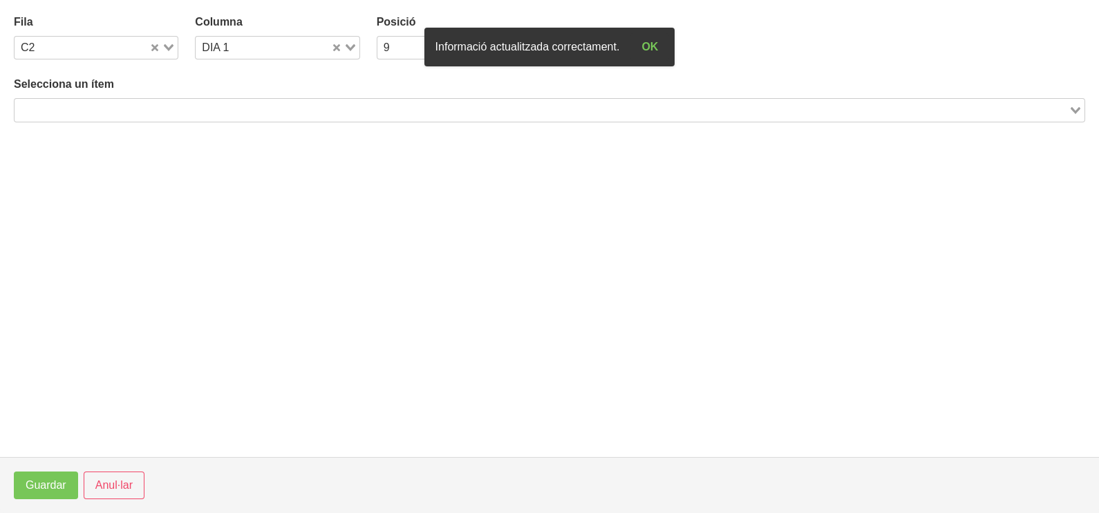
click at [130, 97] on div "Selecciona un ítem Loading..." at bounding box center [549, 99] width 1071 height 46
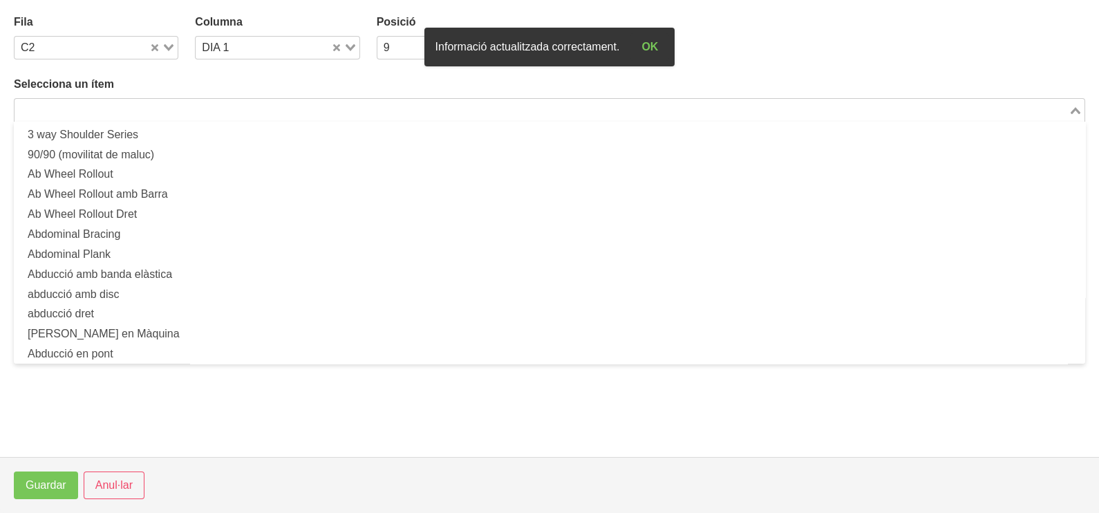
click at [131, 111] on input "Search for option" at bounding box center [541, 110] width 1051 height 17
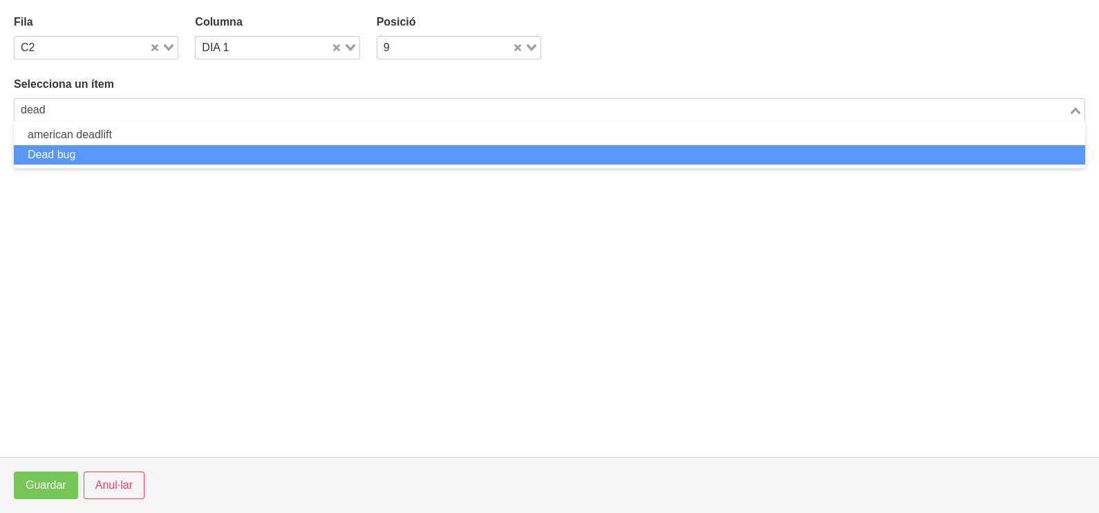
click at [184, 149] on li "Dead bug" at bounding box center [549, 155] width 1071 height 20
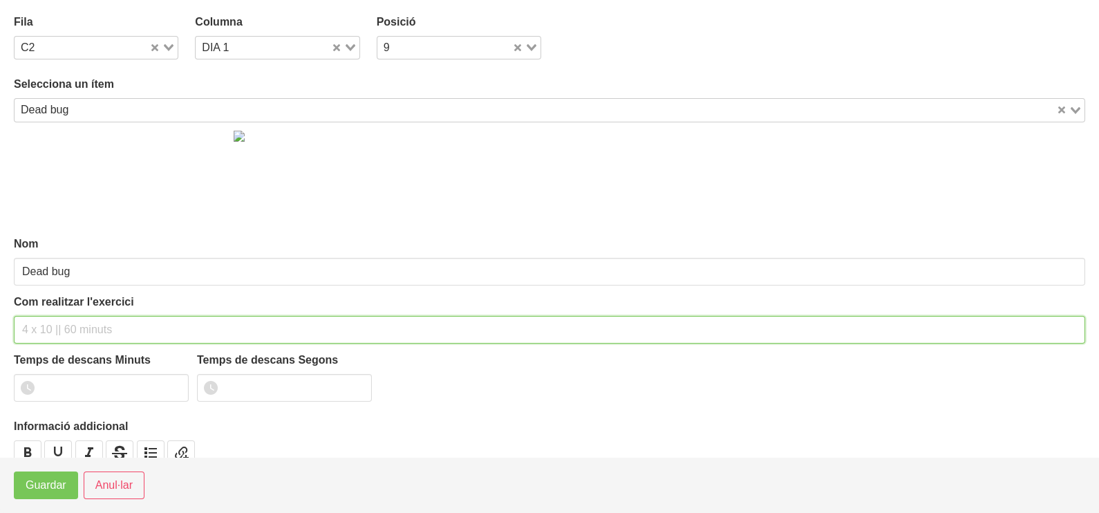
click at [66, 330] on input "text" at bounding box center [549, 330] width 1071 height 28
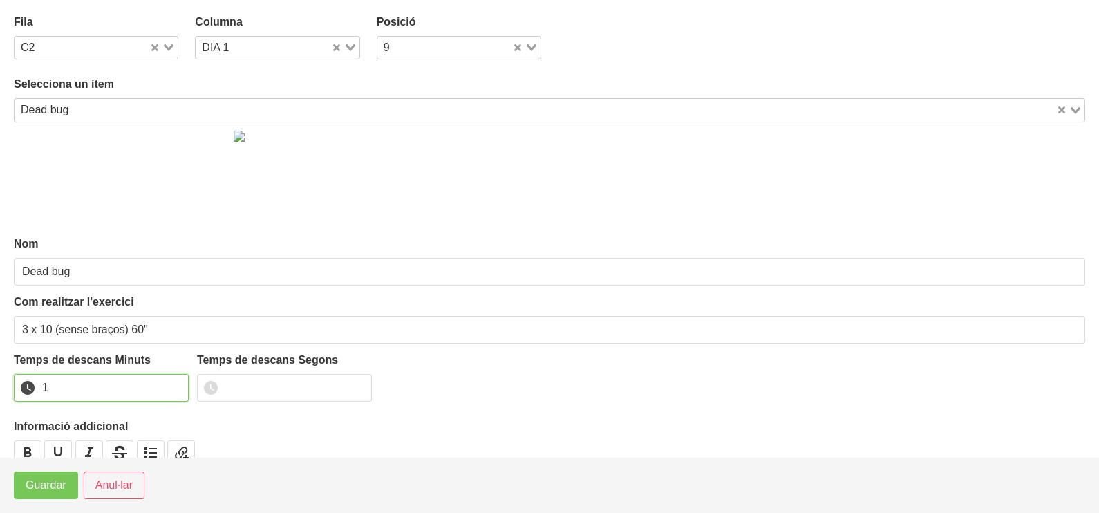
click at [175, 382] on input "1" at bounding box center [101, 388] width 175 height 28
click at [50, 487] on span "Guardar" at bounding box center [46, 485] width 41 height 17
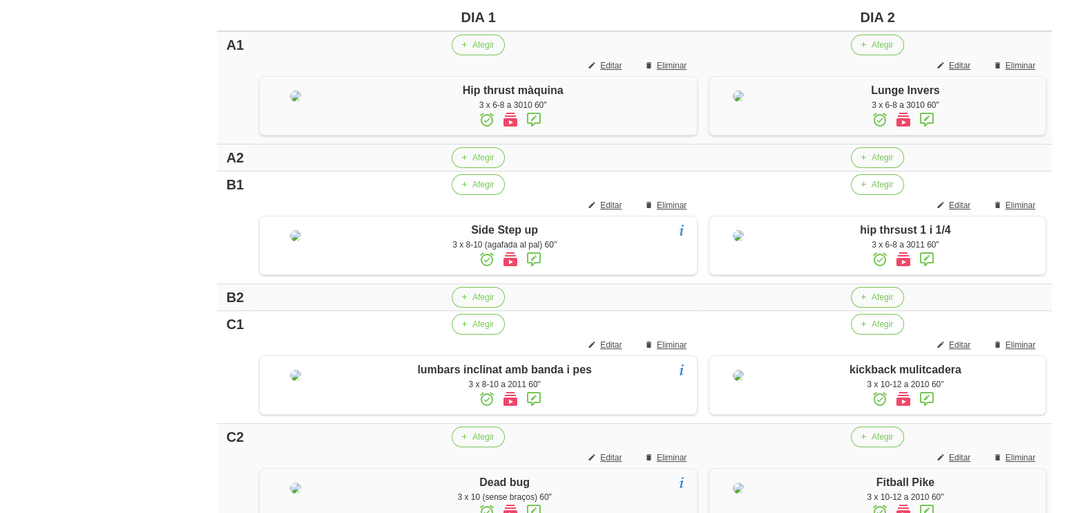
scroll to position [387, 0]
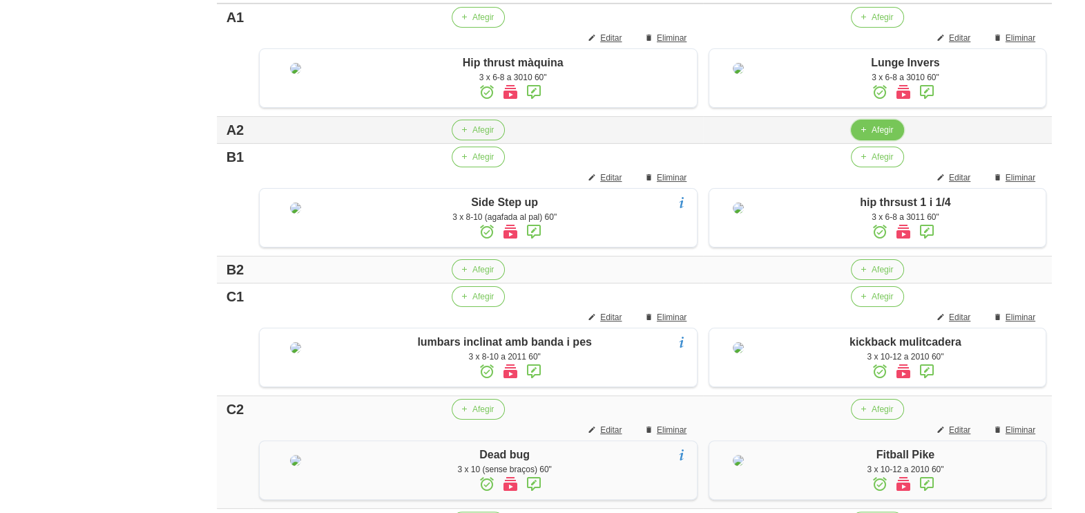
click at [860, 136] on span "button" at bounding box center [863, 130] width 12 height 12
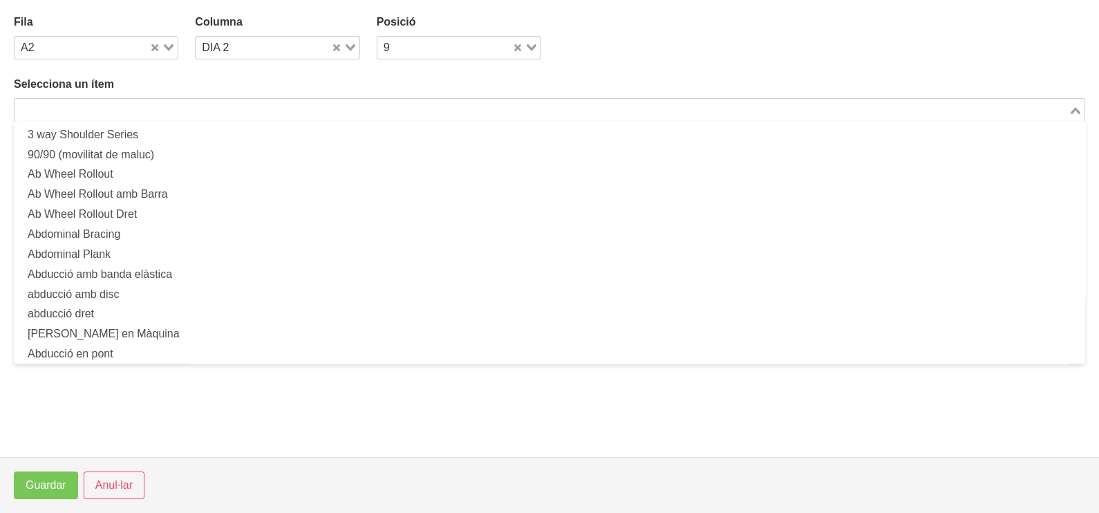
drag, startPoint x: 262, startPoint y: 111, endPoint x: 278, endPoint y: 100, distance: 19.0
click at [266, 106] on input "Search for option" at bounding box center [541, 110] width 1051 height 17
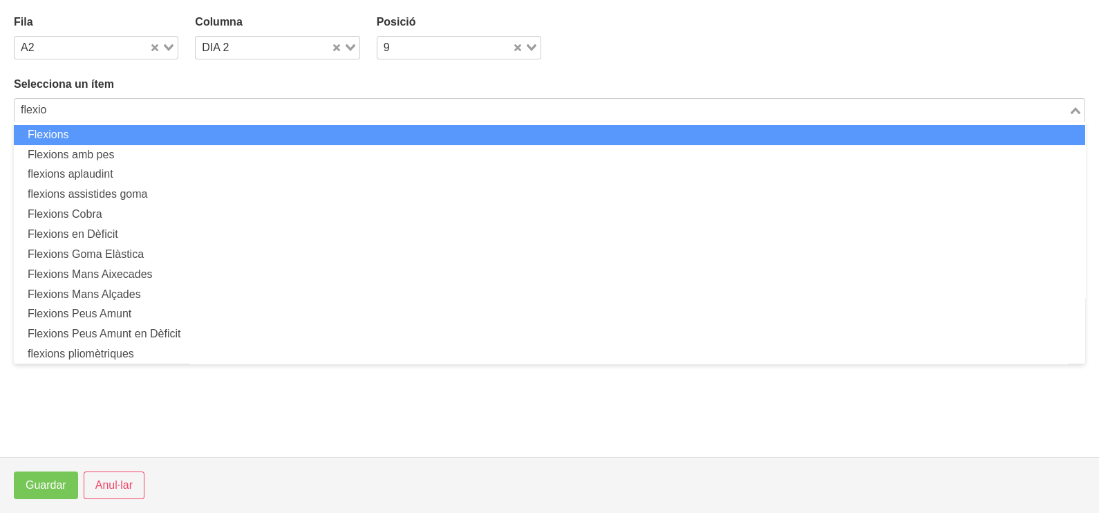
click at [253, 134] on li "Flexions" at bounding box center [549, 135] width 1071 height 20
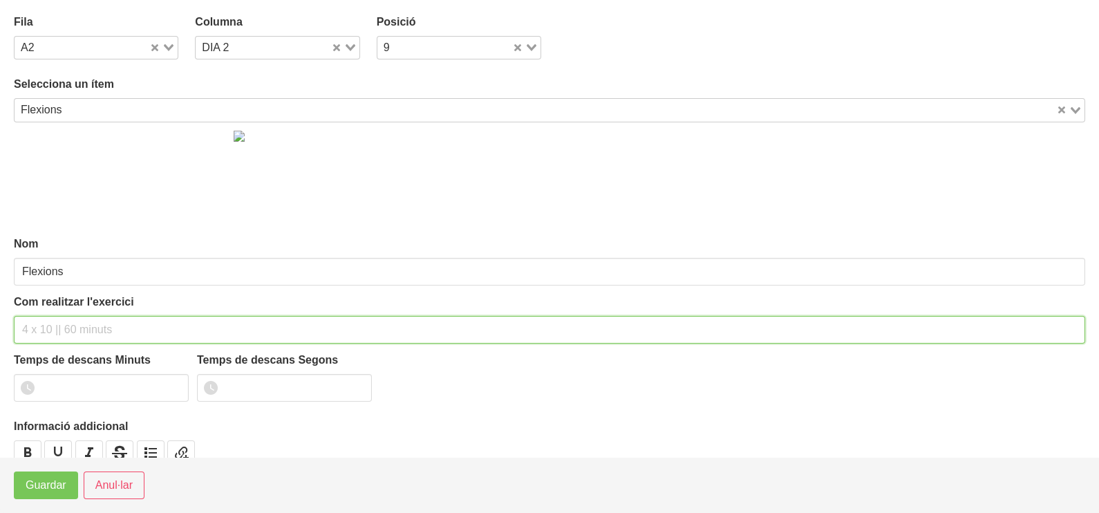
click at [53, 325] on input "text" at bounding box center [549, 330] width 1071 height 28
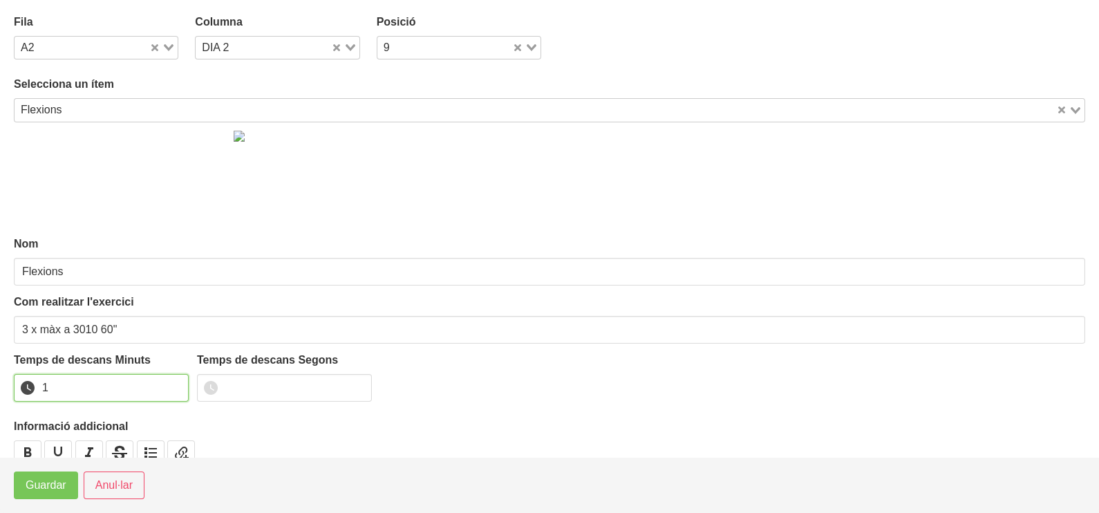
drag, startPoint x: 177, startPoint y: 380, endPoint x: 167, endPoint y: 390, distance: 14.7
click at [172, 386] on input "1" at bounding box center [101, 388] width 175 height 28
click at [65, 483] on span "Guardar" at bounding box center [46, 485] width 41 height 17
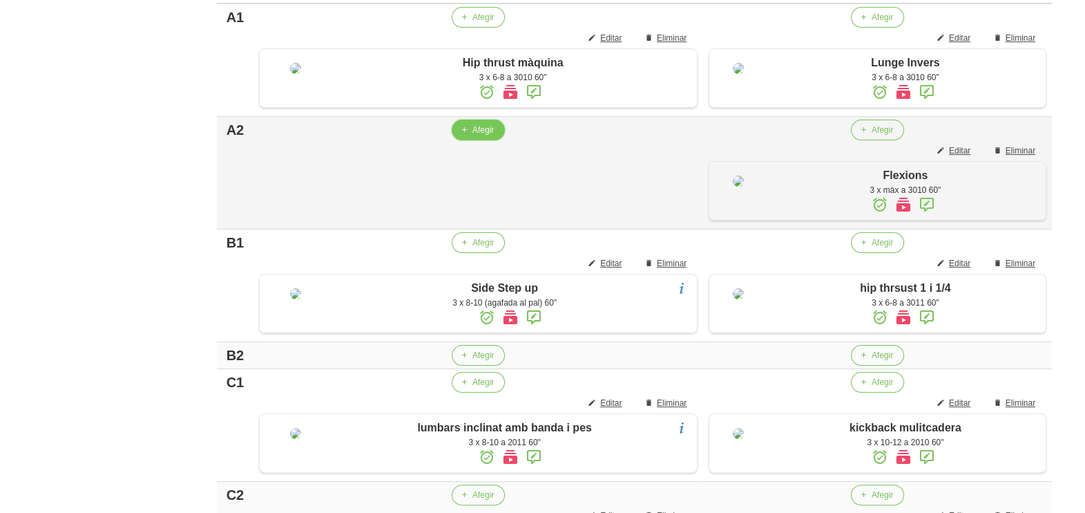
click at [475, 136] on span "Afegir" at bounding box center [483, 130] width 21 height 12
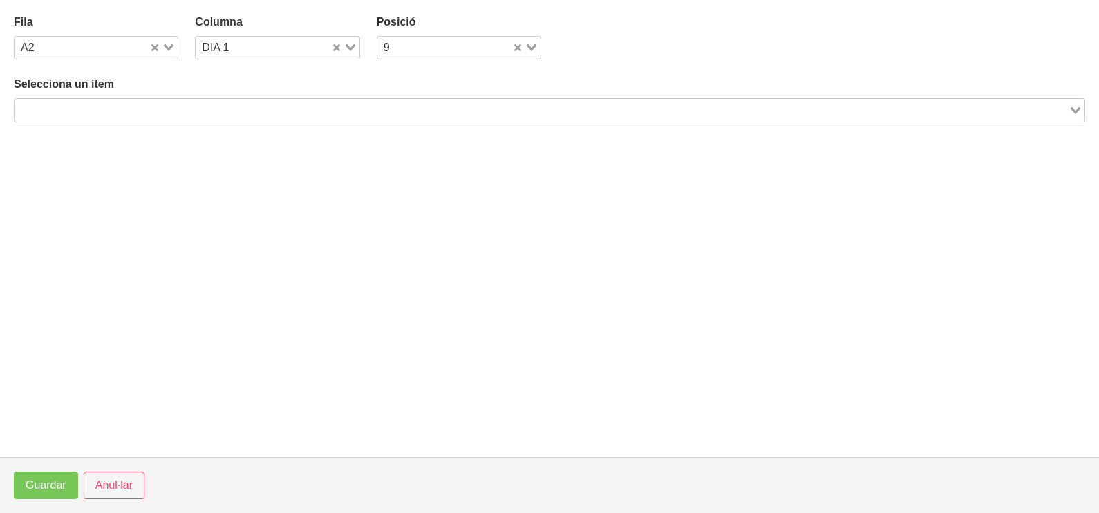
click at [262, 102] on input "Search for option" at bounding box center [541, 110] width 1051 height 17
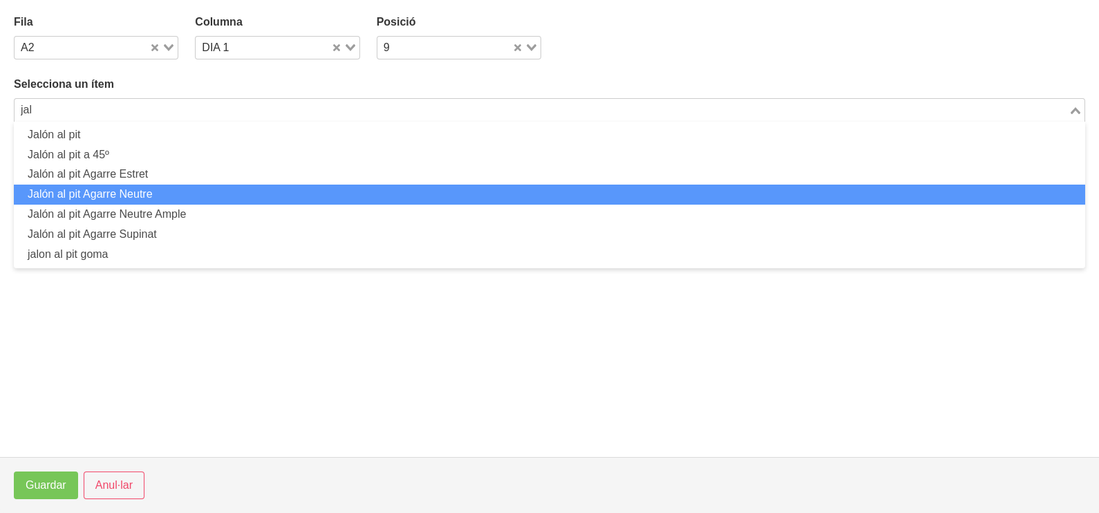
click at [205, 195] on li "Jalón al pit Agarre Neutre" at bounding box center [549, 194] width 1071 height 20
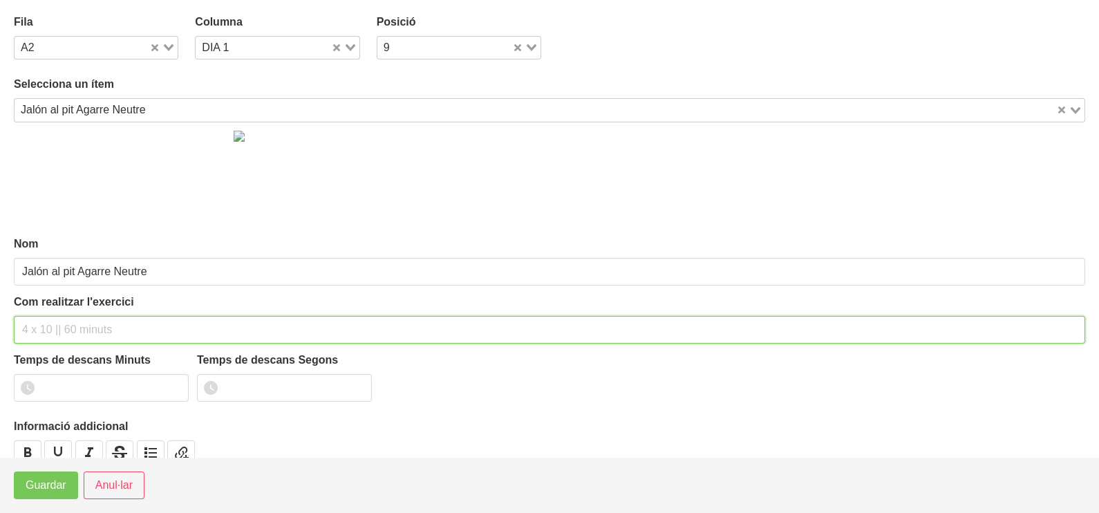
click at [53, 331] on input "text" at bounding box center [549, 330] width 1071 height 28
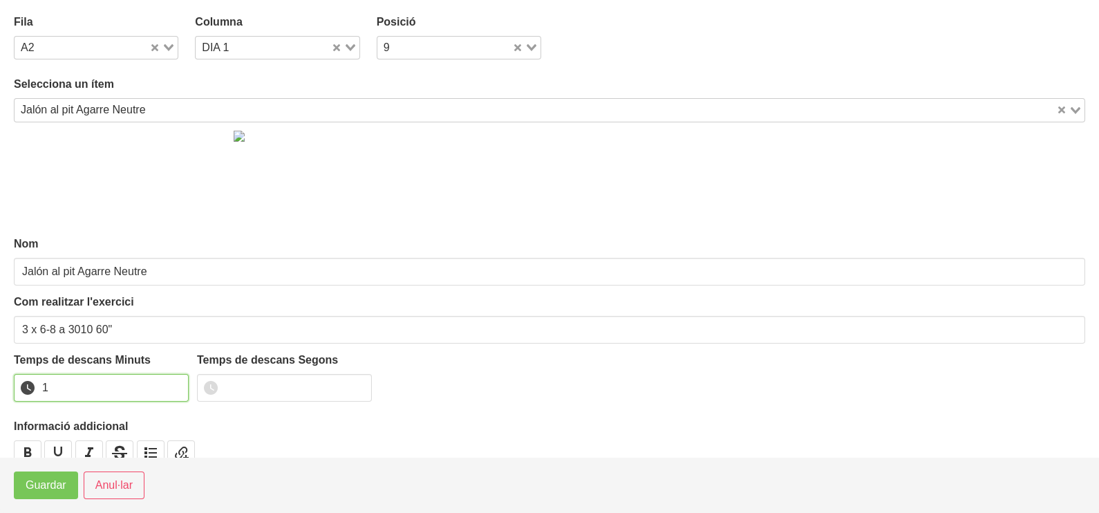
click at [173, 383] on input "1" at bounding box center [101, 388] width 175 height 28
click at [38, 491] on span "Guardar" at bounding box center [46, 485] width 41 height 17
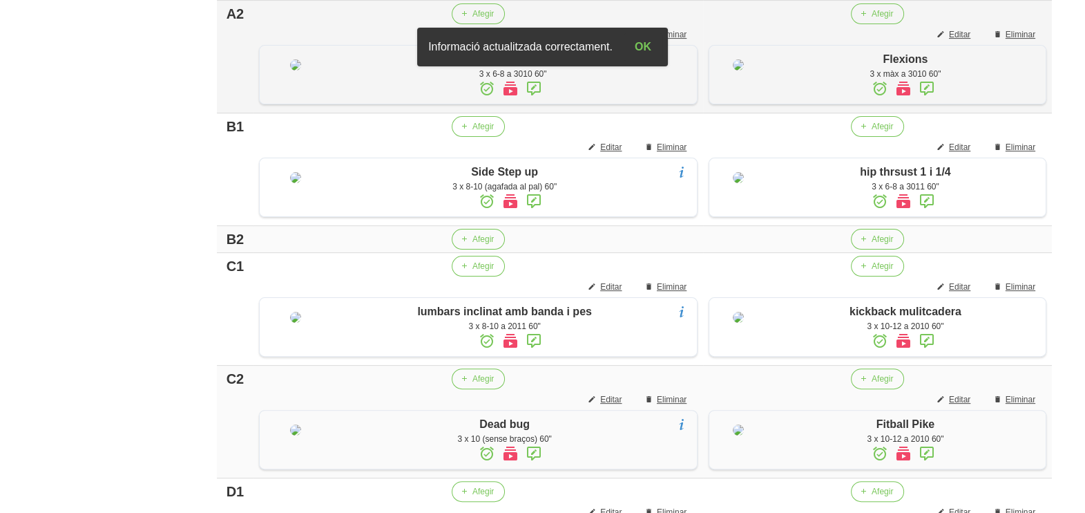
scroll to position [559, 0]
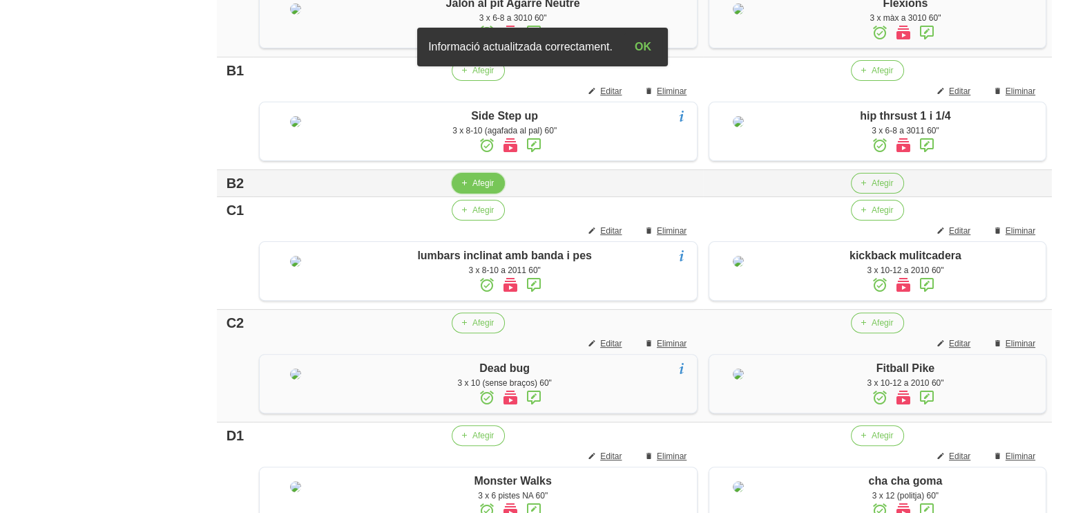
click at [480, 189] on span "Afegir" at bounding box center [483, 183] width 21 height 12
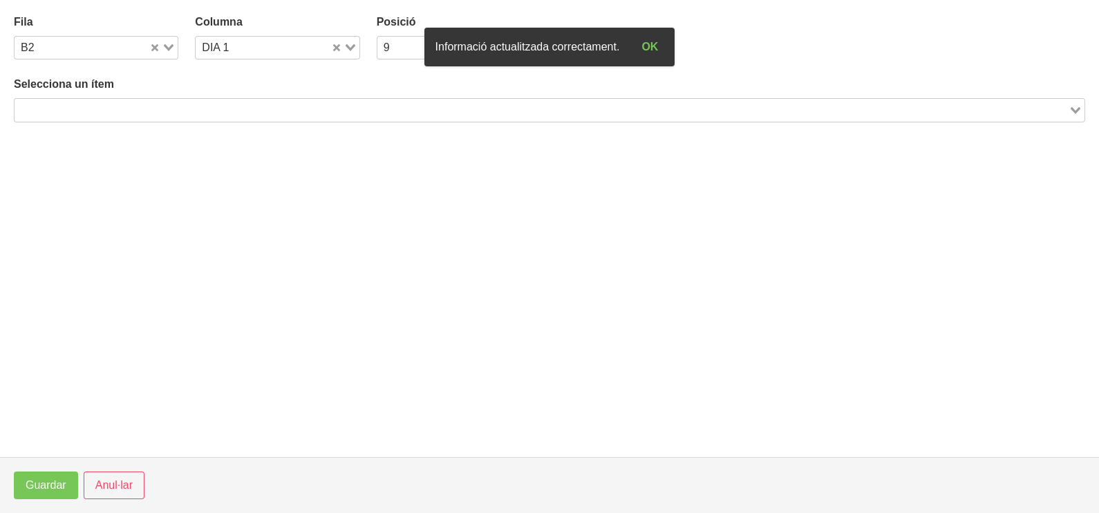
click at [200, 104] on input "Search for option" at bounding box center [541, 110] width 1051 height 17
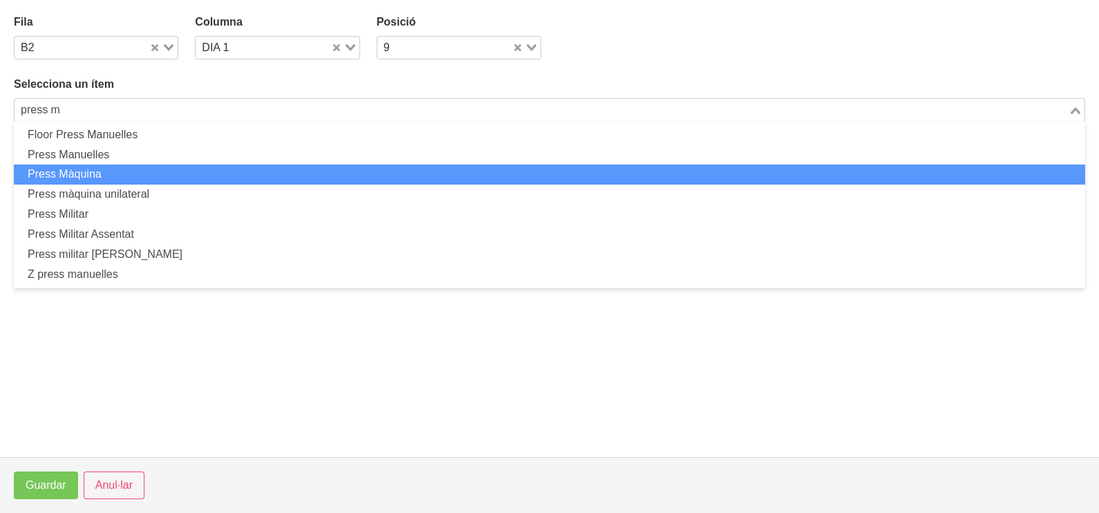
click at [145, 169] on li "Press Màquina" at bounding box center [549, 174] width 1071 height 20
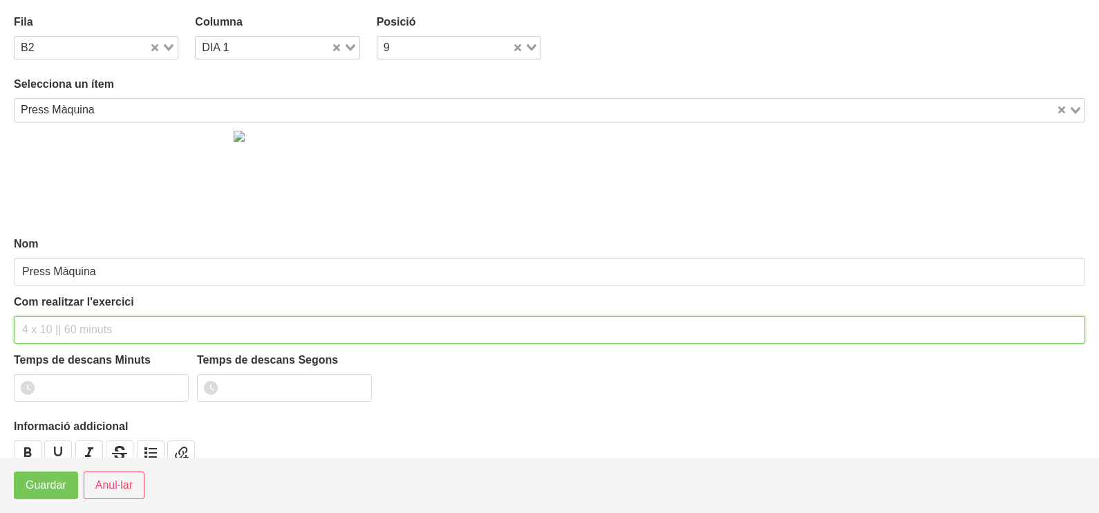
click at [55, 325] on input "text" at bounding box center [549, 330] width 1071 height 28
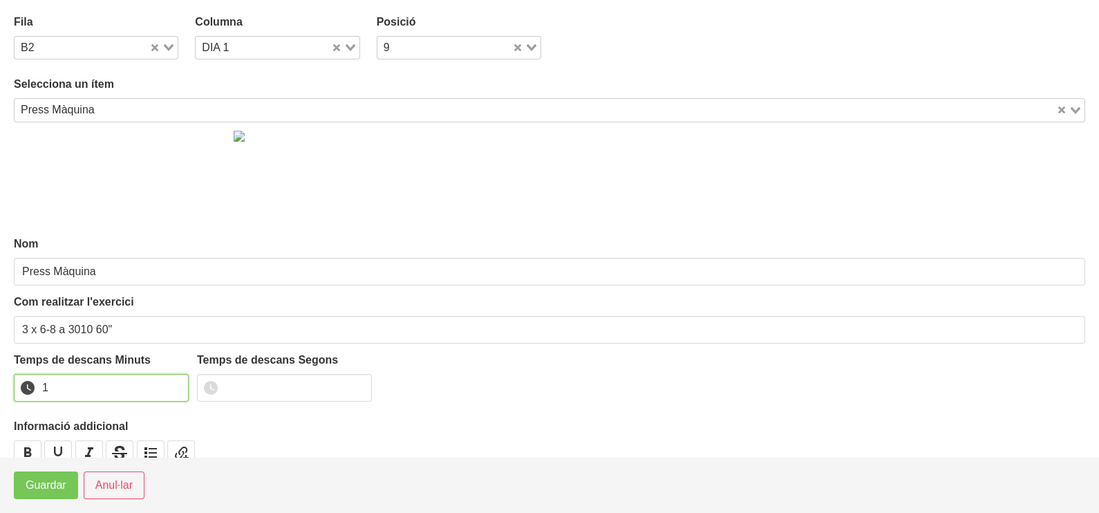
click at [175, 380] on input "1" at bounding box center [101, 388] width 175 height 28
click at [48, 488] on span "Guardar" at bounding box center [46, 485] width 41 height 17
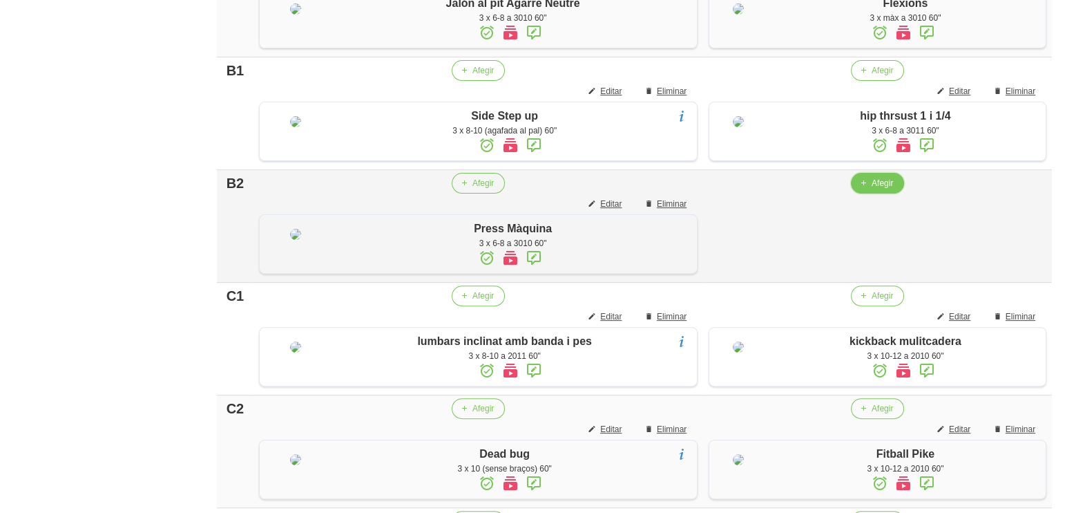
click at [873, 193] on button "Afegir" at bounding box center [877, 183] width 53 height 21
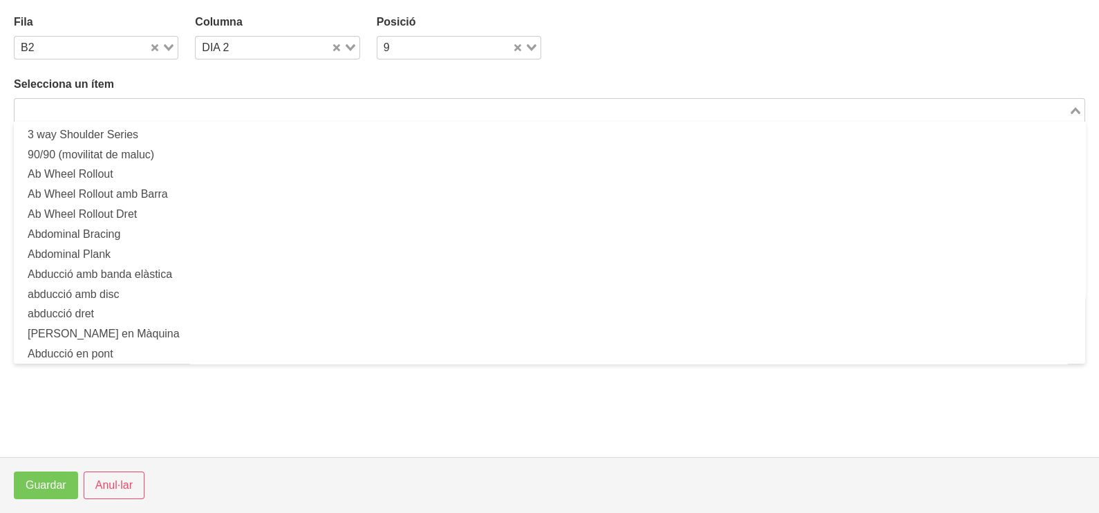
click at [254, 111] on input "Search for option" at bounding box center [541, 110] width 1051 height 17
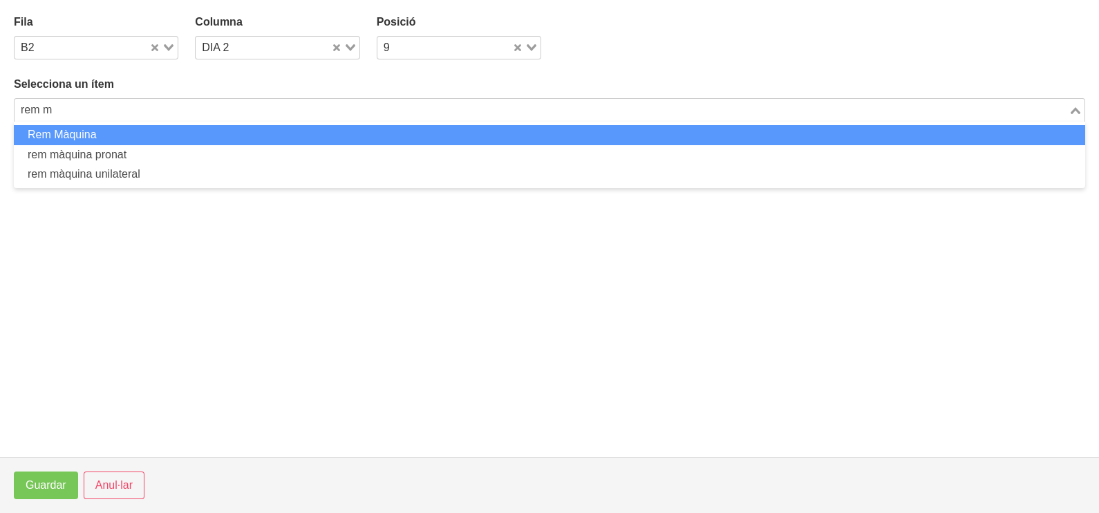
click at [259, 136] on li "Rem Màquina" at bounding box center [549, 135] width 1071 height 20
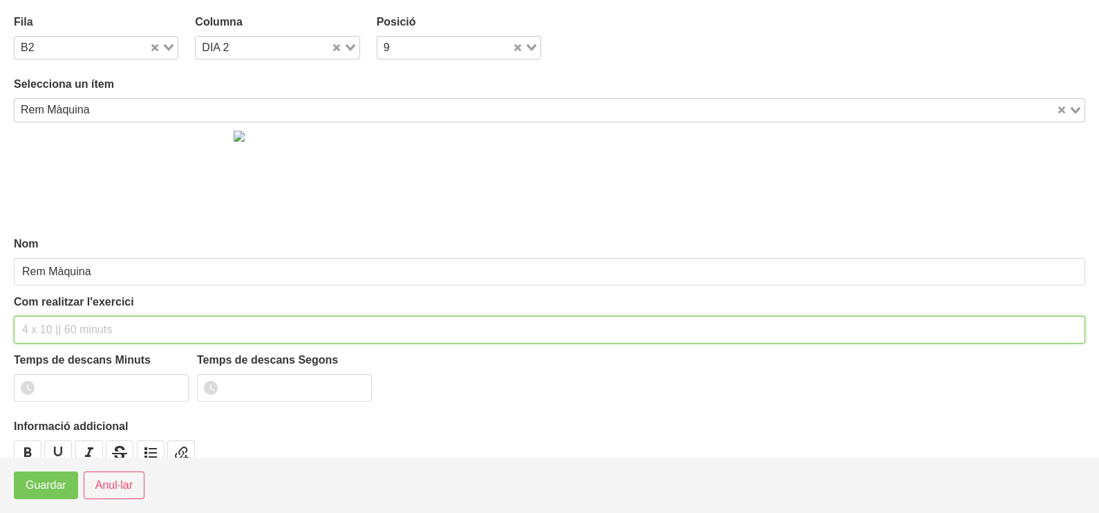
click at [60, 330] on input "text" at bounding box center [549, 330] width 1071 height 28
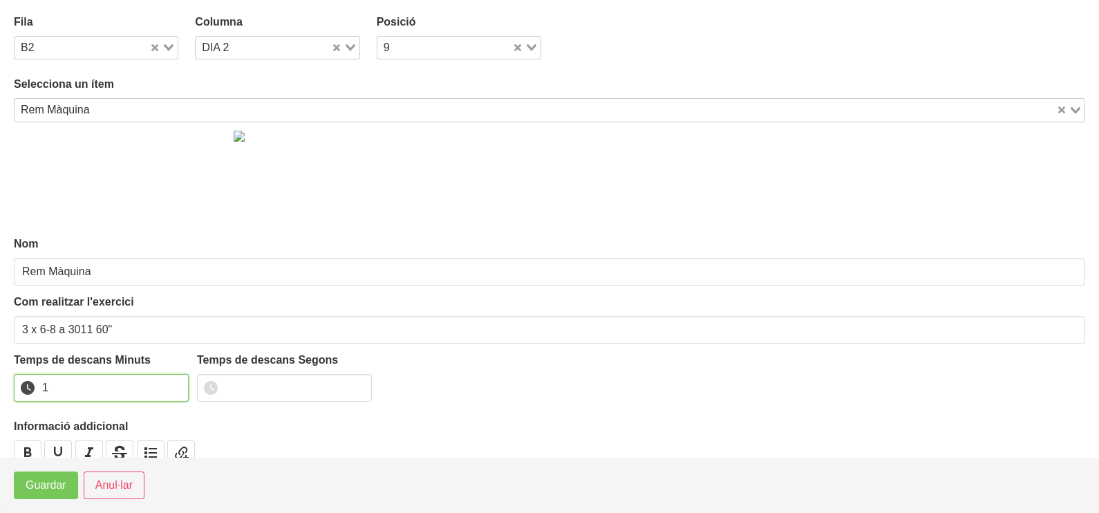
drag, startPoint x: 175, startPoint y: 380, endPoint x: 162, endPoint y: 395, distance: 20.1
click at [173, 382] on input "1" at bounding box center [101, 388] width 175 height 28
click at [24, 494] on button "Guardar" at bounding box center [46, 485] width 64 height 28
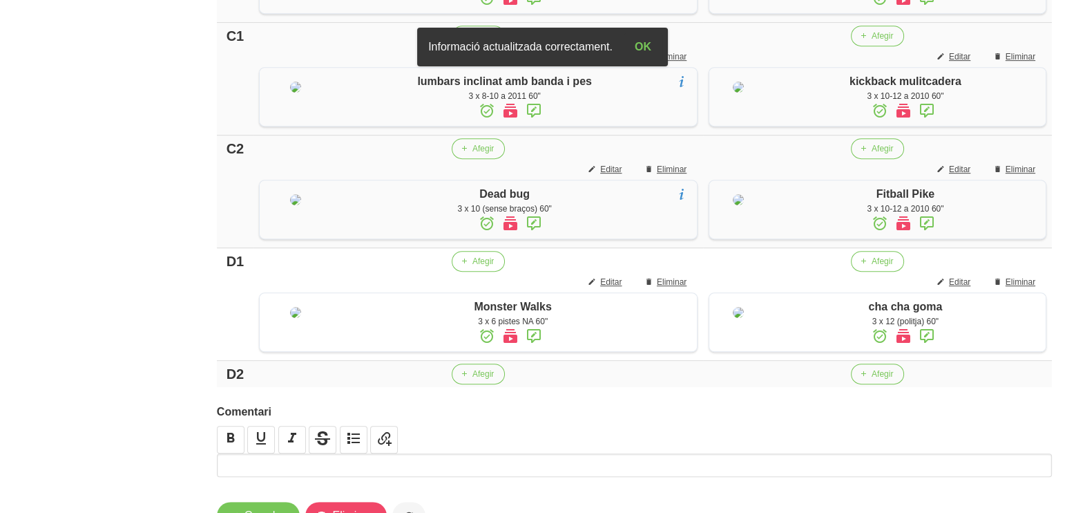
scroll to position [1148, 0]
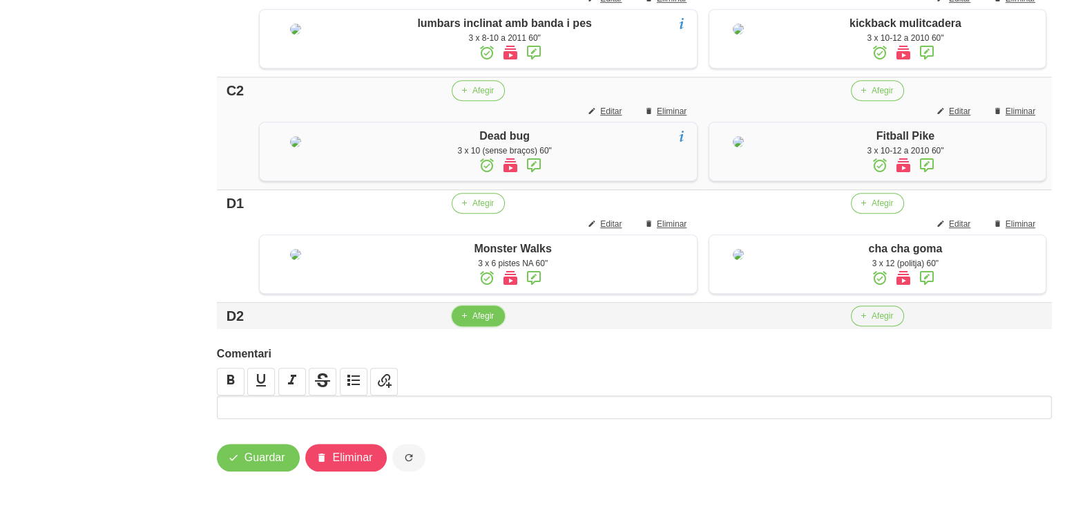
click at [473, 315] on span "Afegir" at bounding box center [483, 316] width 21 height 12
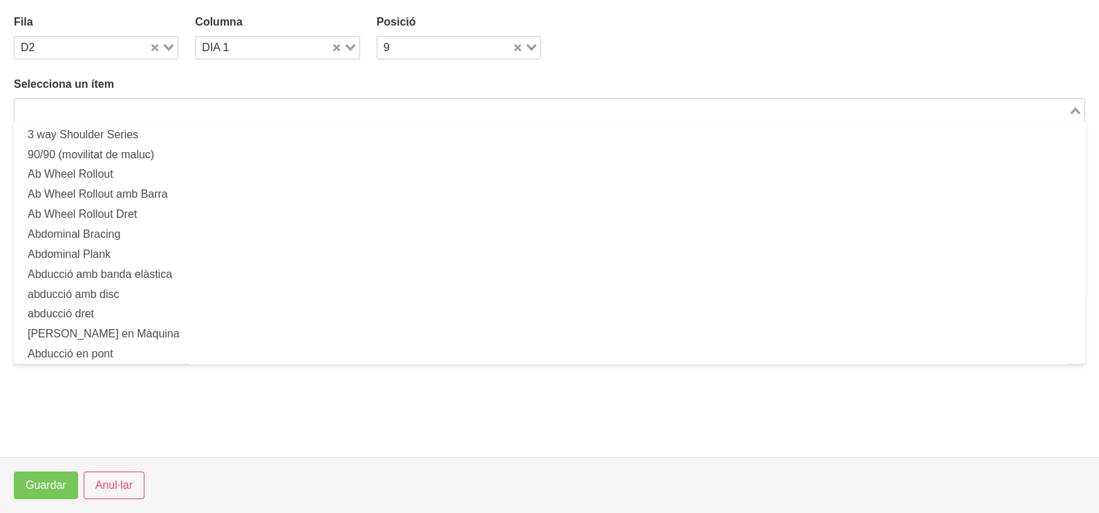
click at [296, 108] on input "Search for option" at bounding box center [541, 110] width 1051 height 17
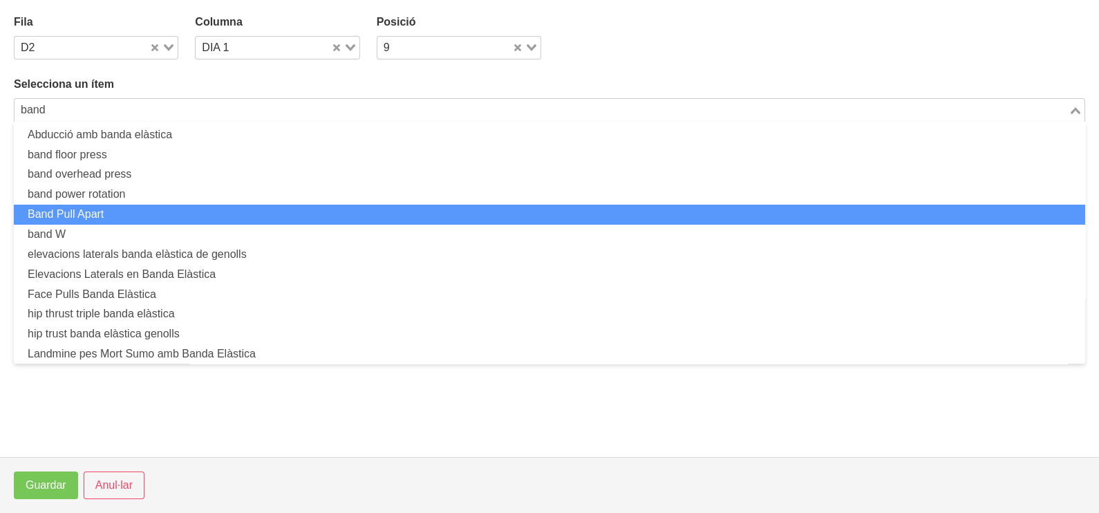
click at [195, 211] on li "Band Pull Apart" at bounding box center [549, 215] width 1071 height 20
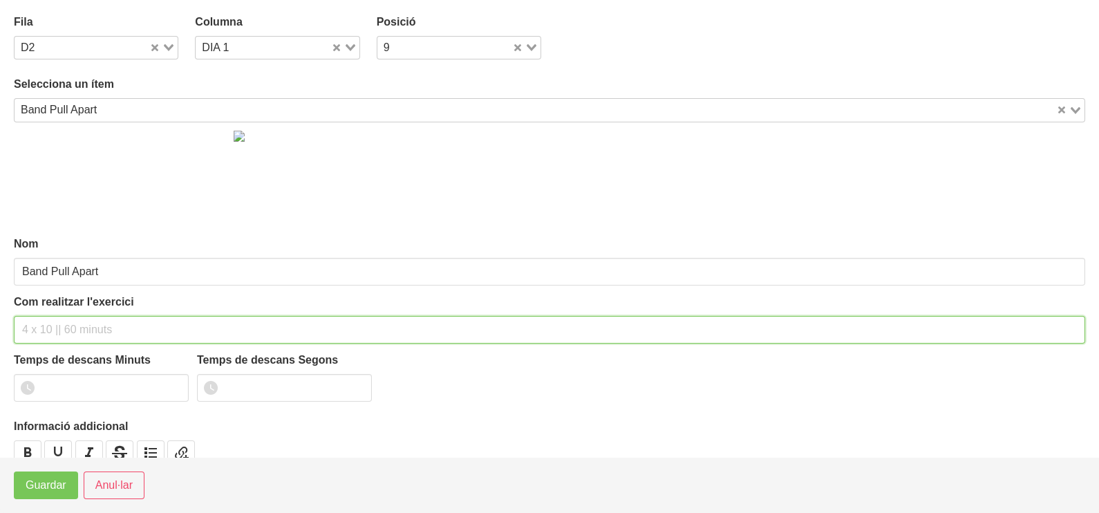
click at [41, 326] on input "text" at bounding box center [549, 330] width 1071 height 28
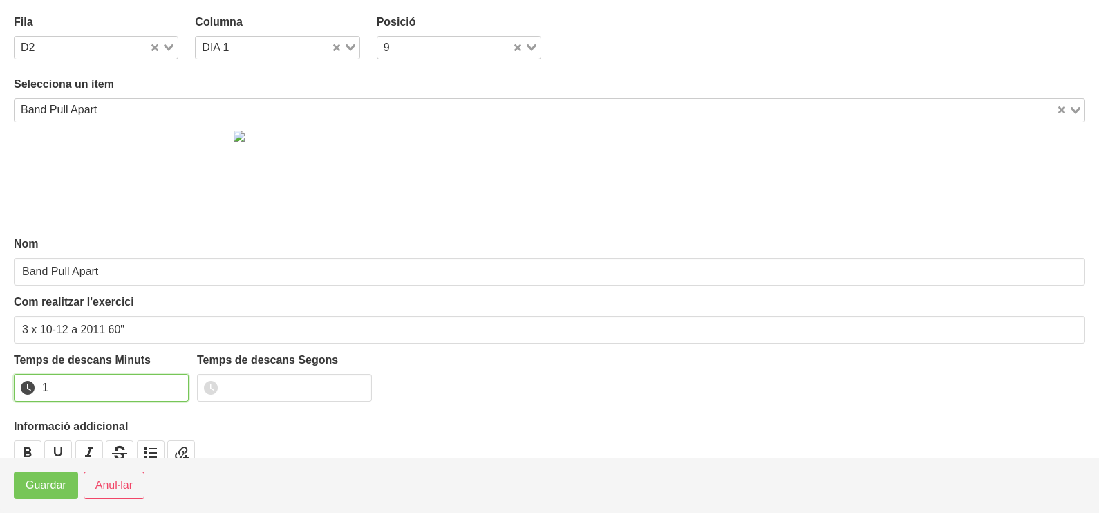
drag, startPoint x: 176, startPoint y: 380, endPoint x: 73, endPoint y: 446, distance: 123.0
click at [166, 390] on input "1" at bounding box center [101, 388] width 175 height 28
click at [39, 480] on span "Guardar" at bounding box center [46, 485] width 41 height 17
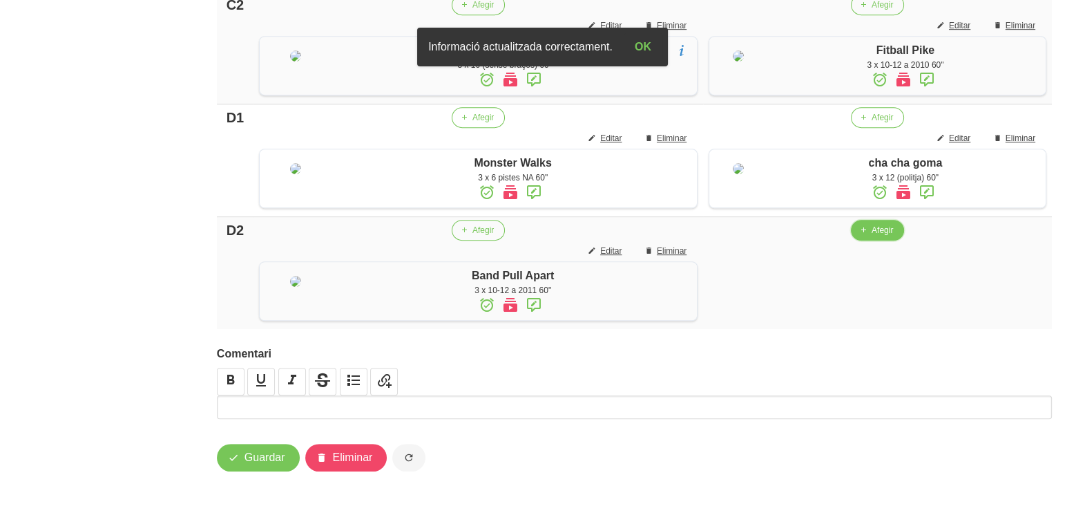
click at [877, 236] on span "Afegir" at bounding box center [882, 230] width 21 height 12
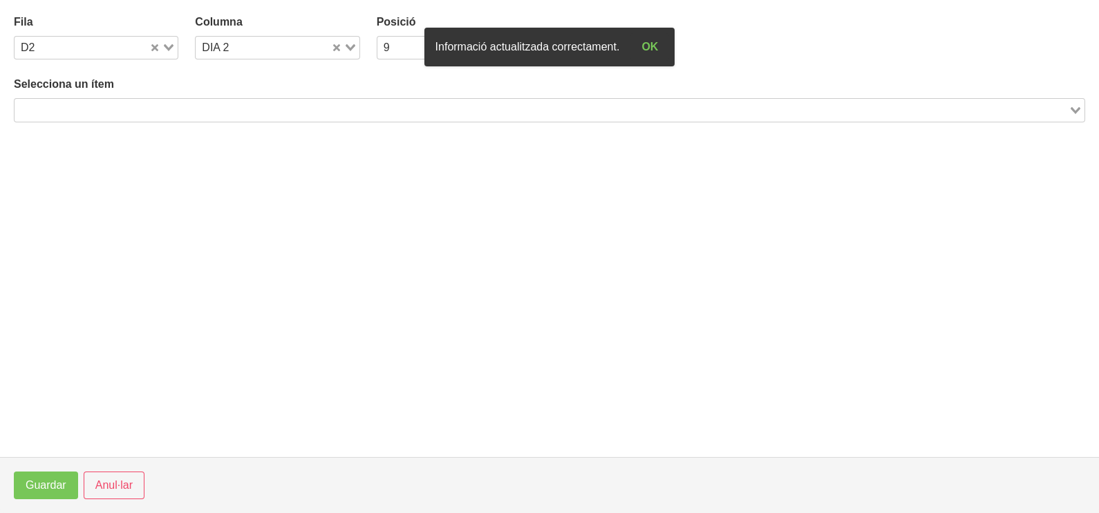
click at [229, 106] on input "Search for option" at bounding box center [541, 110] width 1051 height 17
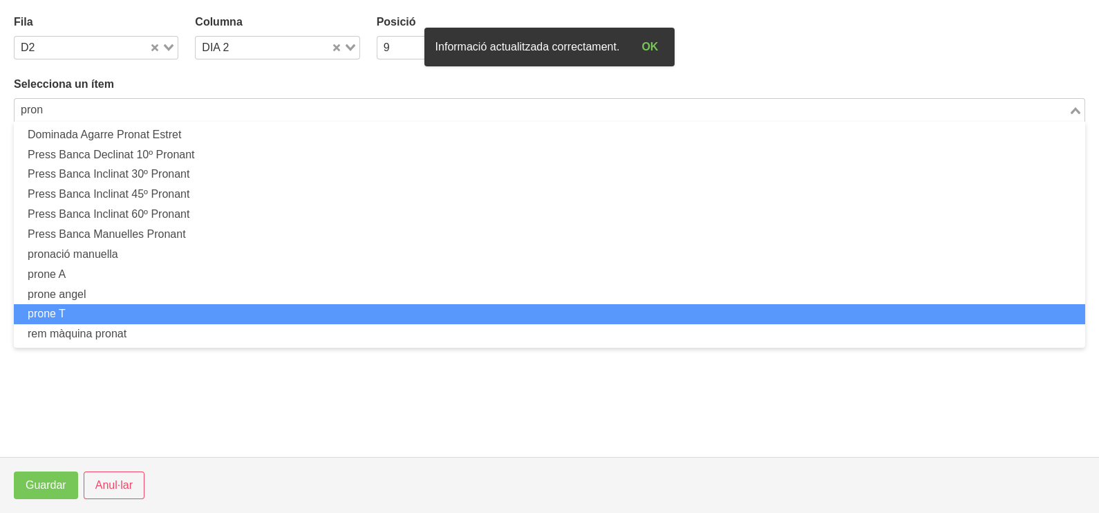
click at [170, 305] on li "prone T" at bounding box center [549, 314] width 1071 height 20
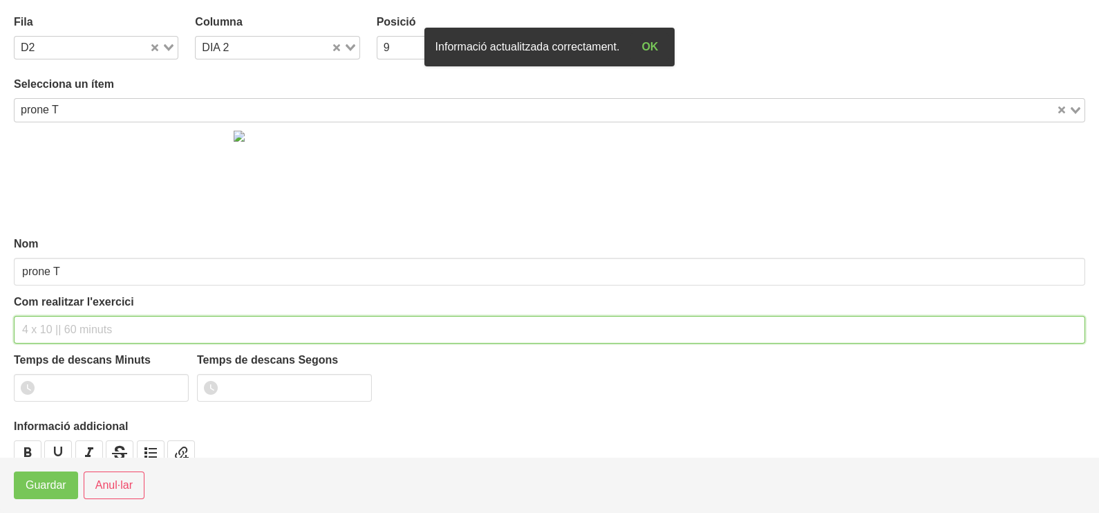
click at [59, 321] on input "text" at bounding box center [549, 330] width 1071 height 28
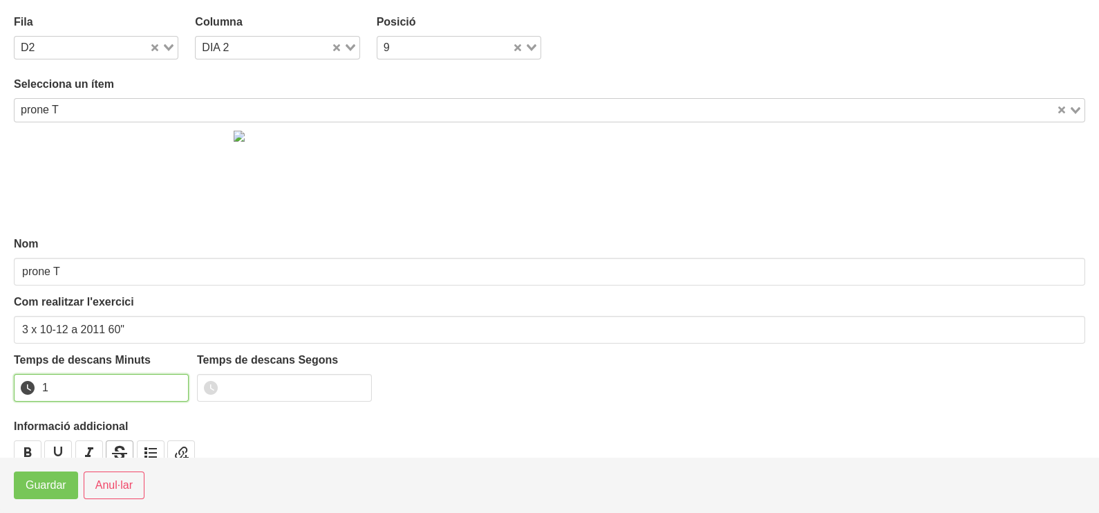
drag, startPoint x: 178, startPoint y: 382, endPoint x: 114, endPoint y: 439, distance: 85.1
click at [176, 383] on input "1" at bounding box center [101, 388] width 175 height 28
click at [55, 479] on span "Guardar" at bounding box center [46, 485] width 41 height 17
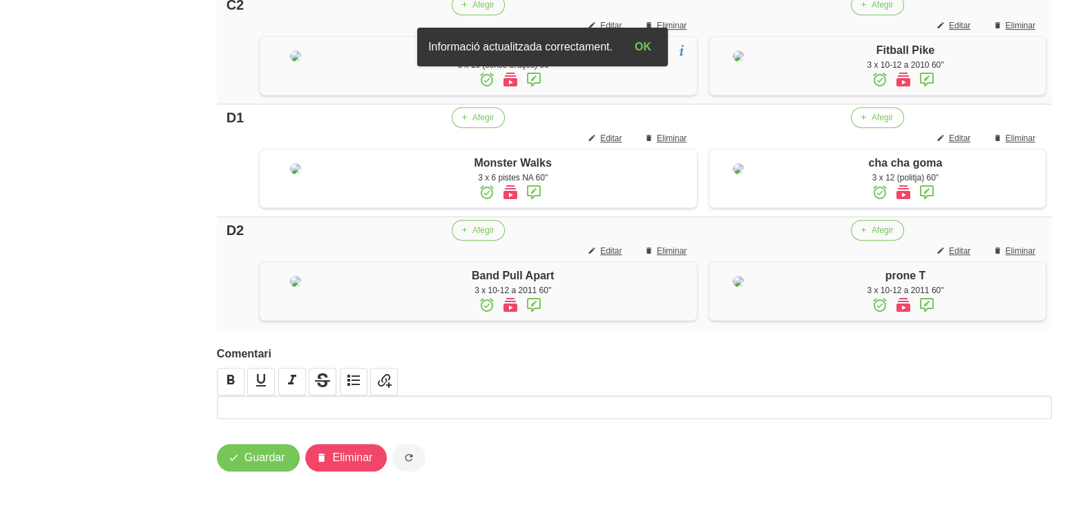
scroll to position [1248, 0]
click at [255, 460] on span "Guardar" at bounding box center [265, 457] width 41 height 17
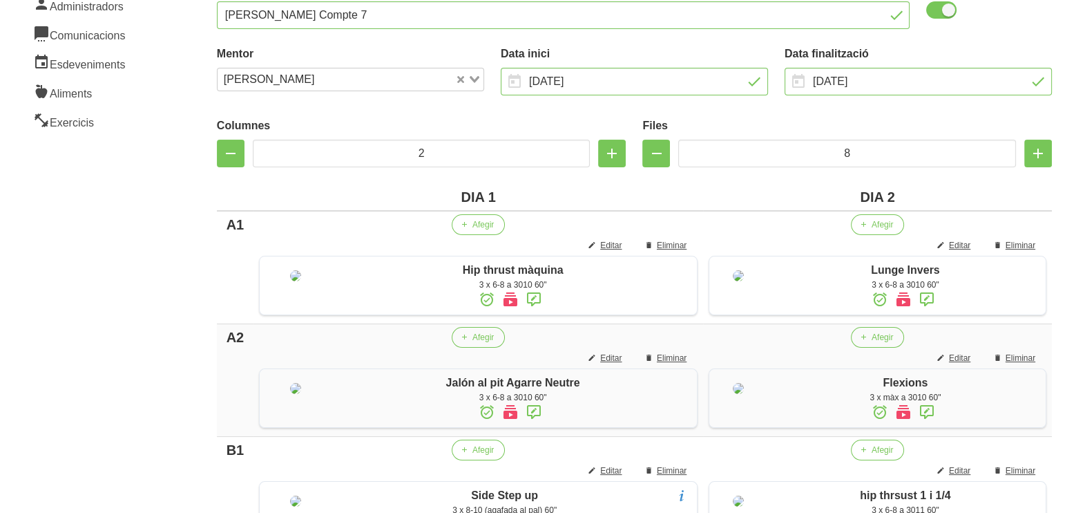
scroll to position [0, 0]
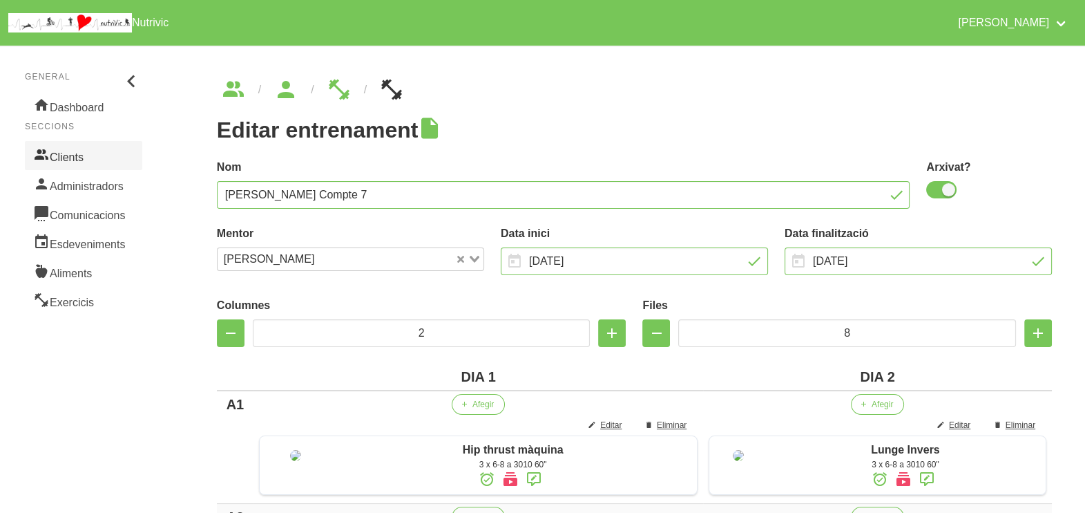
click at [70, 155] on link "Clients" at bounding box center [83, 155] width 117 height 29
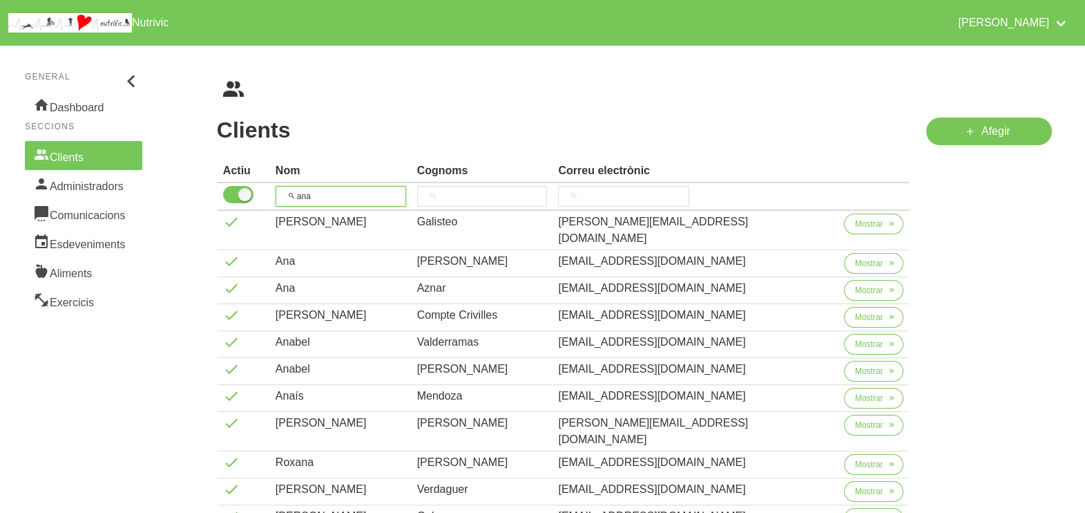
click at [273, 200] on tr "ana" at bounding box center [564, 197] width 692 height 28
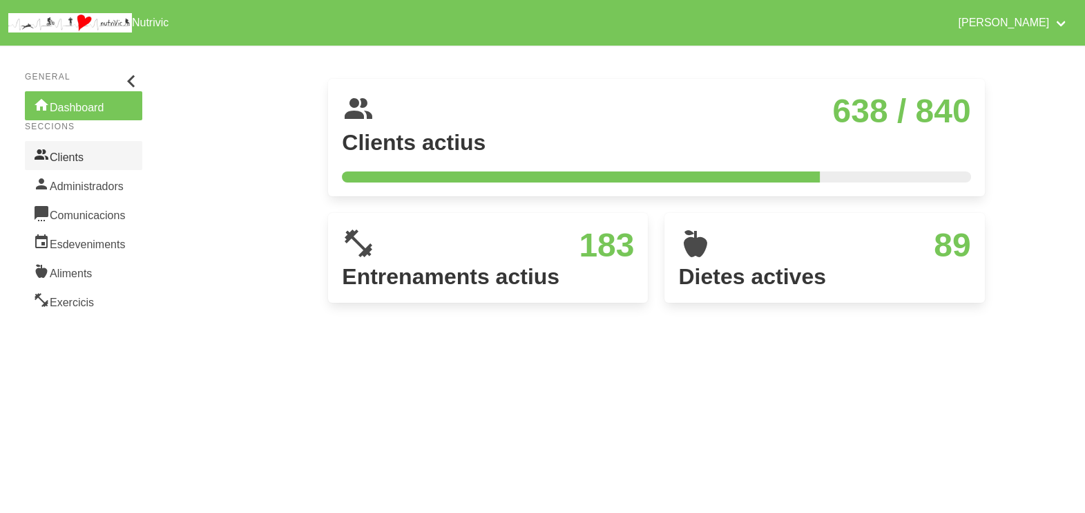
click at [81, 157] on link "Clients" at bounding box center [83, 155] width 117 height 29
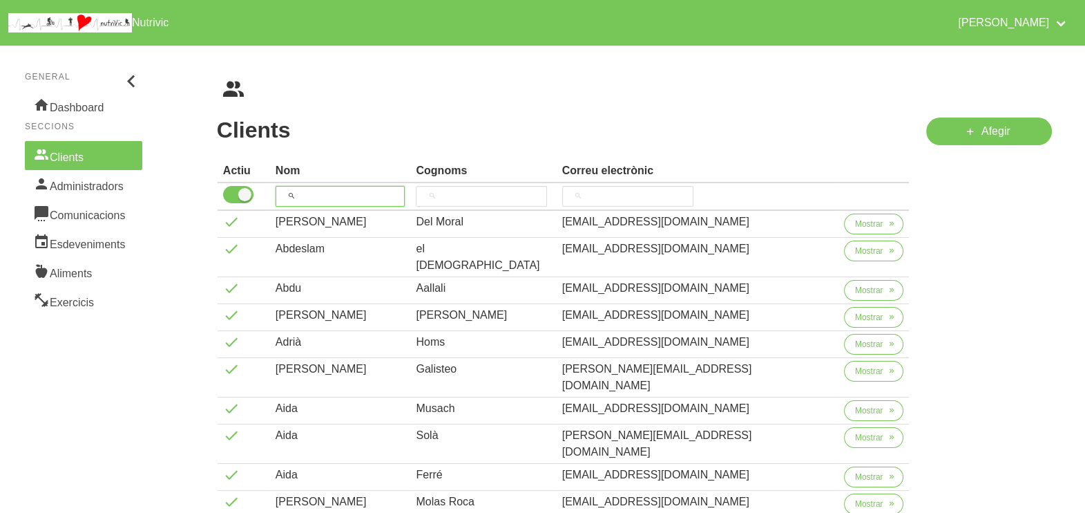
click at [325, 193] on input "search" at bounding box center [341, 196] width 130 height 21
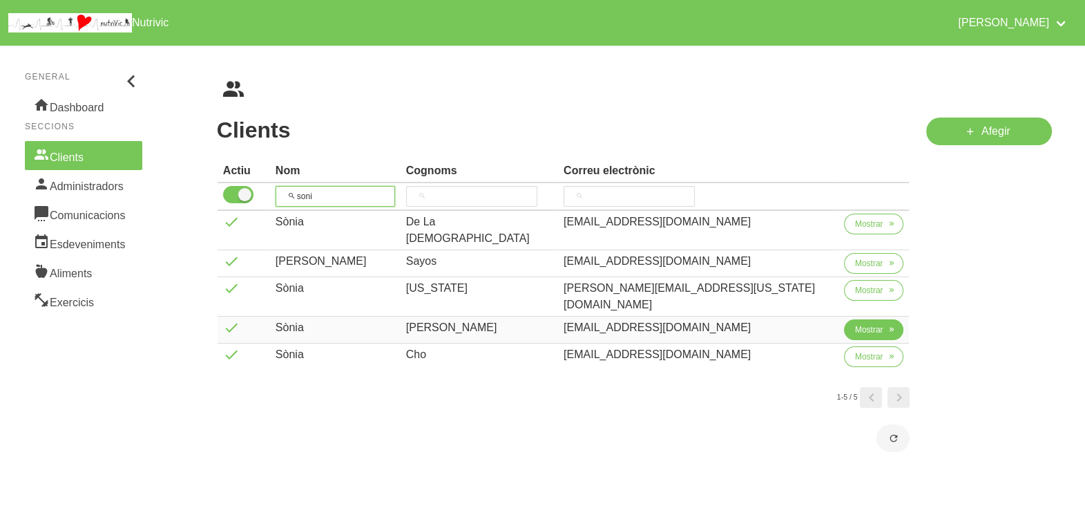
type input "soni"
click at [859, 323] on span "Mostrar" at bounding box center [869, 329] width 28 height 12
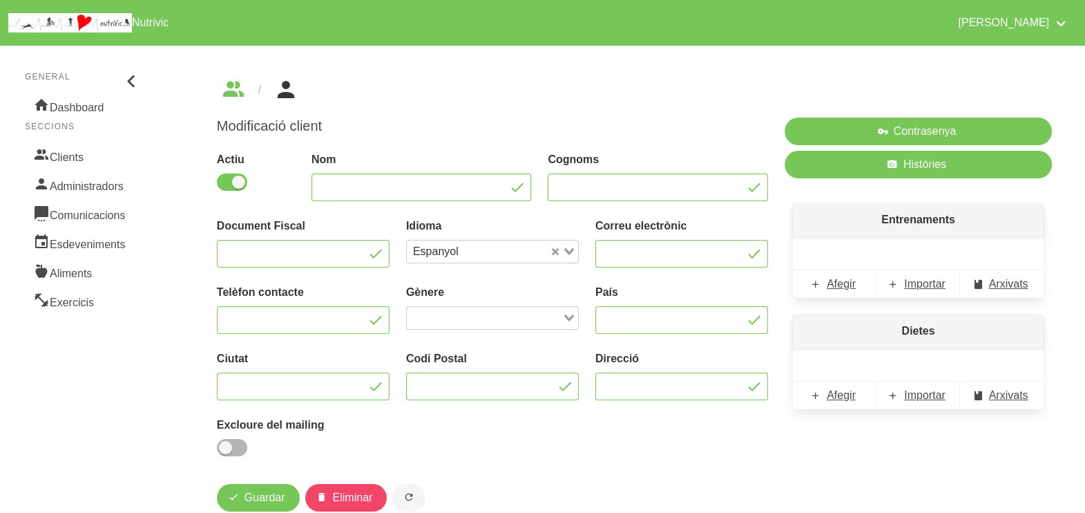
type input "Sònia"
type input "[PERSON_NAME]"
type input "[EMAIL_ADDRESS][DOMAIN_NAME]"
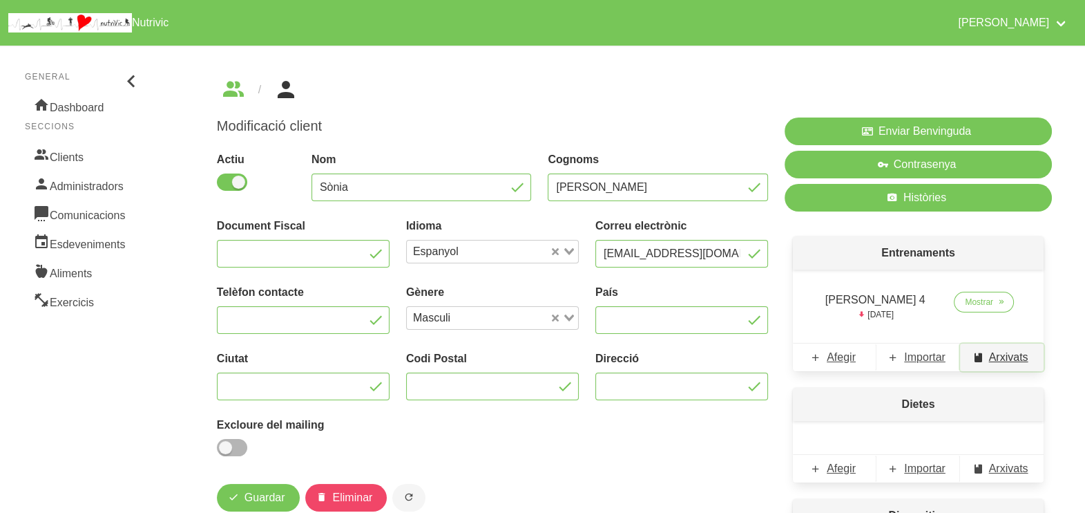
click at [994, 355] on span "Arxivats" at bounding box center [1008, 357] width 39 height 17
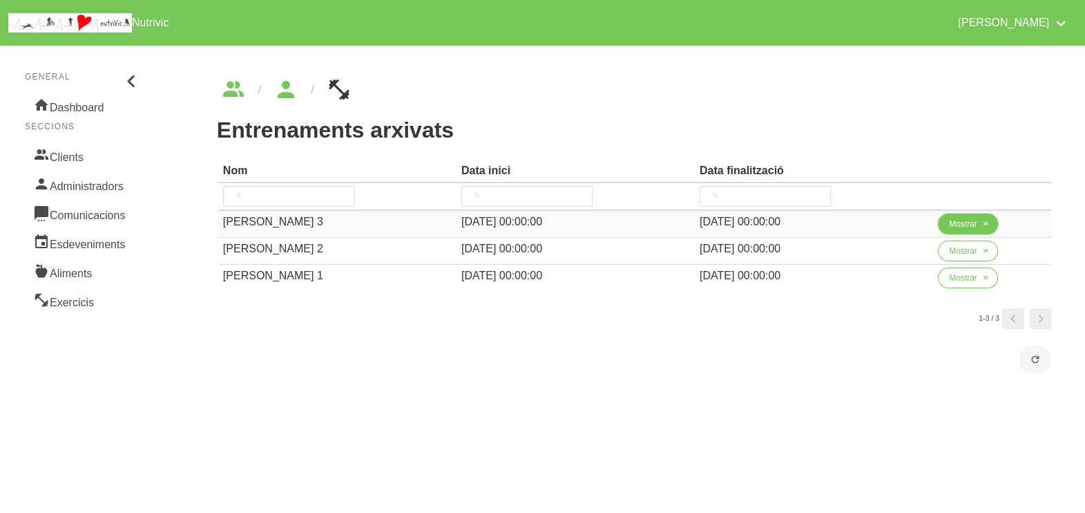
click at [957, 231] on button "Mostrar" at bounding box center [968, 223] width 60 height 21
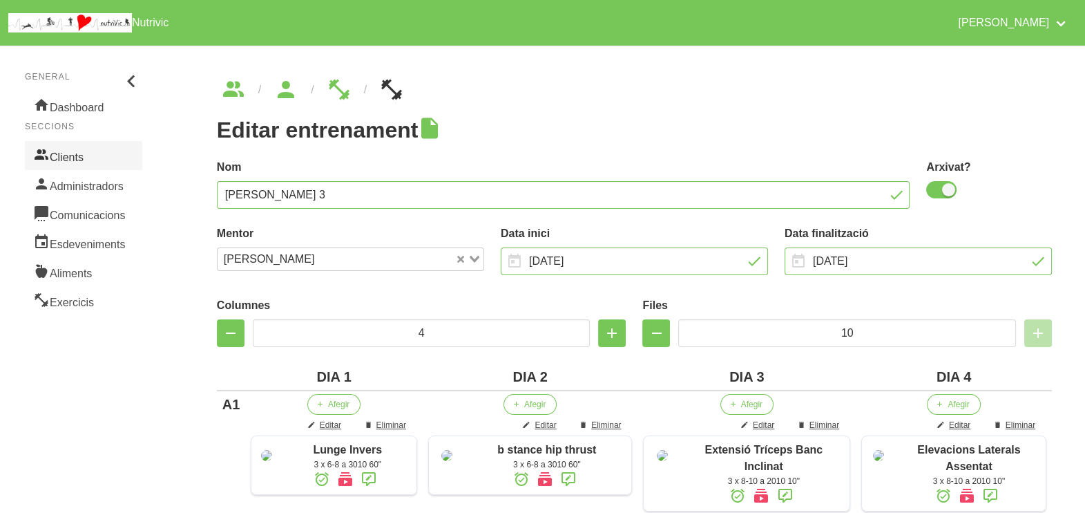
click at [88, 153] on link "Clients" at bounding box center [83, 155] width 117 height 29
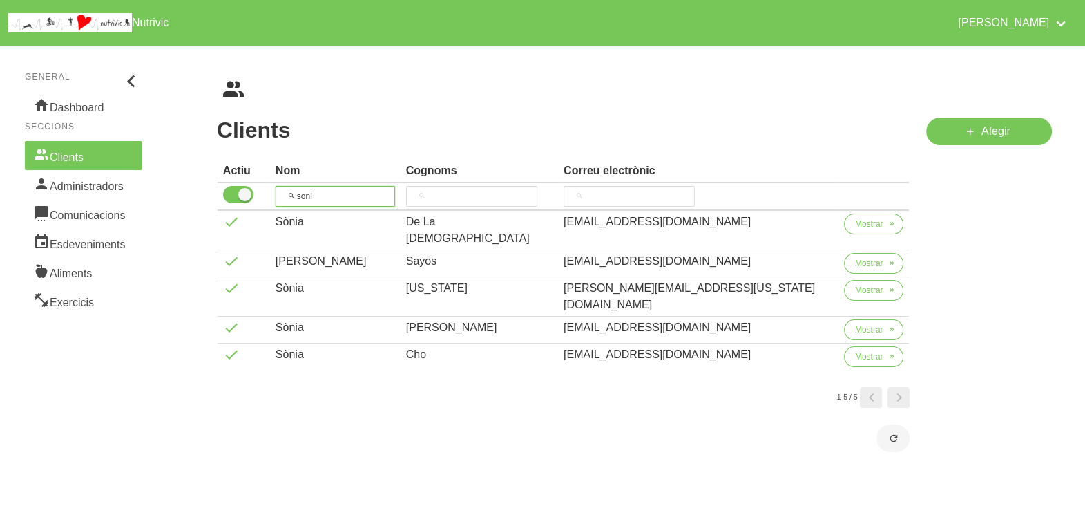
click at [288, 193] on input "soni" at bounding box center [336, 196] width 120 height 21
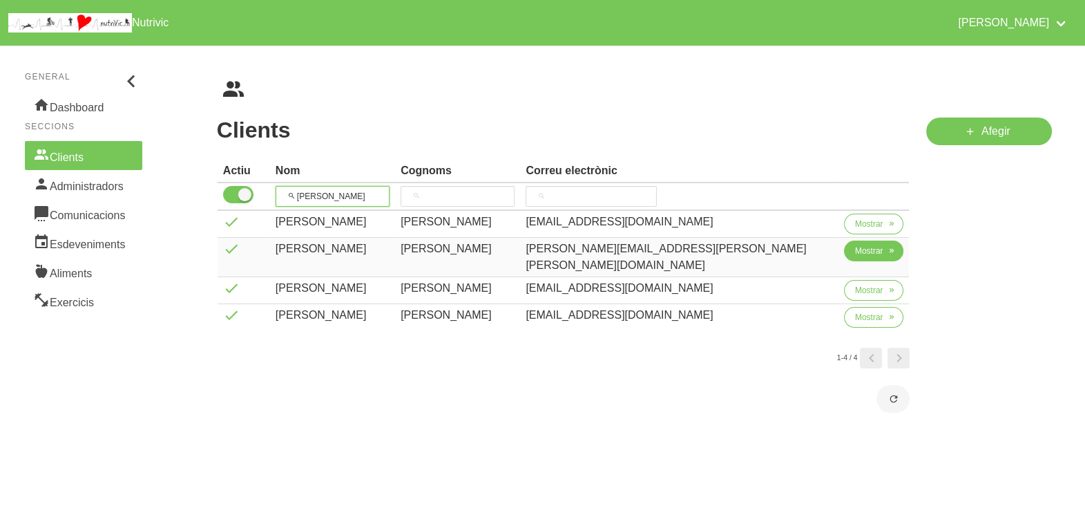
type input "[PERSON_NAME]"
click at [855, 249] on span "Mostrar" at bounding box center [869, 251] width 28 height 12
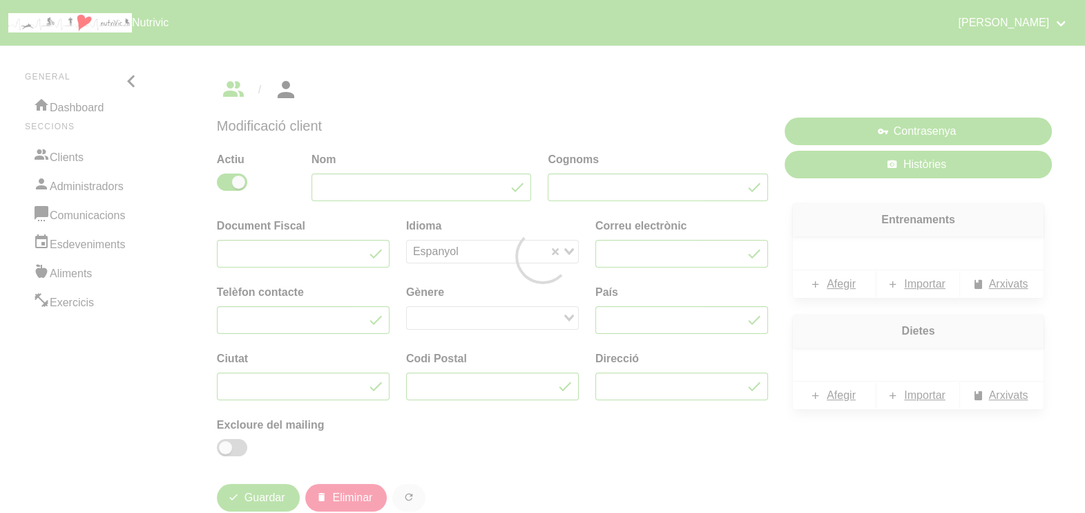
type input "[PERSON_NAME]"
type input "[PERSON_NAME][EMAIL_ADDRESS][PERSON_NAME][PERSON_NAME][DOMAIN_NAME]"
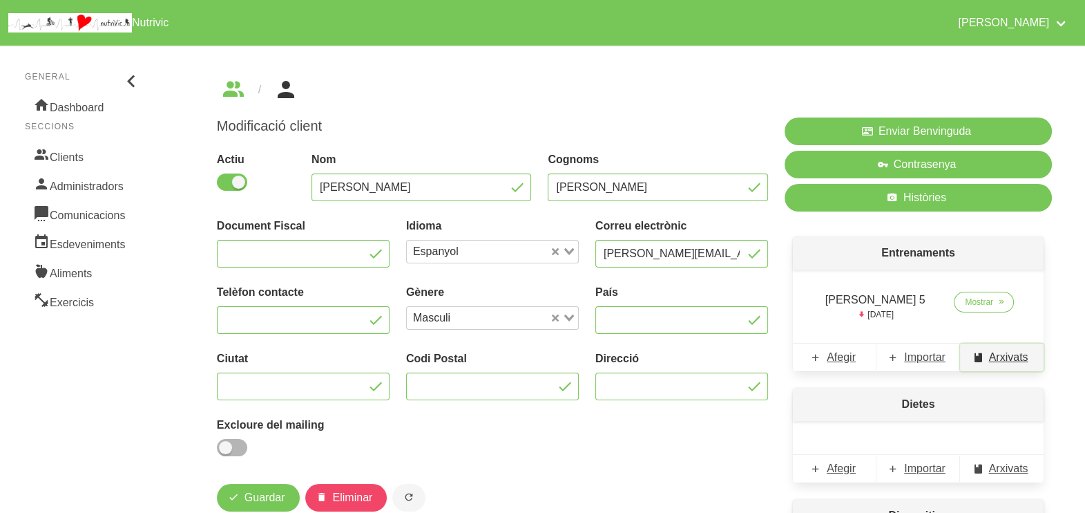
click at [1001, 357] on span "Arxivats" at bounding box center [1008, 357] width 39 height 17
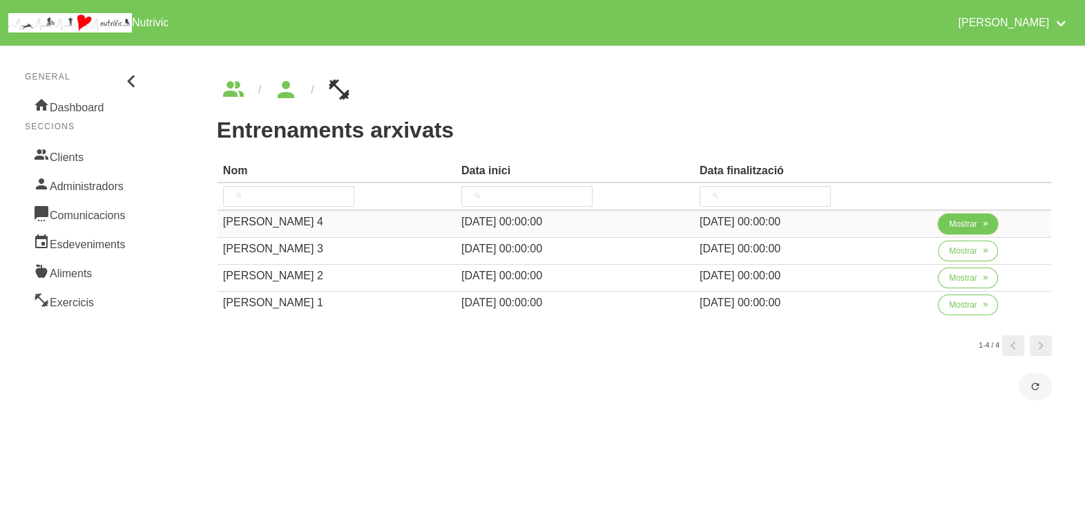
click at [956, 221] on span "Mostrar" at bounding box center [963, 224] width 28 height 12
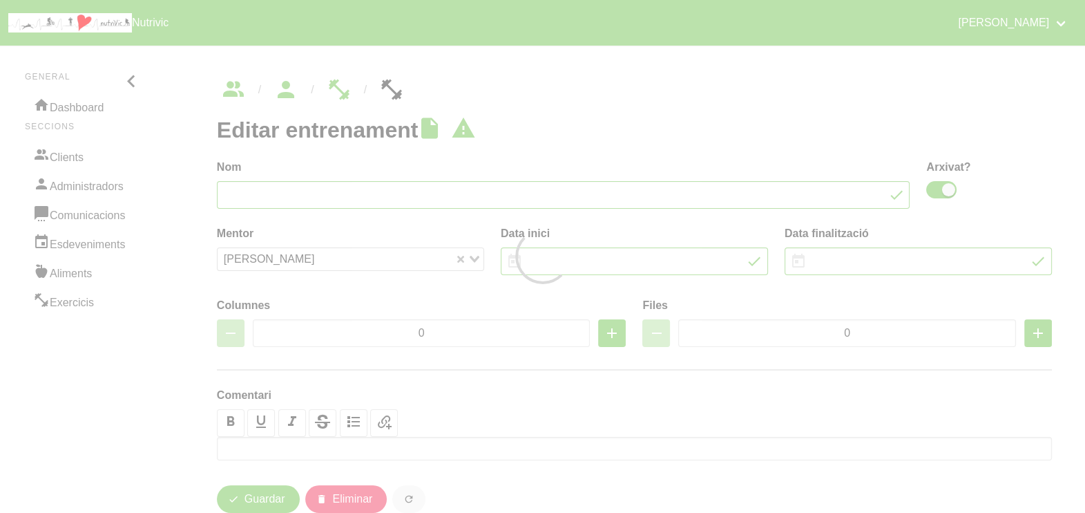
type input "[PERSON_NAME] 4"
checkbox input "true"
type input "[DATE]"
type input "3"
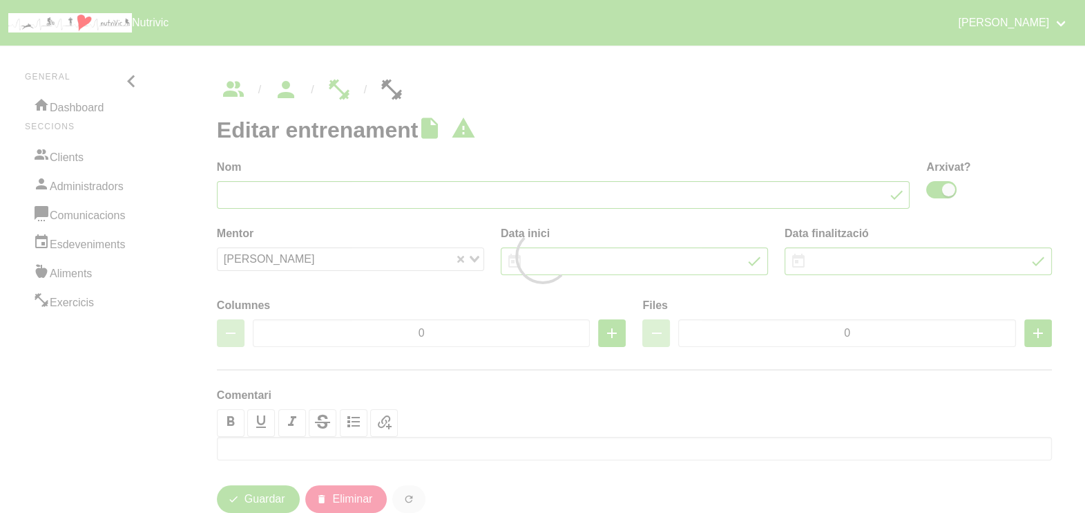
type input "7"
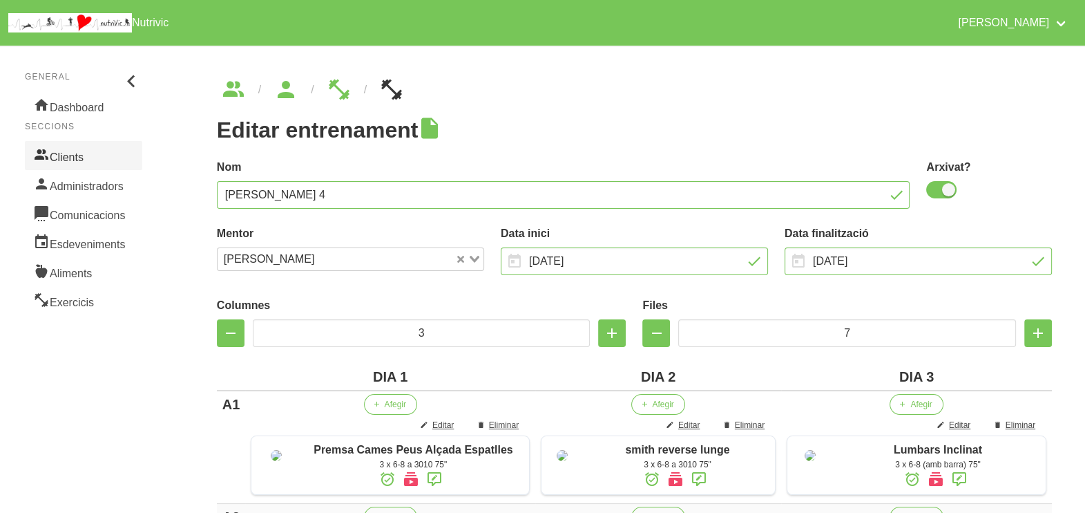
click at [68, 152] on link "Clients" at bounding box center [83, 155] width 117 height 29
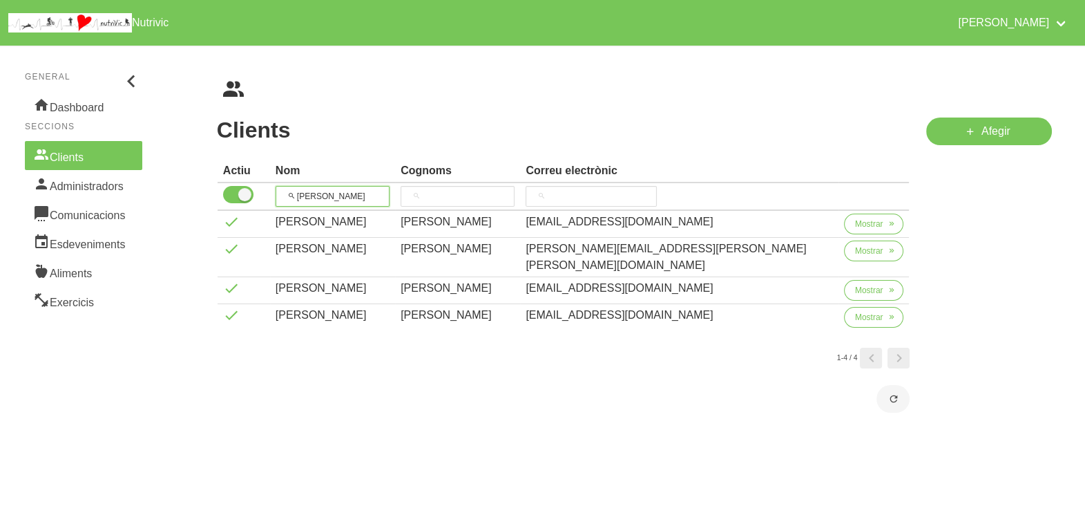
click at [280, 191] on tr "[PERSON_NAME]" at bounding box center [564, 197] width 692 height 28
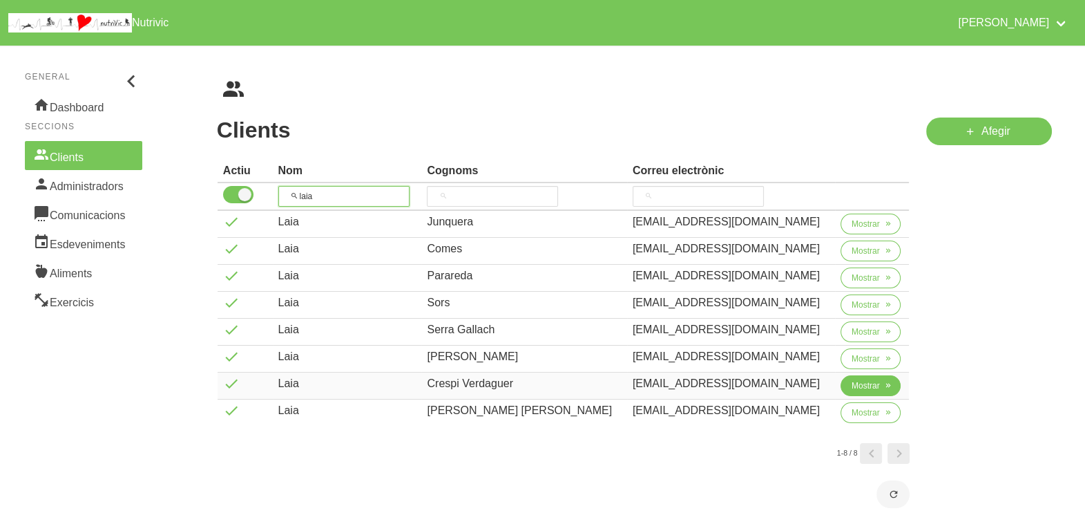
type input "laia"
click at [852, 383] on span "Mostrar" at bounding box center [866, 385] width 28 height 12
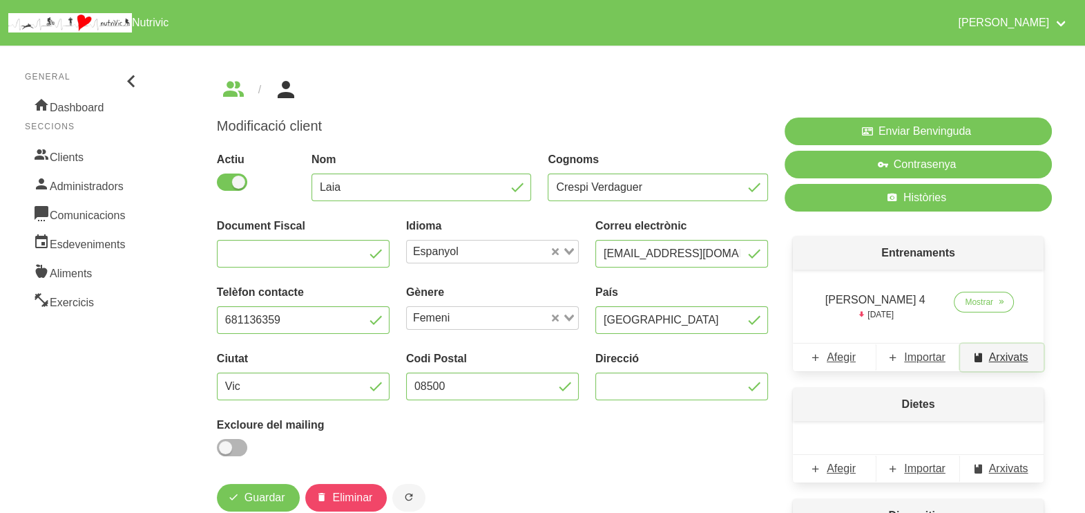
click at [1001, 363] on span "Arxivats" at bounding box center [1008, 357] width 39 height 17
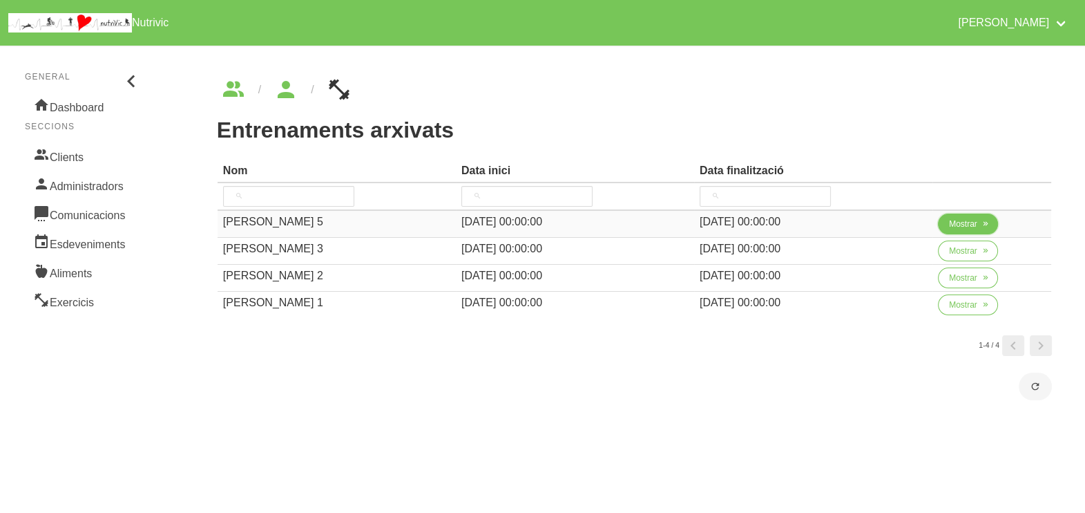
click at [952, 228] on span "Mostrar" at bounding box center [963, 224] width 28 height 12
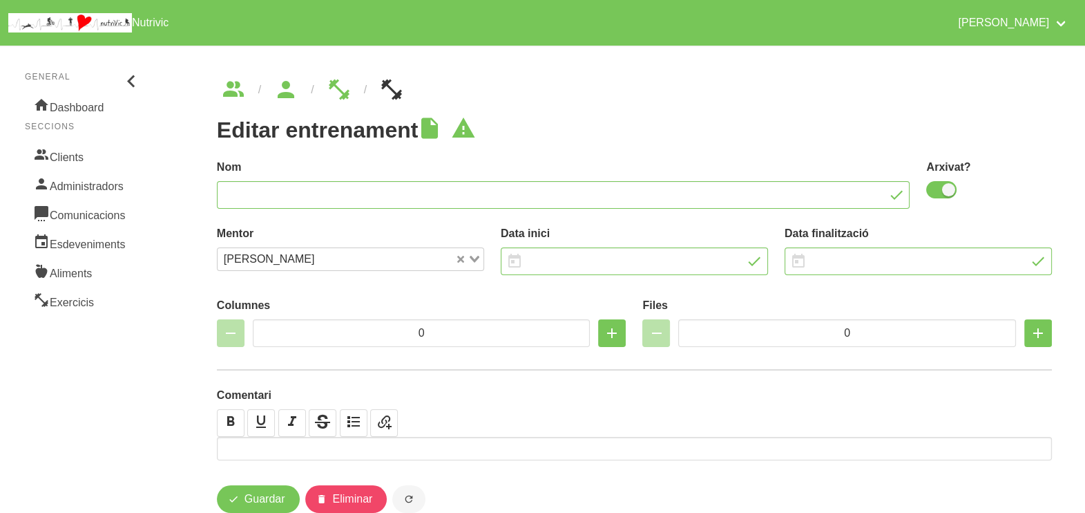
type input "[PERSON_NAME] 5"
checkbox input "true"
type input "[DATE]"
type input "3"
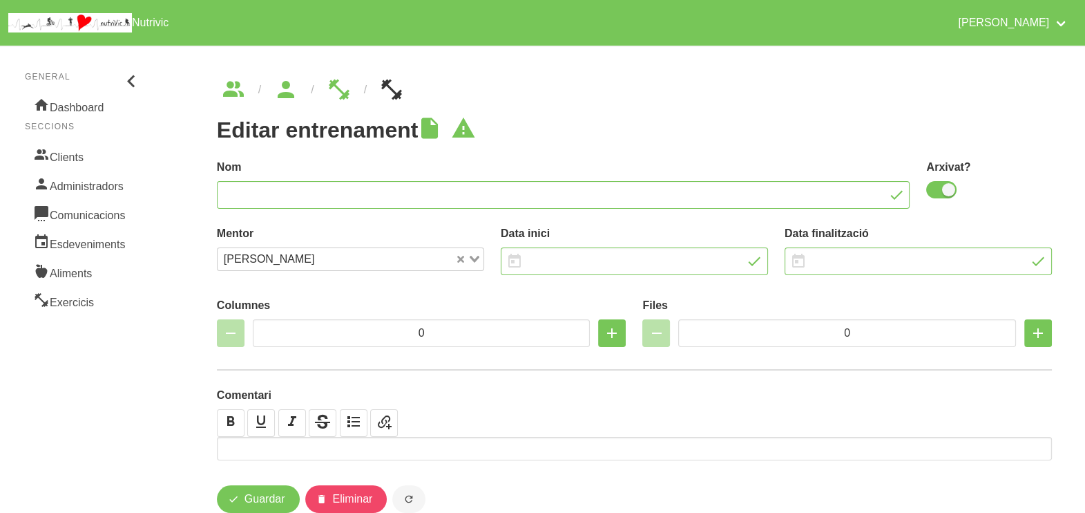
type input "8"
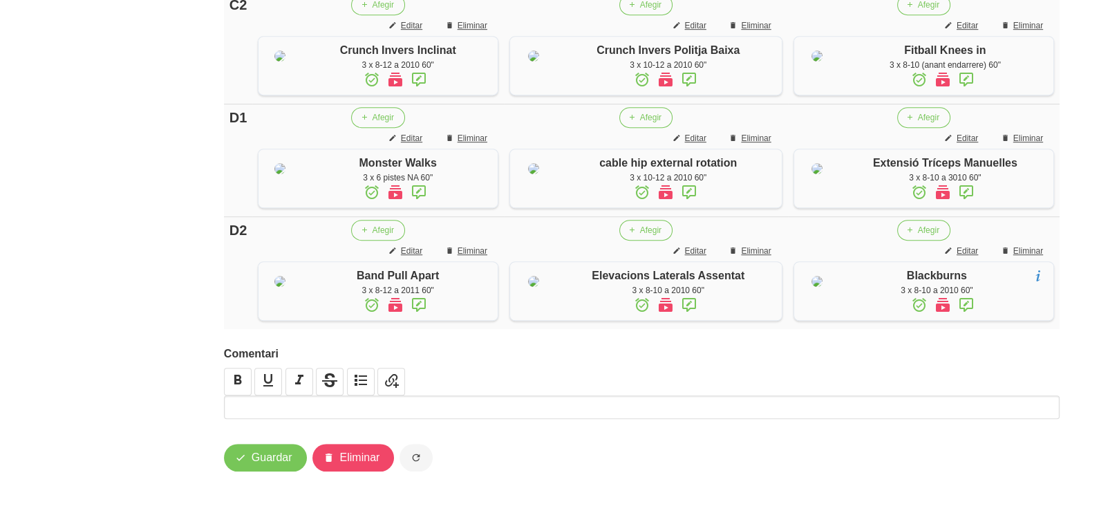
scroll to position [1074, 0]
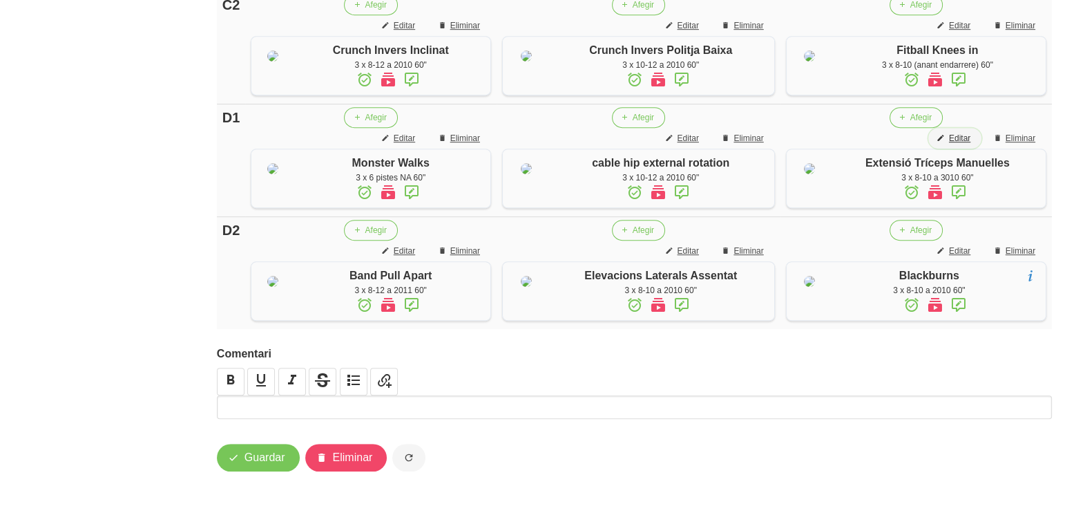
click at [956, 144] on span "Editar" at bounding box center [959, 138] width 21 height 12
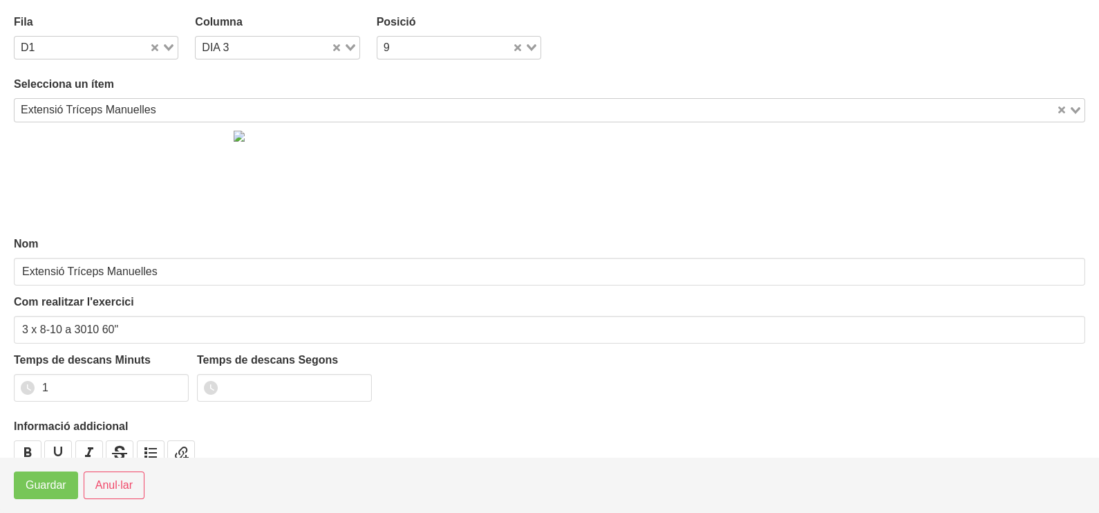
click at [170, 104] on input "Search for option" at bounding box center [607, 110] width 893 height 17
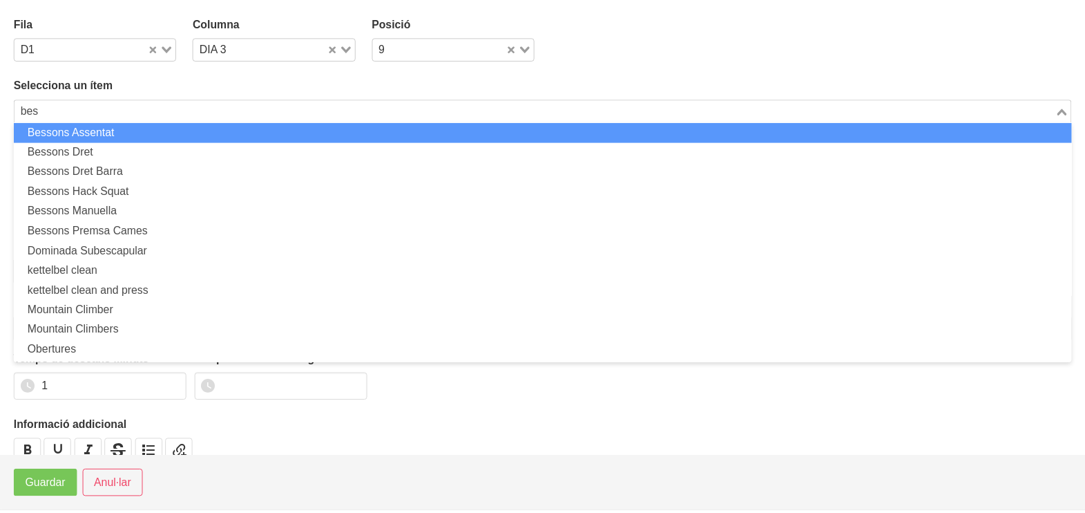
scroll to position [0, 0]
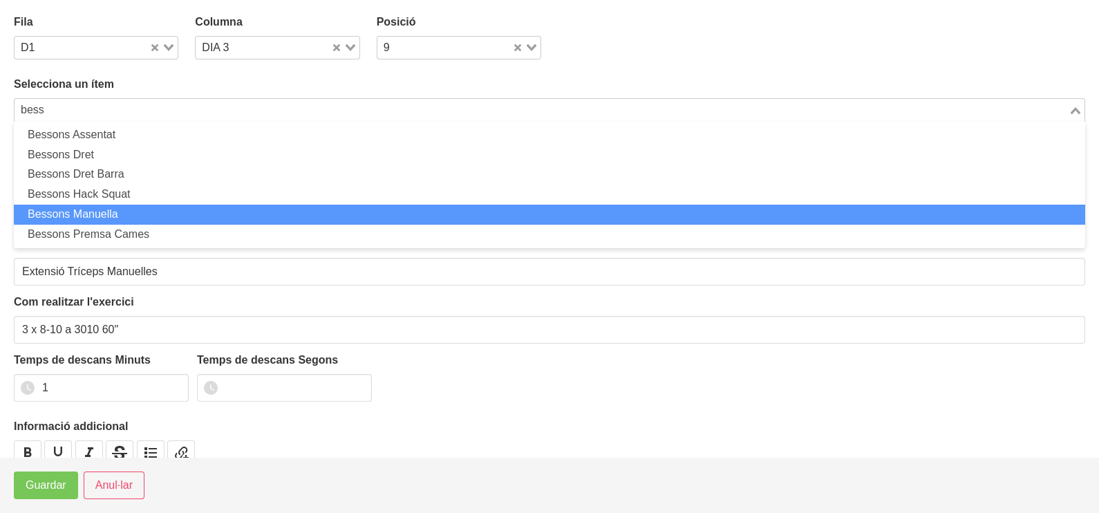
click at [130, 209] on li "Bessons Manuella" at bounding box center [549, 215] width 1071 height 20
type input "bess"
type input "Bessons Manuella"
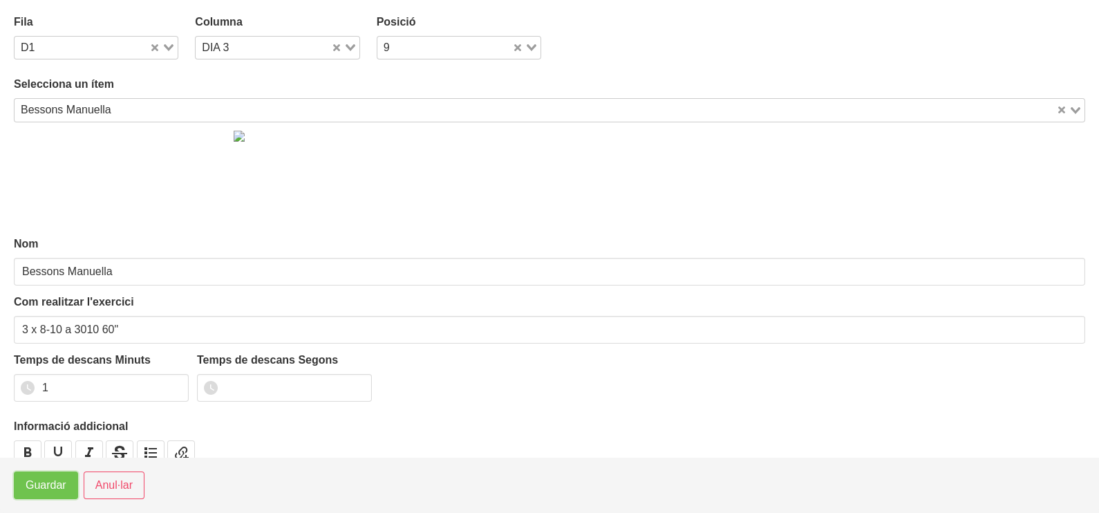
click at [46, 483] on span "Guardar" at bounding box center [46, 485] width 41 height 17
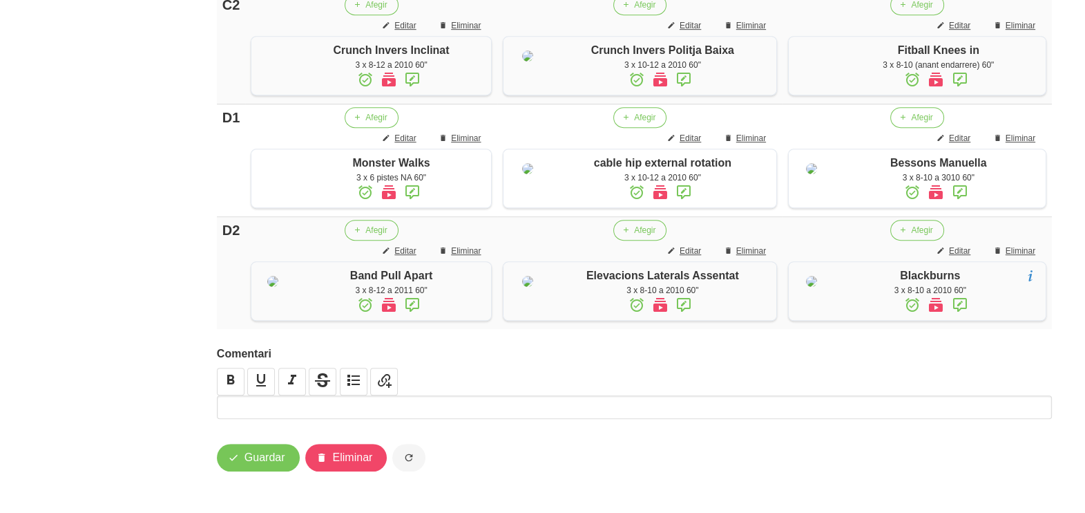
scroll to position [1247, 0]
click at [252, 456] on span "Guardar" at bounding box center [265, 457] width 41 height 17
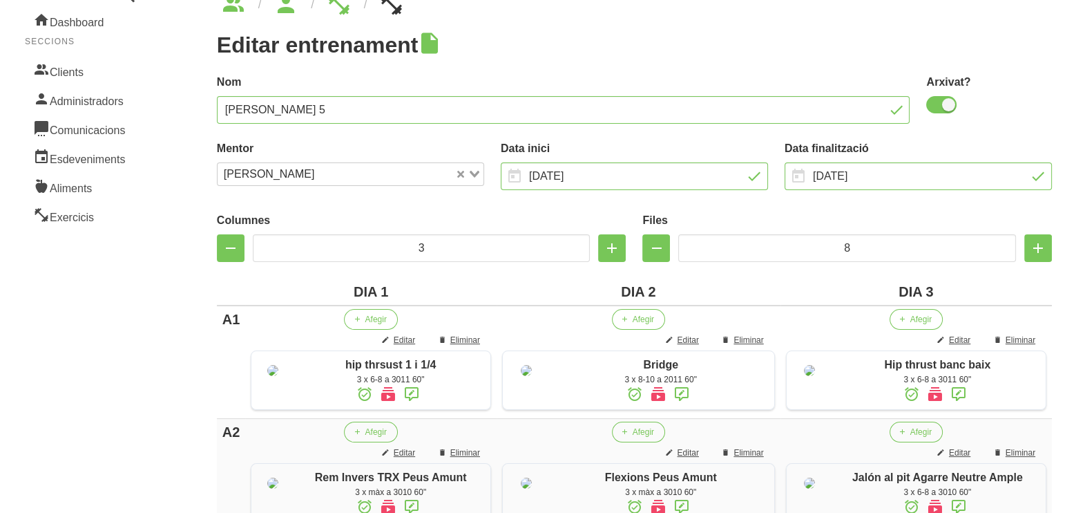
scroll to position [0, 0]
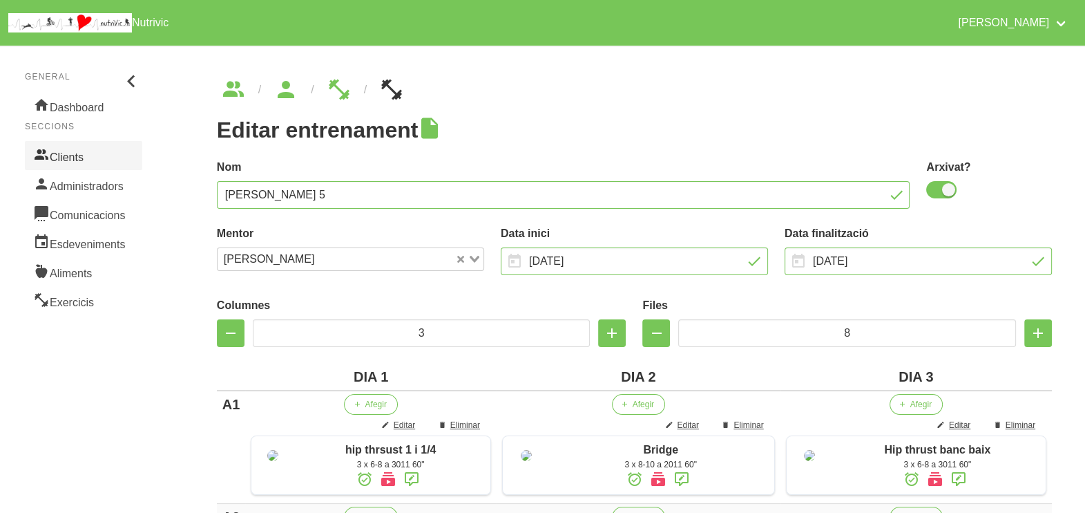
click at [76, 153] on link "Clients" at bounding box center [83, 155] width 117 height 29
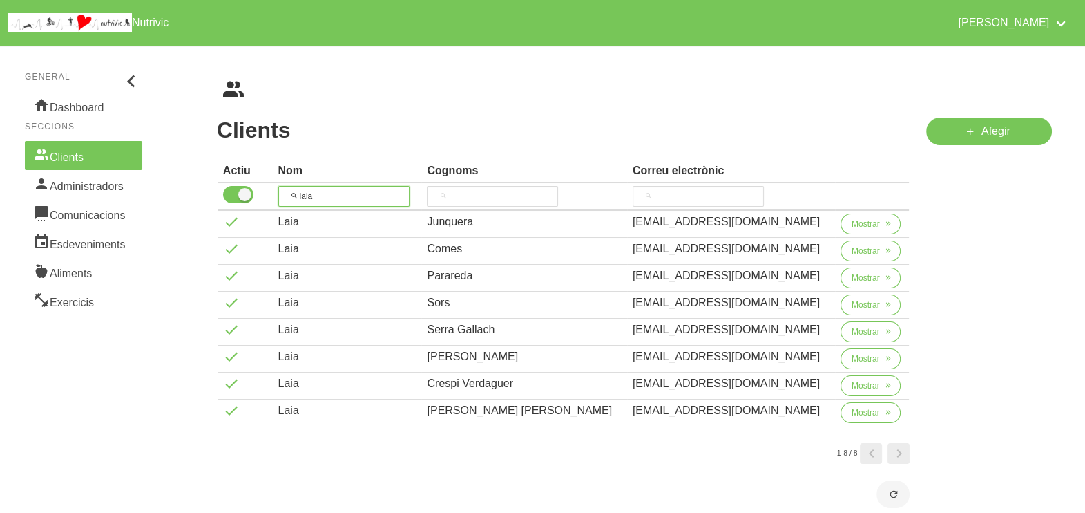
drag, startPoint x: 296, startPoint y: 187, endPoint x: 285, endPoint y: 187, distance: 11.8
click at [291, 187] on input "laia" at bounding box center [343, 196] width 131 height 21
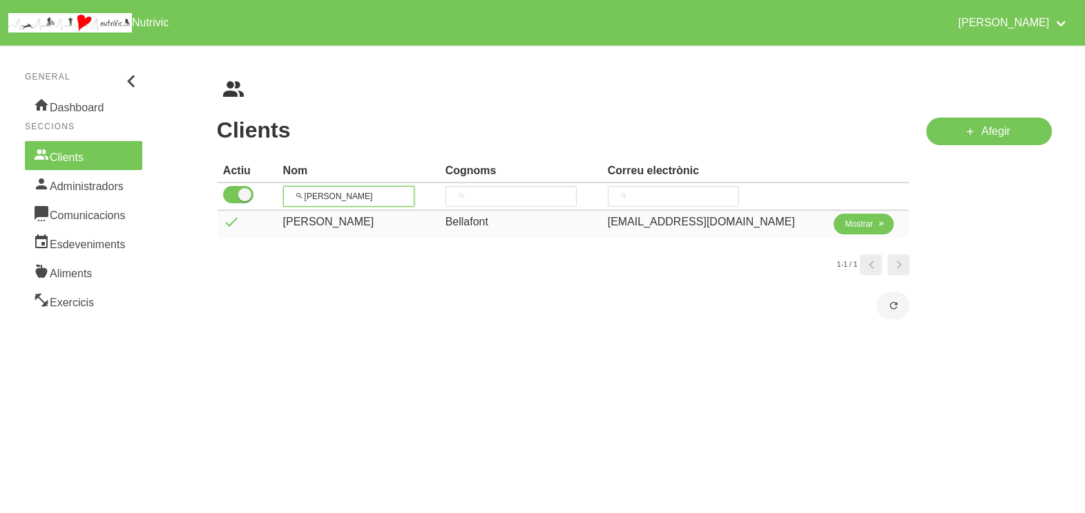
type input "[PERSON_NAME]"
click at [856, 221] on span "Mostrar" at bounding box center [859, 224] width 28 height 12
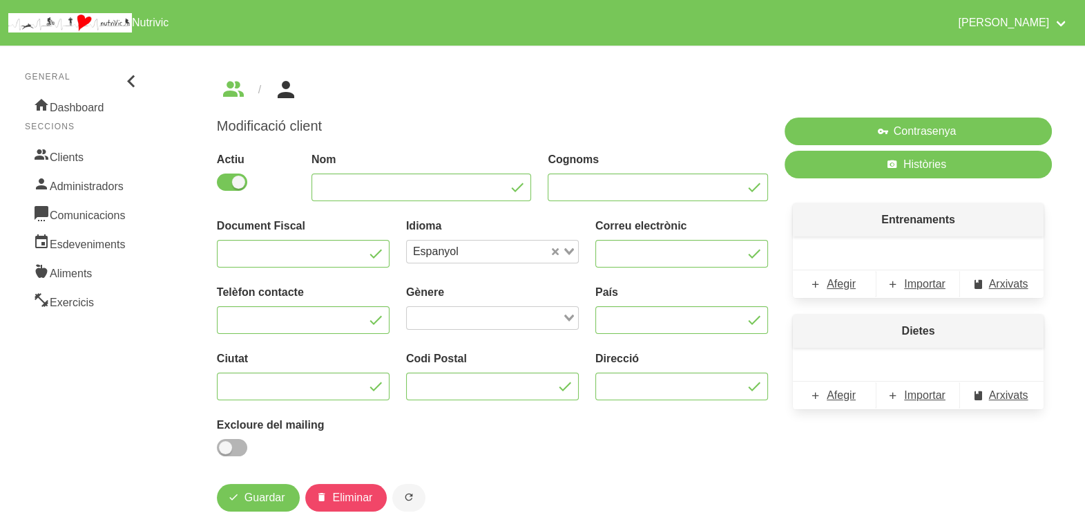
type input "[PERSON_NAME]"
type input "Bellafont"
type input "[EMAIL_ADDRESS][DOMAIN_NAME]"
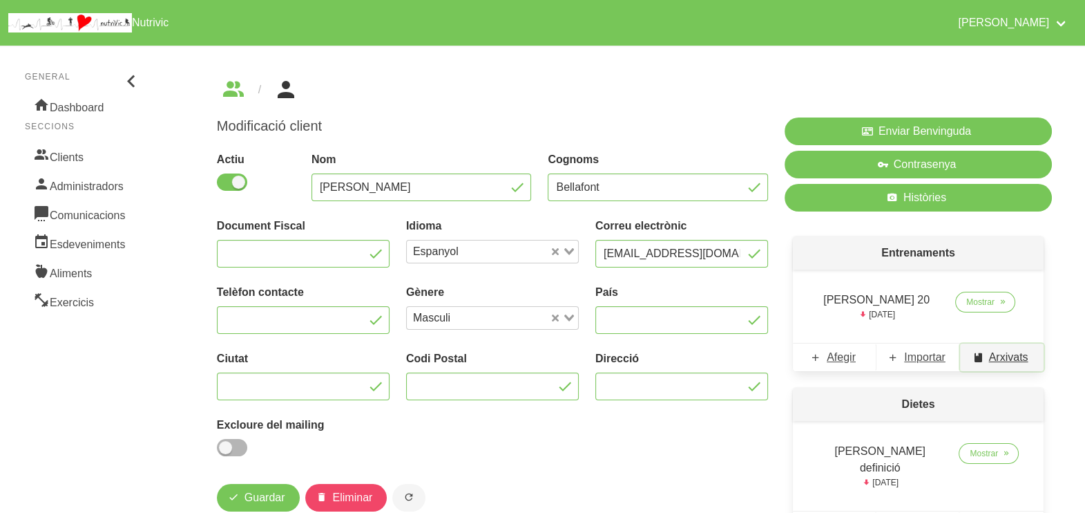
click at [1005, 353] on span "Arxivats" at bounding box center [1008, 357] width 39 height 17
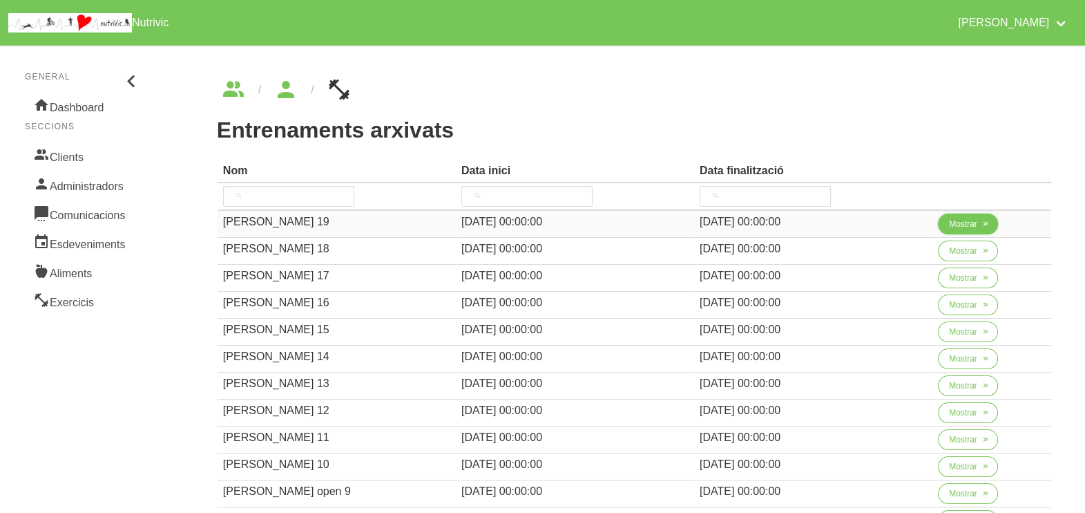
click at [964, 227] on span "Mostrar" at bounding box center [963, 224] width 28 height 12
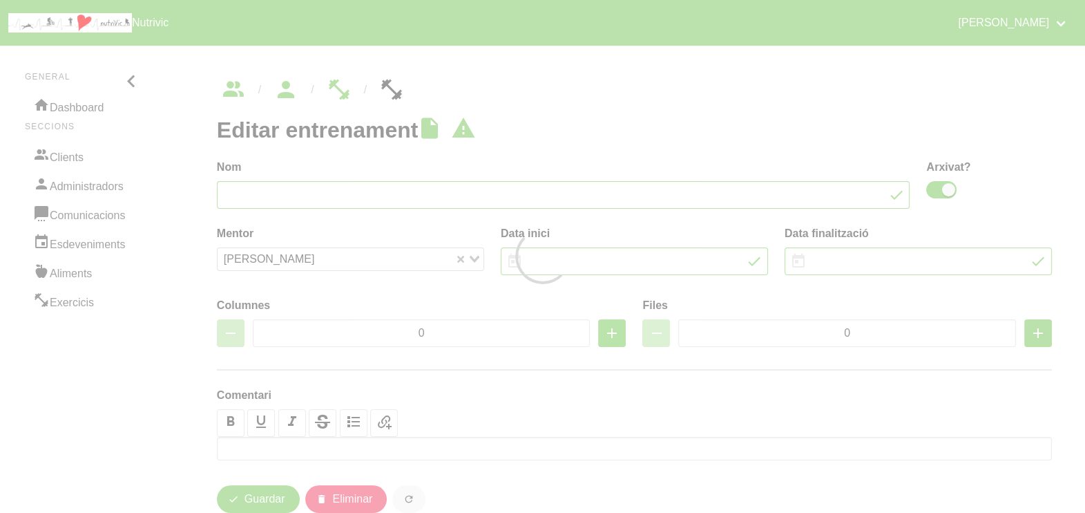
type input "[PERSON_NAME] 19"
checkbox input "true"
type input "[DATE]"
type input "2"
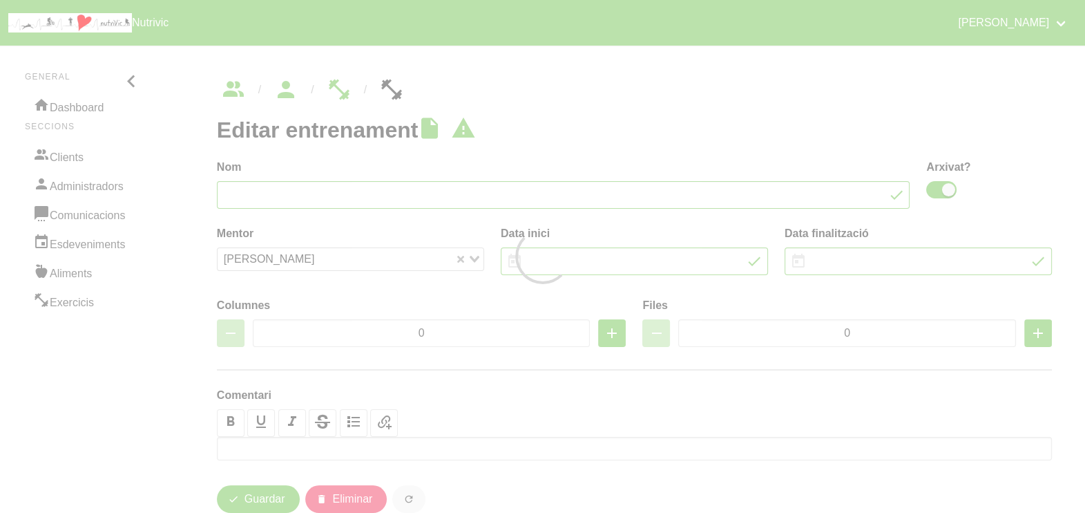
type input "7"
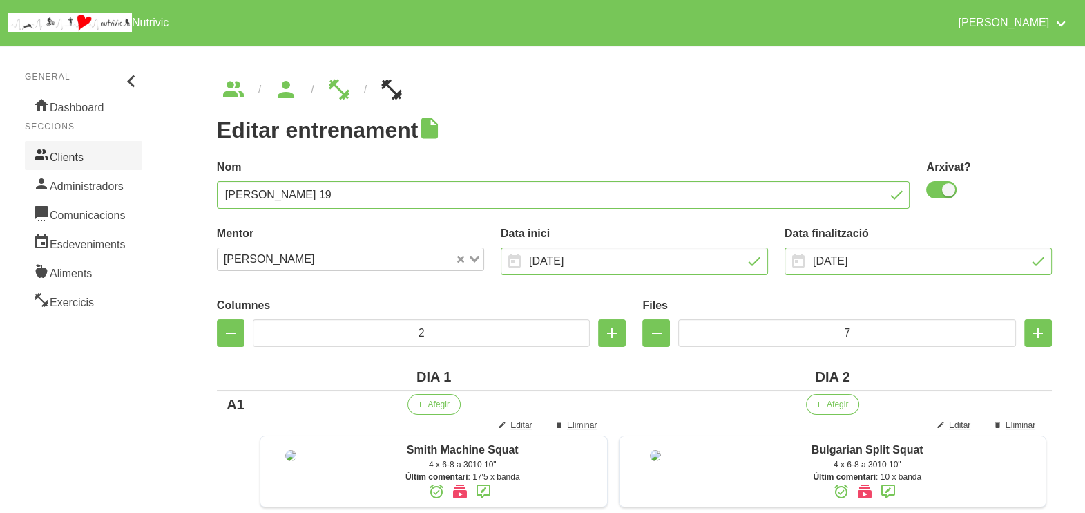
click at [73, 168] on link "Clients" at bounding box center [83, 155] width 117 height 29
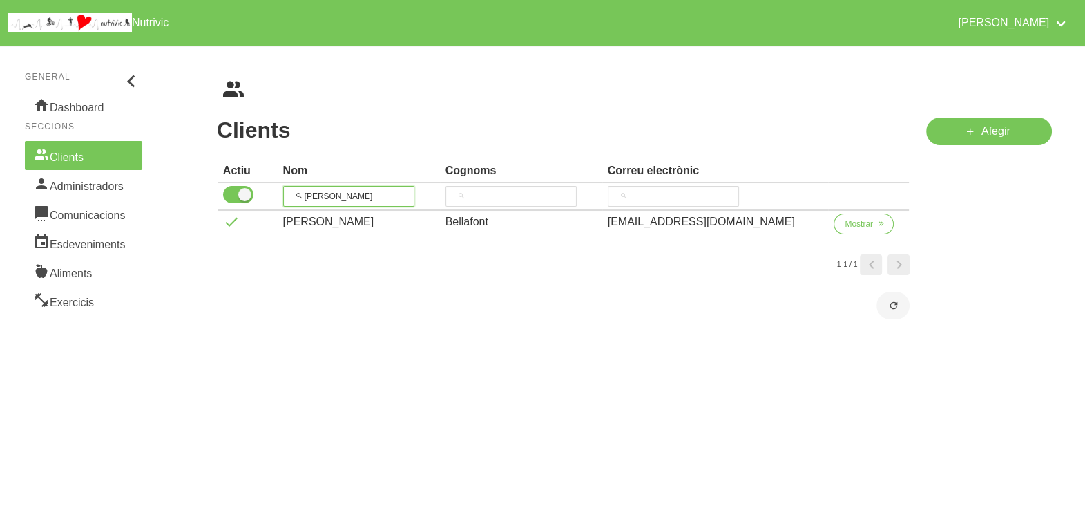
drag, startPoint x: 266, startPoint y: 191, endPoint x: 328, endPoint y: 153, distance: 72.5
click at [268, 190] on tr "[PERSON_NAME]" at bounding box center [564, 197] width 692 height 28
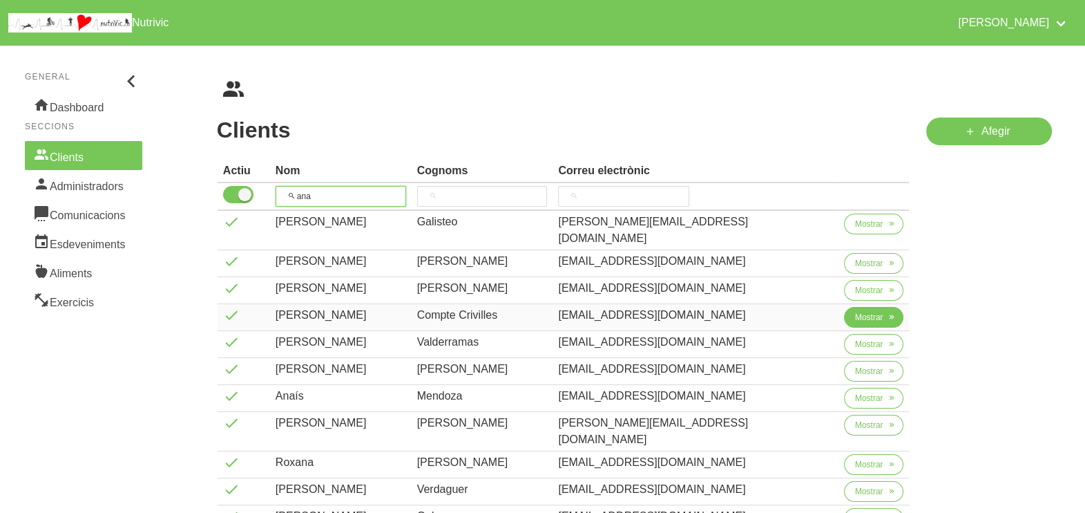
type input "ana"
click at [855, 311] on span "Mostrar" at bounding box center [869, 317] width 28 height 12
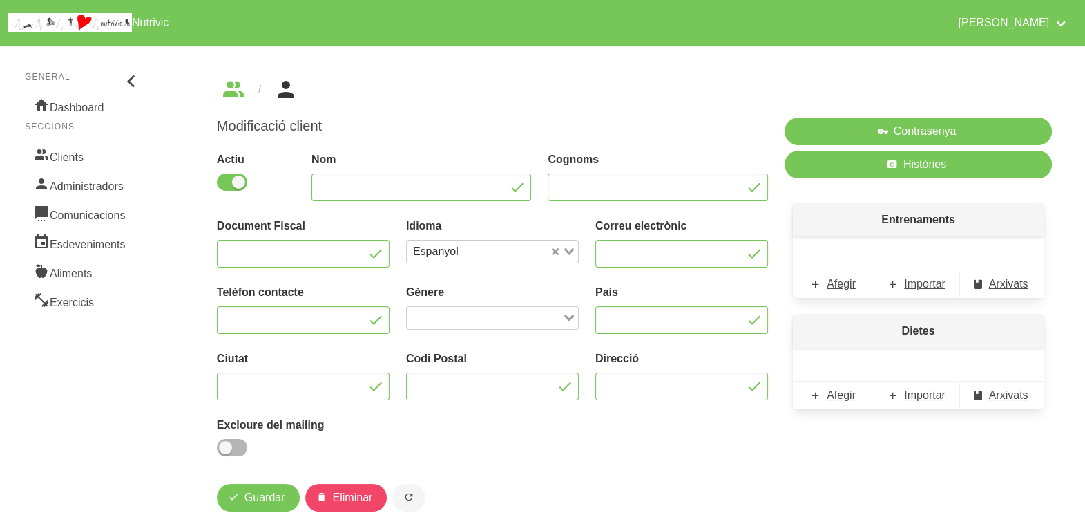
type input "[PERSON_NAME]"
type input "Compte Crivilles"
type input "[EMAIL_ADDRESS][DOMAIN_NAME]"
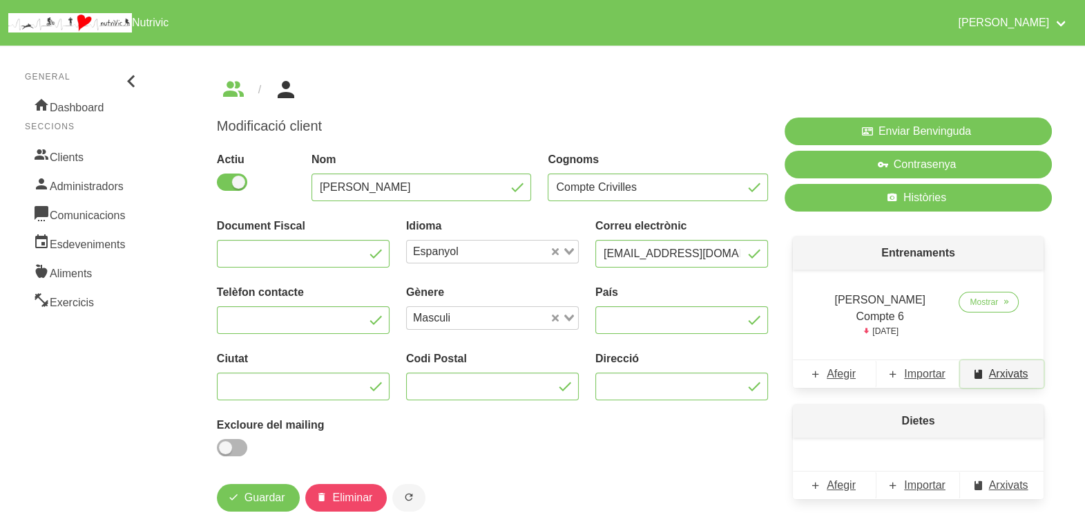
click at [1002, 365] on span "Arxivats" at bounding box center [1008, 373] width 39 height 17
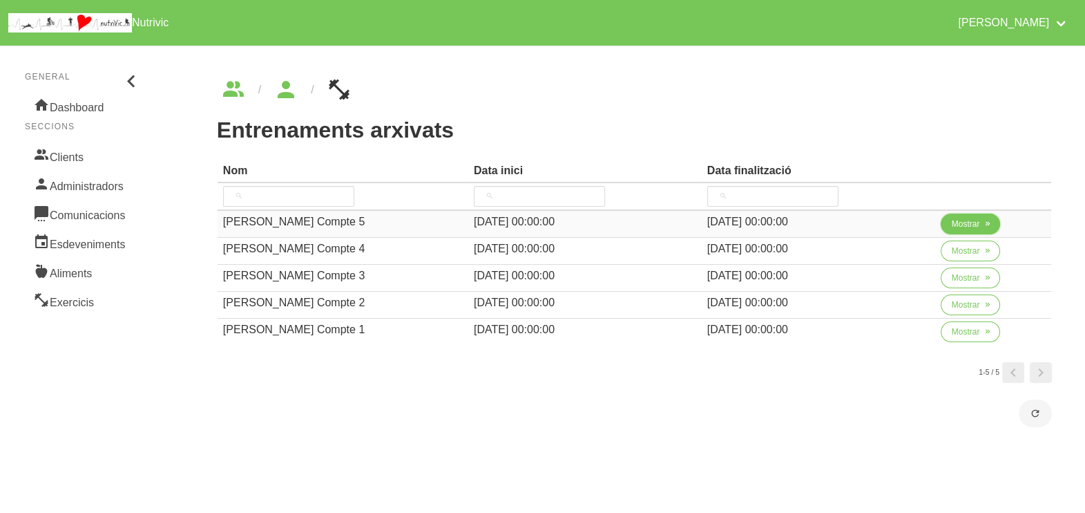
click at [969, 229] on span "Mostrar" at bounding box center [966, 224] width 28 height 12
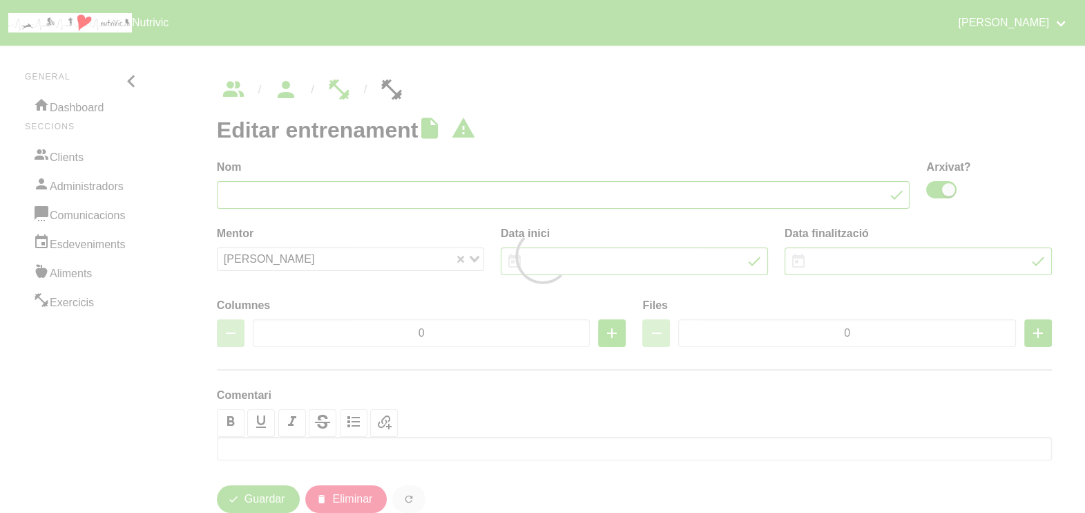
type input "[PERSON_NAME] Compte 5"
checkbox input "true"
type input "[DATE]"
type input "2"
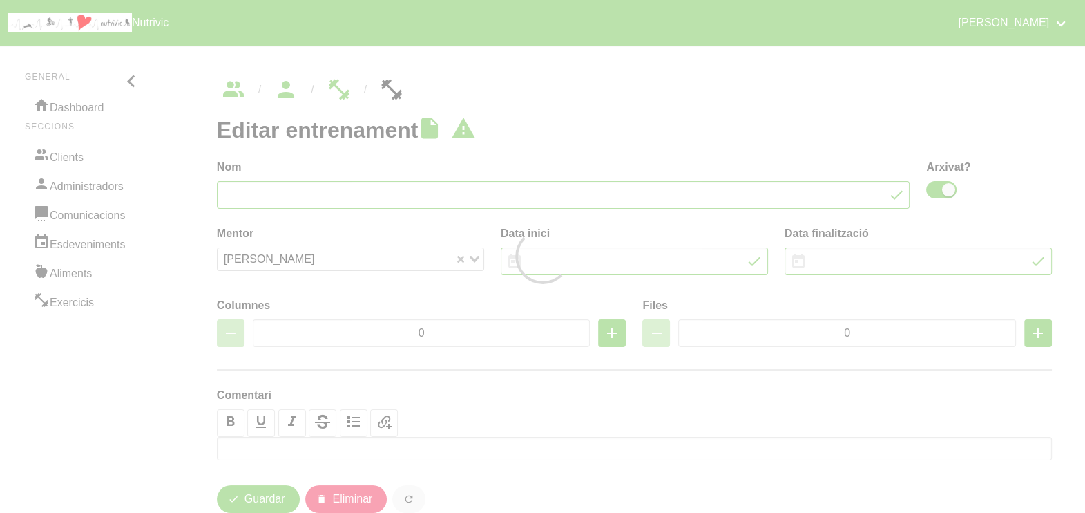
type input "8"
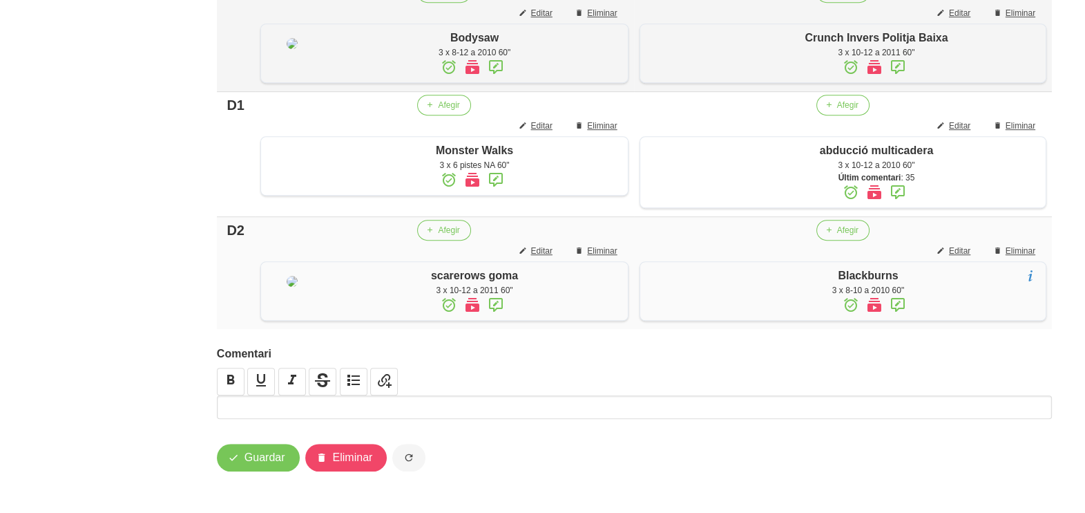
scroll to position [1246, 0]
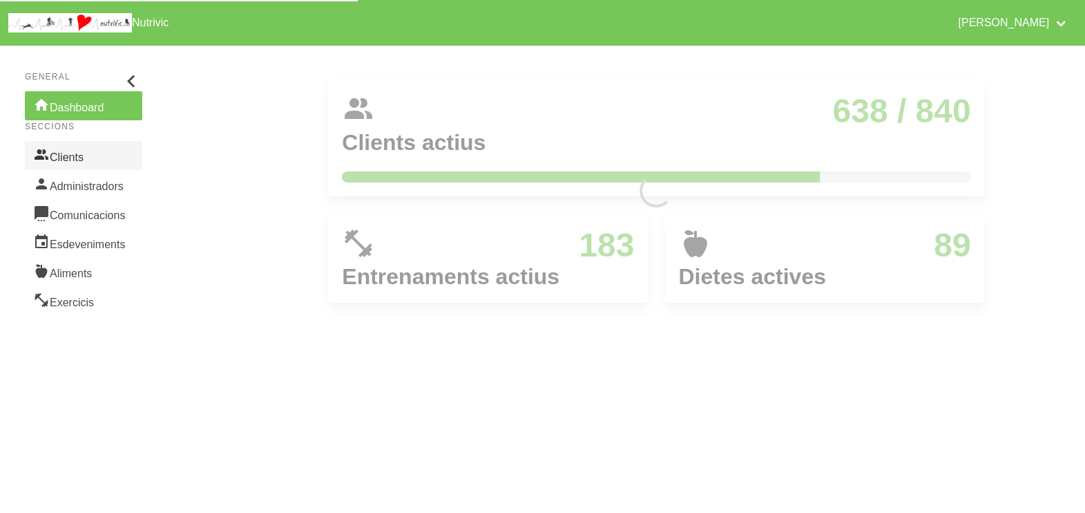
click at [64, 153] on link "Clients" at bounding box center [83, 155] width 117 height 29
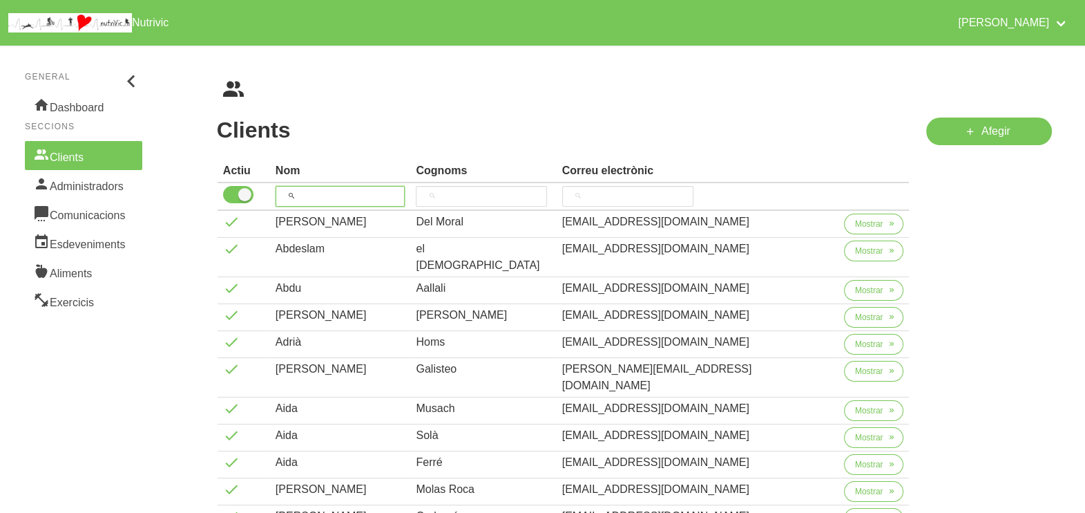
click at [321, 199] on input "search" at bounding box center [341, 196] width 130 height 21
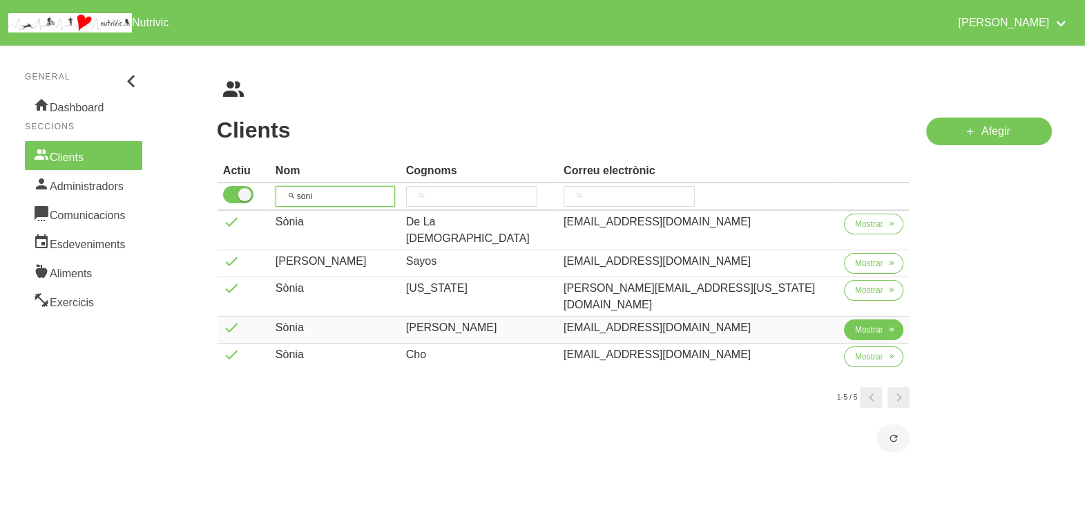
type input "soni"
click at [855, 323] on span "Mostrar" at bounding box center [869, 329] width 28 height 12
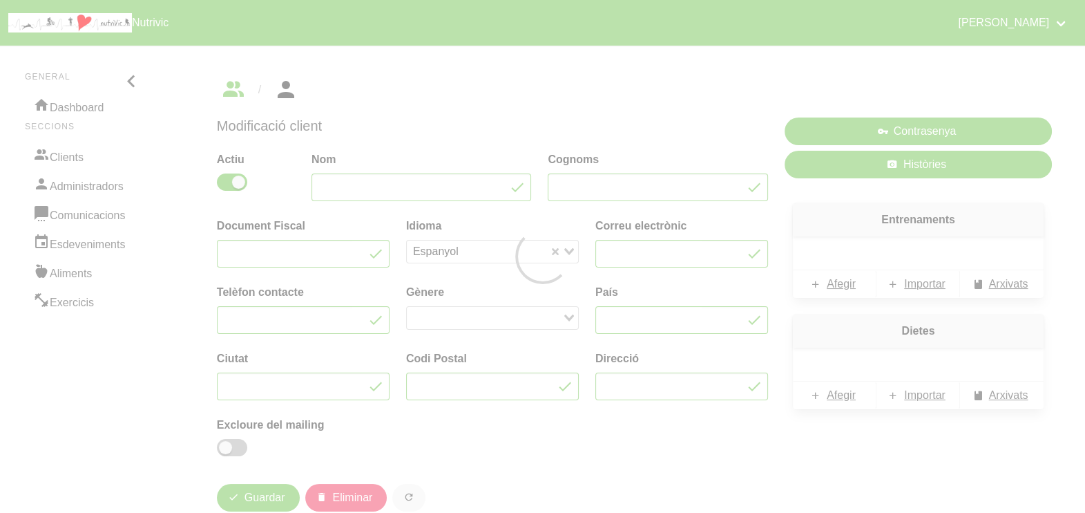
type input "Sònia"
type input "[PERSON_NAME]"
type input "[EMAIL_ADDRESS][DOMAIN_NAME]"
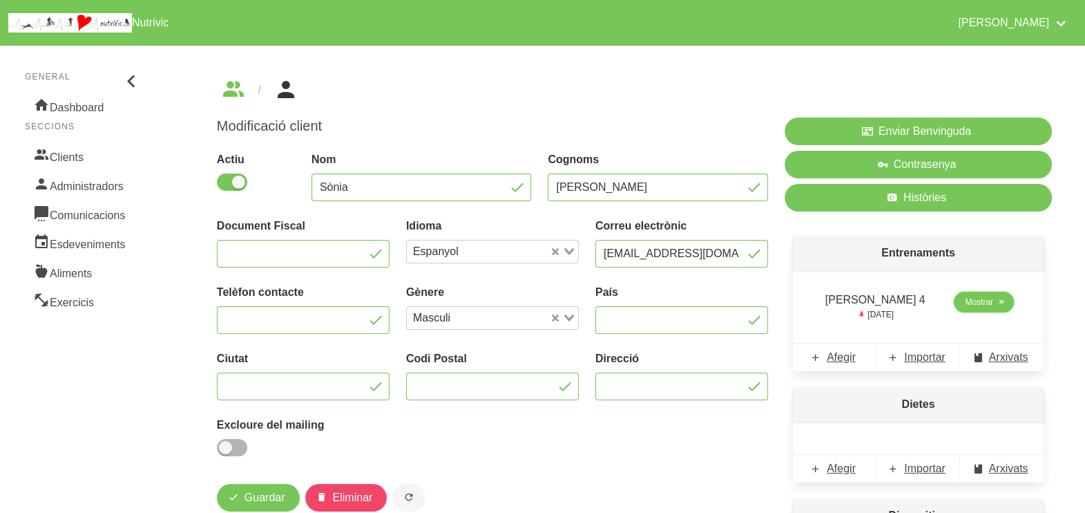
click at [978, 304] on span "Mostrar" at bounding box center [979, 302] width 28 height 12
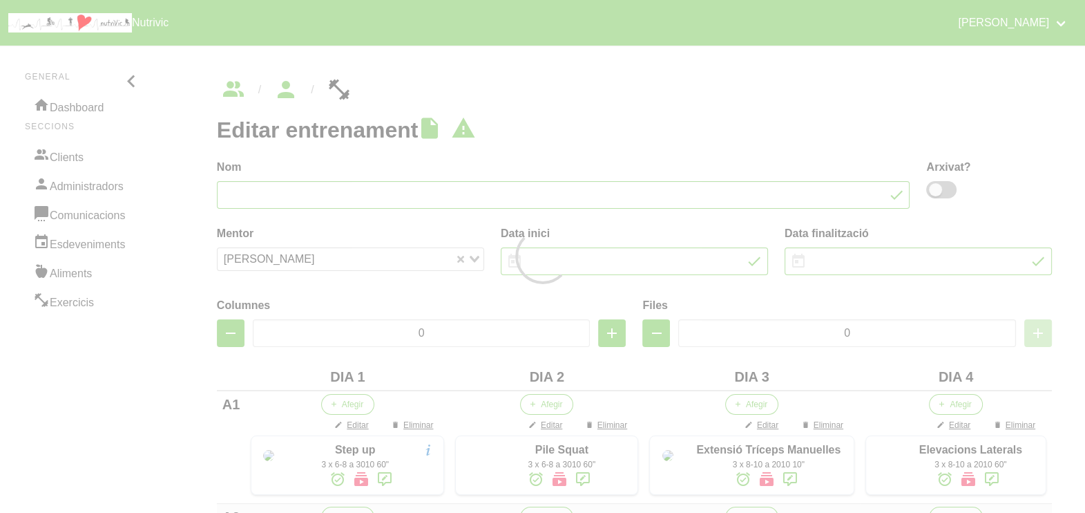
type input "[PERSON_NAME] 4"
type input "[DATE]"
type input "4"
type input "10"
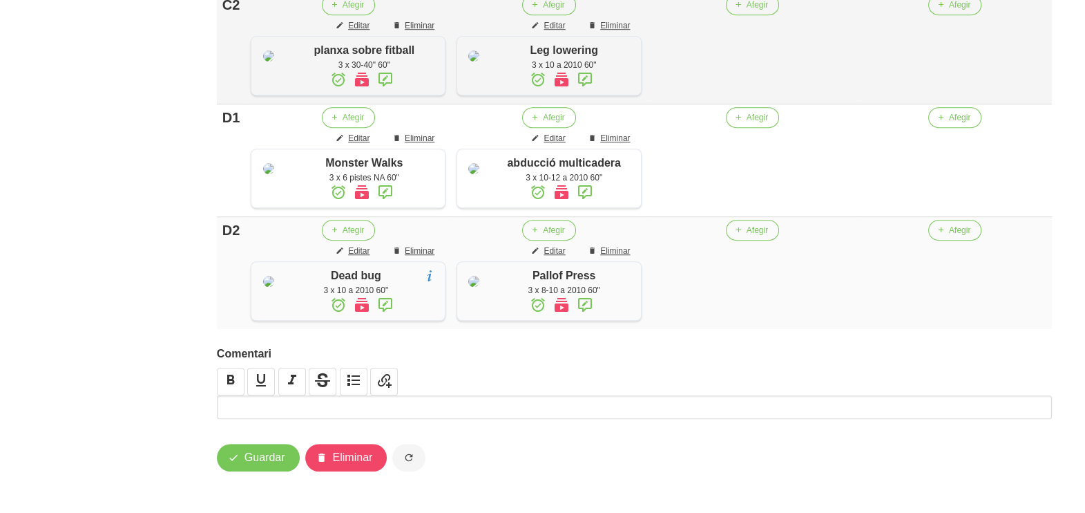
scroll to position [1398, 0]
click at [359, 32] on span "Editar" at bounding box center [358, 25] width 21 height 12
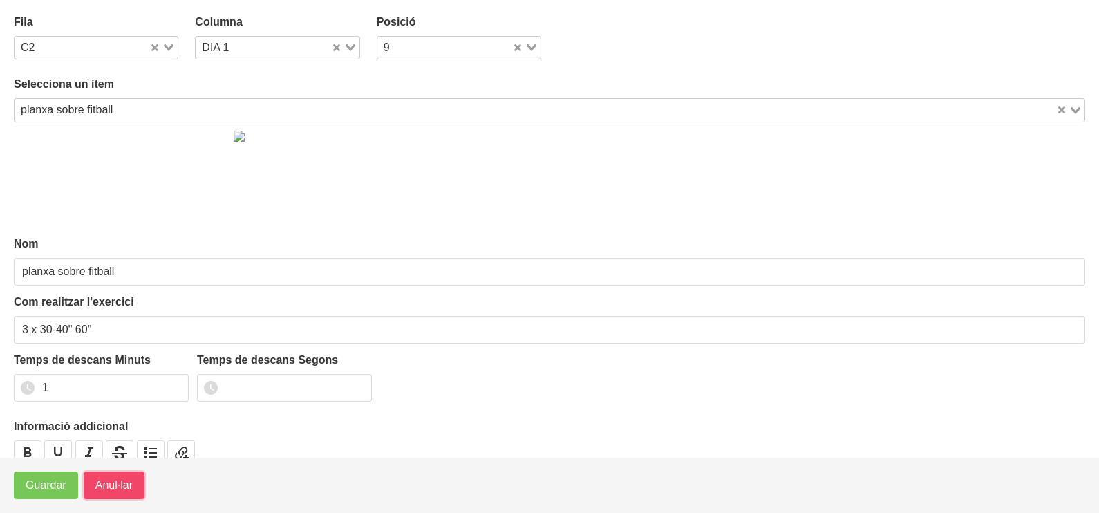
click at [97, 482] on span "Anul·lar" at bounding box center [113, 485] width 37 height 17
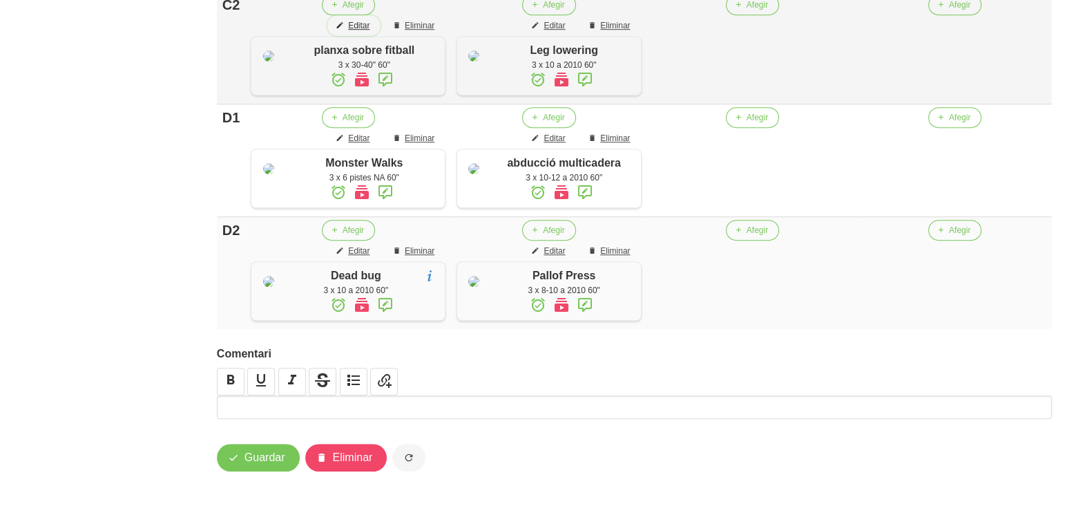
click at [356, 32] on span "Editar" at bounding box center [358, 25] width 21 height 12
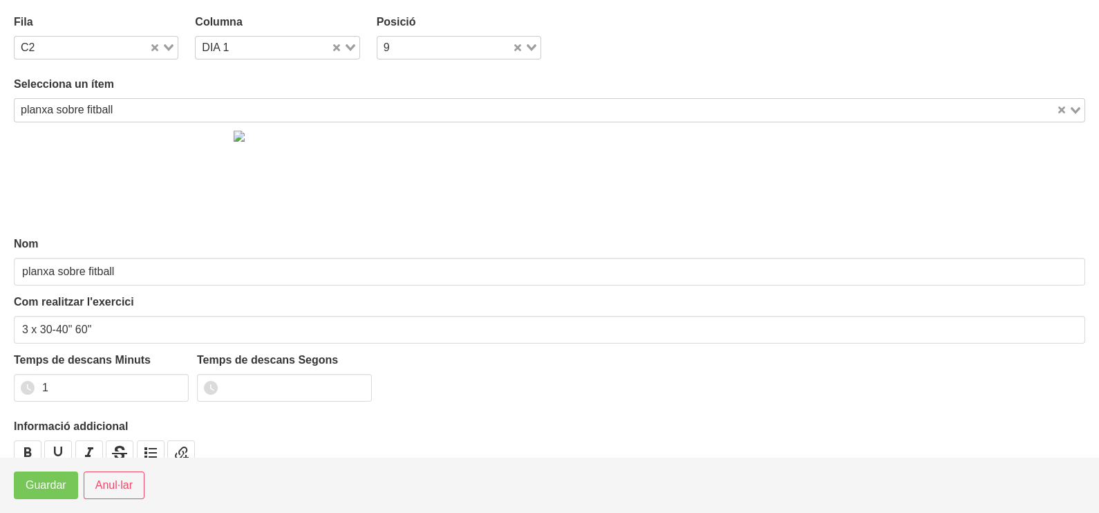
drag, startPoint x: 149, startPoint y: 111, endPoint x: 153, endPoint y: 99, distance: 11.8
click at [152, 102] on input "Search for option" at bounding box center [585, 110] width 937 height 17
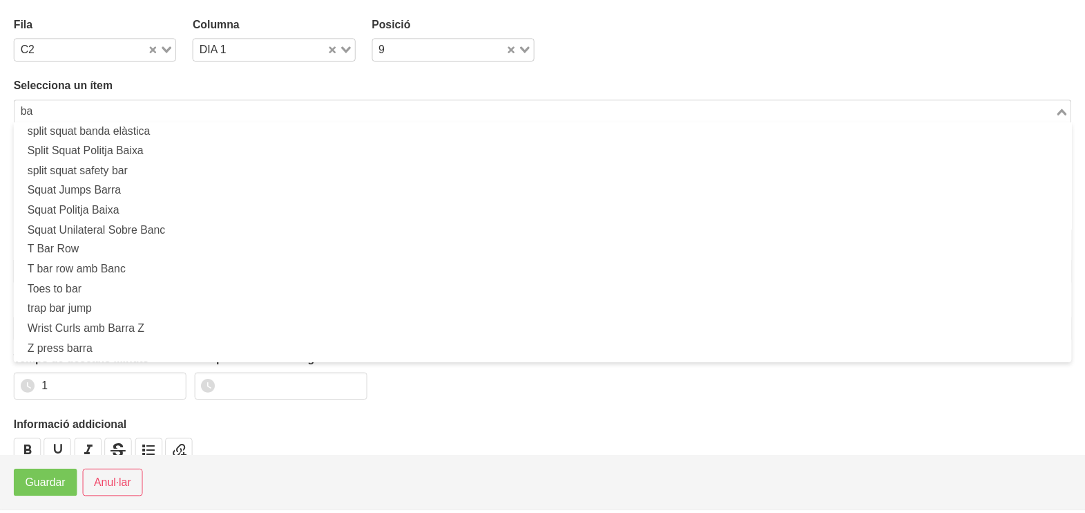
scroll to position [3, 0]
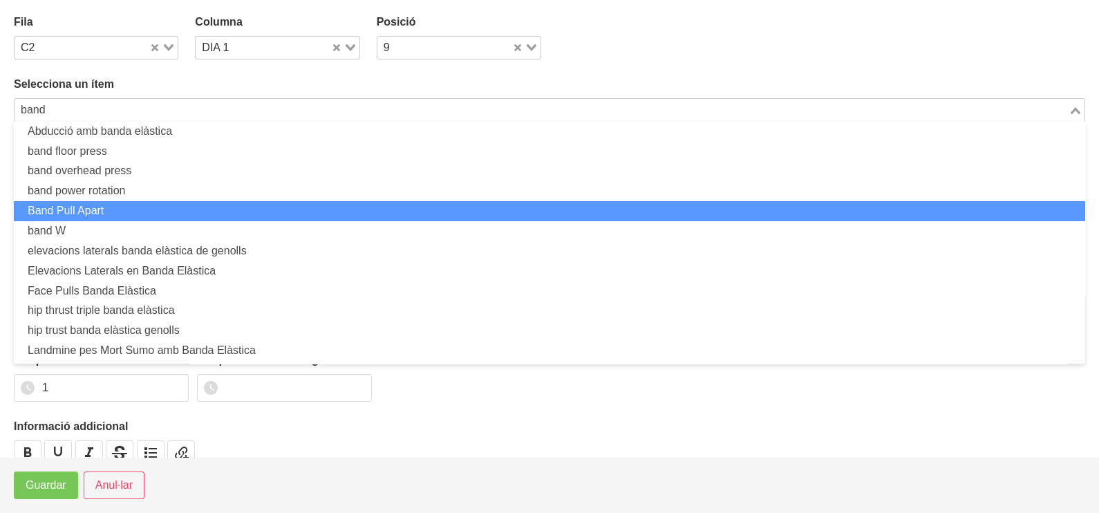
click at [104, 211] on li "Band Pull Apart" at bounding box center [549, 211] width 1071 height 20
type input "band"
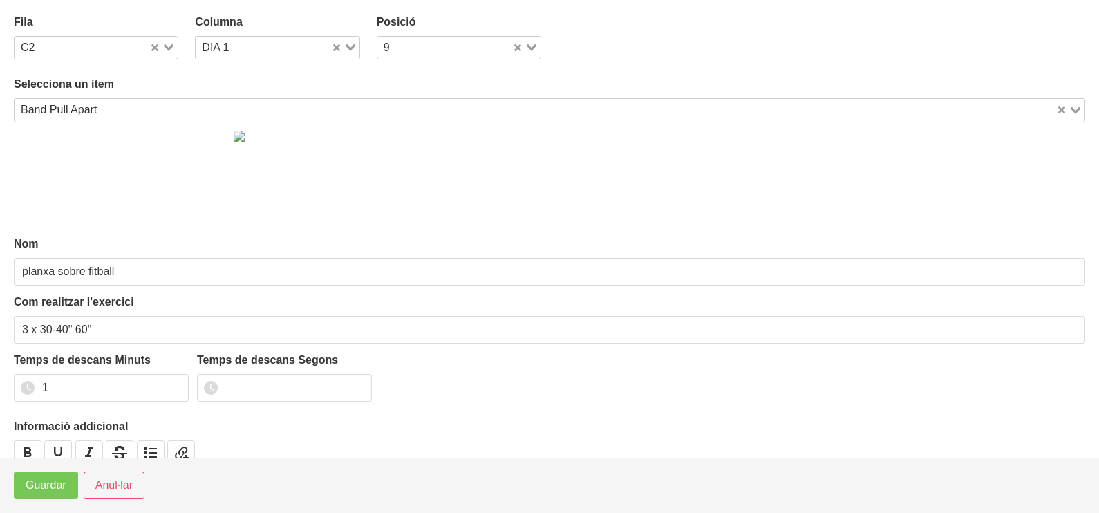
type input "Band Pull Apart"
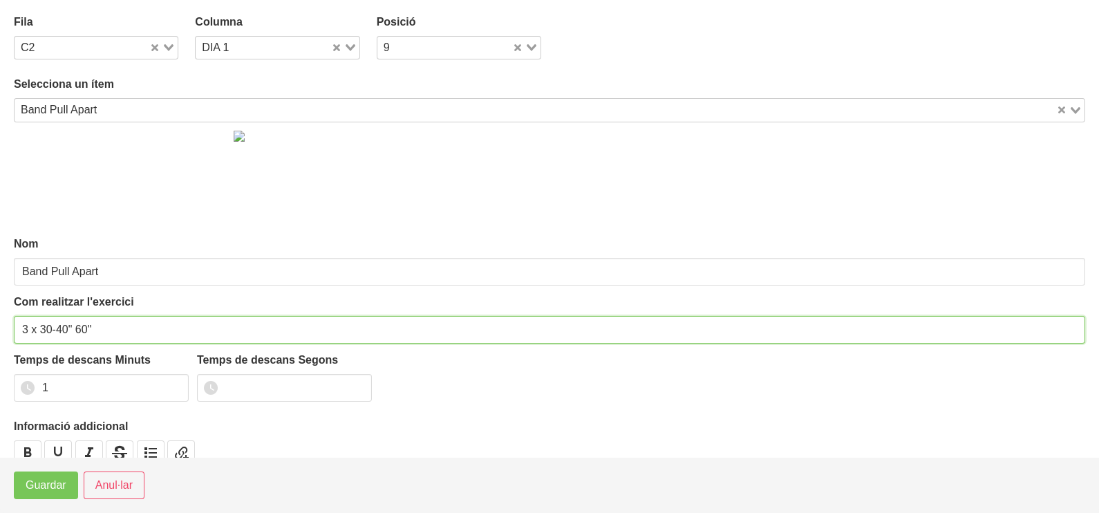
drag, startPoint x: 70, startPoint y: 324, endPoint x: 32, endPoint y: 336, distance: 40.0
click at [38, 335] on input "3 x 30-40" 60"" at bounding box center [549, 330] width 1071 height 28
type input "3 x 10-12 60""
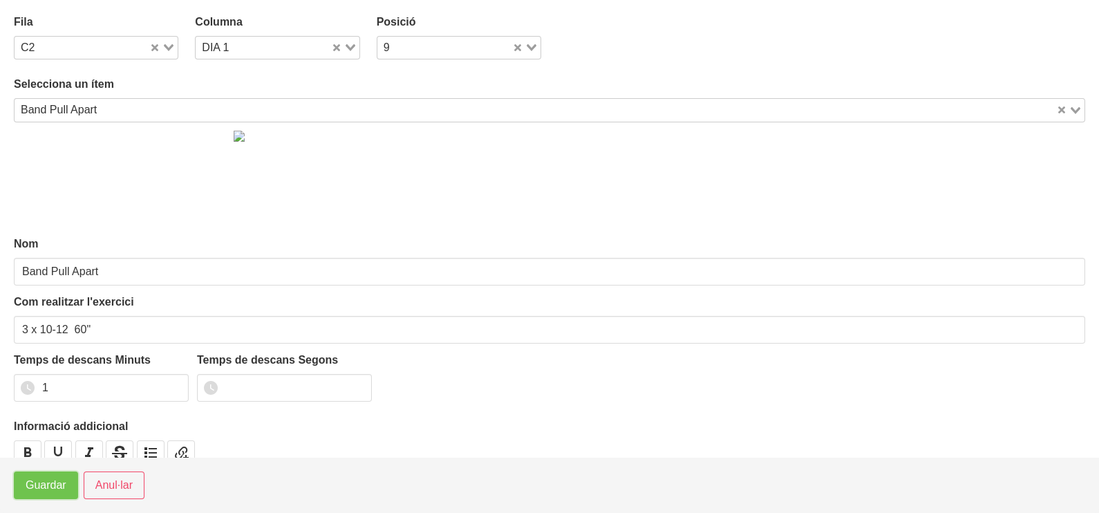
click at [38, 473] on button "Guardar" at bounding box center [46, 485] width 64 height 28
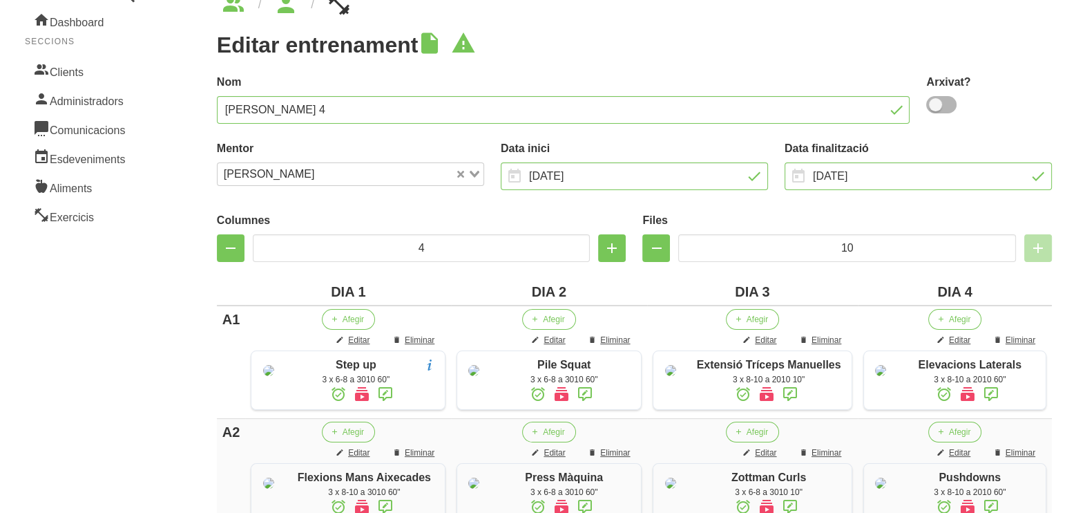
scroll to position [0, 0]
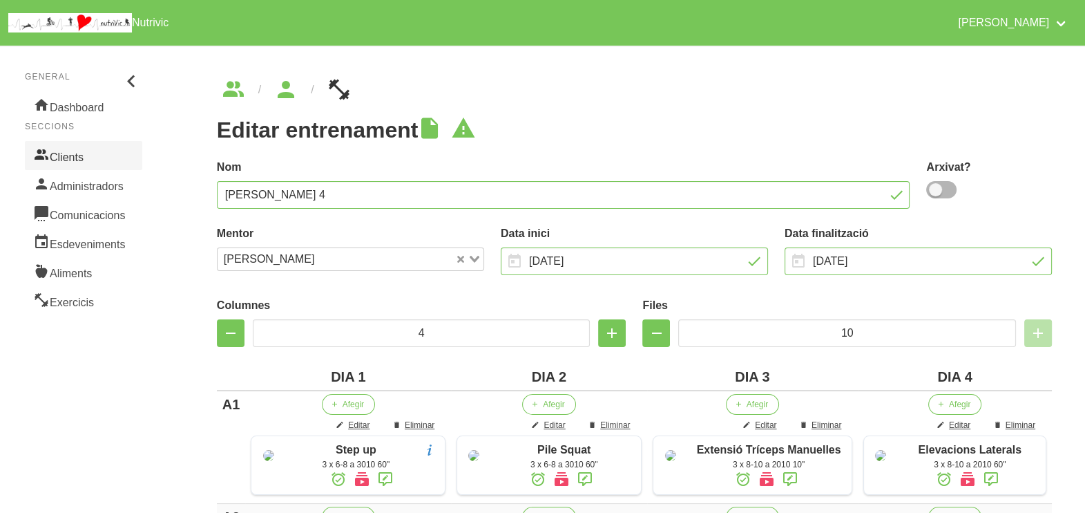
click at [70, 152] on link "Clients" at bounding box center [83, 155] width 117 height 29
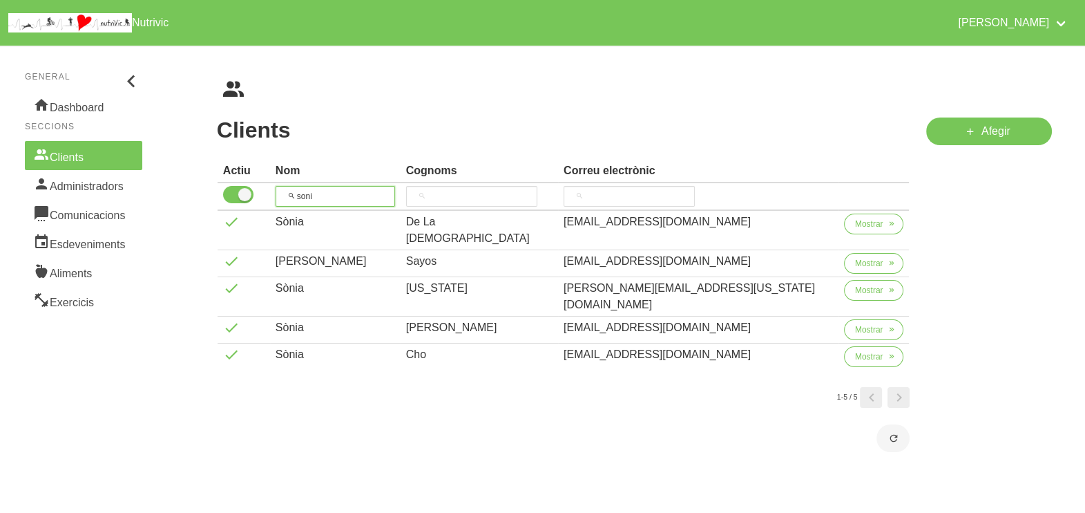
drag, startPoint x: 294, startPoint y: 187, endPoint x: 280, endPoint y: 187, distance: 14.5
click at [294, 187] on input "soni" at bounding box center [336, 196] width 120 height 21
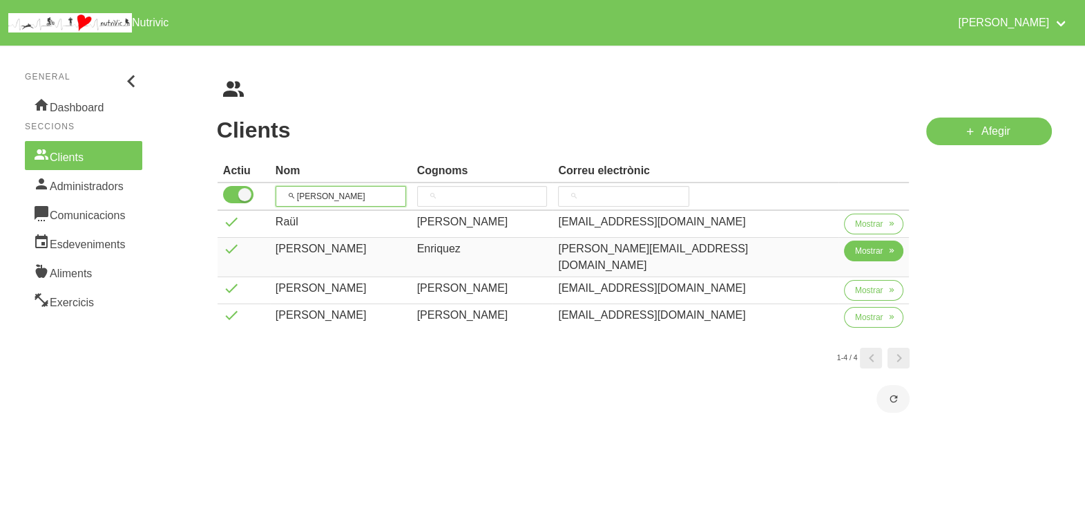
type input "[PERSON_NAME]"
click at [855, 249] on span "Mostrar" at bounding box center [869, 251] width 28 height 12
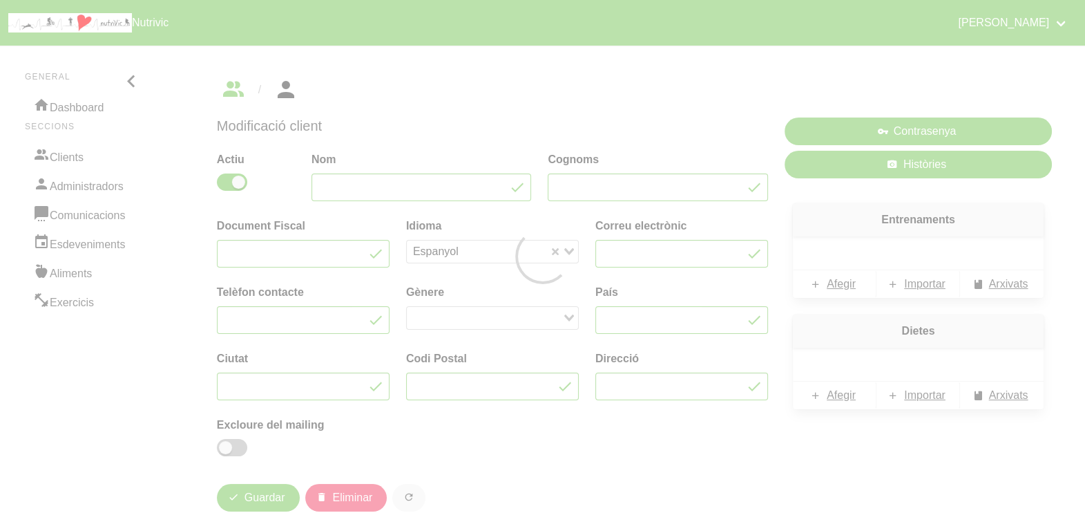
type input "[PERSON_NAME]"
type input "[PERSON_NAME][EMAIL_ADDRESS][PERSON_NAME][PERSON_NAME][DOMAIN_NAME]"
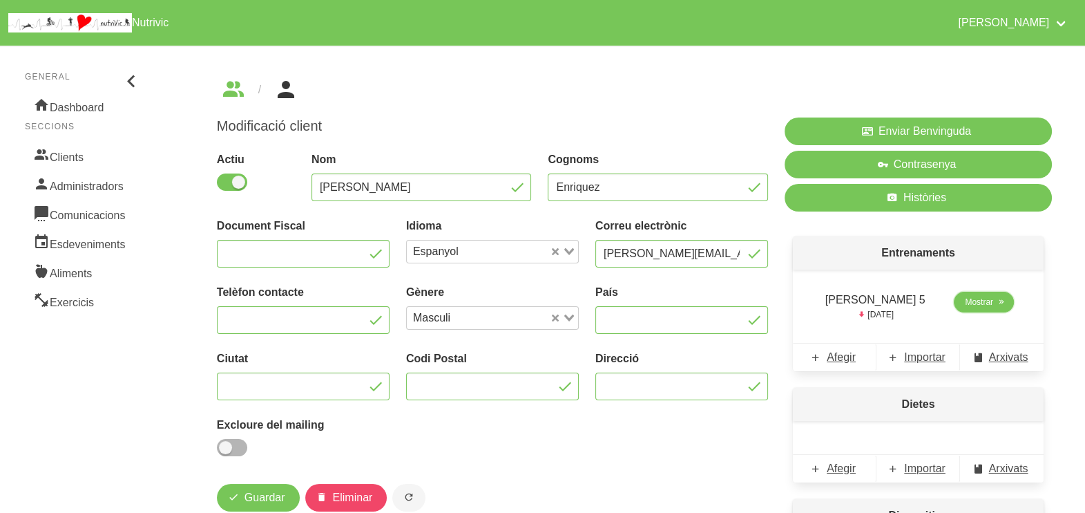
click at [981, 303] on span "Mostrar" at bounding box center [979, 302] width 28 height 12
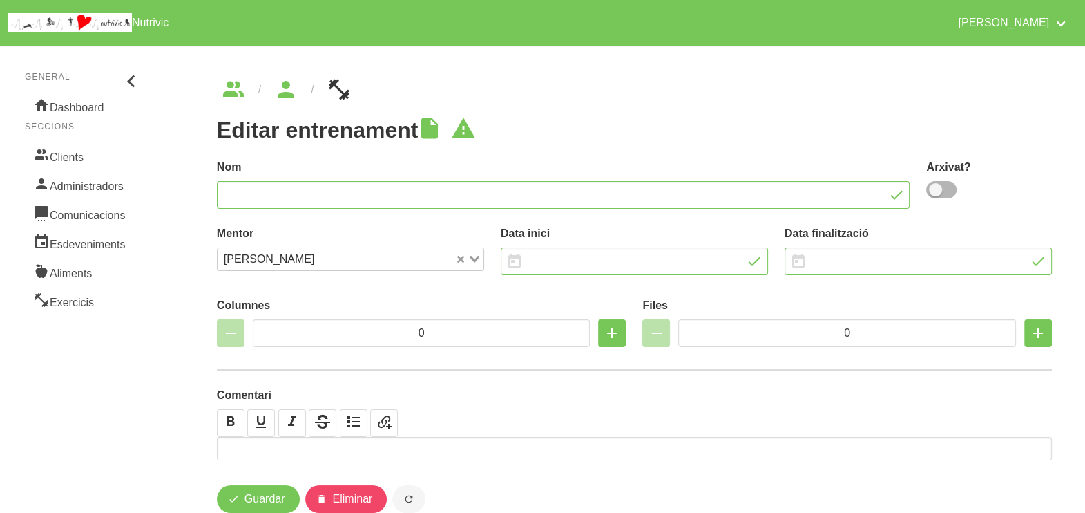
type input "[PERSON_NAME] 5"
type input "[DATE]"
type input "9/11/2025"
type input "2"
type input "8"
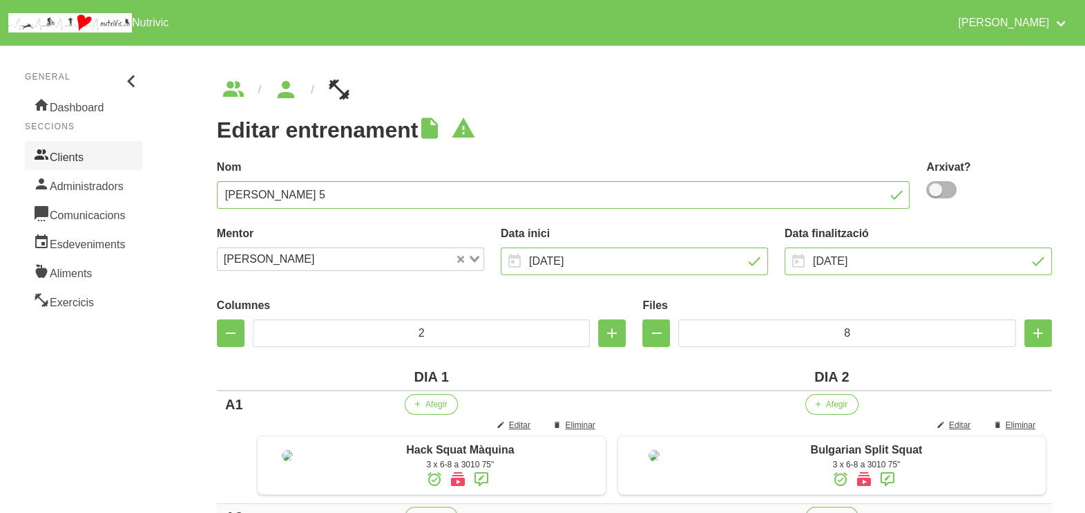
click at [80, 153] on link "Clients" at bounding box center [83, 155] width 117 height 29
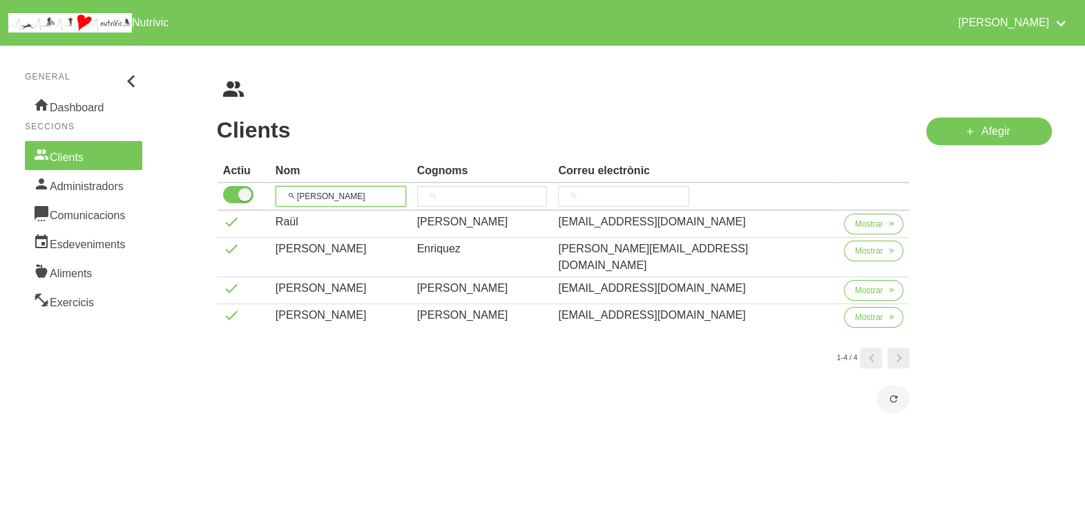
drag, startPoint x: 284, startPoint y: 193, endPoint x: 292, endPoint y: 190, distance: 9.0
click at [286, 193] on input "[PERSON_NAME]" at bounding box center [341, 196] width 131 height 21
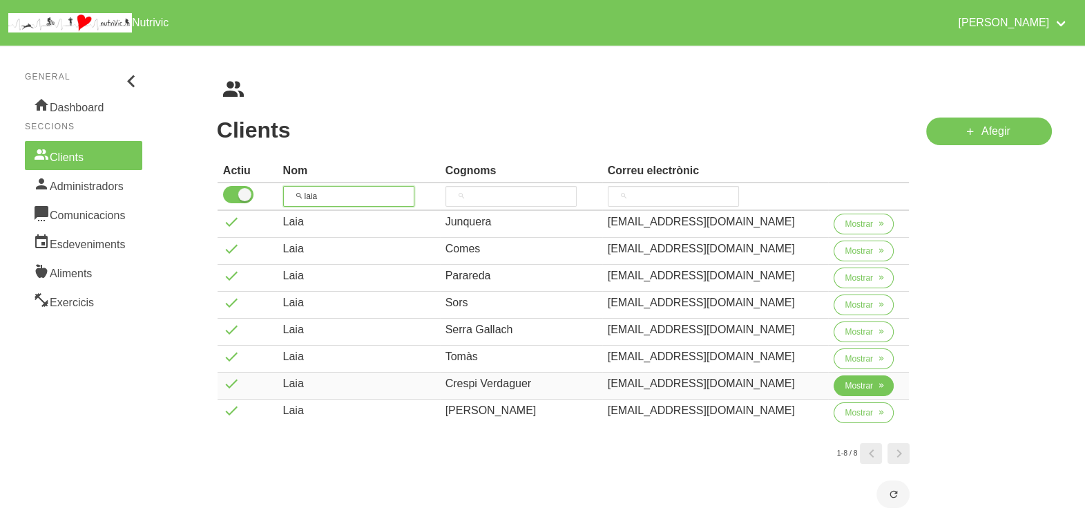
type input "laia"
click at [850, 385] on span "Mostrar" at bounding box center [859, 385] width 28 height 12
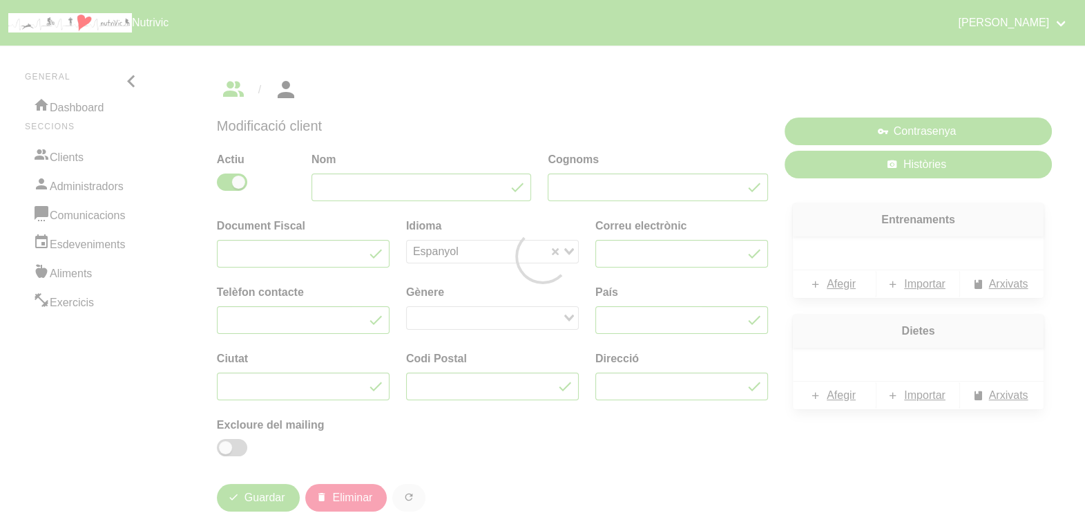
type input "Laia"
type input "Crespi Verdaguer"
type input "[EMAIL_ADDRESS][DOMAIN_NAME]"
type input "681136359"
type input "[GEOGRAPHIC_DATA]"
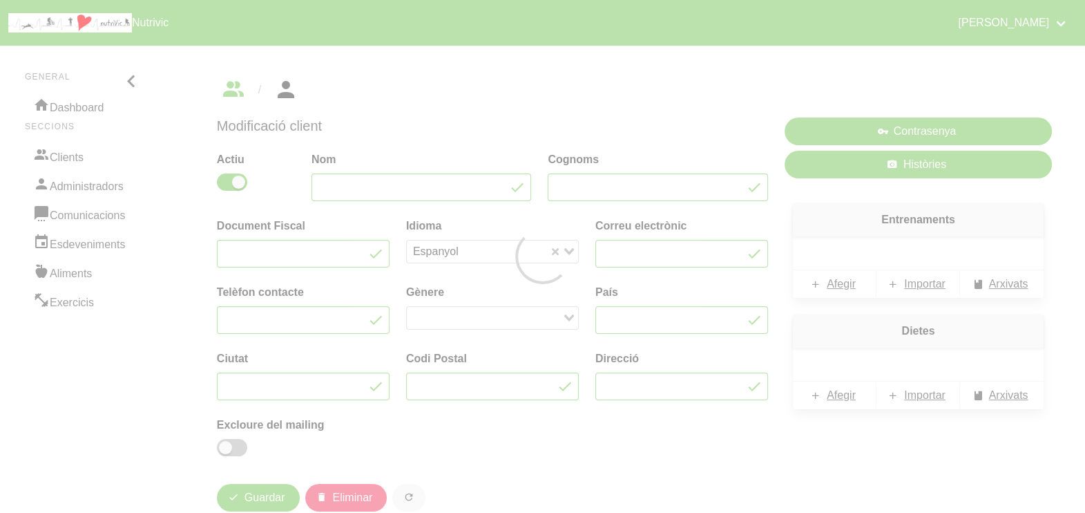
type input "Vic"
type input "08500"
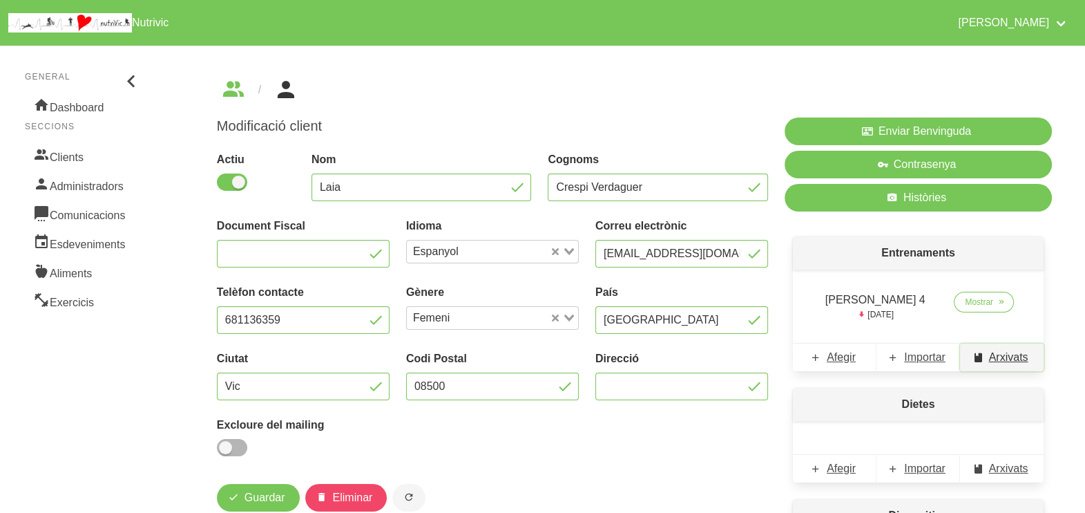
click at [998, 358] on span "Arxivats" at bounding box center [1008, 357] width 39 height 17
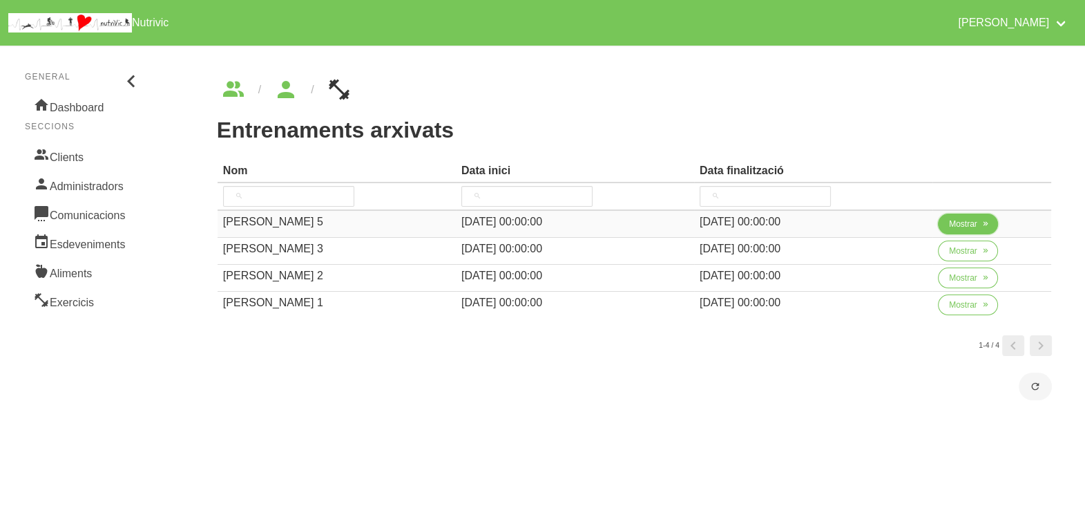
click at [963, 225] on span "Mostrar" at bounding box center [963, 224] width 28 height 12
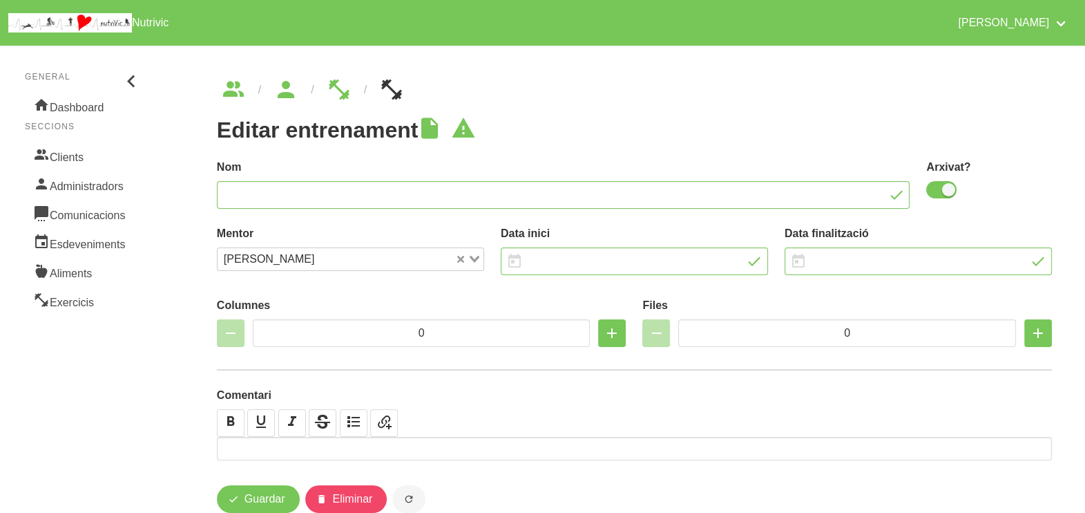
type input "[PERSON_NAME] 5"
checkbox input "true"
type input "[DATE]"
type input "3"
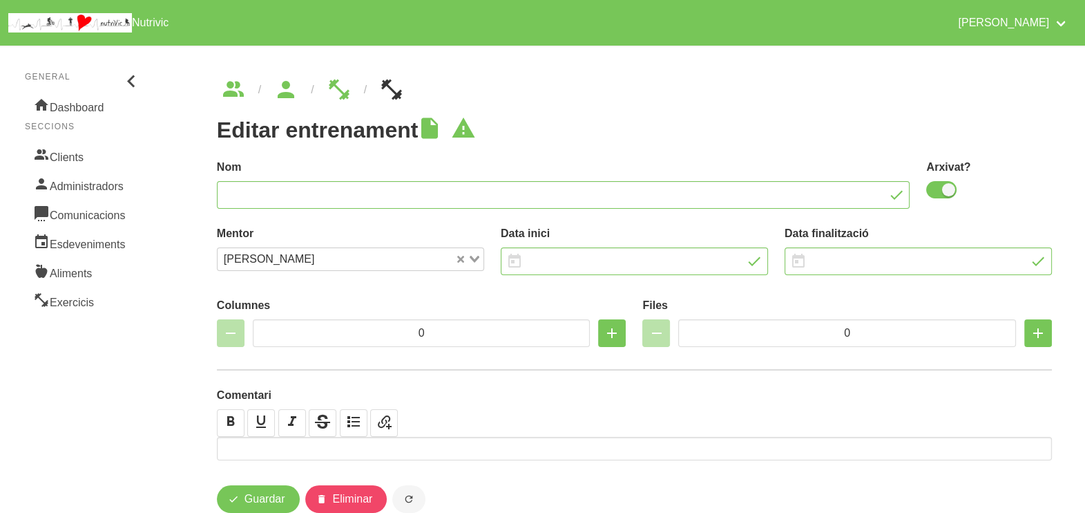
type input "8"
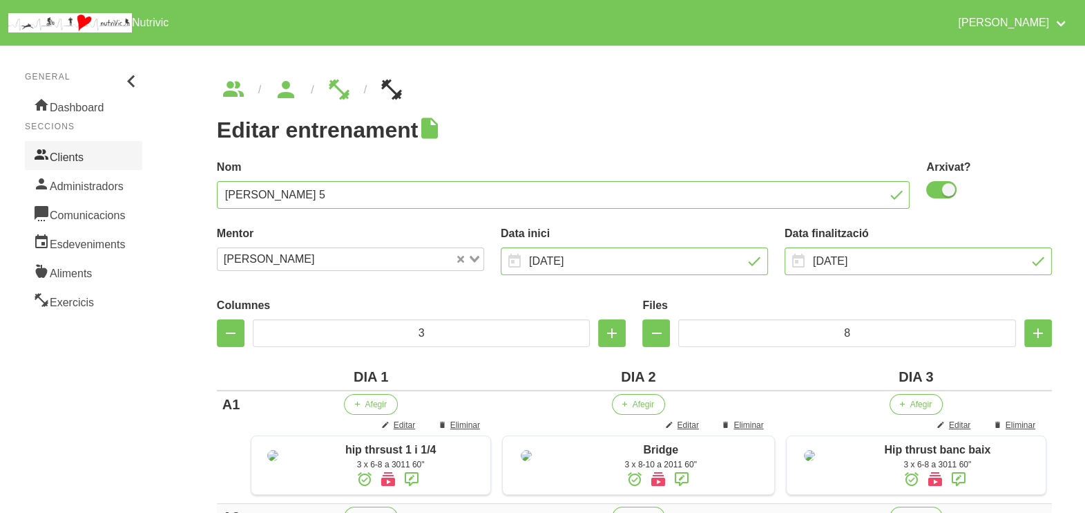
click at [98, 161] on link "Clients" at bounding box center [83, 155] width 117 height 29
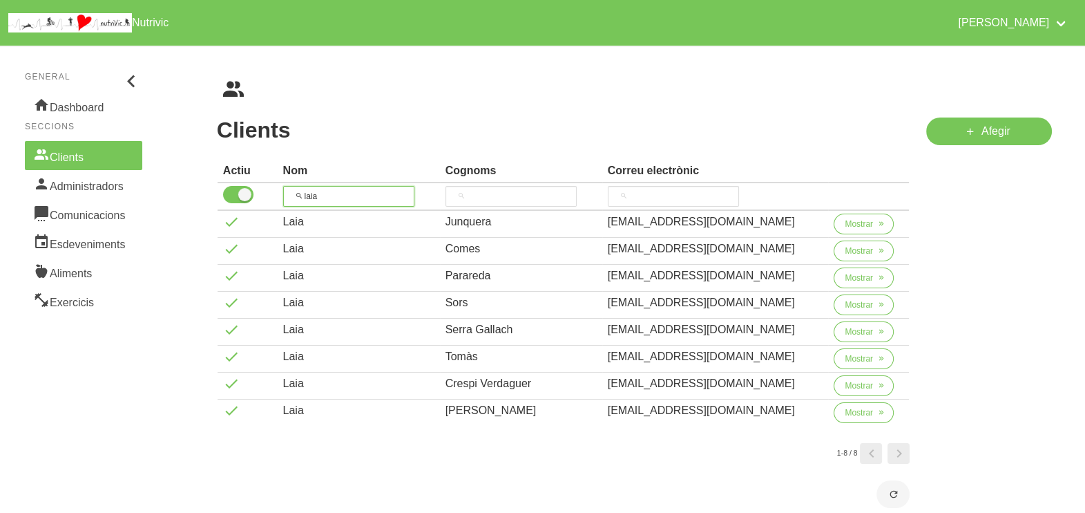
drag, startPoint x: 301, startPoint y: 187, endPoint x: 297, endPoint y: 181, distance: 7.1
click at [290, 184] on th "laia" at bounding box center [359, 197] width 162 height 28
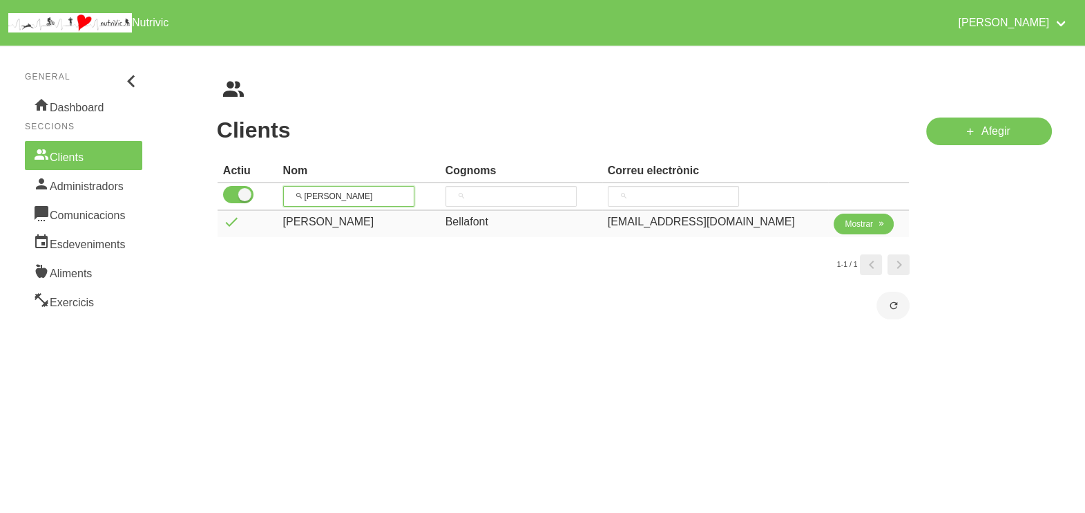
type input "[PERSON_NAME]"
click at [845, 221] on span "Mostrar" at bounding box center [859, 224] width 28 height 12
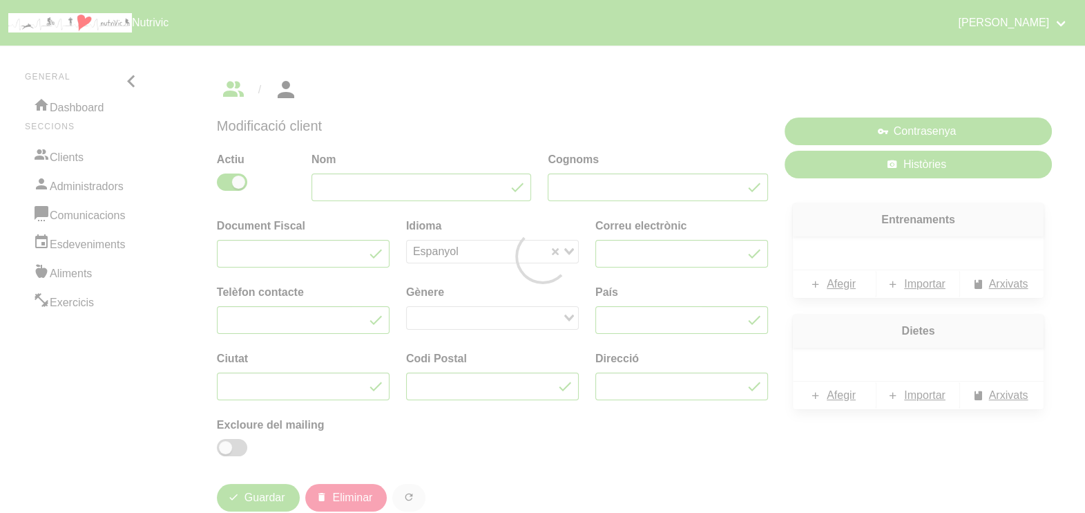
type input "[PERSON_NAME]"
type input "Bellafont"
type input "[EMAIL_ADDRESS][DOMAIN_NAME]"
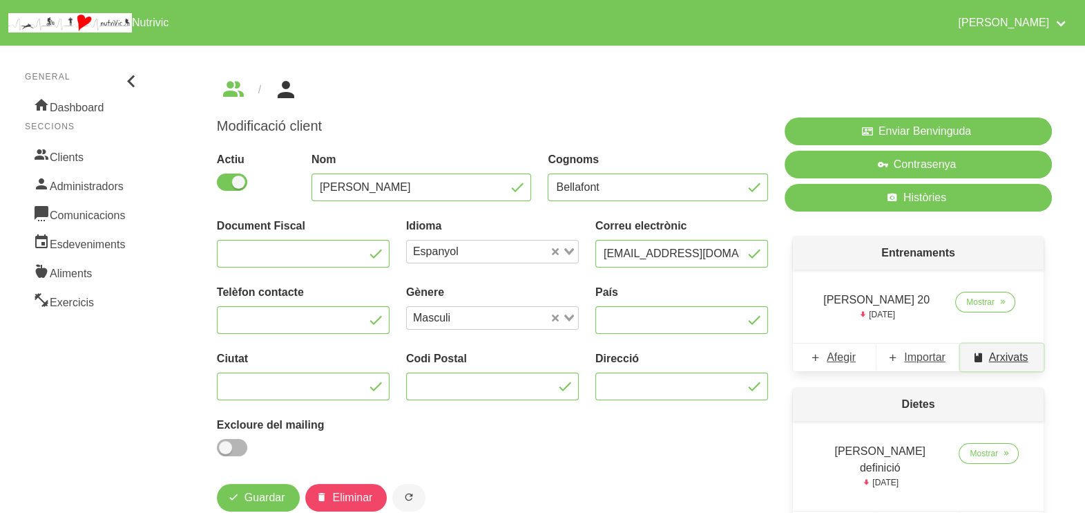
click at [1005, 354] on span "Arxivats" at bounding box center [1008, 357] width 39 height 17
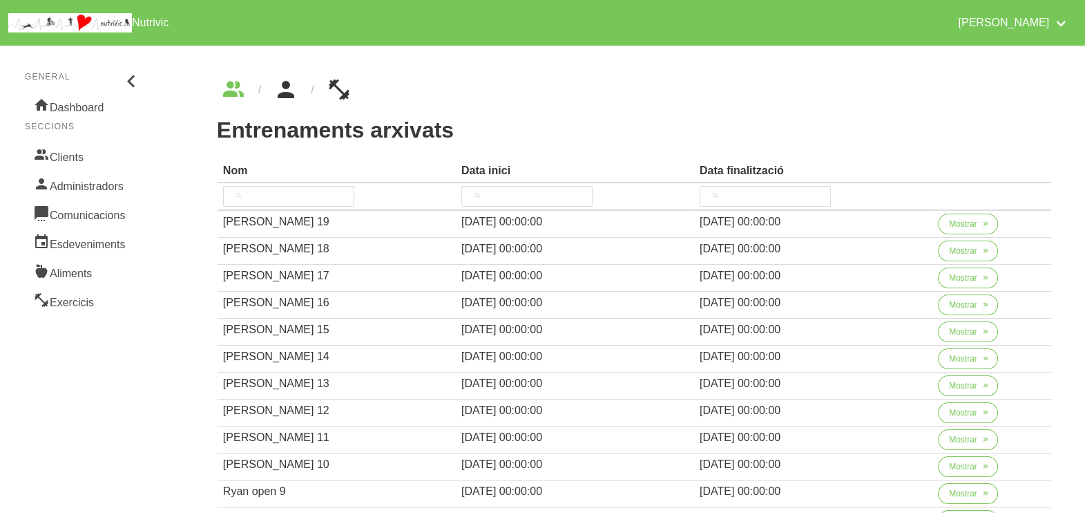
click at [290, 92] on icon "breadcrumbs" at bounding box center [286, 89] width 25 height 37
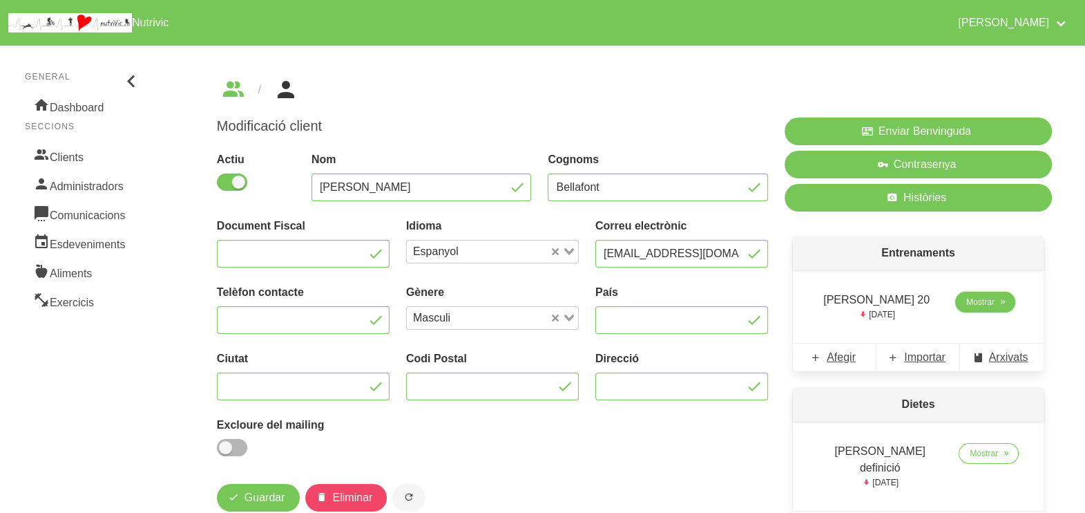
click at [978, 304] on span "Mostrar" at bounding box center [981, 302] width 28 height 12
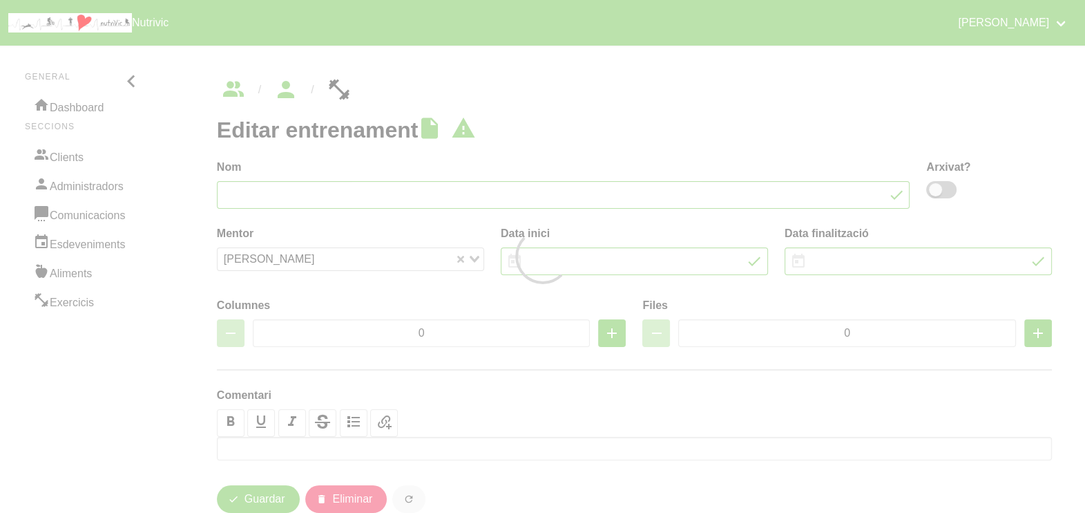
type input "[PERSON_NAME] 20"
type input "[DATE]"
type input "2/11/2025"
type input "2"
type input "7"
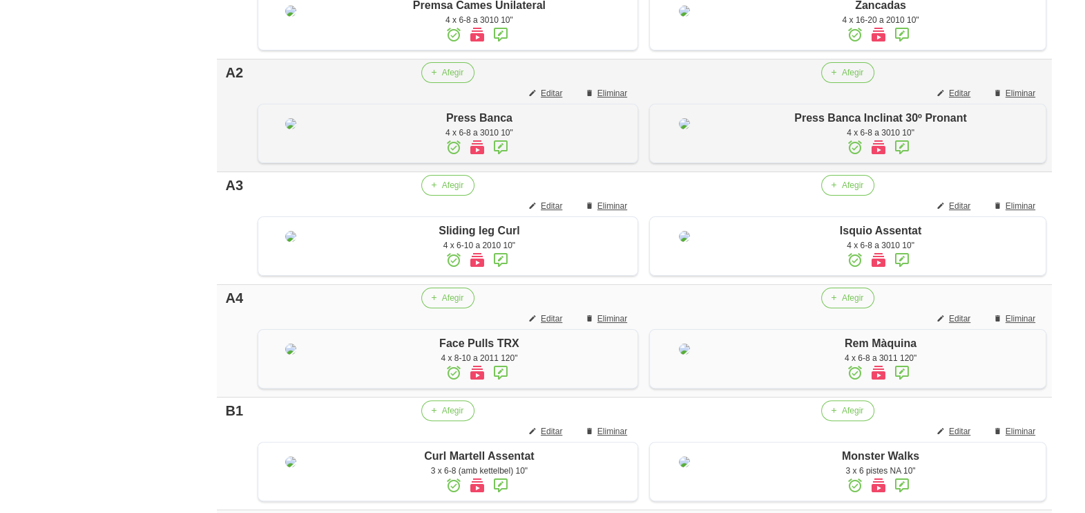
scroll to position [604, 0]
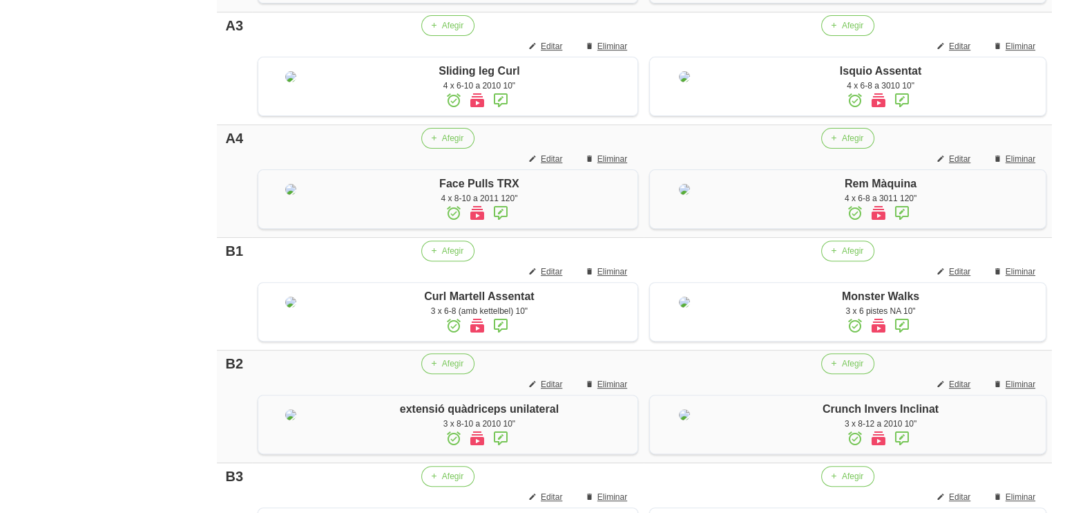
drag, startPoint x: 129, startPoint y: 460, endPoint x: 144, endPoint y: 424, distance: 39.6
click at [131, 452] on aside "General Dashboard Seccions Clients Administradors Comunicacions Esdeveniments A…" at bounding box center [84, 95] width 184 height 1325
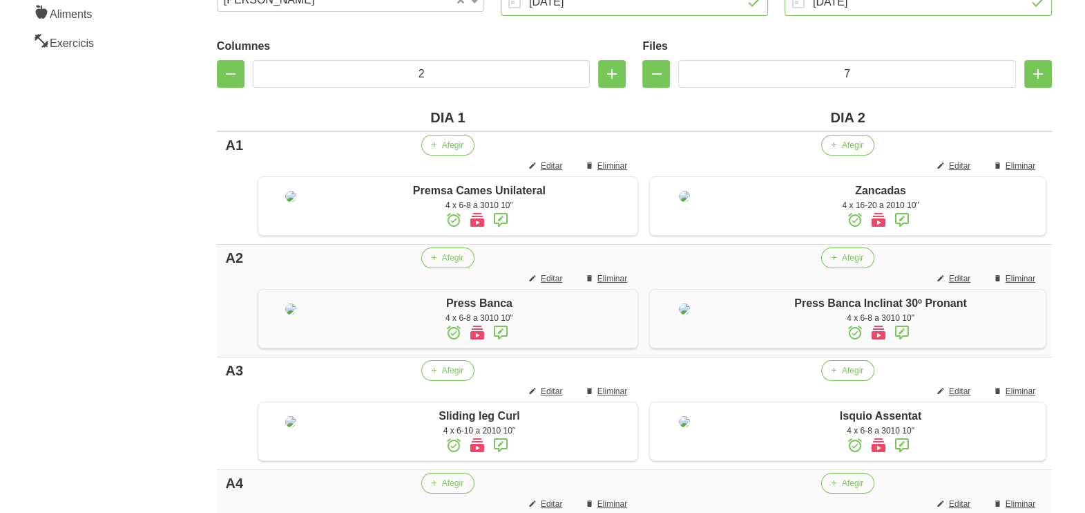
drag, startPoint x: 117, startPoint y: 199, endPoint x: 150, endPoint y: 117, distance: 88.0
click at [116, 196] on aside "General Dashboard Seccions Clients Administradors Comunicacions Esdeveniments A…" at bounding box center [84, 440] width 184 height 1325
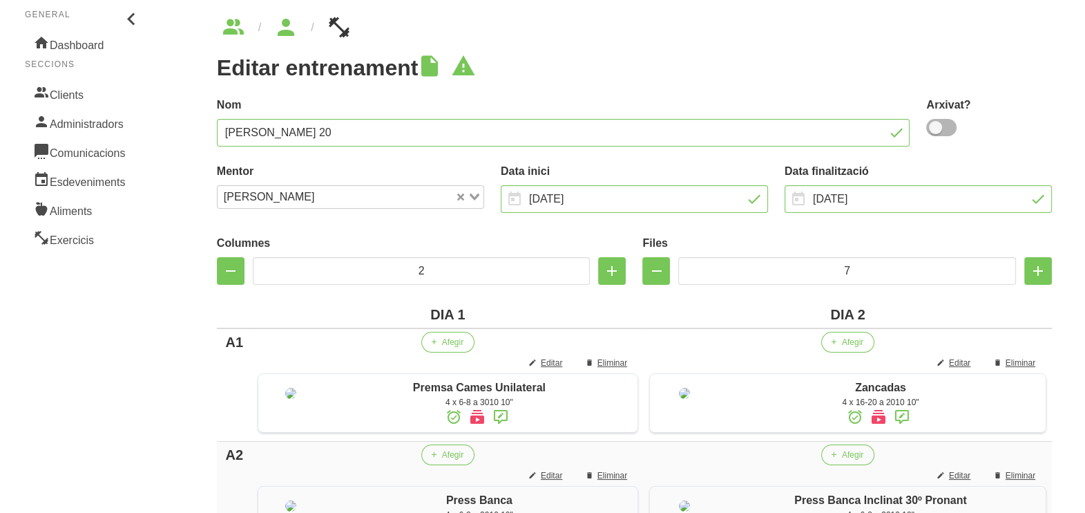
scroll to position [0, 0]
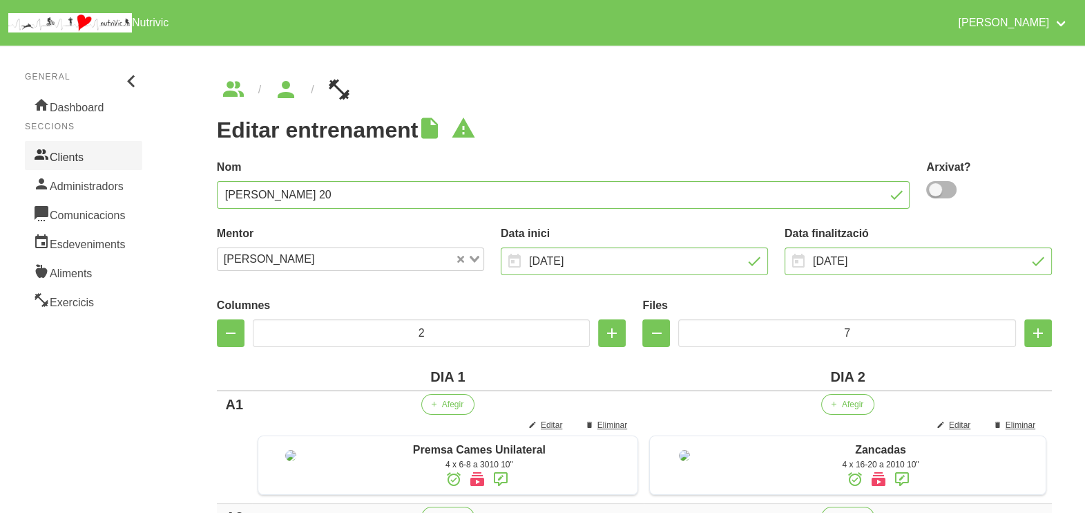
drag, startPoint x: 62, startPoint y: 153, endPoint x: 204, endPoint y: 202, distance: 149.9
click at [62, 153] on link "Clients" at bounding box center [83, 155] width 117 height 29
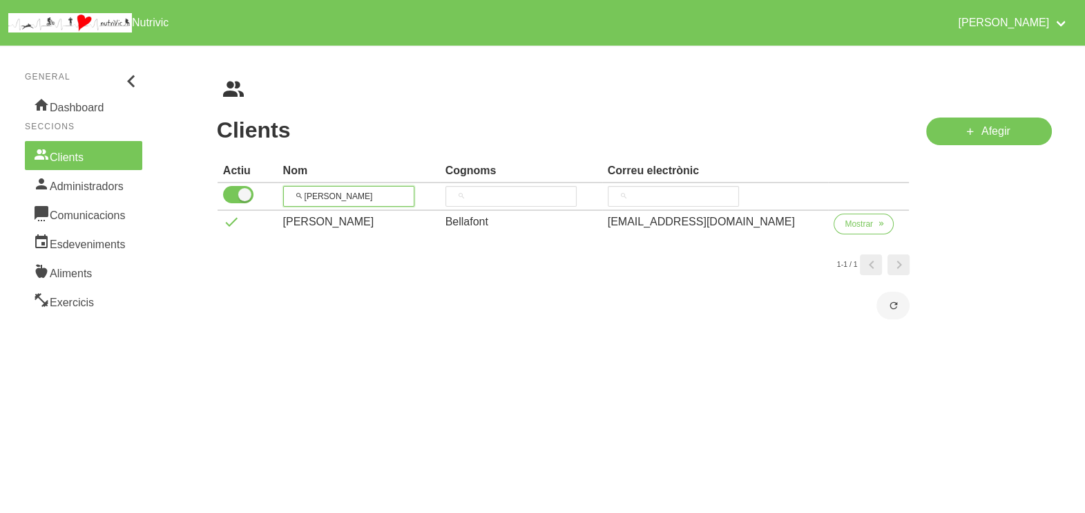
drag, startPoint x: 325, startPoint y: 191, endPoint x: 301, endPoint y: 191, distance: 24.2
click at [301, 191] on input "[PERSON_NAME]" at bounding box center [348, 196] width 131 height 21
type input "ana m"
click at [845, 219] on span "Mostrar" at bounding box center [859, 224] width 28 height 12
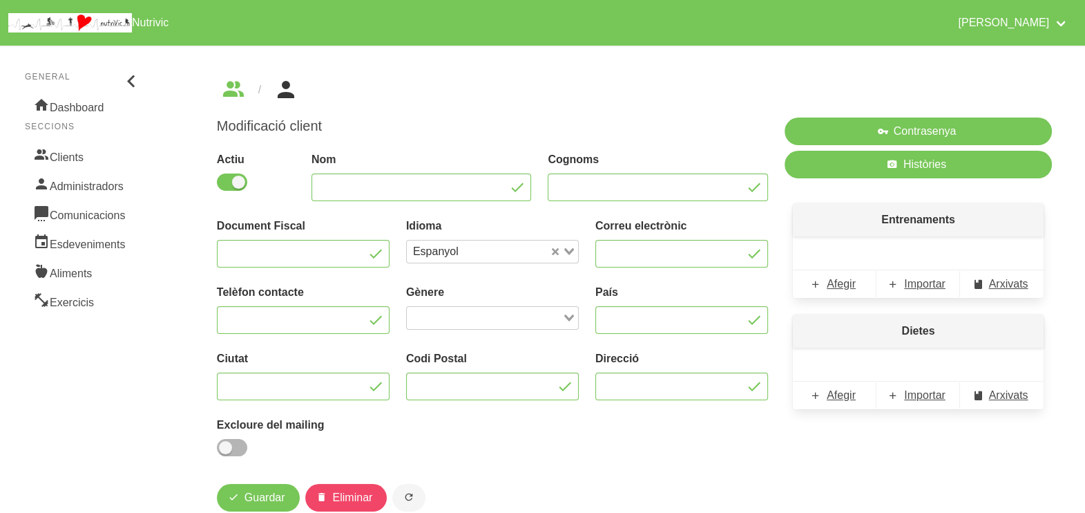
type input "[PERSON_NAME]"
type input "Compte Crivilles"
type input "[EMAIL_ADDRESS][DOMAIN_NAME]"
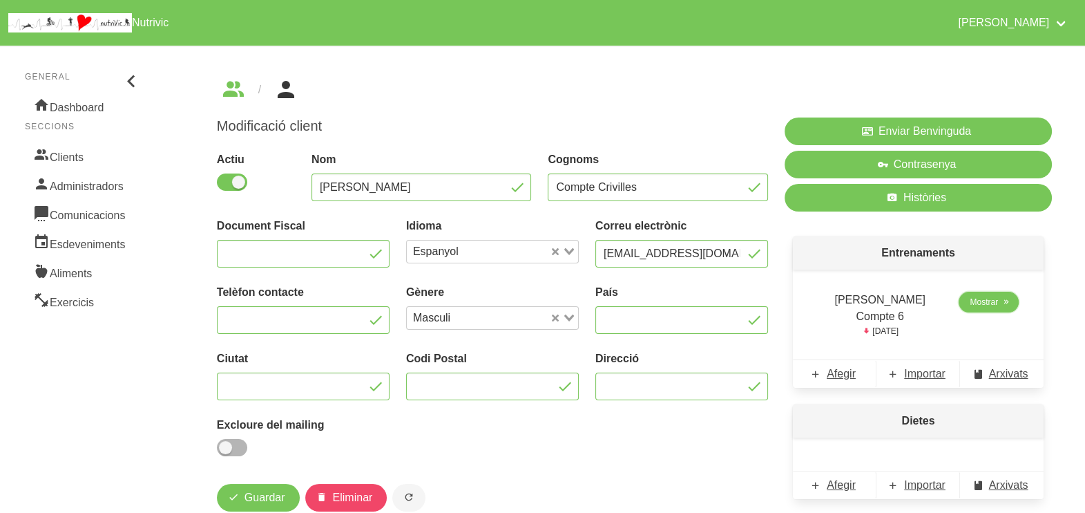
click at [971, 301] on span "Mostrar" at bounding box center [984, 302] width 28 height 12
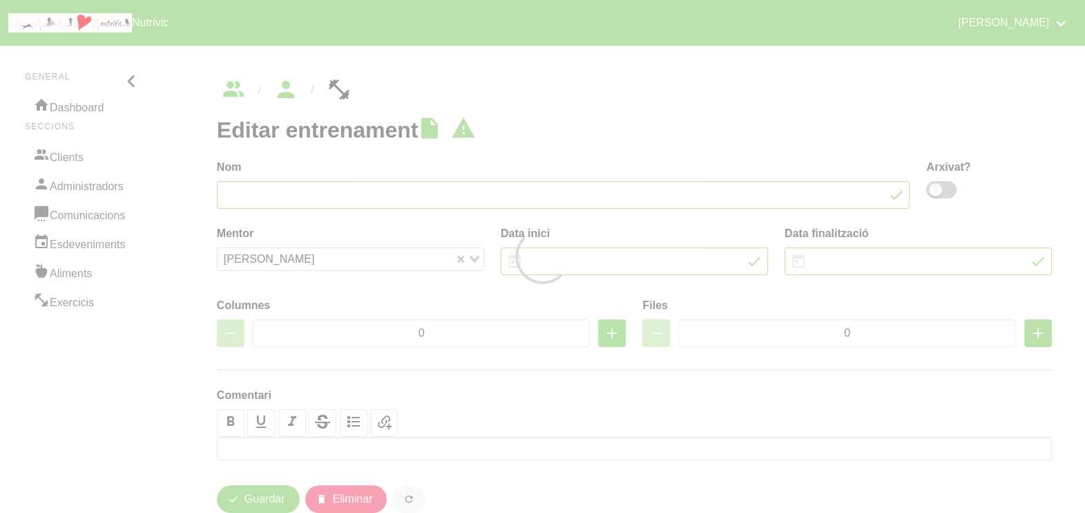
type input "[PERSON_NAME] Compte 6"
type input "28/9/2025"
type input "2/11/2025"
type input "2"
type input "8"
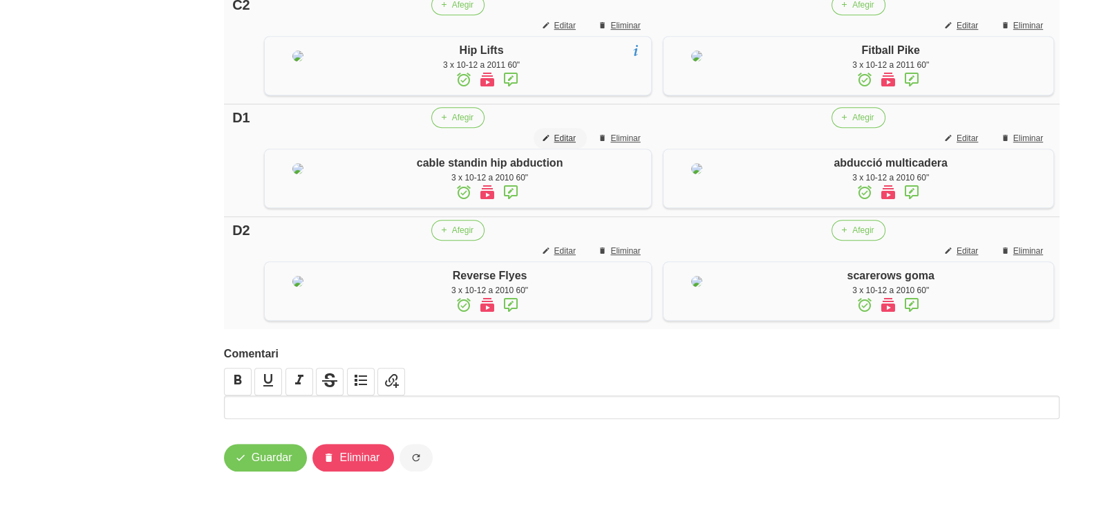
scroll to position [1072, 0]
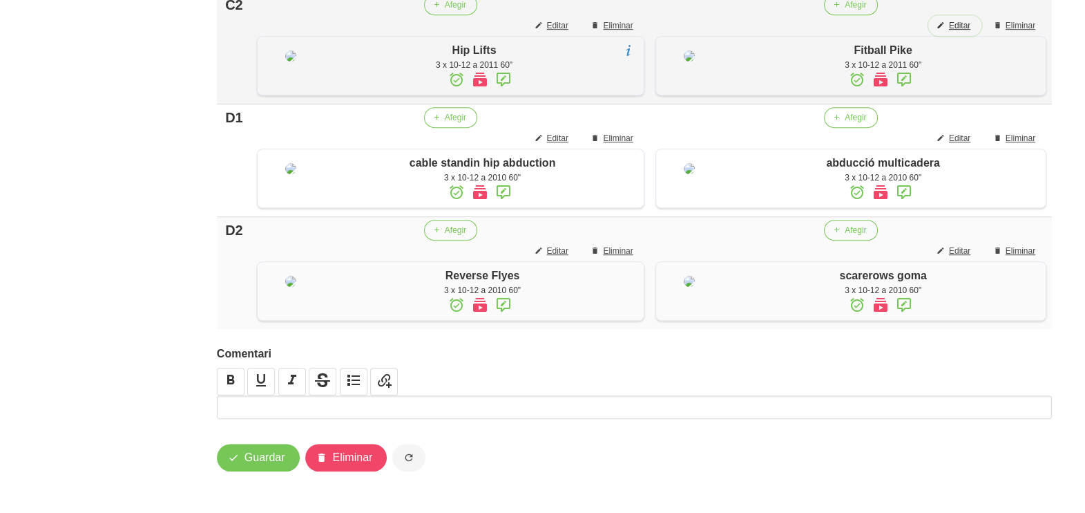
click at [961, 32] on span "Editar" at bounding box center [959, 25] width 21 height 12
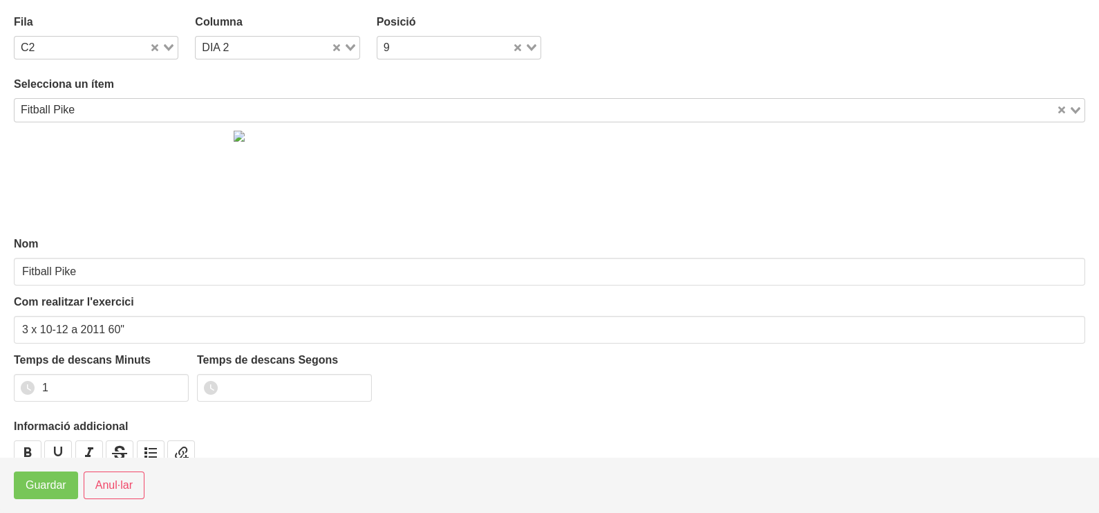
click at [125, 106] on input "Search for option" at bounding box center [566, 110] width 975 height 17
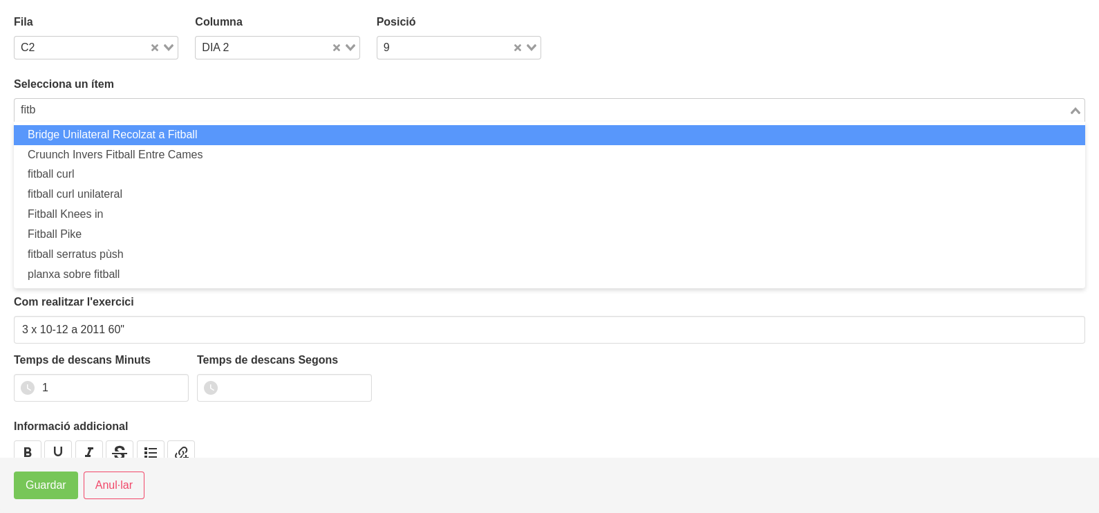
scroll to position [0, 0]
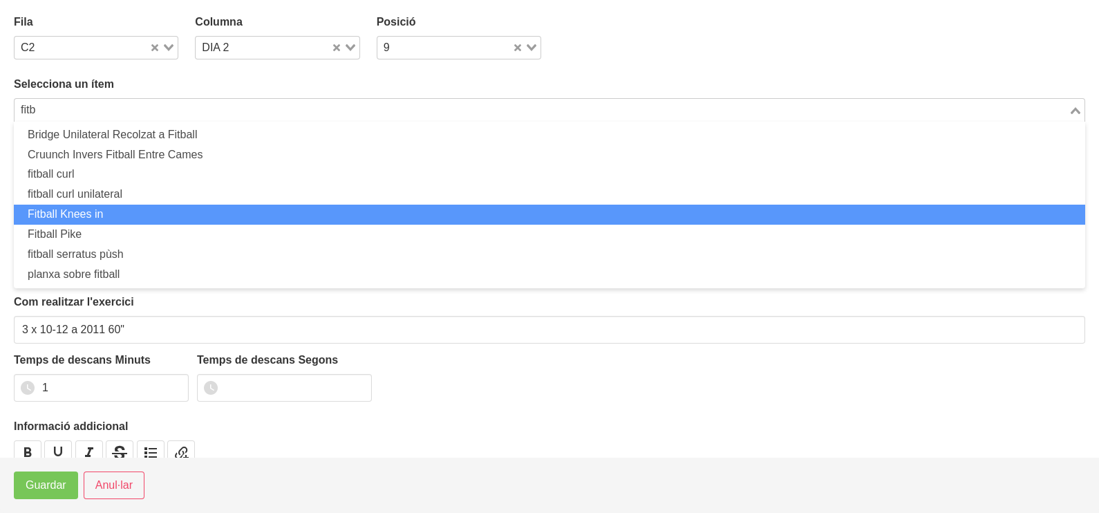
click at [124, 213] on li "Fitball Knees in" at bounding box center [549, 215] width 1071 height 20
type input "fitb"
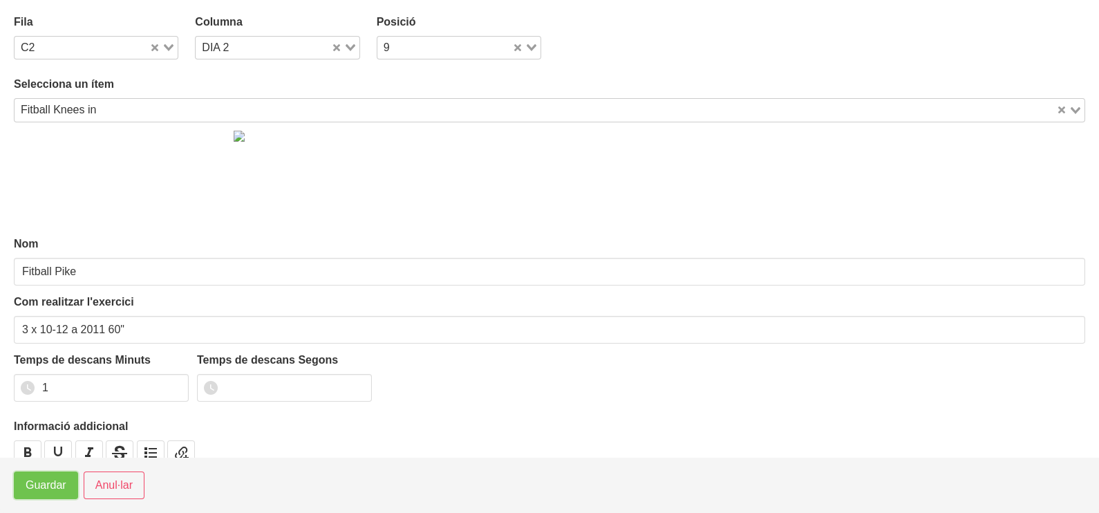
click at [39, 487] on span "Guardar" at bounding box center [46, 485] width 41 height 17
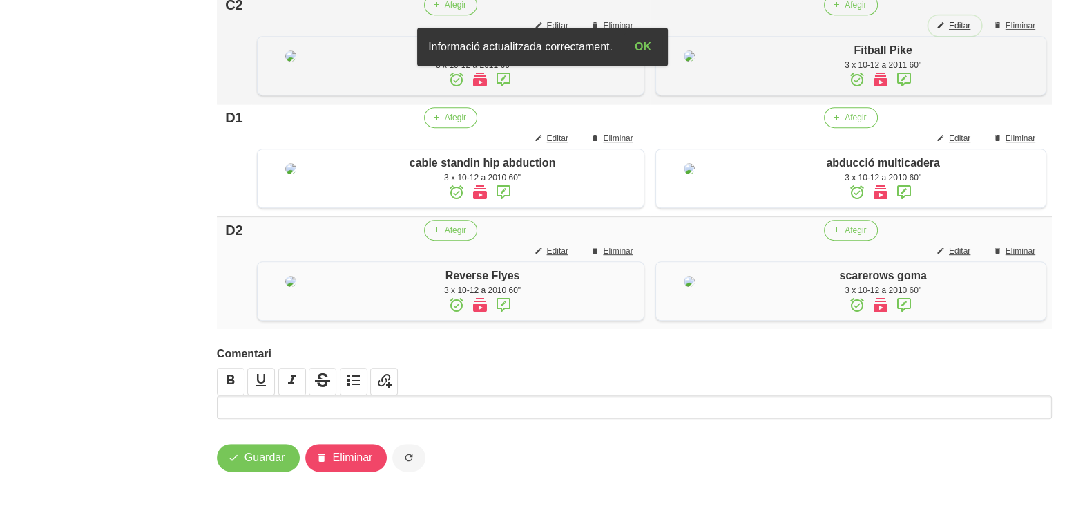
click at [959, 32] on span "Editar" at bounding box center [959, 25] width 21 height 12
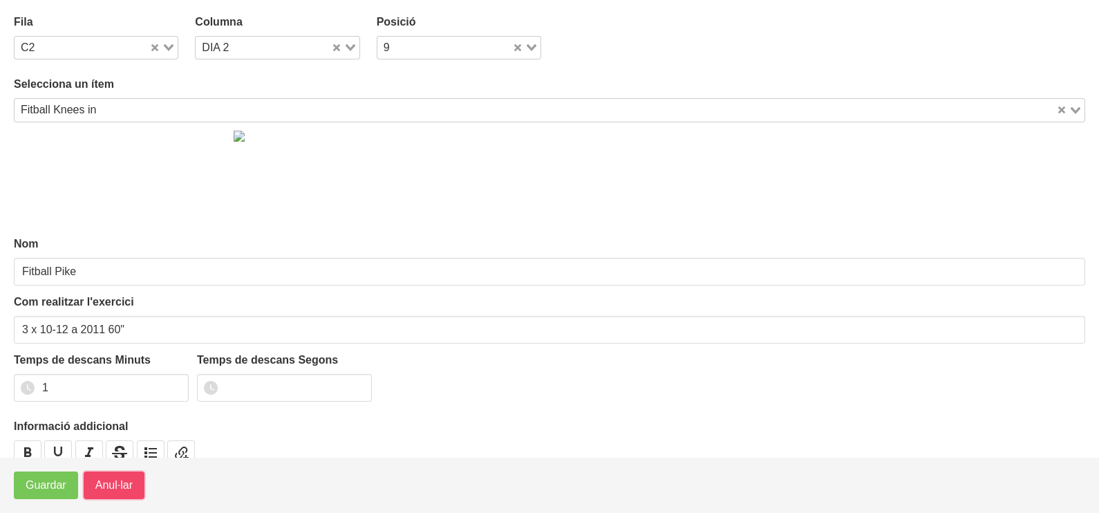
click at [109, 487] on span "Anul·lar" at bounding box center [113, 485] width 37 height 17
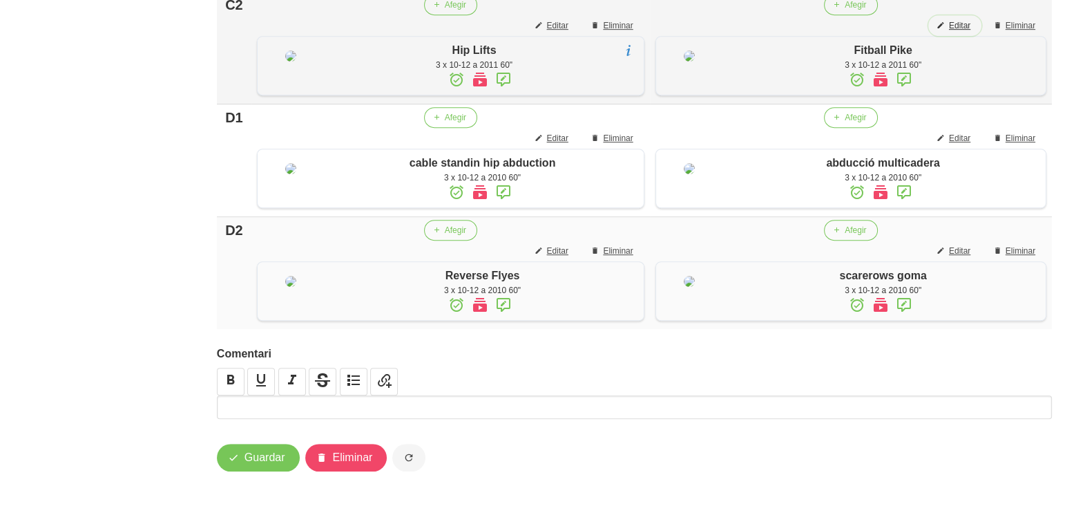
click at [967, 32] on span "Editar" at bounding box center [959, 25] width 21 height 12
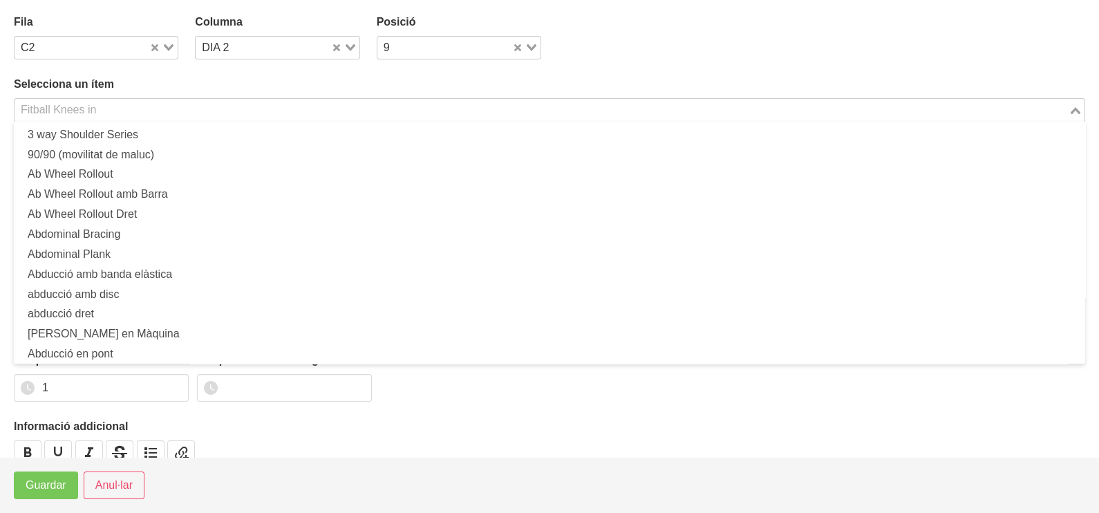
click at [108, 102] on input "Search for option" at bounding box center [541, 110] width 1051 height 17
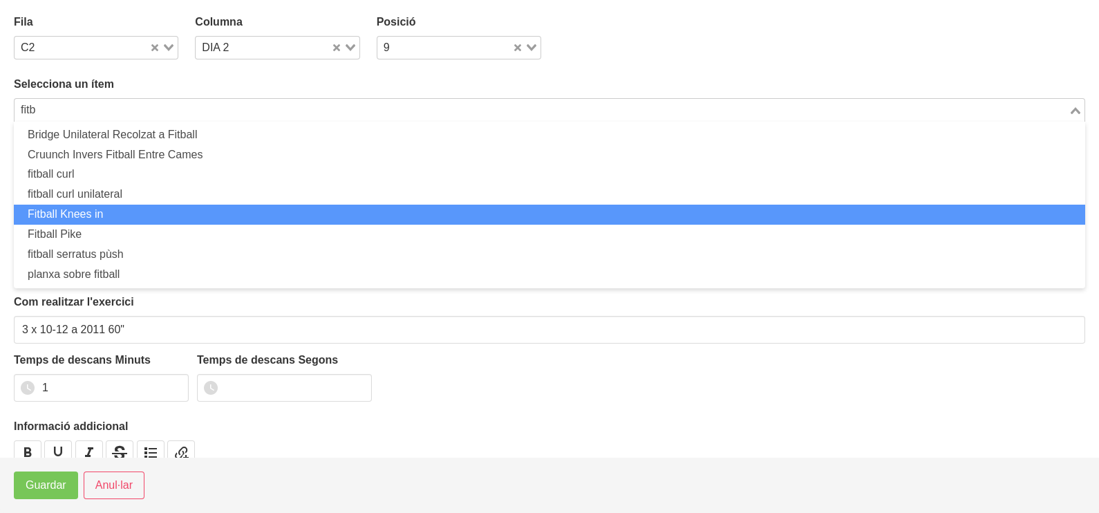
click at [107, 211] on li "Fitball Knees in" at bounding box center [549, 215] width 1071 height 20
type input "fitb"
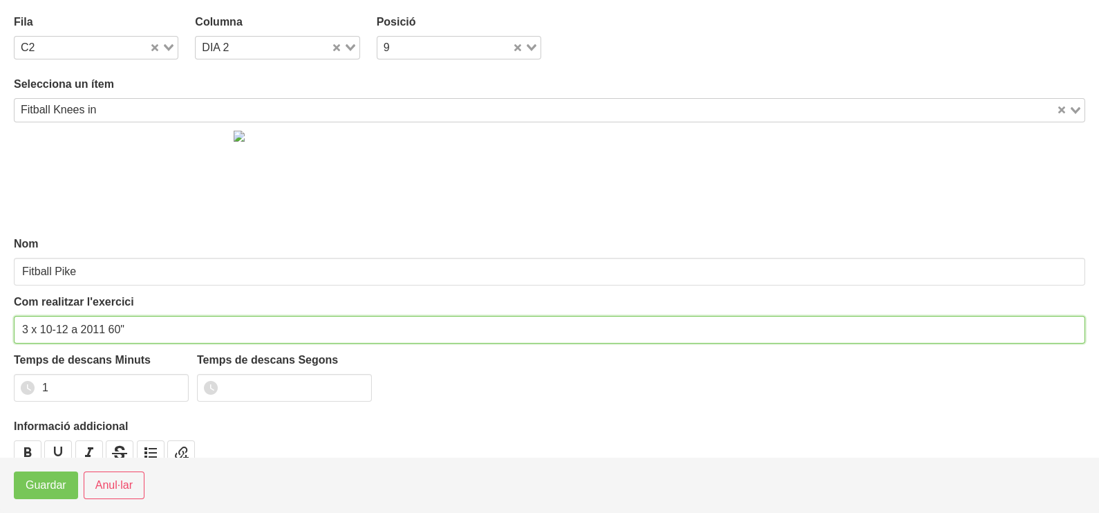
click at [135, 338] on input "3 x 10-12 a 2011 60"" at bounding box center [549, 330] width 1071 height 28
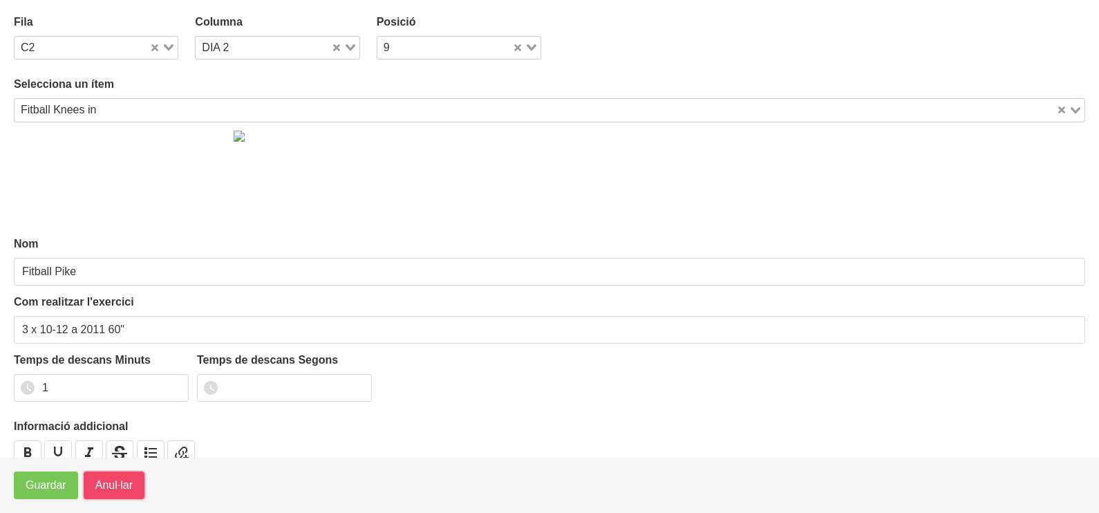
click at [111, 478] on span "Anul·lar" at bounding box center [113, 485] width 37 height 17
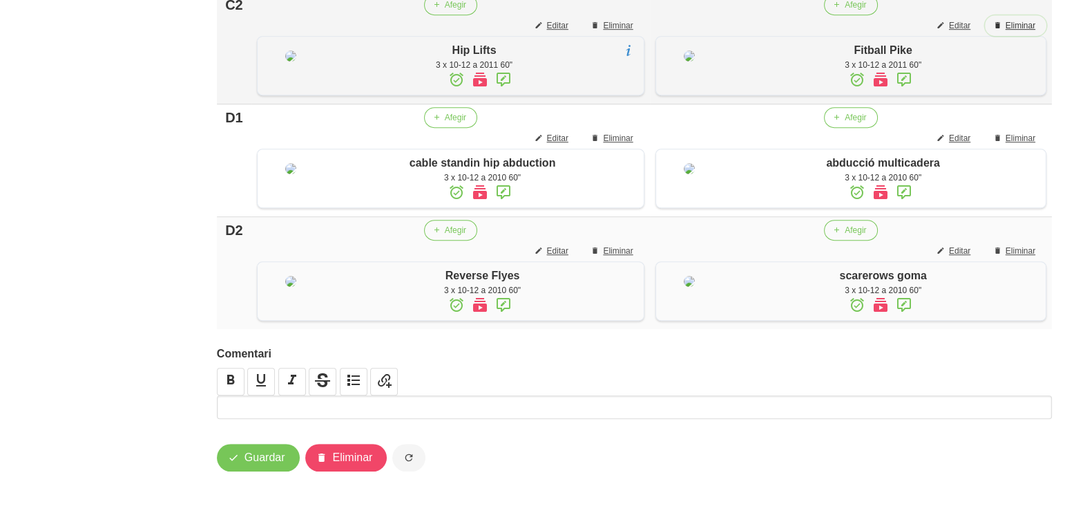
click at [1019, 32] on span "Eliminar" at bounding box center [1021, 25] width 30 height 12
click at [869, 15] on button "Afegir" at bounding box center [850, 4] width 53 height 21
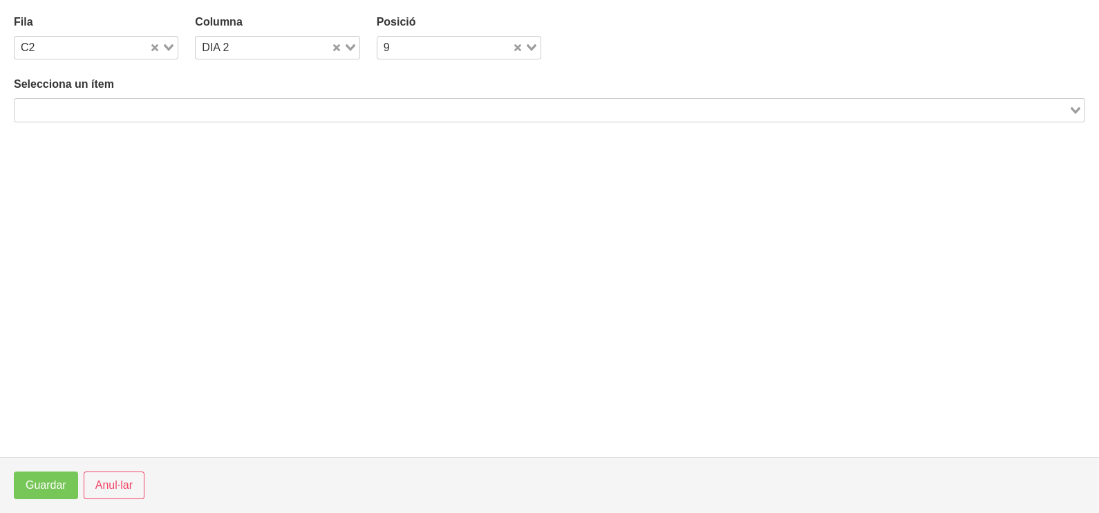
click at [267, 102] on input "Search for option" at bounding box center [541, 110] width 1051 height 17
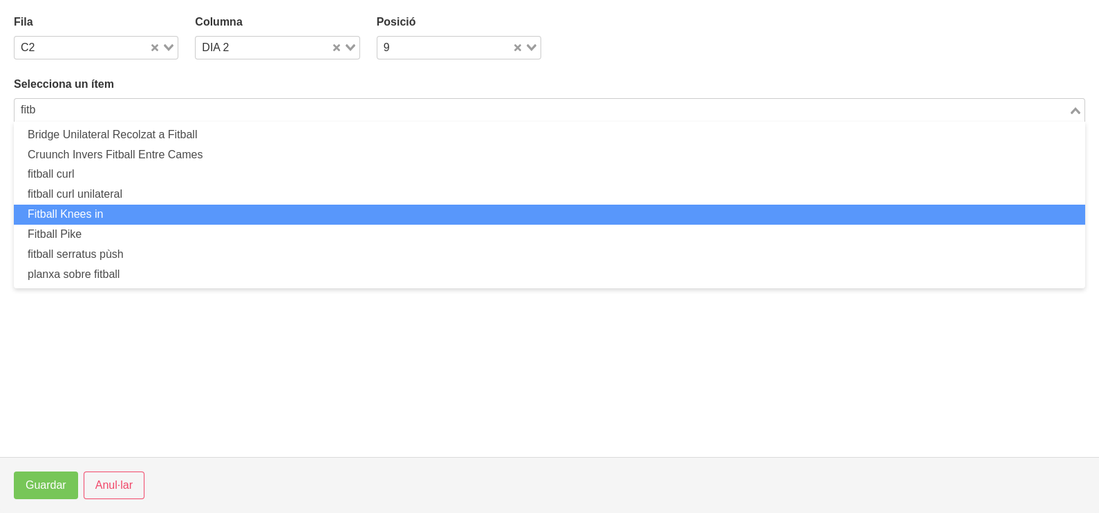
click at [154, 216] on li "Fitball Knees in" at bounding box center [549, 215] width 1071 height 20
type input "fitb"
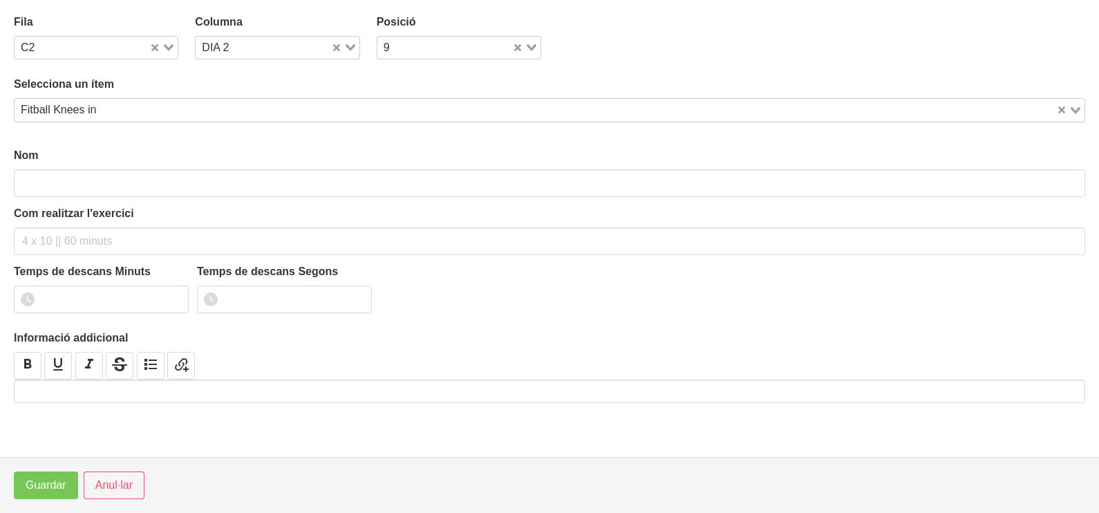
type input "Fitball Knees in"
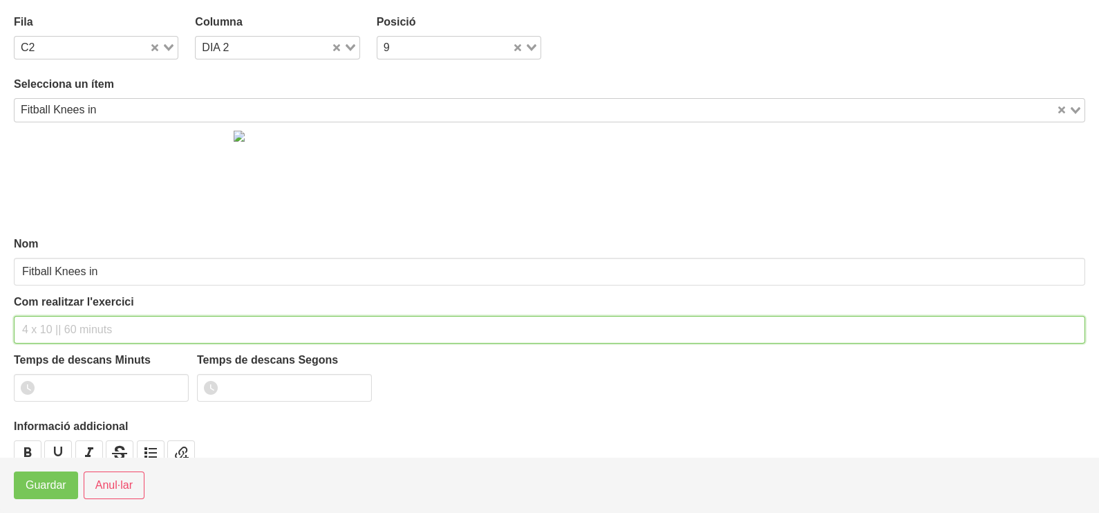
click at [53, 326] on input "text" at bounding box center [549, 330] width 1071 height 28
type input "3 x 10ñ-12 a 2010 60""
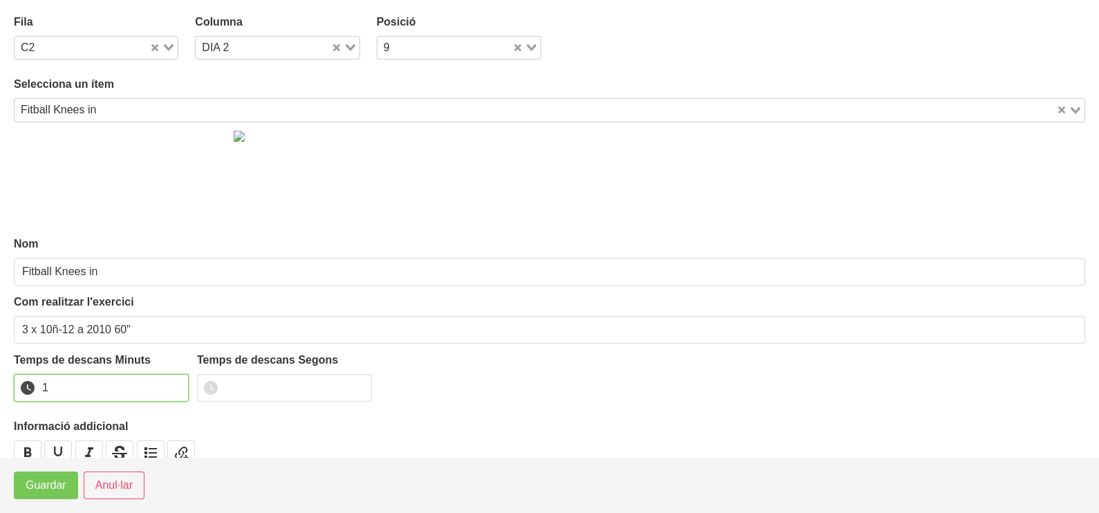
drag, startPoint x: 175, startPoint y: 383, endPoint x: 74, endPoint y: 446, distance: 119.1
type input "1"
click at [172, 384] on input "1" at bounding box center [101, 388] width 175 height 28
click at [53, 475] on button "Guardar" at bounding box center [46, 485] width 64 height 28
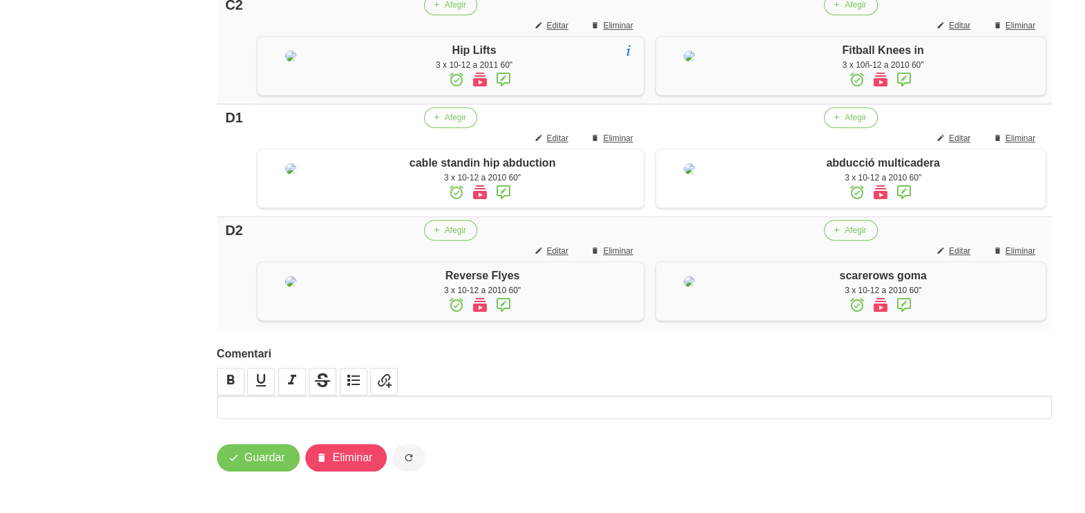
scroll to position [1235, 0]
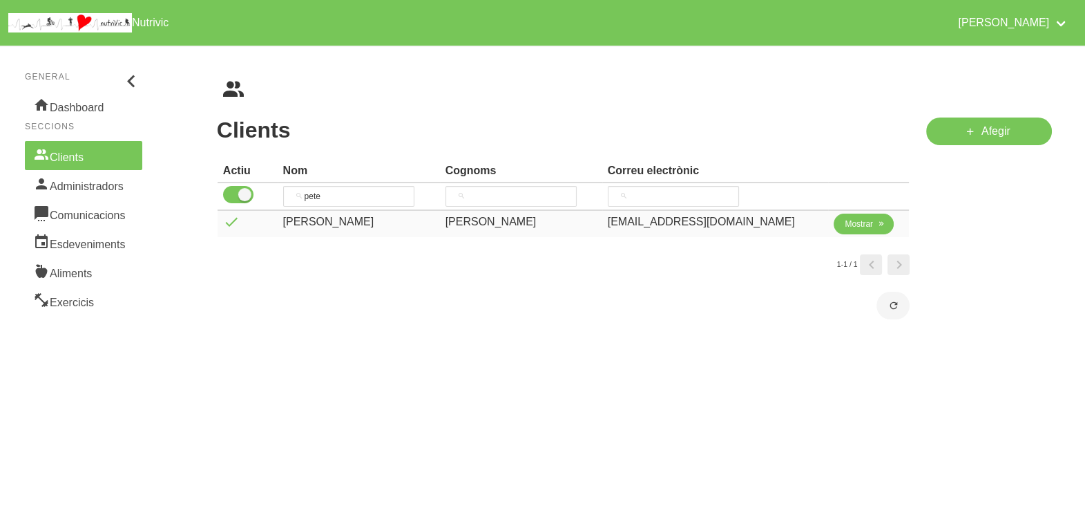
type input "pete"
click at [845, 225] on span "Mostrar" at bounding box center [859, 224] width 28 height 12
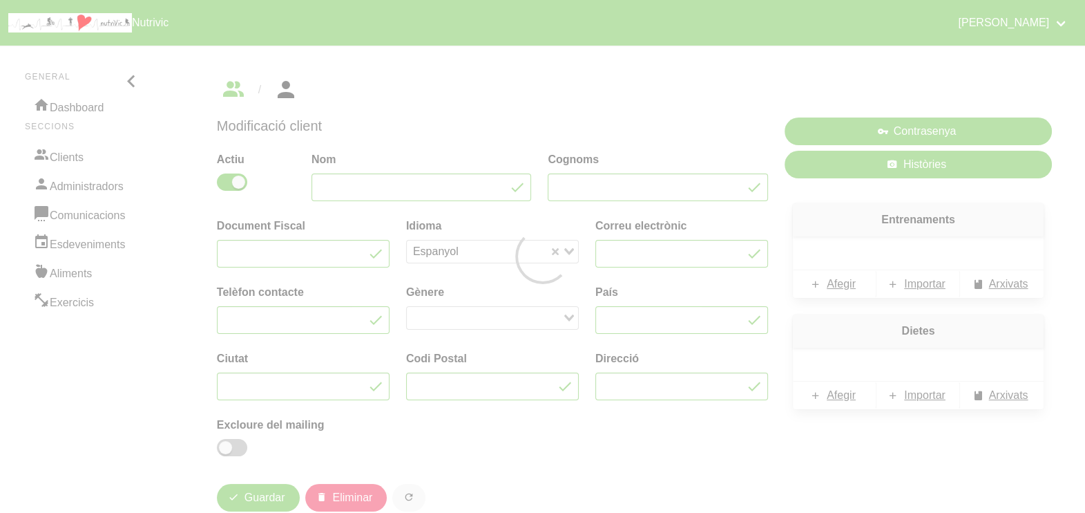
type input "Pete"
type input "Hodges"
type input "petehodges@gmail.com"
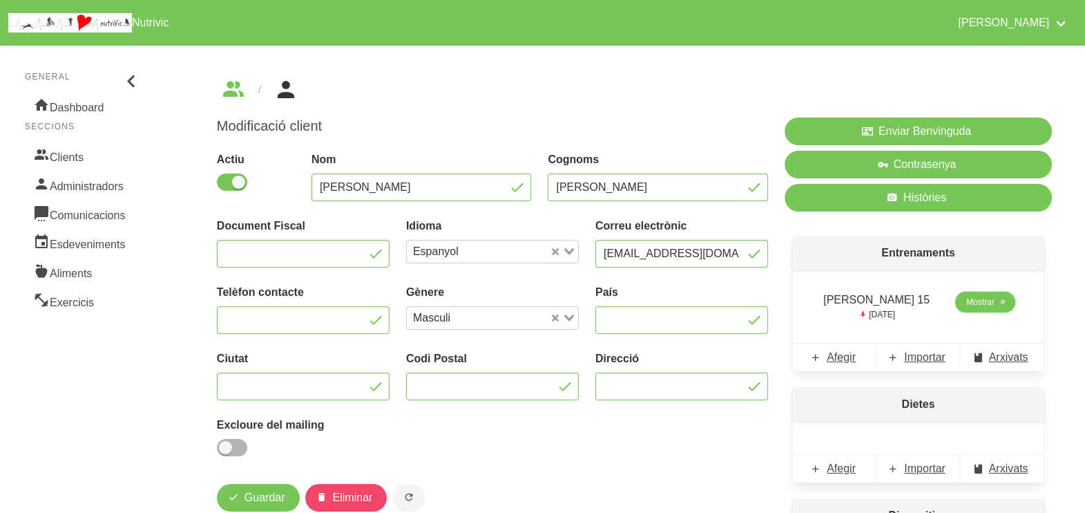
click at [975, 303] on span "Mostrar" at bounding box center [981, 302] width 28 height 12
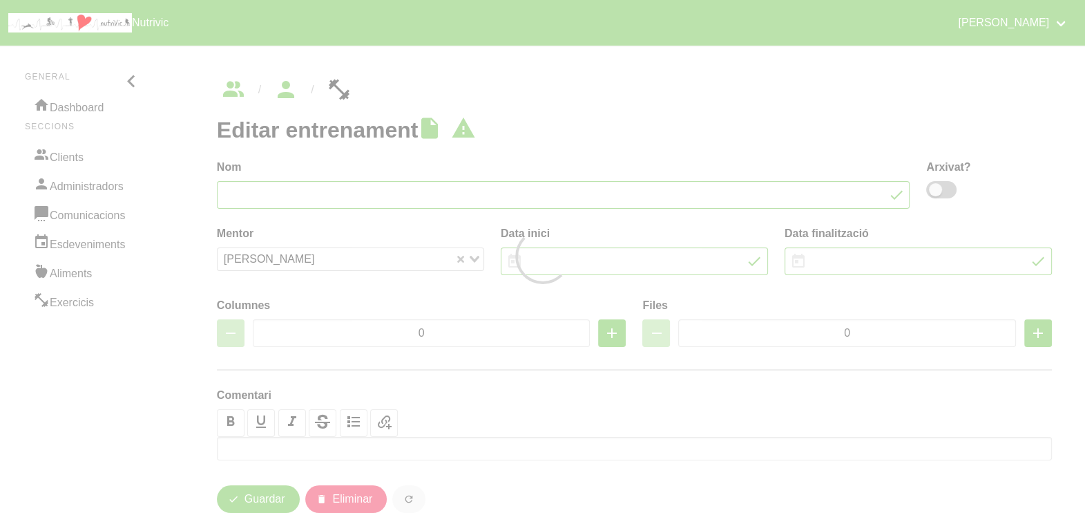
type input "Pete Hodges 15"
type input "17/8/2025"
type input "5/10/2025"
type input "2"
type input "8"
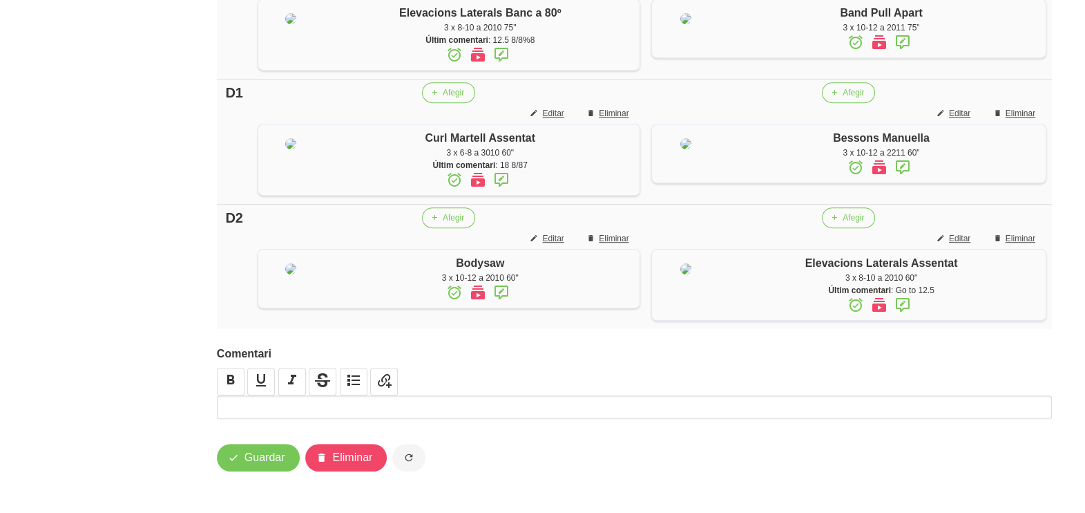
scroll to position [1036, 0]
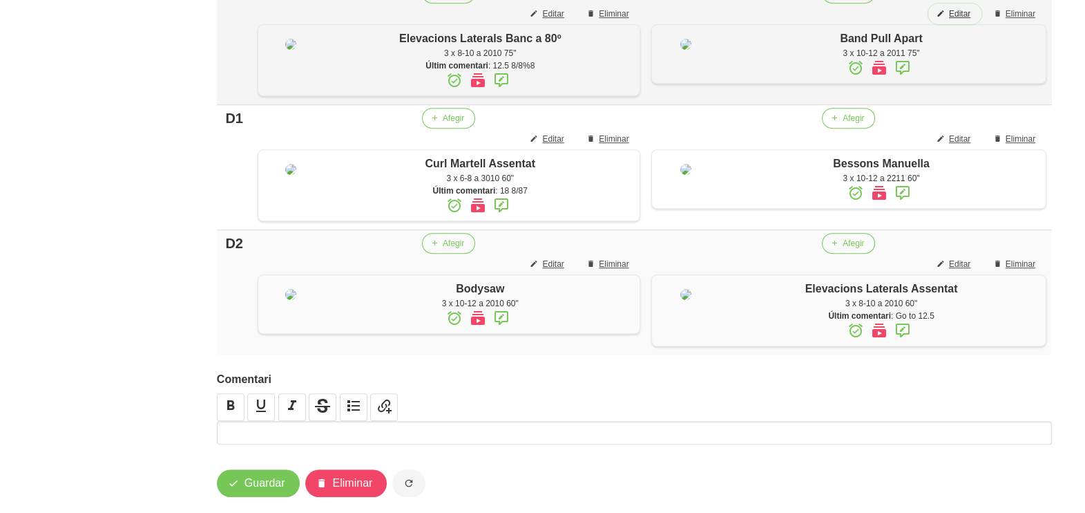
click at [964, 20] on span "Editar" at bounding box center [959, 14] width 21 height 12
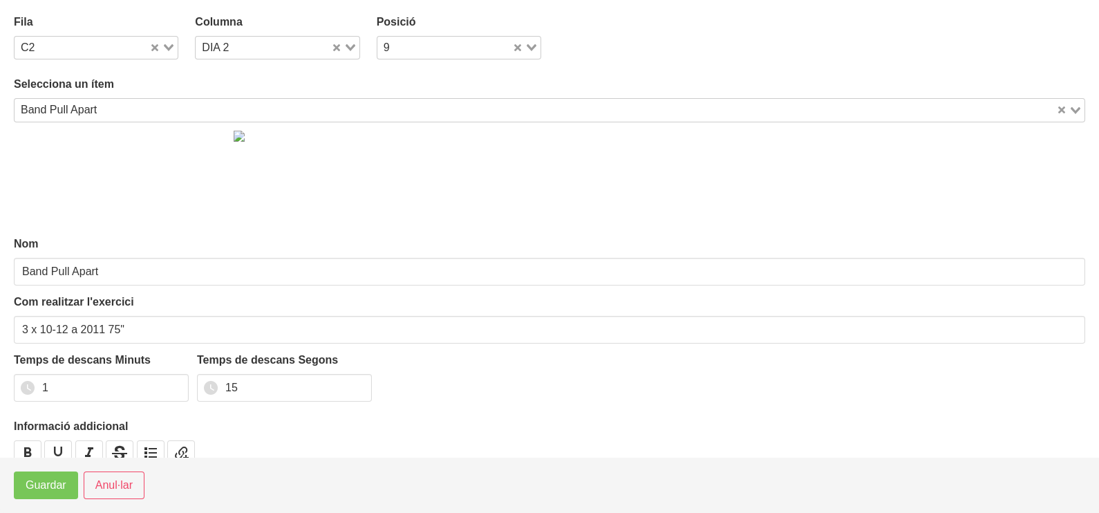
click at [167, 44] on icon "Search for option" at bounding box center [169, 47] width 10 height 7
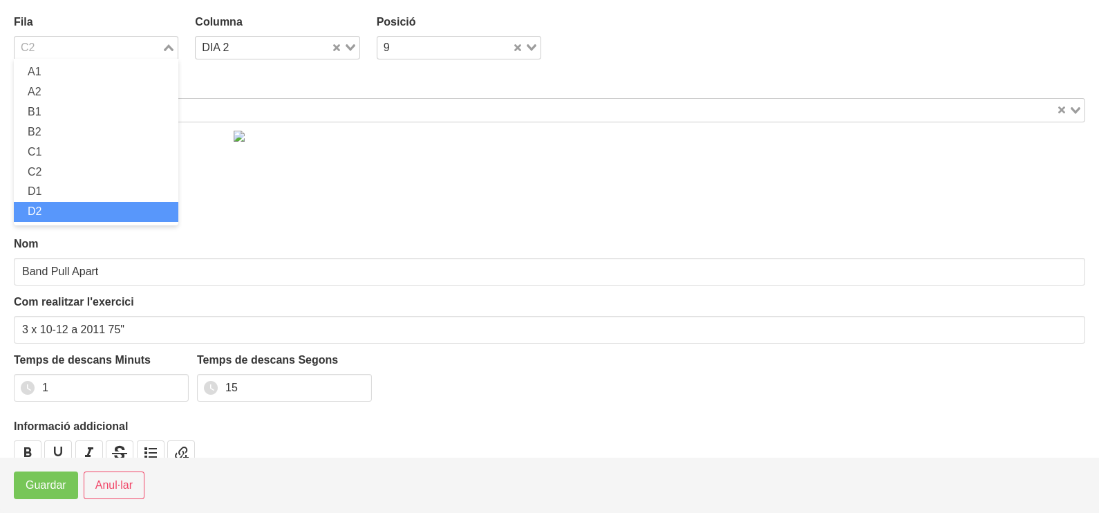
drag, startPoint x: 83, startPoint y: 207, endPoint x: 82, endPoint y: 216, distance: 8.3
click at [82, 208] on li "D2" at bounding box center [96, 212] width 164 height 20
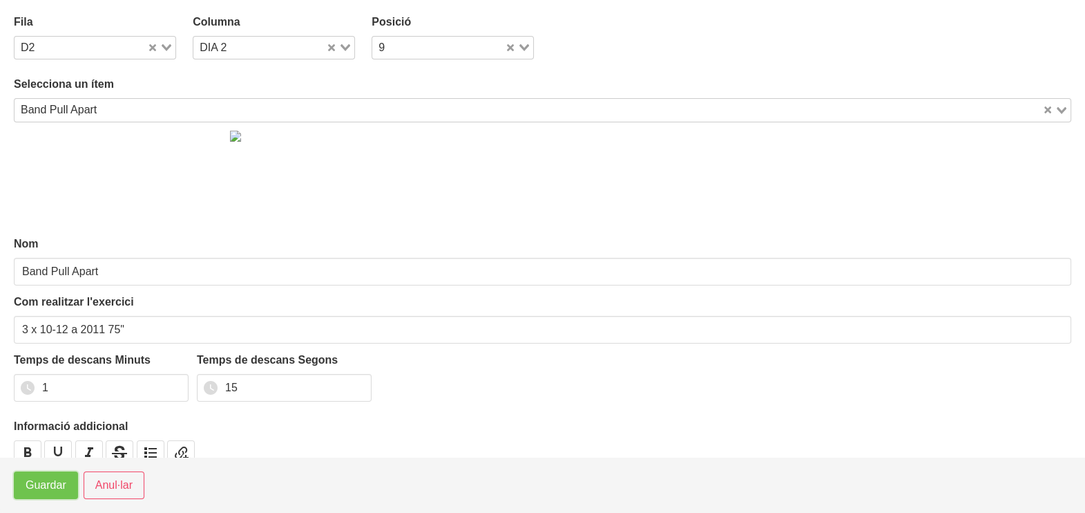
click at [46, 487] on span "Guardar" at bounding box center [46, 485] width 41 height 17
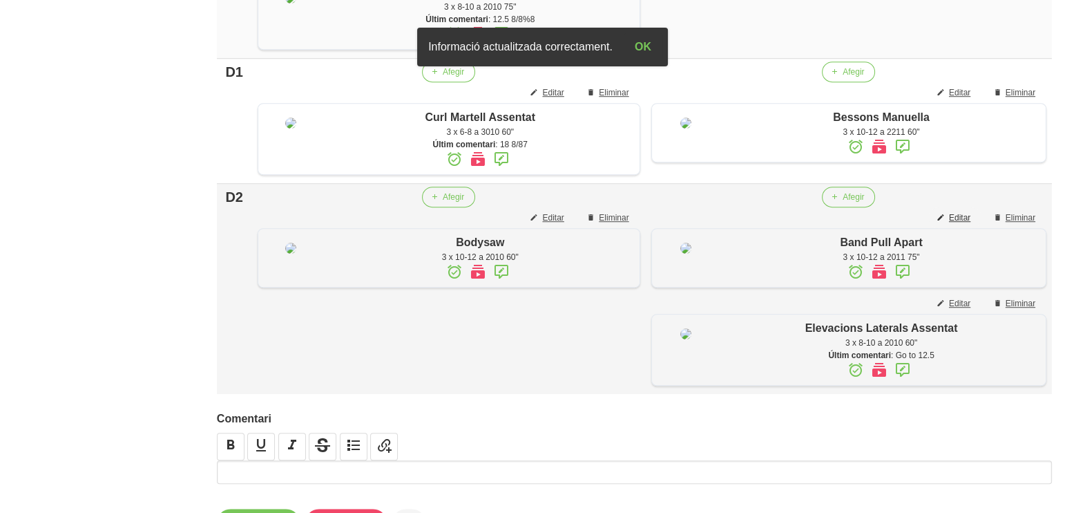
scroll to position [1122, 0]
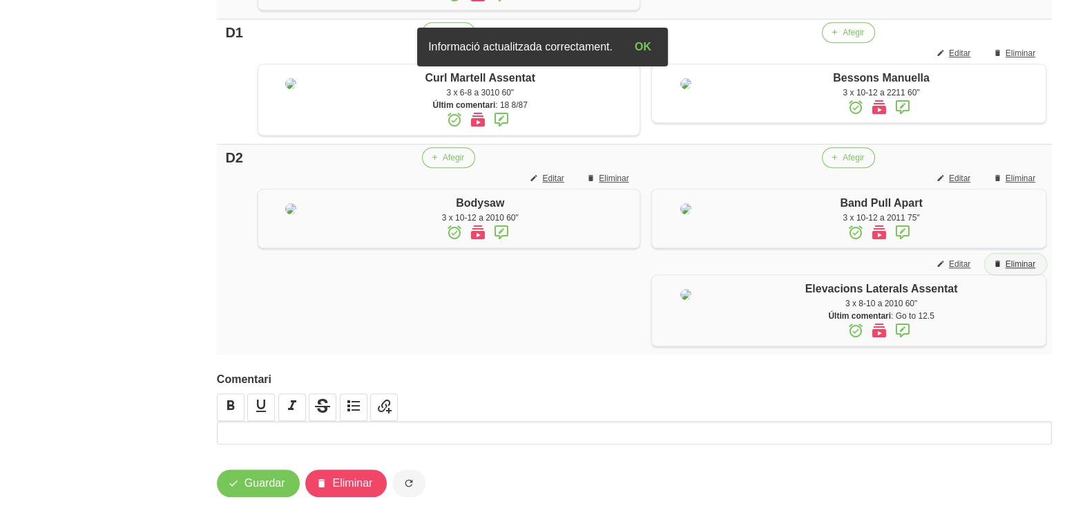
click at [1023, 270] on span "Eliminar" at bounding box center [1021, 264] width 30 height 12
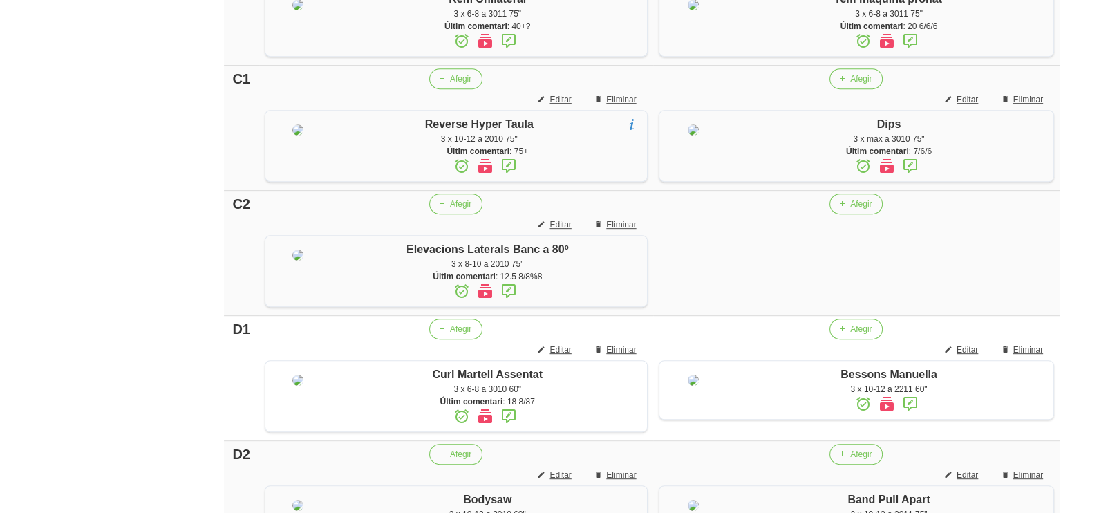
scroll to position [864, 0]
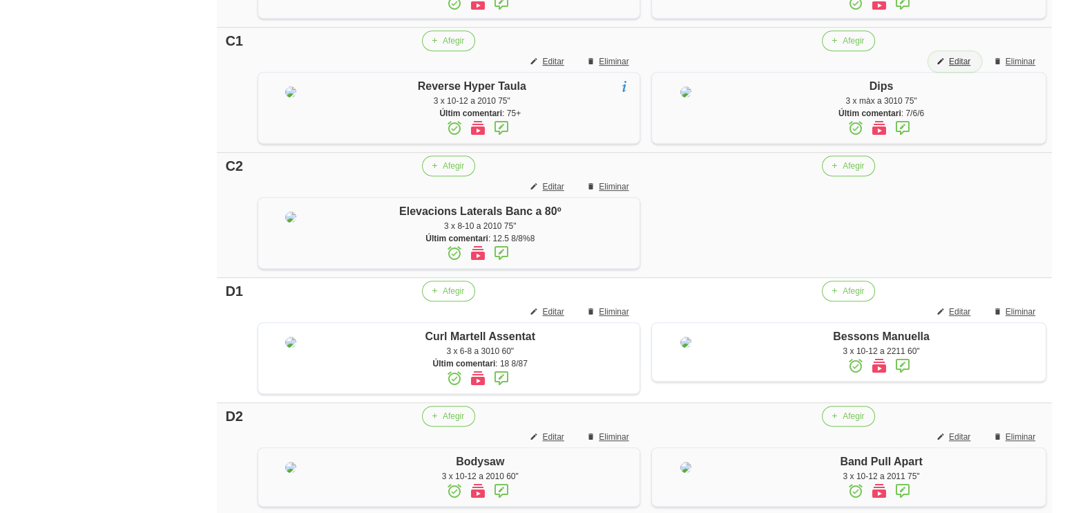
click at [964, 68] on span "Editar" at bounding box center [959, 61] width 21 height 12
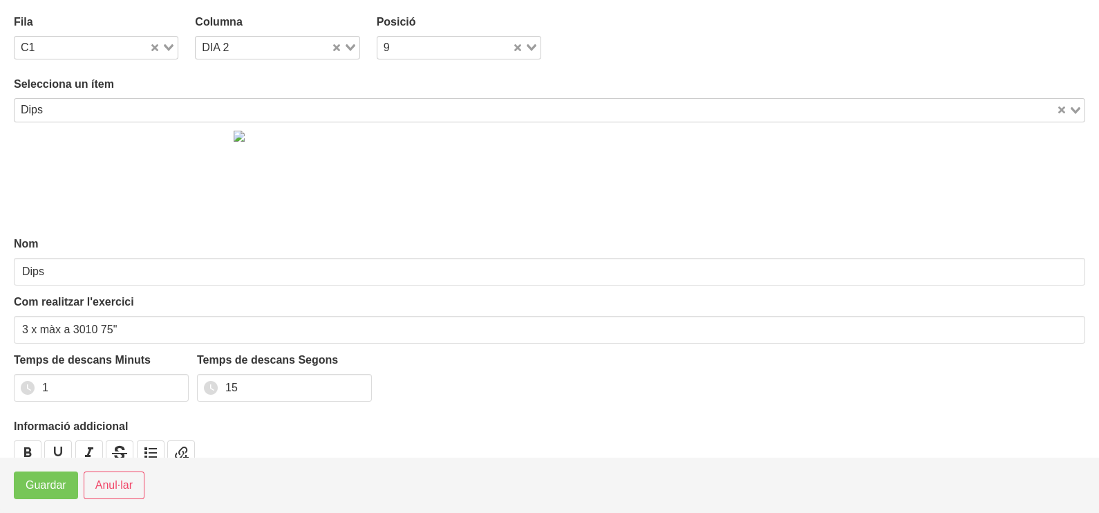
click at [111, 115] on input "Search for option" at bounding box center [551, 110] width 1007 height 17
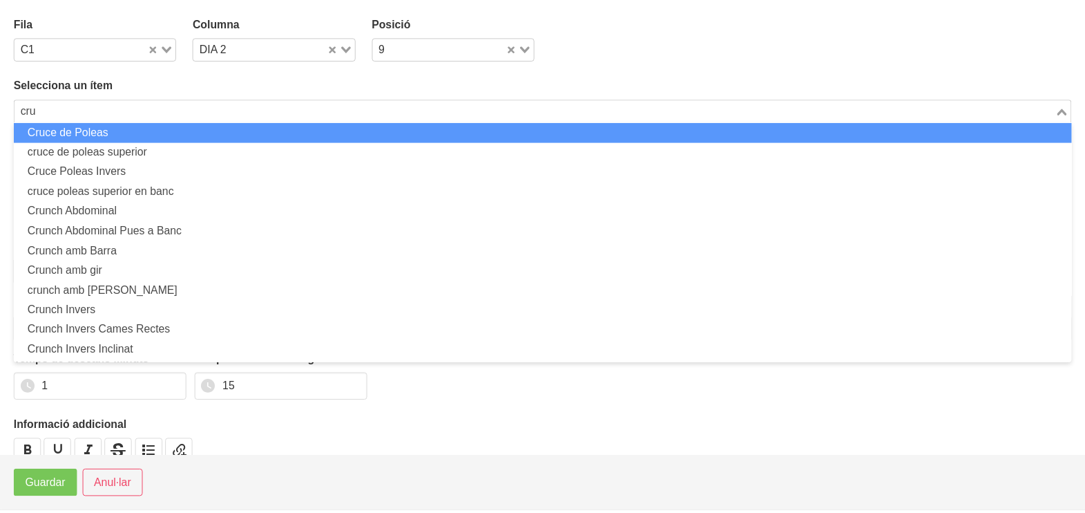
scroll to position [0, 0]
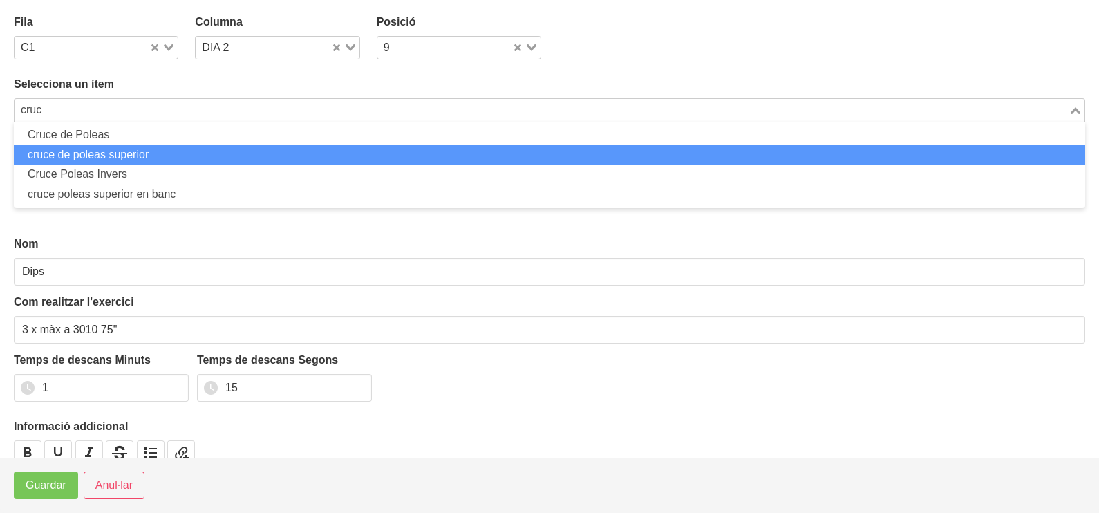
click at [104, 155] on li "cruce de poleas superior" at bounding box center [549, 155] width 1071 height 20
type input "cruc"
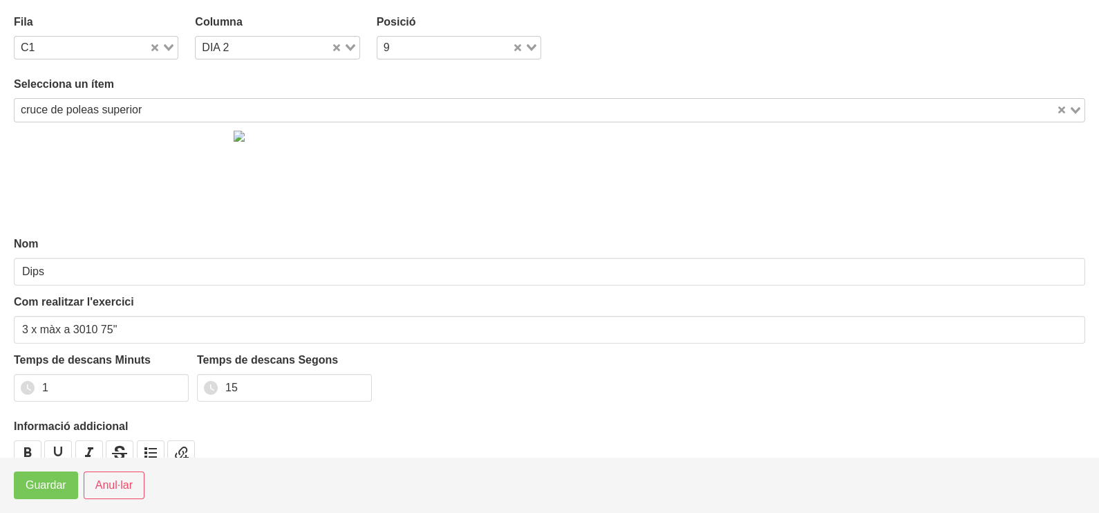
type input "cruce de poleas superior"
click at [115, 491] on span "Anul·lar" at bounding box center [113, 485] width 37 height 17
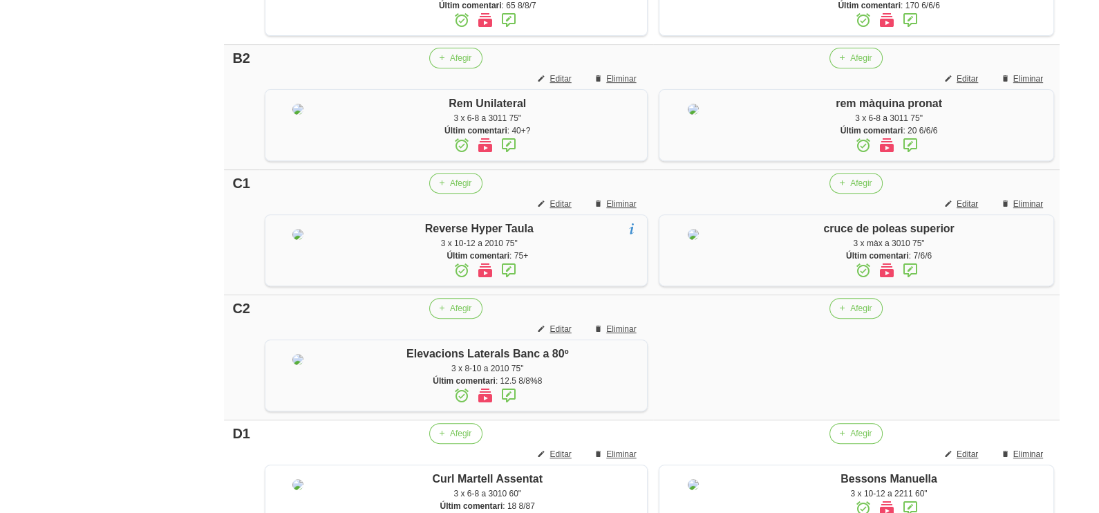
scroll to position [864, 0]
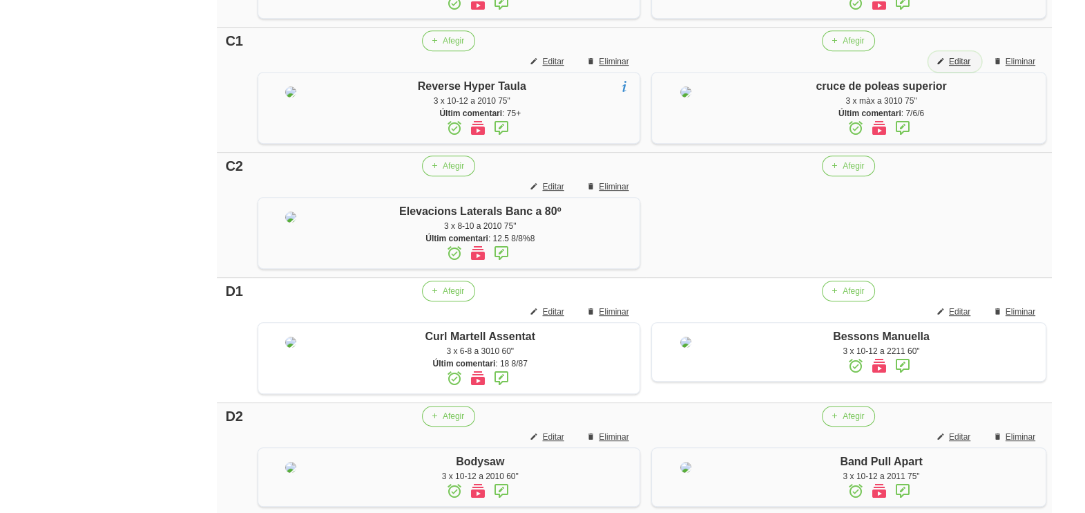
click at [966, 68] on span "Editar" at bounding box center [959, 61] width 21 height 12
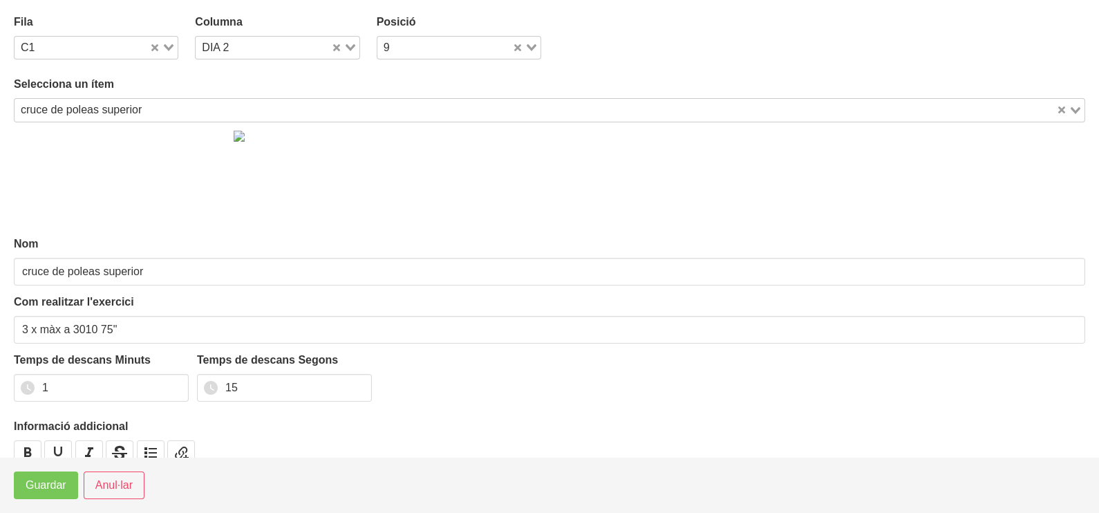
click at [162, 107] on input "Search for option" at bounding box center [600, 110] width 908 height 17
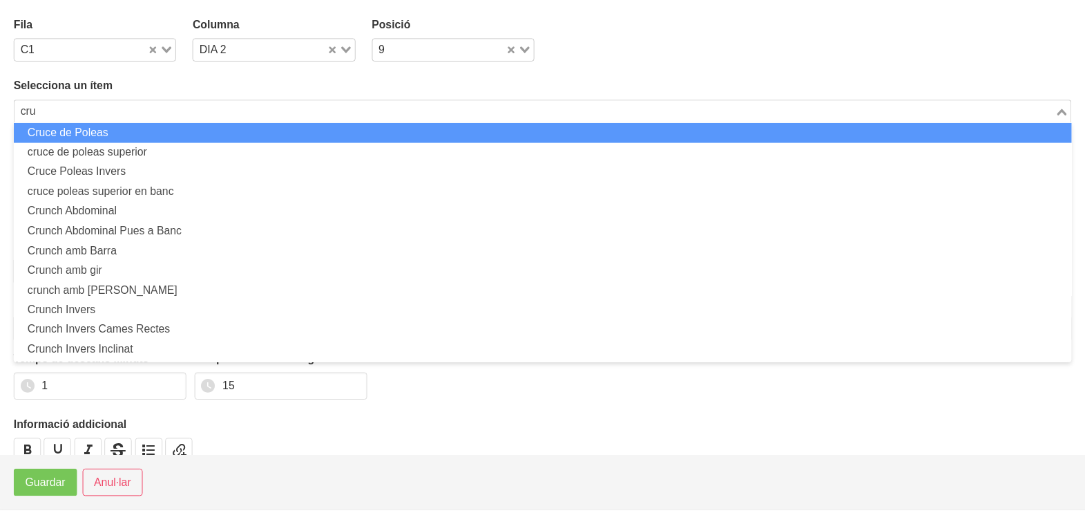
scroll to position [0, 0]
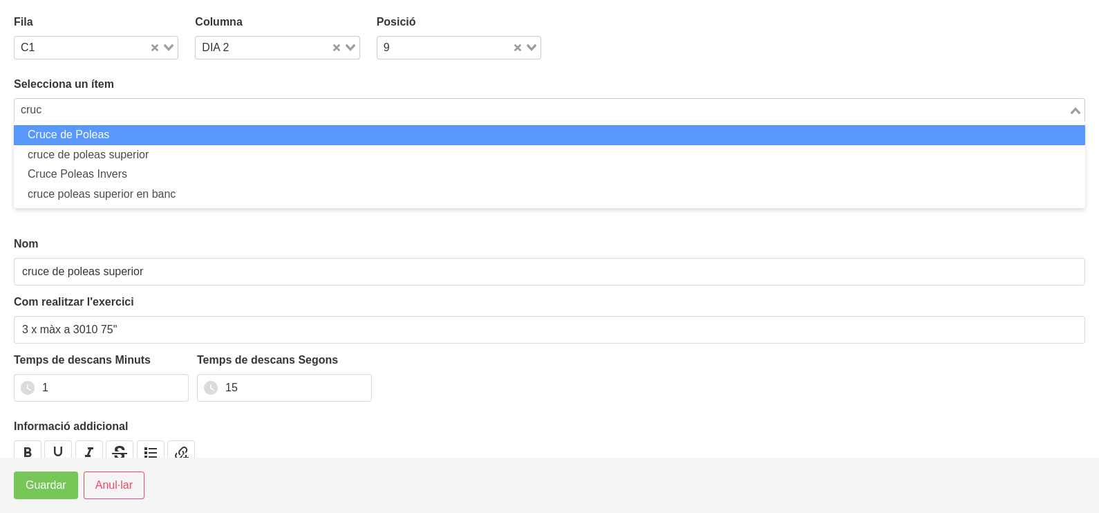
click at [159, 133] on li "Cruce de Poleas" at bounding box center [549, 135] width 1071 height 20
type input "cruc"
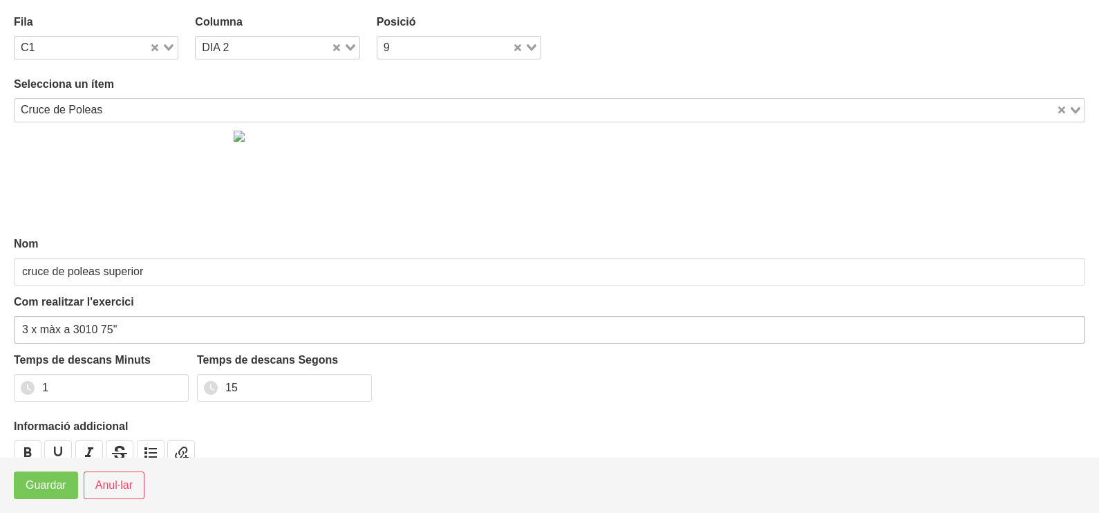
type input "Cruce de Poleas"
drag, startPoint x: 59, startPoint y: 326, endPoint x: 41, endPoint y: 332, distance: 18.1
click at [41, 332] on input "3 x màx a 3010 75"" at bounding box center [549, 330] width 1071 height 28
type input "3 x 8-10 a 3010 75""
click at [53, 487] on span "Guardar" at bounding box center [46, 485] width 41 height 17
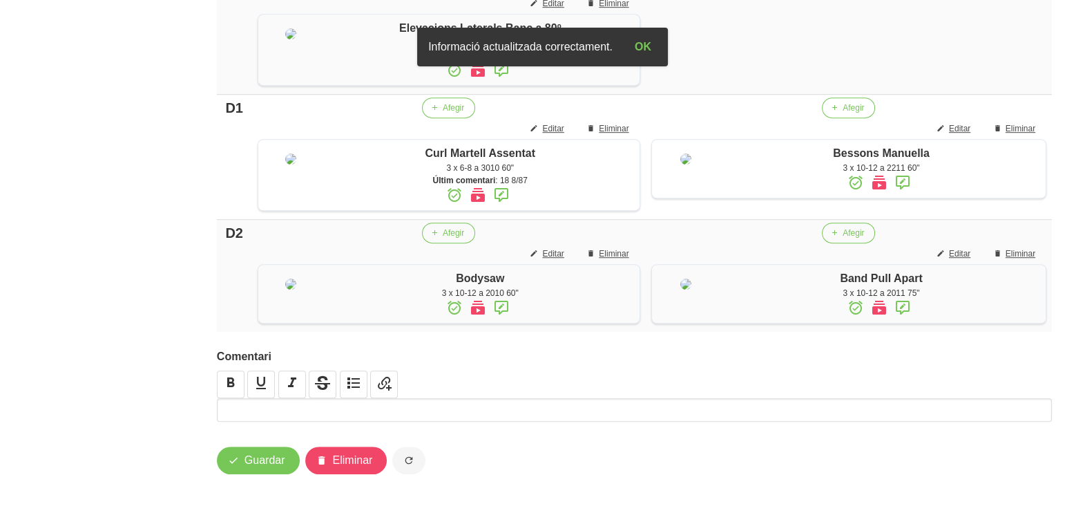
scroll to position [1170, 0]
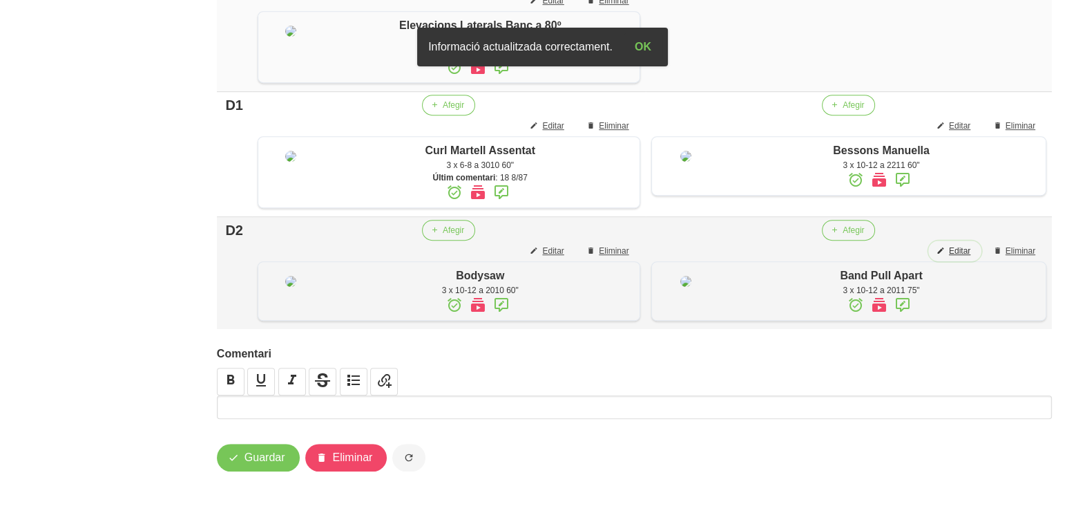
click at [967, 245] on span "Editar" at bounding box center [959, 251] width 21 height 12
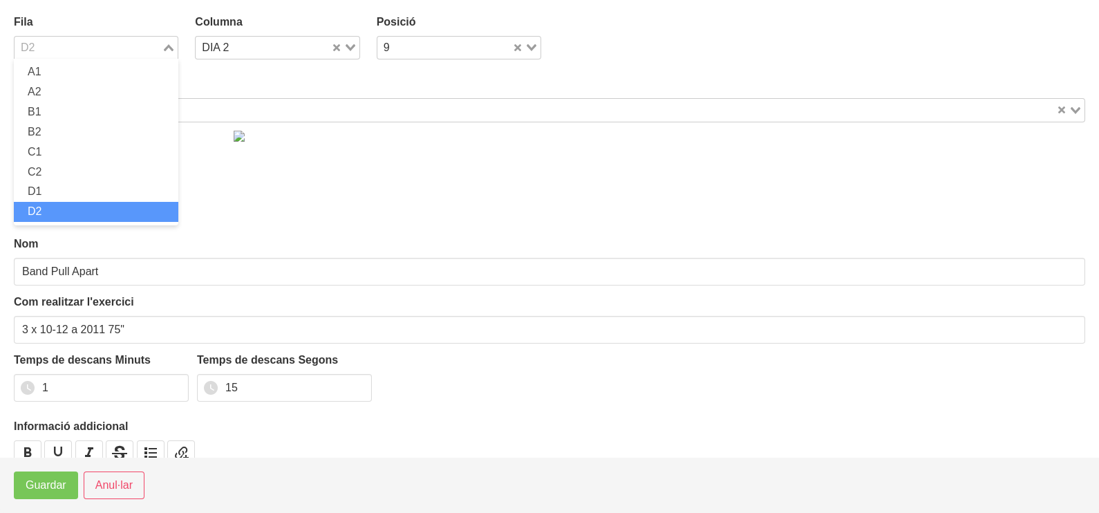
drag, startPoint x: 166, startPoint y: 45, endPoint x: 121, endPoint y: 88, distance: 62.5
click at [166, 46] on icon "Search for option" at bounding box center [169, 47] width 10 height 7
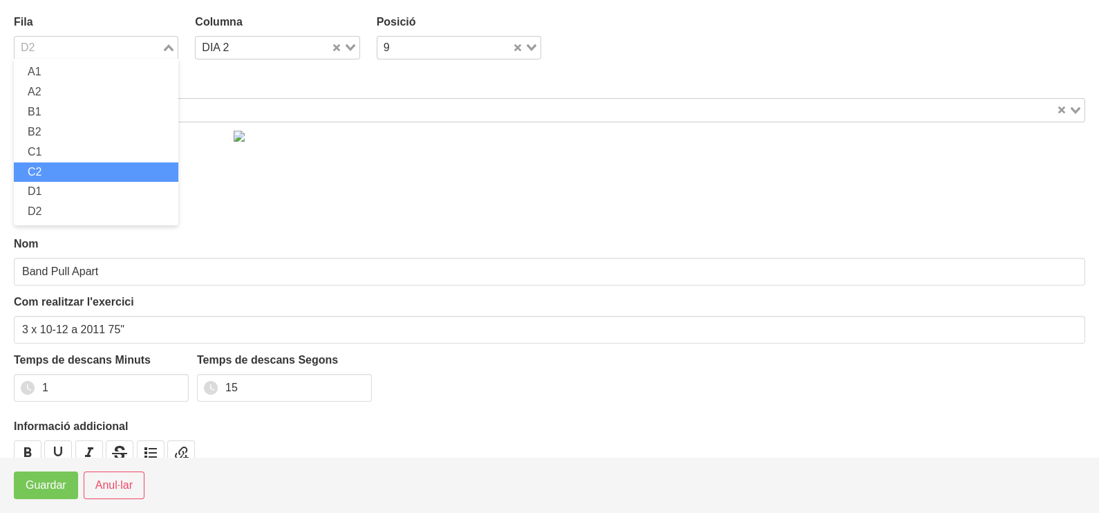
drag, startPoint x: 80, startPoint y: 164, endPoint x: 66, endPoint y: 235, distance: 72.6
click at [79, 169] on li "C2" at bounding box center [96, 172] width 164 height 20
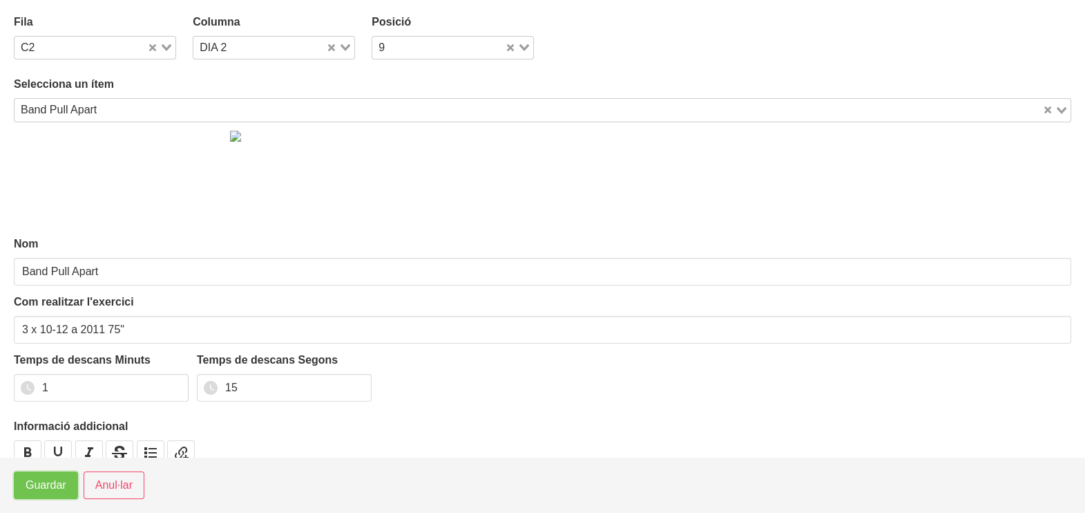
click at [52, 484] on span "Guardar" at bounding box center [46, 485] width 41 height 17
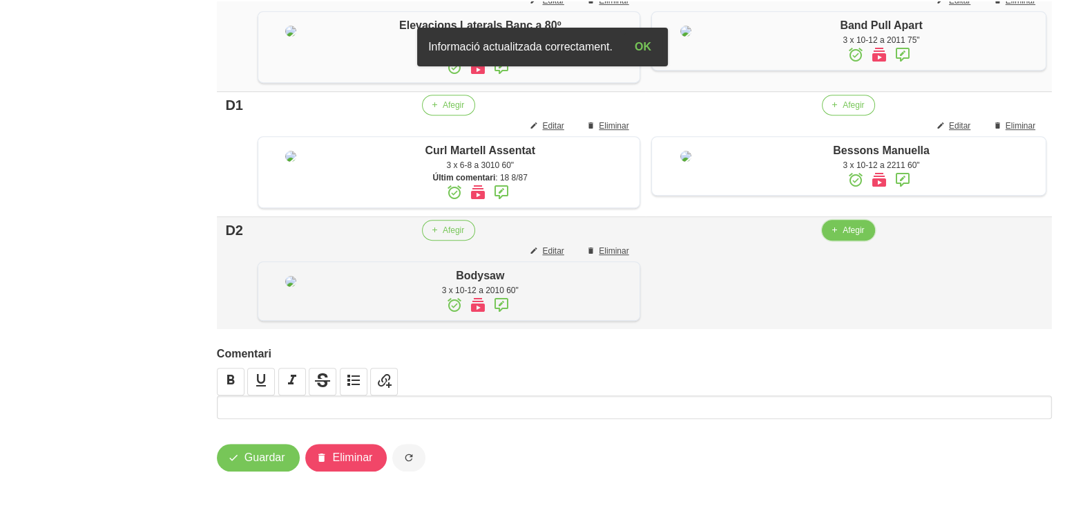
click at [843, 224] on span "Afegir" at bounding box center [853, 230] width 21 height 12
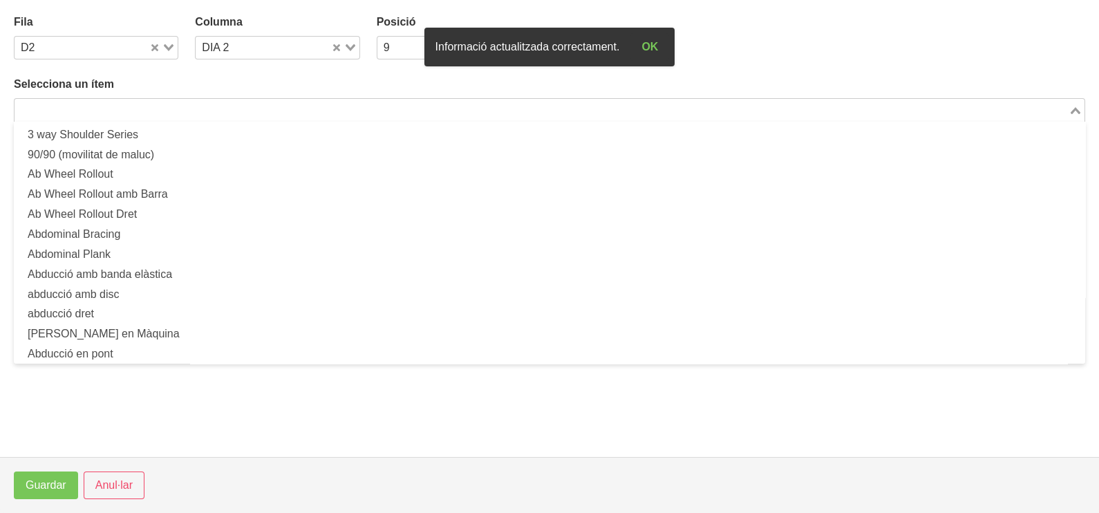
click at [170, 109] on input "Search for option" at bounding box center [541, 110] width 1051 height 17
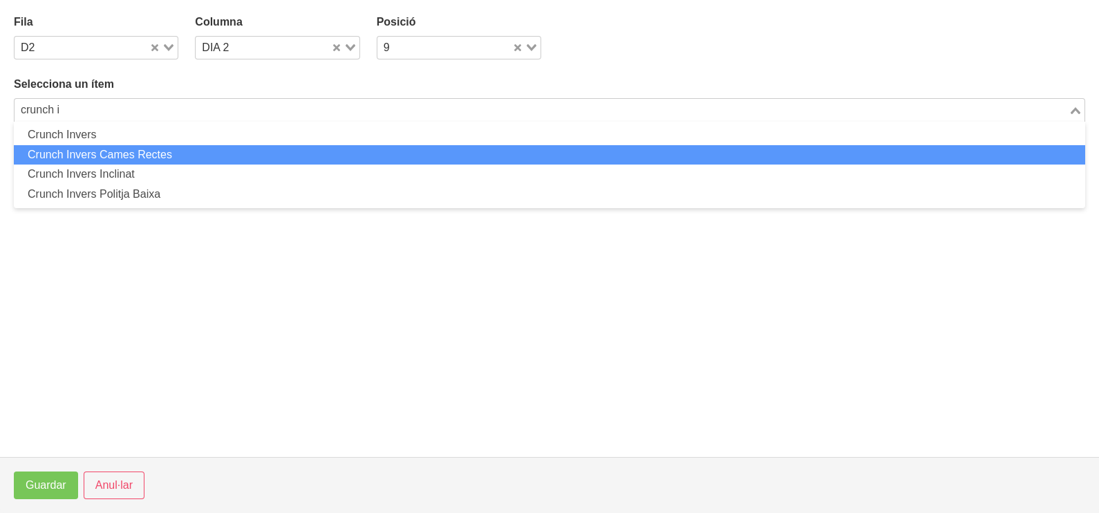
click at [146, 154] on li "Crunch Invers Cames Rectes" at bounding box center [549, 155] width 1071 height 20
type input "crunch i"
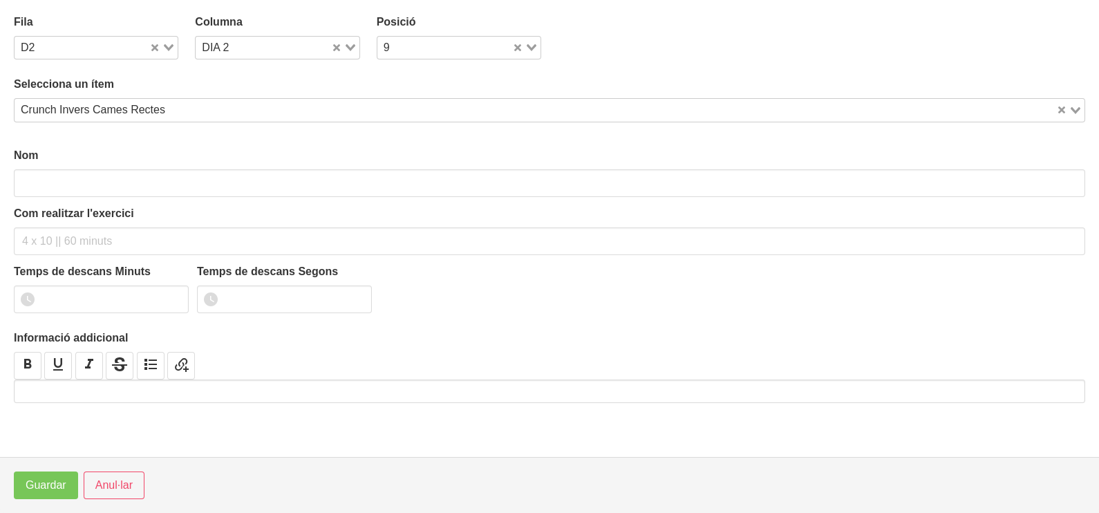
type input "Crunch Invers Cames Rectes"
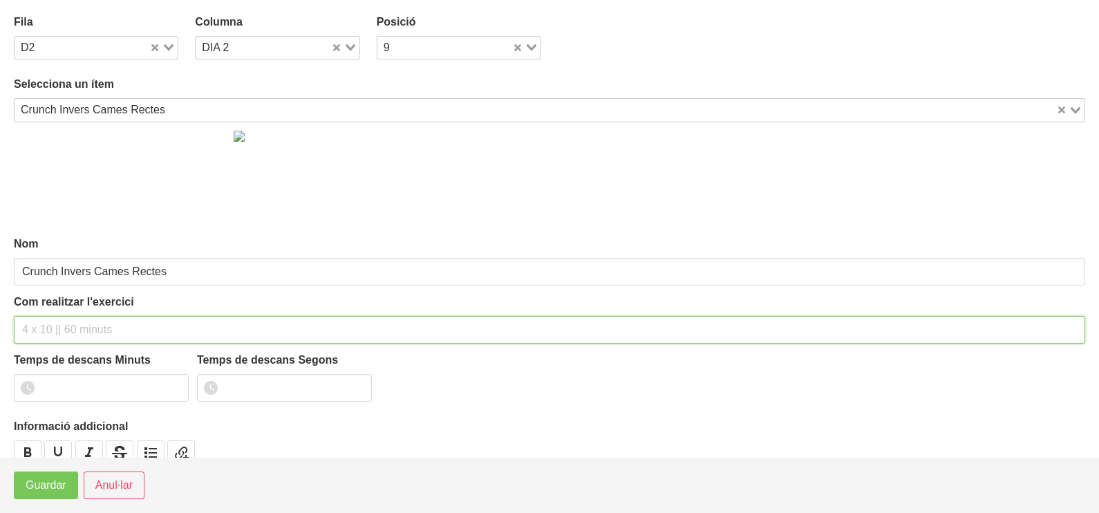
drag, startPoint x: 46, startPoint y: 327, endPoint x: 59, endPoint y: 318, distance: 15.9
click at [52, 323] on input "text" at bounding box center [549, 330] width 1071 height 28
type input "3 x 6-12 a 2010 60""
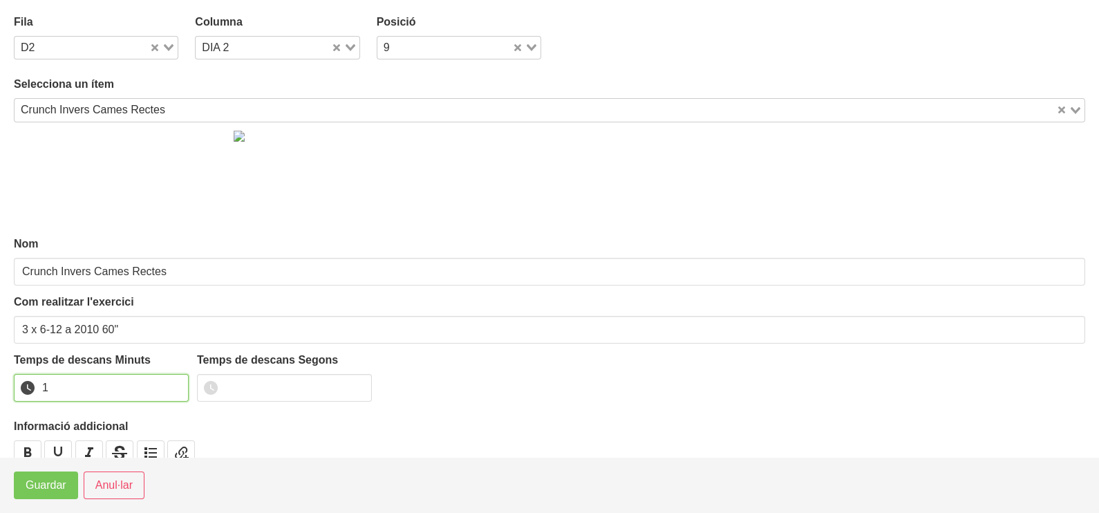
drag, startPoint x: 176, startPoint y: 383, endPoint x: 79, endPoint y: 455, distance: 121.5
type input "1"
click at [175, 383] on input "1" at bounding box center [101, 388] width 175 height 28
click at [55, 491] on span "Guardar" at bounding box center [46, 485] width 41 height 17
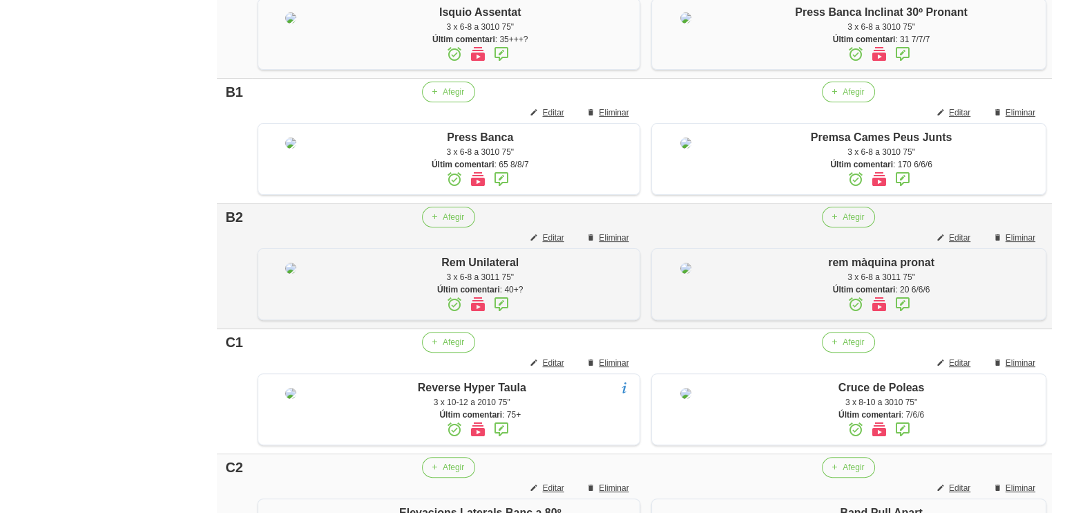
scroll to position [566, 0]
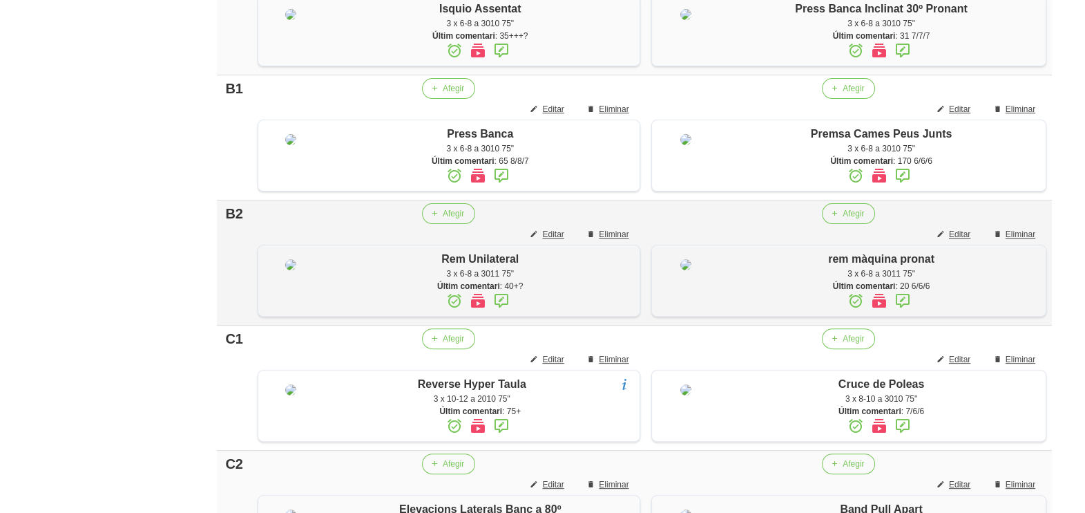
click at [500, 313] on icon at bounding box center [501, 300] width 17 height 25
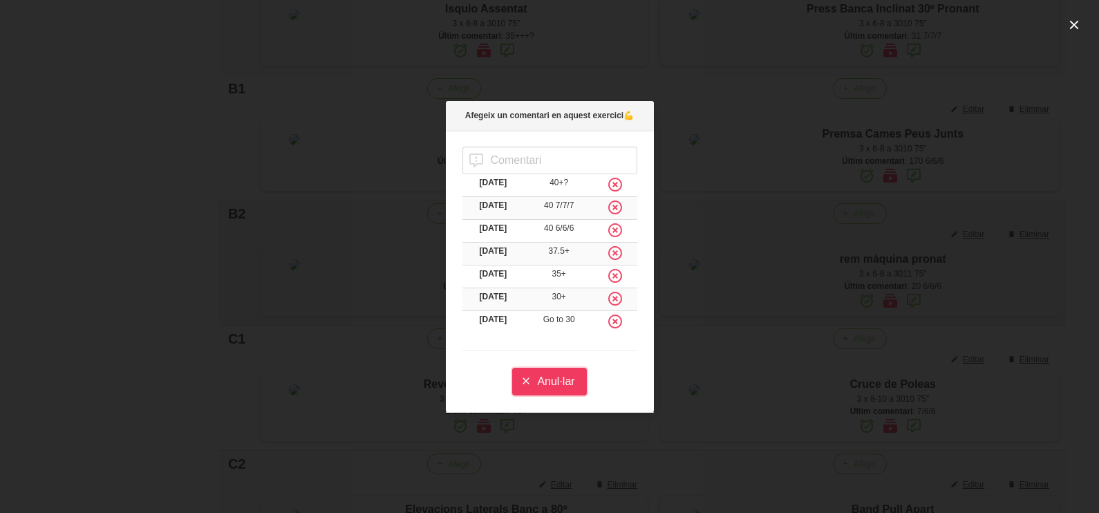
click at [547, 381] on span "Anul·lar" at bounding box center [555, 381] width 37 height 17
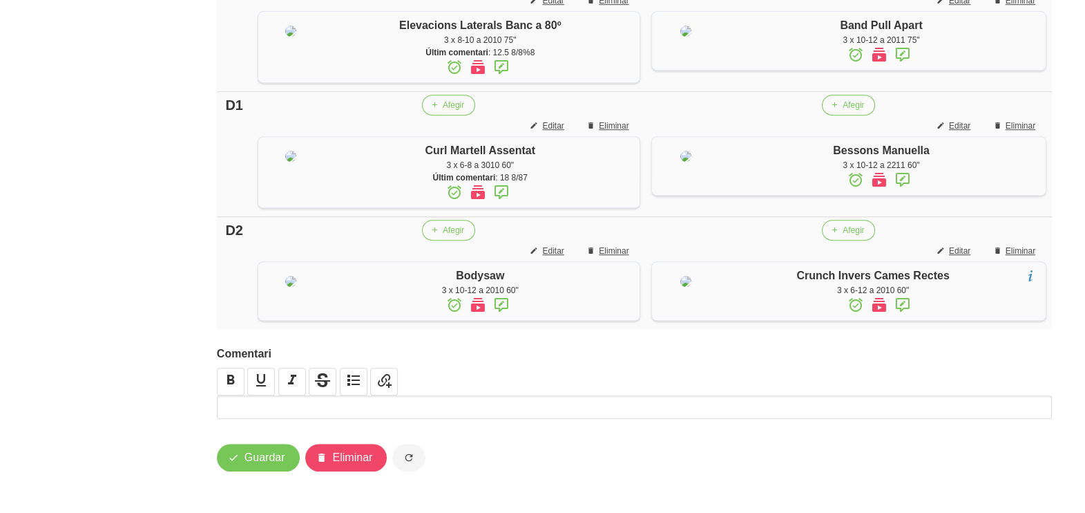
scroll to position [1084, 0]
click at [612, 132] on span "Eliminar" at bounding box center [614, 126] width 30 height 12
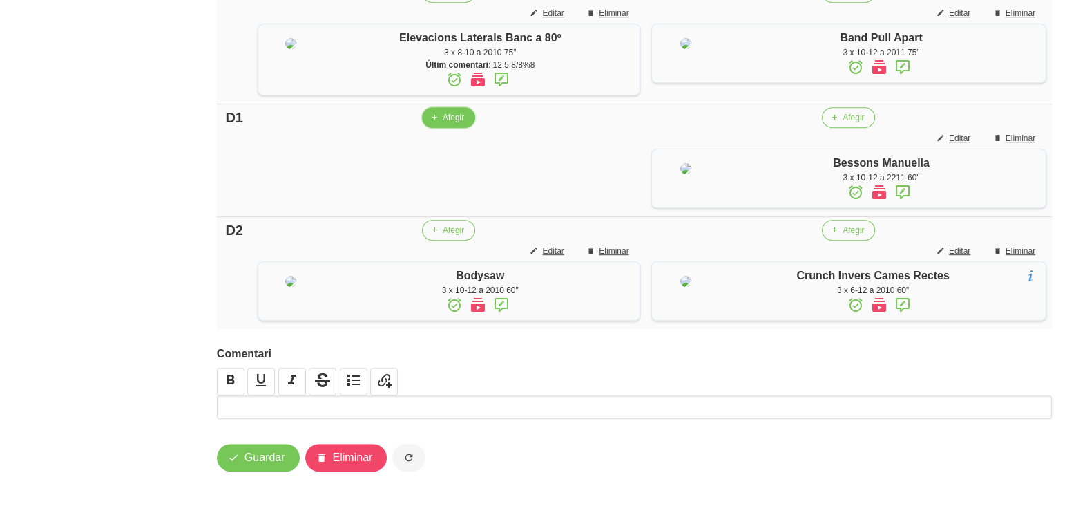
click at [446, 124] on span "Afegir" at bounding box center [453, 117] width 21 height 12
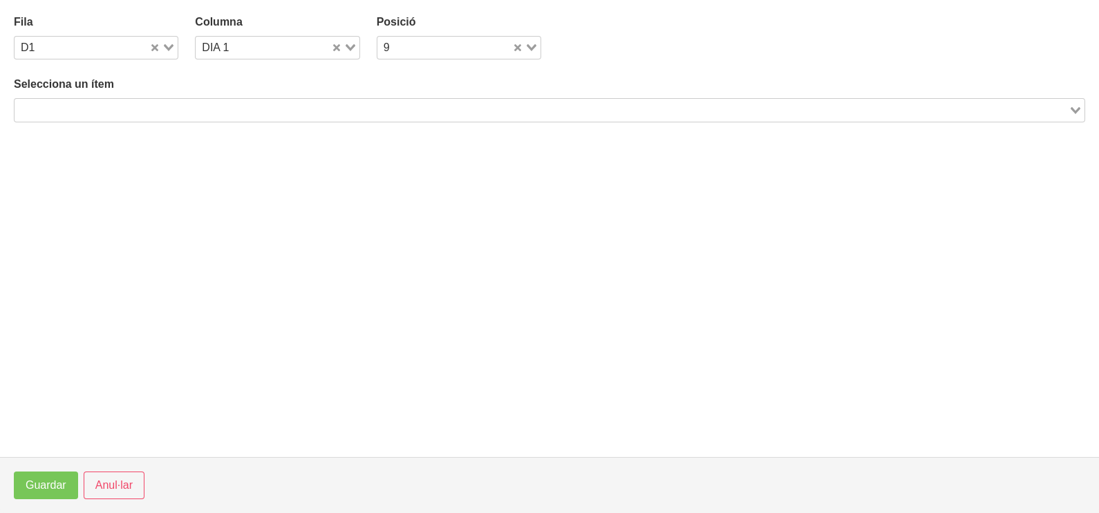
click at [135, 105] on input "Search for option" at bounding box center [541, 110] width 1051 height 17
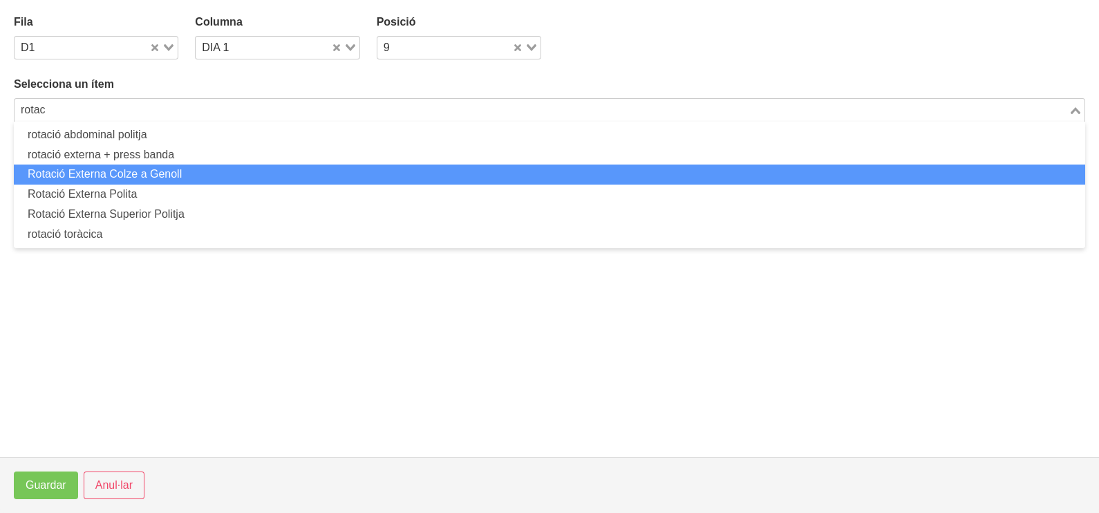
click at [131, 179] on li "Rotació Externa Colze a Genoll" at bounding box center [549, 174] width 1071 height 20
type input "rotac"
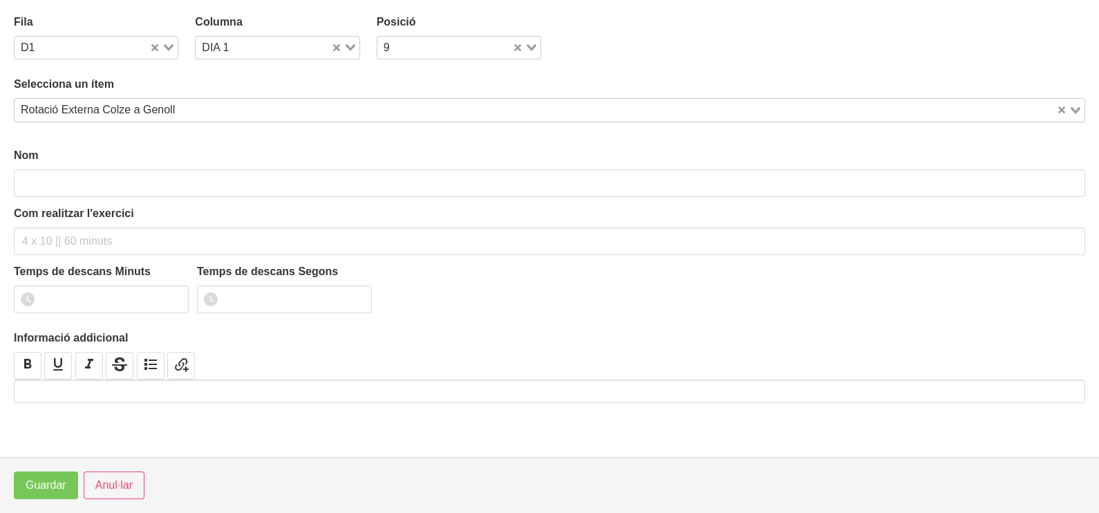
type input "Rotació Externa Colze a Genoll"
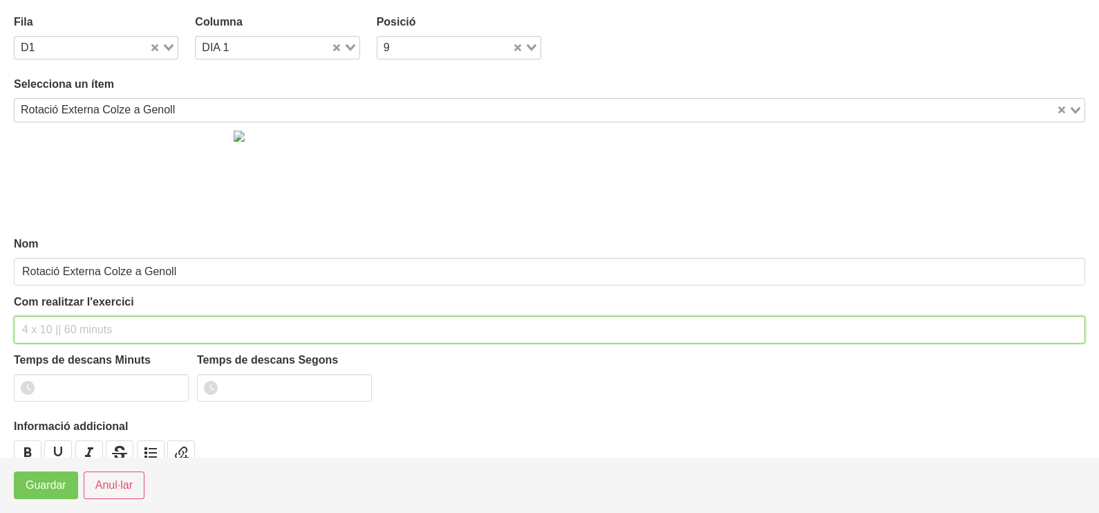
drag, startPoint x: 64, startPoint y: 328, endPoint x: 57, endPoint y: 324, distance: 8.1
click at [57, 324] on input "text" at bounding box center [549, 330] width 1071 height 28
type input "3 x 8-10 a 2010 60""
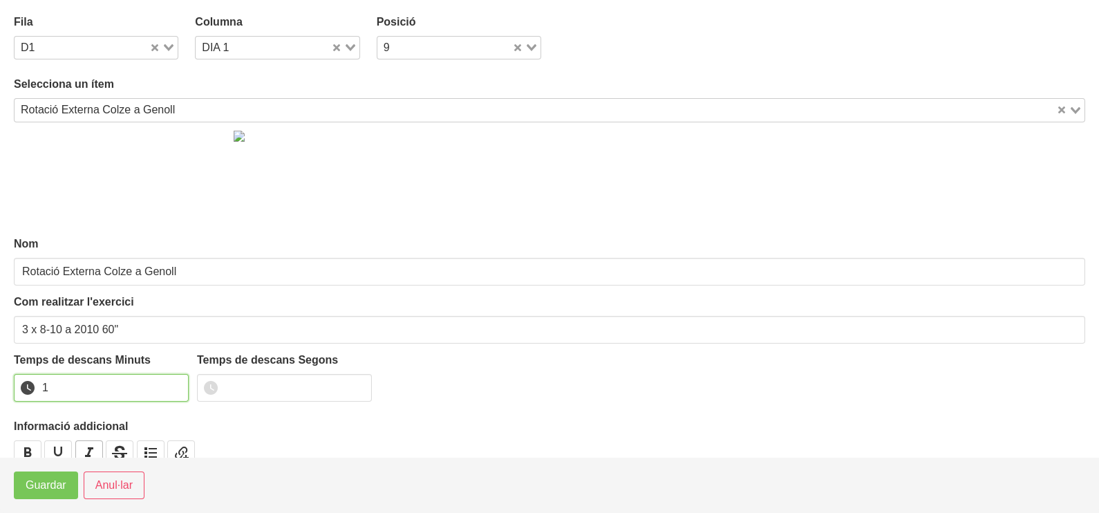
drag, startPoint x: 176, startPoint y: 381, endPoint x: 90, endPoint y: 441, distance: 105.2
type input "1"
click at [175, 383] on input "1" at bounding box center [101, 388] width 175 height 28
click at [53, 480] on span "Guardar" at bounding box center [46, 485] width 41 height 17
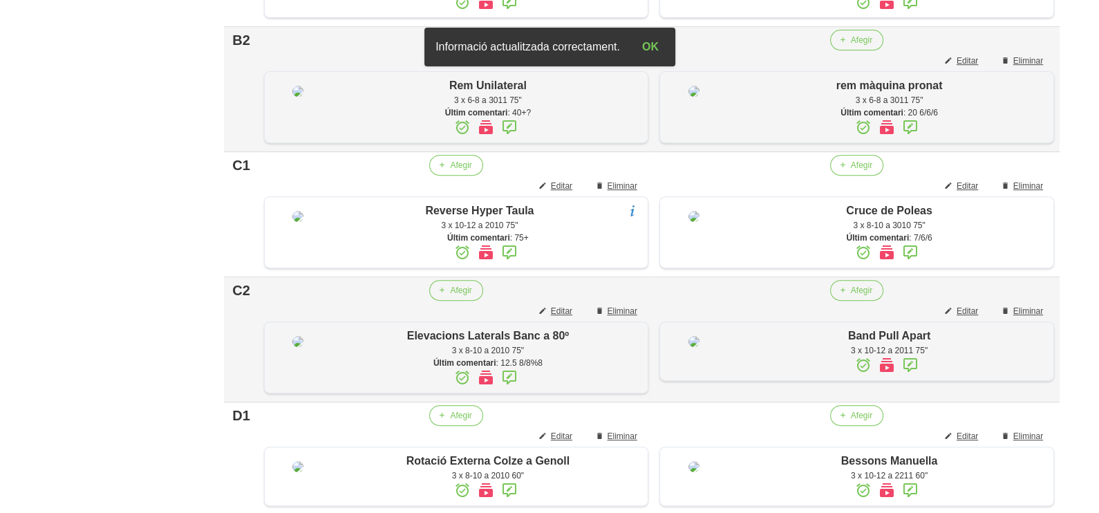
scroll to position [826, 0]
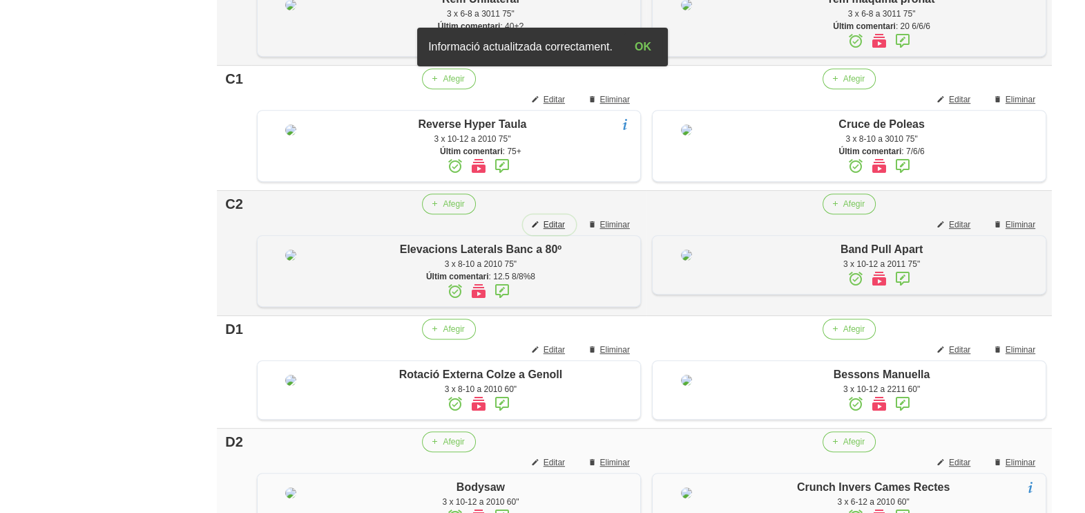
click at [553, 231] on span "Editar" at bounding box center [554, 224] width 21 height 12
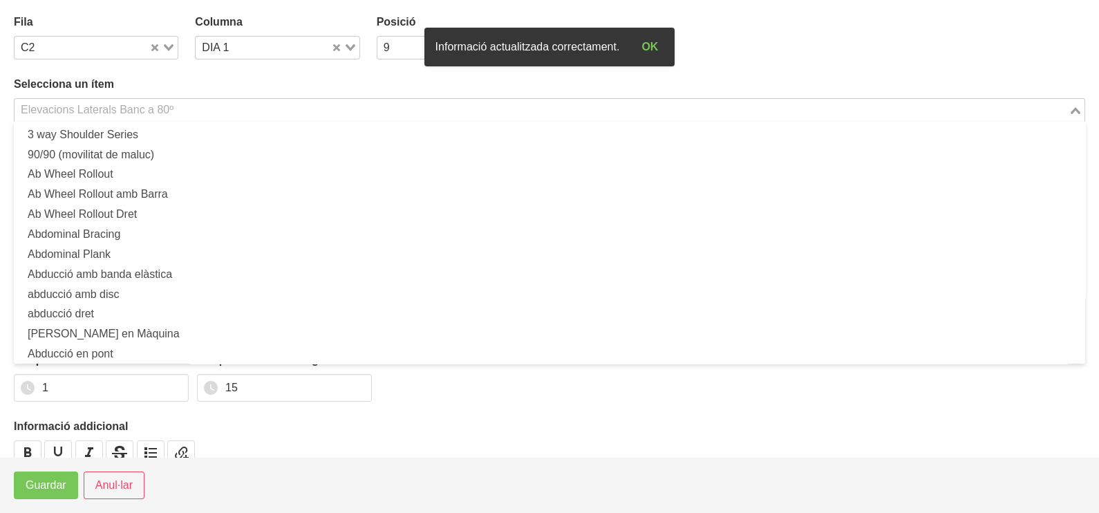
drag, startPoint x: 109, startPoint y: 104, endPoint x: 130, endPoint y: 86, distance: 27.0
click at [109, 104] on div "Elevacions Laterals Banc a 80º" at bounding box center [542, 108] width 1054 height 19
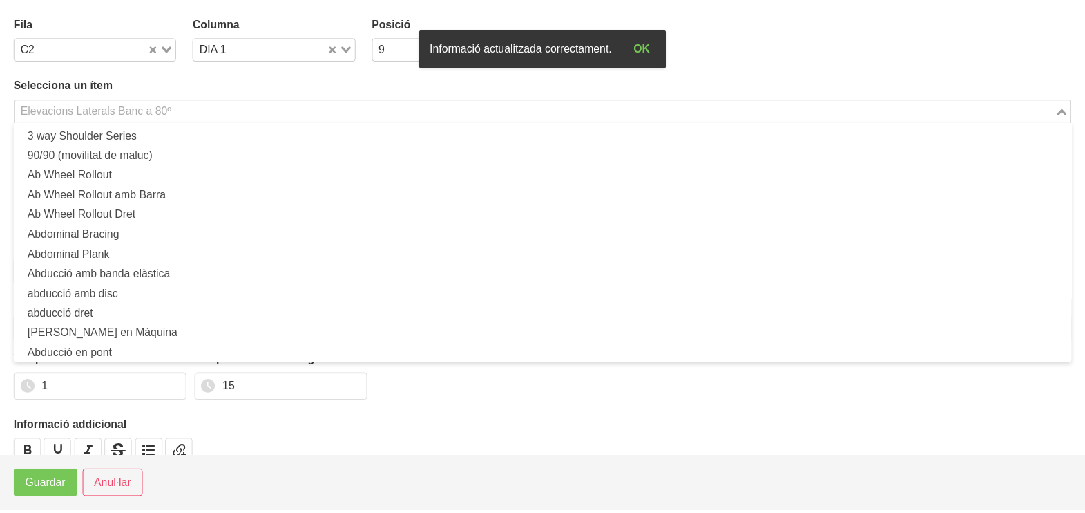
scroll to position [2611, 0]
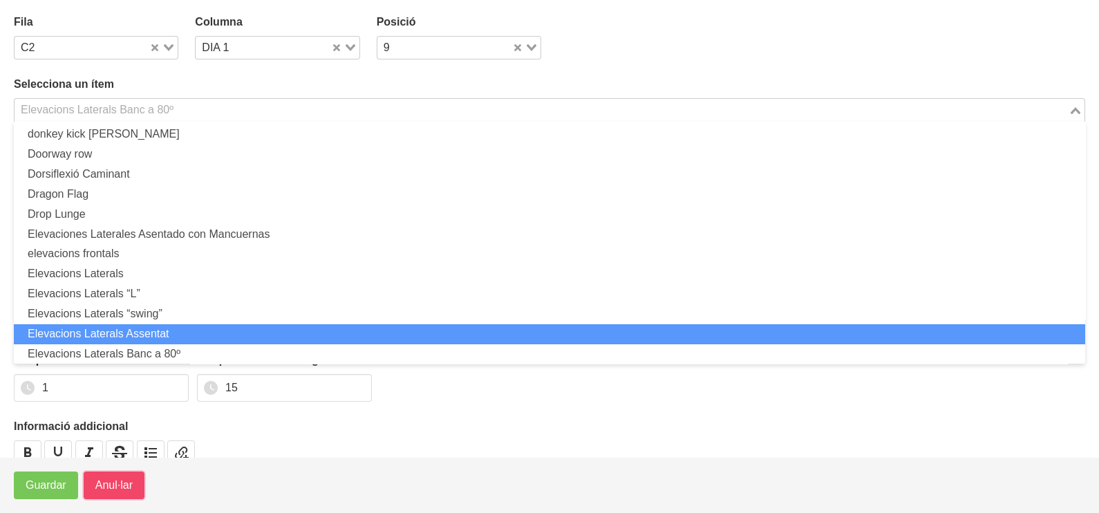
click at [121, 484] on span "Anul·lar" at bounding box center [113, 485] width 37 height 17
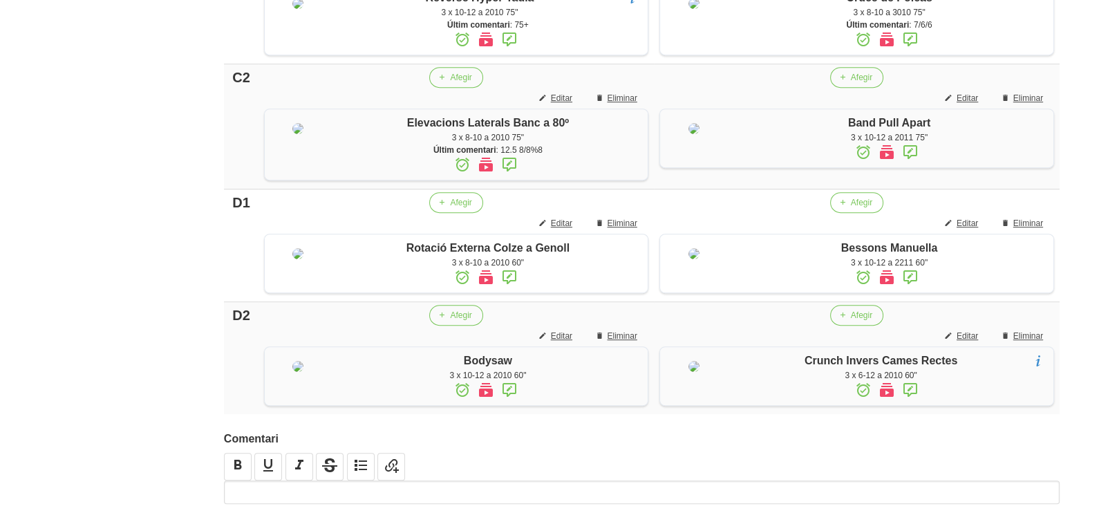
scroll to position [853, 0]
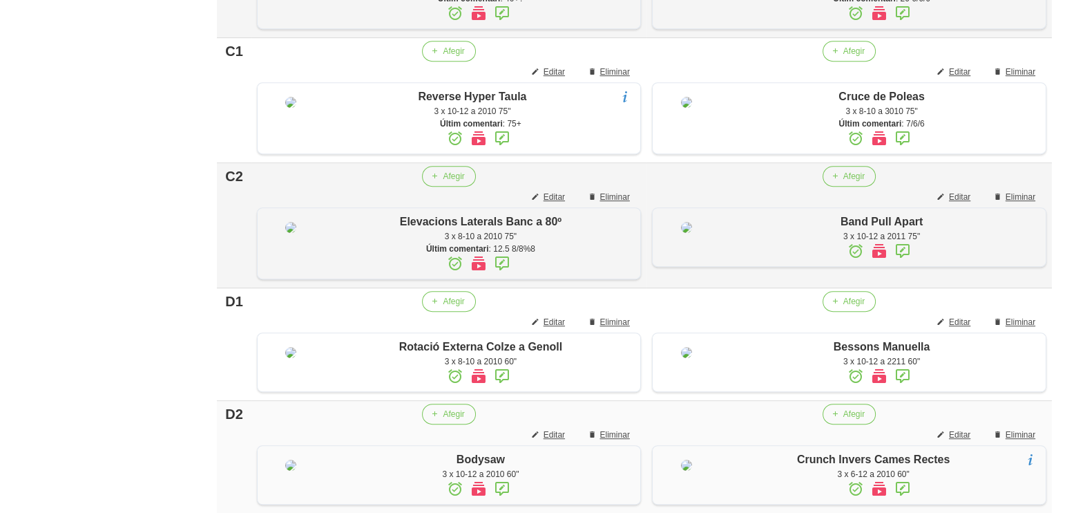
click at [497, 276] on icon at bounding box center [502, 263] width 17 height 25
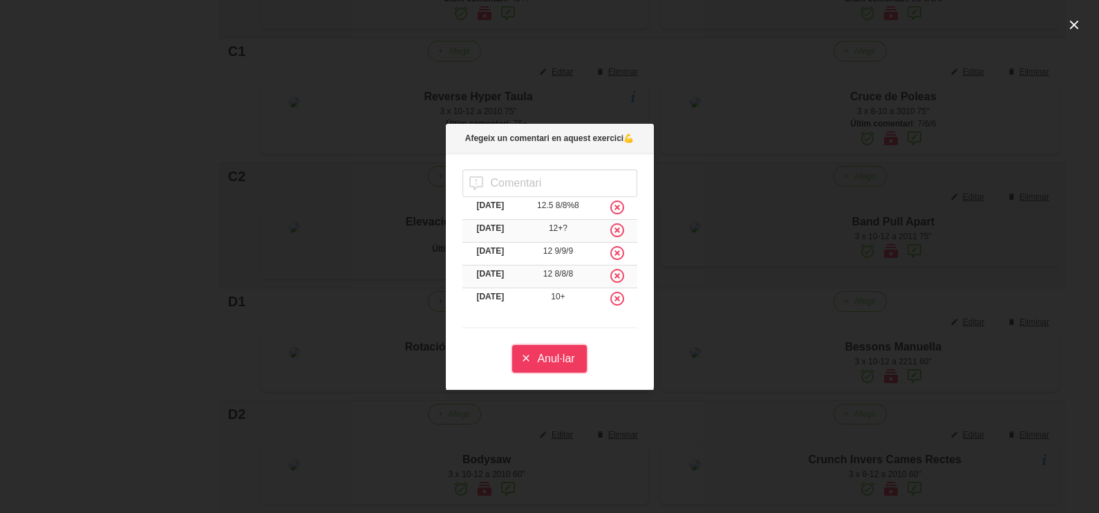
click at [559, 356] on span "Anul·lar" at bounding box center [555, 358] width 37 height 17
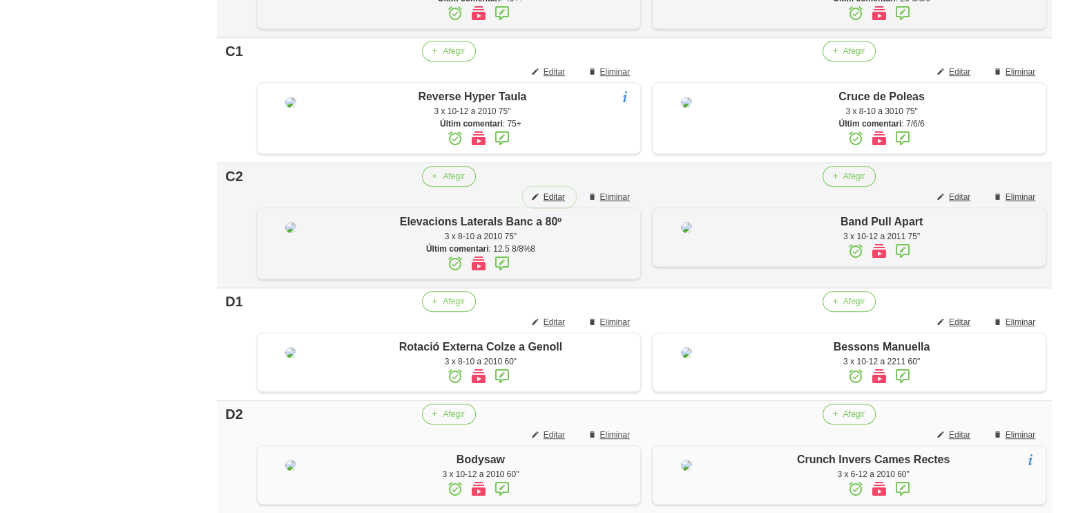
click at [555, 203] on span "Editar" at bounding box center [554, 197] width 21 height 12
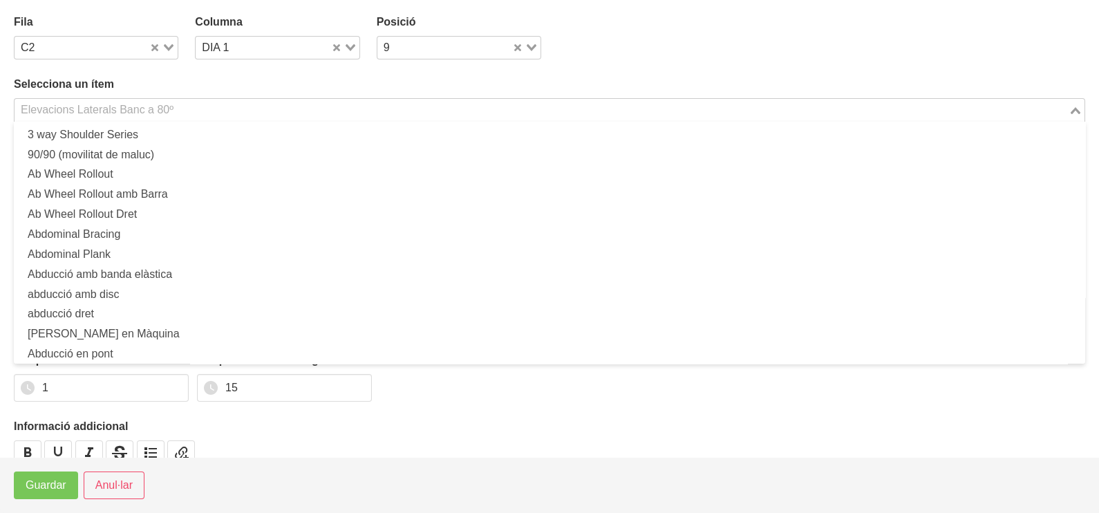
click at [171, 112] on div "Elevacions Laterals Banc a 80º" at bounding box center [542, 108] width 1054 height 19
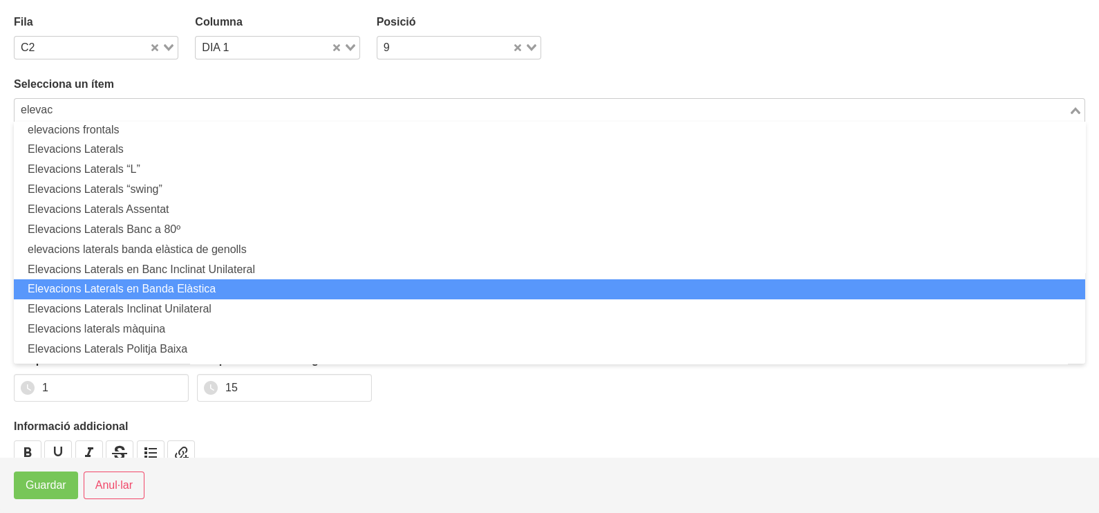
scroll to position [45, 0]
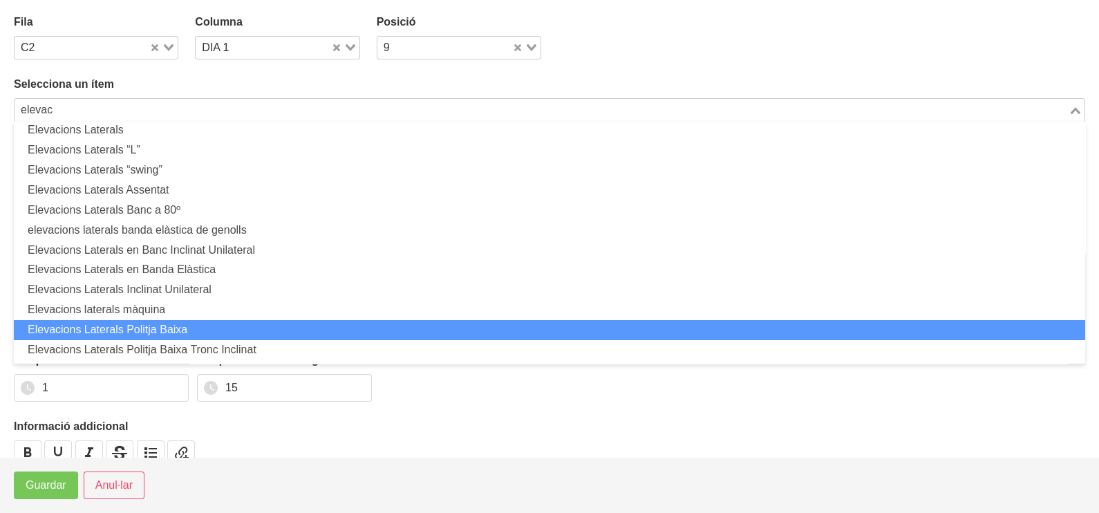
click at [180, 325] on li "Elevacions Laterals Politja Baixa" at bounding box center [549, 330] width 1071 height 20
type input "elevac"
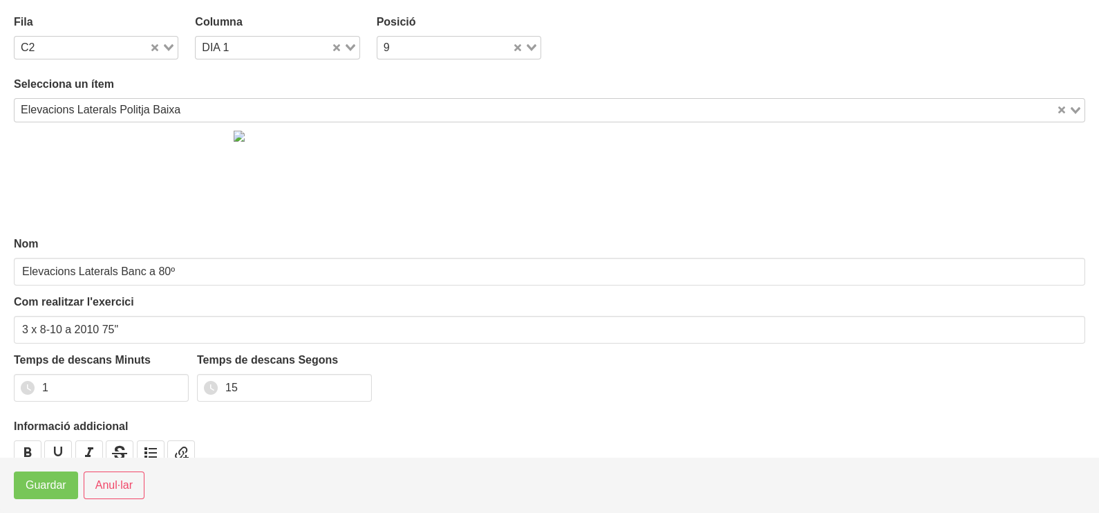
scroll to position [3, 0]
type input "Elevacions Laterals Politja Baixa"
click at [46, 482] on span "Guardar" at bounding box center [46, 485] width 41 height 17
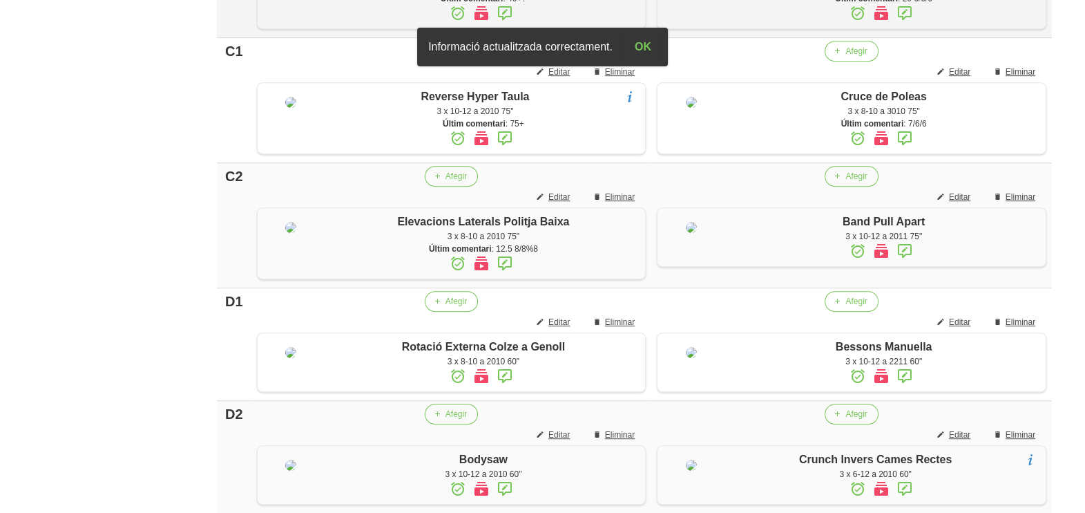
click at [501, 276] on icon at bounding box center [505, 263] width 17 height 25
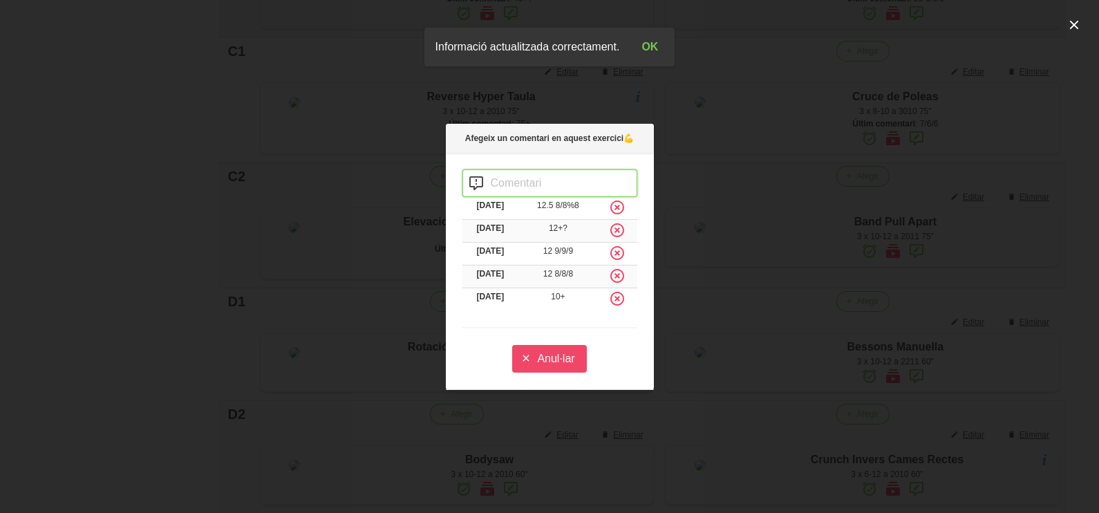
drag, startPoint x: 511, startPoint y: 180, endPoint x: 519, endPoint y: 191, distance: 13.4
click at [512, 180] on input "text" at bounding box center [549, 183] width 175 height 28
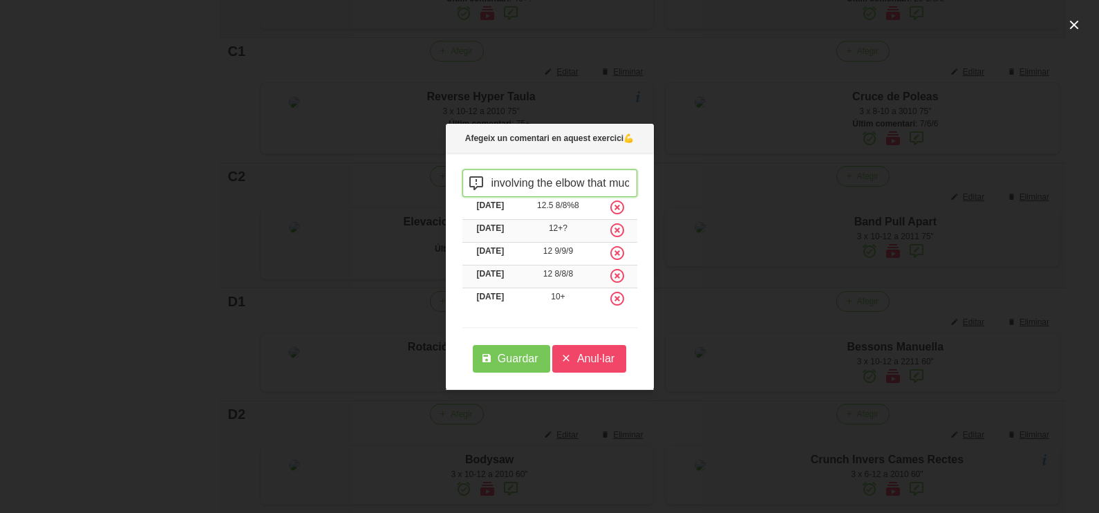
scroll to position [0, 235]
type input "i have to show you how it can be done without involving the elbow that much"
click at [516, 359] on span "Guardar" at bounding box center [517, 358] width 41 height 17
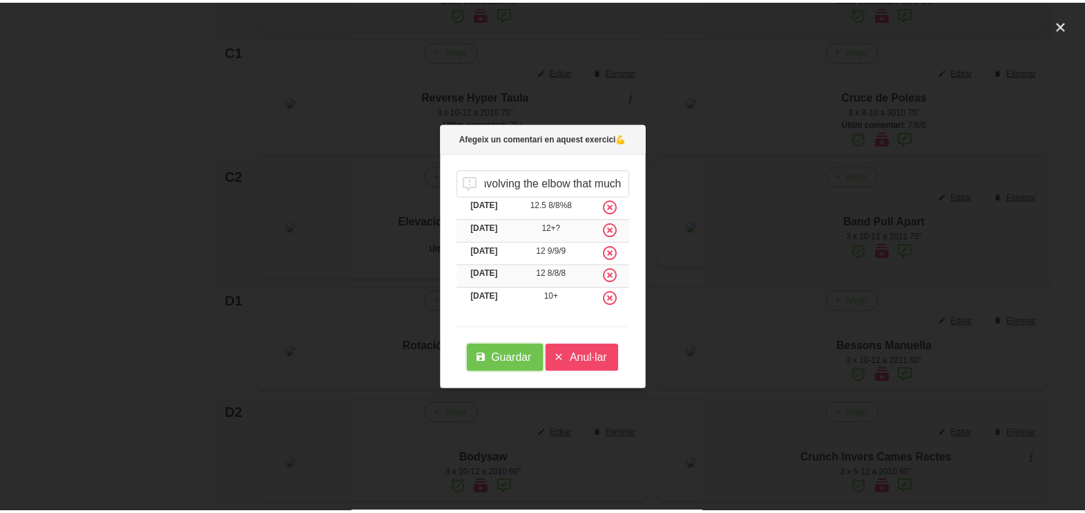
scroll to position [0, 0]
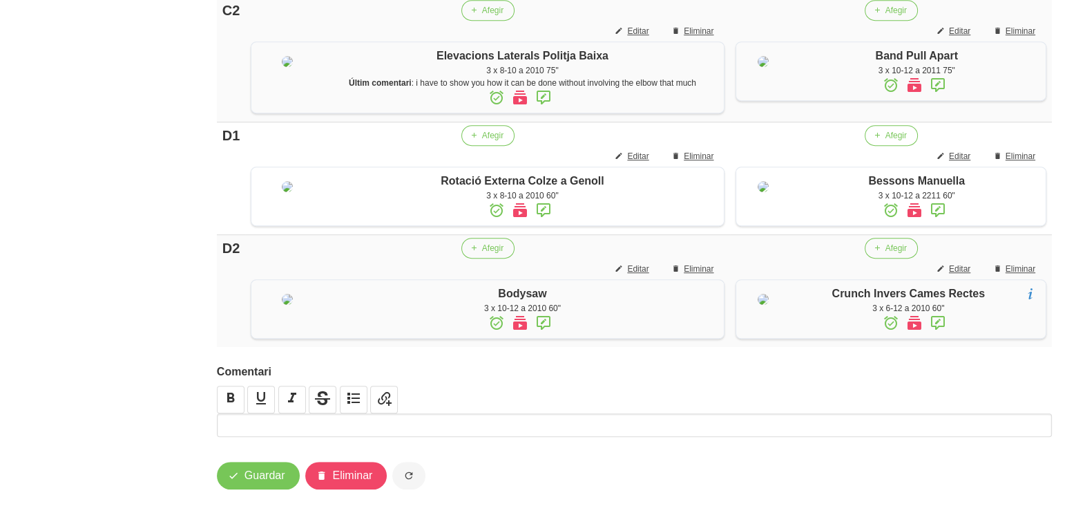
scroll to position [1189, 0]
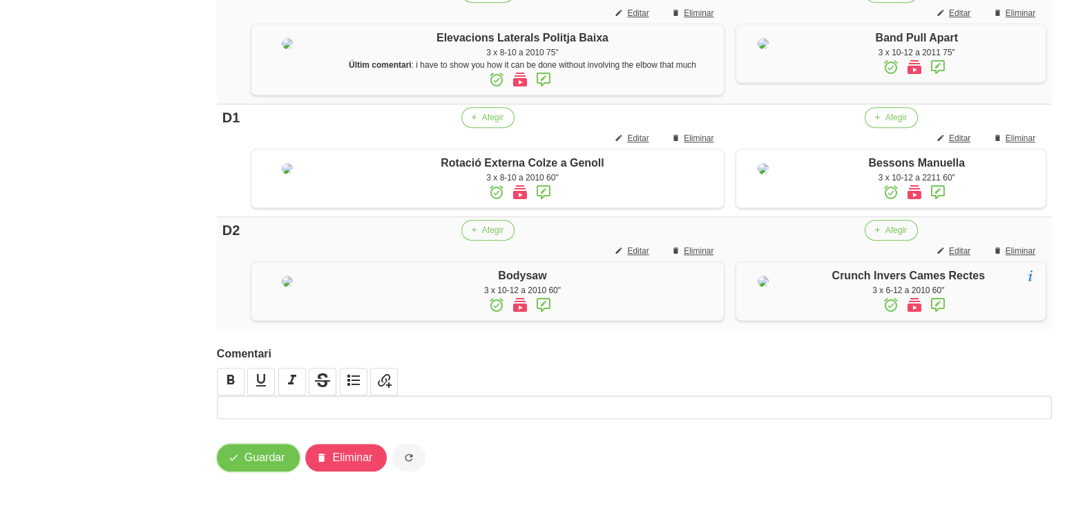
click at [256, 451] on span "Guardar" at bounding box center [265, 457] width 41 height 17
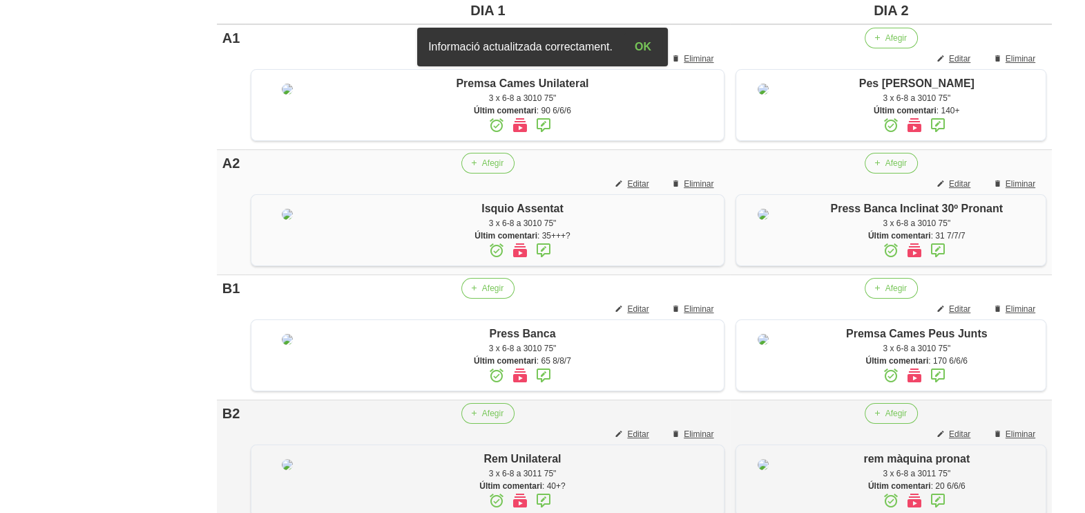
scroll to position [0, 0]
